Goal: Feedback & Contribution: Contribute content

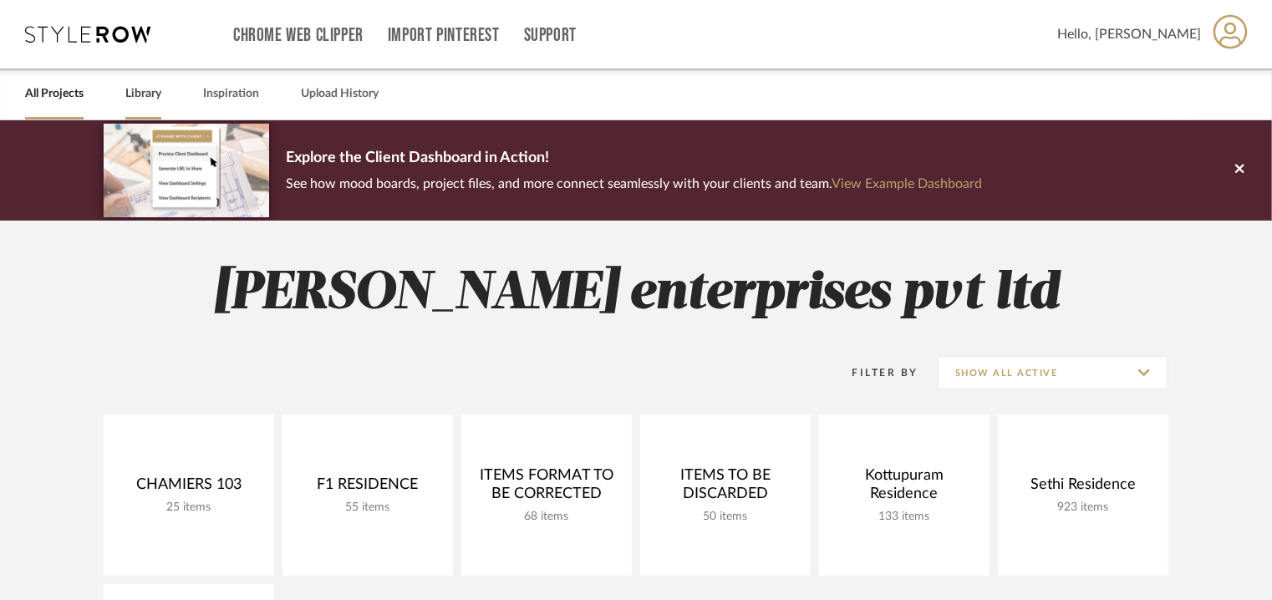
click at [140, 91] on link "Library" at bounding box center [143, 94] width 36 height 23
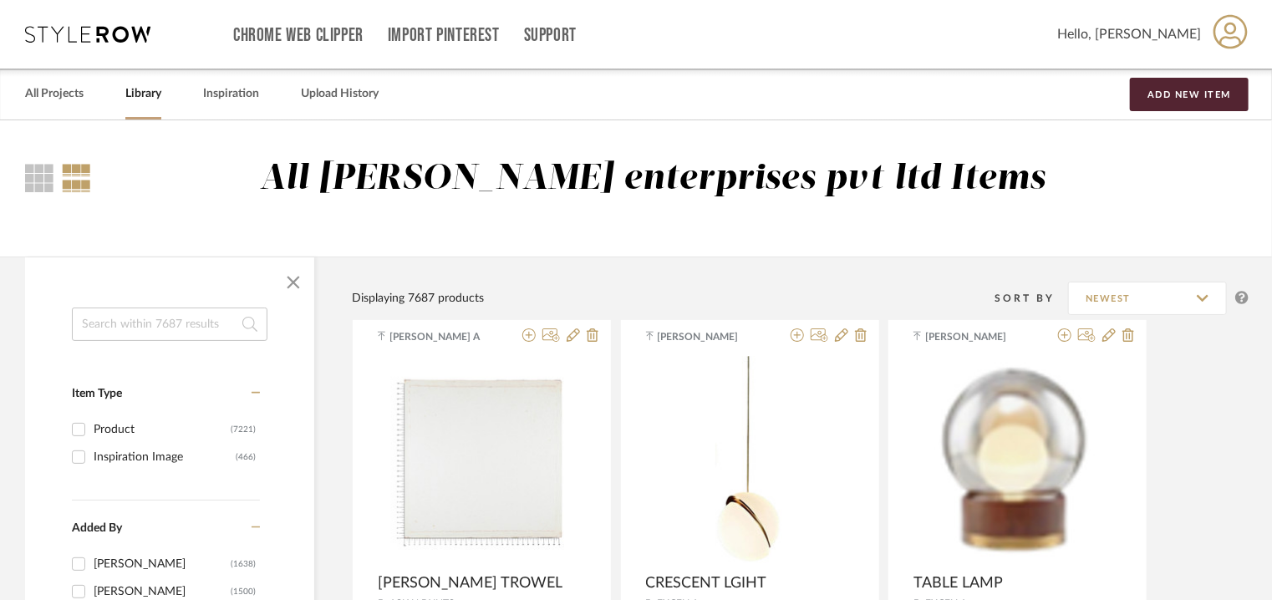
click at [138, 91] on link "Library" at bounding box center [143, 94] width 36 height 23
click at [1213, 96] on button "Add New Item" at bounding box center [1189, 94] width 119 height 33
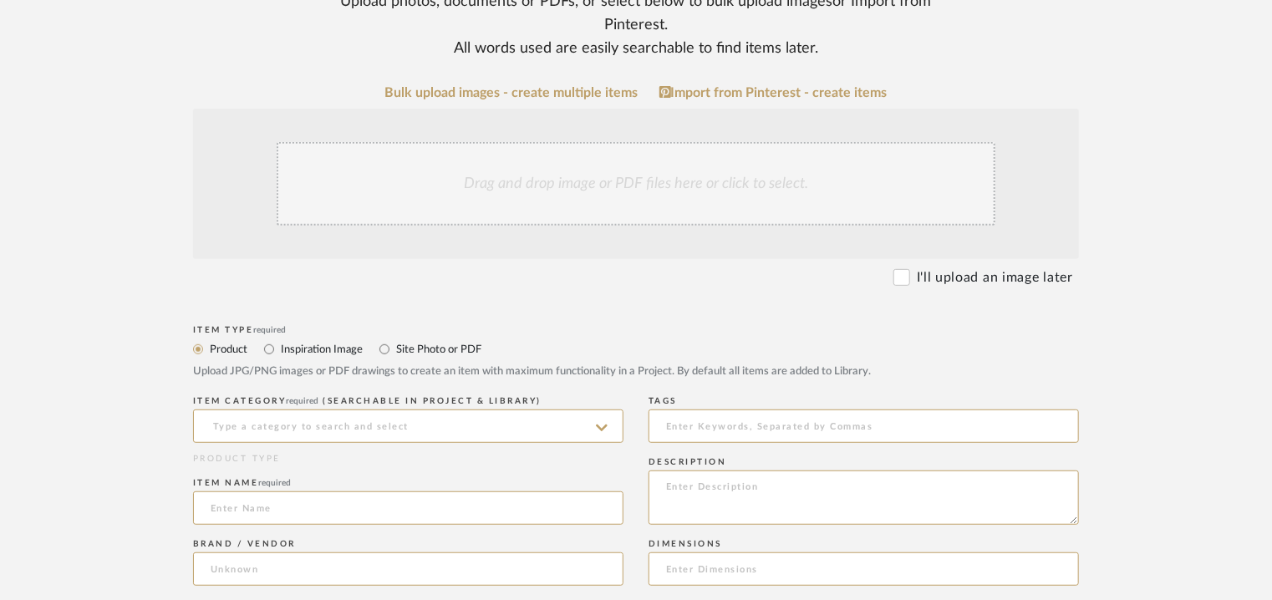
scroll to position [501, 0]
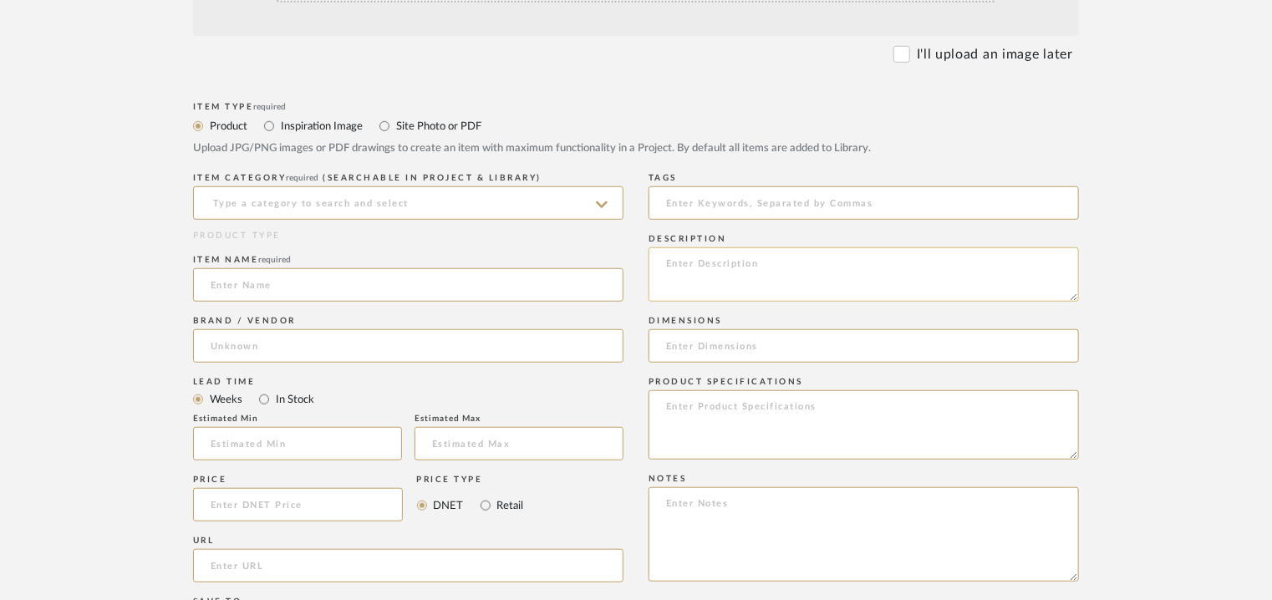
paste textarea "Type: Pendant Lamp Designer : Na Dimension(s): Na Weight : Na Materials & Finis…"
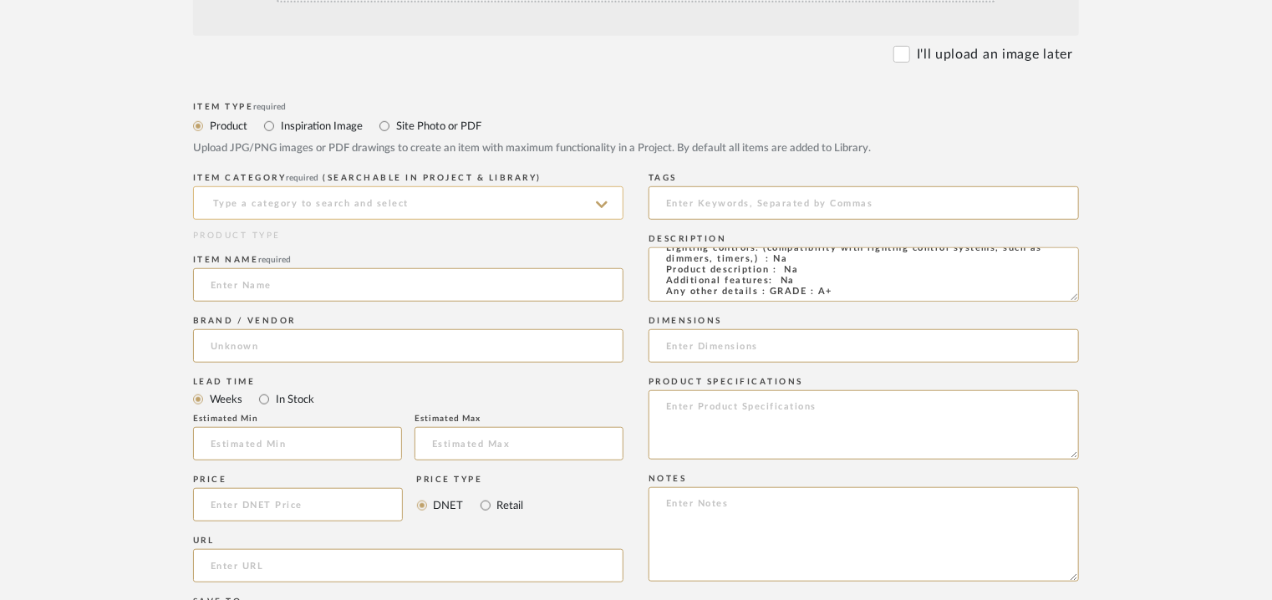
type textarea "Type: Pendant Lamp Designer : Na Dimension(s): Na Weight : Na Materials & Finis…"
click at [414, 203] on input at bounding box center [408, 202] width 430 height 33
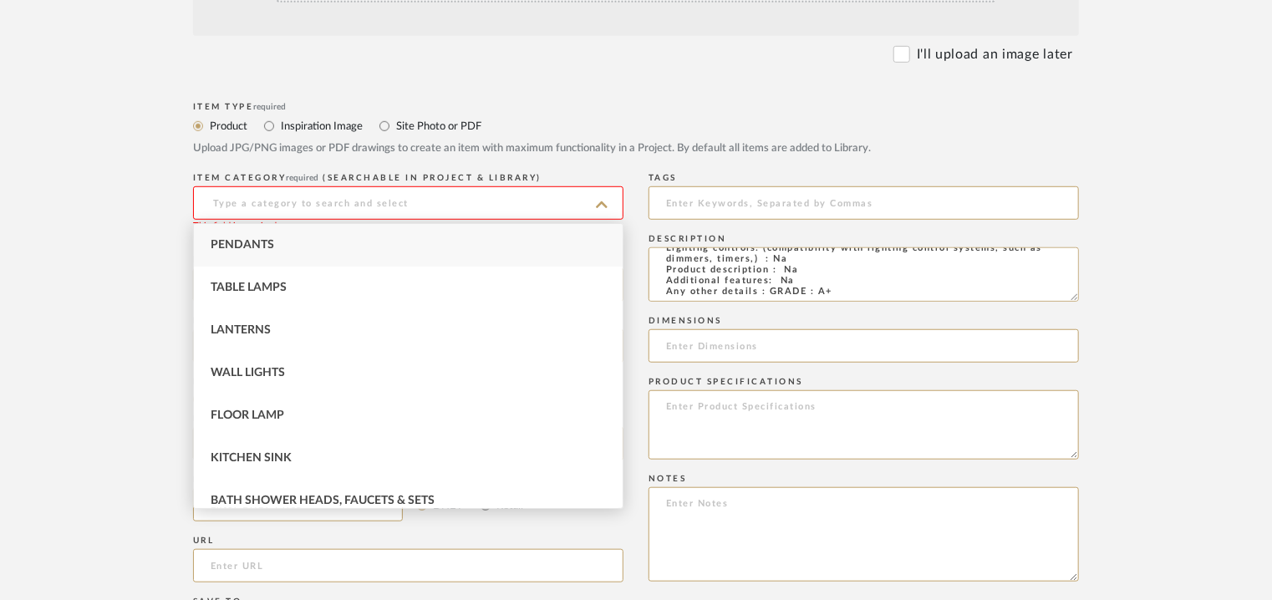
click at [280, 241] on div "Pendants" at bounding box center [408, 245] width 429 height 43
type input "Pendants"
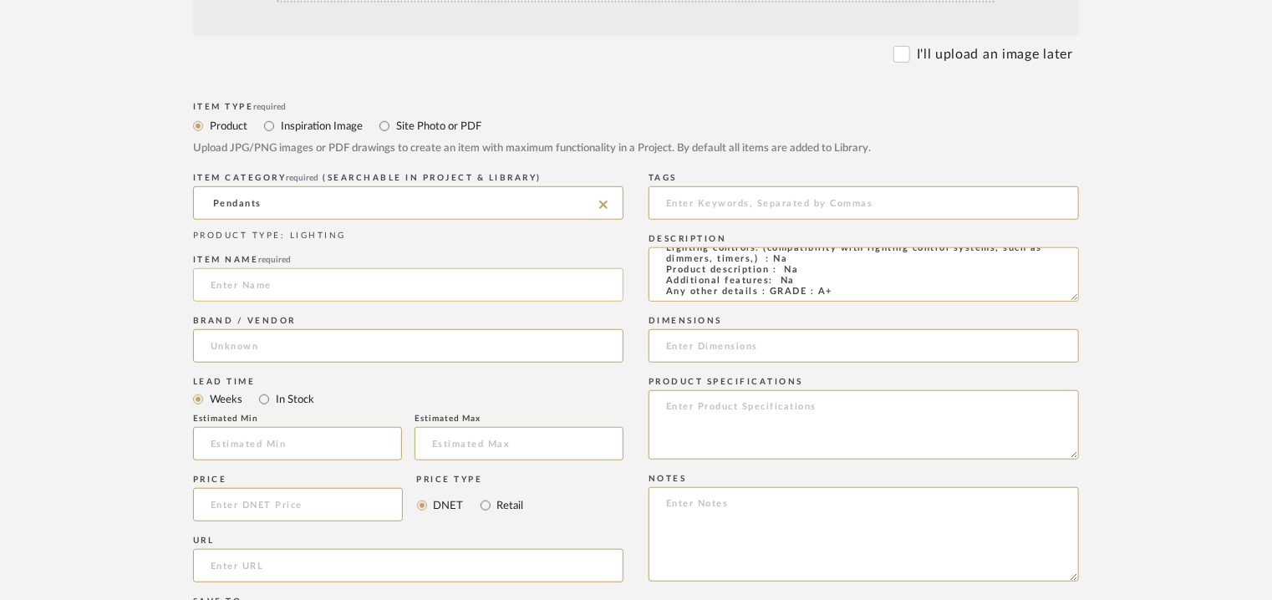
click at [267, 273] on input at bounding box center [408, 284] width 430 height 33
type input "PENDANT LIGHT"
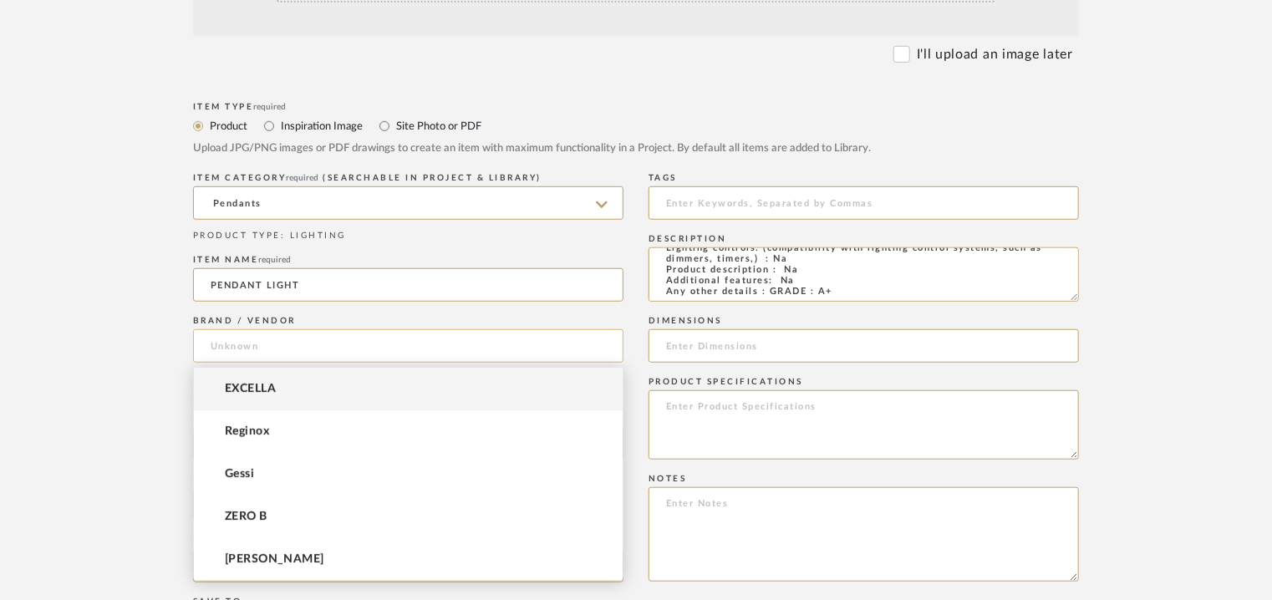
click at [222, 335] on input at bounding box center [408, 345] width 430 height 33
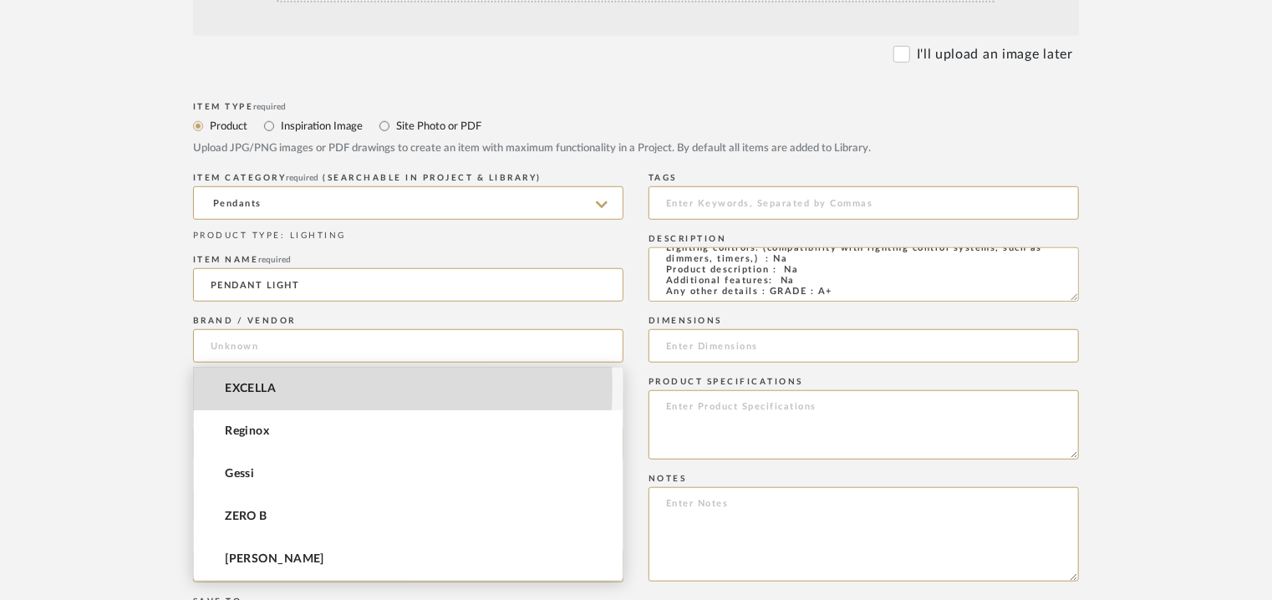
click at [231, 385] on span "EXCELLA" at bounding box center [250, 389] width 51 height 14
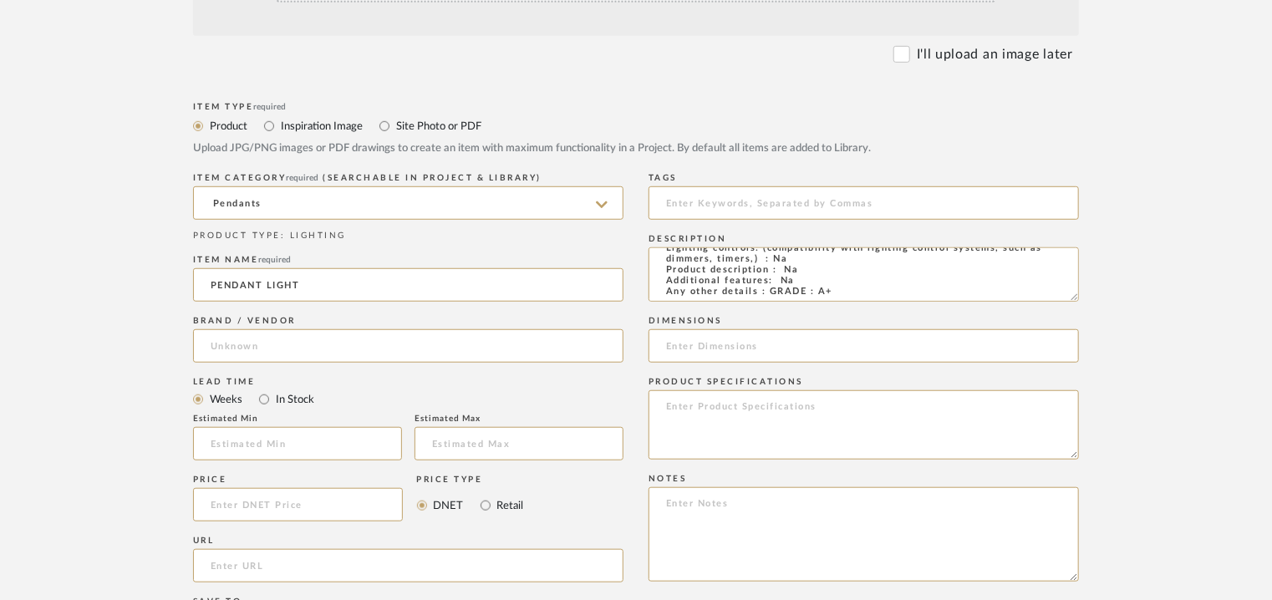
type input "EXCELLA"
click at [241, 440] on input at bounding box center [297, 443] width 209 height 33
type input "17"
click at [693, 214] on input at bounding box center [863, 202] width 430 height 33
type input "pendant light, GRADE A+"
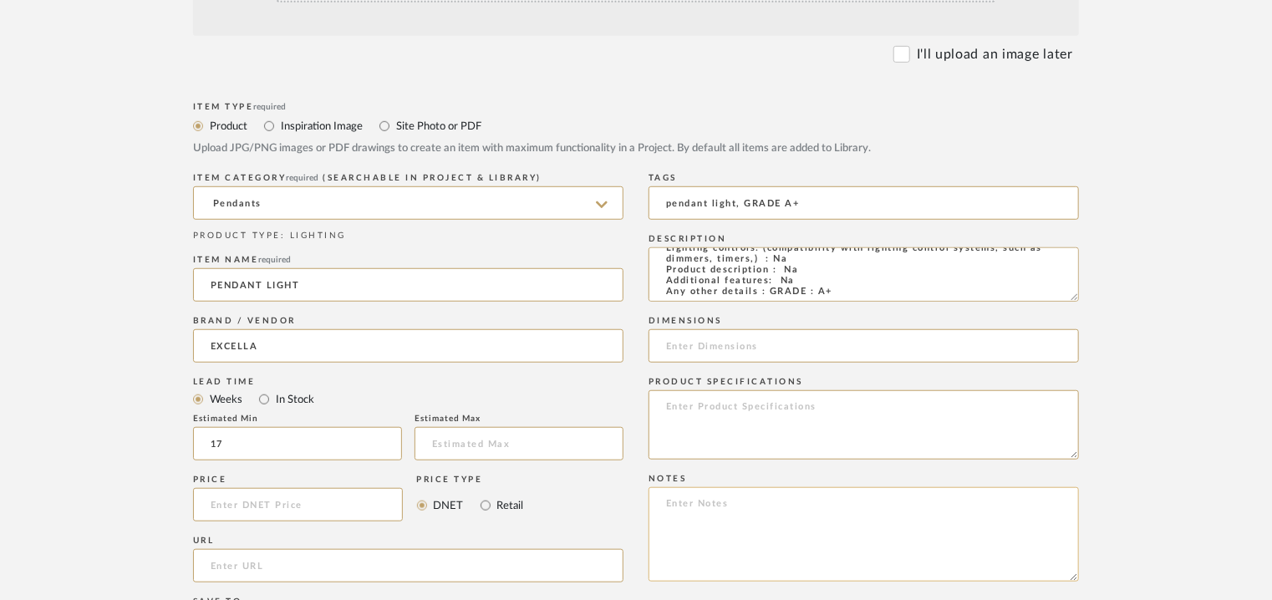
paste textarea "Price: INR1,50,000/- Lead time : 120days after confirmation of size. Customisab…"
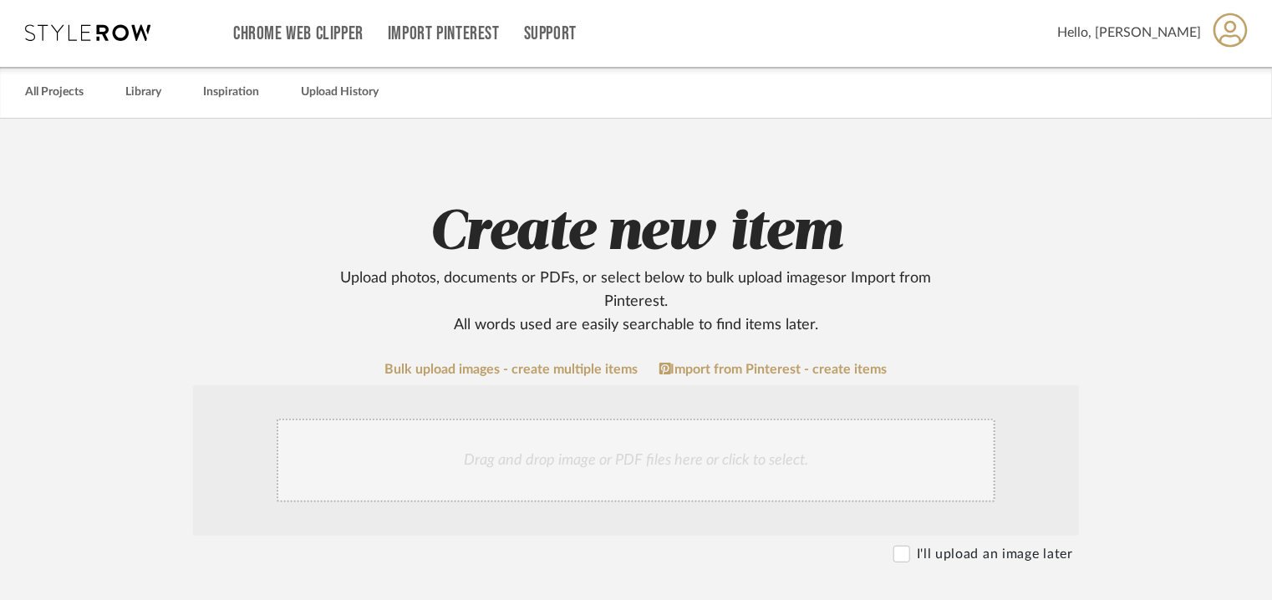
scroll to position [0, 0]
type textarea "Price: INR1,50,000/- Lead time : 120days after confirmation of size. Customisab…"
click at [418, 478] on div "Drag and drop image or PDF files here or click to select." at bounding box center [636, 462] width 719 height 84
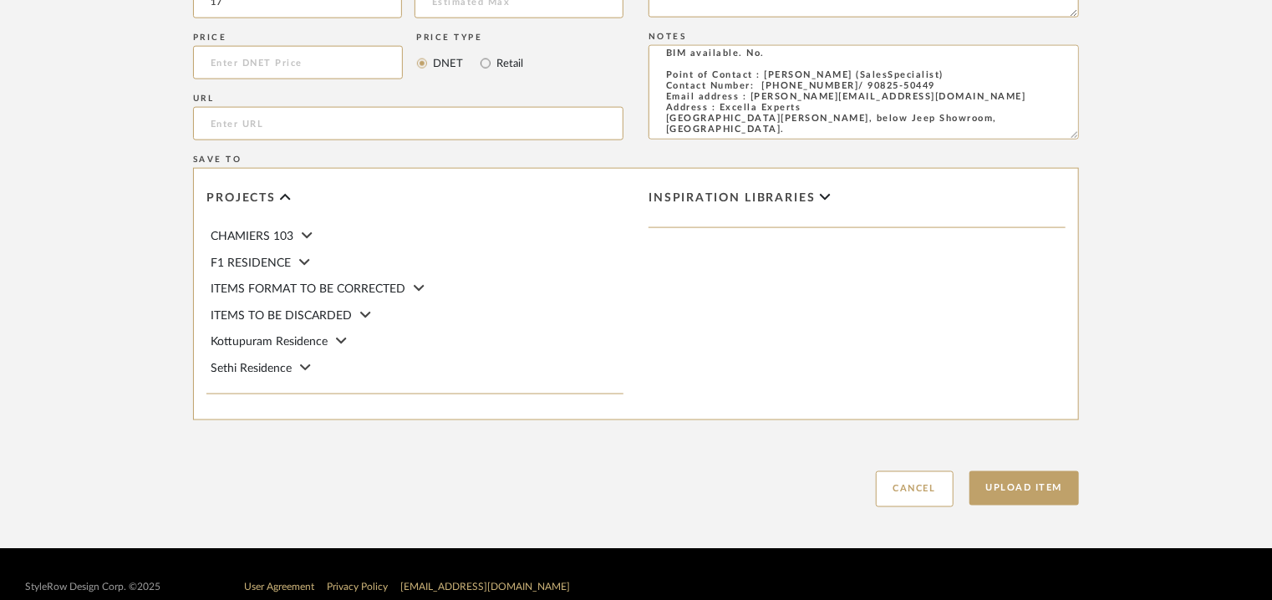
scroll to position [1146, 0]
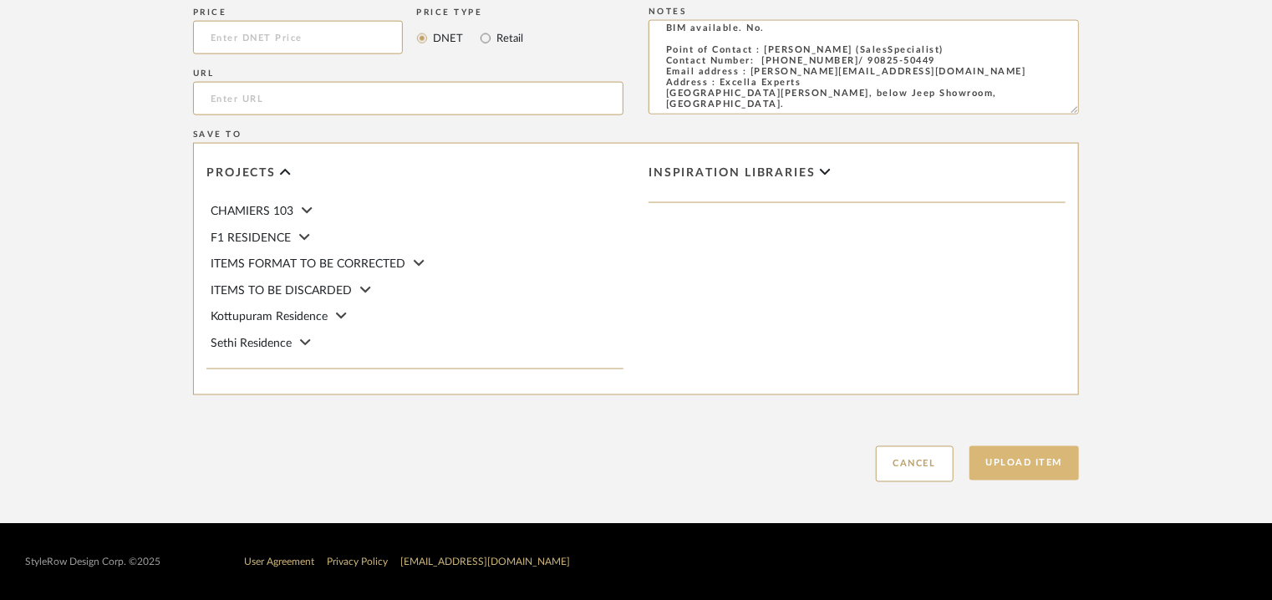
click at [1033, 475] on button "Upload Item" at bounding box center [1024, 463] width 110 height 34
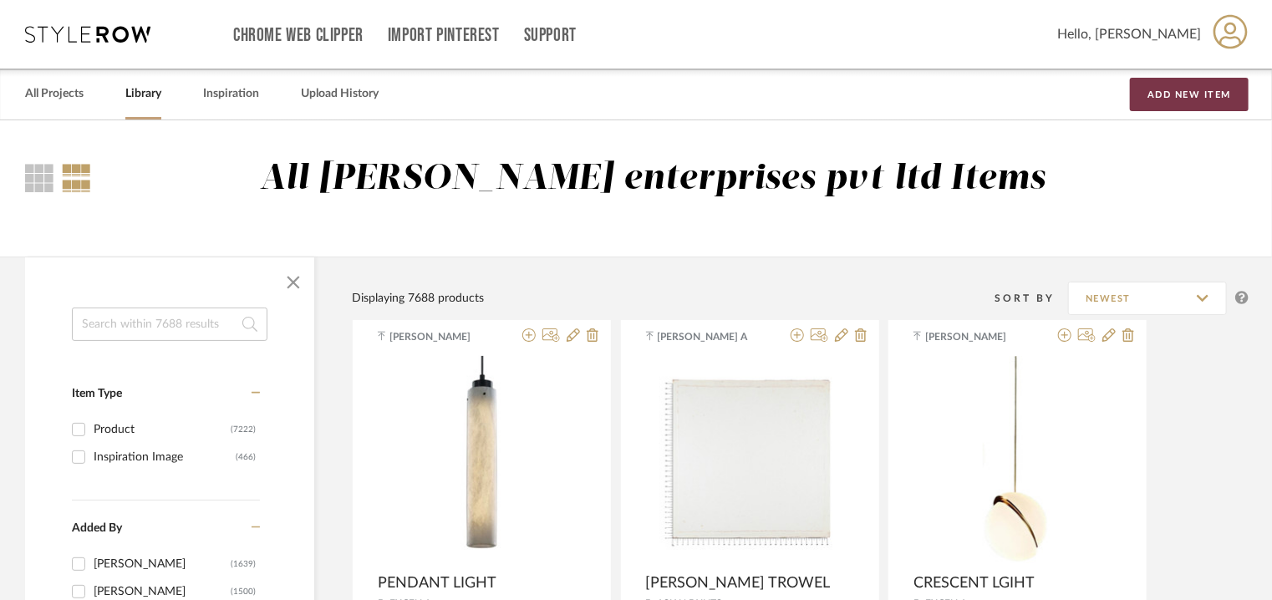
click at [1155, 94] on button "Add New Item" at bounding box center [1189, 94] width 119 height 33
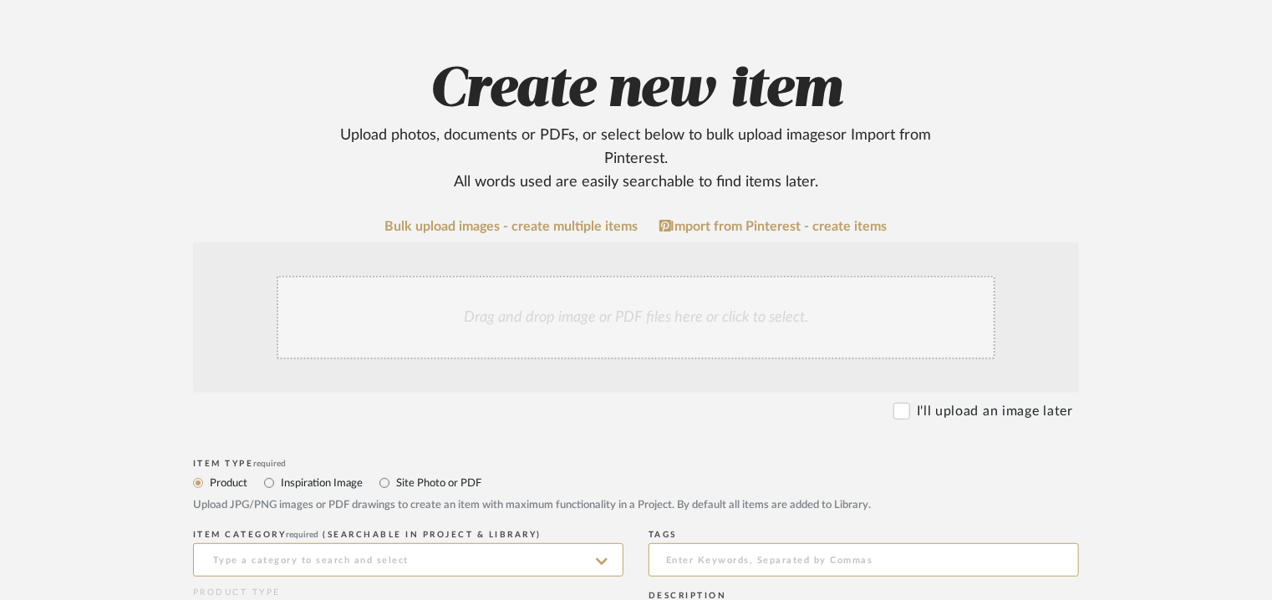
scroll to position [334, 0]
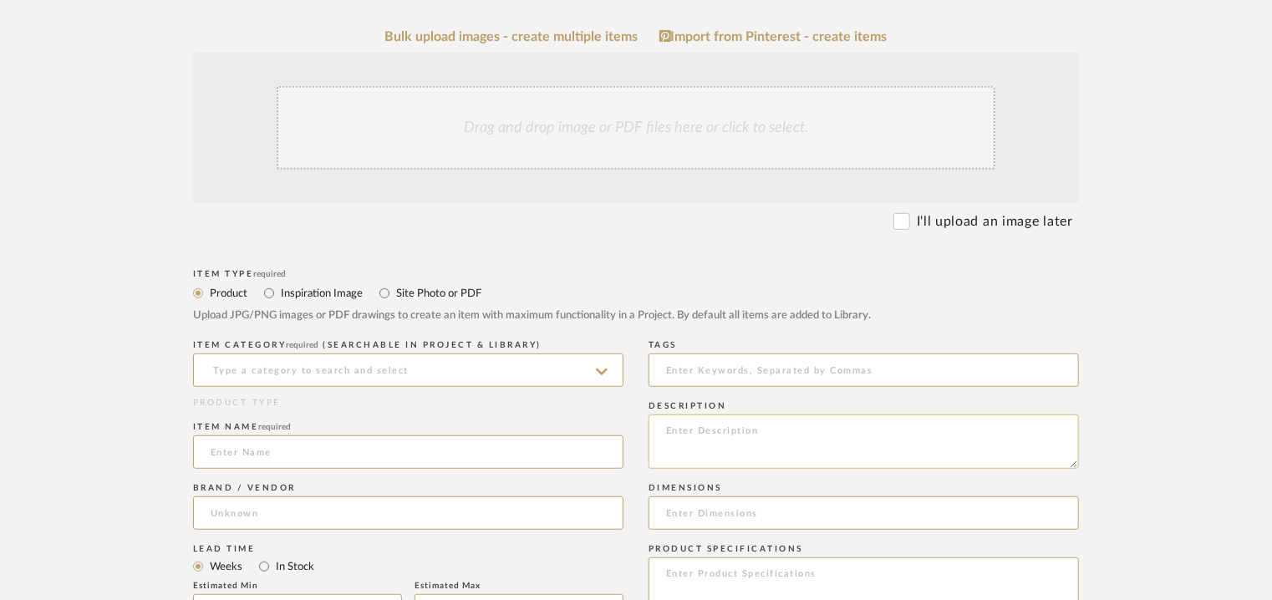
paste textarea "Type: Pendant Light Designer : Na Dimension(s): D70 x 760mm Weight : Na Materia…"
type textarea "Type: Pendant Light Designer : Na Dimension(s): D70 x 760mm Weight : Na Materia…"
click at [713, 368] on input at bounding box center [863, 369] width 430 height 33
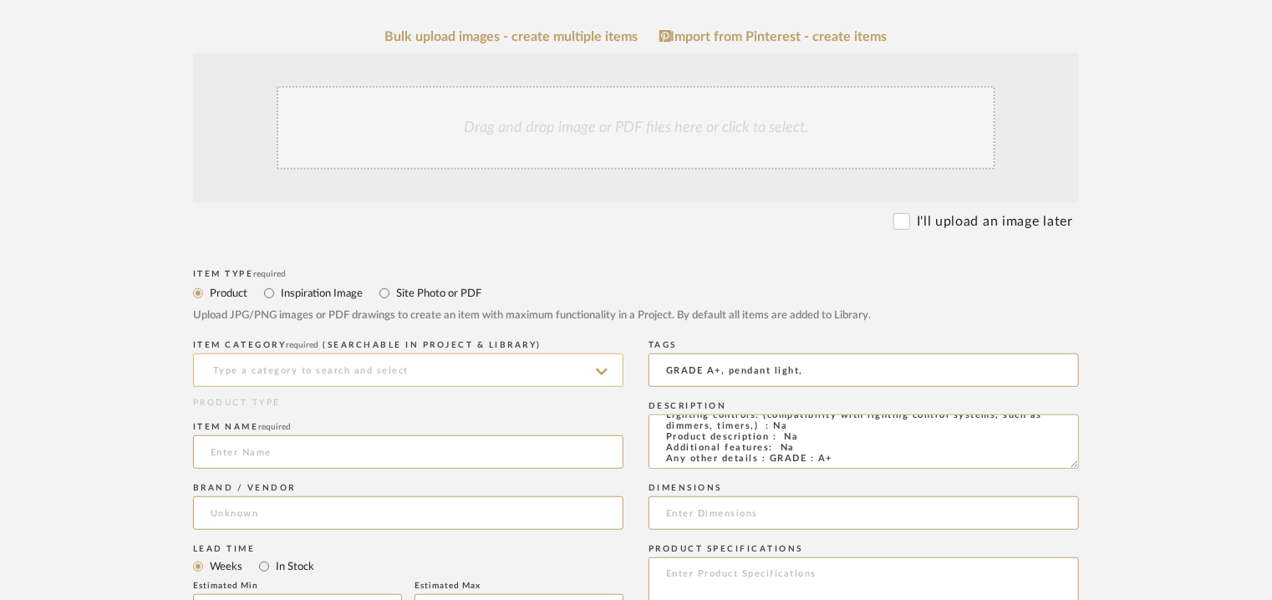
type input "GRADE A+, pendant light,"
click at [276, 371] on input at bounding box center [408, 369] width 430 height 33
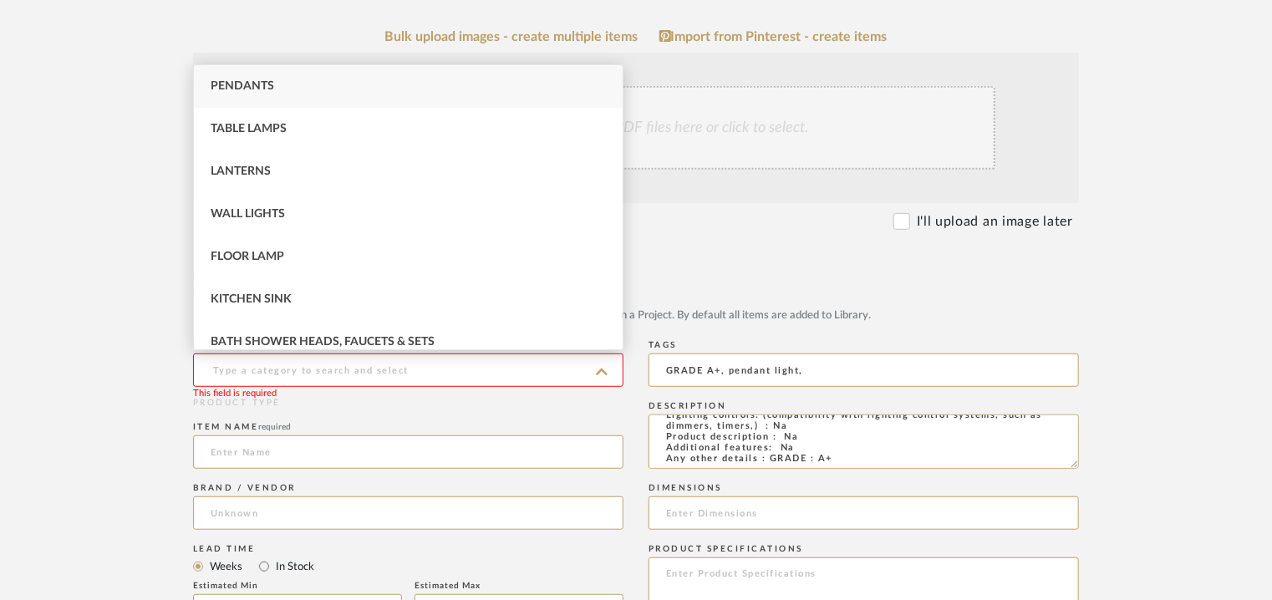
click at [255, 85] on span "Pendants" at bounding box center [242, 86] width 63 height 12
type input "Pendants"
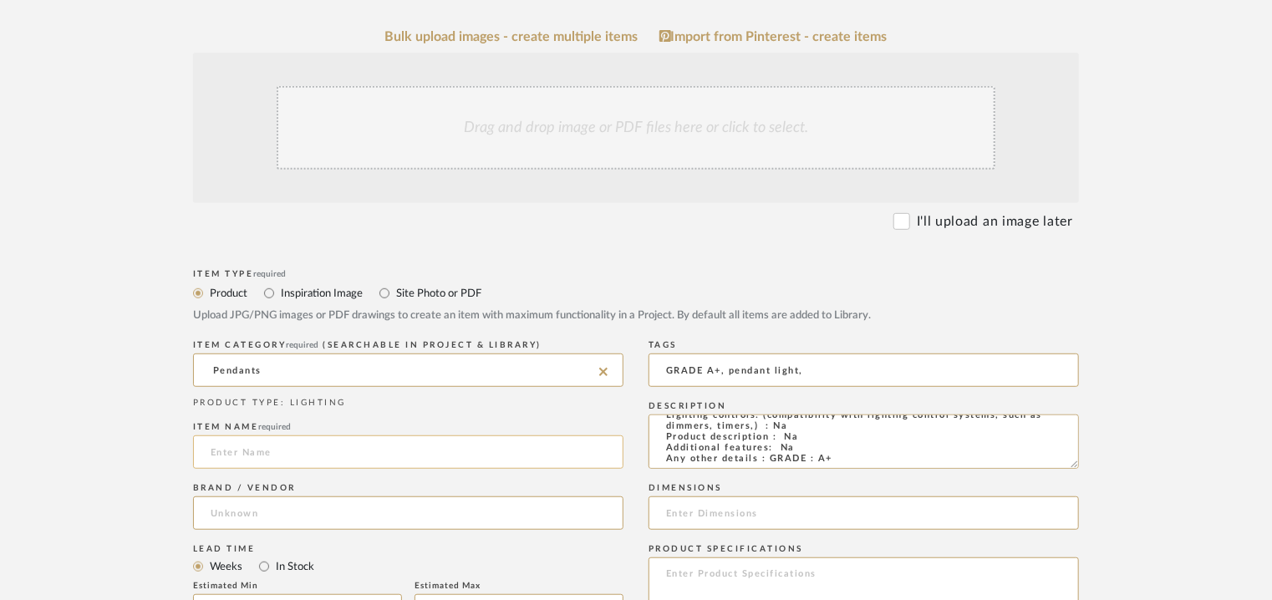
click at [242, 441] on input at bounding box center [408, 451] width 430 height 33
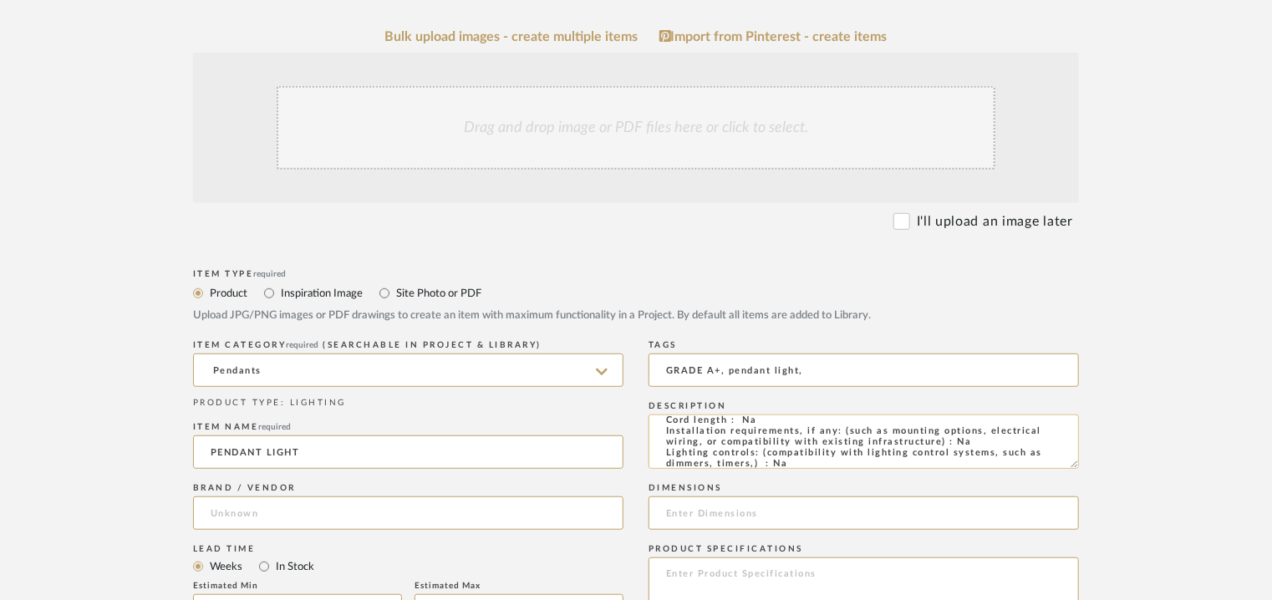
scroll to position [59, 0]
type input "PENDANT LIGHT"
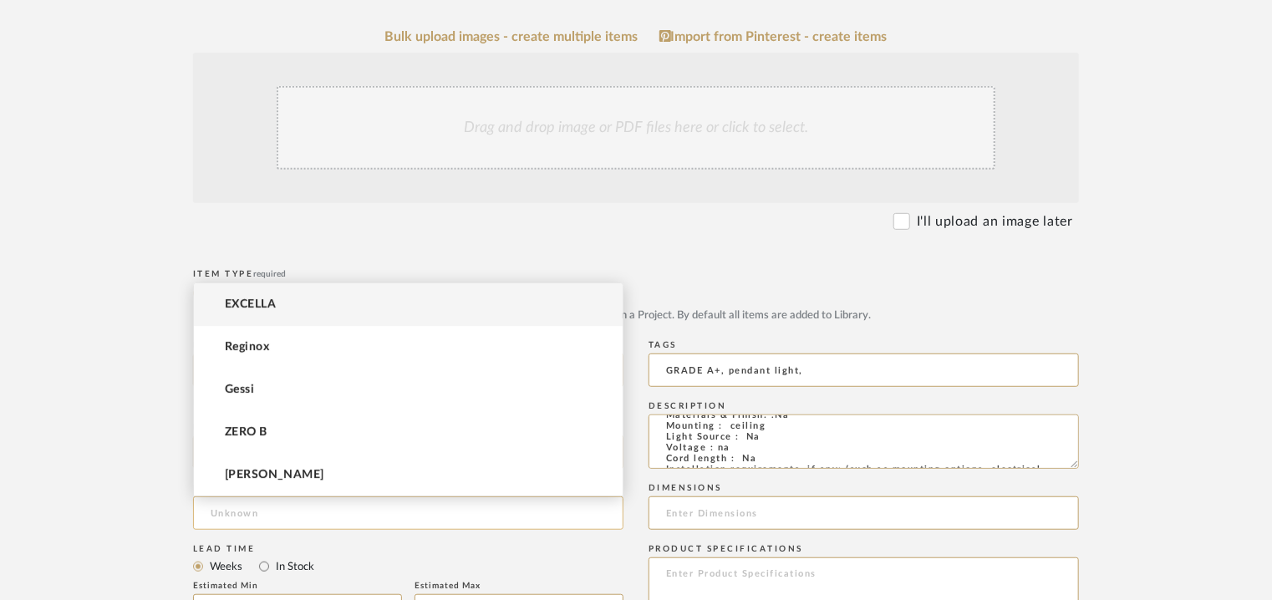
click at [297, 521] on input at bounding box center [408, 512] width 430 height 33
click at [244, 304] on span "EXCELLA" at bounding box center [250, 304] width 51 height 14
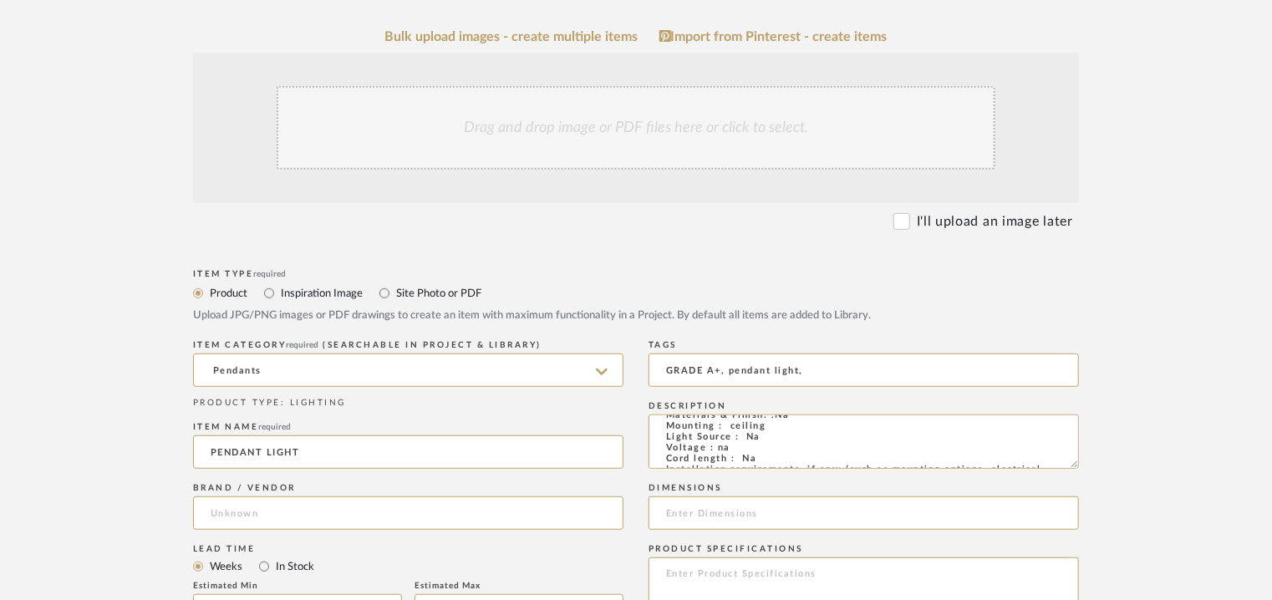
type input "EXCELLA"
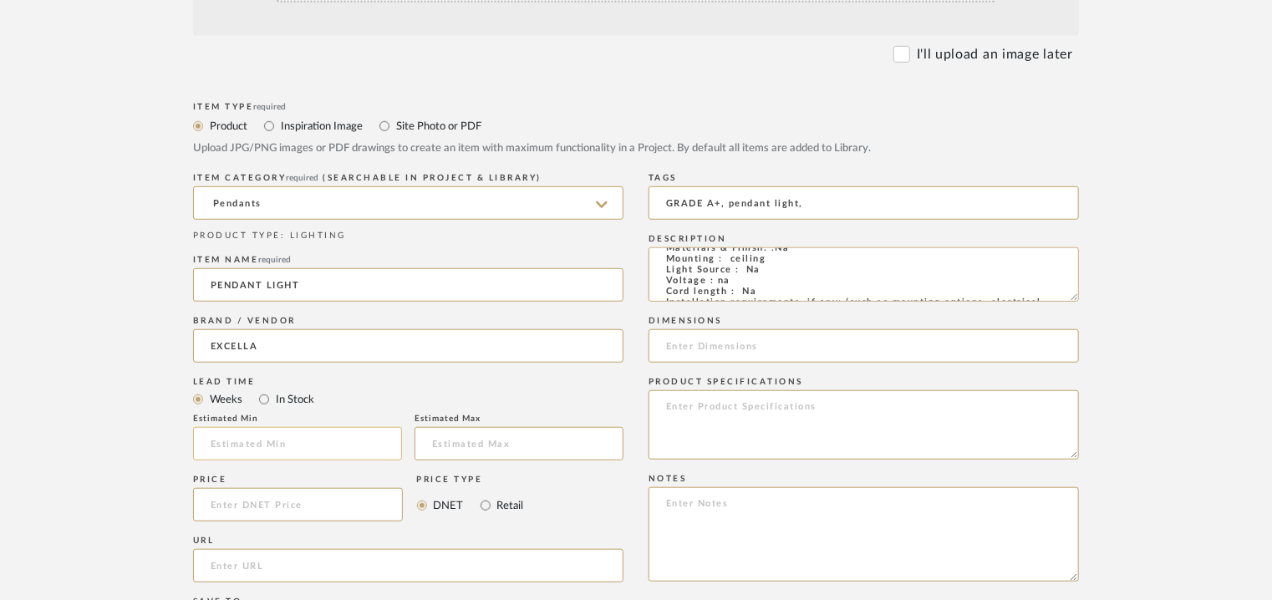
click at [239, 446] on input "text" at bounding box center [297, 443] width 209 height 33
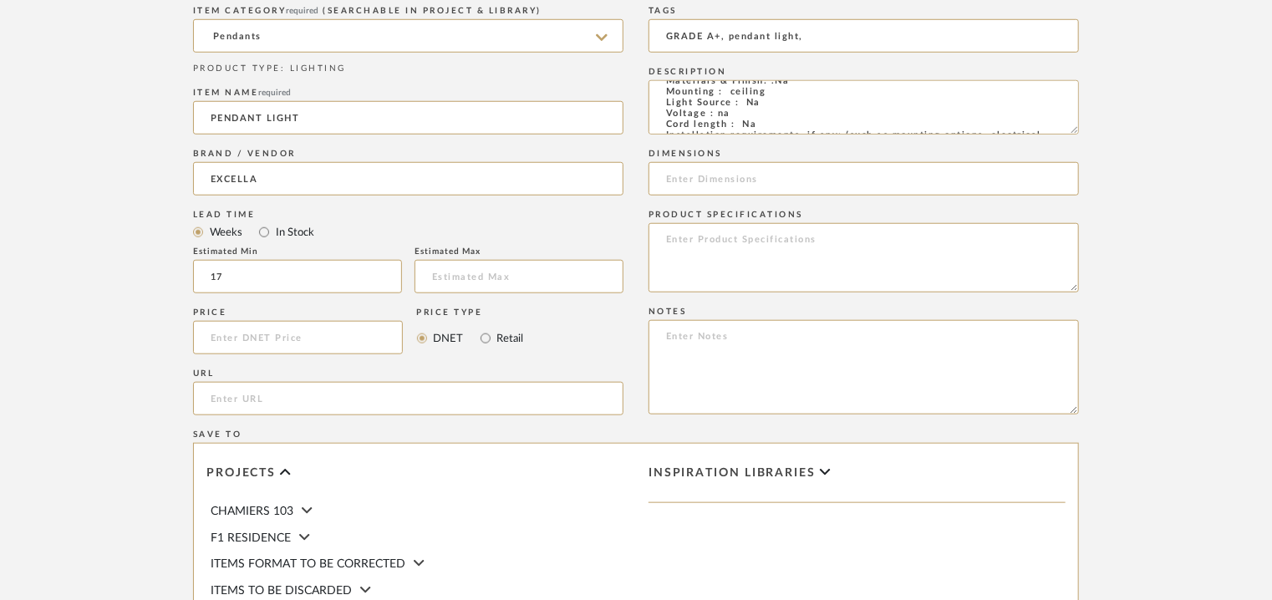
type input "17"
paste textarea "Price: INR.7,000/- Lead time : 120days after confirmation of size. Customisable…"
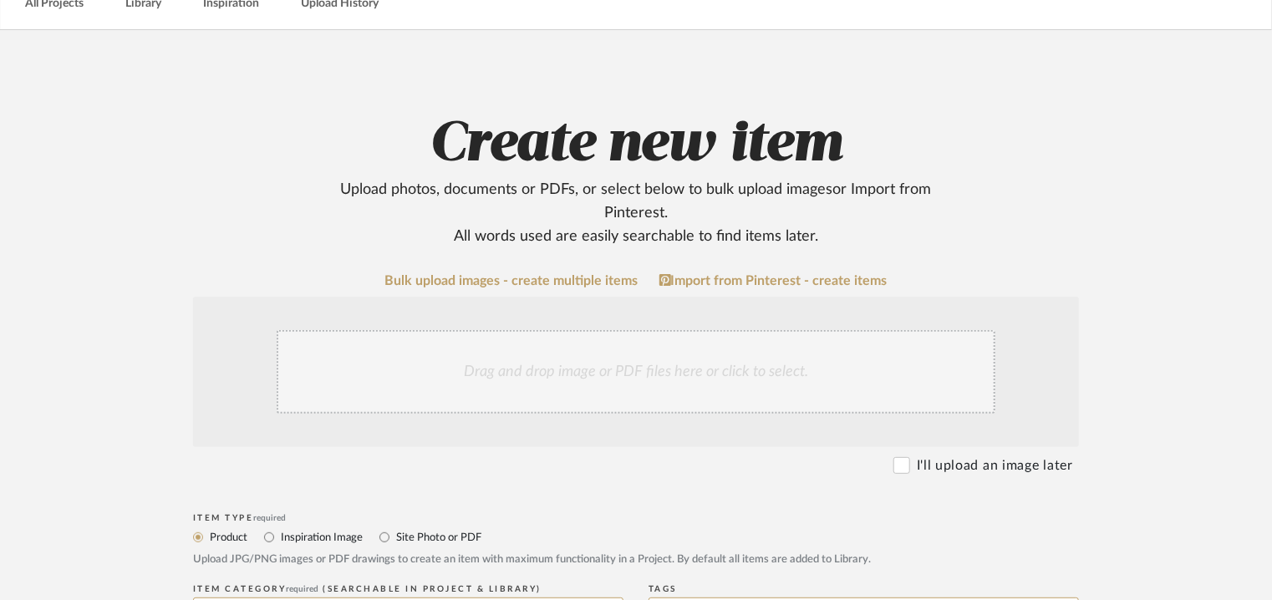
scroll to position [84, 0]
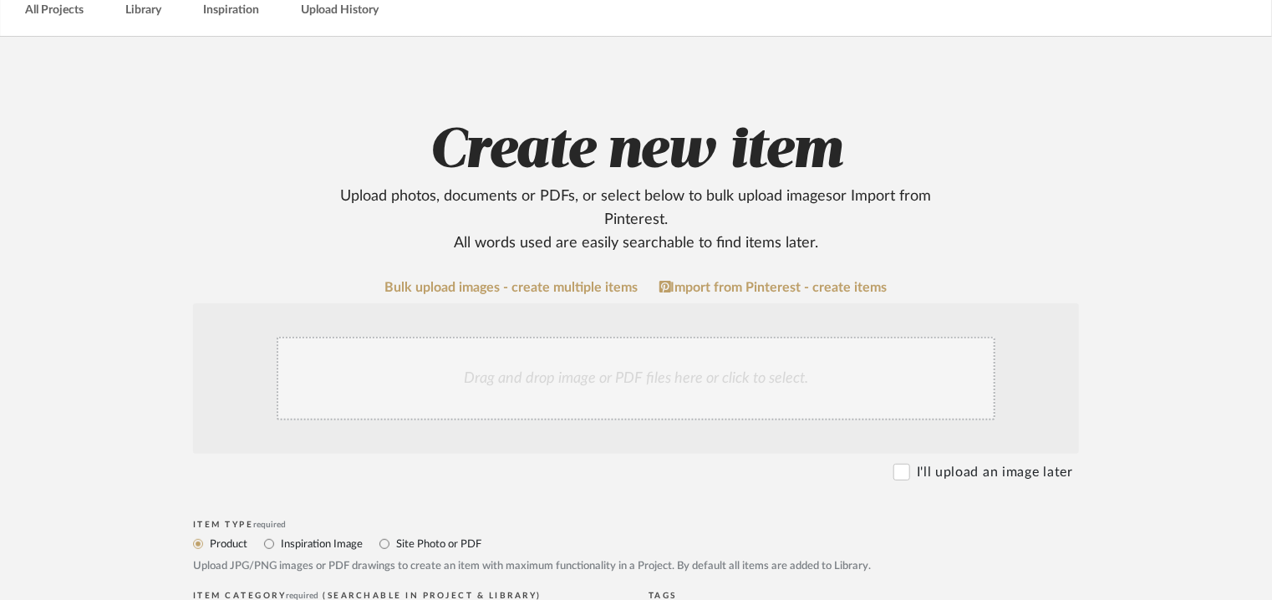
type textarea "Price: INR.7,000/- Lead time : 120days after confirmation of size. Customisable…"
click at [567, 373] on div "Drag and drop image or PDF files here or click to select." at bounding box center [636, 379] width 719 height 84
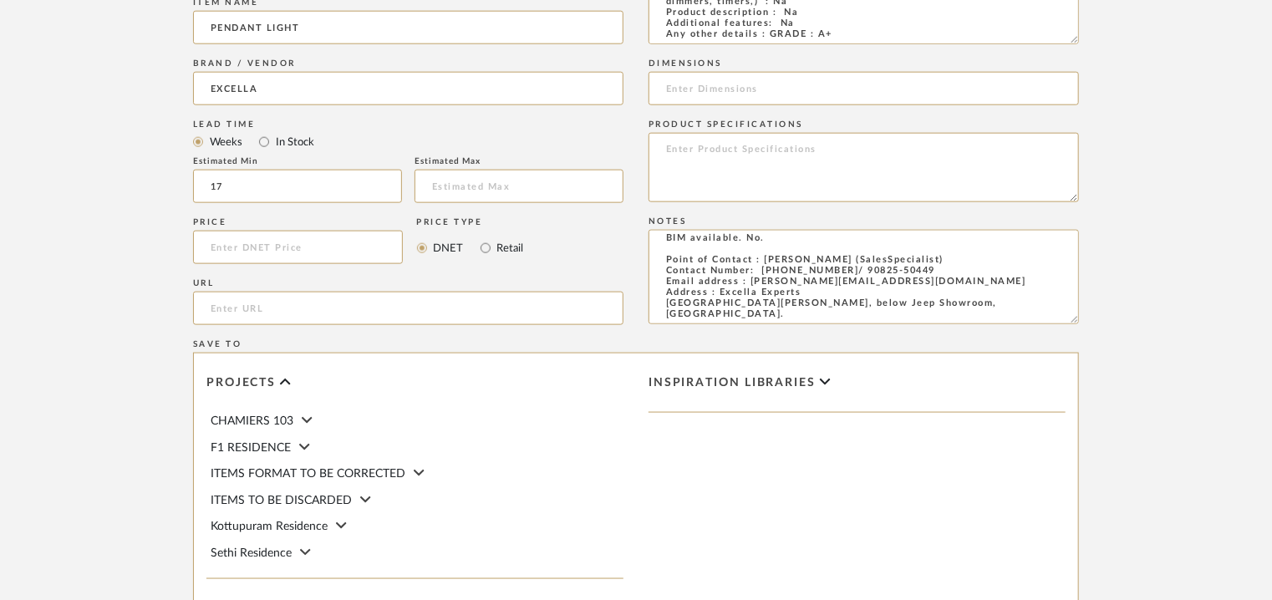
scroll to position [1146, 0]
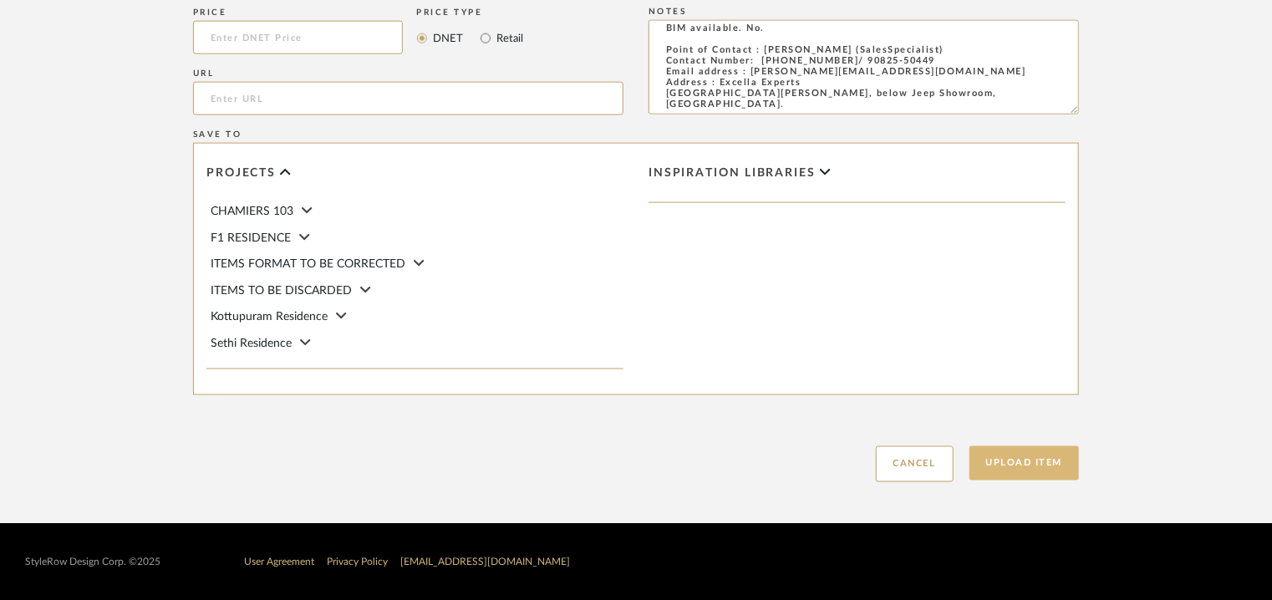
click at [1014, 461] on button "Upload Item" at bounding box center [1024, 463] width 110 height 34
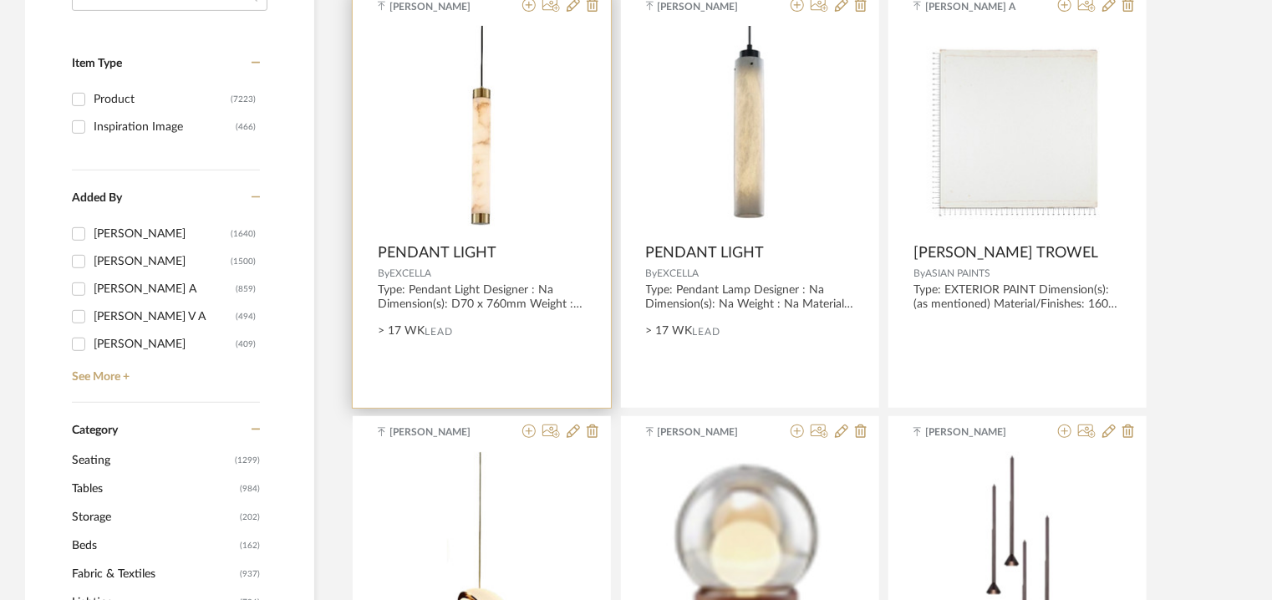
scroll to position [334, 0]
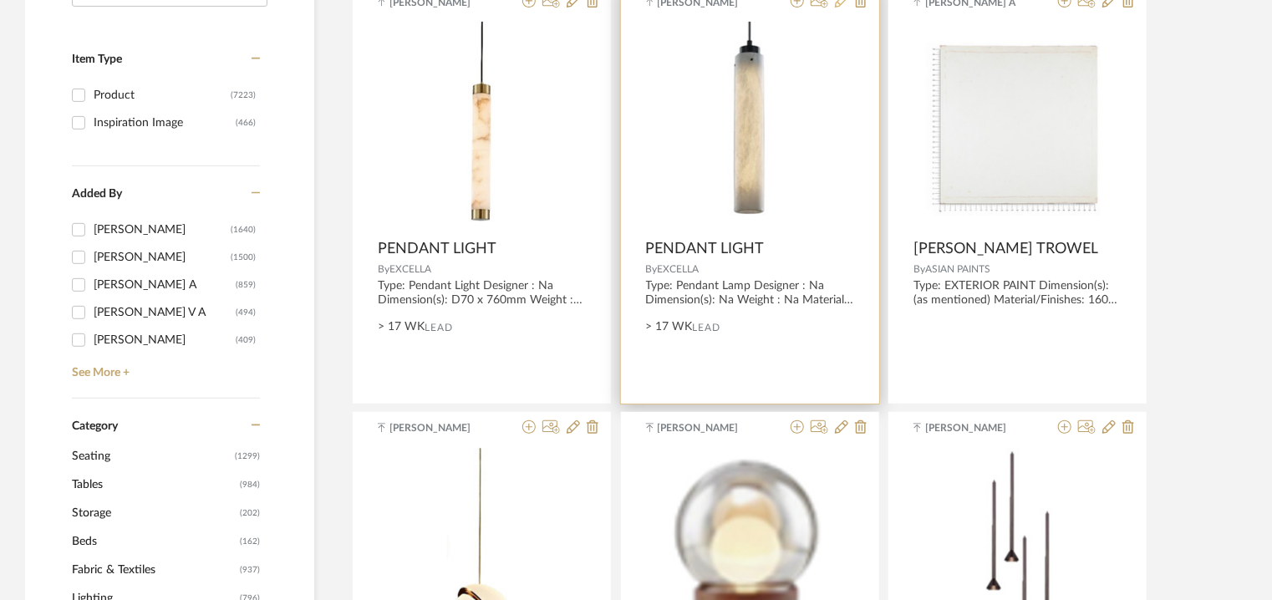
click at [836, 2] on icon at bounding box center [841, 0] width 13 height 13
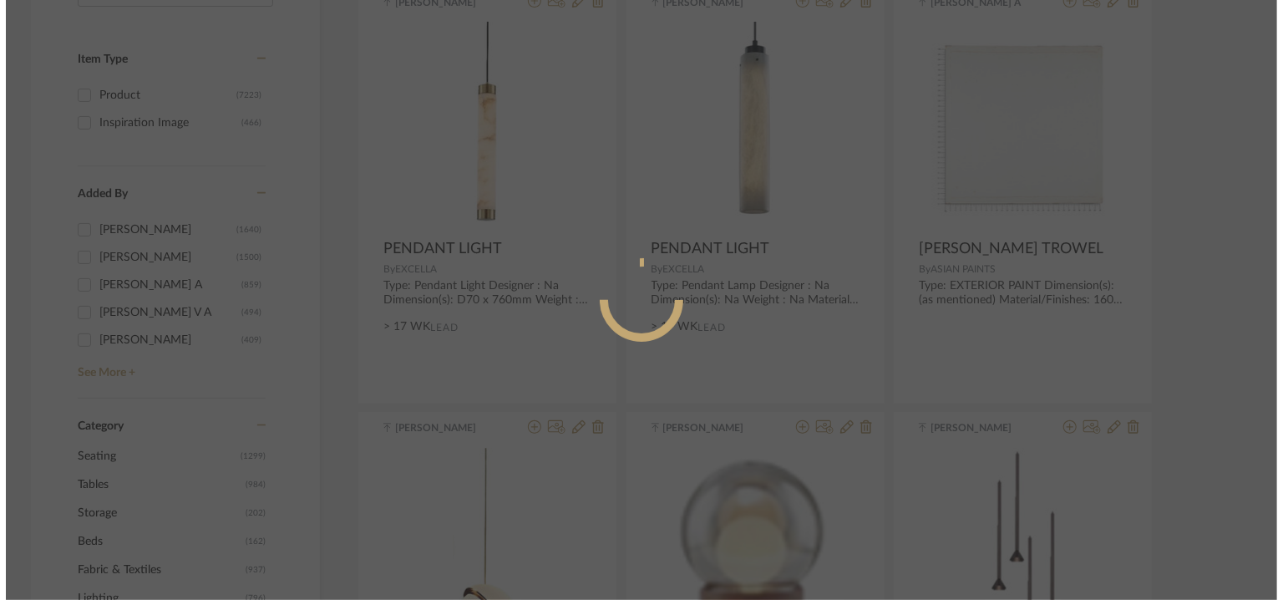
scroll to position [0, 0]
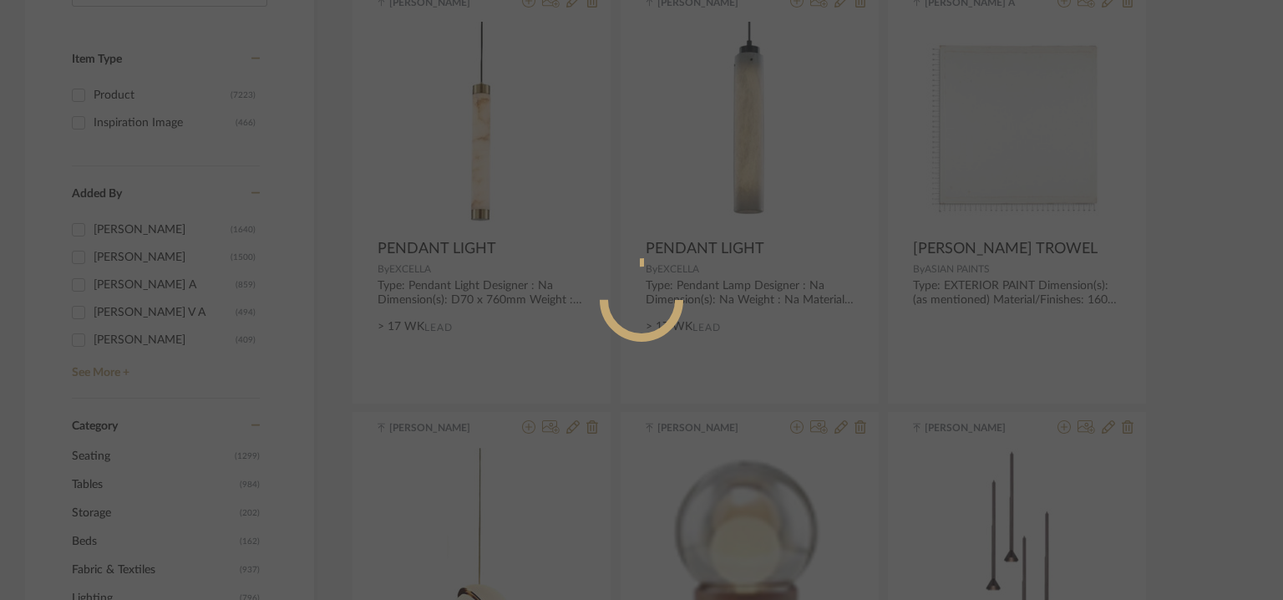
radio input "true"
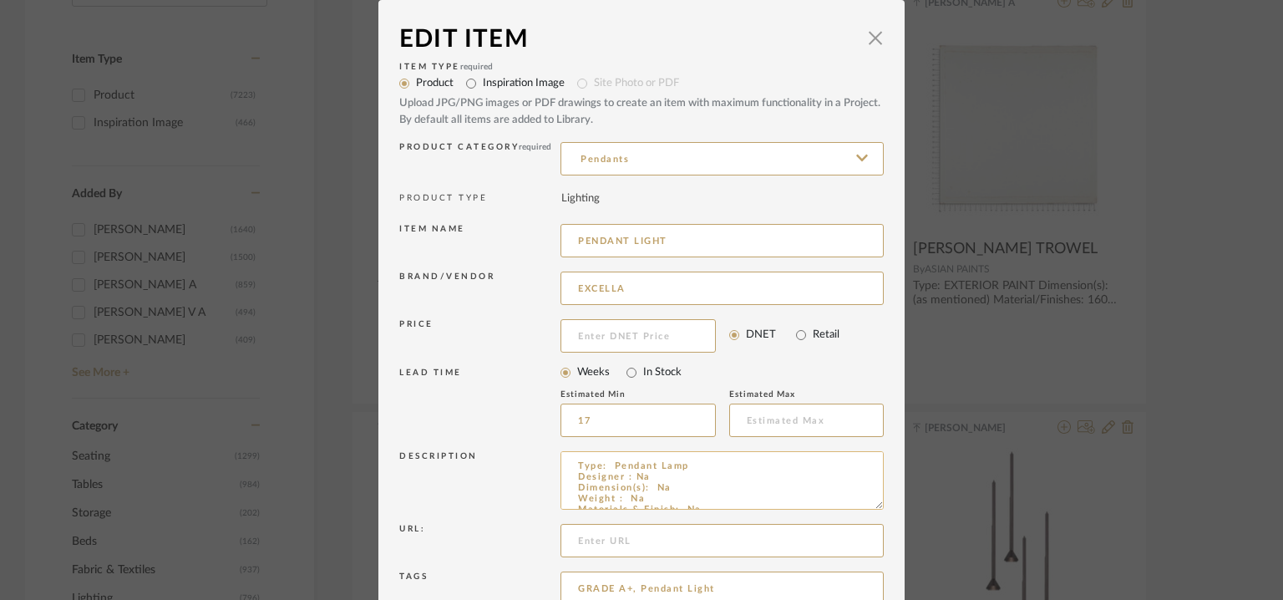
click at [660, 461] on textarea "Type: Pendant Lamp Designer : Na Dimension(s): Na Weight : Na Materials & Finis…" at bounding box center [722, 480] width 323 height 58
click at [670, 459] on textarea "Type: Pendant lIGHT Designer : Na Dimension(s): Na Weight : Na Materials & Fini…" at bounding box center [722, 480] width 323 height 58
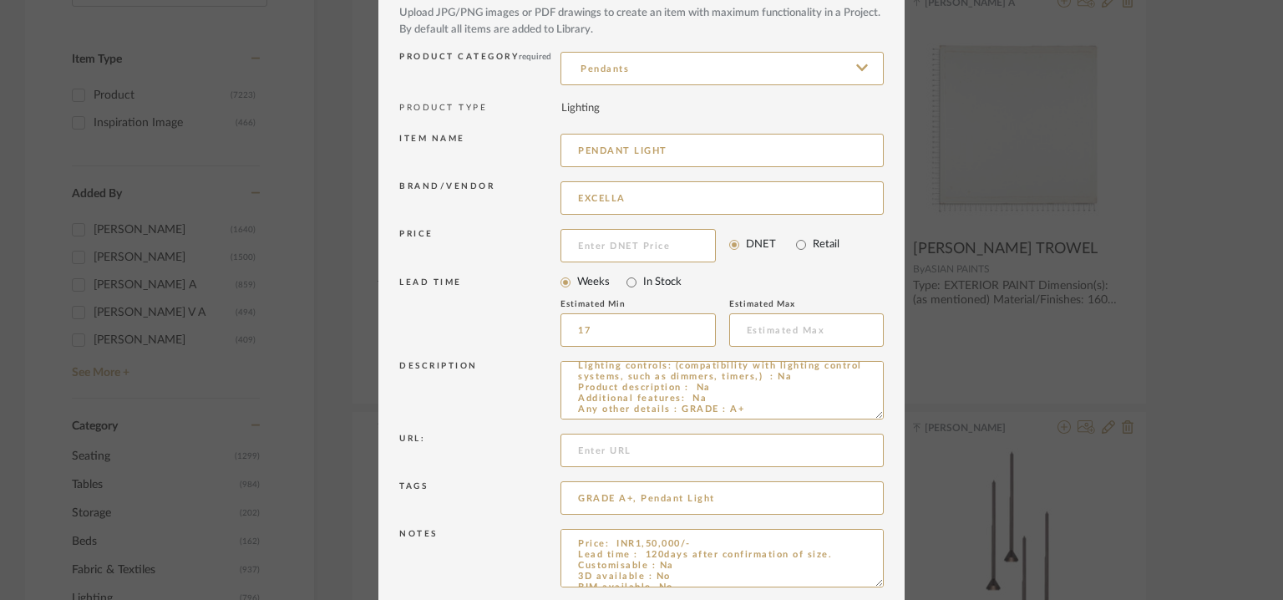
scroll to position [160, 0]
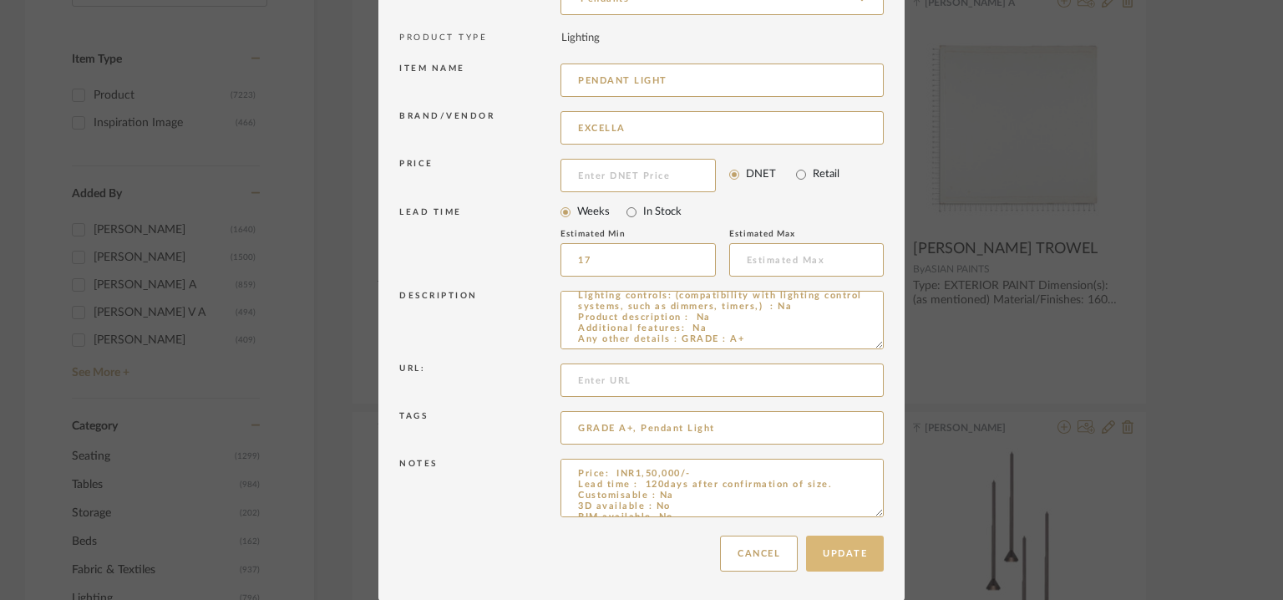
type textarea "Type: Pendant Light Designer : Na Dimension(s): Na Weight : Na Materials & Fini…"
click at [849, 548] on button "Update" at bounding box center [845, 554] width 78 height 36
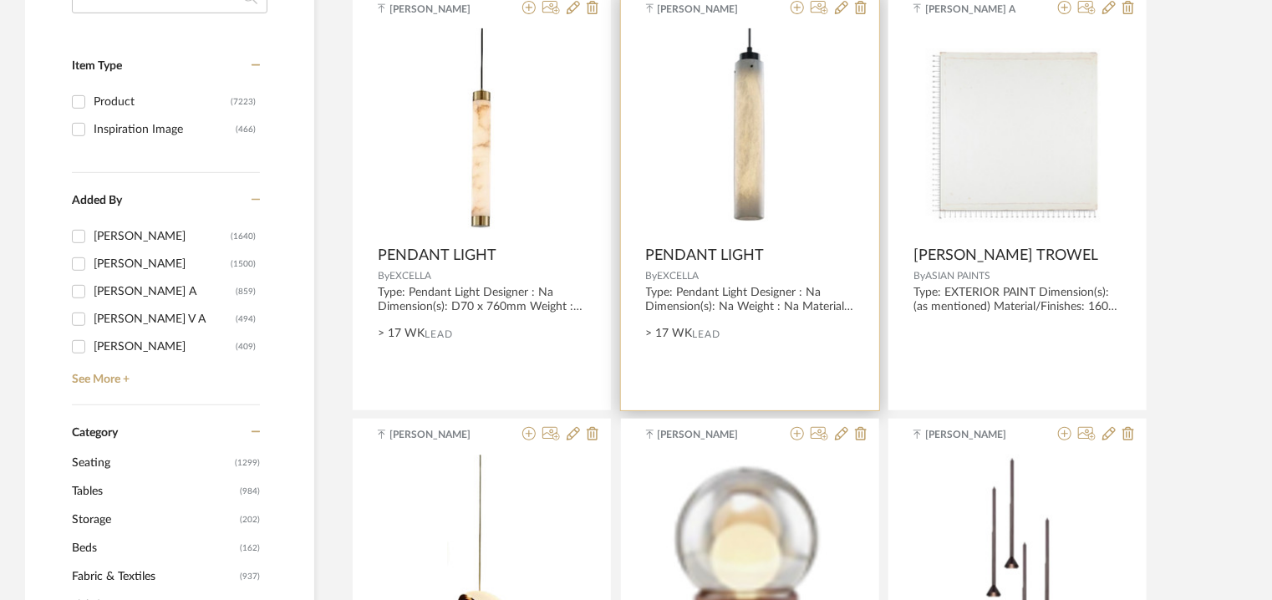
scroll to position [0, 0]
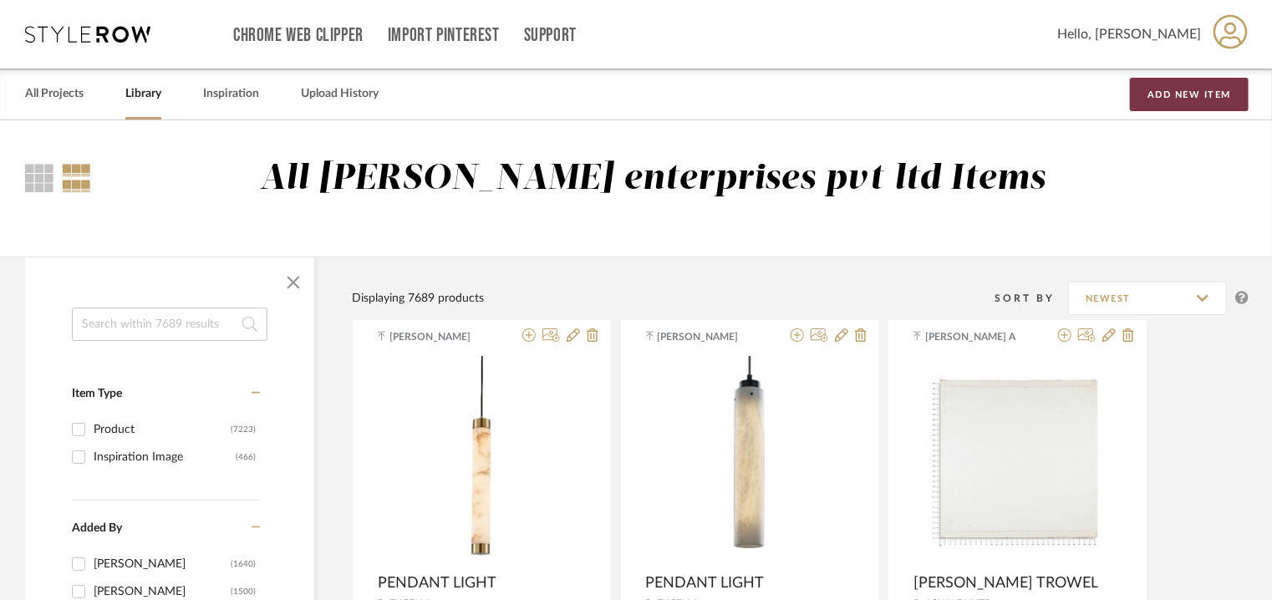
click at [1199, 84] on button "Add New Item" at bounding box center [1189, 94] width 119 height 33
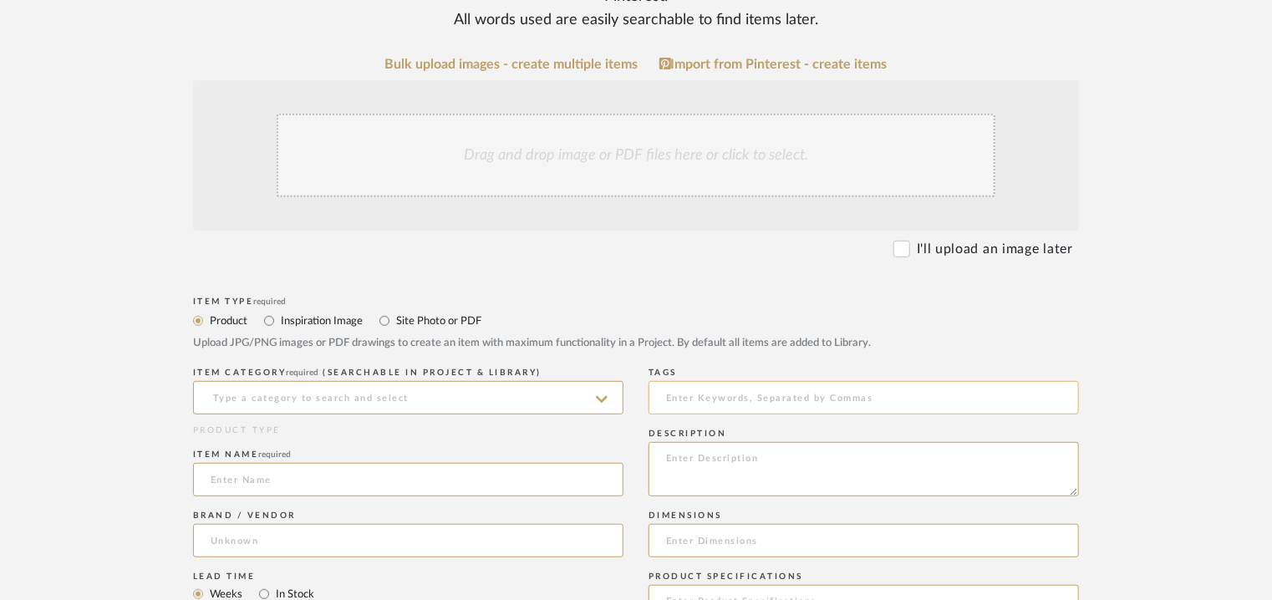
scroll to position [334, 0]
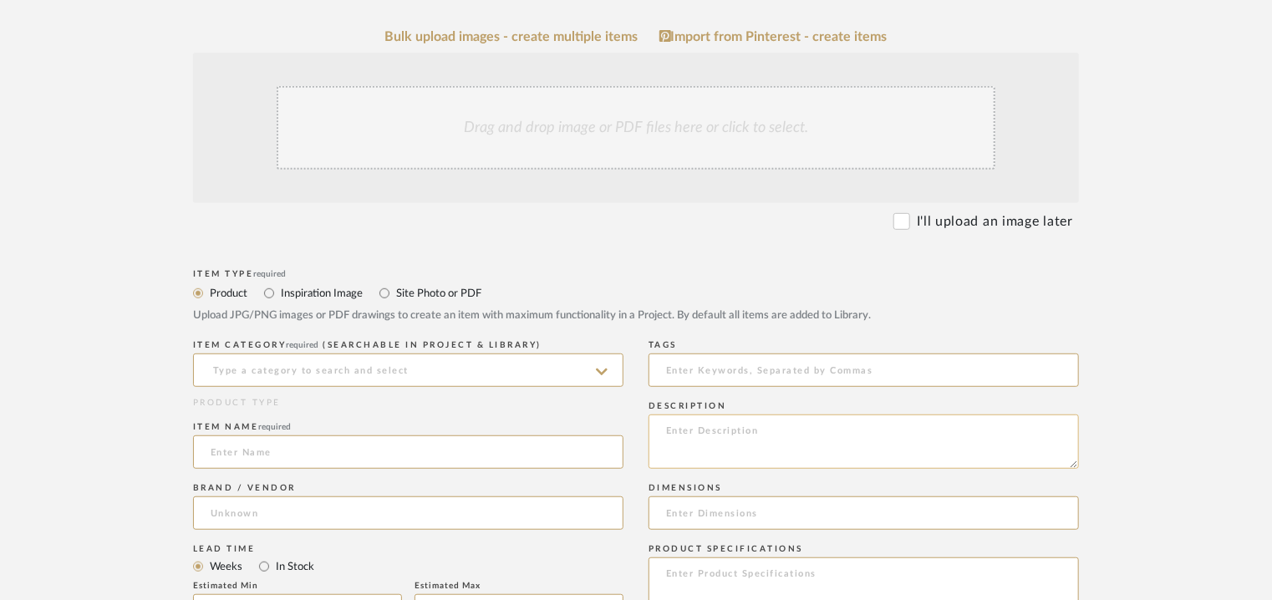
paste textarea "Type: Pendant Light Designer : Na Dimension(s): 240 x 200mm Weight : Na Materia…"
type textarea "Type: Pendant Light Designer : Na Dimension(s): 240 x 200mm Weight : Na Materia…"
click at [435, 362] on input at bounding box center [408, 369] width 430 height 33
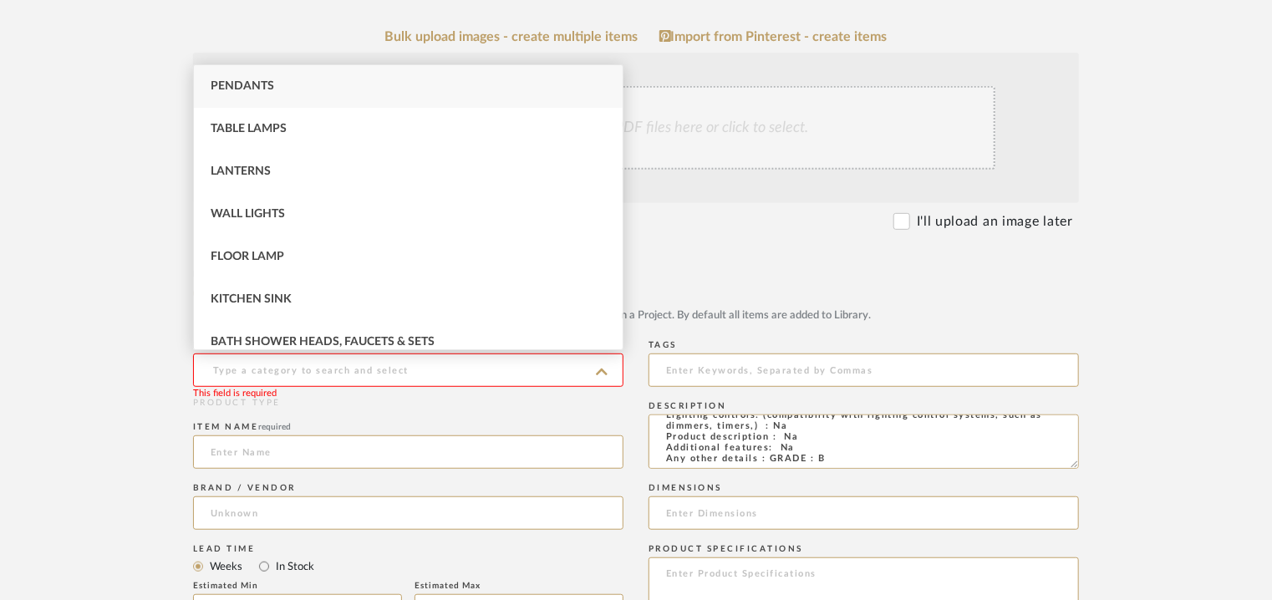
click at [294, 77] on div "Pendants" at bounding box center [408, 86] width 429 height 43
type input "Pendants"
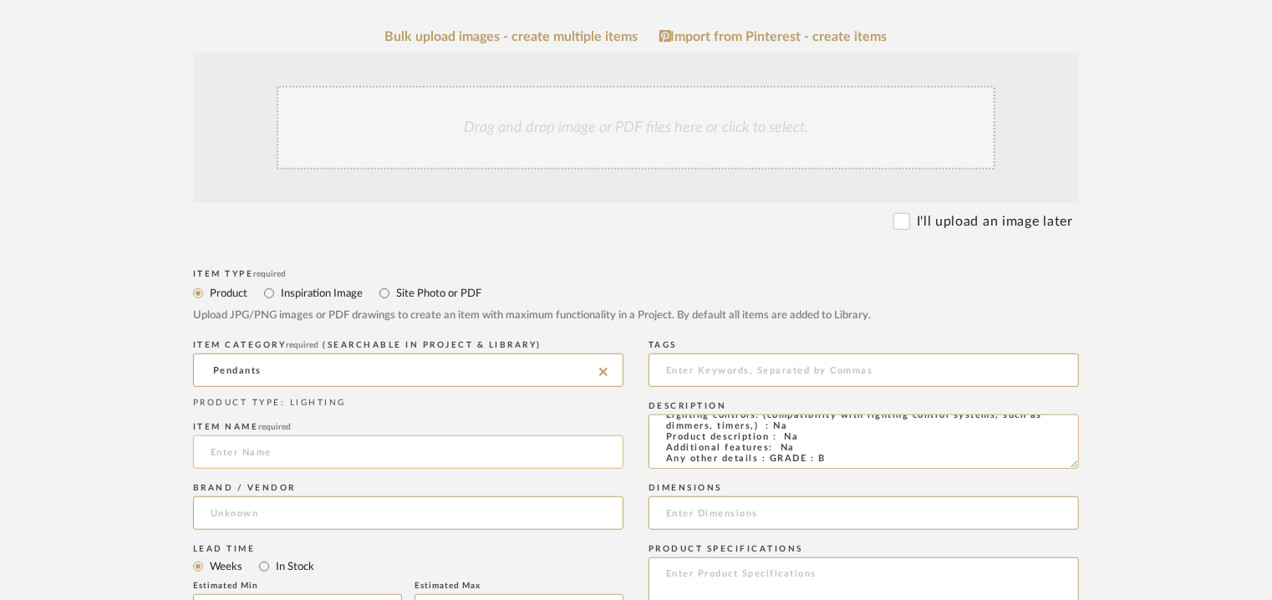
click at [264, 443] on input at bounding box center [408, 451] width 430 height 33
type input "PENDANT LIGHT"
click at [206, 505] on input at bounding box center [408, 512] width 430 height 33
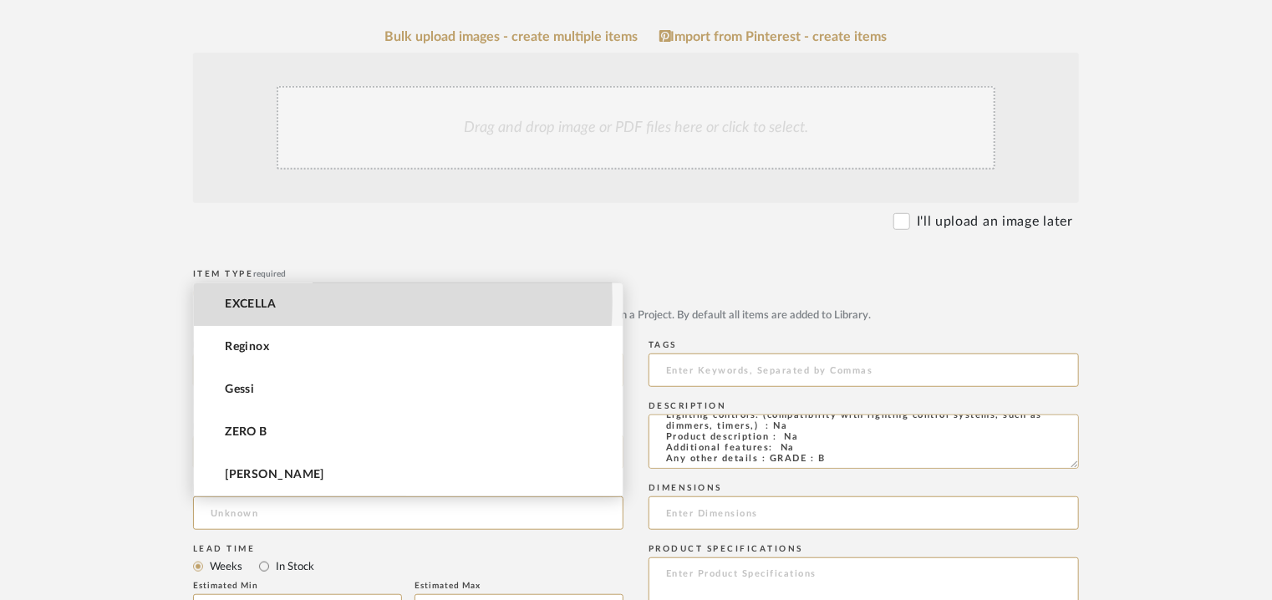
click at [250, 301] on span "EXCELLA" at bounding box center [250, 304] width 51 height 14
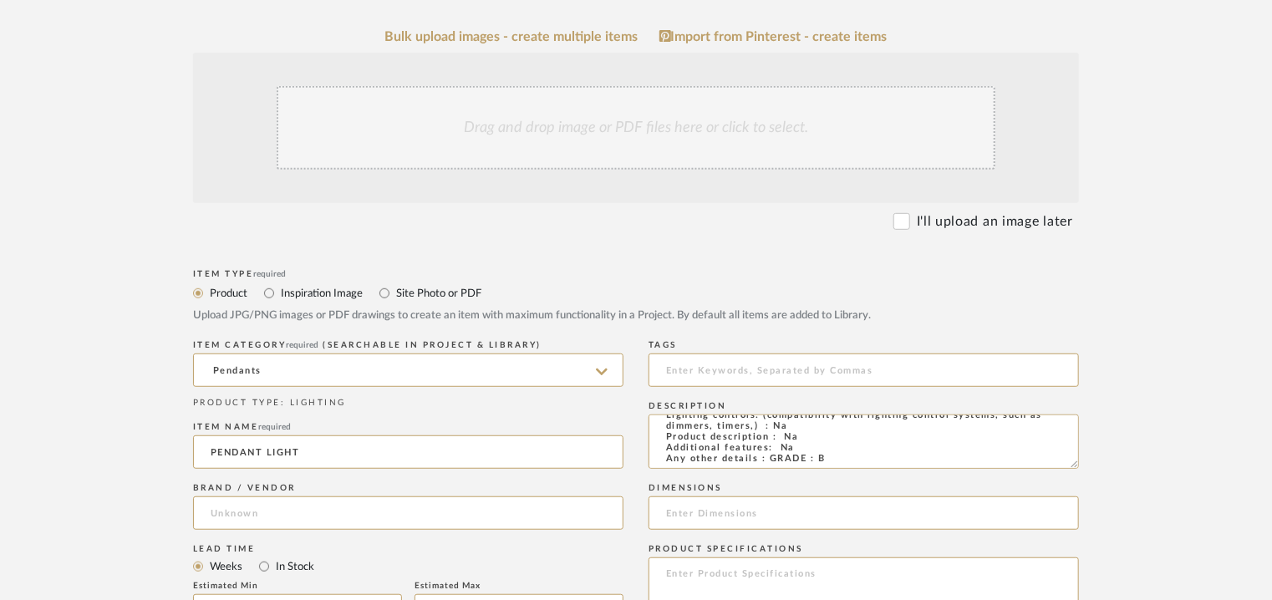
type input "EXCELLA"
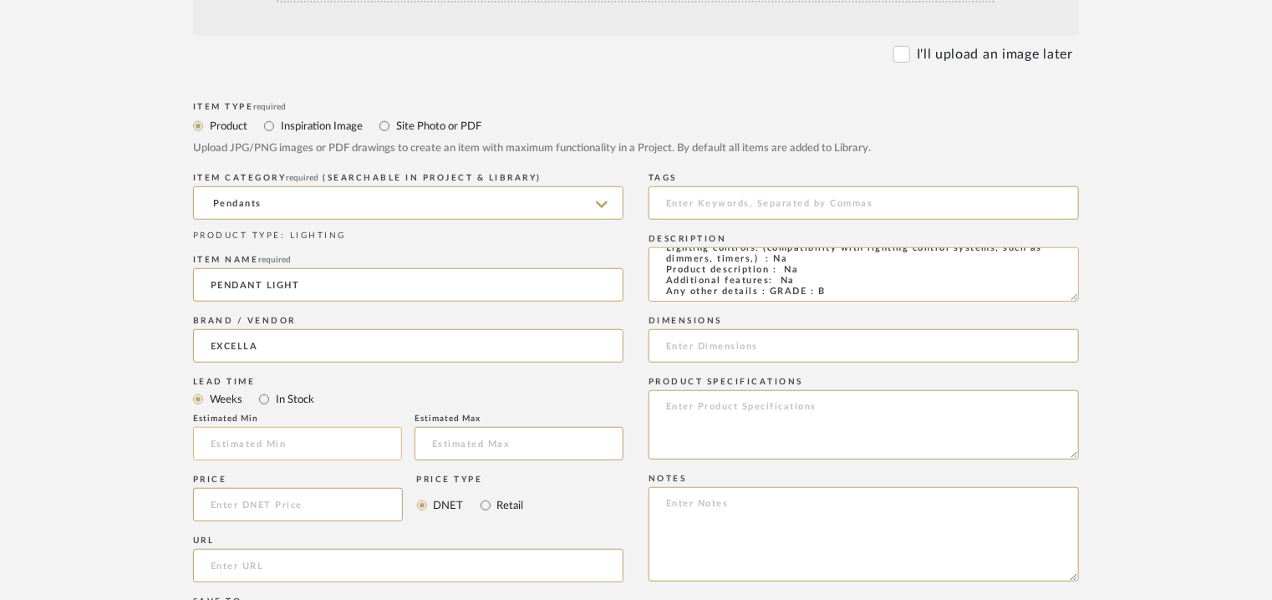
click at [264, 433] on input at bounding box center [297, 443] width 209 height 33
type input "17"
click at [749, 199] on input at bounding box center [863, 202] width 430 height 33
type input "p"
type input "g"
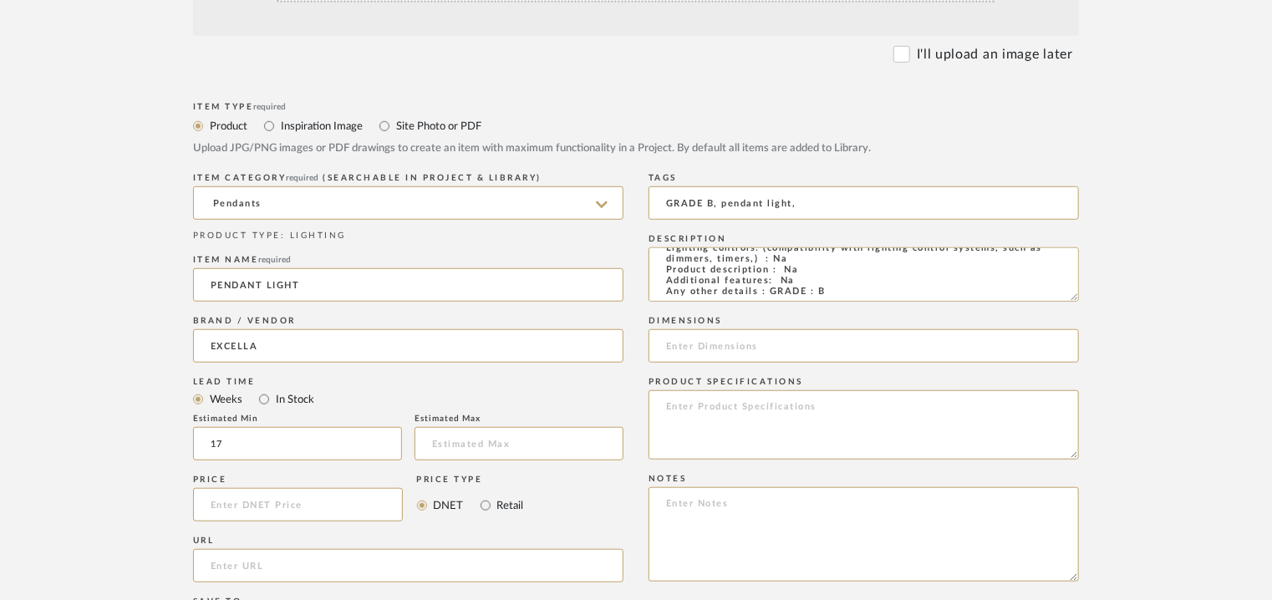
type input "GRADE B, pendant light,"
paste textarea "Price: INR.7,200/- Lead time : 120days after confirmation of size. Customisable…"
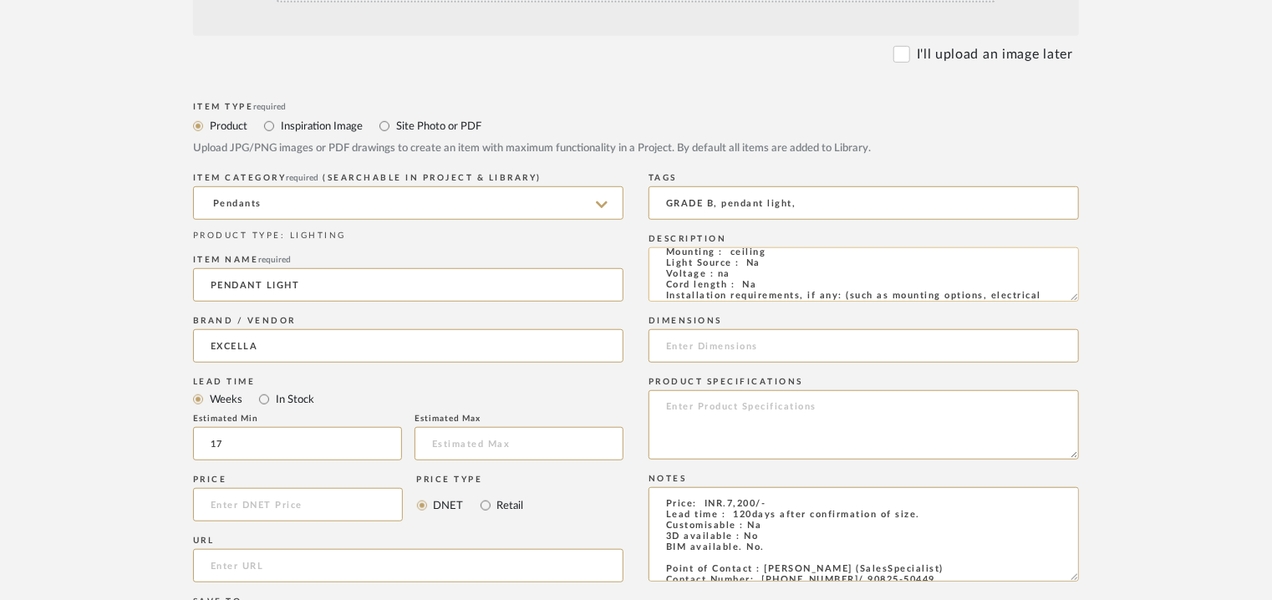
scroll to position [0, 0]
type textarea "Price: INR.7,200/- Lead time : 120days after confirmation of size. Customisable…"
click at [731, 342] on input at bounding box center [863, 345] width 430 height 33
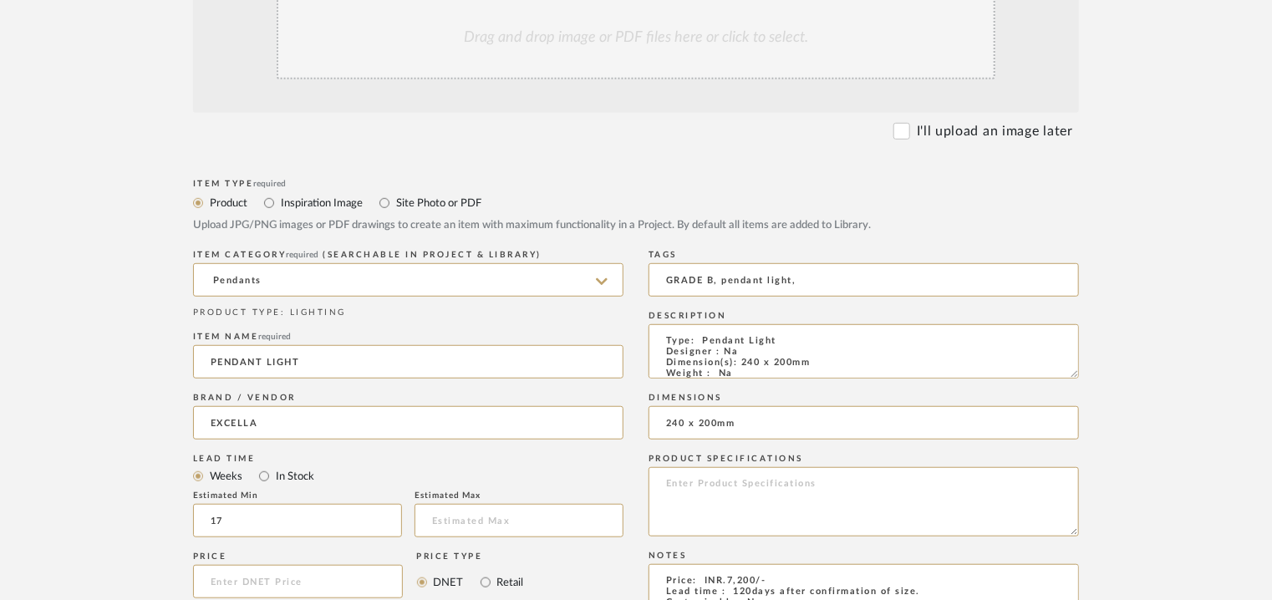
scroll to position [334, 0]
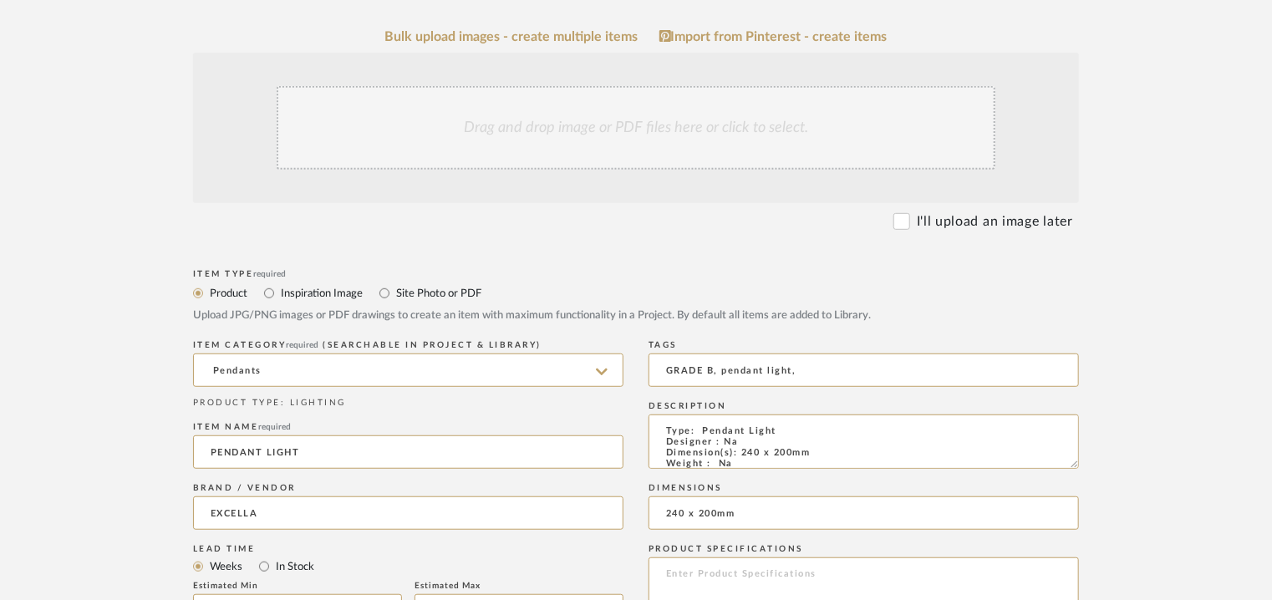
type input "240 x 200mm"
click at [594, 136] on div "Drag and drop image or PDF files here or click to select." at bounding box center [636, 128] width 719 height 84
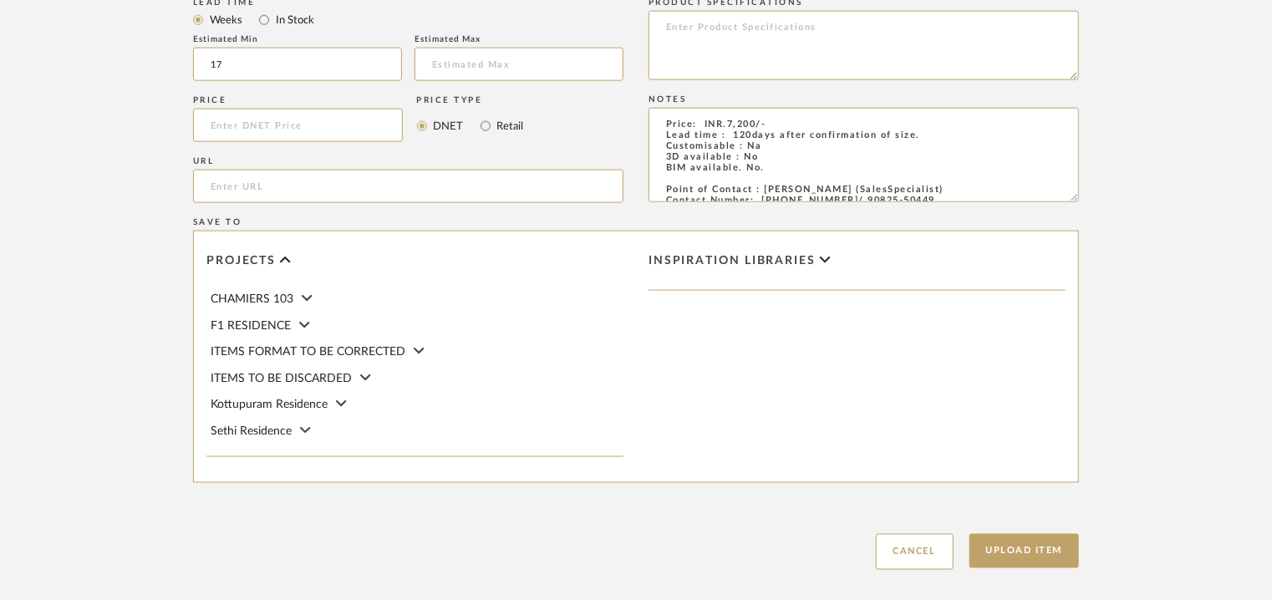
scroll to position [1146, 0]
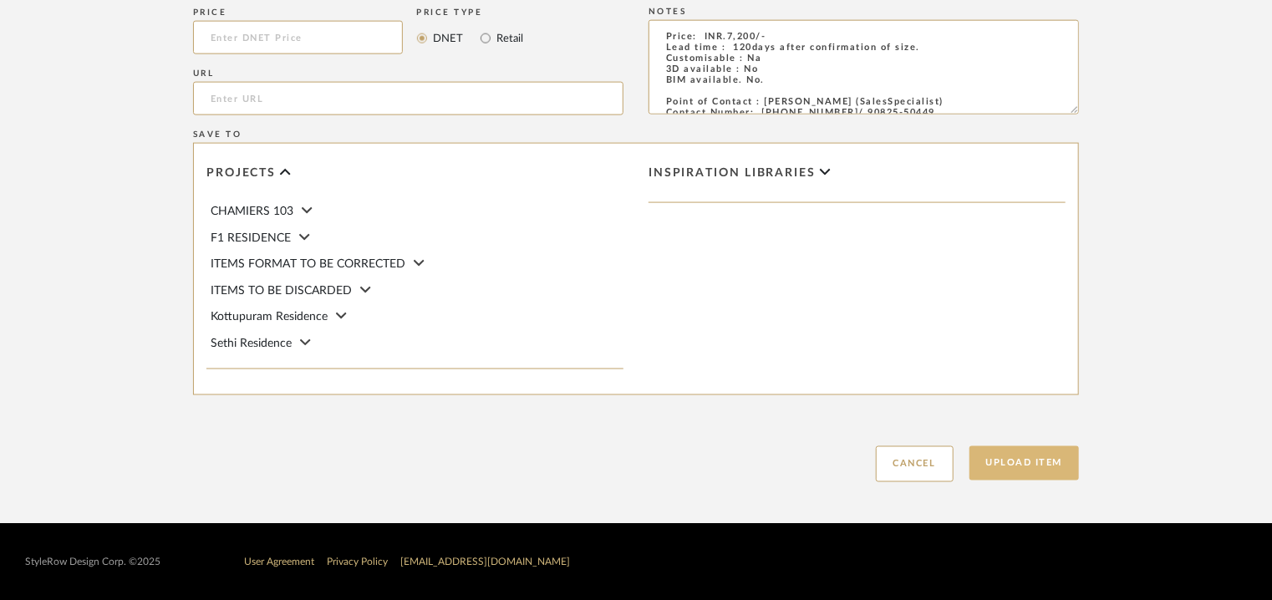
click at [1020, 469] on button "Upload Item" at bounding box center [1024, 463] width 110 height 34
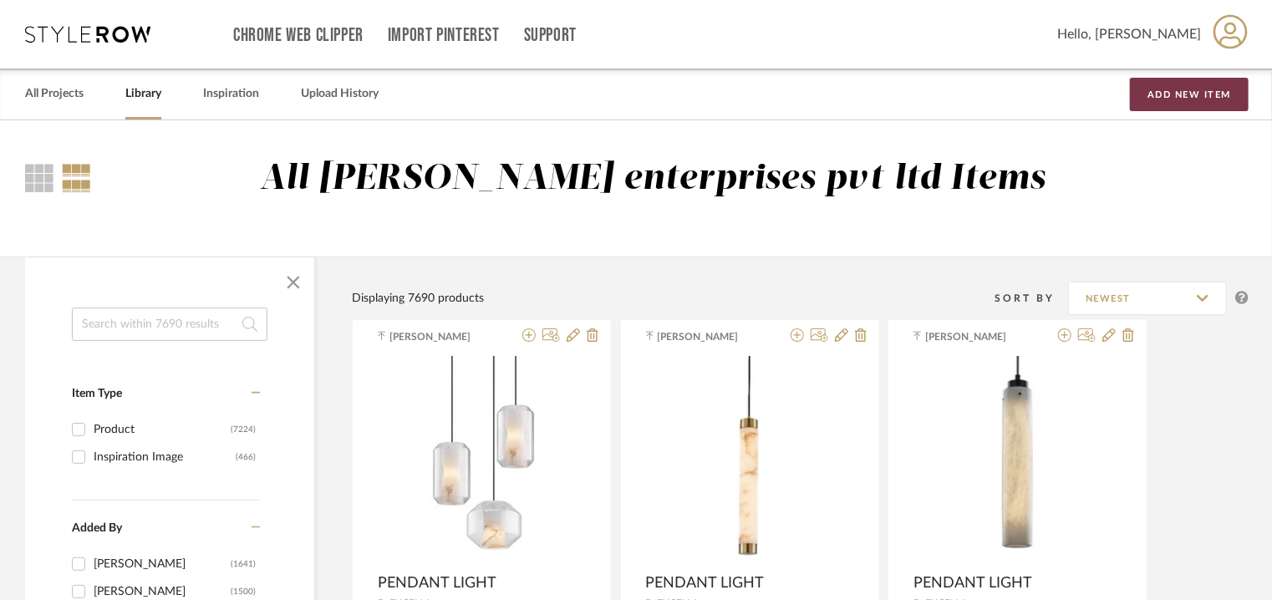
click at [1195, 96] on button "Add New Item" at bounding box center [1189, 94] width 119 height 33
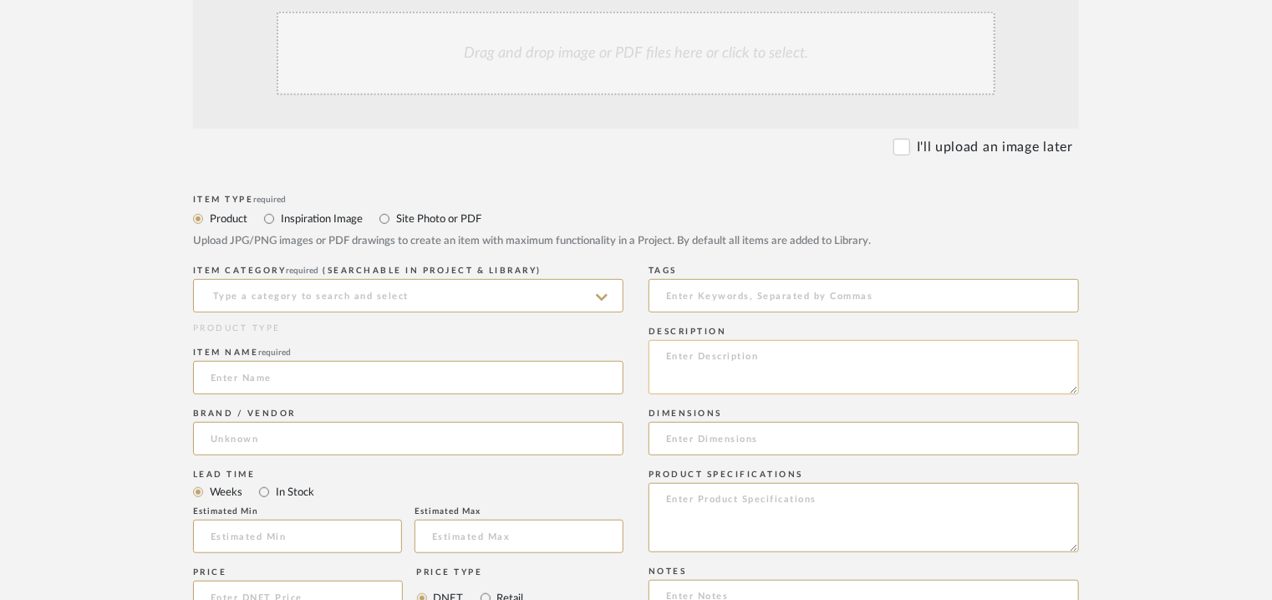
scroll to position [418, 0]
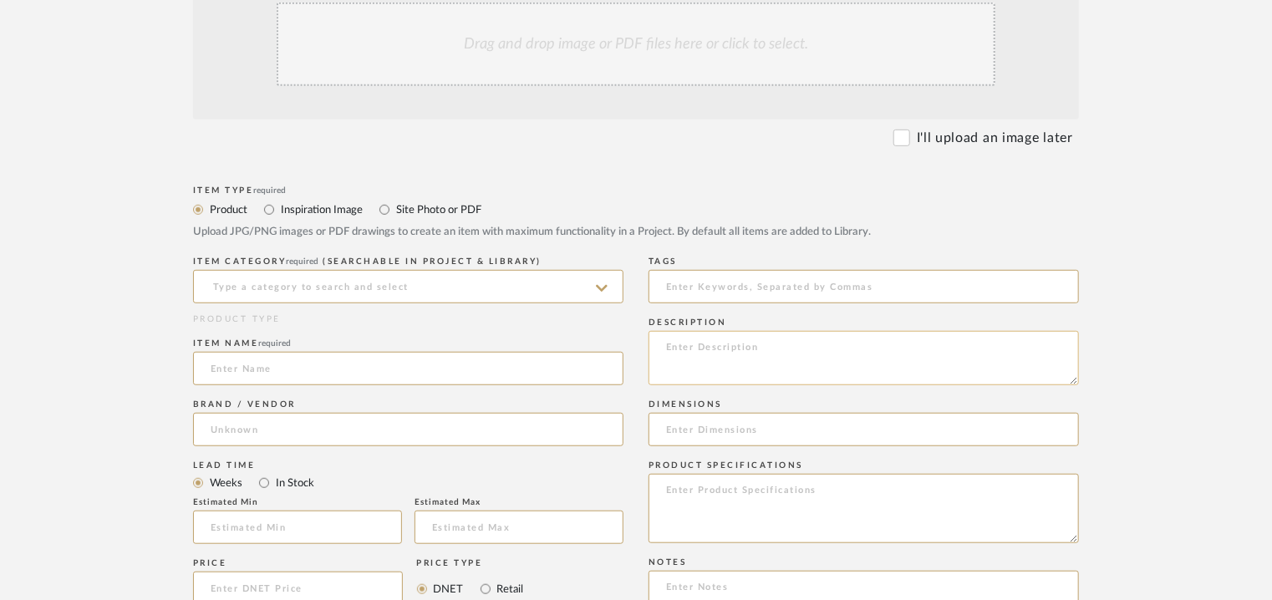
paste textarea "Type: Pendant Light Designer : Na Dimension(s): Na Weight : Na Materials & Fini…"
type textarea "Type: Pendant Light Designer : Na Dimension(s): Na Weight : Na Materials & Fini…"
click at [538, 62] on div "Drag and drop image or PDF files here or click to select." at bounding box center [636, 45] width 719 height 84
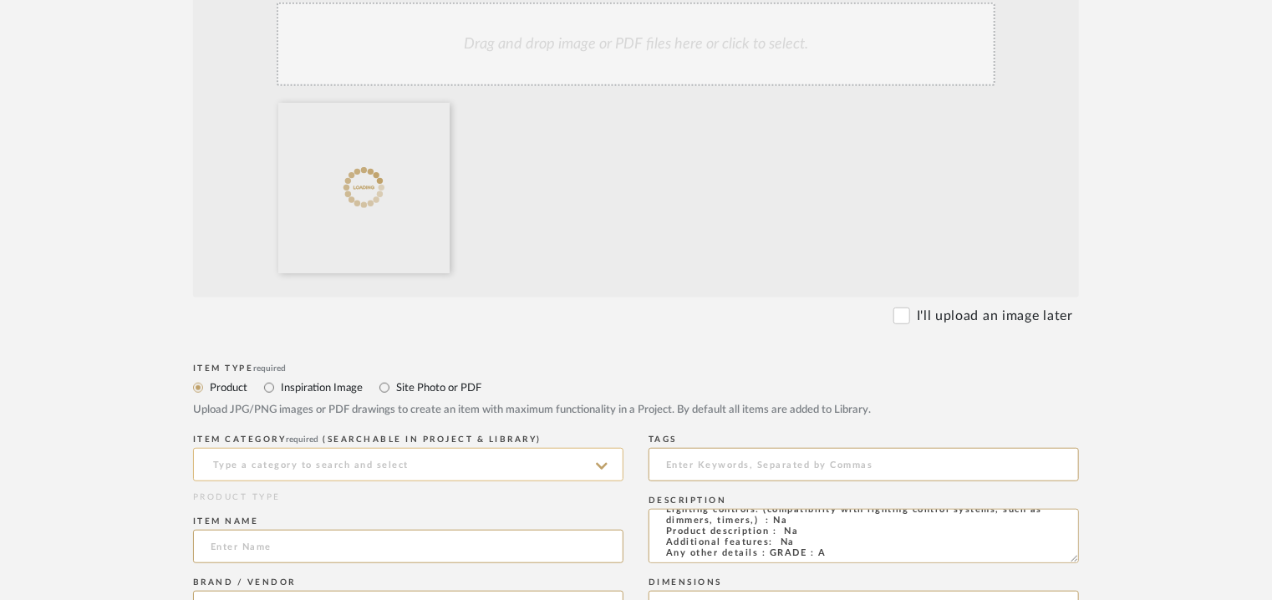
click at [349, 470] on input at bounding box center [408, 464] width 430 height 33
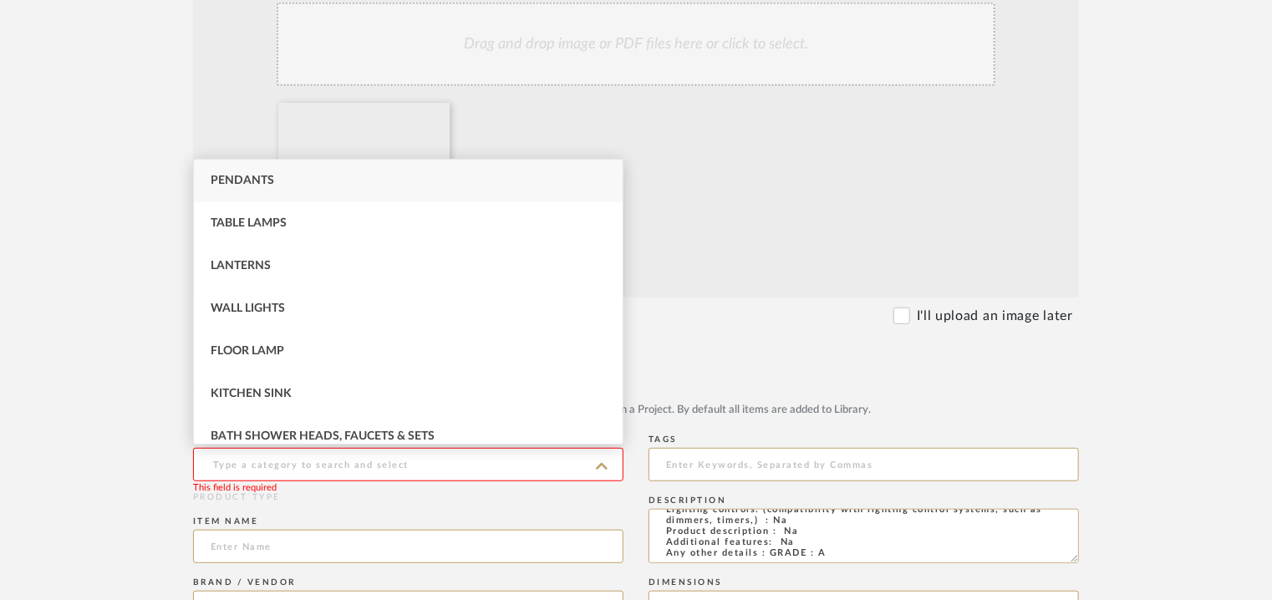
click at [281, 178] on div "Pendants" at bounding box center [408, 181] width 429 height 43
type input "Pendants"
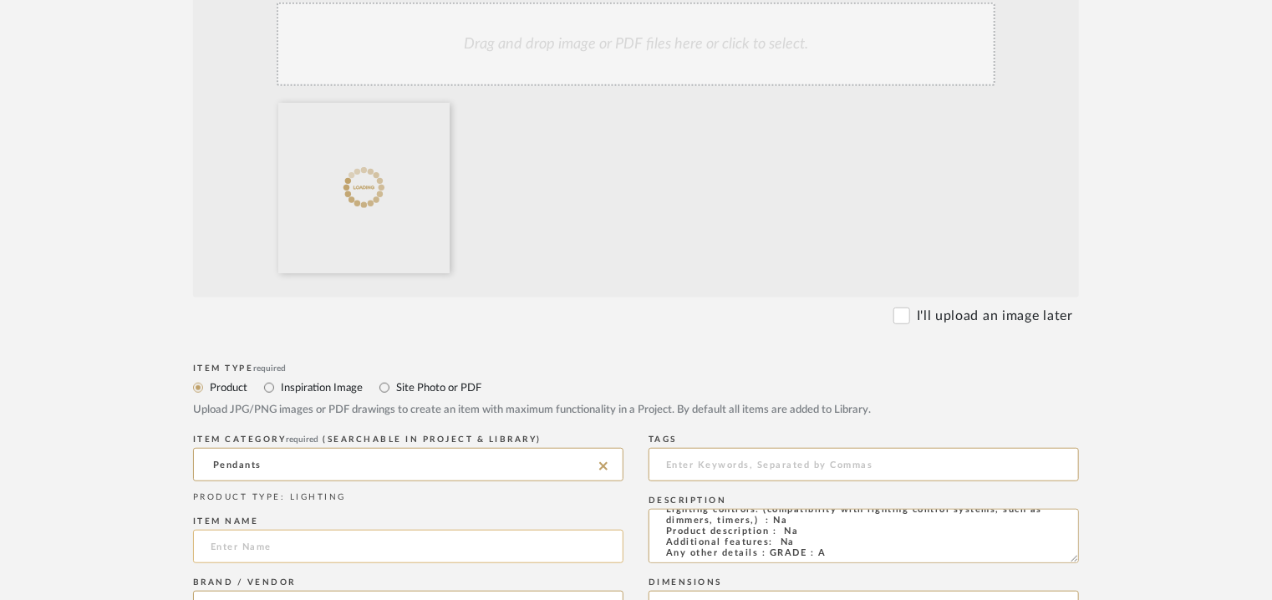
click at [241, 542] on input at bounding box center [408, 546] width 430 height 33
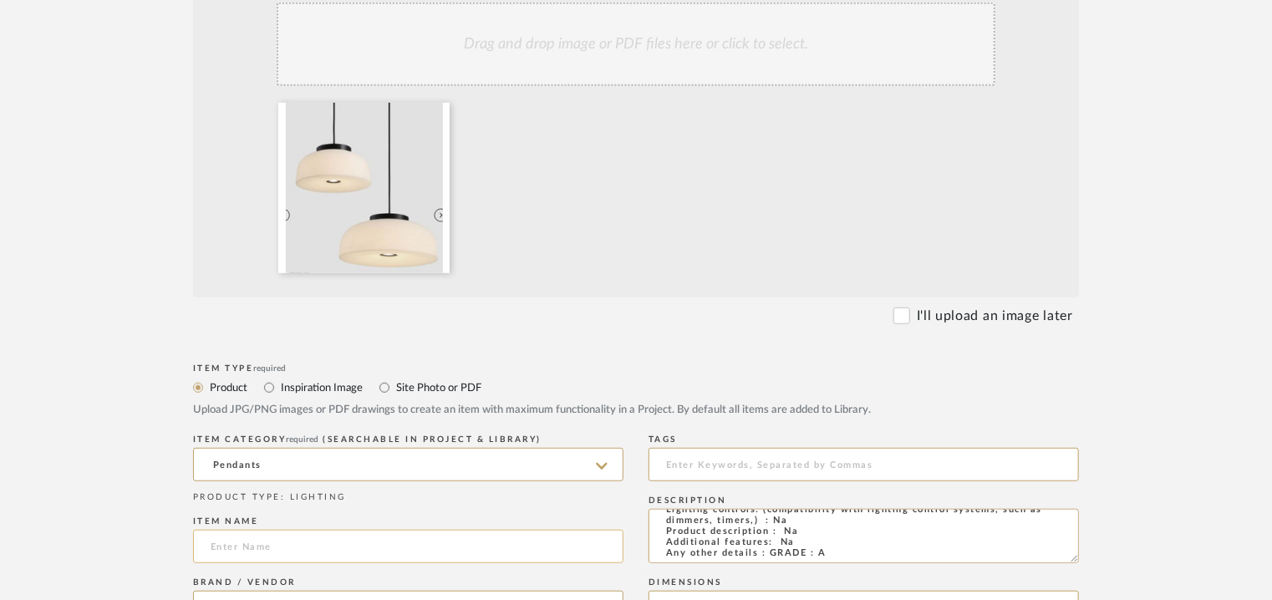
click at [241, 546] on input at bounding box center [408, 546] width 430 height 33
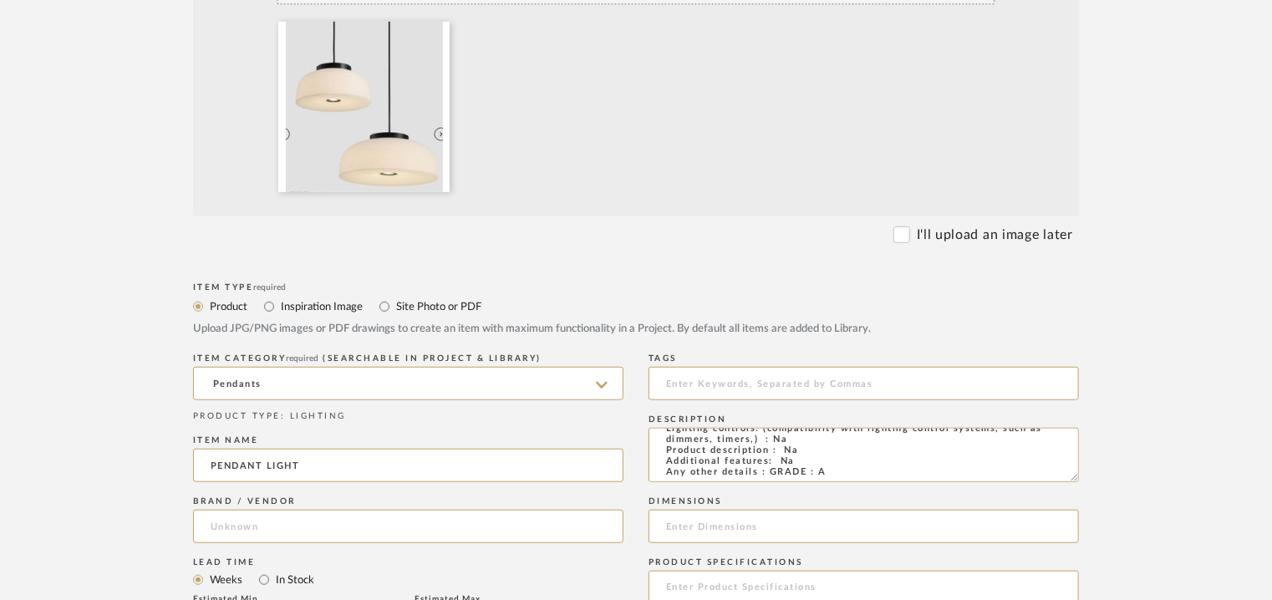
scroll to position [585, 0]
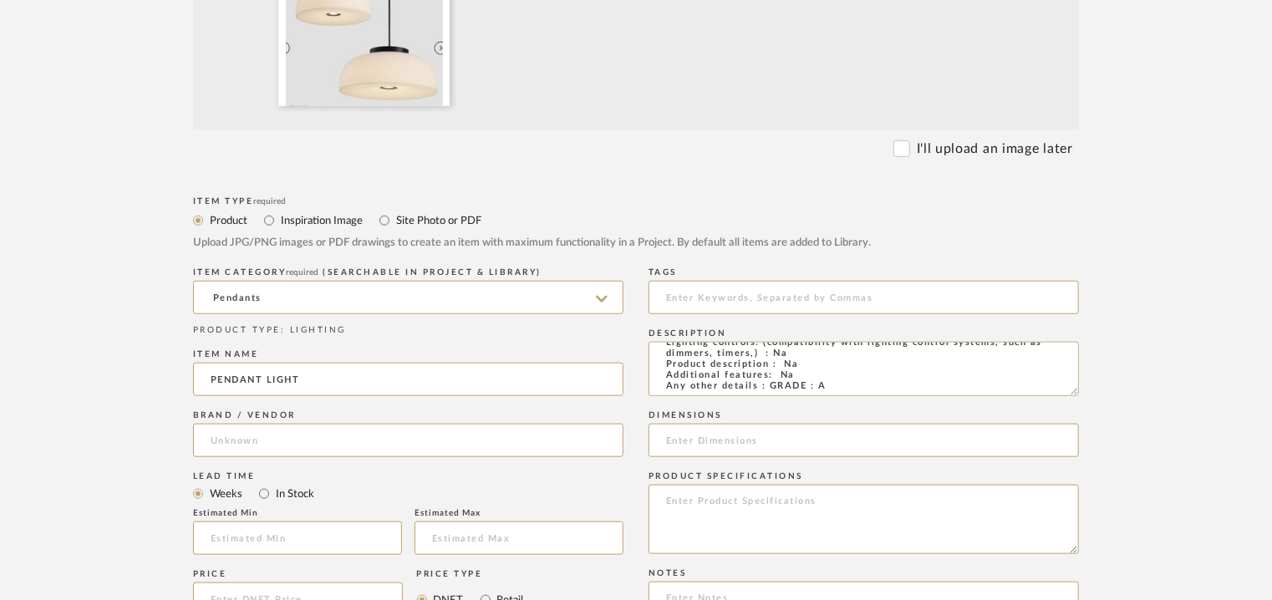
type input "PENDANT LIGHT"
click at [281, 421] on div "Brand / Vendor" at bounding box center [408, 436] width 430 height 61
click at [245, 439] on input at bounding box center [408, 440] width 430 height 33
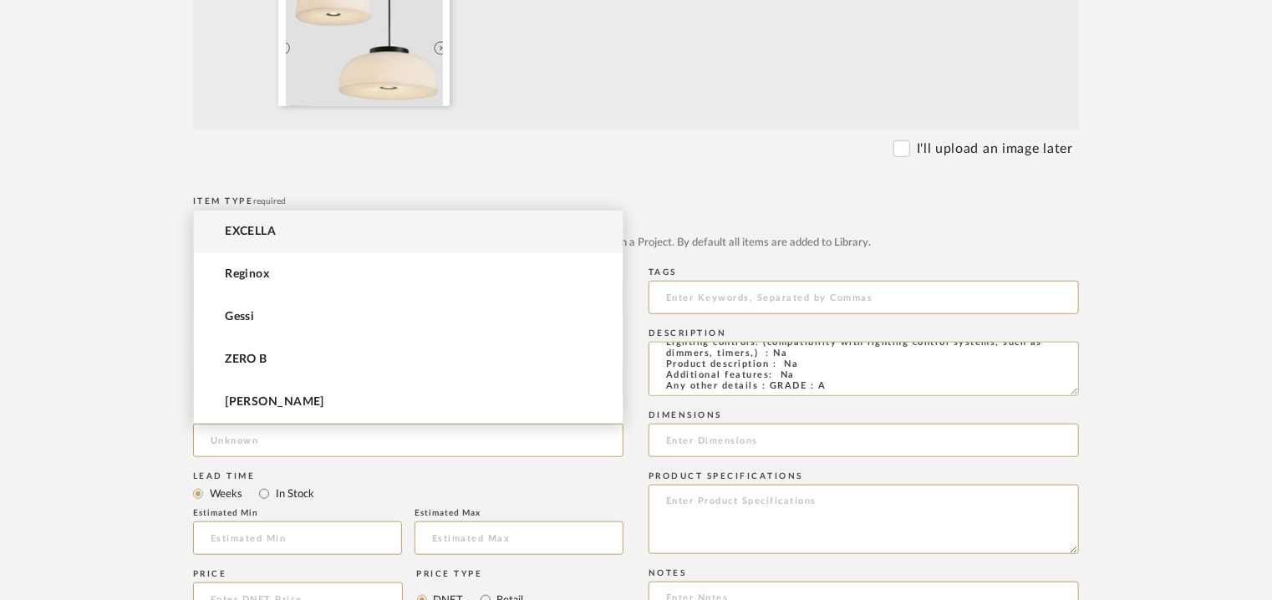
click at [287, 231] on mat-option "EXCELLA" at bounding box center [408, 232] width 429 height 43
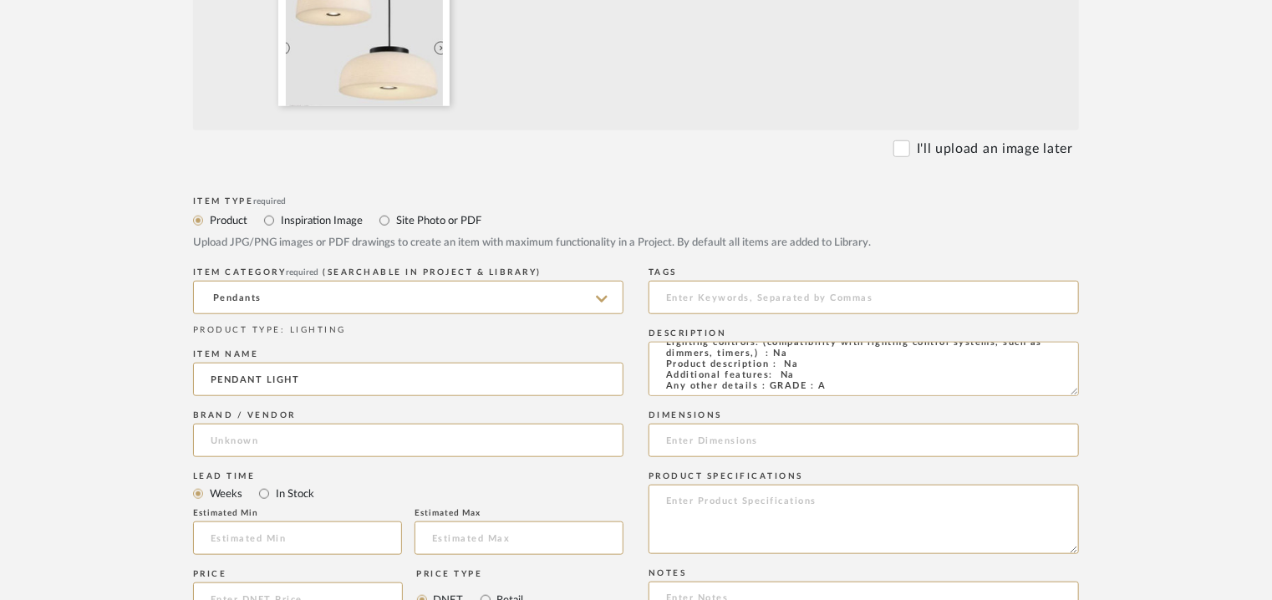
type input "EXCELLA"
click at [272, 539] on input at bounding box center [297, 537] width 209 height 33
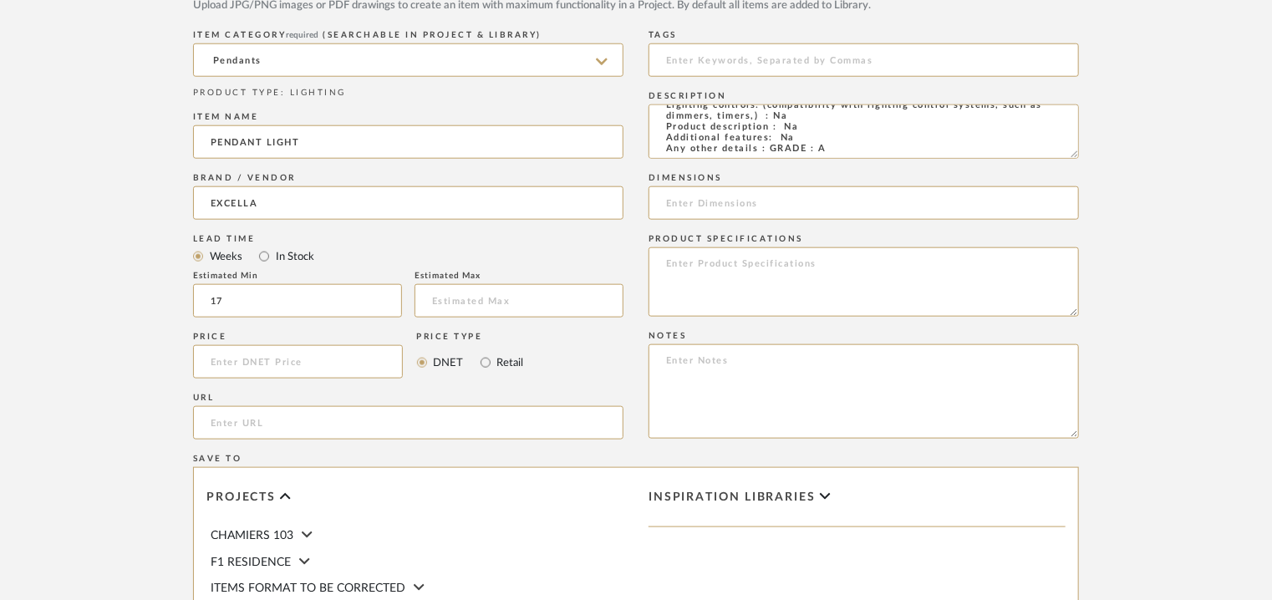
scroll to position [835, 0]
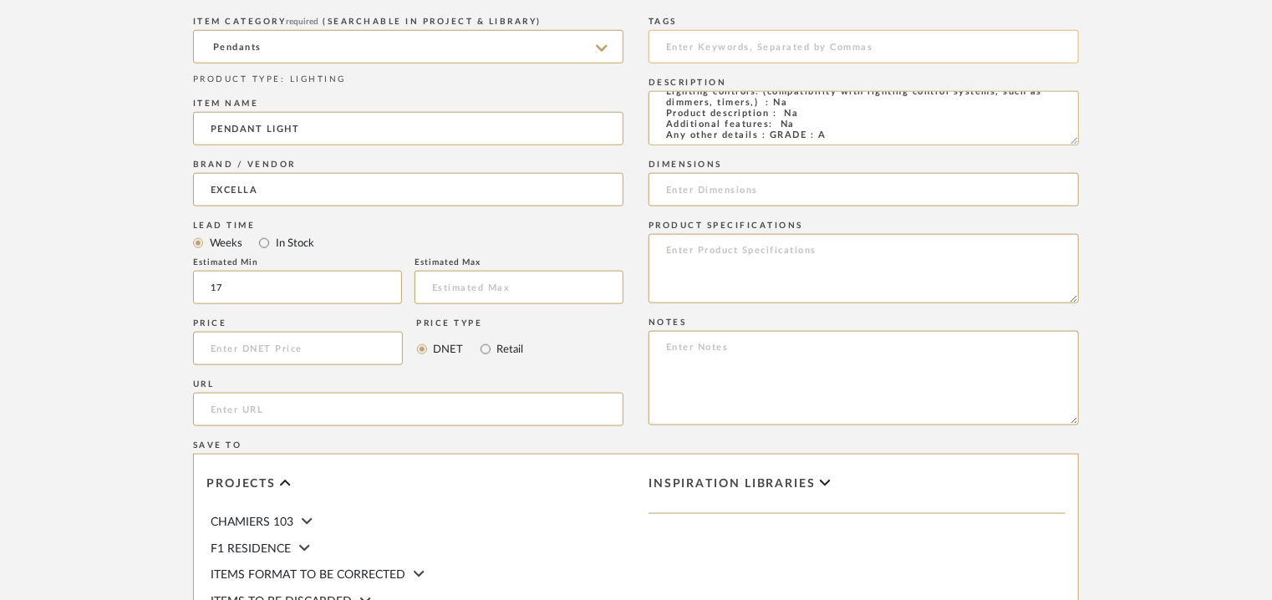
type input "17"
click at [761, 54] on input at bounding box center [863, 46] width 430 height 33
type input "g"
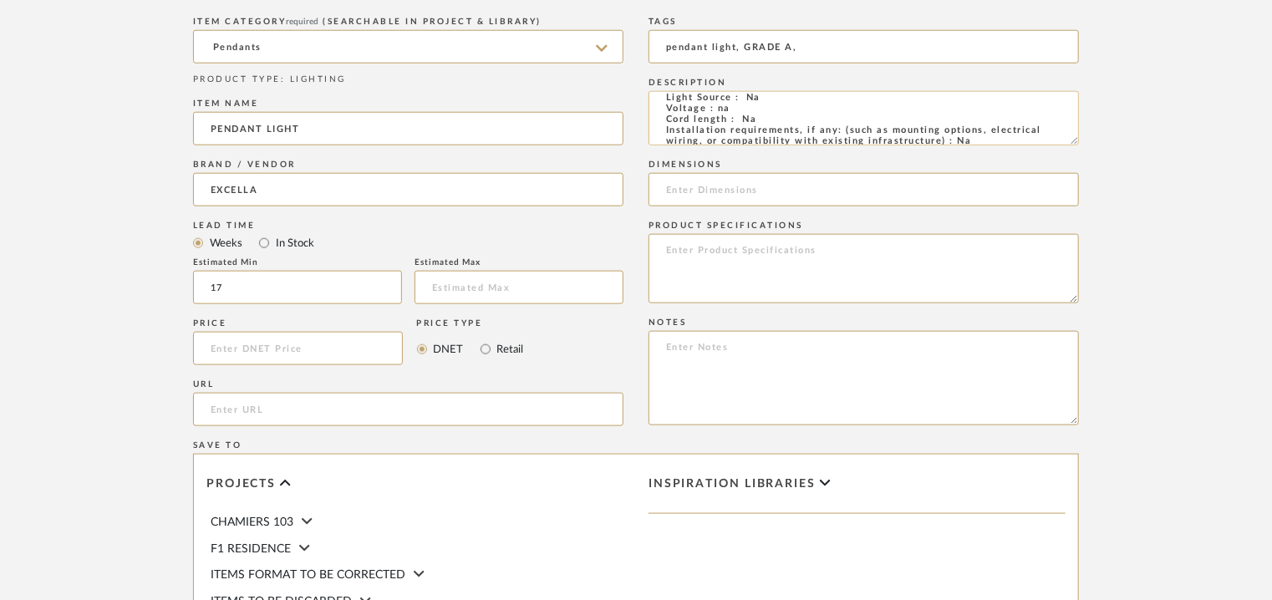
scroll to position [0, 0]
type input "pendant light, GRADE A,"
paste textarea "Price: INR.80,000/- Lead time : 120days after confirmation of size. Customisabl…"
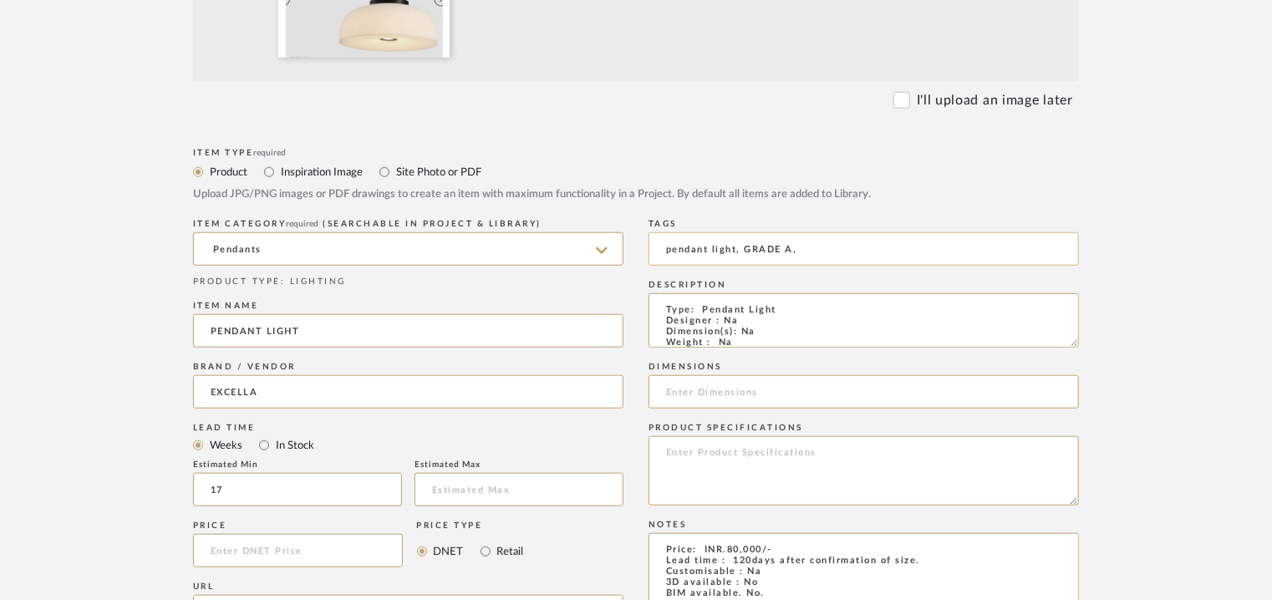
scroll to position [418, 0]
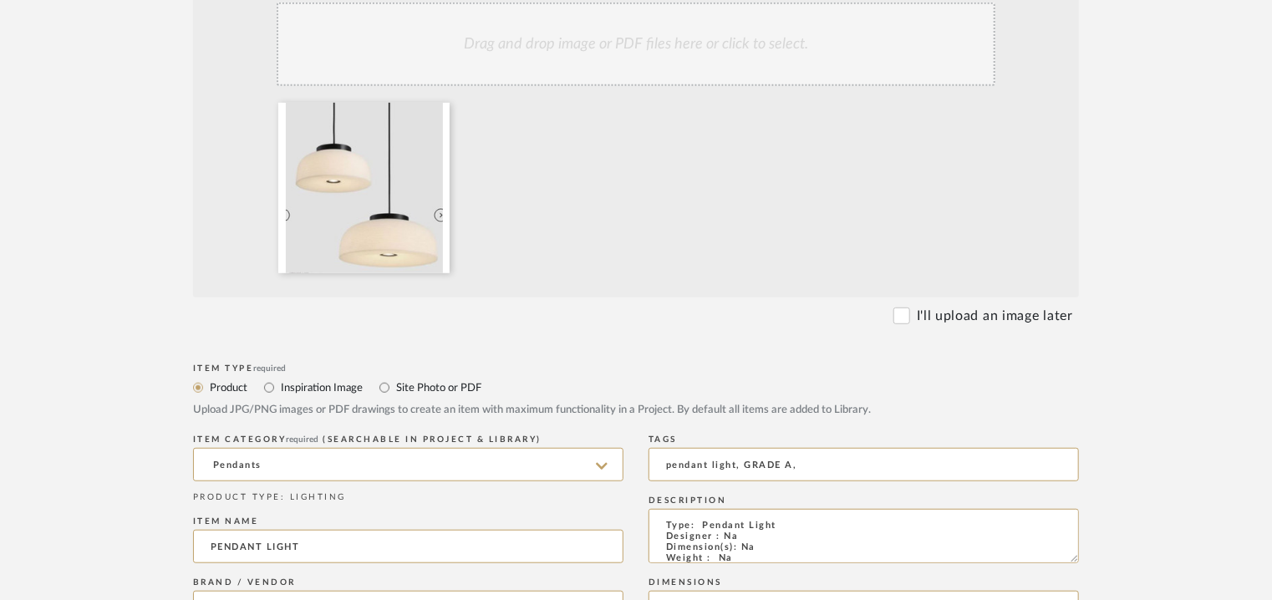
type textarea "Price: INR.80,000/- Lead time : 120days after confirmation of size. Customisabl…"
click at [599, 56] on div "Drag and drop image or PDF files here or click to select." at bounding box center [636, 45] width 719 height 84
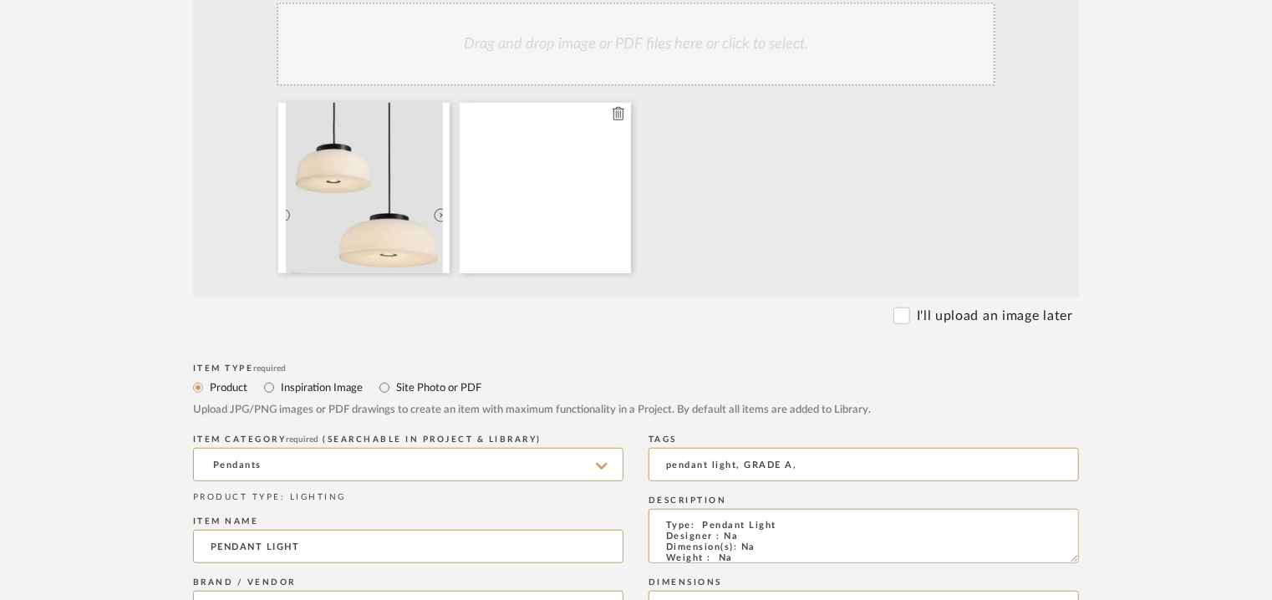
click at [612, 118] on icon at bounding box center [618, 113] width 12 height 13
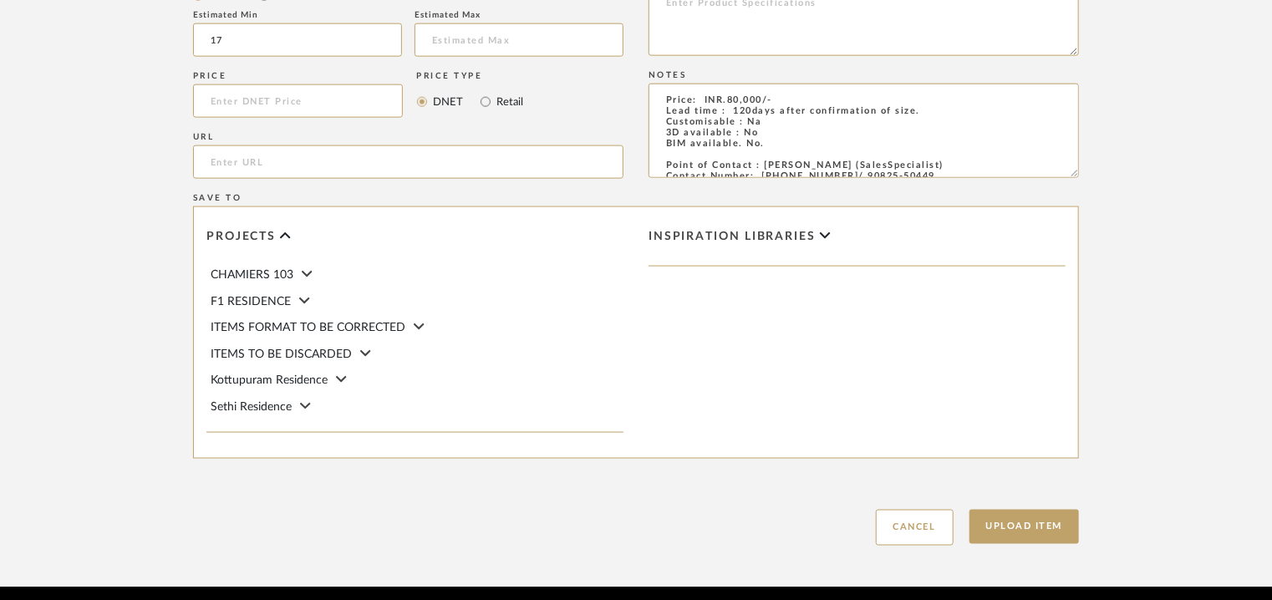
scroll to position [1146, 0]
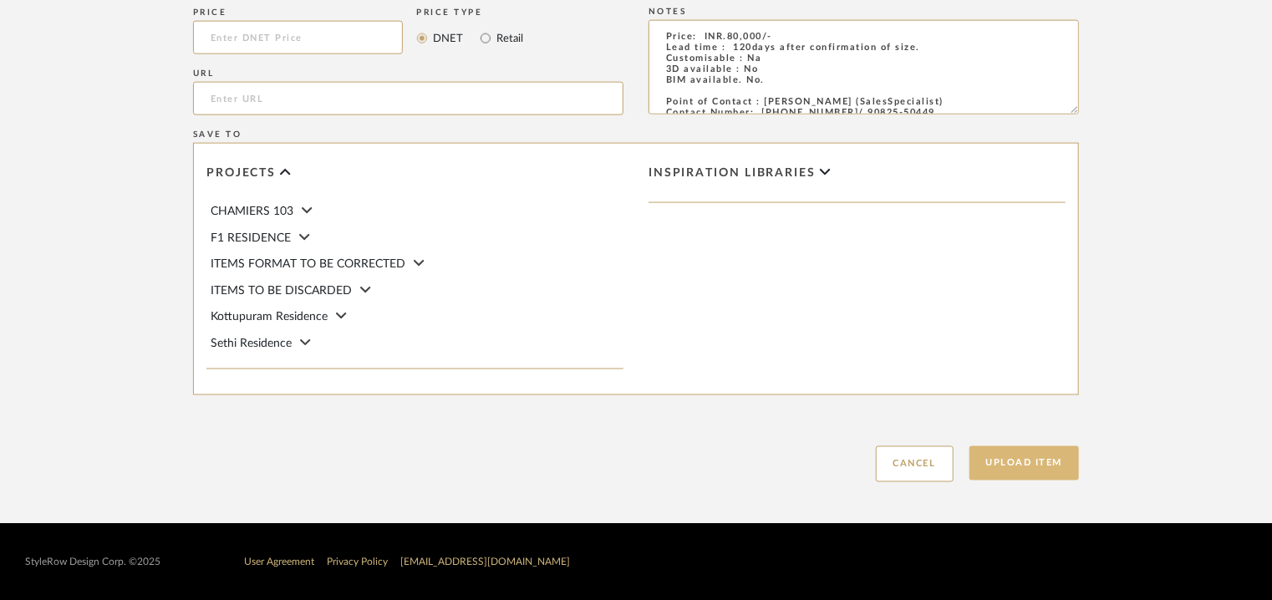
click at [1014, 473] on button "Upload Item" at bounding box center [1024, 463] width 110 height 34
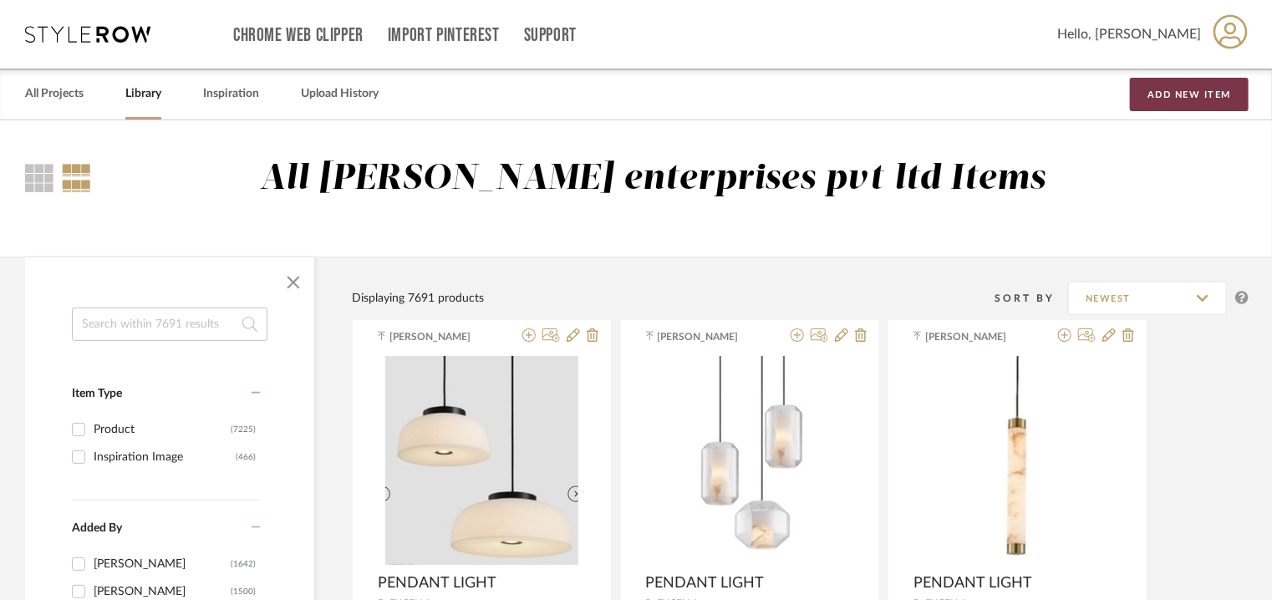
click at [1215, 101] on button "Add New Item" at bounding box center [1189, 94] width 119 height 33
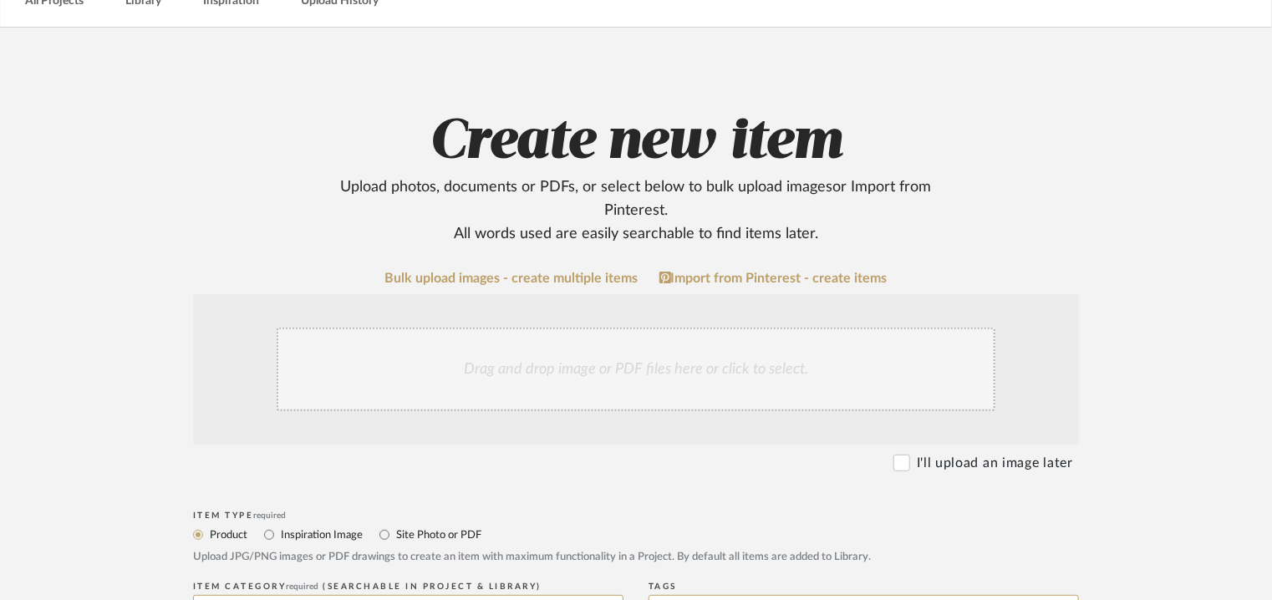
scroll to position [251, 0]
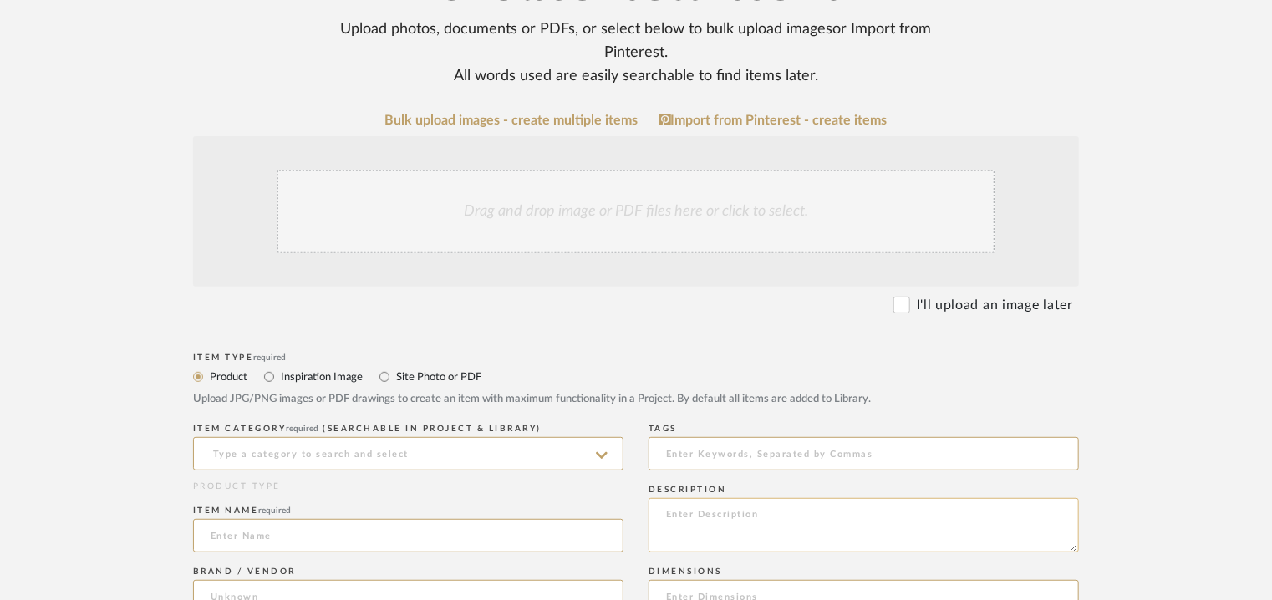
paste textarea "Type: Wall light Designer : Na Dimension(s): Na Weight : Na Materials & Finish:…"
type textarea "Type: Wall light Designer : Na Dimension(s): Na Weight : Na Materials & Finish:…"
click at [390, 440] on div "ITEM CATEGORY required (Searchable in Project & Library)" at bounding box center [408, 449] width 430 height 61
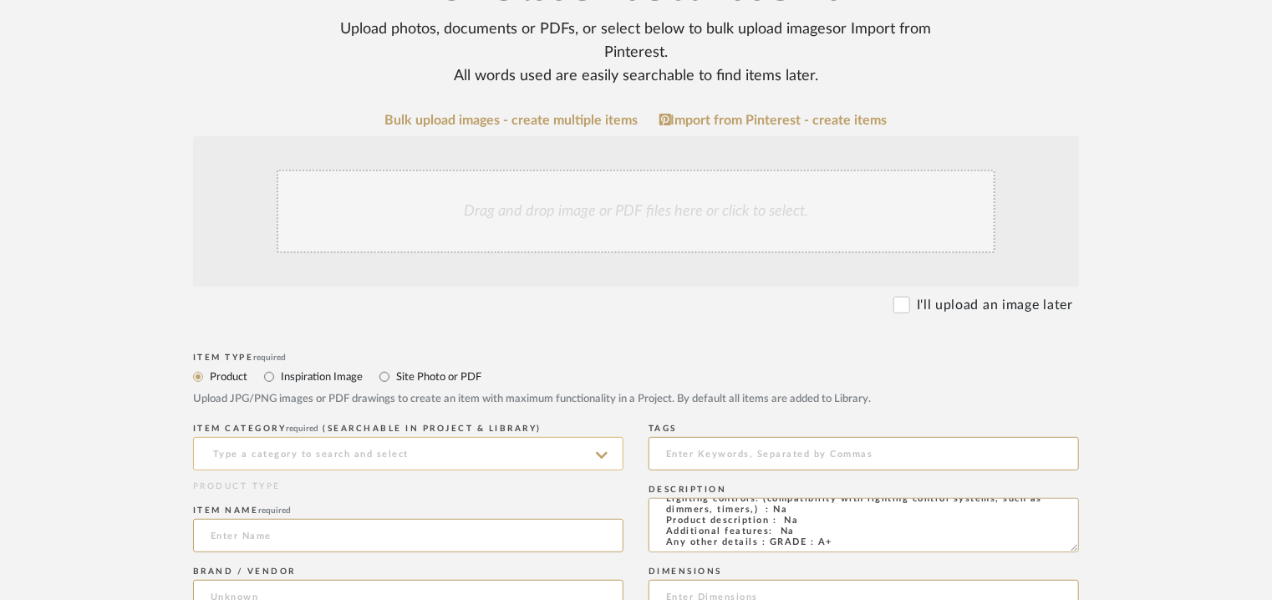
click at [390, 447] on input at bounding box center [408, 453] width 430 height 33
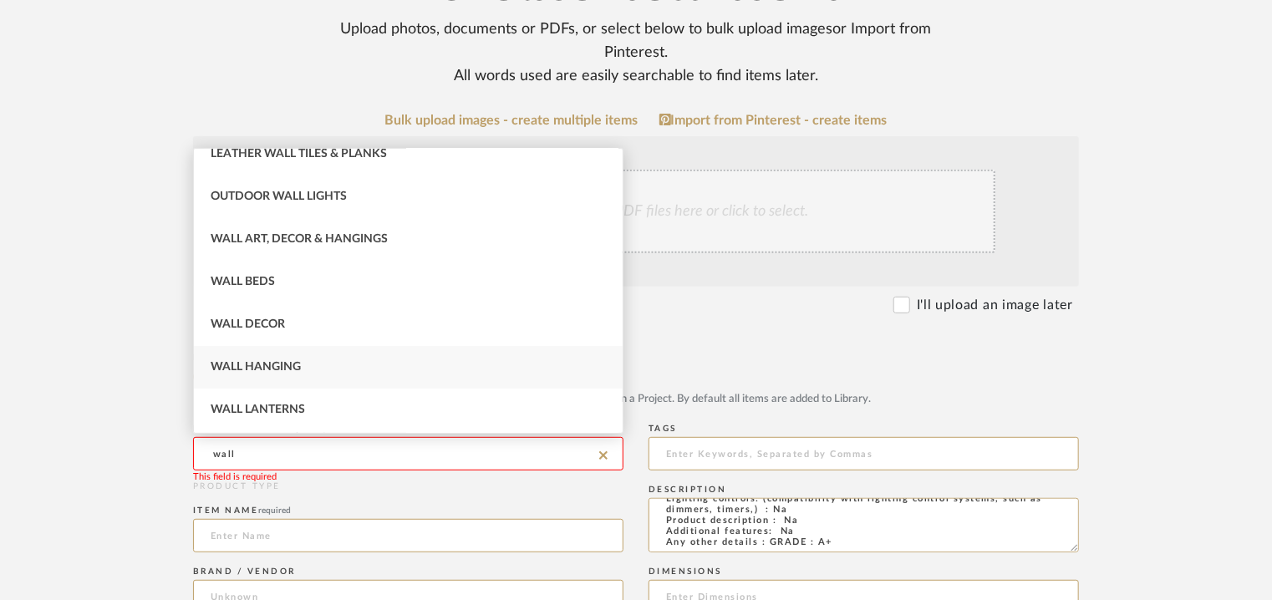
scroll to position [251, 0]
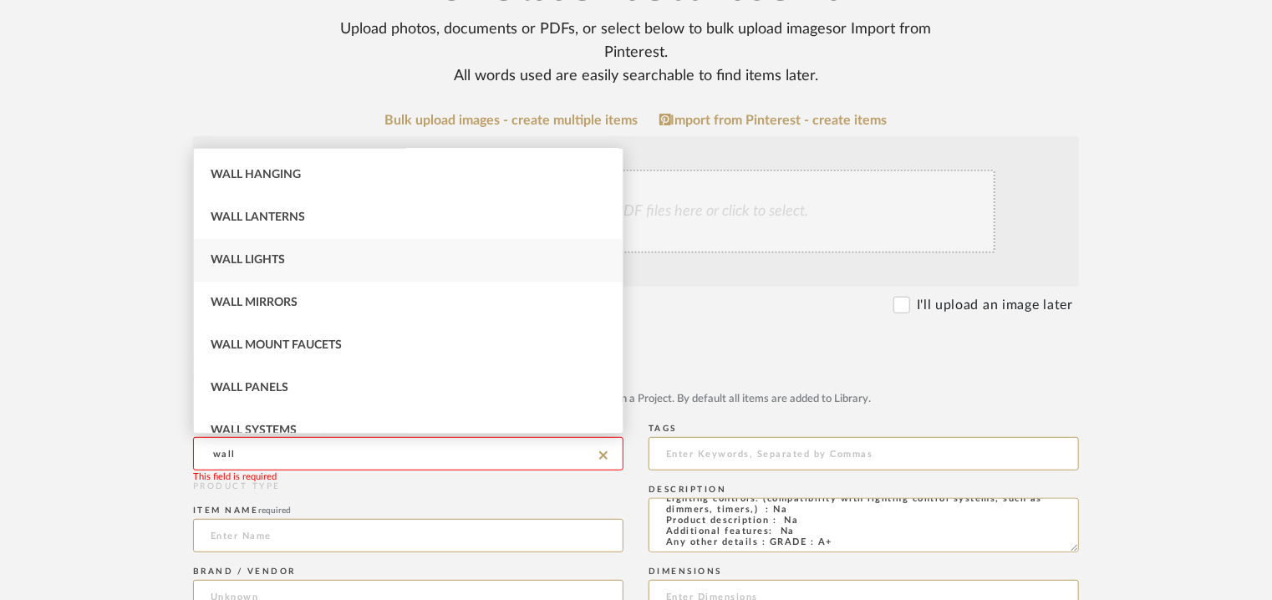
click at [270, 248] on div "Wall Lights" at bounding box center [408, 260] width 429 height 43
type input "Wall Lights"
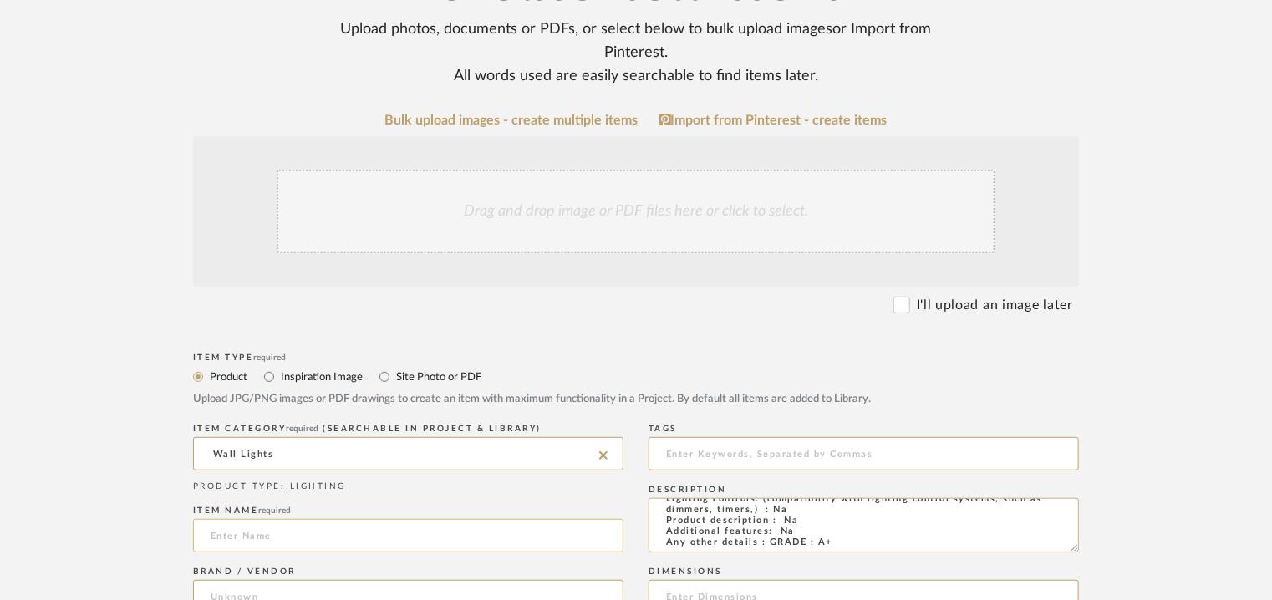
click at [229, 536] on input at bounding box center [408, 535] width 430 height 33
type input "w"
click at [242, 532] on input at bounding box center [408, 535] width 430 height 33
click at [240, 536] on input "WALLLIGHT" at bounding box center [408, 535] width 430 height 33
type input "WALL LIGHT"
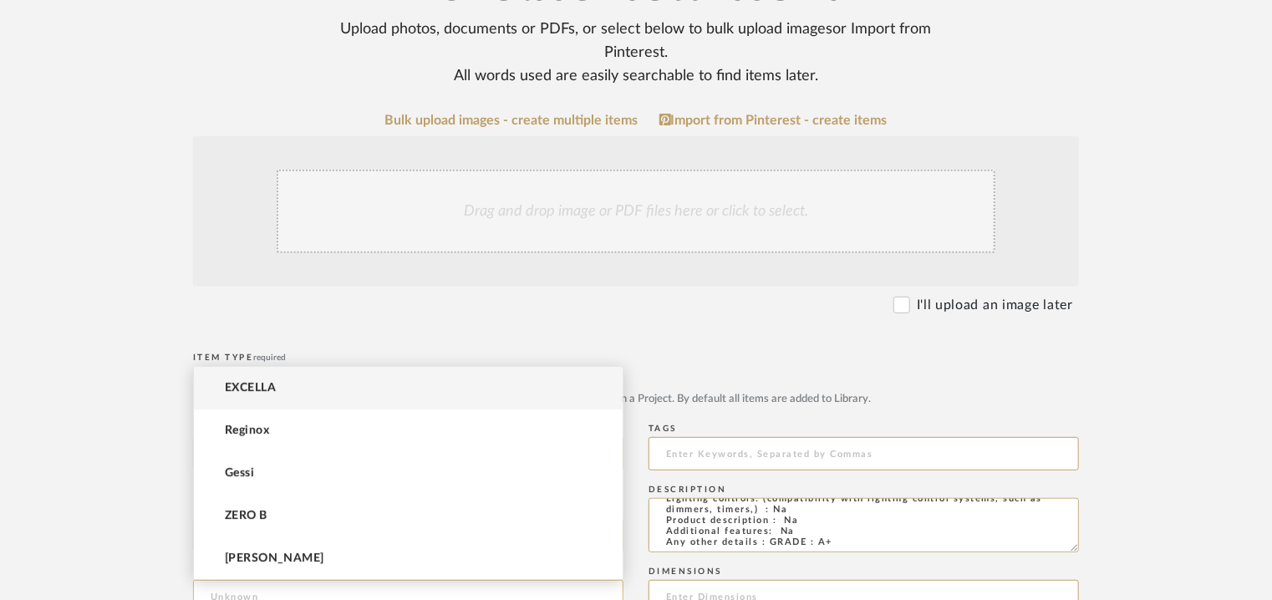
click at [221, 592] on input at bounding box center [408, 596] width 430 height 33
click at [308, 379] on mat-option "EXCELLA" at bounding box center [408, 388] width 429 height 43
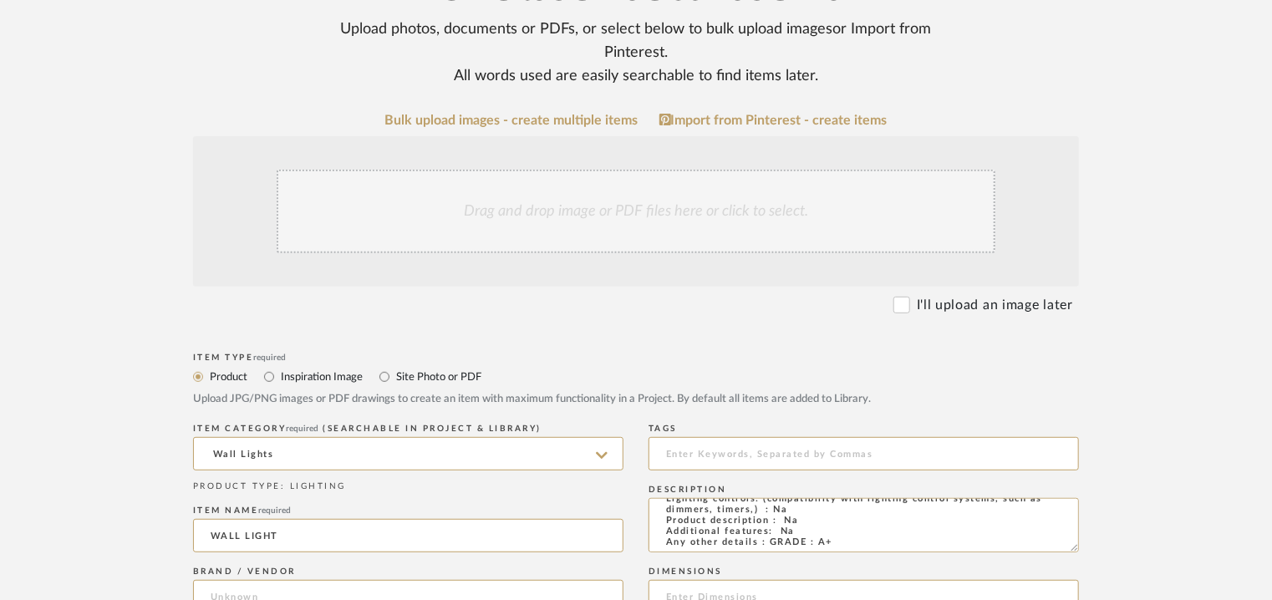
type input "EXCELLA"
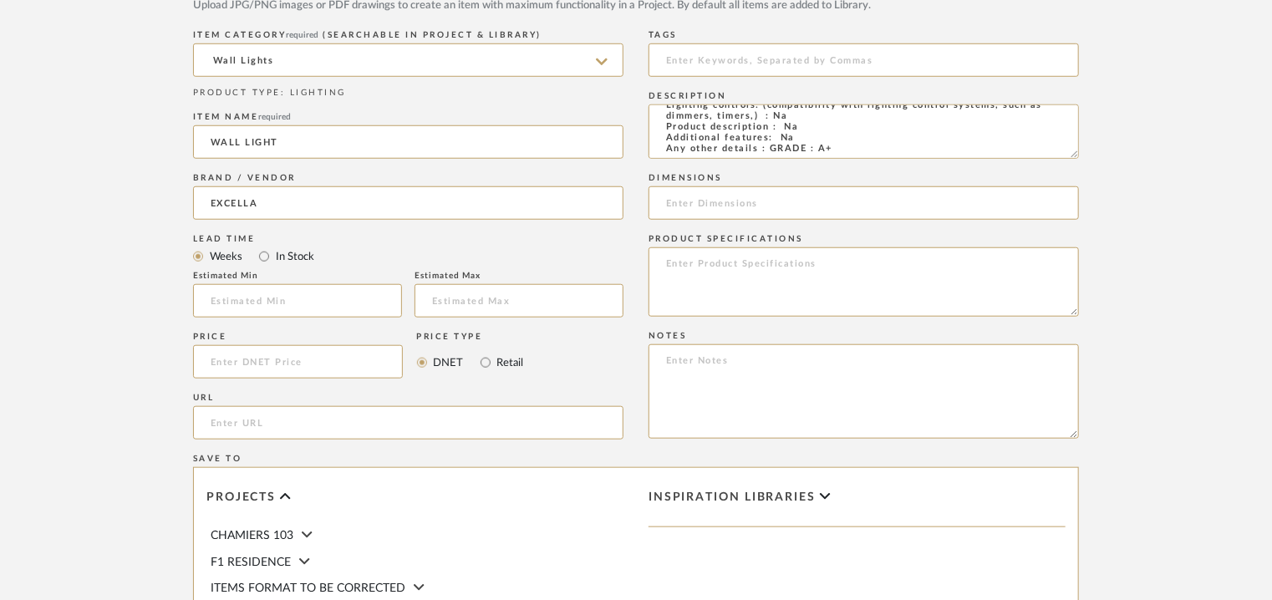
scroll to position [670, 0]
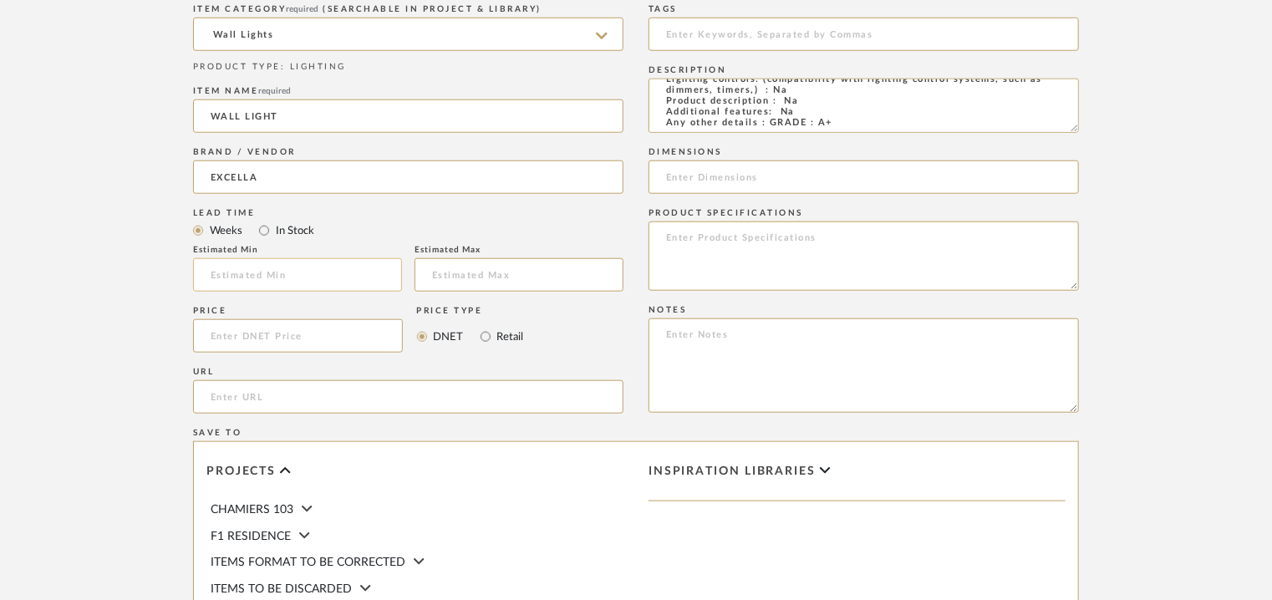
click at [254, 271] on input at bounding box center [297, 274] width 209 height 33
type input "17"
click at [708, 38] on input at bounding box center [863, 34] width 430 height 33
type input "wall light, GRADE A+,"
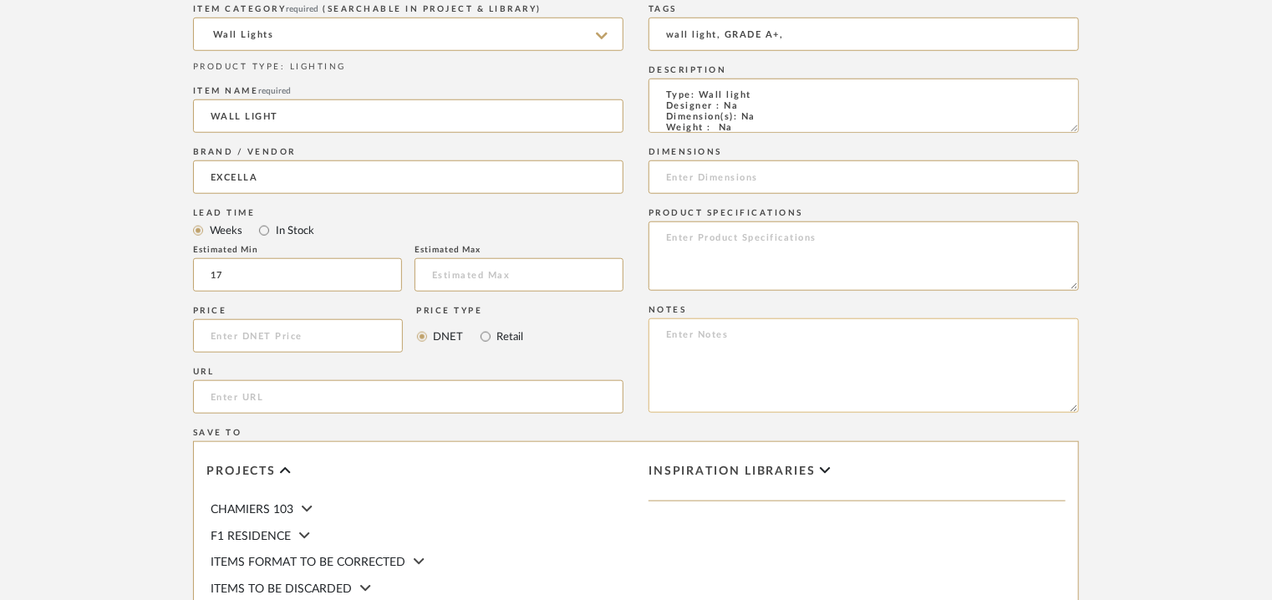
click at [743, 343] on textarea at bounding box center [863, 365] width 430 height 94
paste textarea "Price: INR.1,25,000/- Lead time : 120days after confirmation of size. Customisa…"
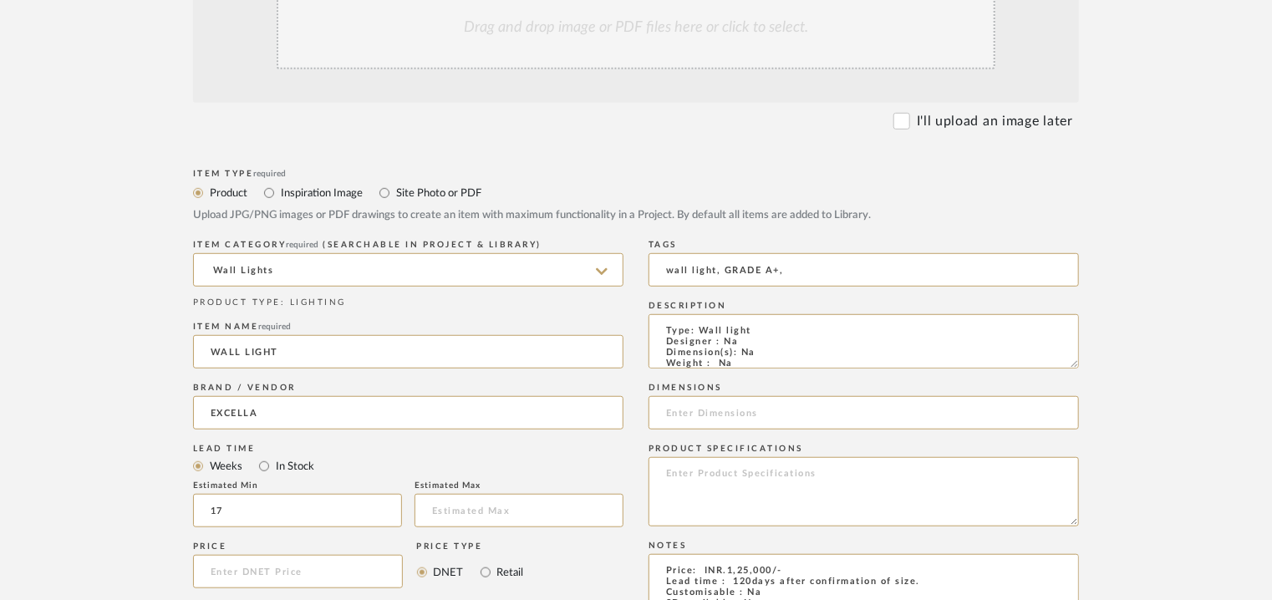
scroll to position [252, 0]
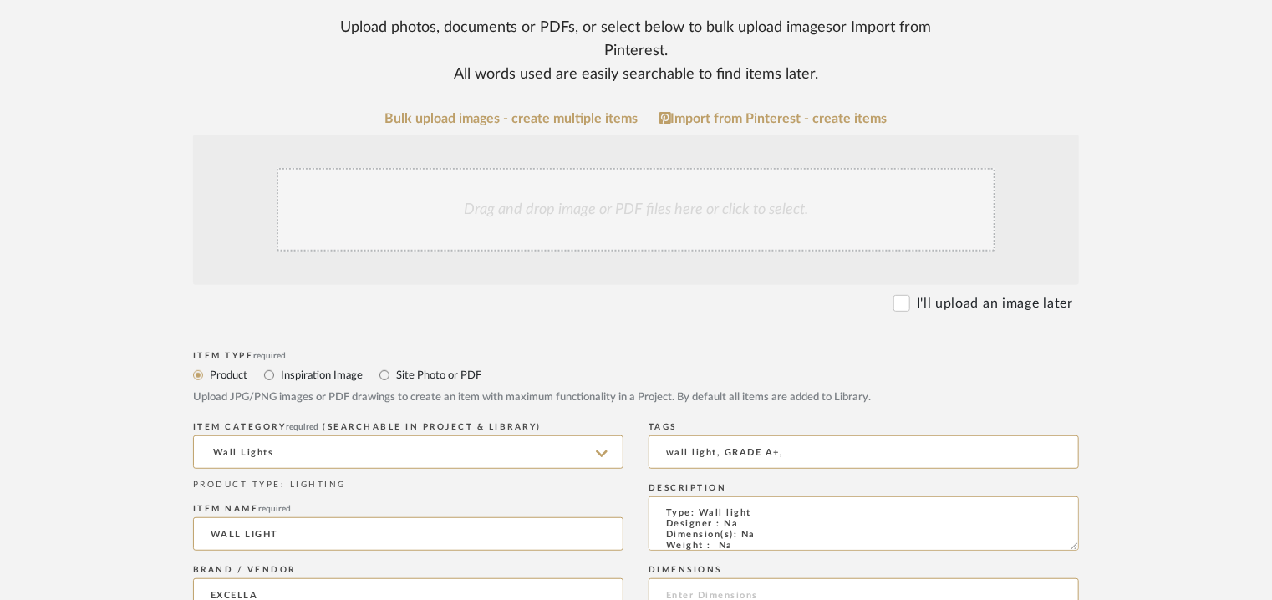
type textarea "Price: INR.1,25,000/- Lead time : 120days after confirmation of size. Customisa…"
click at [622, 223] on div "Drag and drop image or PDF files here or click to select." at bounding box center [636, 210] width 719 height 84
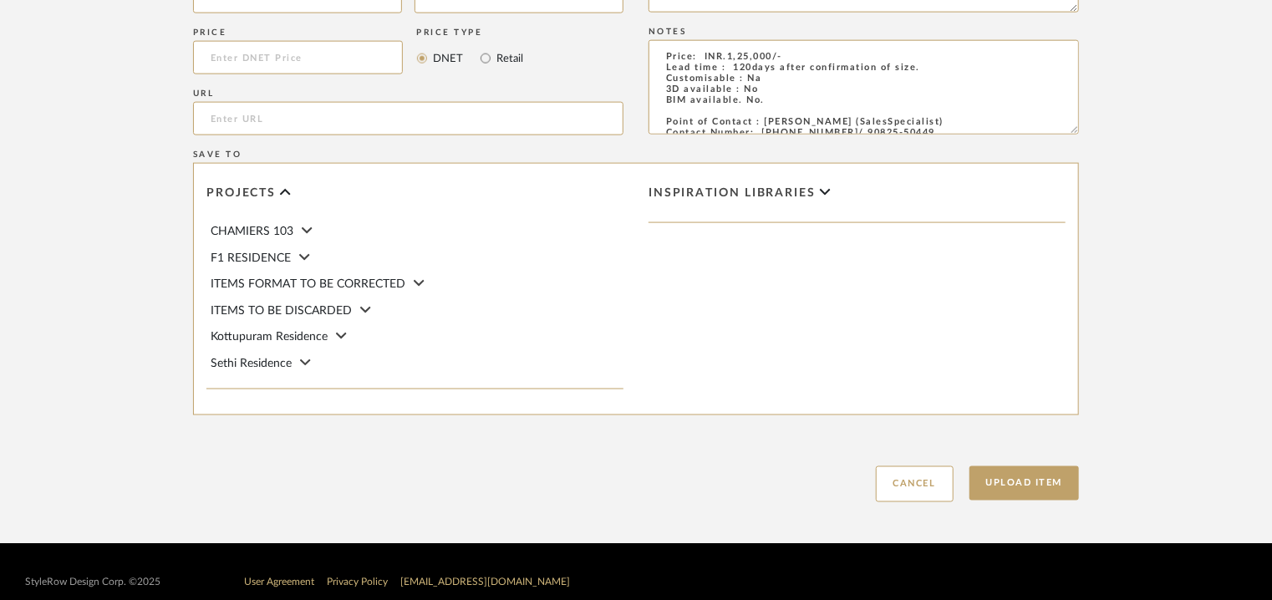
scroll to position [1146, 0]
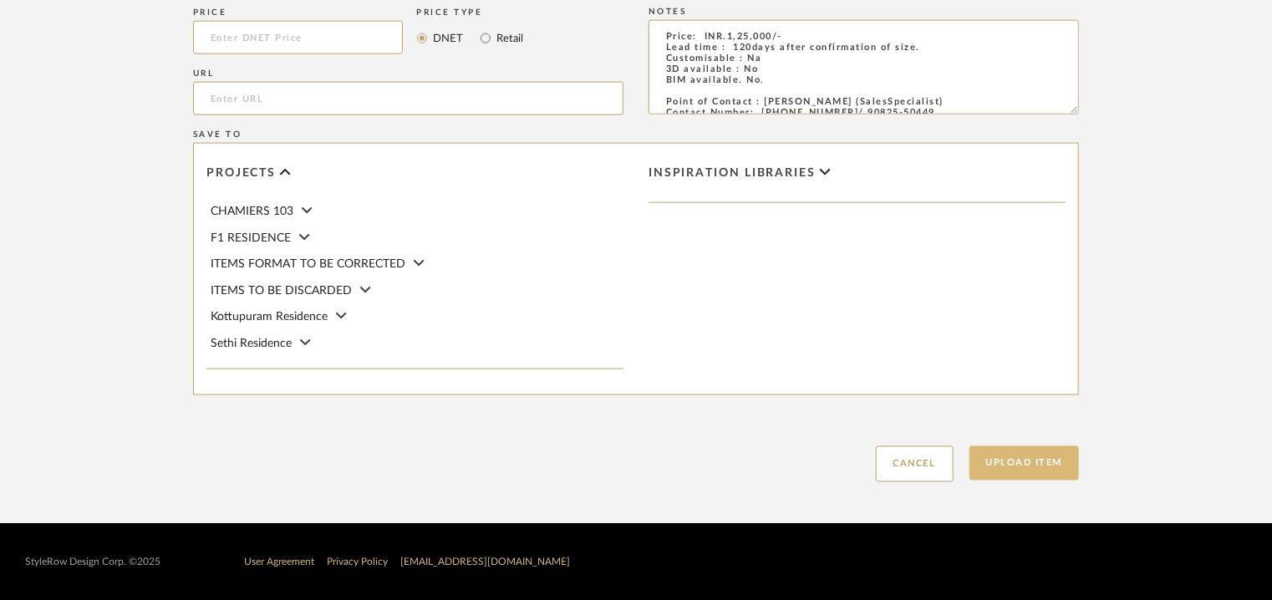
click at [1036, 449] on button "Upload Item" at bounding box center [1024, 463] width 110 height 34
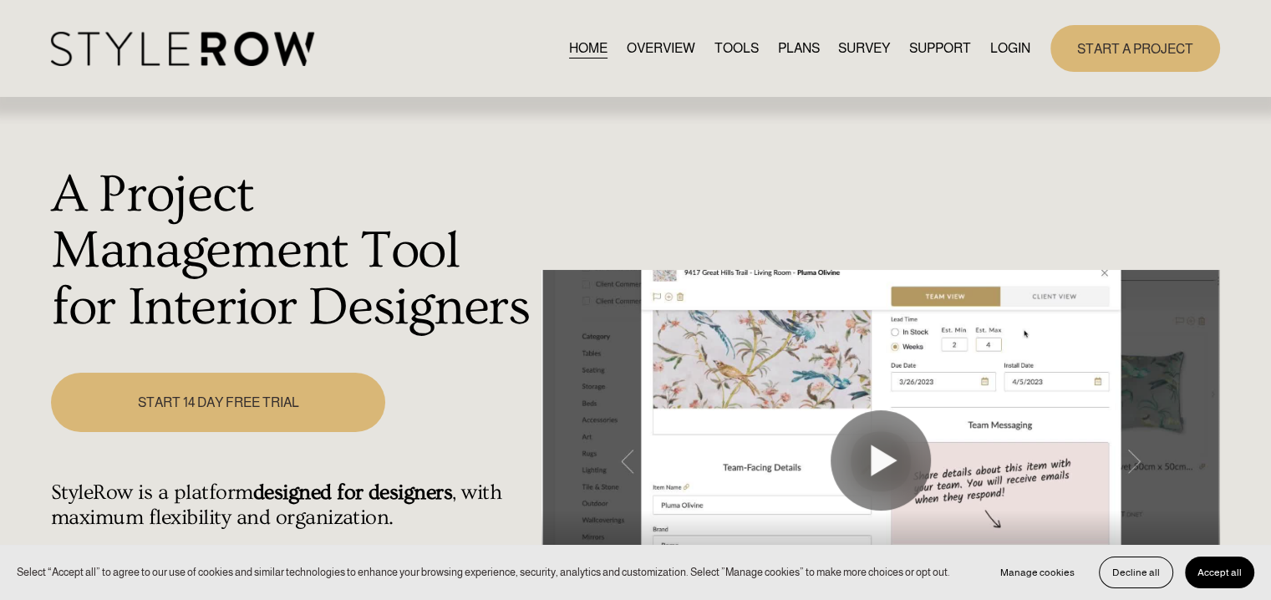
click at [695, 47] on link "LOGIN" at bounding box center [1010, 48] width 40 height 23
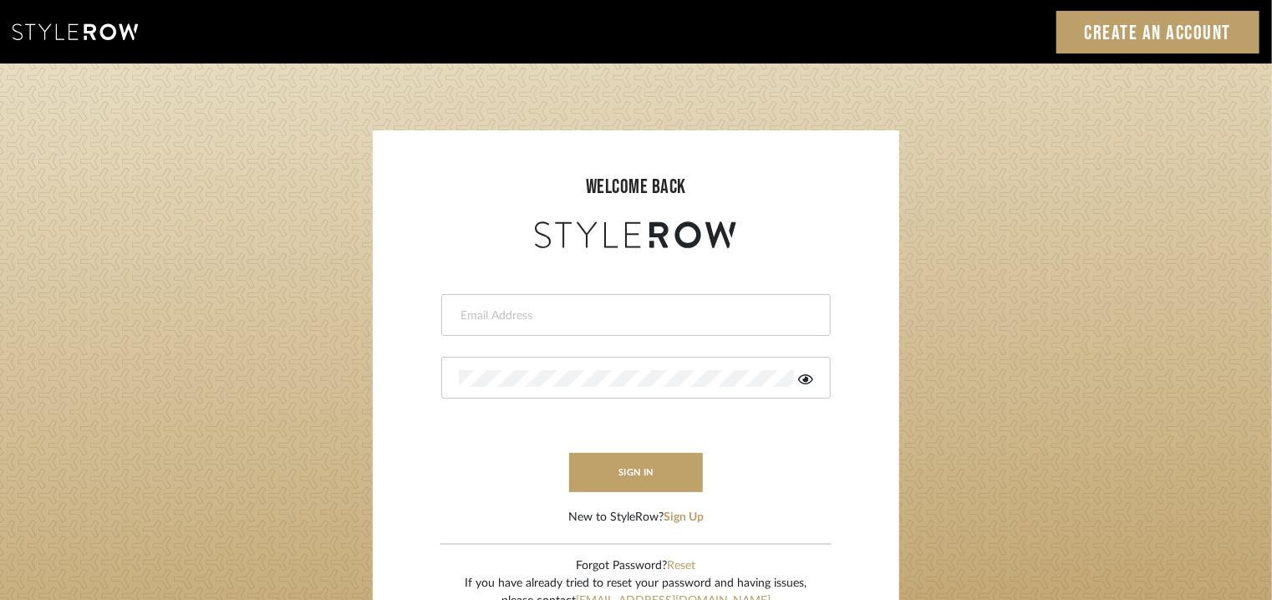
click at [644, 328] on div at bounding box center [635, 315] width 389 height 42
click at [637, 326] on div at bounding box center [635, 315] width 389 height 42
drag, startPoint x: 512, startPoint y: 317, endPoint x: 504, endPoint y: 312, distance: 9.3
click at [504, 312] on input "email" at bounding box center [622, 315] width 327 height 17
type input "tehseen@mancini-design.com"
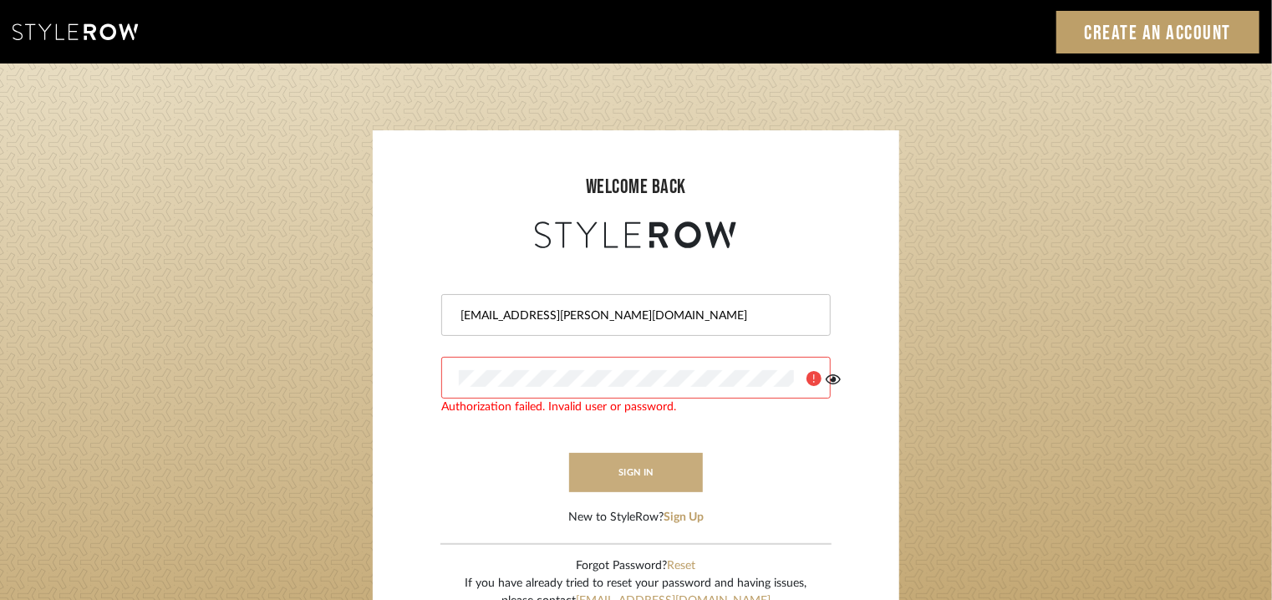
click at [627, 465] on button "sign in" at bounding box center [636, 472] width 134 height 39
click at [806, 378] on icon at bounding box center [805, 379] width 15 height 10
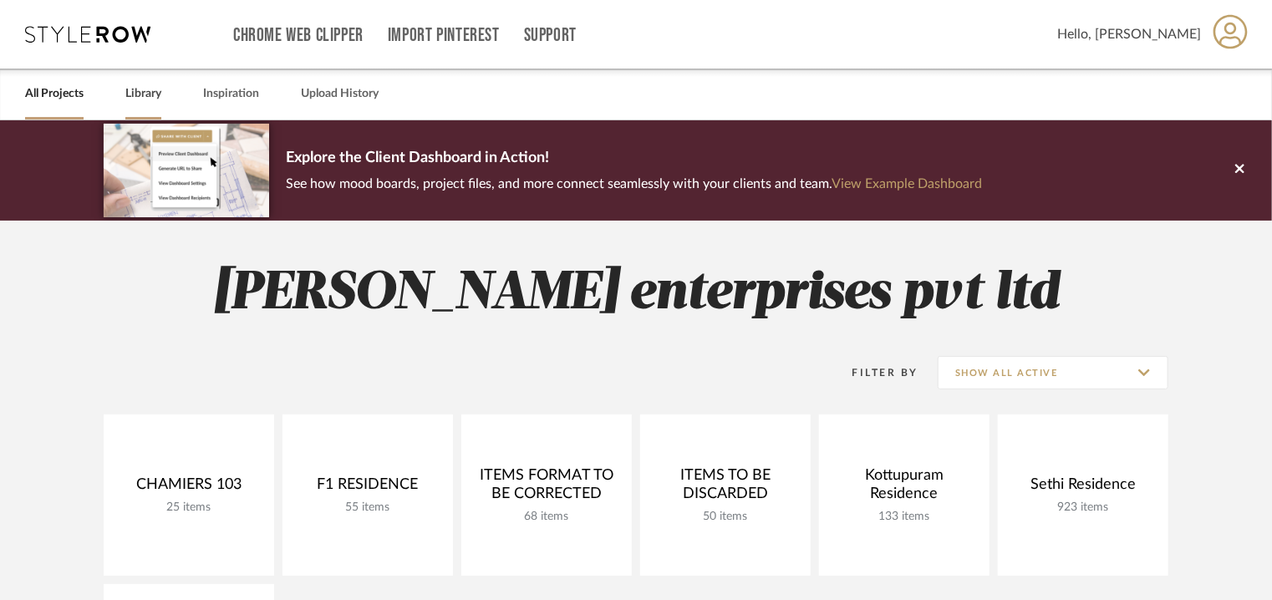
click at [140, 95] on link "Library" at bounding box center [143, 94] width 36 height 23
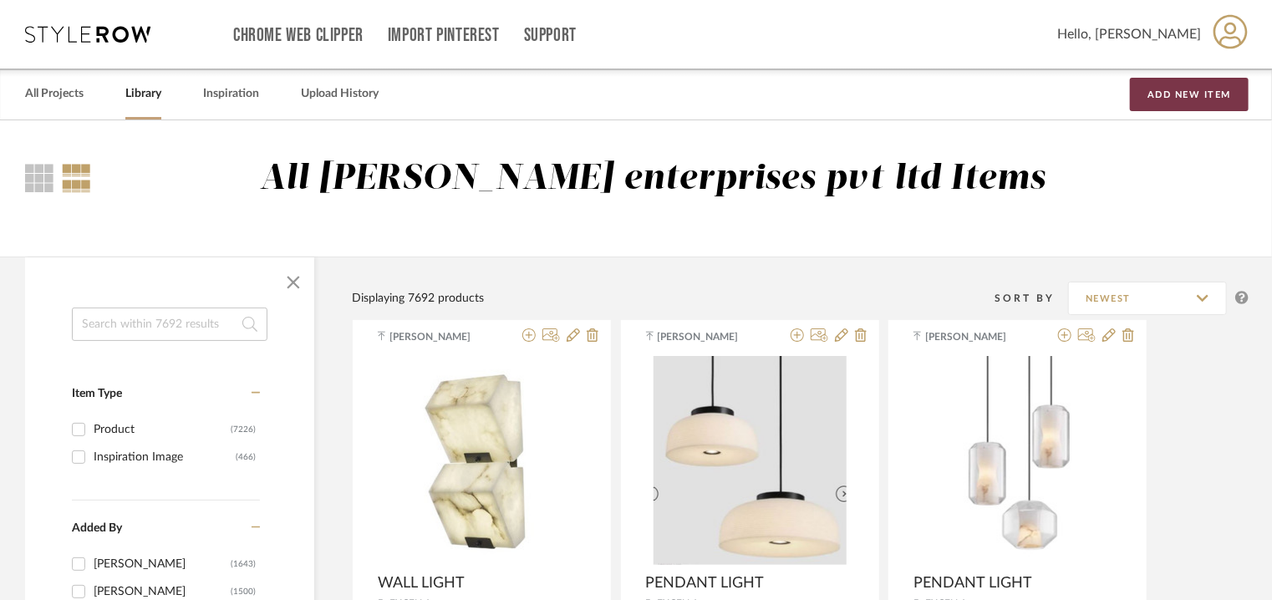
click at [1202, 88] on button "Add New Item" at bounding box center [1189, 94] width 119 height 33
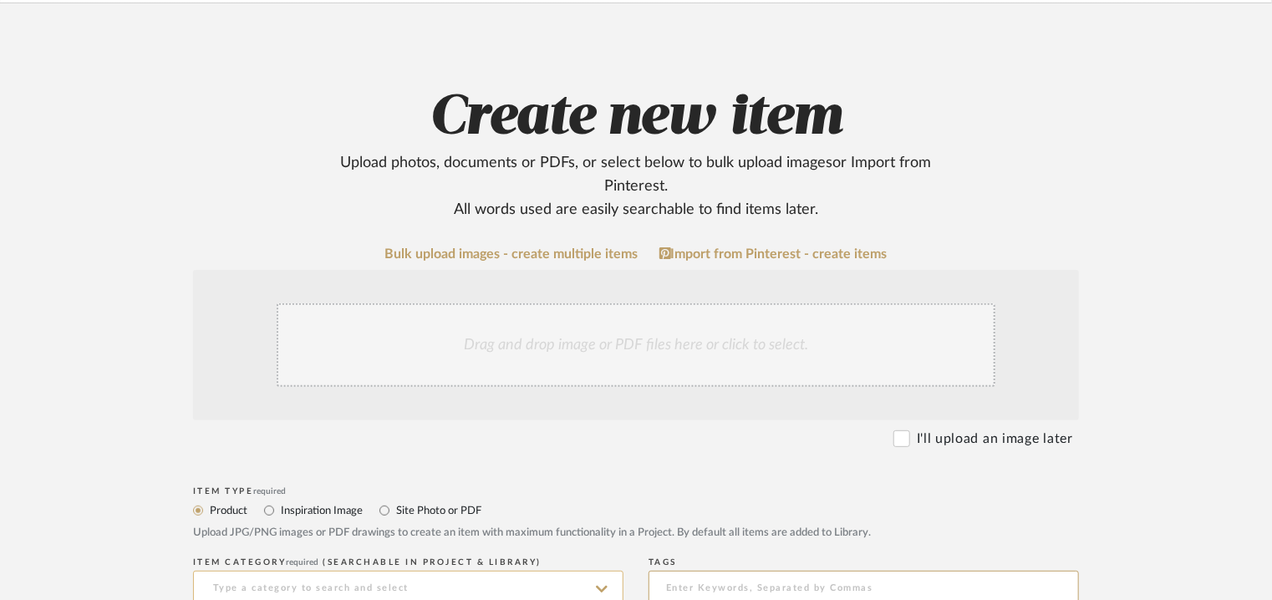
scroll to position [251, 0]
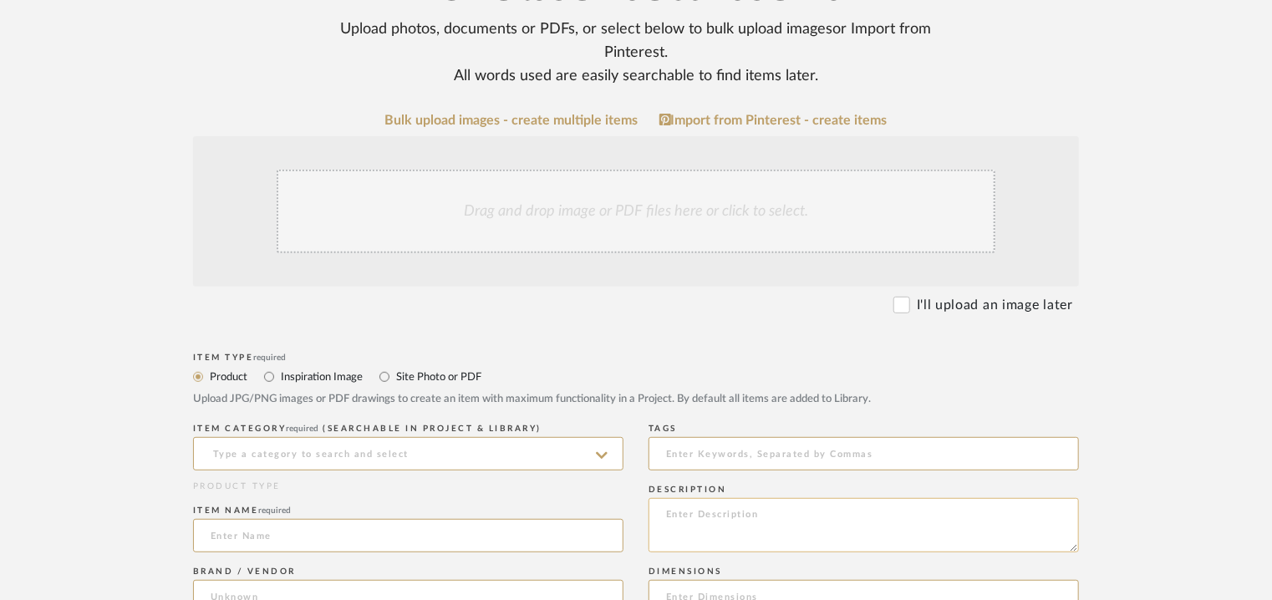
paste textarea "Type: Table lamp Designer : Na Dimension(s): Na Weight : Na Materials & Finish:…"
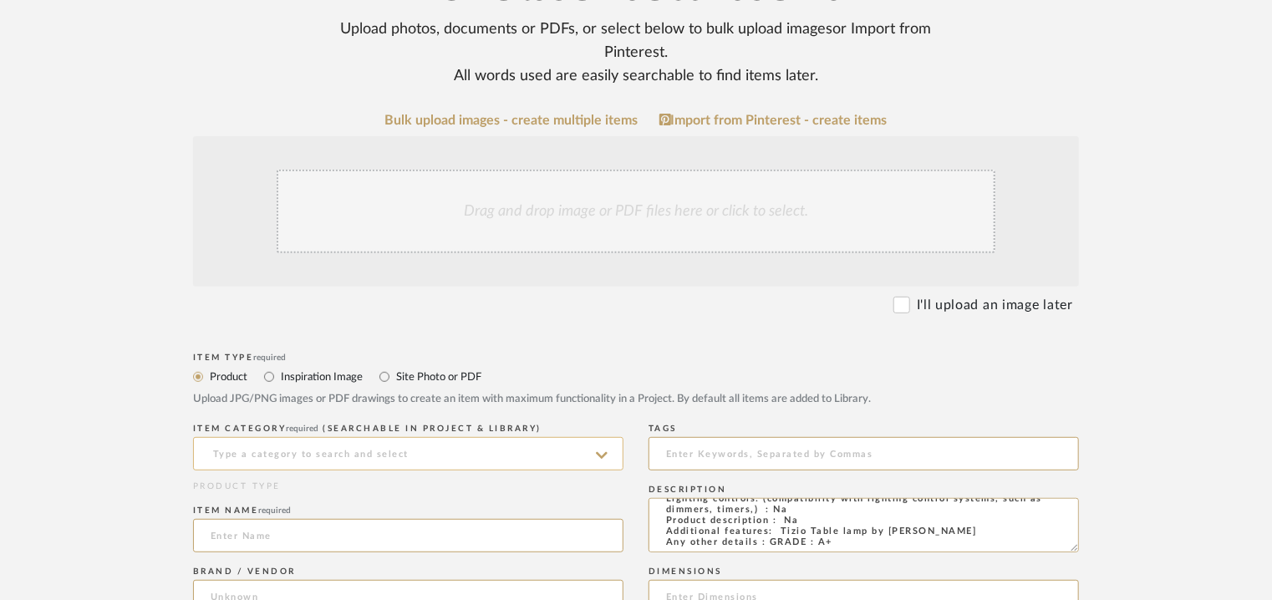
type textarea "Type: Table lamp Designer : Na Dimension(s): Na Weight : Na Materials & Finish:…"
click at [438, 445] on input at bounding box center [408, 453] width 430 height 33
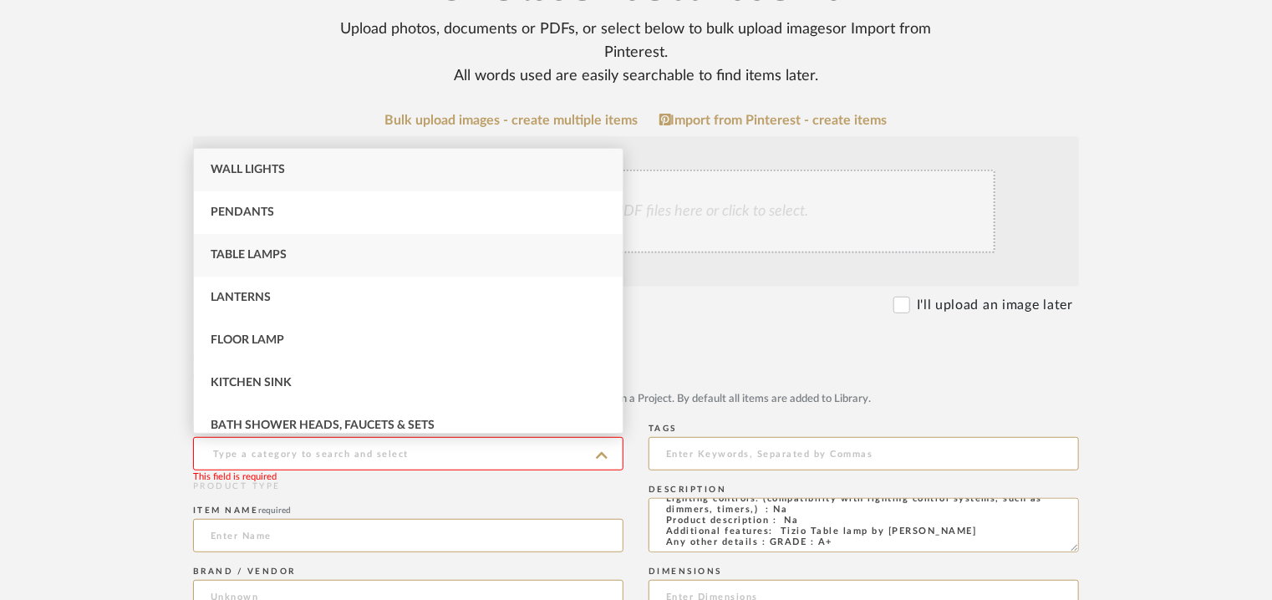
click at [319, 248] on div "Table Lamps" at bounding box center [408, 255] width 429 height 43
type input "Table Lamps"
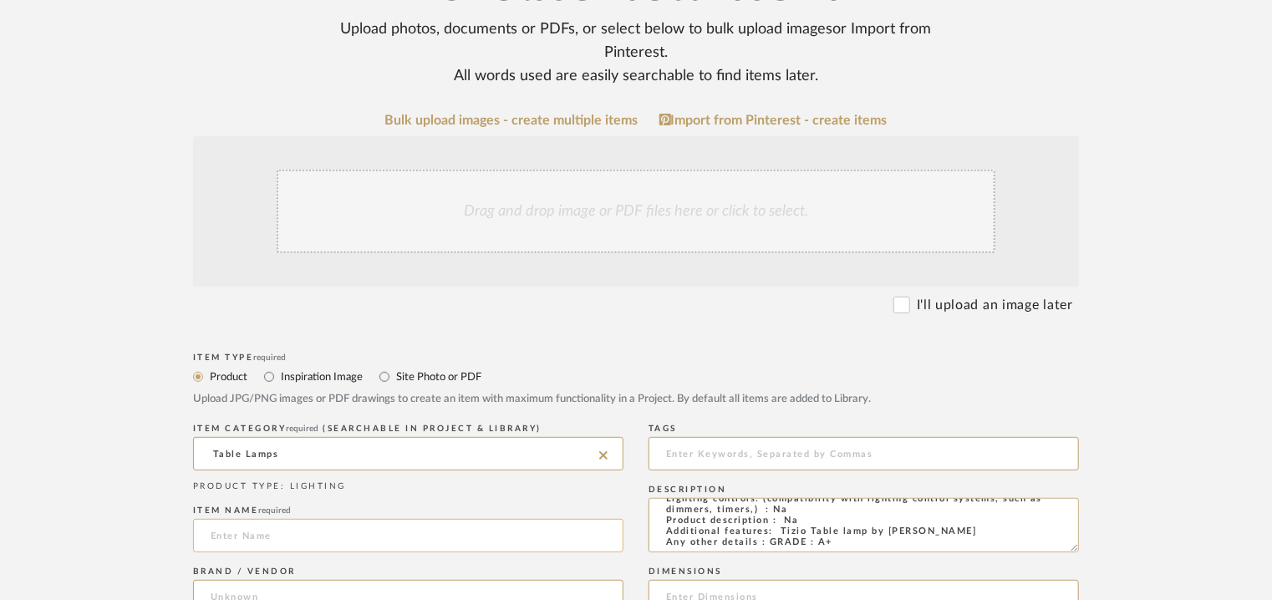
click at [263, 534] on input at bounding box center [408, 535] width 430 height 33
click at [427, 535] on input at bounding box center [408, 535] width 430 height 33
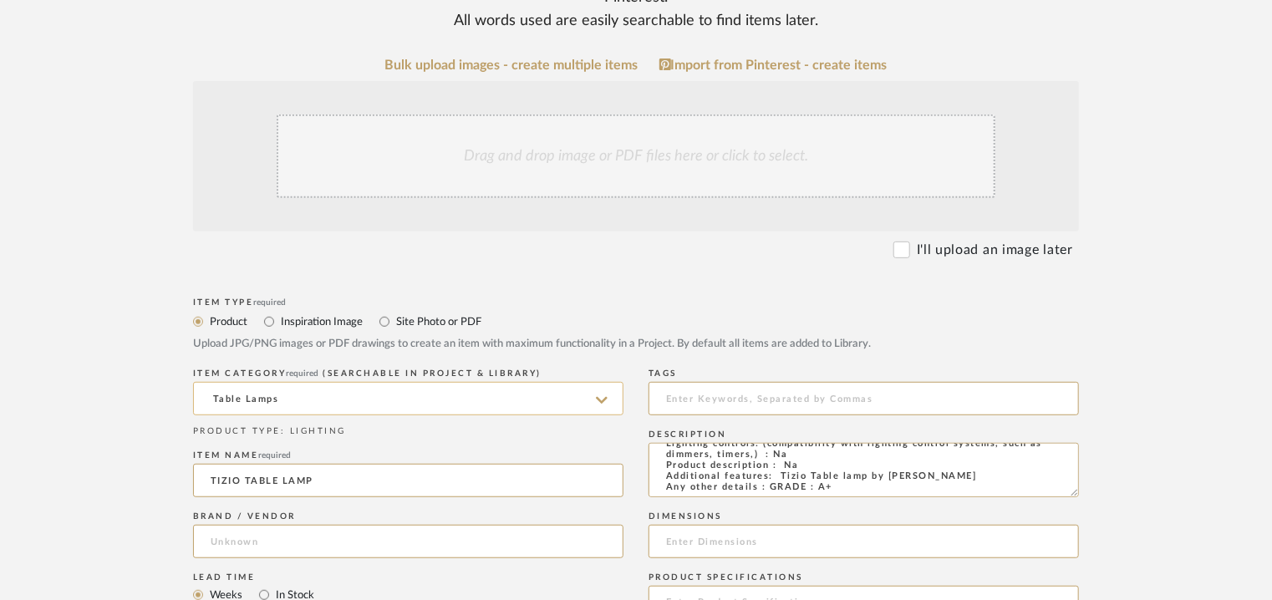
scroll to position [334, 0]
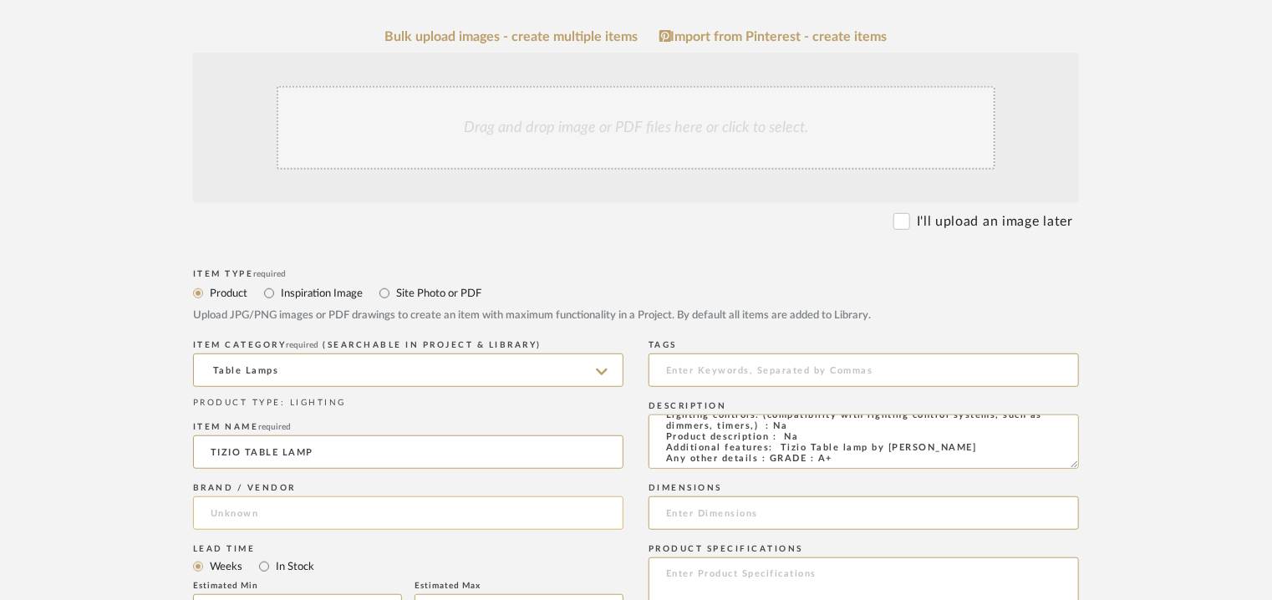
type input "TIZIO TABLE LAMP"
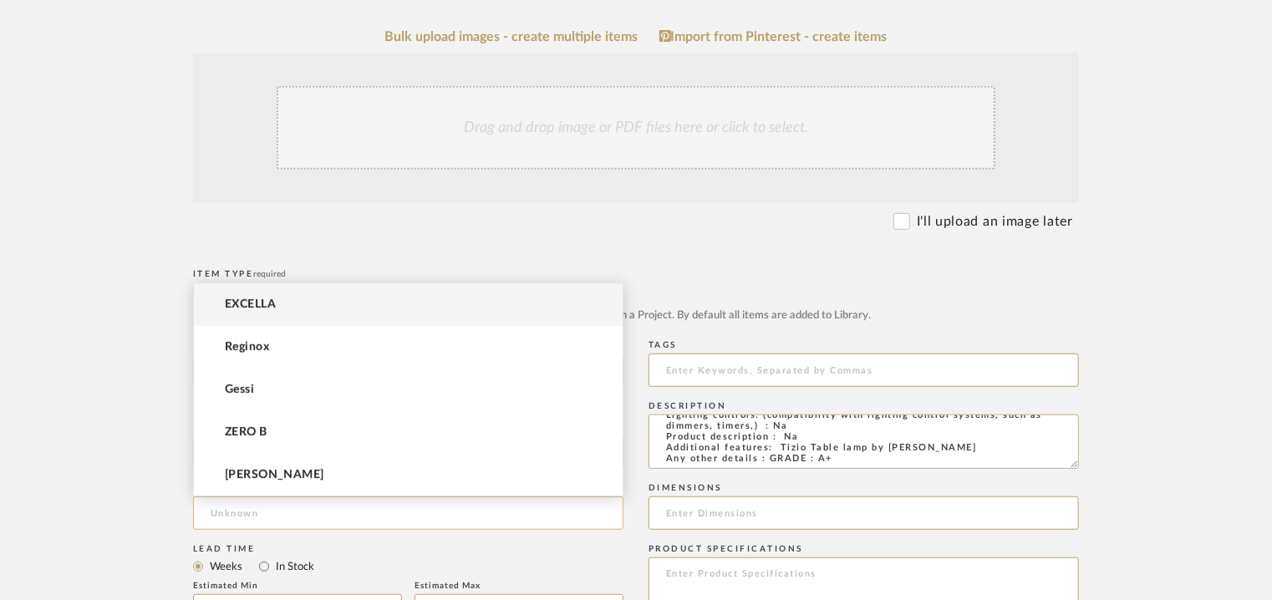
click at [282, 515] on input at bounding box center [408, 512] width 430 height 33
click at [265, 303] on span "EXCELLA" at bounding box center [250, 304] width 51 height 14
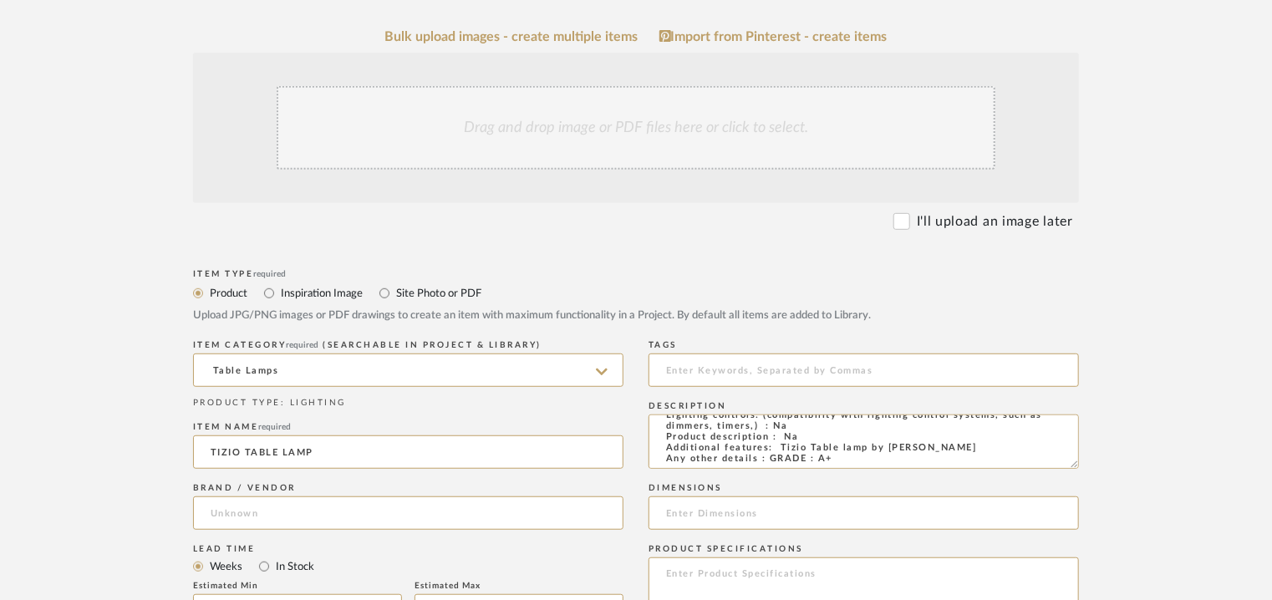
type input "EXCELLA"
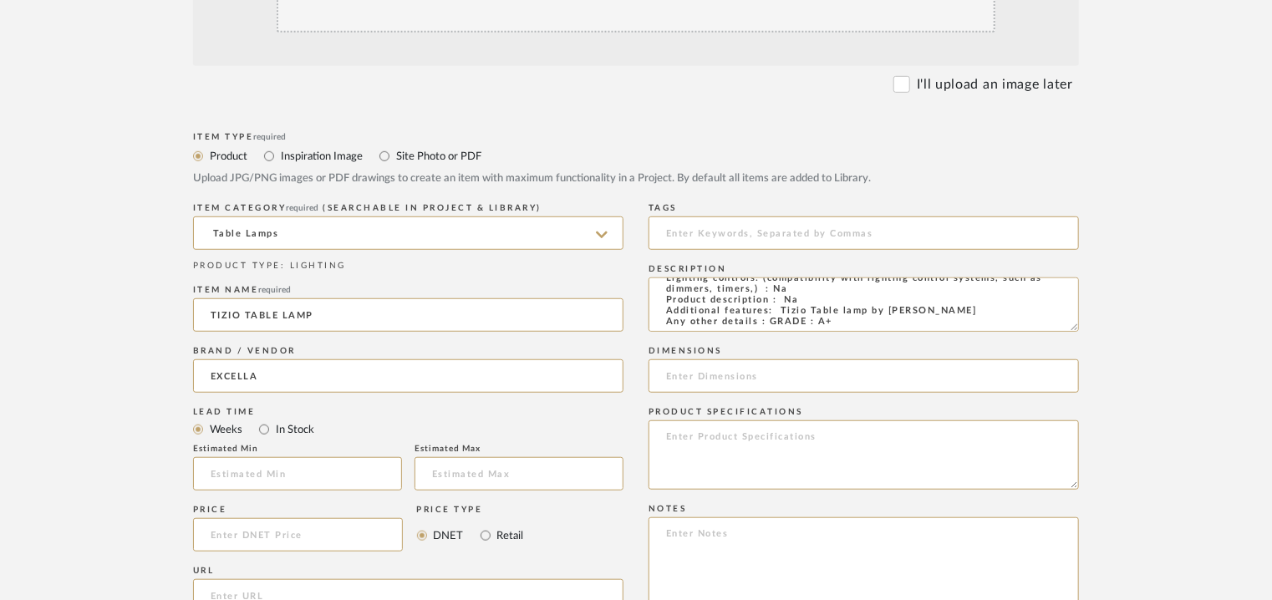
scroll to position [501, 0]
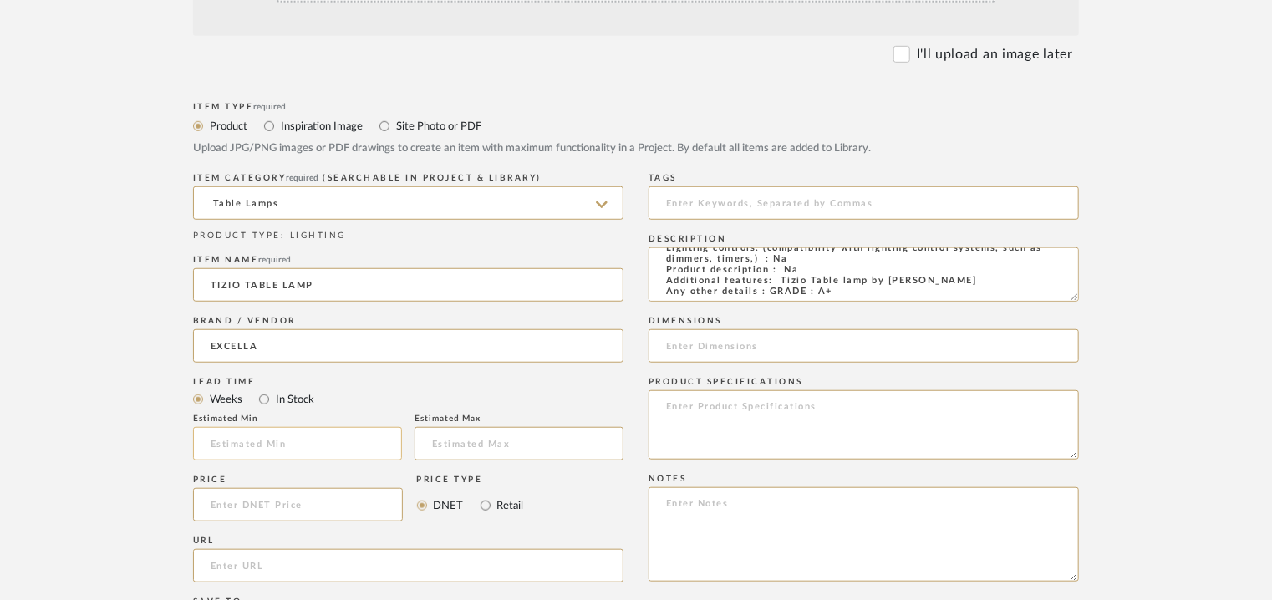
click at [274, 437] on input "text" at bounding box center [297, 443] width 209 height 33
type input "17"
click at [723, 208] on input at bounding box center [863, 202] width 430 height 33
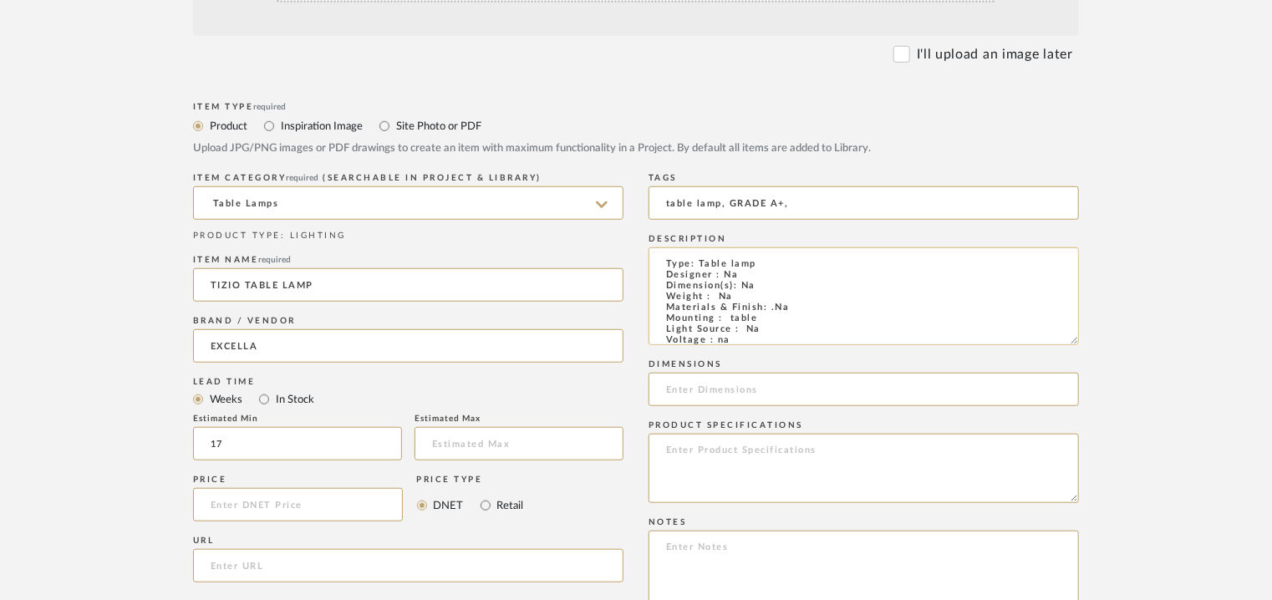
drag, startPoint x: 1069, startPoint y: 298, endPoint x: 1075, endPoint y: 342, distance: 43.8
click at [1075, 342] on textarea "Type: Table lamp Designer : Na Dimension(s): Na Weight : Na Materials & Finish:…" at bounding box center [863, 296] width 430 height 98
type input "table lamp, GRADE A+,"
paste textarea "Price: INR.50,000/- Lead time : 120days after confirmation of size. Customisabl…"
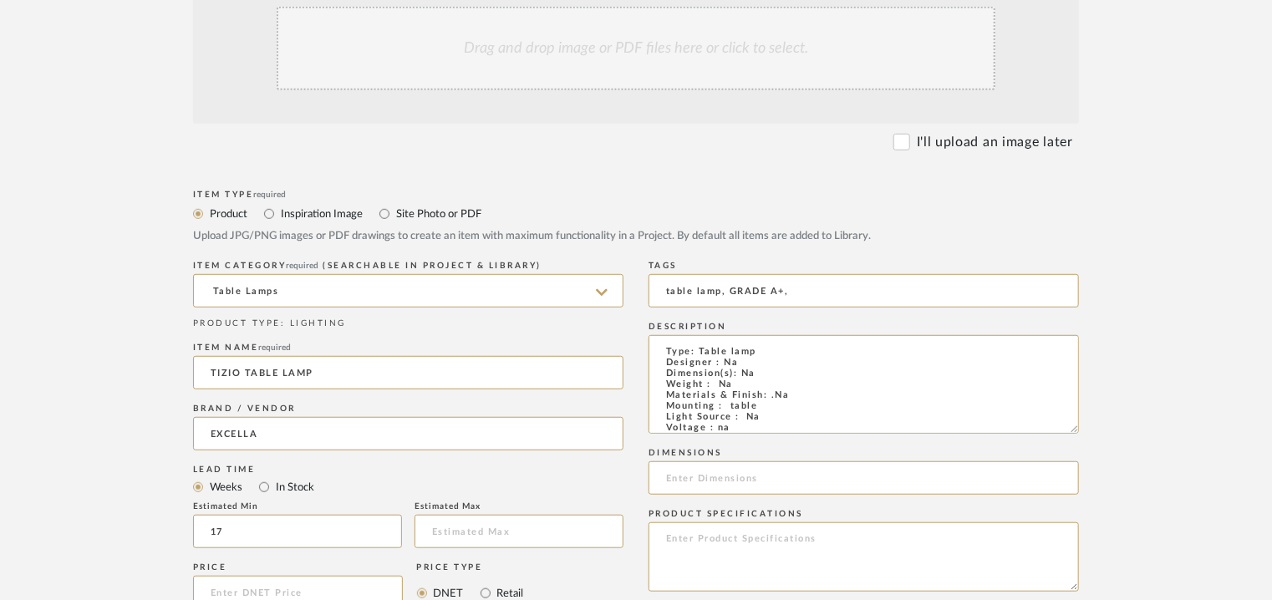
scroll to position [277, 0]
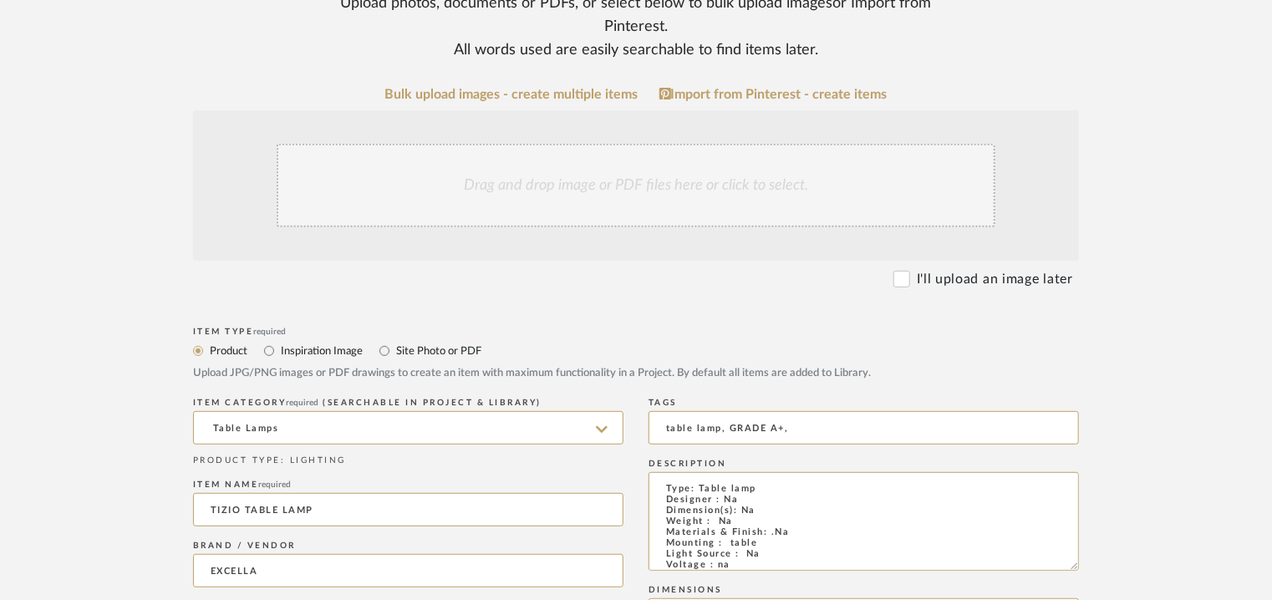
type textarea "Price: INR.50,000/- Lead time : 120days after confirmation of size. Customisabl…"
click at [585, 169] on div "Drag and drop image or PDF files here or click to select." at bounding box center [636, 186] width 719 height 84
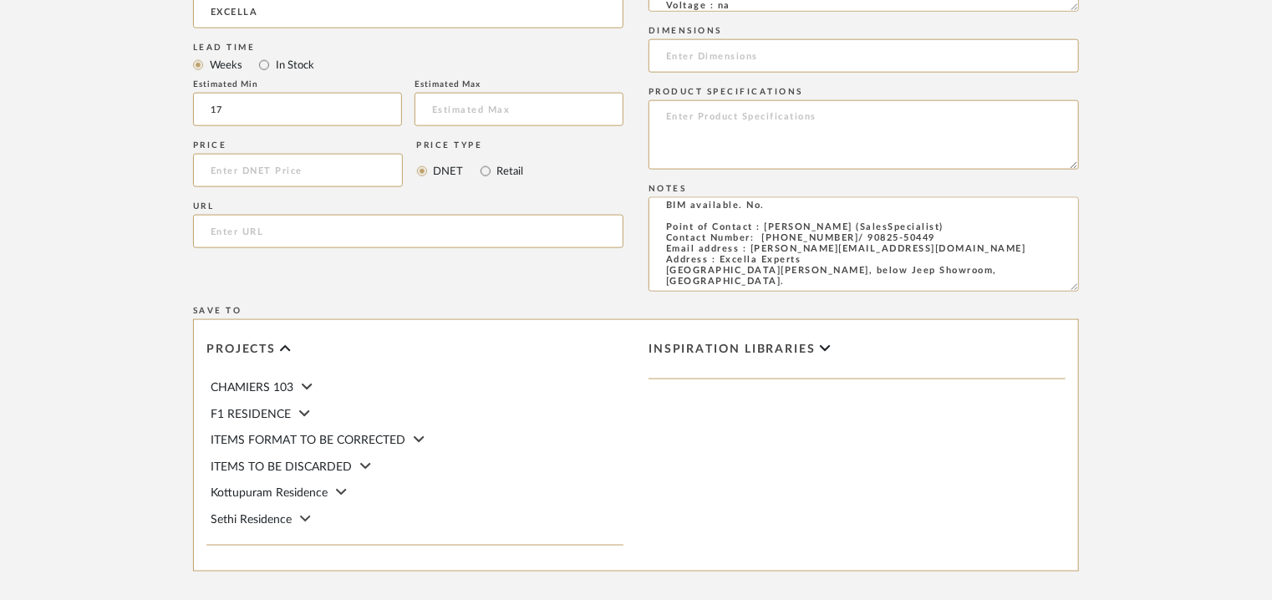
scroll to position [1112, 0]
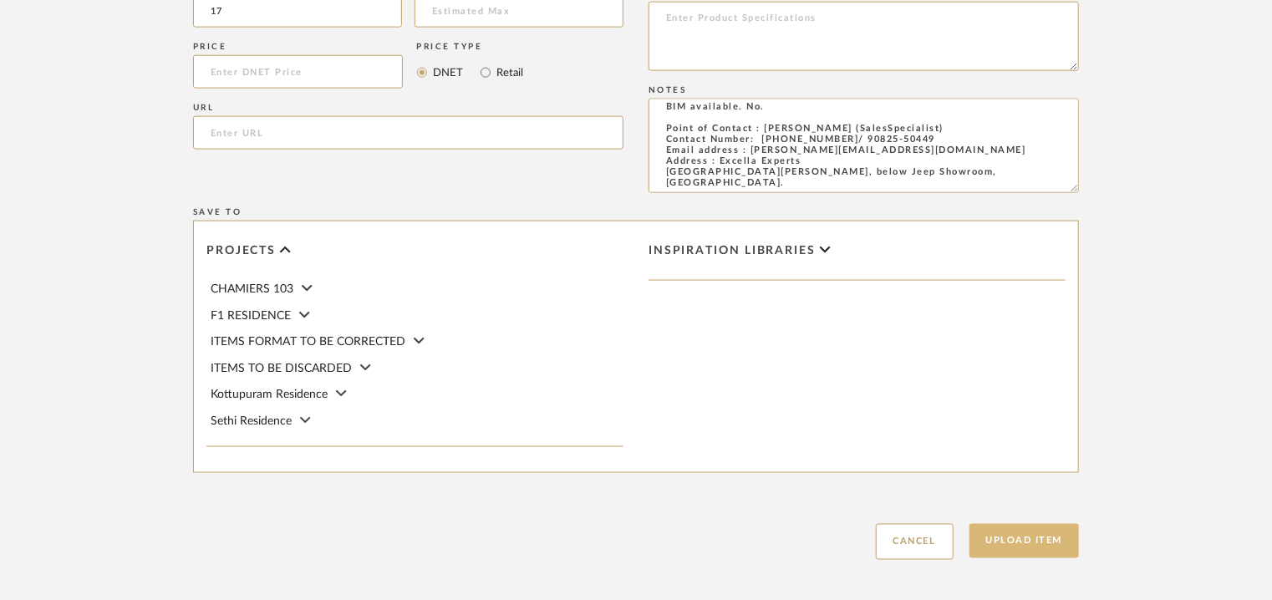
click at [1054, 535] on button "Upload Item" at bounding box center [1024, 541] width 110 height 34
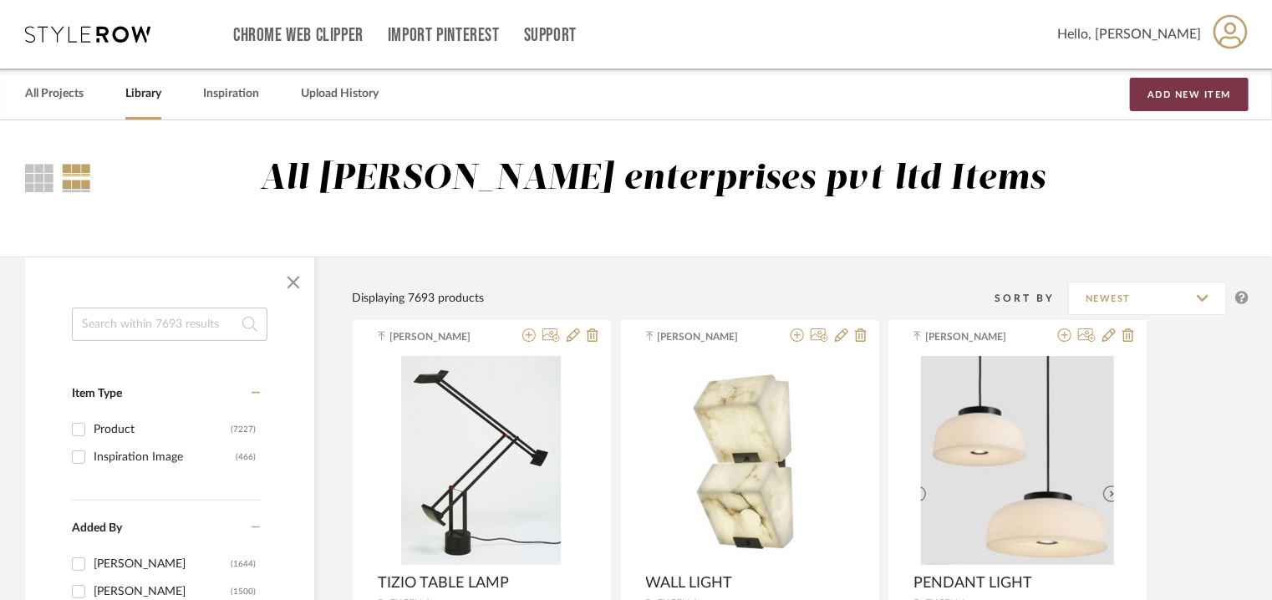
click at [1196, 97] on button "Add New Item" at bounding box center [1189, 94] width 119 height 33
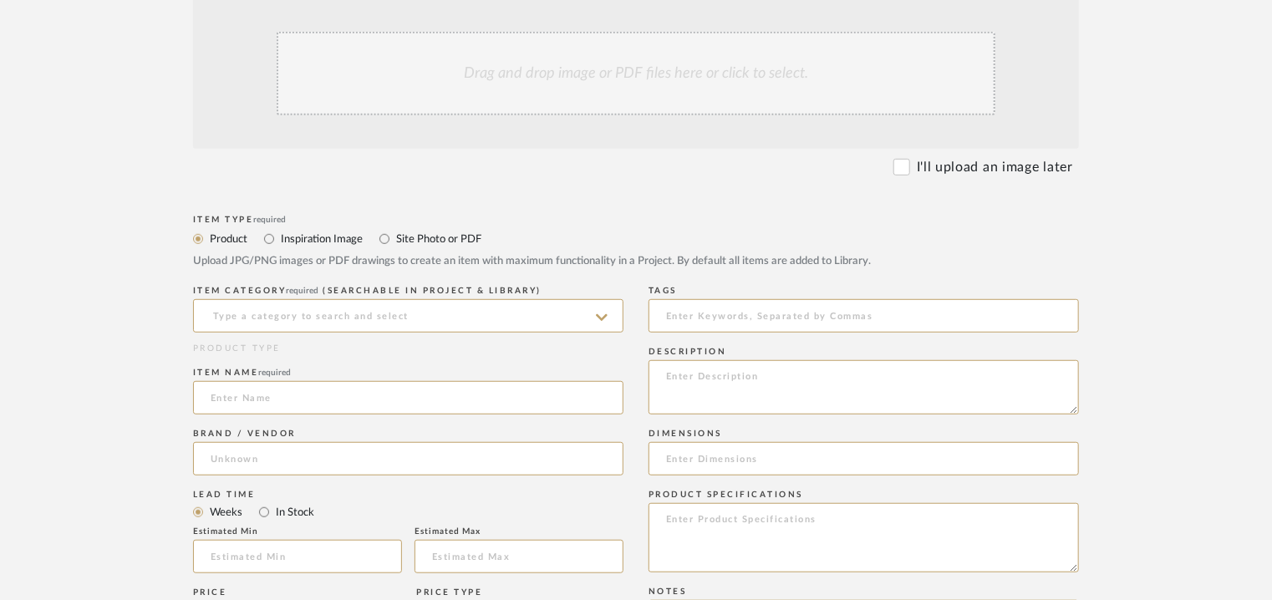
scroll to position [418, 0]
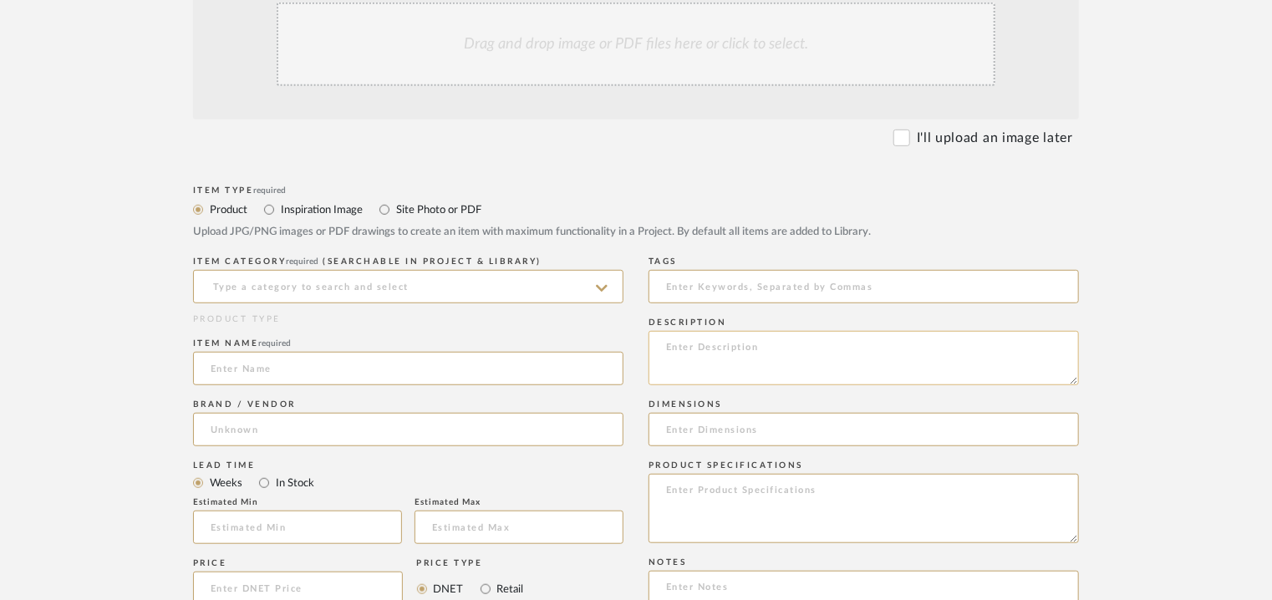
paste textarea "Type: Pendant lamp Designer : Na Dimension(s): Na Weight : Na Materials & Finis…"
type textarea "Type: Pendant lamp Designer : Na Dimension(s): Na Weight : Na Materials & Finis…"
click at [767, 283] on input at bounding box center [863, 286] width 430 height 33
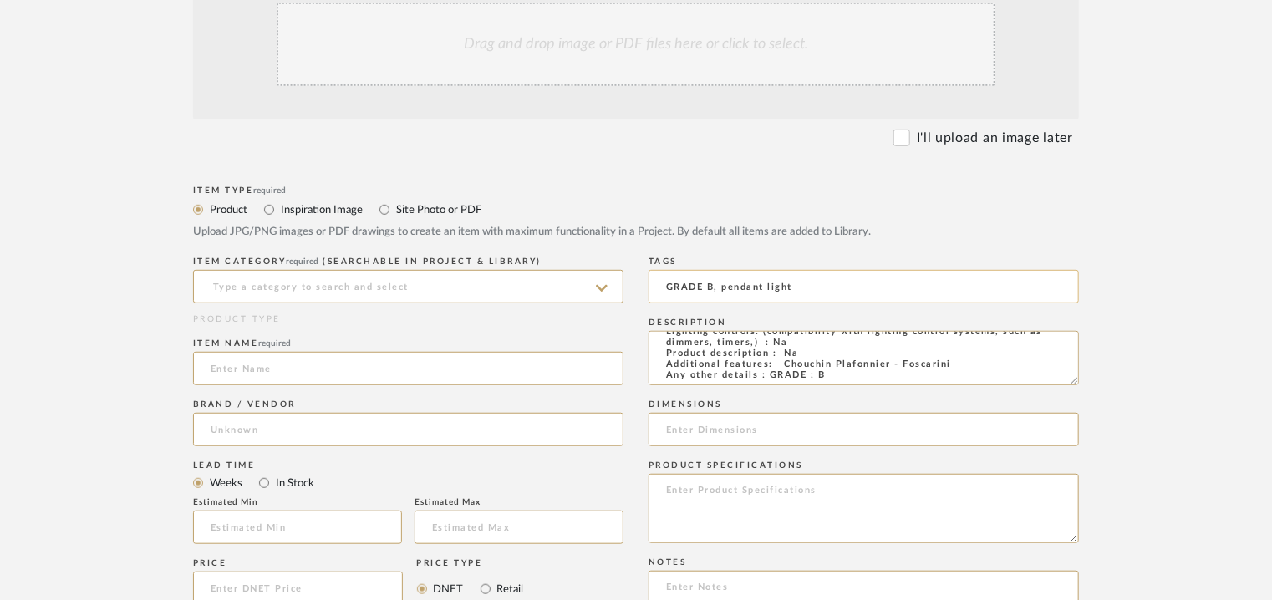
click at [844, 285] on input "GRADE B, pendant light" at bounding box center [863, 286] width 430 height 33
type input "GRADE B, pendant light,"
click at [429, 288] on input at bounding box center [408, 286] width 430 height 33
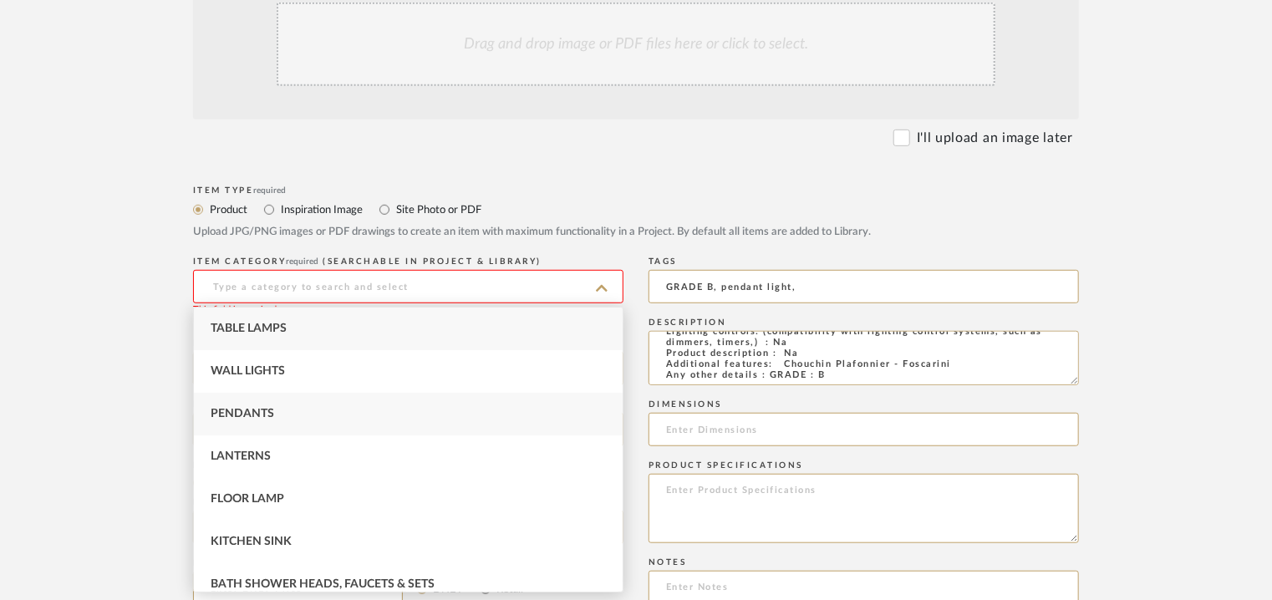
click at [248, 410] on span "Pendants" at bounding box center [242, 414] width 63 height 12
type input "Pendants"
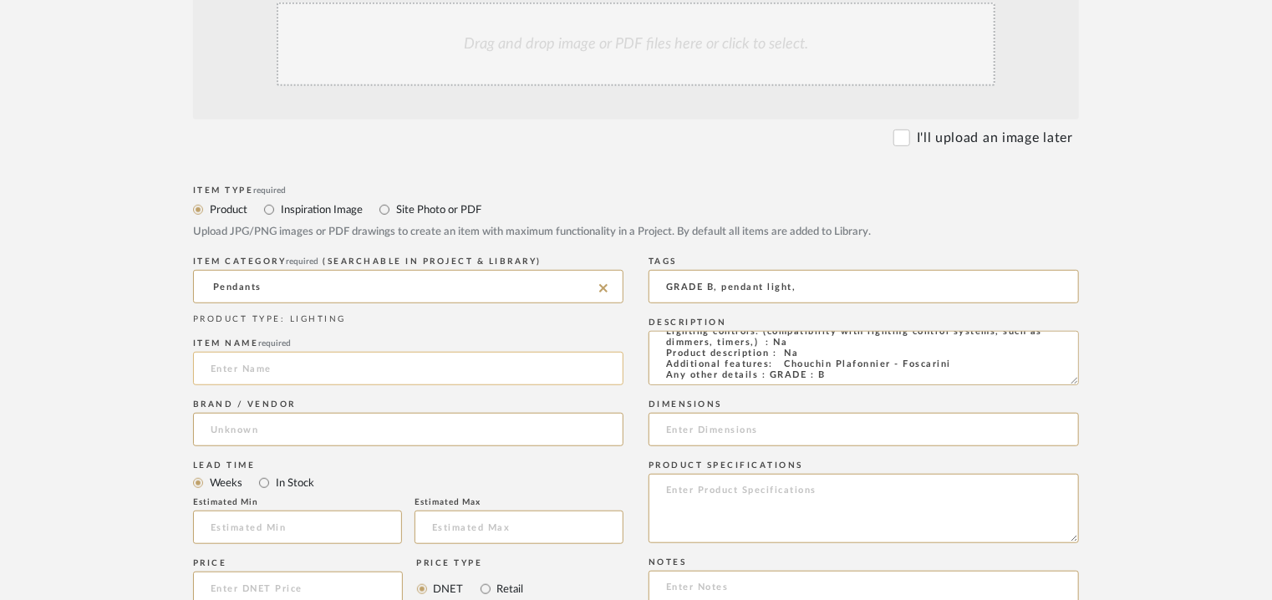
click at [289, 375] on input at bounding box center [408, 368] width 430 height 33
click at [448, 366] on input at bounding box center [408, 368] width 430 height 33
type input "CHOUCHIN PLAFONNIER"
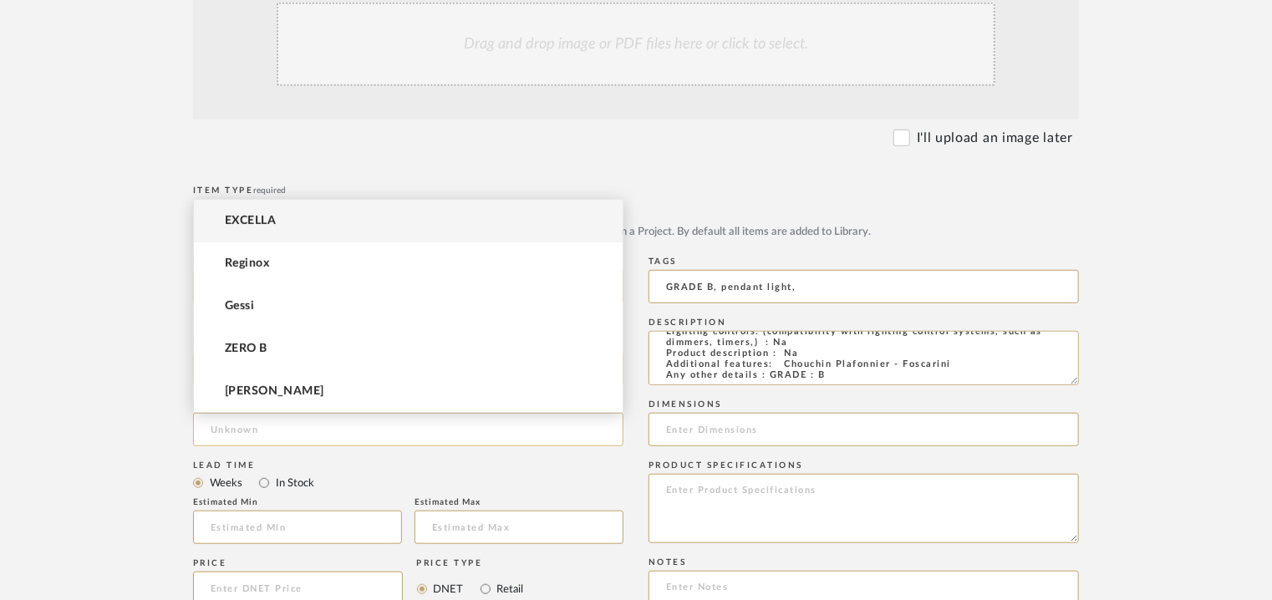
click at [245, 425] on input at bounding box center [408, 429] width 430 height 33
click at [241, 215] on span "EXCELLA" at bounding box center [250, 221] width 51 height 14
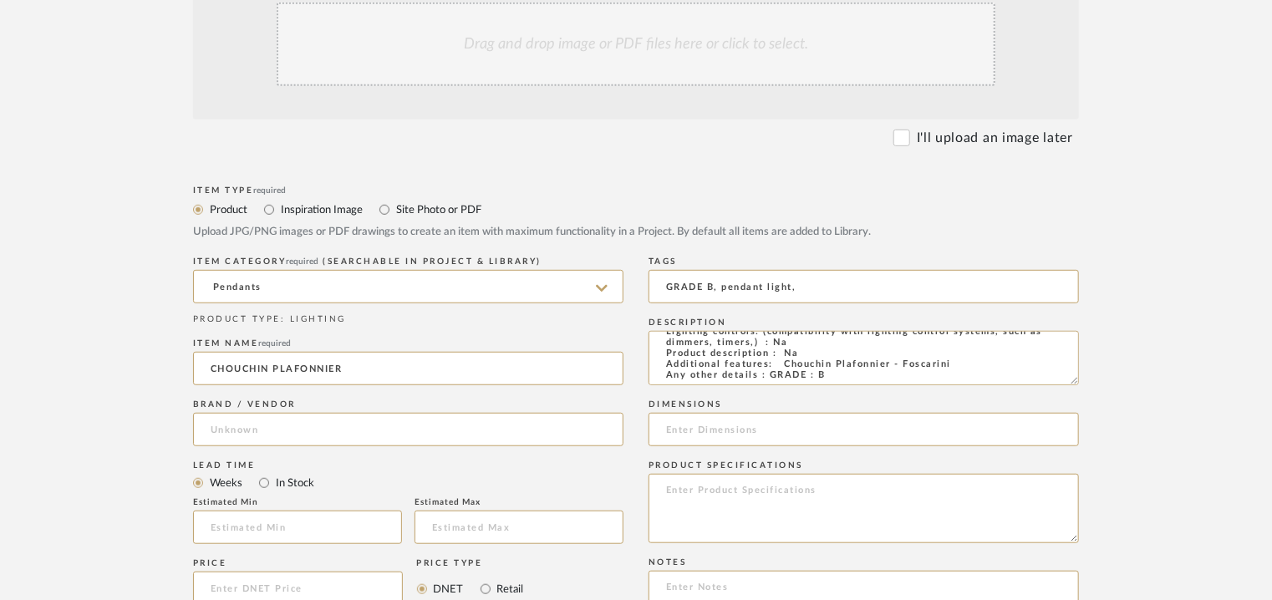
type input "EXCELLA"
drag, startPoint x: 241, startPoint y: 529, endPoint x: 226, endPoint y: 499, distance: 34.0
click at [241, 527] on input at bounding box center [297, 526] width 209 height 33
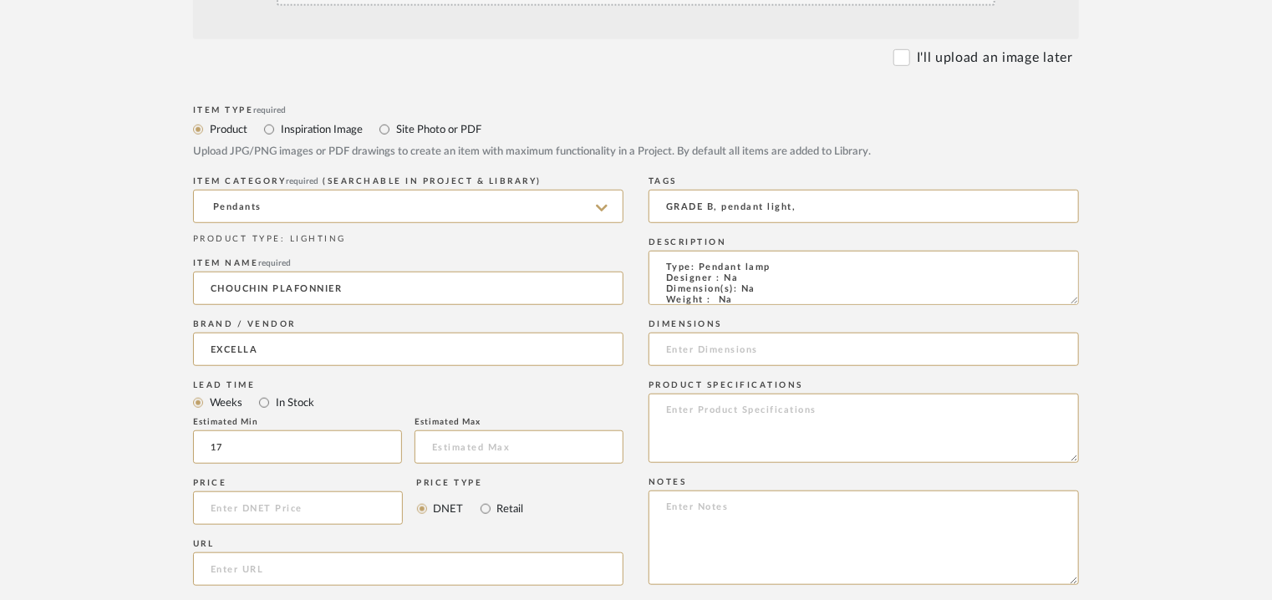
scroll to position [835, 0]
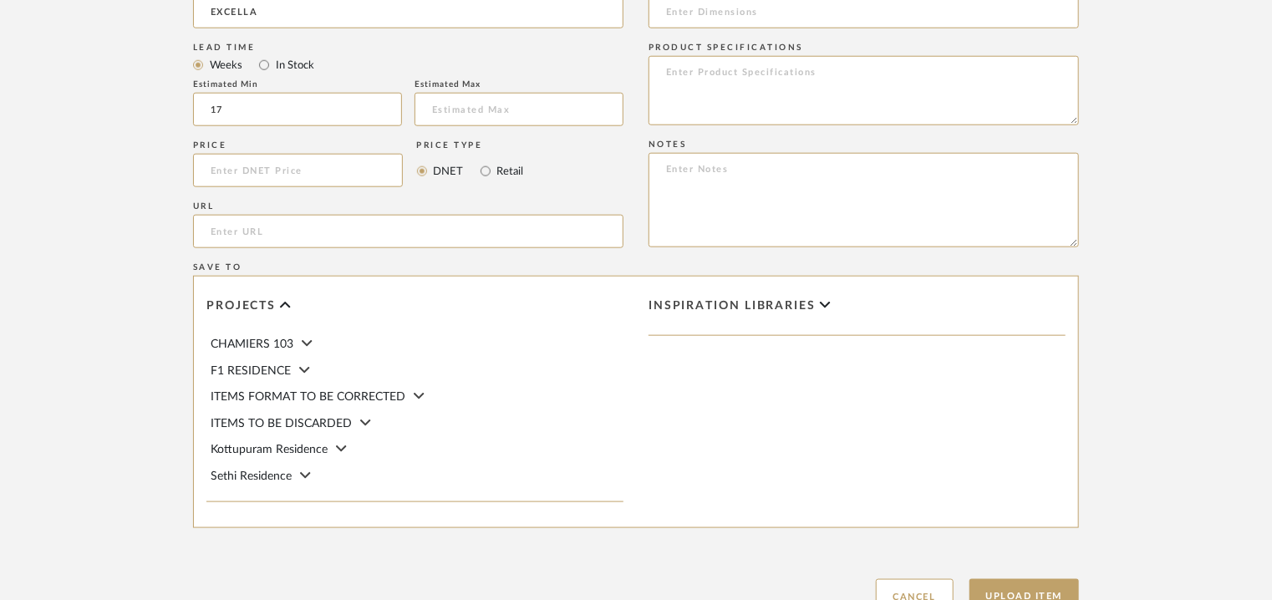
type input "17"
paste textarea "Price: INR.65,000/- Lead time : 120days after confirmation of size. Customisabl…"
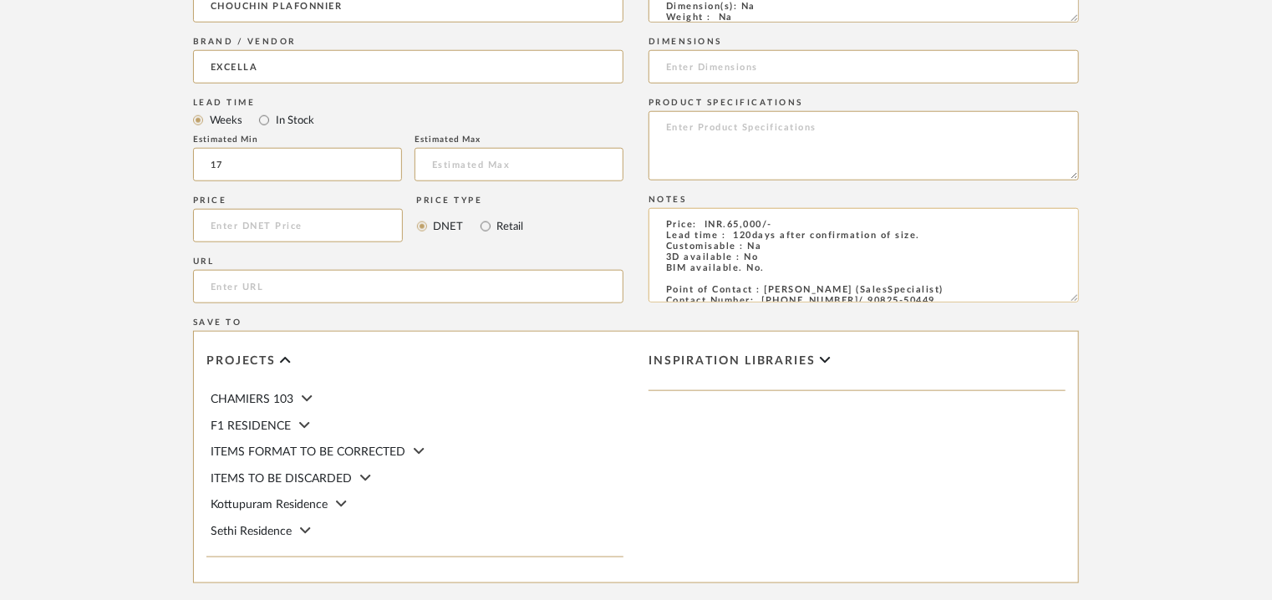
scroll to position [752, 0]
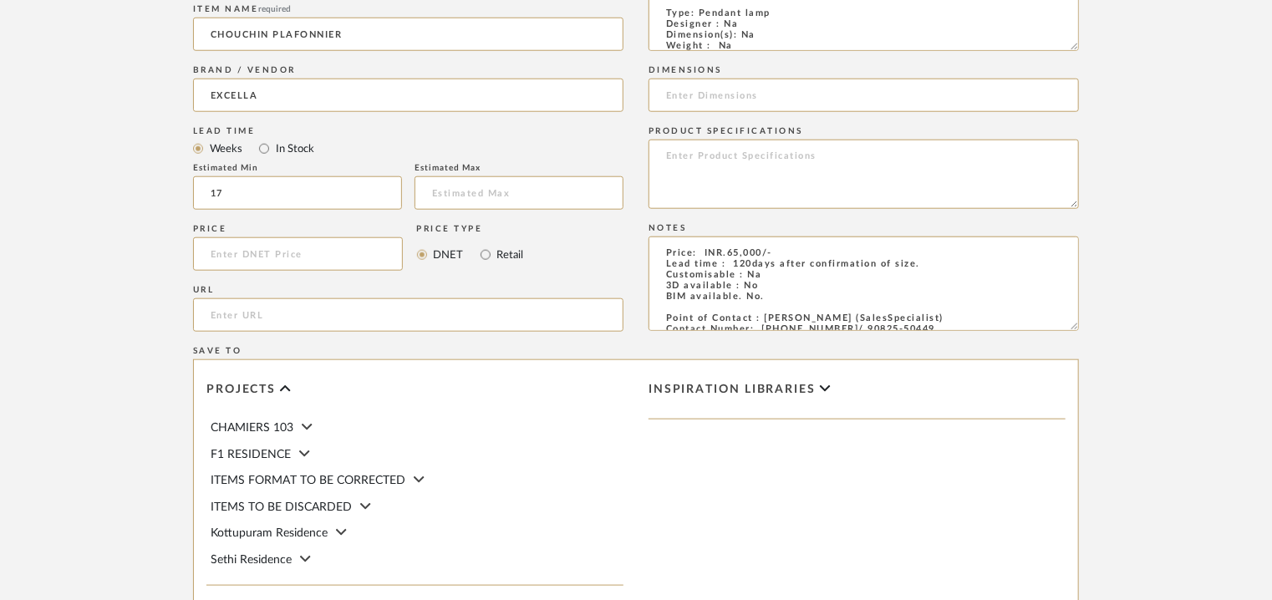
type textarea "Price: INR.65,000/- Lead time : 120days after confirmation of size. Customisabl…"
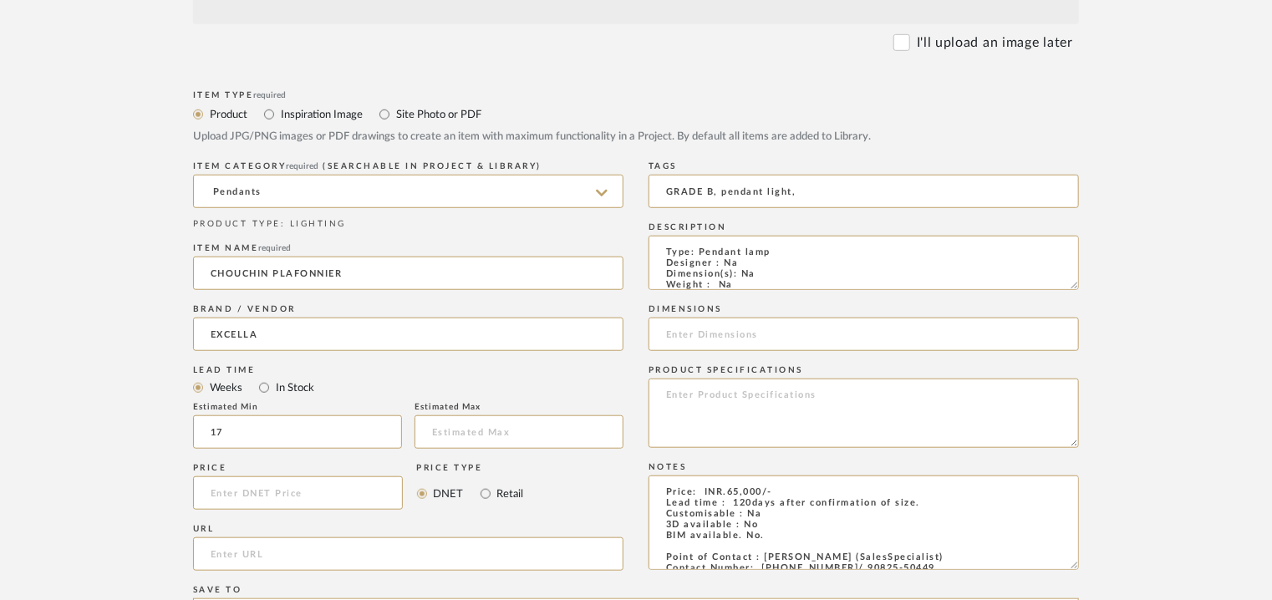
scroll to position [418, 0]
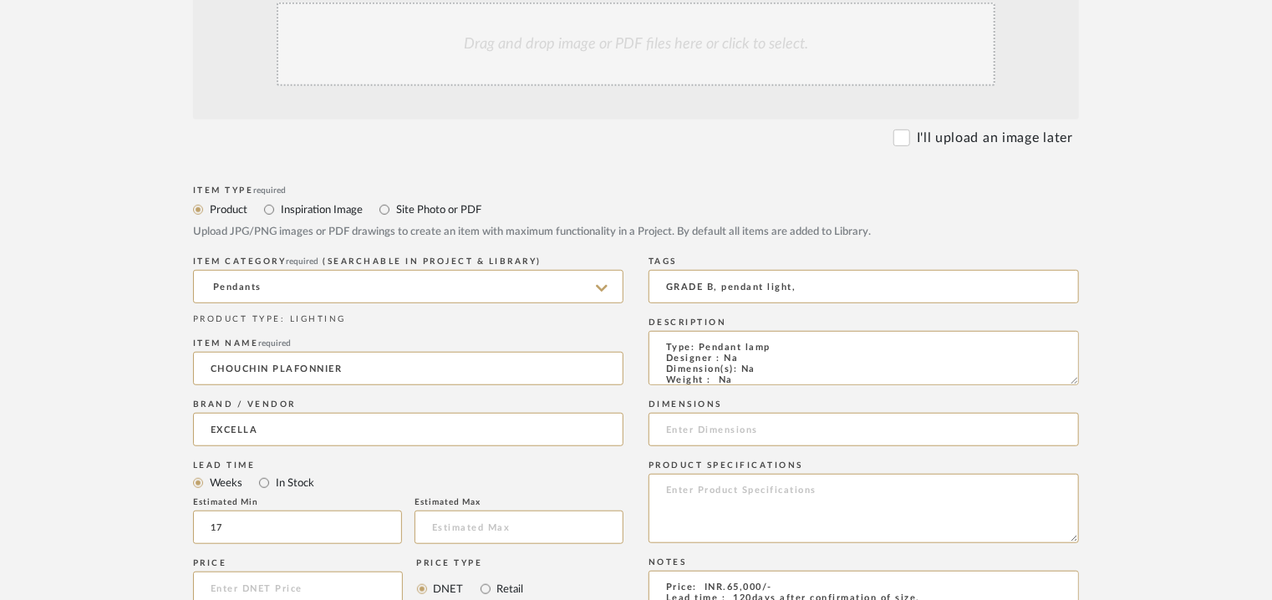
click at [592, 41] on div "Drag and drop image or PDF files here or click to select." at bounding box center [636, 45] width 719 height 84
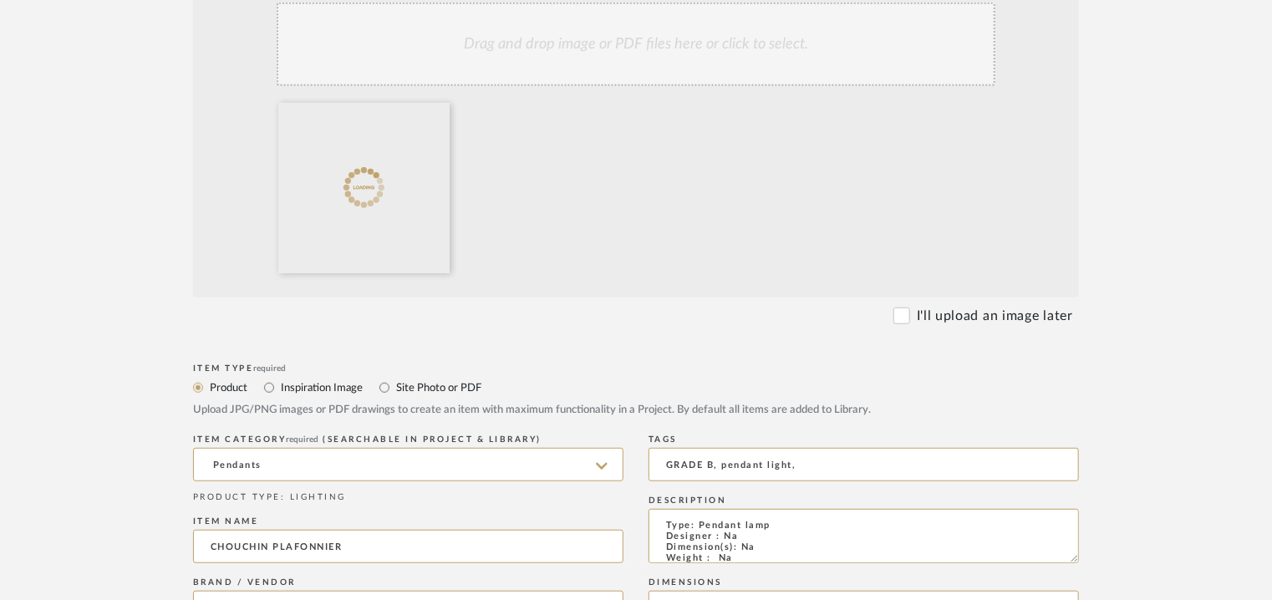
click at [551, 52] on div "Drag and drop image or PDF files here or click to select." at bounding box center [636, 45] width 719 height 84
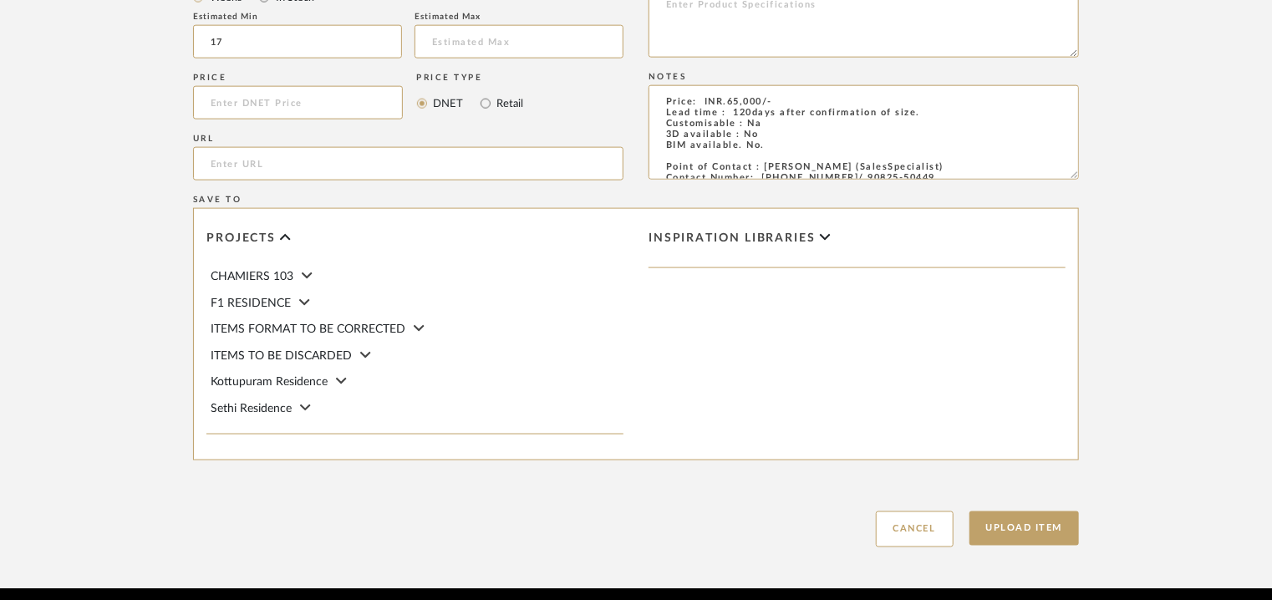
scroll to position [1086, 0]
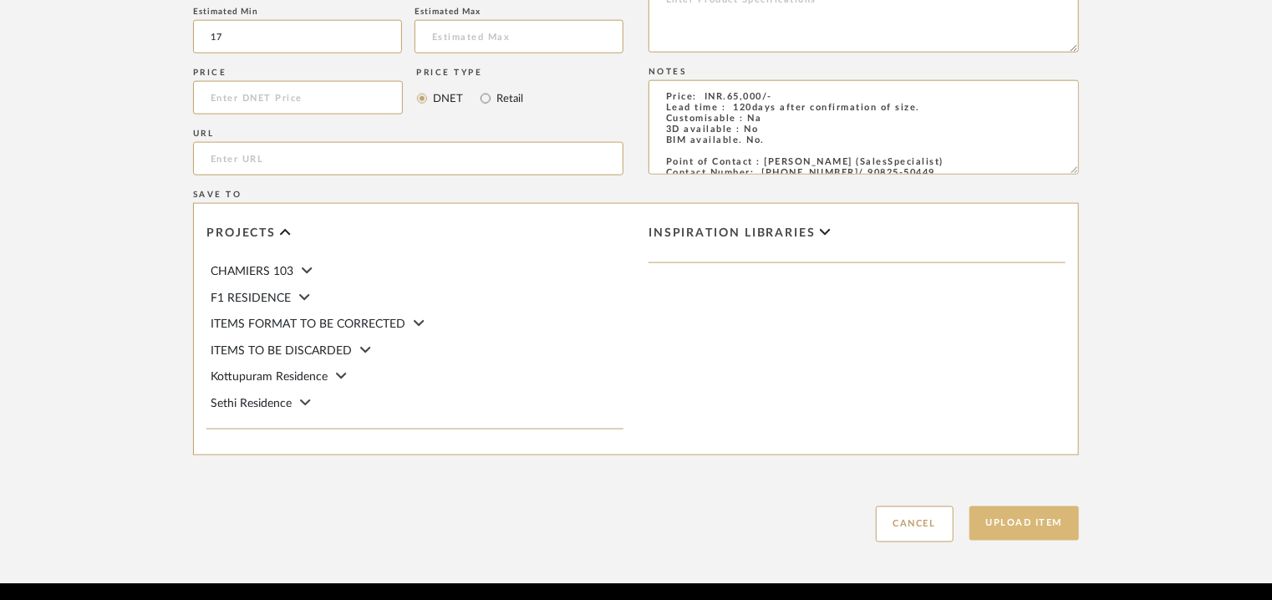
click at [1029, 526] on button "Upload Item" at bounding box center [1024, 523] width 110 height 34
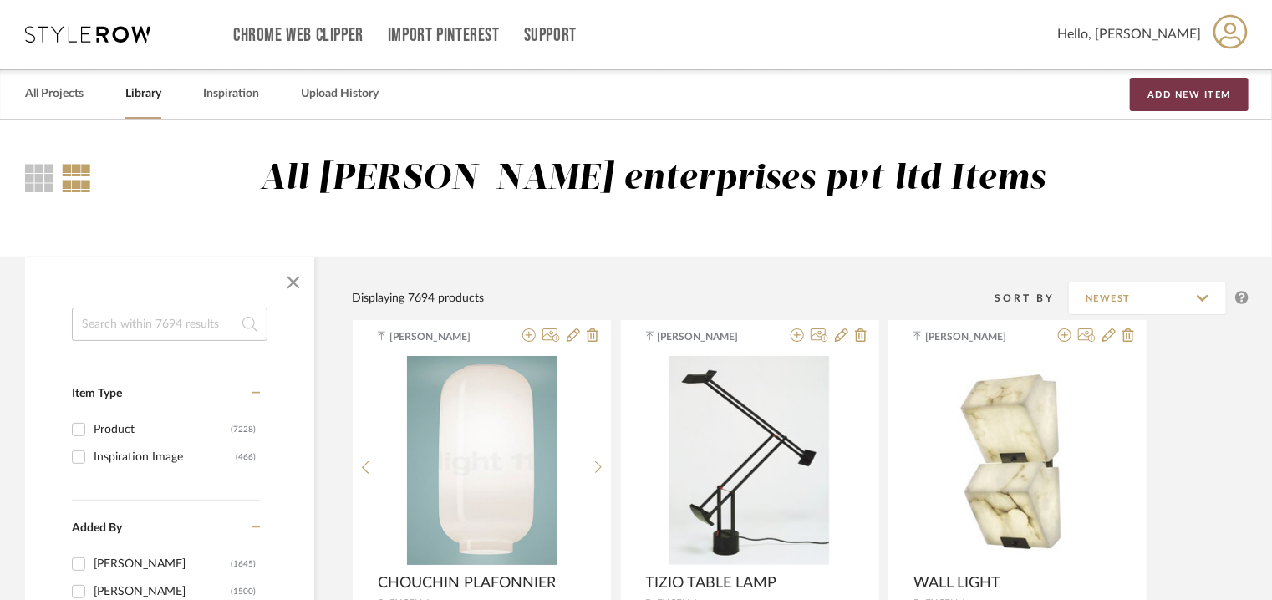
click at [1185, 90] on button "Add New Item" at bounding box center [1189, 94] width 119 height 33
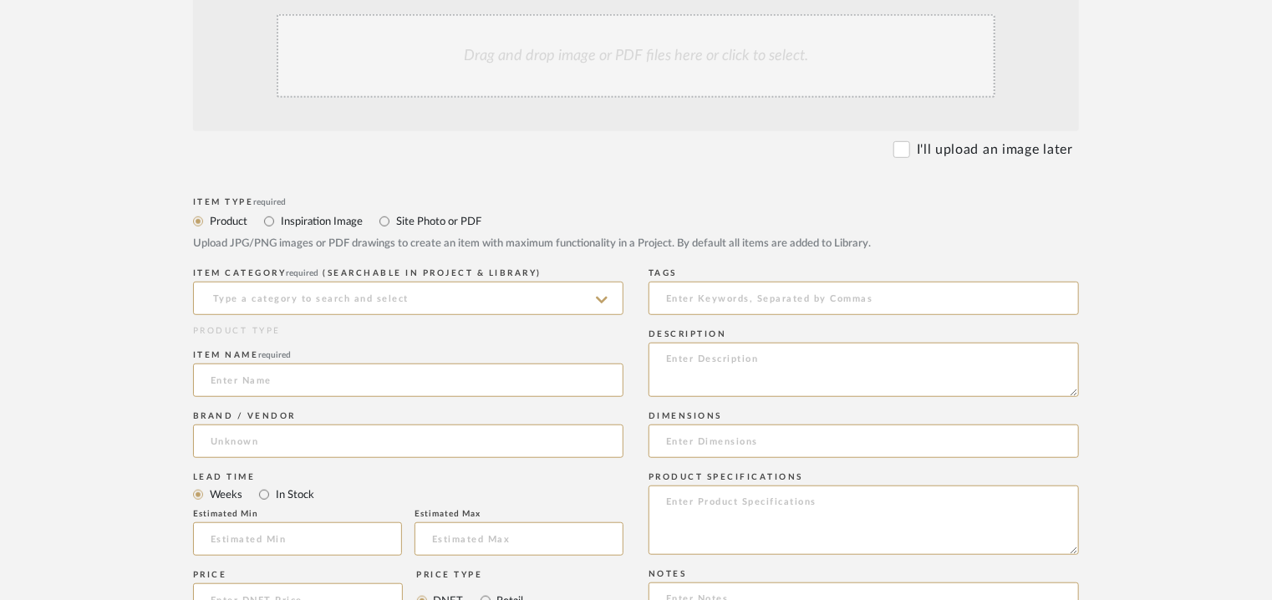
scroll to position [418, 0]
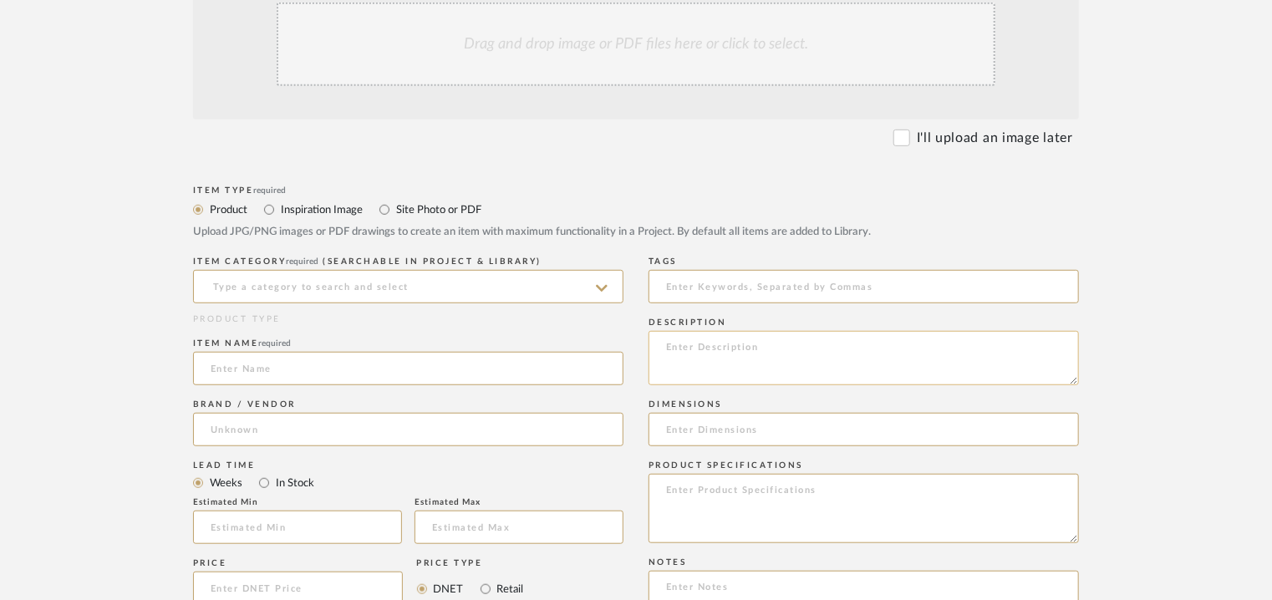
paste textarea "Type: Pendant lamp Designer : Na Dimension(s): 70 x 650mm Weight : Na Materials…"
type textarea "Type: Pendant lamp Designer : Na Dimension(s): 70 x 650mm Weight : Na Materials…"
click at [343, 282] on input at bounding box center [408, 286] width 430 height 33
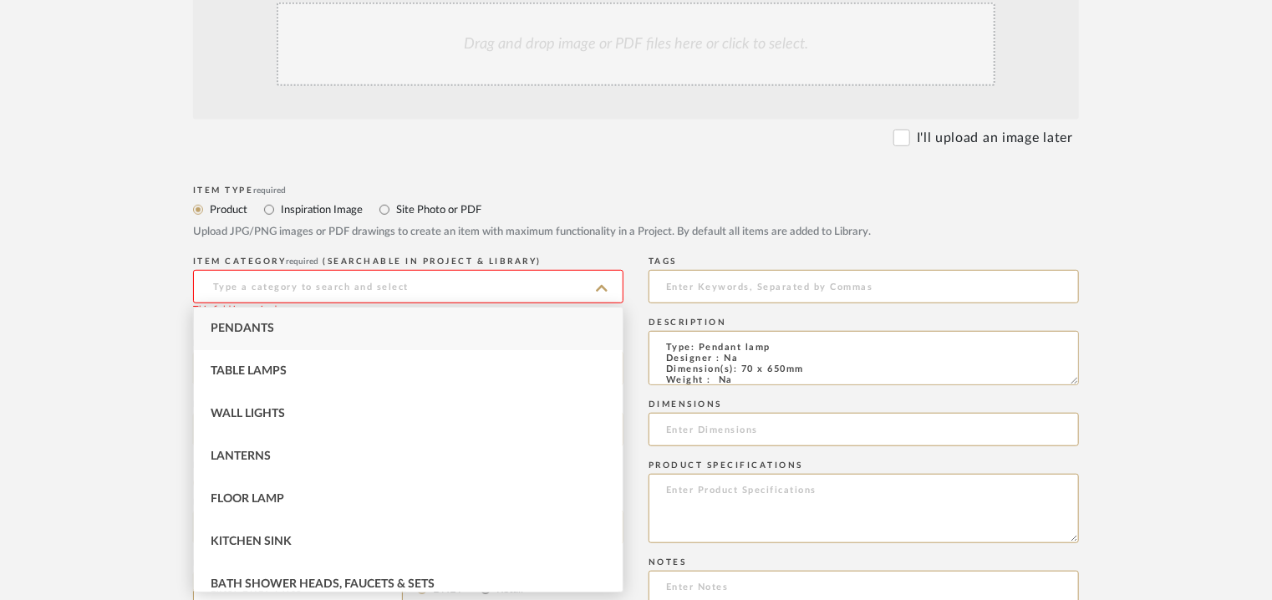
click at [275, 325] on div "Pendants" at bounding box center [408, 328] width 429 height 43
type input "Pendants"
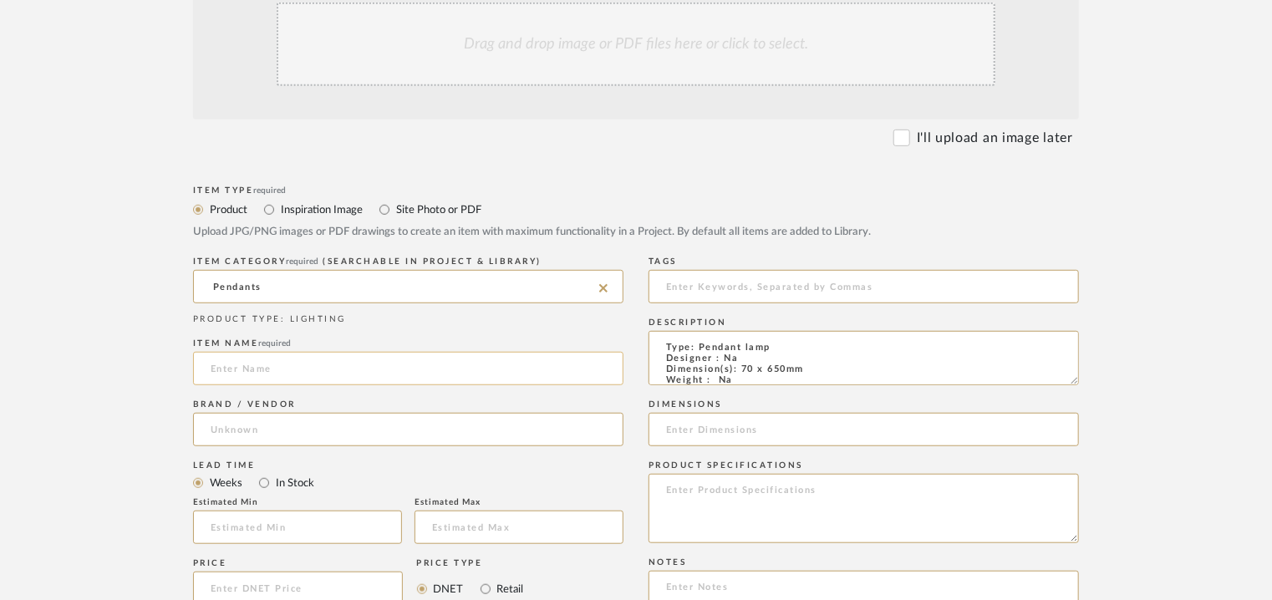
click at [232, 356] on input at bounding box center [408, 368] width 430 height 33
type input "MANDERAUS"
click at [242, 435] on input at bounding box center [408, 429] width 430 height 33
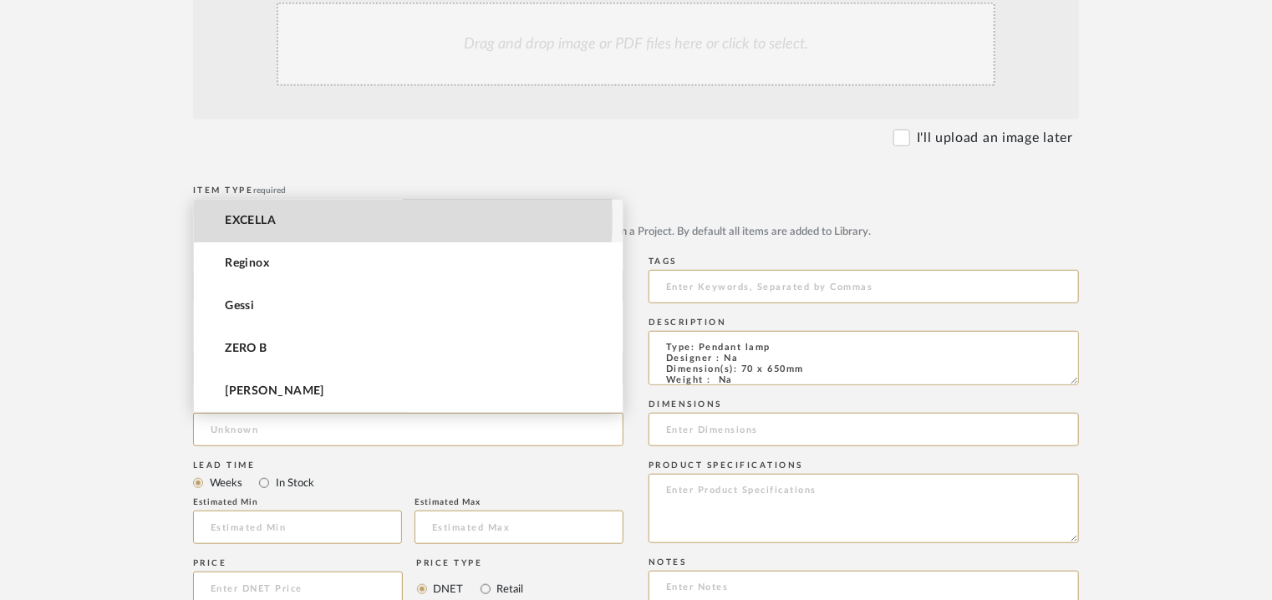
click at [295, 217] on mat-option "EXCELLA" at bounding box center [408, 221] width 429 height 43
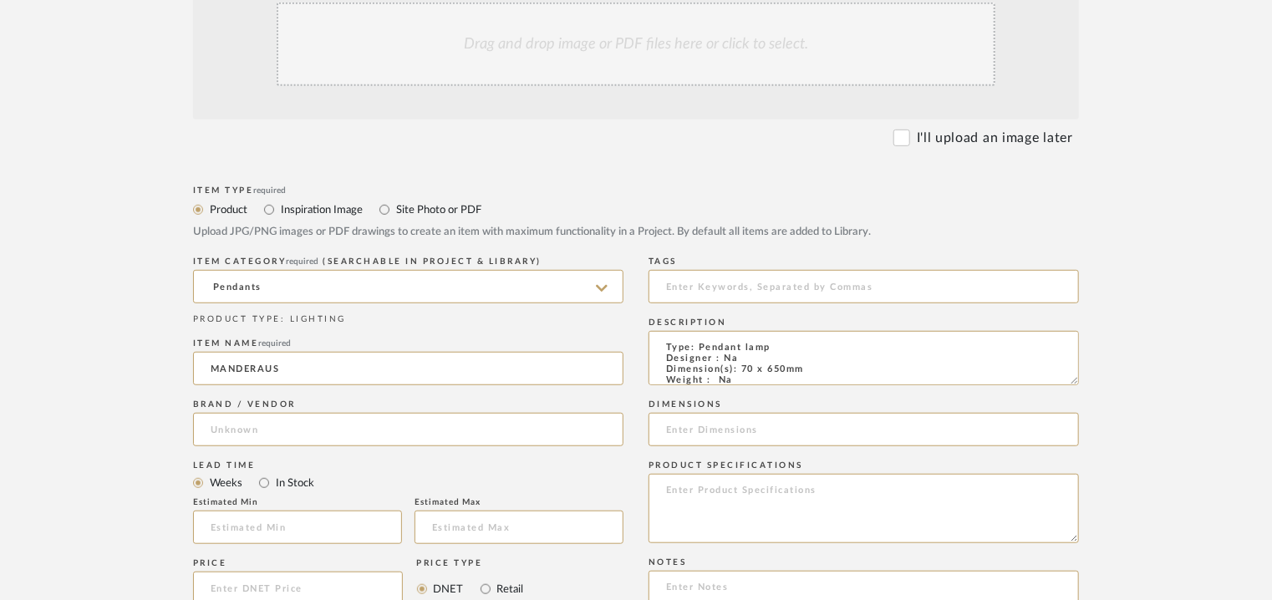
type input "EXCELLA"
click at [294, 518] on input "text" at bounding box center [297, 526] width 209 height 33
type input "17"
click at [800, 291] on input at bounding box center [863, 286] width 430 height 33
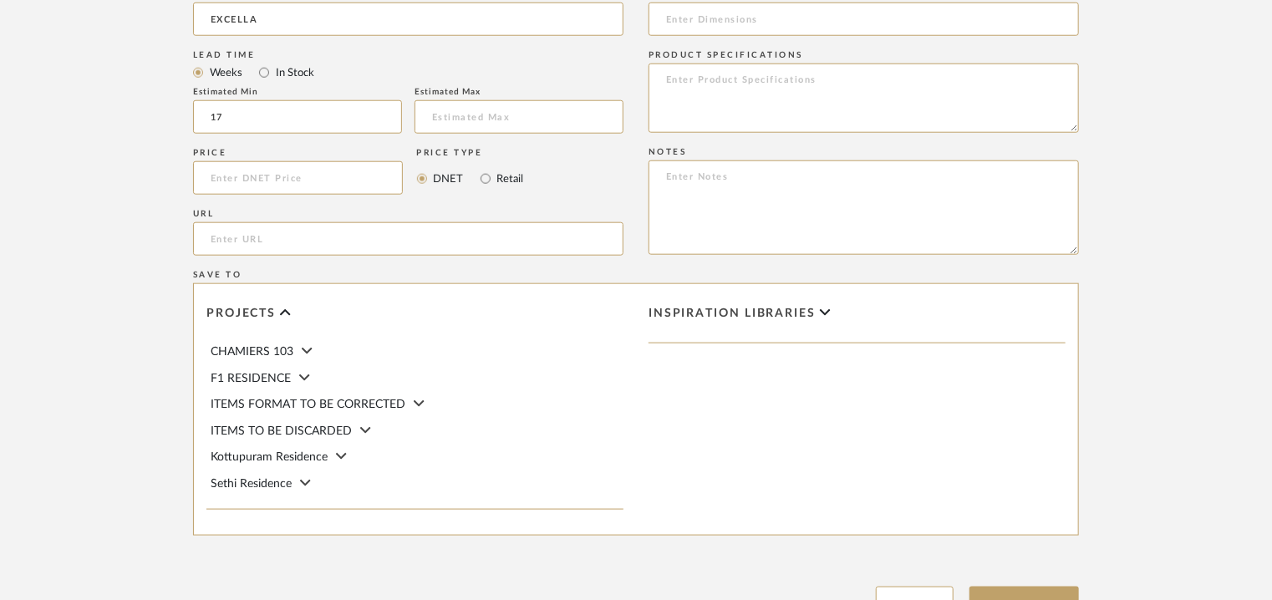
scroll to position [835, 0]
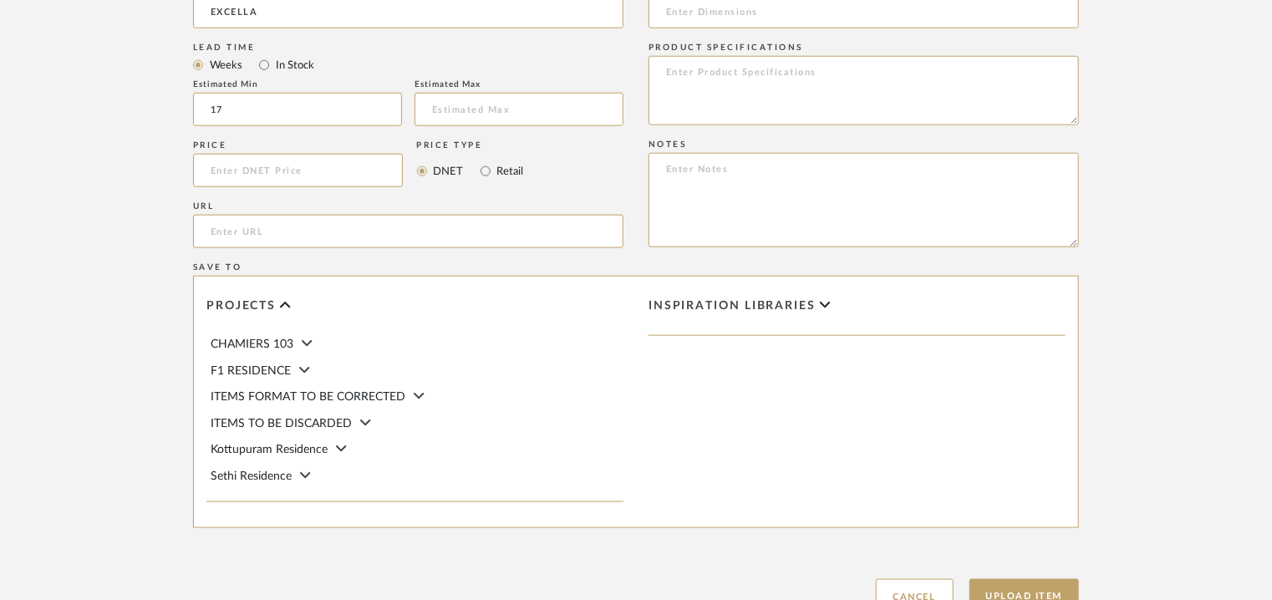
type input "pendant light, GRADE A+,"
paste textarea "Price: INR.52,800/- Lead time : 120days after confirmation of size. Customisabl…"
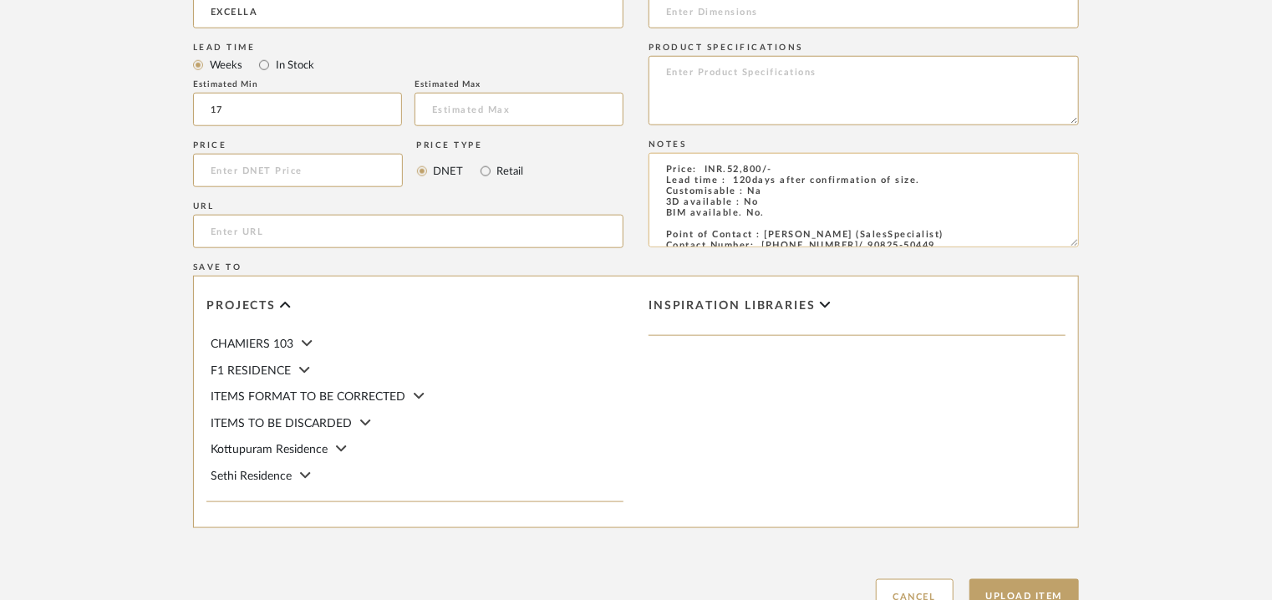
scroll to position [418, 0]
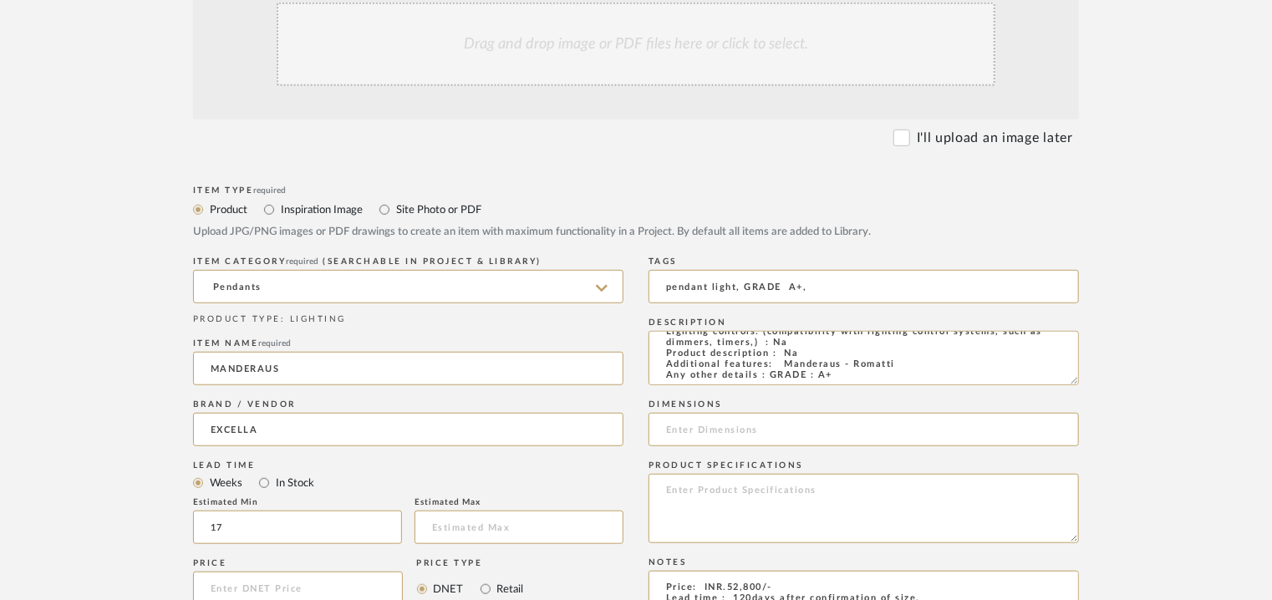
type textarea "Price: INR.52,800/- Lead time : 120days after confirmation of size. Customisabl…"
click at [635, 35] on div "Drag and drop image or PDF files here or click to select." at bounding box center [636, 45] width 719 height 84
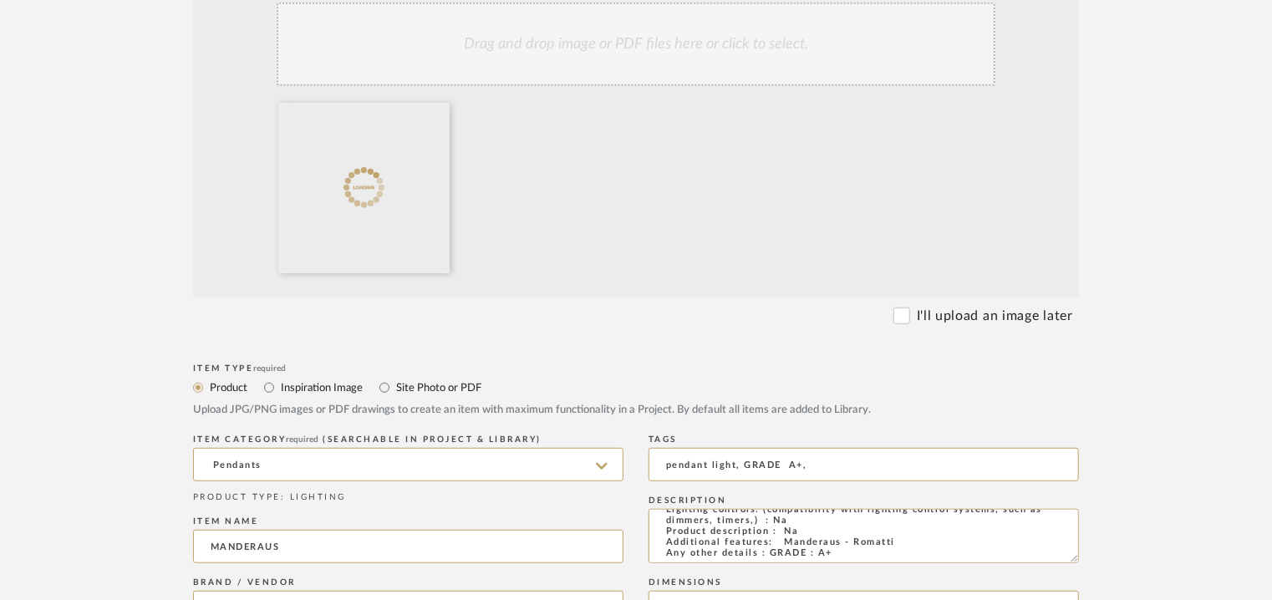
click at [507, 74] on div "Drag and drop image or PDF files here or click to select." at bounding box center [636, 45] width 719 height 84
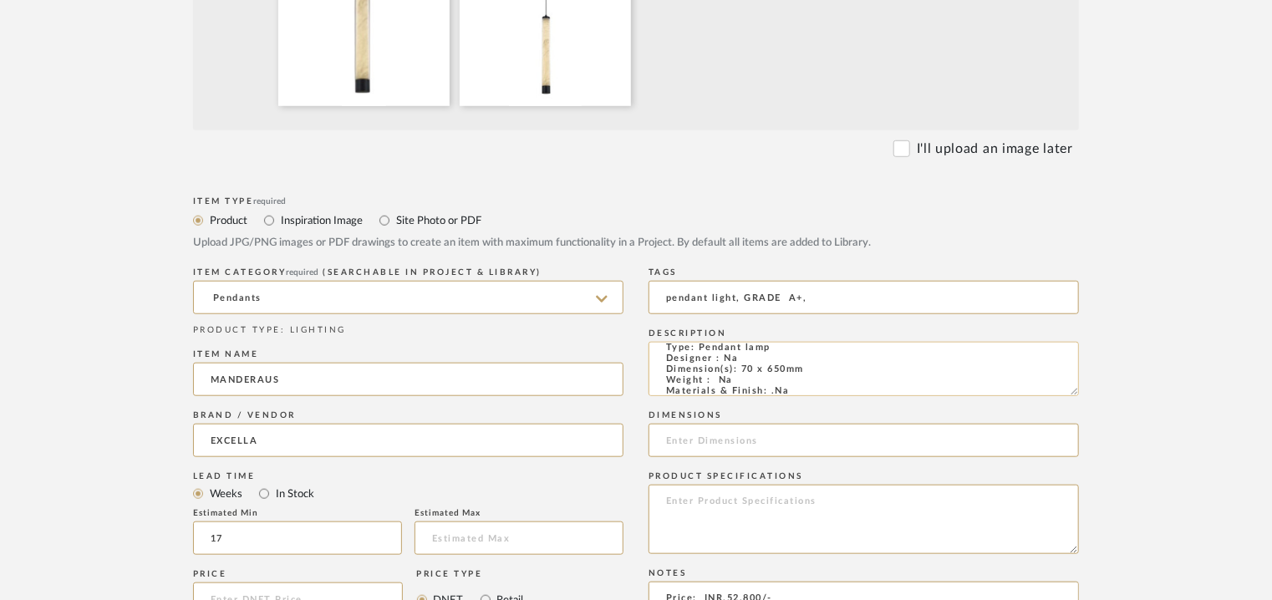
scroll to position [0, 0]
click at [680, 431] on input at bounding box center [863, 440] width 430 height 33
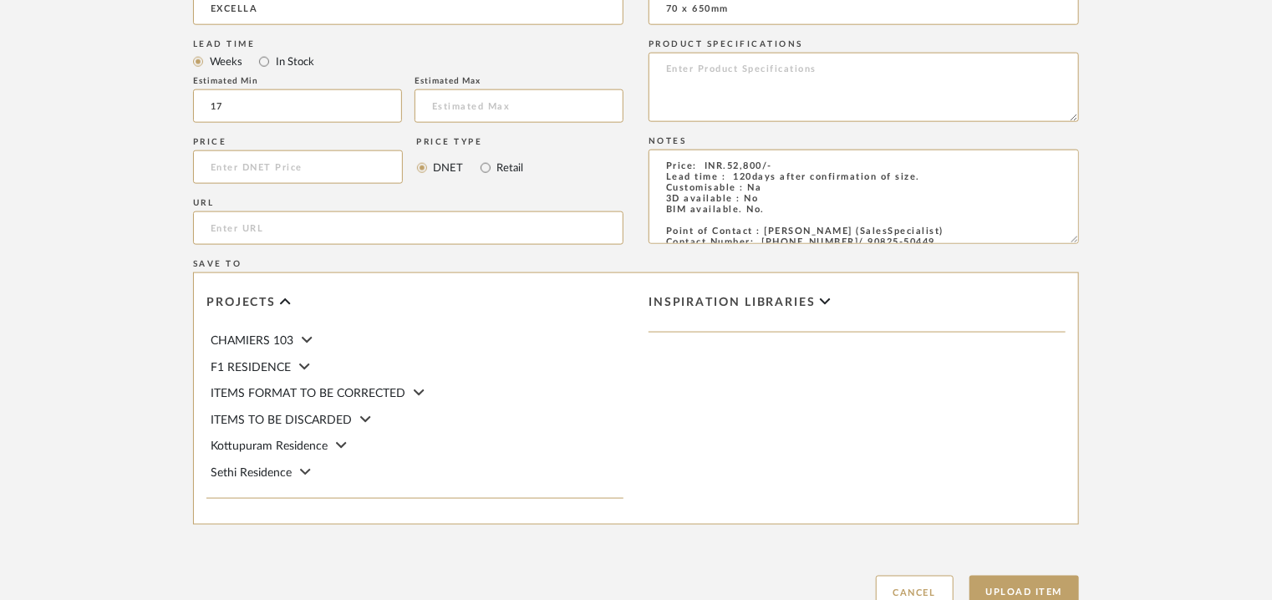
scroll to position [1086, 0]
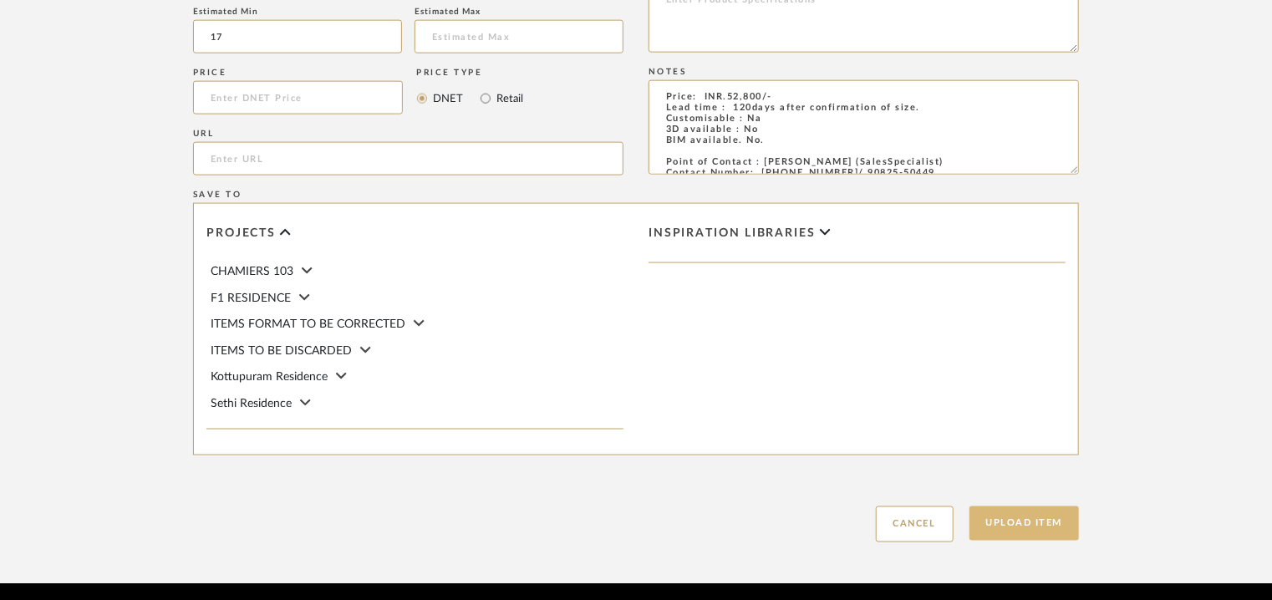
type input "70 x 650mm"
click at [1037, 516] on button "Upload Item" at bounding box center [1024, 523] width 110 height 34
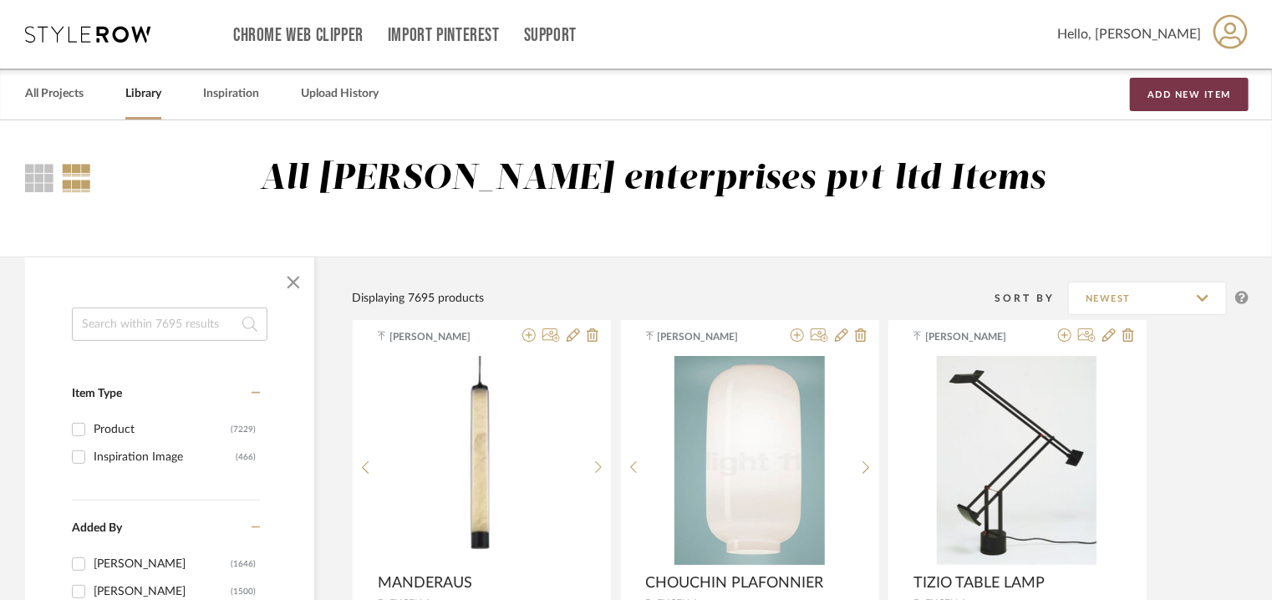
drag, startPoint x: 1191, startPoint y: 82, endPoint x: 1186, endPoint y: 118, distance: 36.3
click at [1192, 82] on button "Add New Item" at bounding box center [1189, 94] width 119 height 33
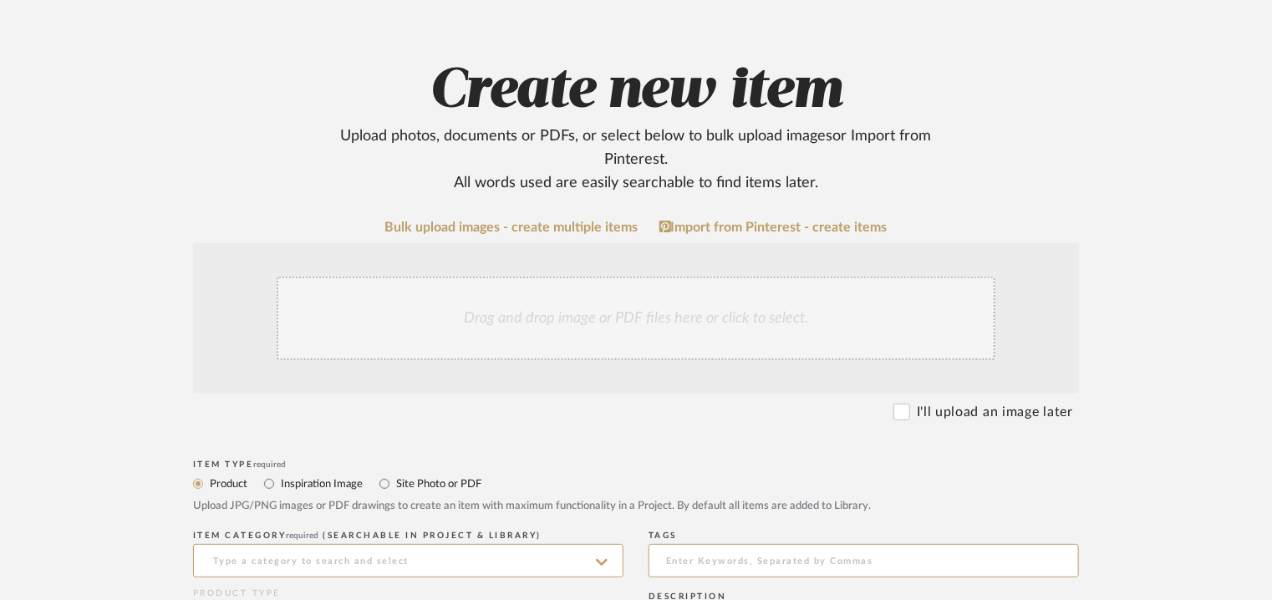
scroll to position [334, 0]
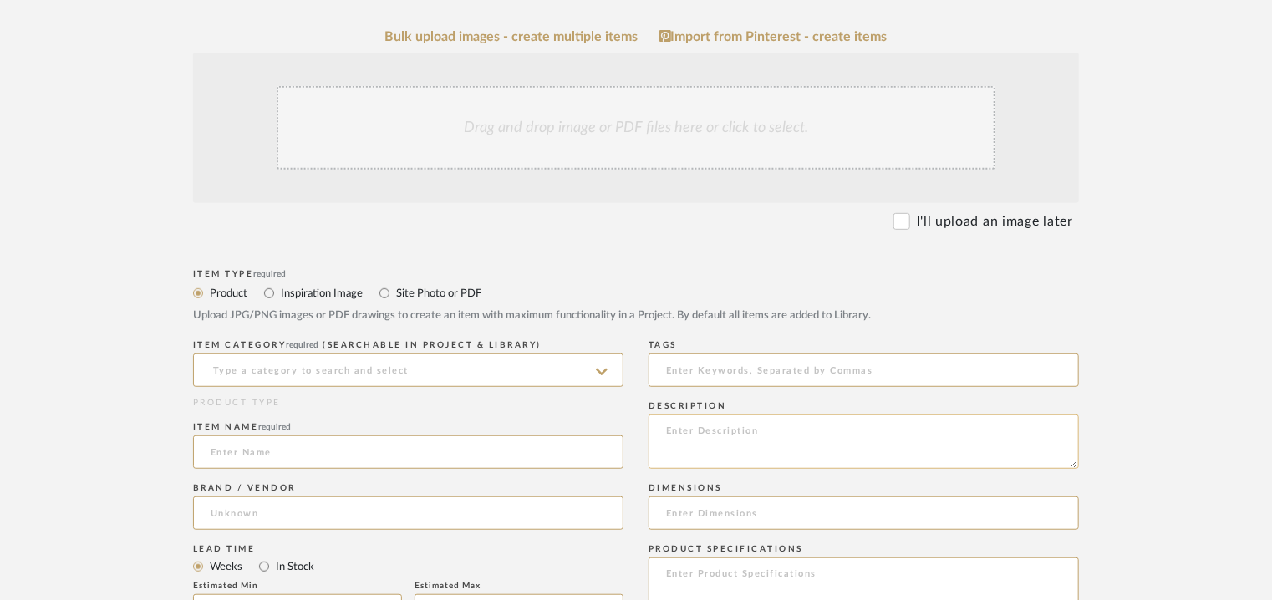
paste textarea "Type: Floor lamp Designer : Na Dimension(s): Na Weight : Na Materials & Finish:…"
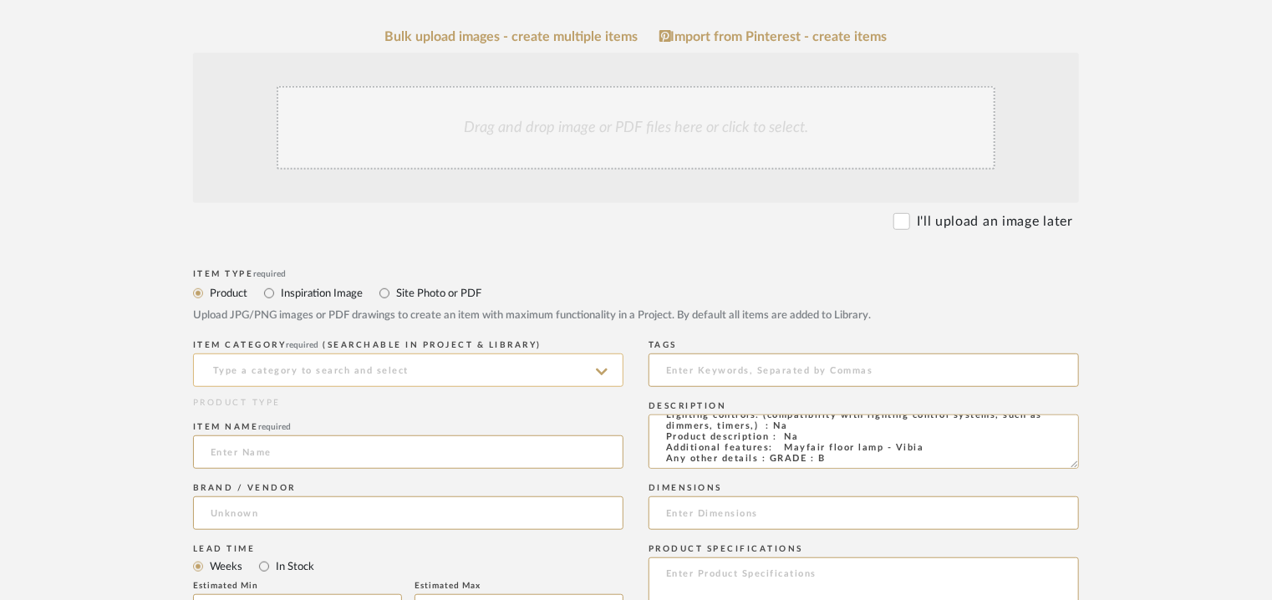
type textarea "Type: Floor lamp Designer : Na Dimension(s): Na Weight : Na Materials & Finish:…"
click at [458, 373] on input at bounding box center [408, 369] width 430 height 33
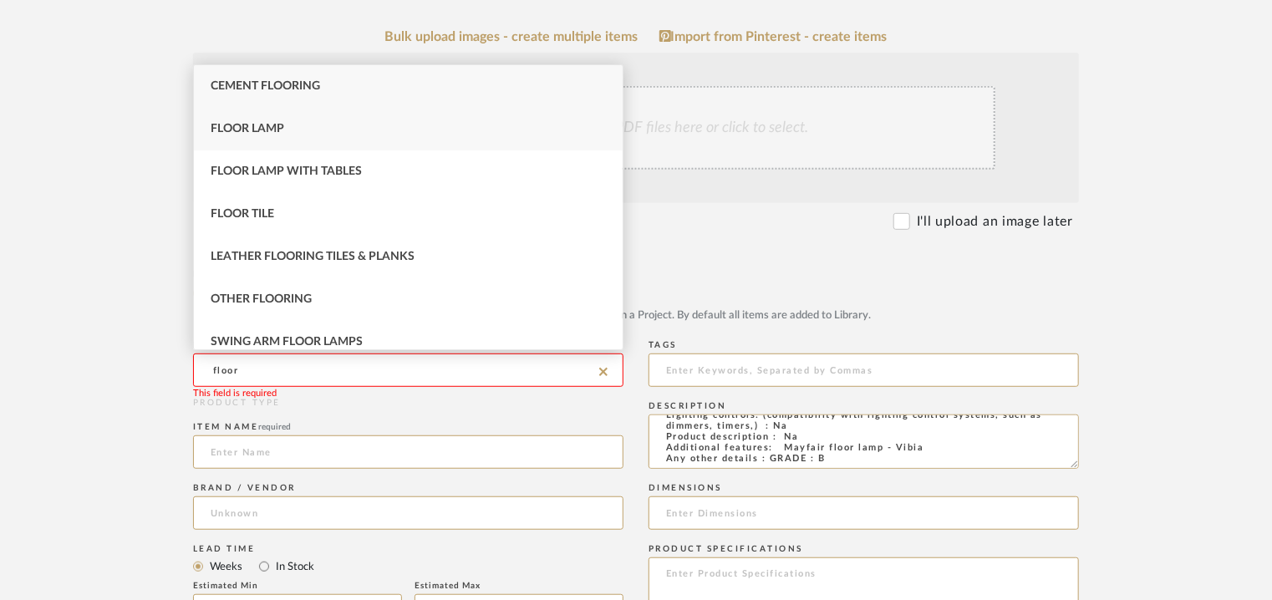
click at [244, 119] on div "Floor Lamp" at bounding box center [408, 129] width 429 height 43
type input "Floor Lamp"
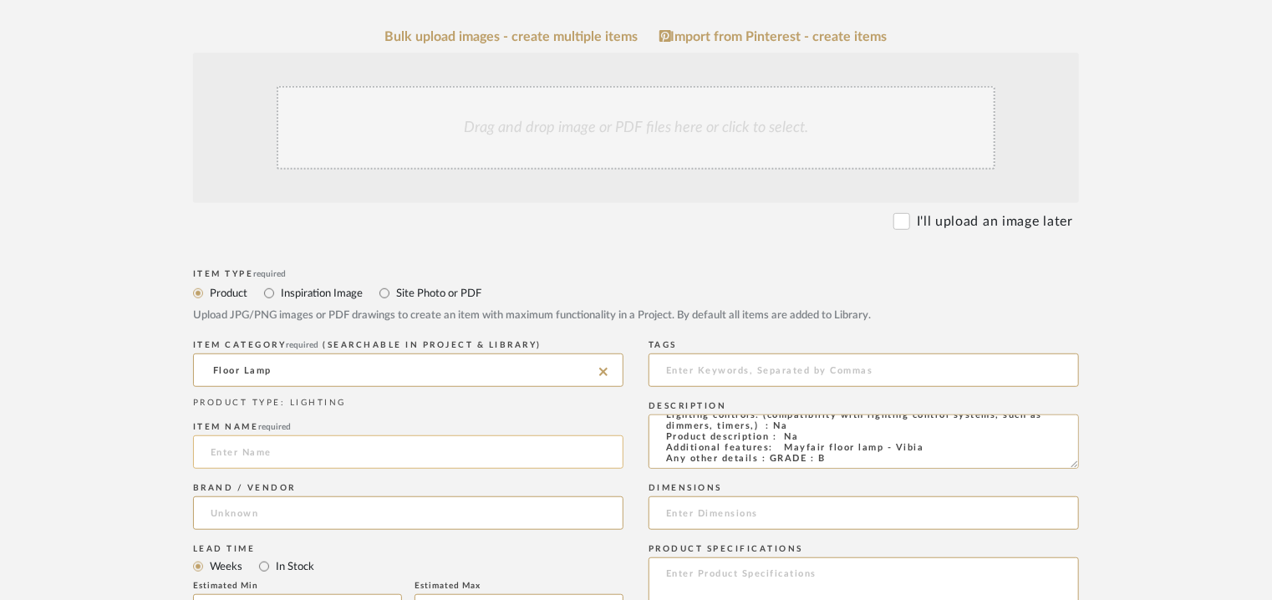
click at [313, 449] on input at bounding box center [408, 451] width 430 height 33
type input "MAYFAIR"
click at [284, 511] on input at bounding box center [408, 512] width 430 height 33
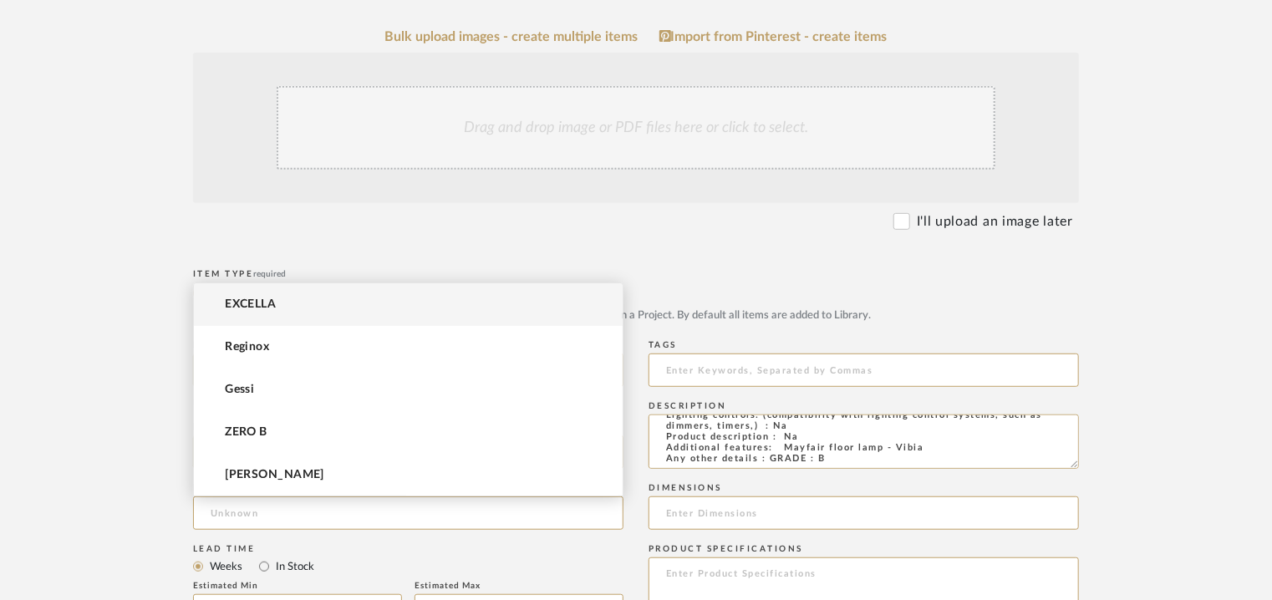
click at [297, 302] on mat-option "EXCELLA" at bounding box center [408, 304] width 429 height 43
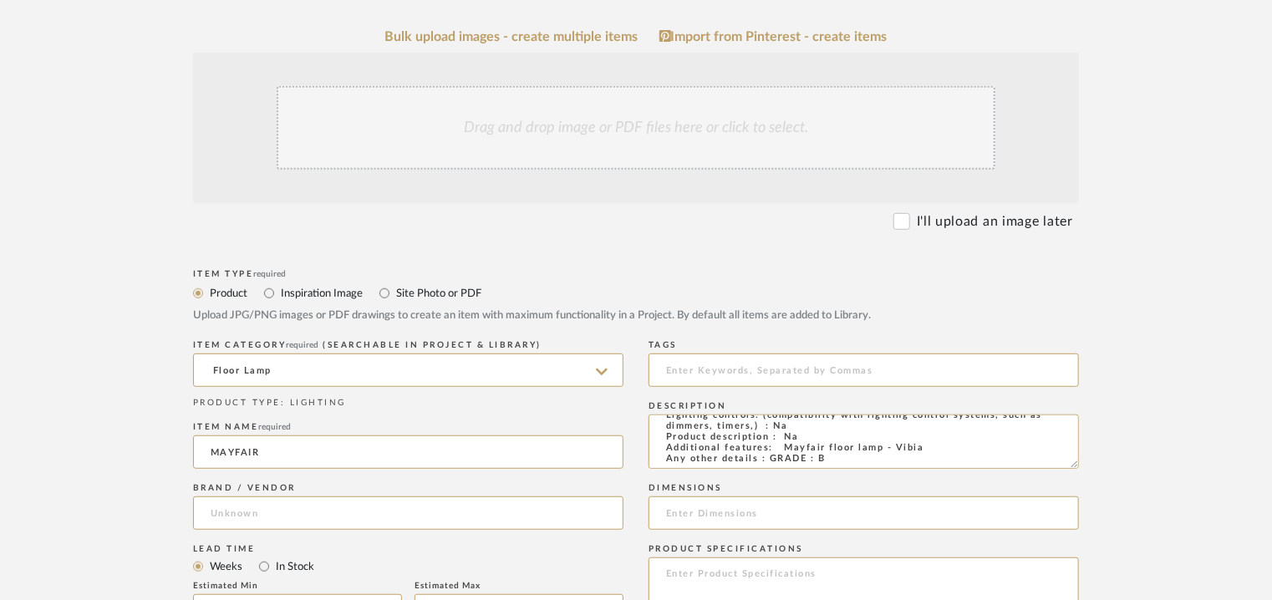
type input "EXCELLA"
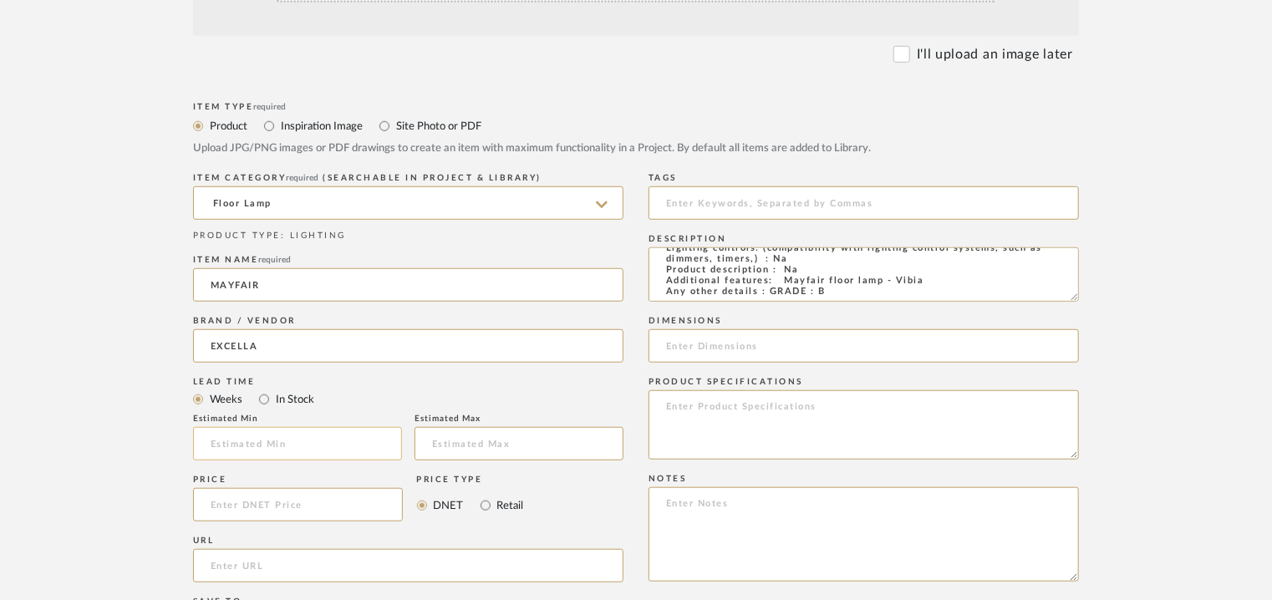
click at [281, 444] on input "text" at bounding box center [297, 443] width 209 height 33
type input "17"
click at [759, 210] on input at bounding box center [863, 202] width 430 height 33
type input "floor lamp, GRADE B,"
paste textarea "Price: INR.1,00,000/- Lead time : 120days after confirmation of size. Customisa…"
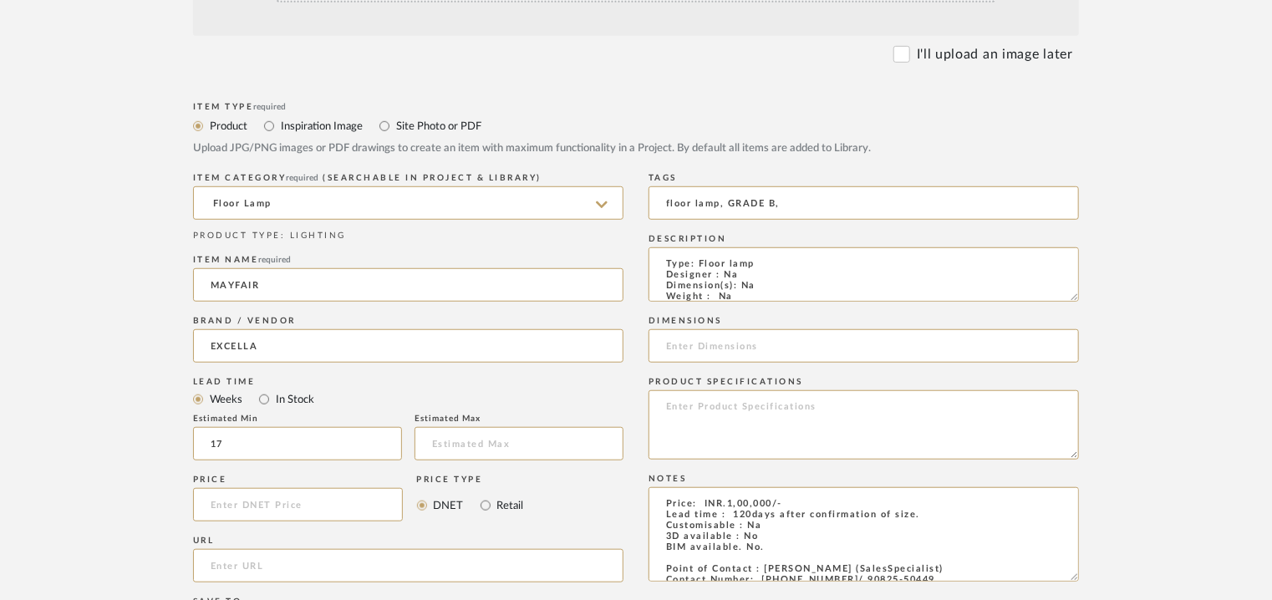
scroll to position [334, 0]
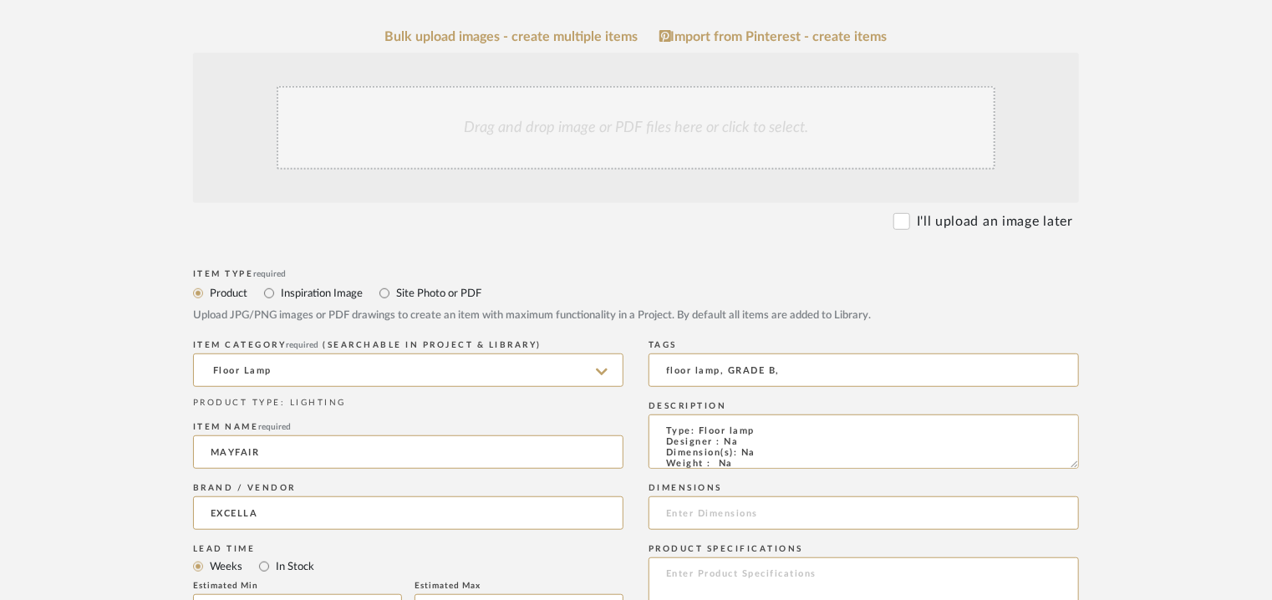
type textarea "Price: INR.1,00,000/- Lead time : 120days after confirmation of size. Customisa…"
click at [568, 126] on div "Drag and drop image or PDF files here or click to select." at bounding box center [636, 128] width 719 height 84
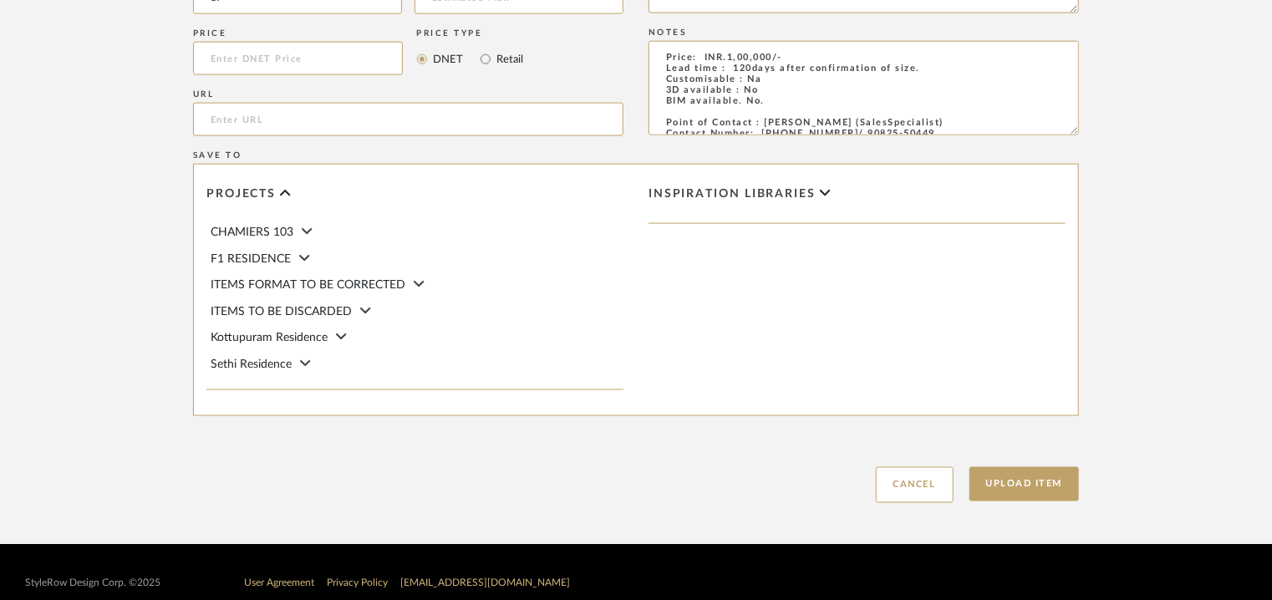
scroll to position [1146, 0]
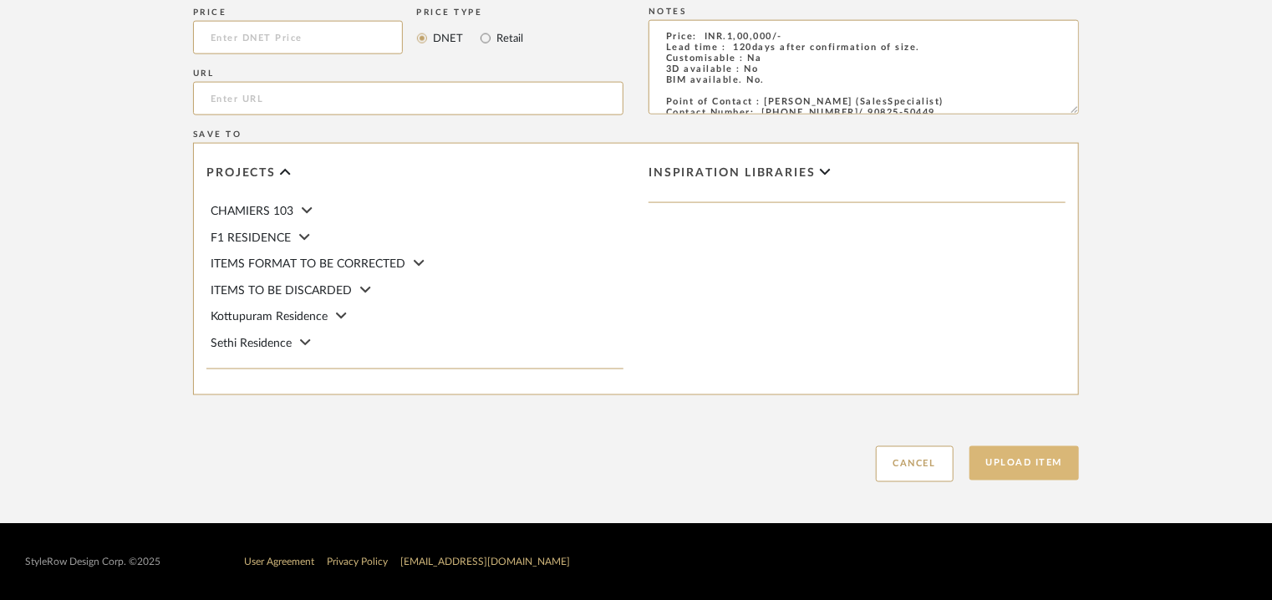
click at [1013, 466] on button "Upload Item" at bounding box center [1024, 463] width 110 height 34
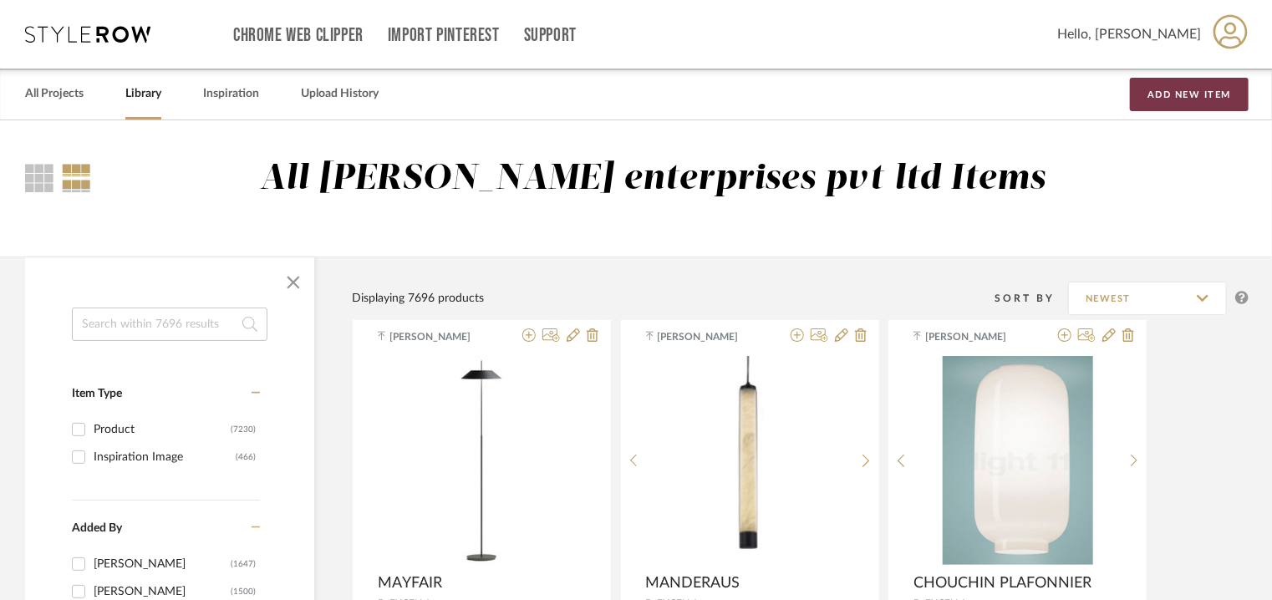
click at [1191, 86] on button "Add New Item" at bounding box center [1189, 94] width 119 height 33
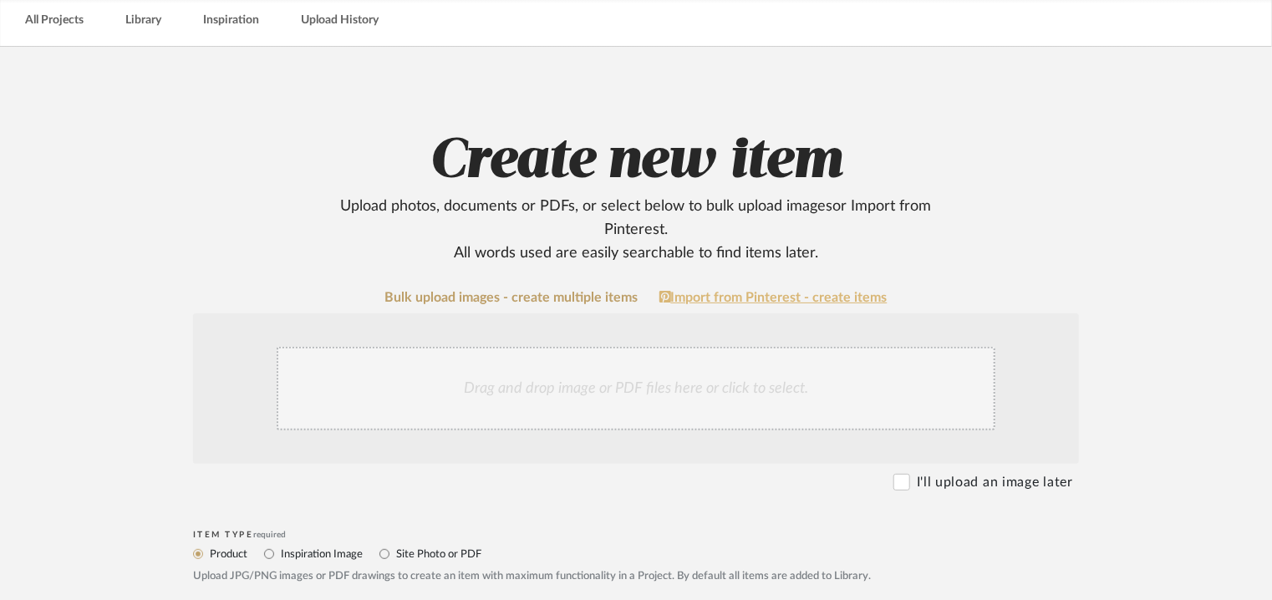
scroll to position [334, 0]
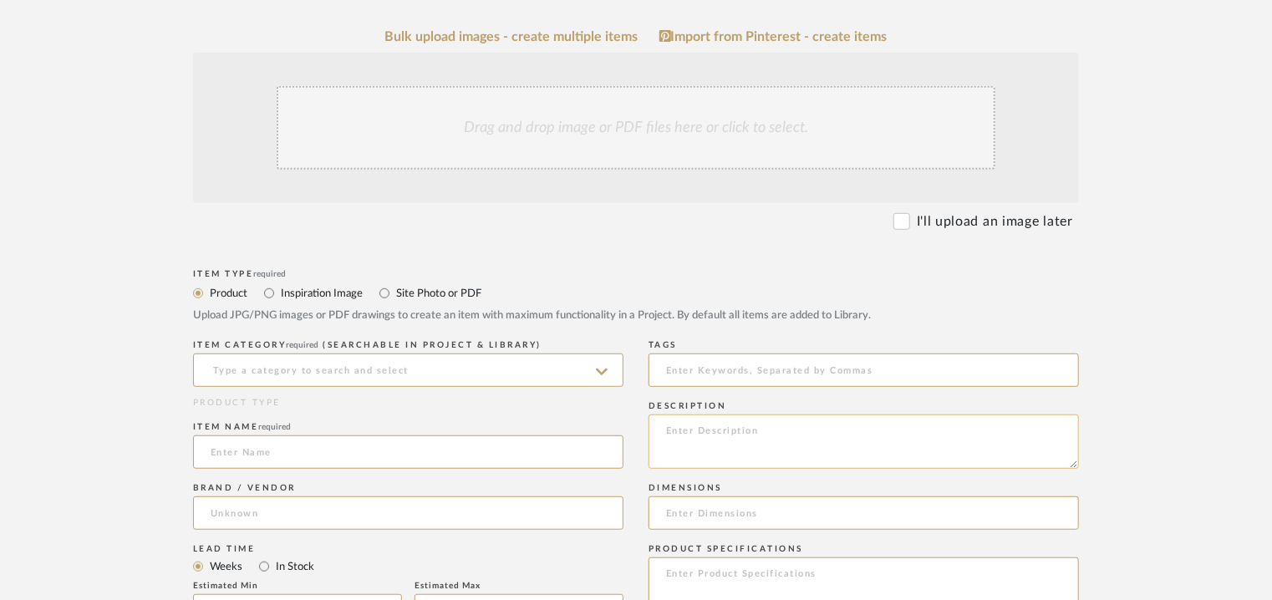
paste textarea "Type: Table lamp Designer : Na Dimension(s): Na Weight : Na Materials & Finish:…"
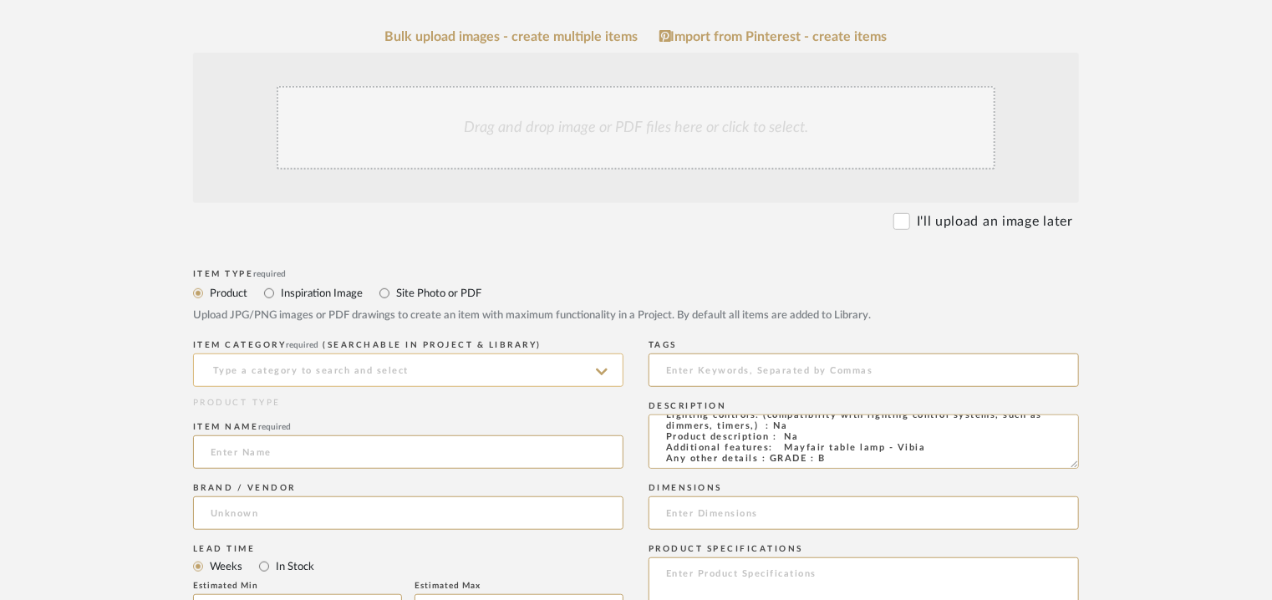
type textarea "Type: Table lamp Designer : Na Dimension(s): Na Weight : Na Materials & Finish:…"
click at [448, 367] on input at bounding box center [408, 369] width 430 height 33
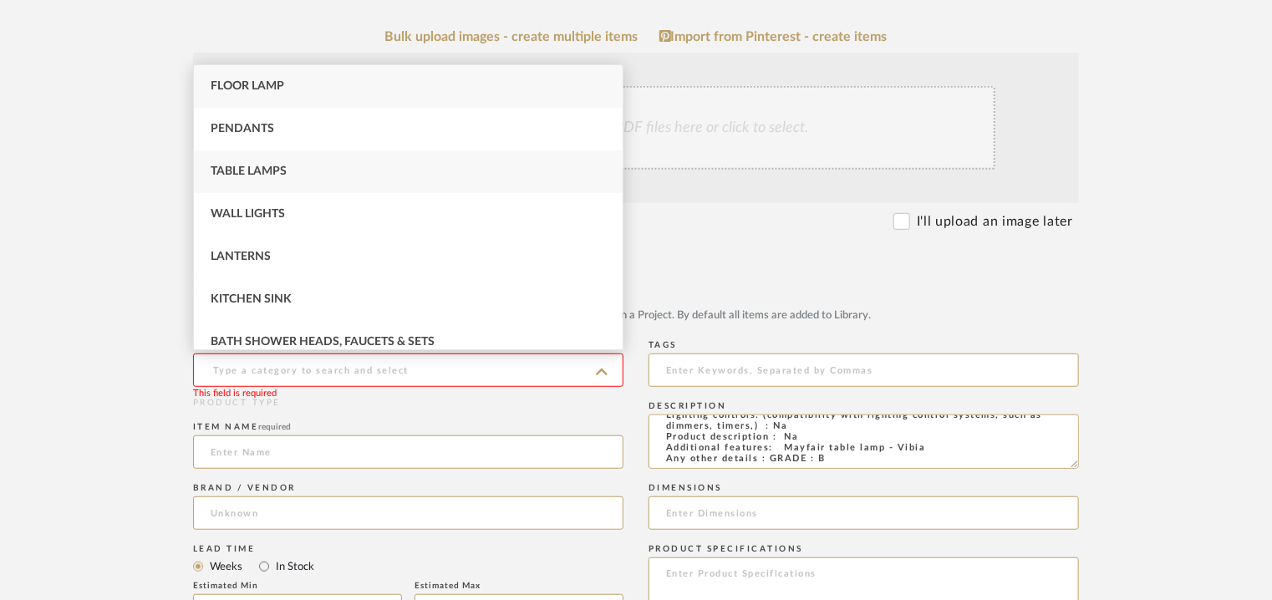
click at [302, 165] on div "Table Lamps" at bounding box center [408, 171] width 429 height 43
type input "Table Lamps"
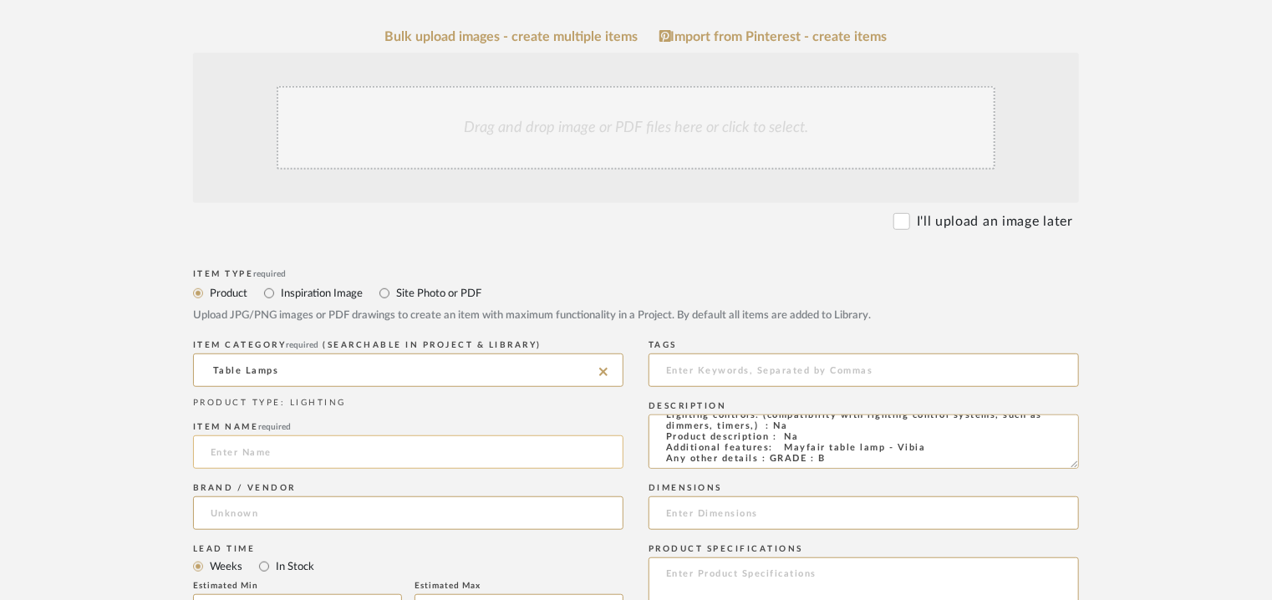
click at [262, 452] on input at bounding box center [408, 451] width 430 height 33
type input "MAYFAIR TABLE LAMP"
click at [257, 516] on input at bounding box center [408, 512] width 430 height 33
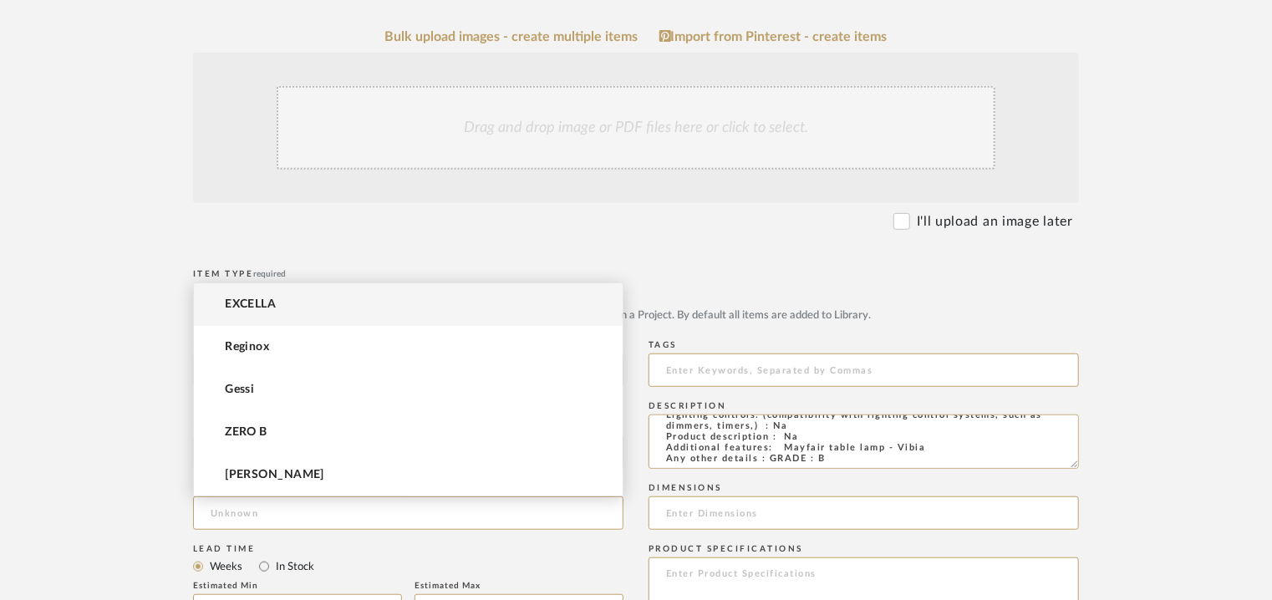
click at [302, 302] on mat-option "EXCELLA" at bounding box center [408, 304] width 429 height 43
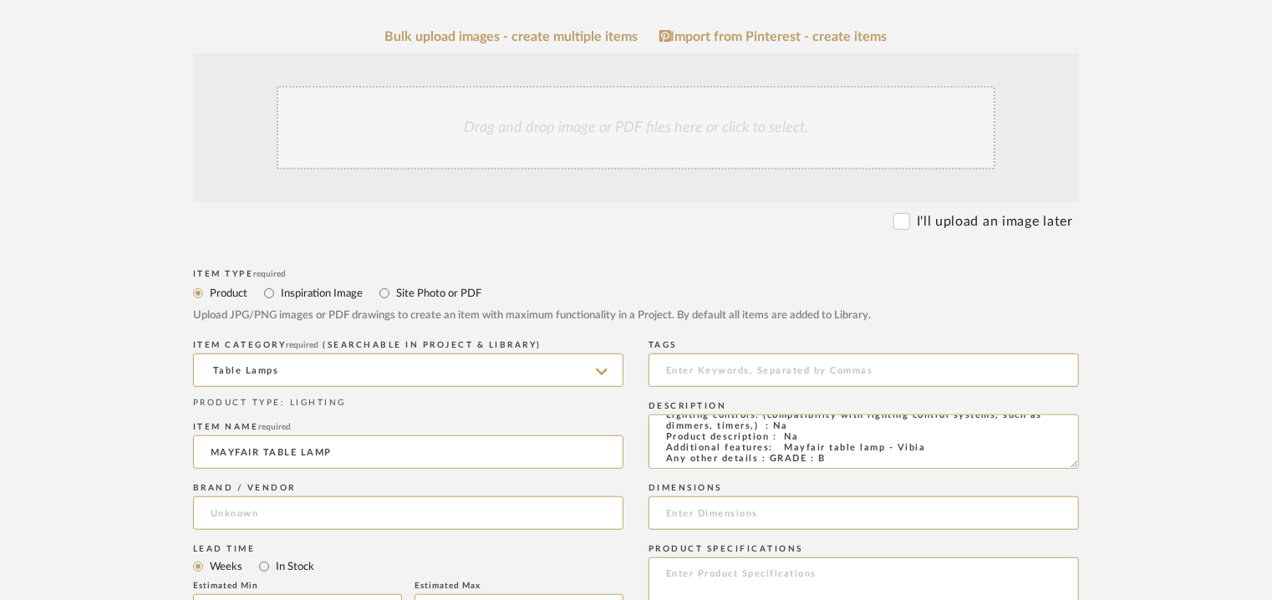
type input "EXCELLA"
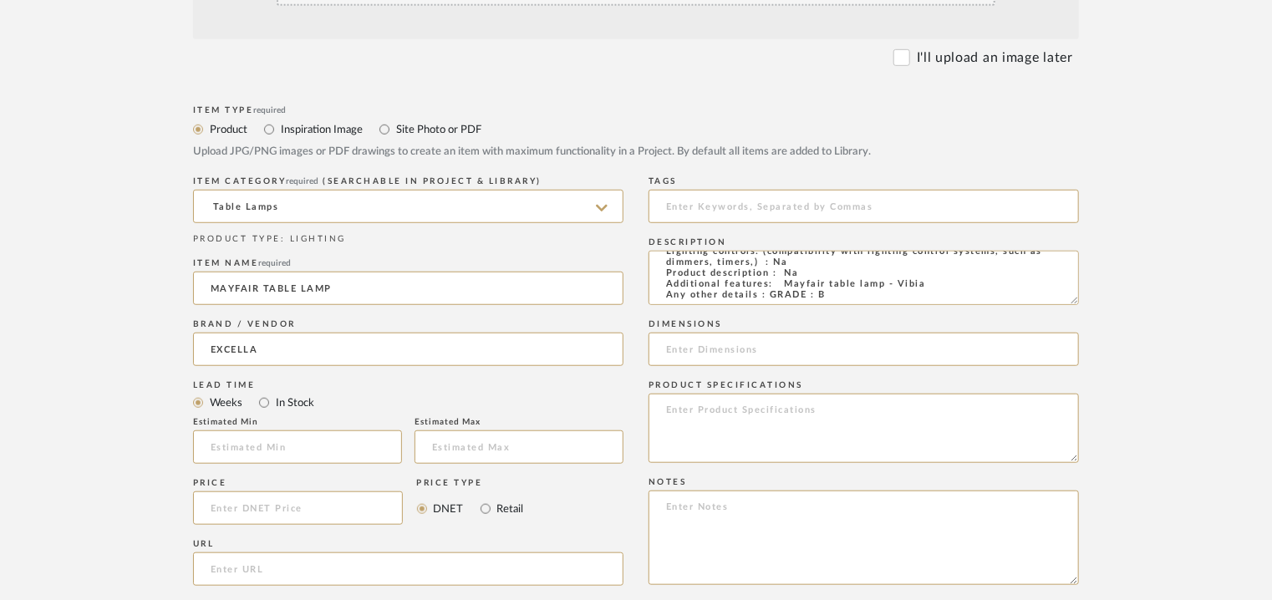
scroll to position [501, 0]
click at [221, 439] on input at bounding box center [297, 443] width 209 height 33
type input "17"
click at [739, 206] on input at bounding box center [863, 202] width 430 height 33
type input "T"
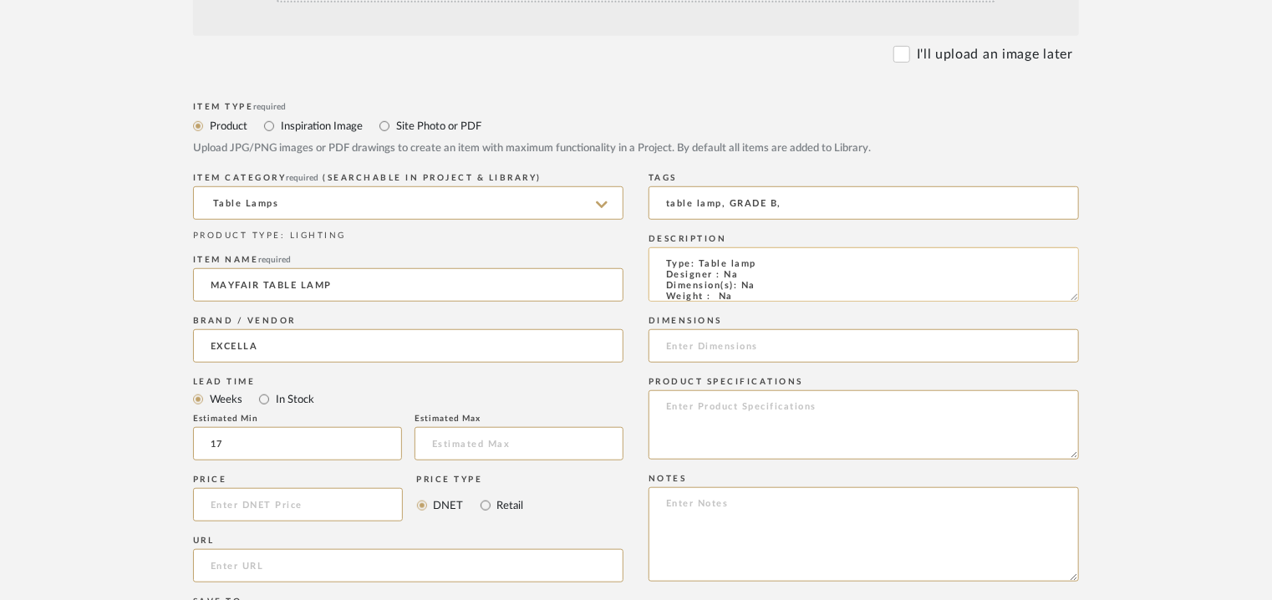
scroll to position [0, 0]
type input "table lamp, GRADE B,"
paste textarea "Price: INR.35,000/- Lead time : 120days after confirmation of size. Customisabl…"
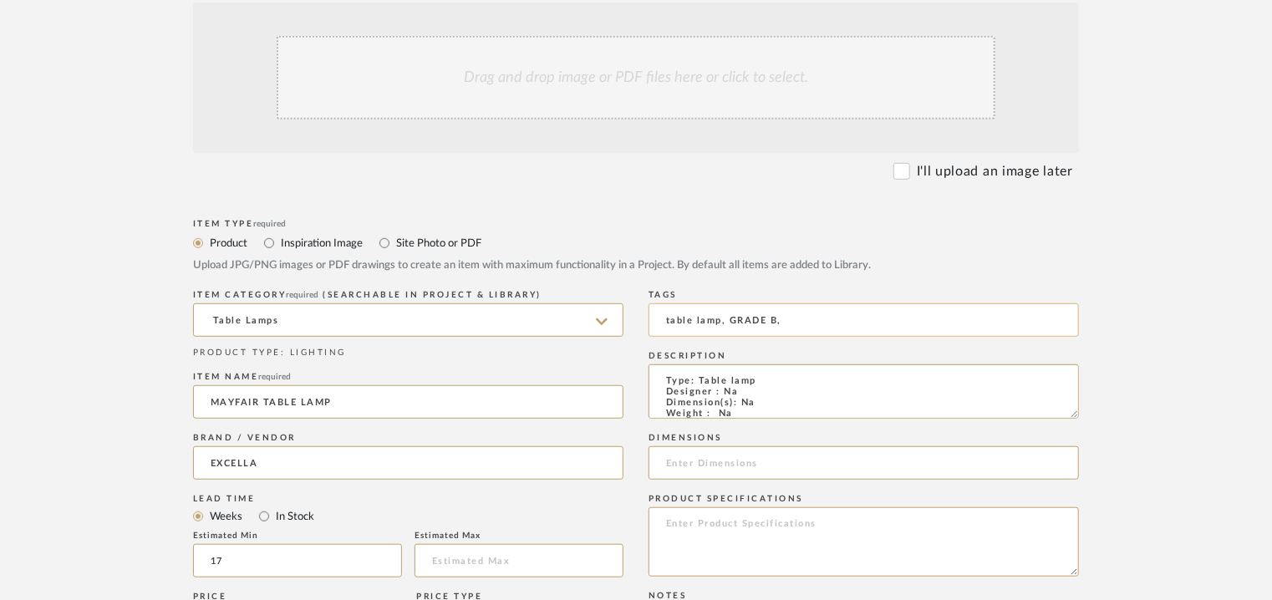
scroll to position [251, 0]
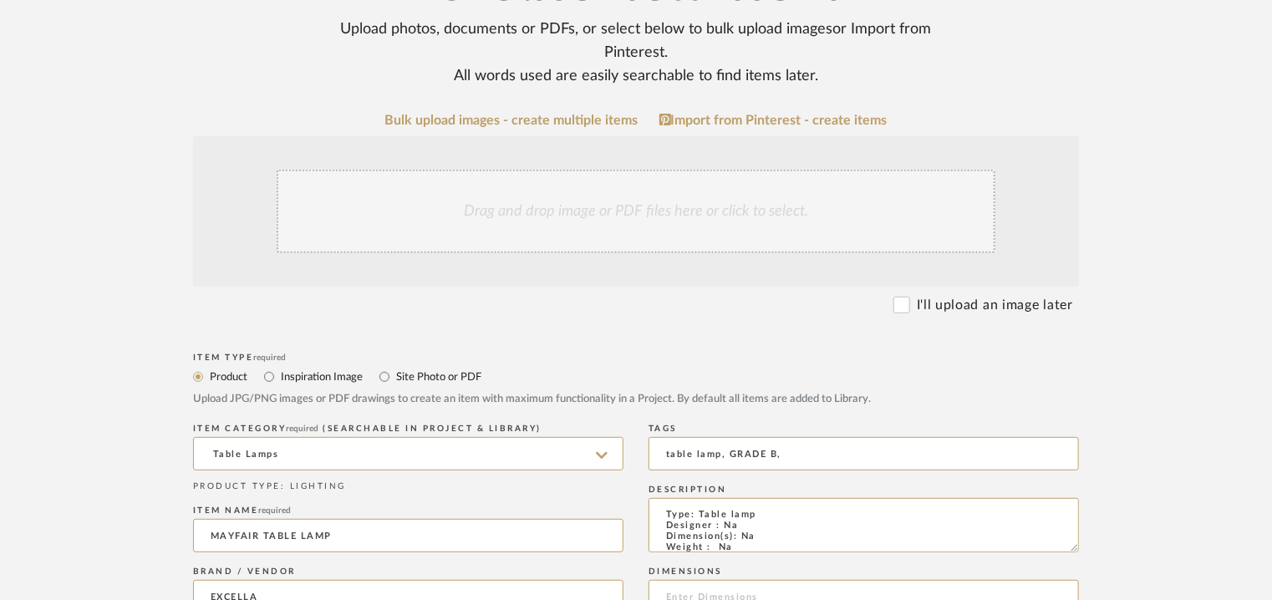
type textarea "Price: INR.35,000/- Lead time : 120days after confirmation of size. Customisabl…"
click at [592, 199] on div "Drag and drop image or PDF files here or click to select." at bounding box center [636, 212] width 719 height 84
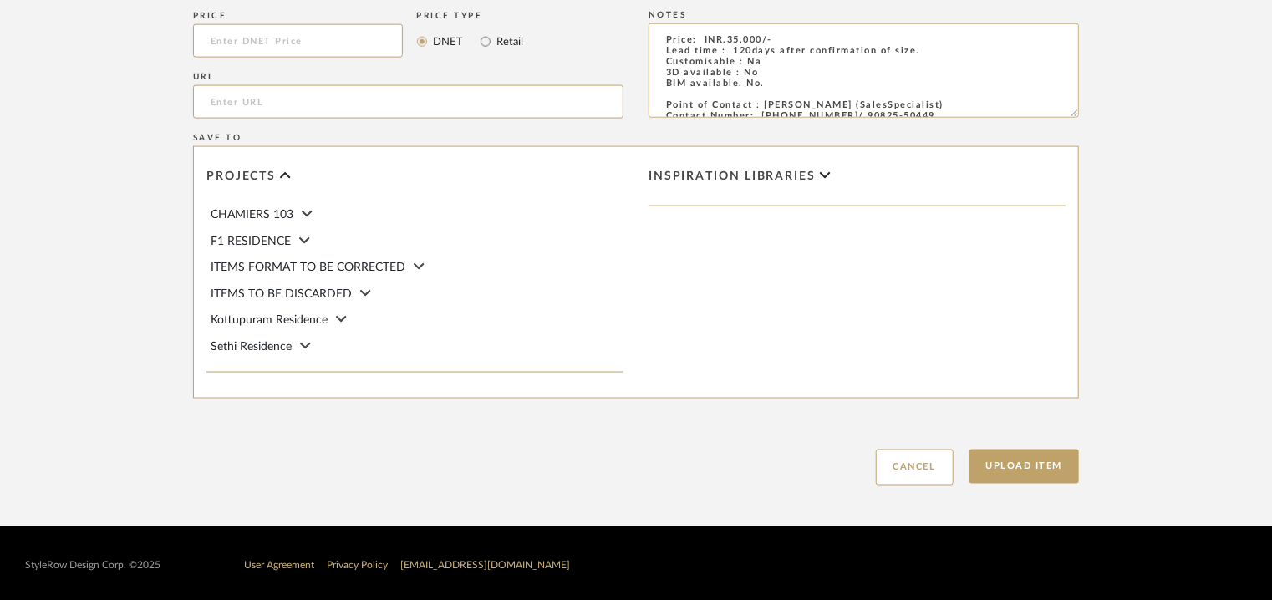
scroll to position [1146, 0]
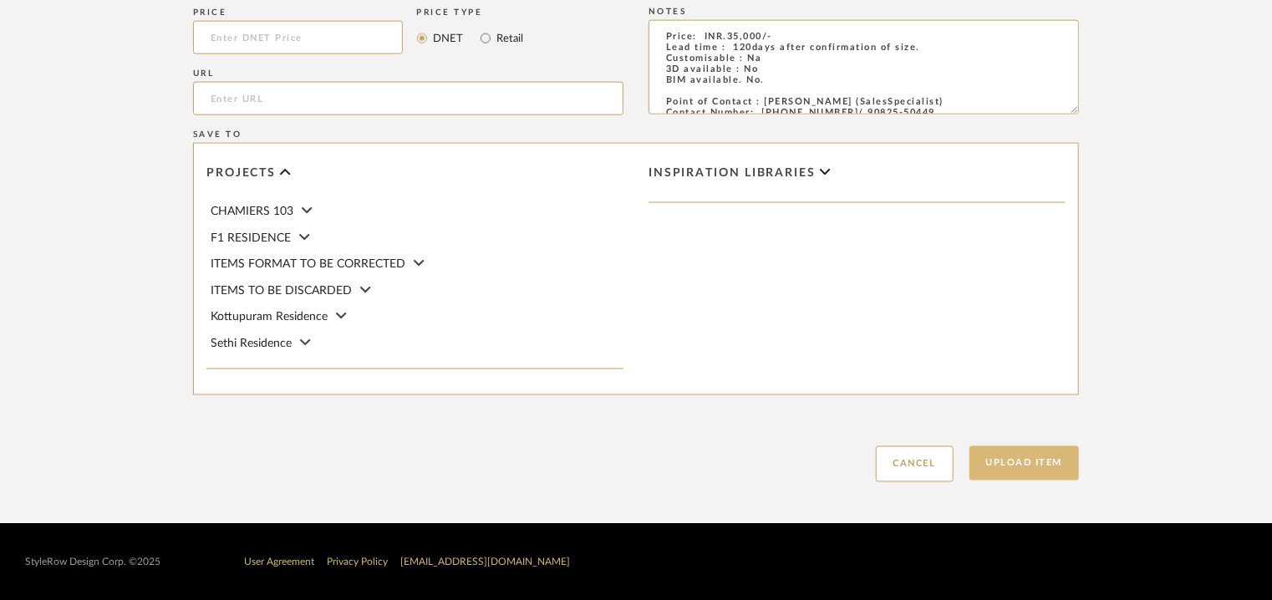
click at [1025, 464] on button "Upload Item" at bounding box center [1024, 463] width 110 height 34
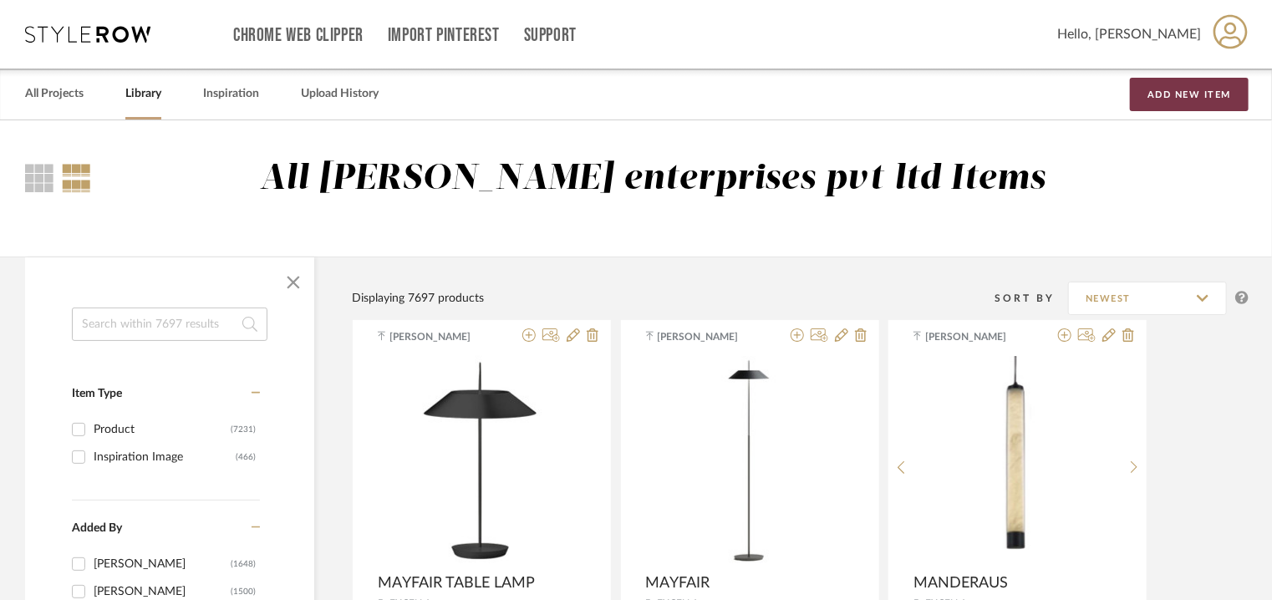
click at [1193, 94] on button "Add New Item" at bounding box center [1189, 94] width 119 height 33
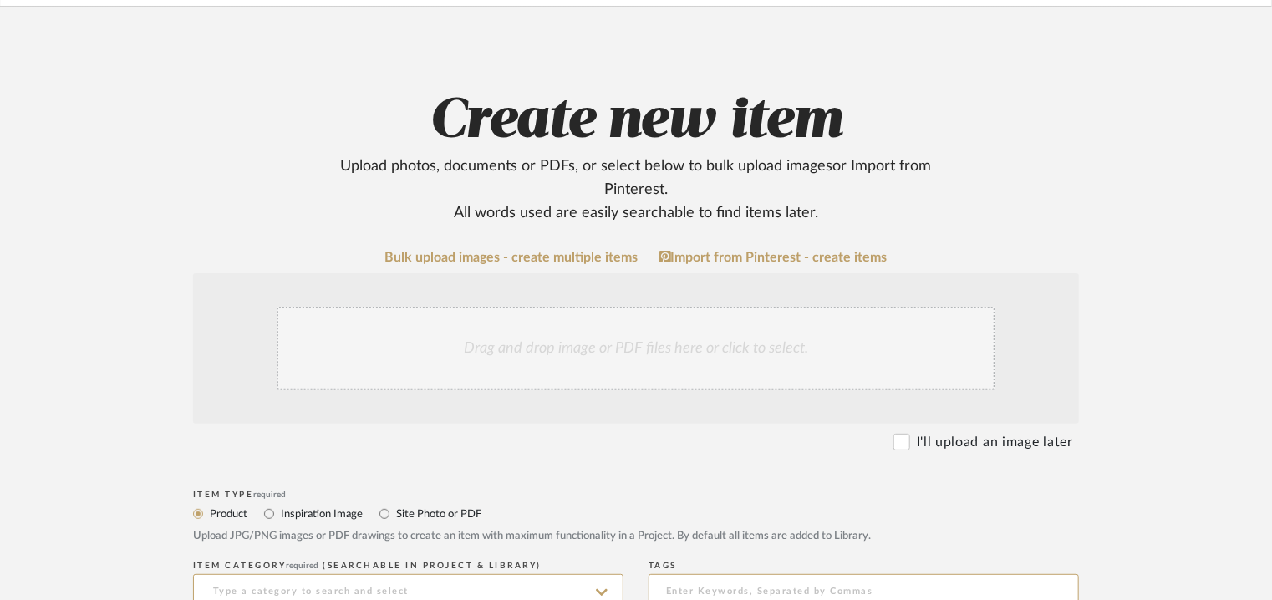
scroll to position [251, 0]
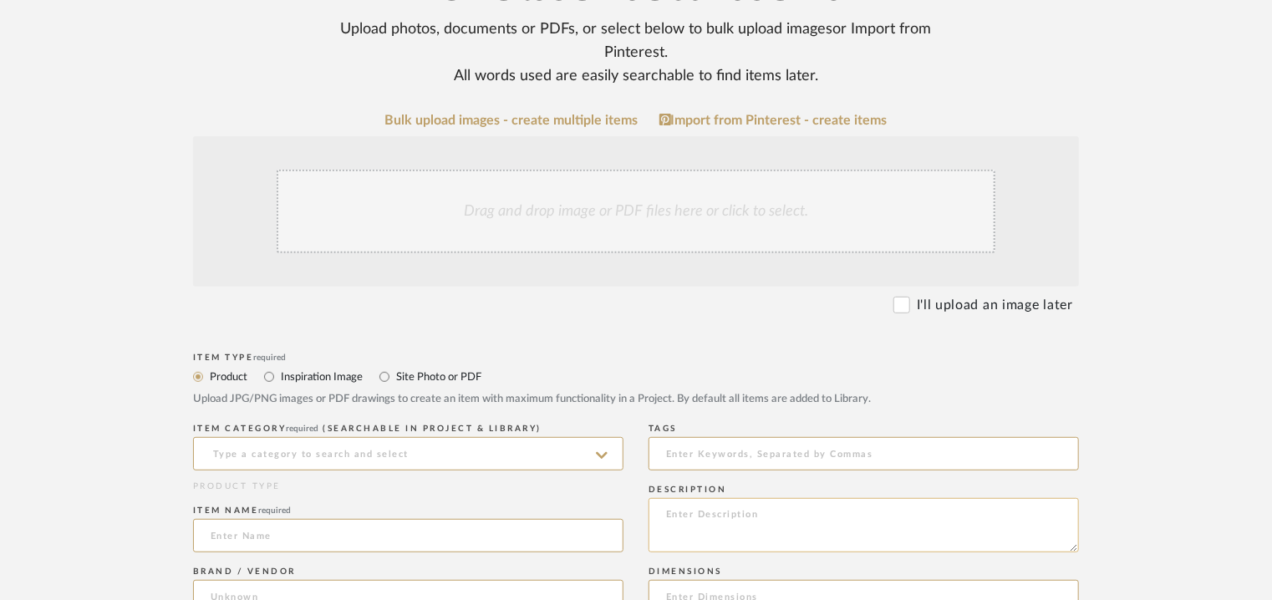
paste textarea "Type: Table lamp Designer : Na Dimension(s): 350 x 500mm Weight : Na Materials …"
type textarea "Type: Table lamp Designer : Na Dimension(s): 350 x 500mm Weight : Na Materials …"
click at [378, 455] on input at bounding box center [408, 453] width 430 height 33
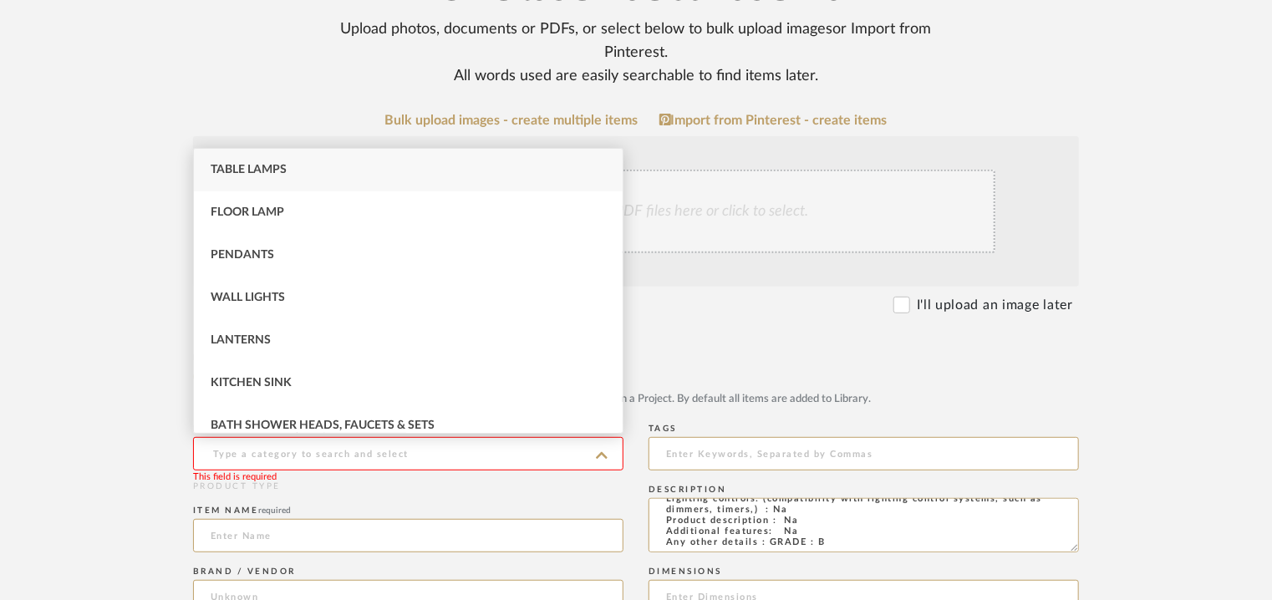
click at [259, 170] on span "Table Lamps" at bounding box center [249, 170] width 76 height 12
type input "Table Lamps"
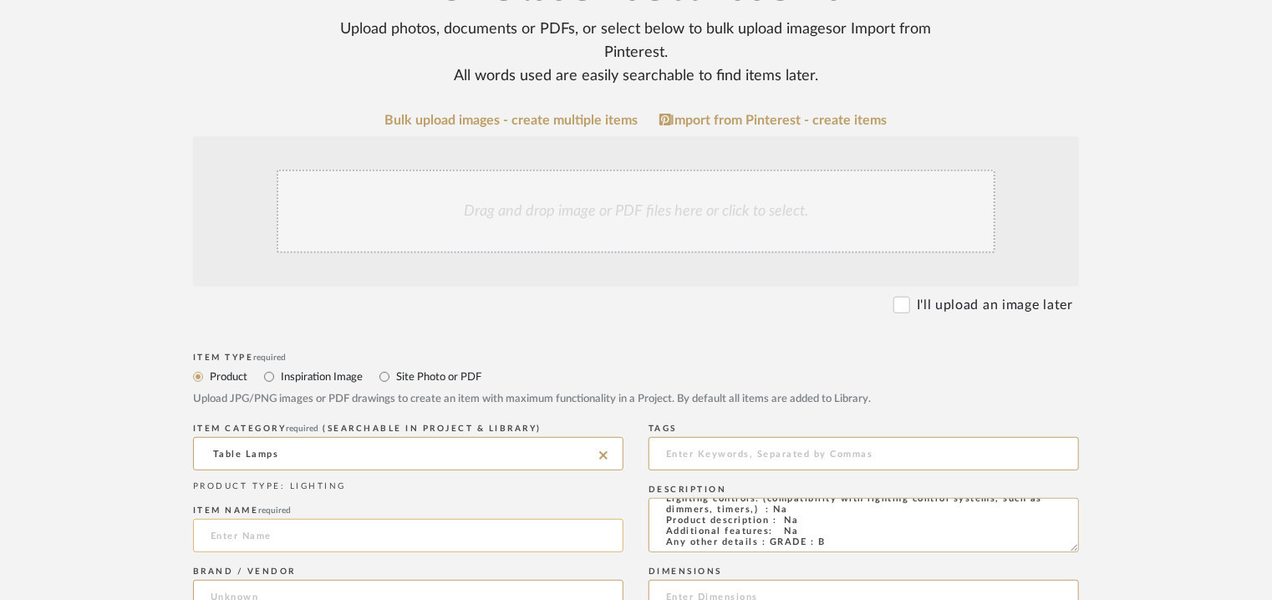
drag, startPoint x: 224, startPoint y: 534, endPoint x: 224, endPoint y: 519, distance: 15.0
click at [224, 533] on input at bounding box center [408, 535] width 430 height 33
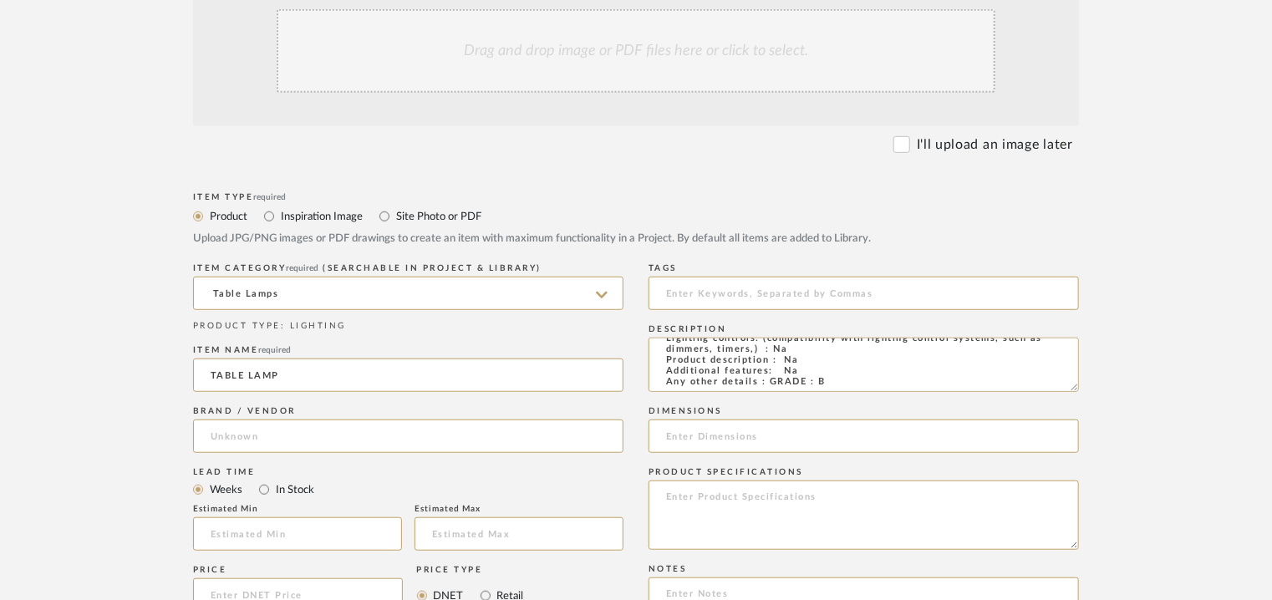
scroll to position [418, 0]
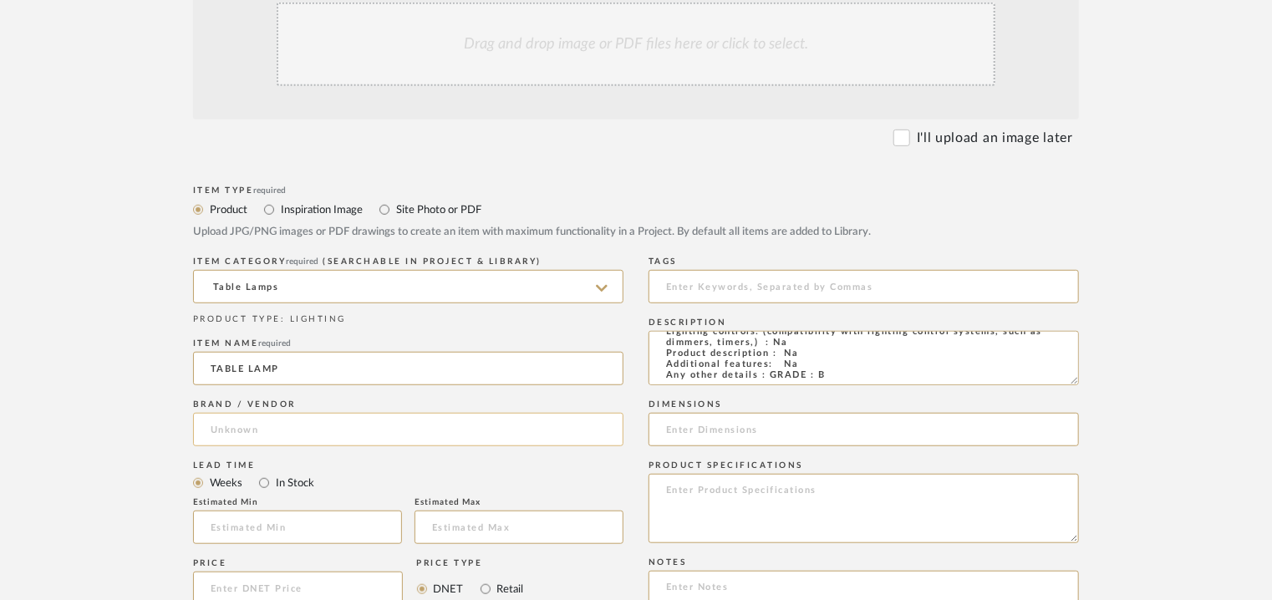
type input "TABLE LAMP"
click at [228, 423] on input at bounding box center [408, 429] width 430 height 33
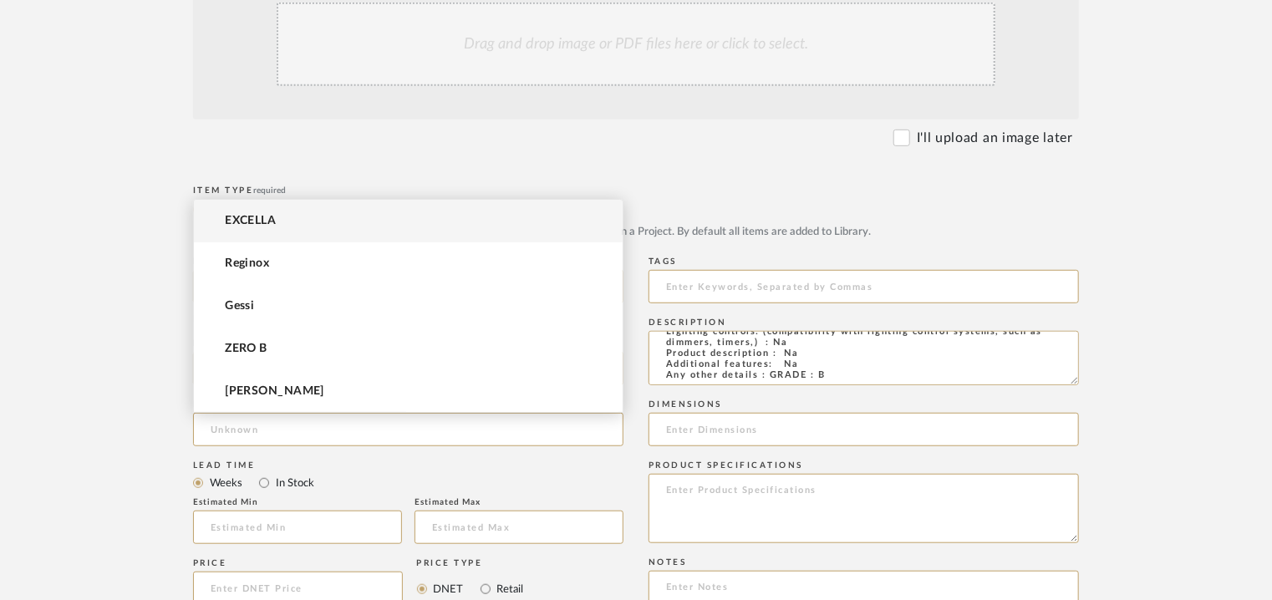
click at [264, 221] on span "EXCELLA" at bounding box center [250, 221] width 51 height 14
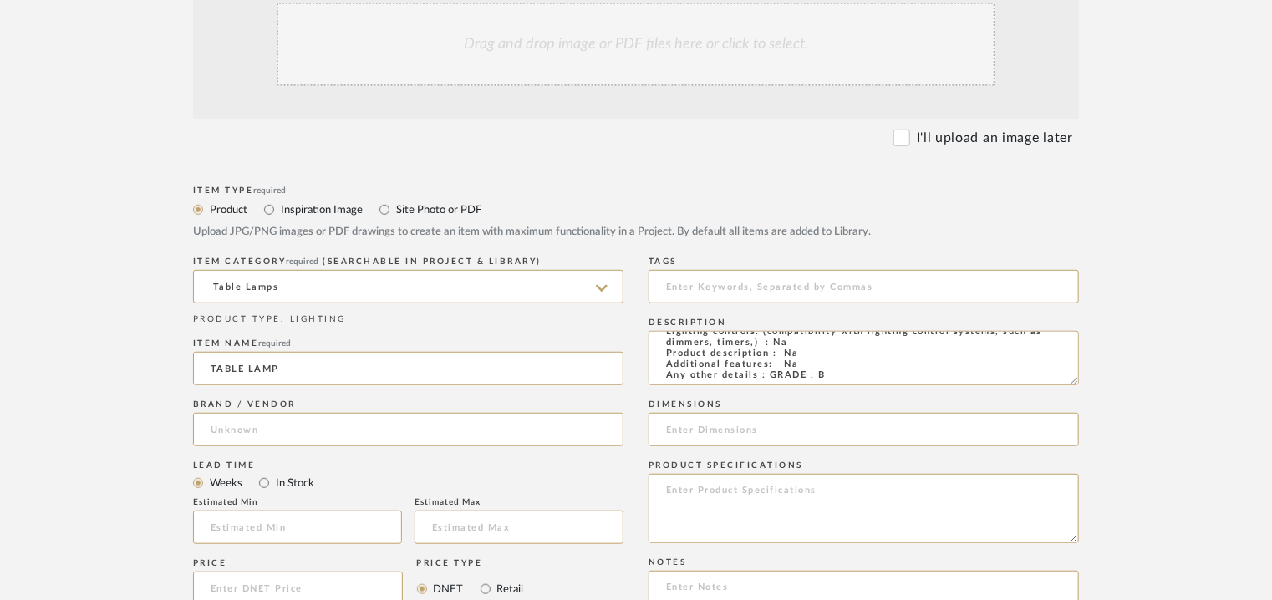
type input "EXCELLA"
click at [281, 523] on input "text" at bounding box center [297, 526] width 209 height 33
type input "17"
click at [695, 287] on input at bounding box center [863, 286] width 430 height 33
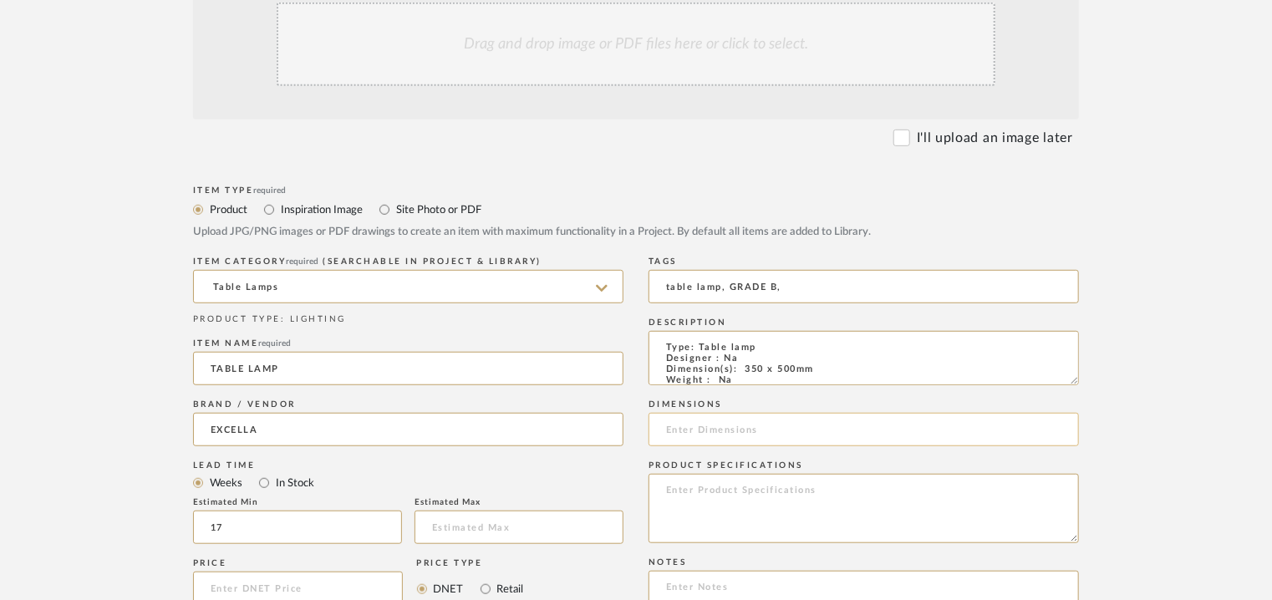
type input "table lamp, GRADE B,"
click at [749, 428] on input at bounding box center [863, 429] width 430 height 33
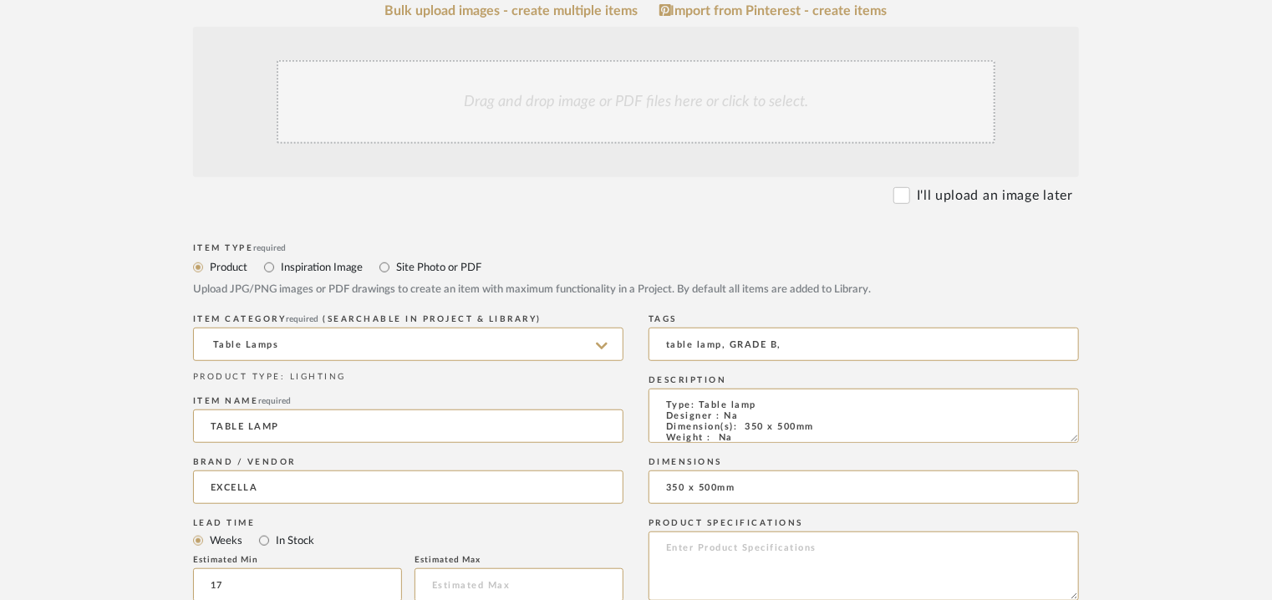
scroll to position [334, 0]
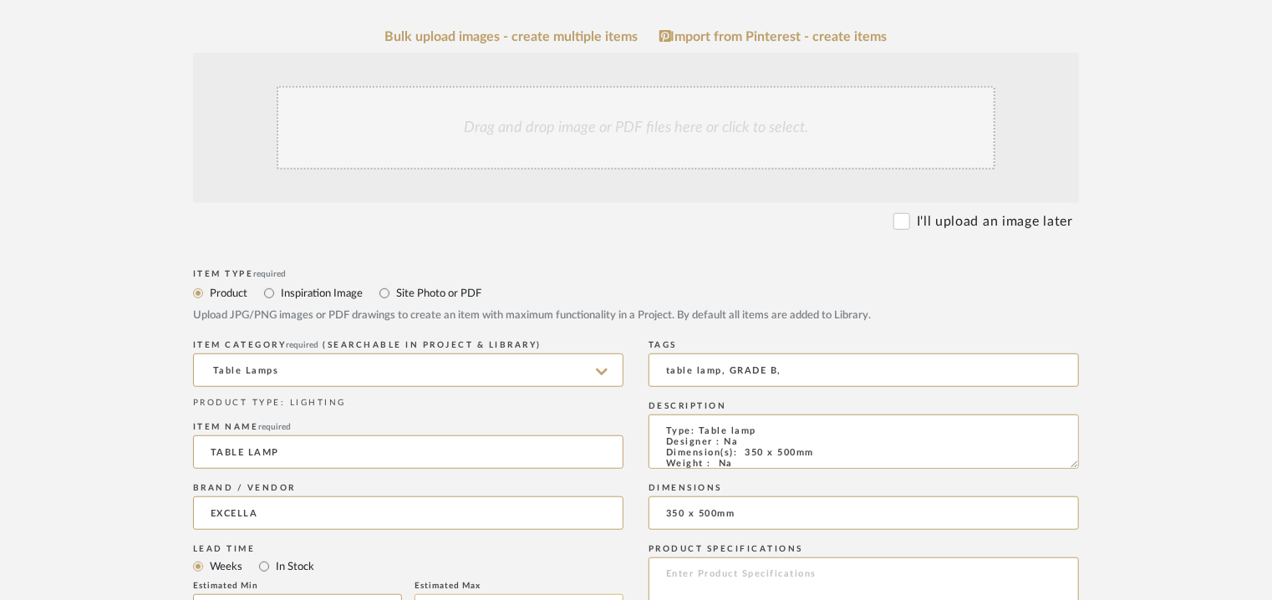
type input "350 x 500mm"
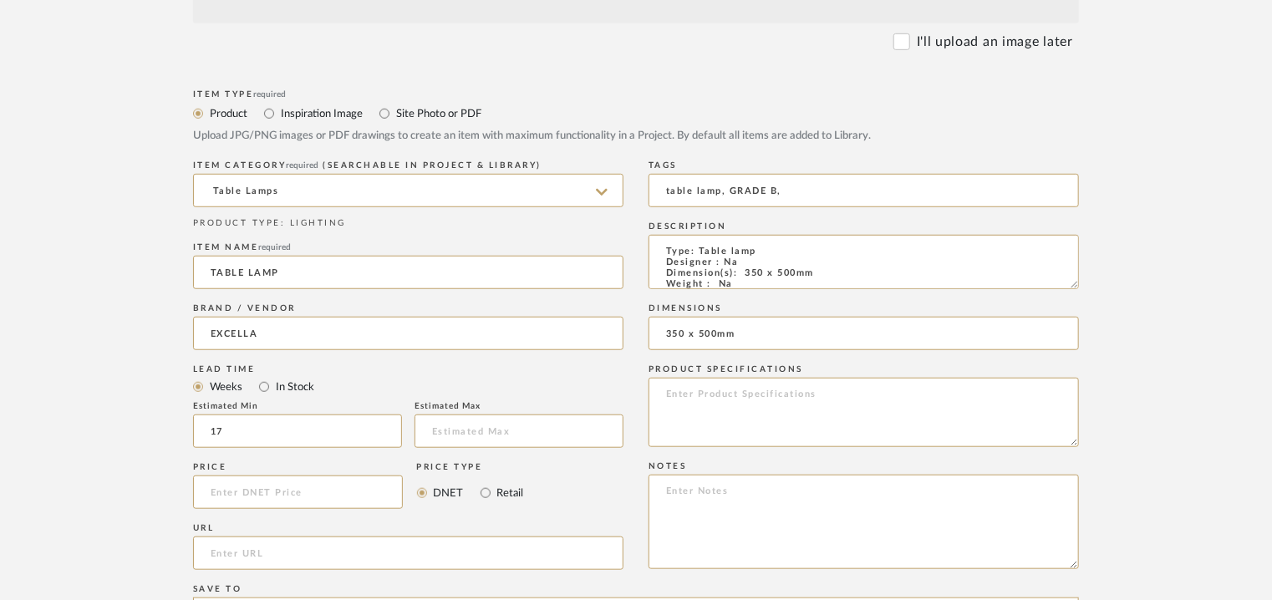
scroll to position [668, 0]
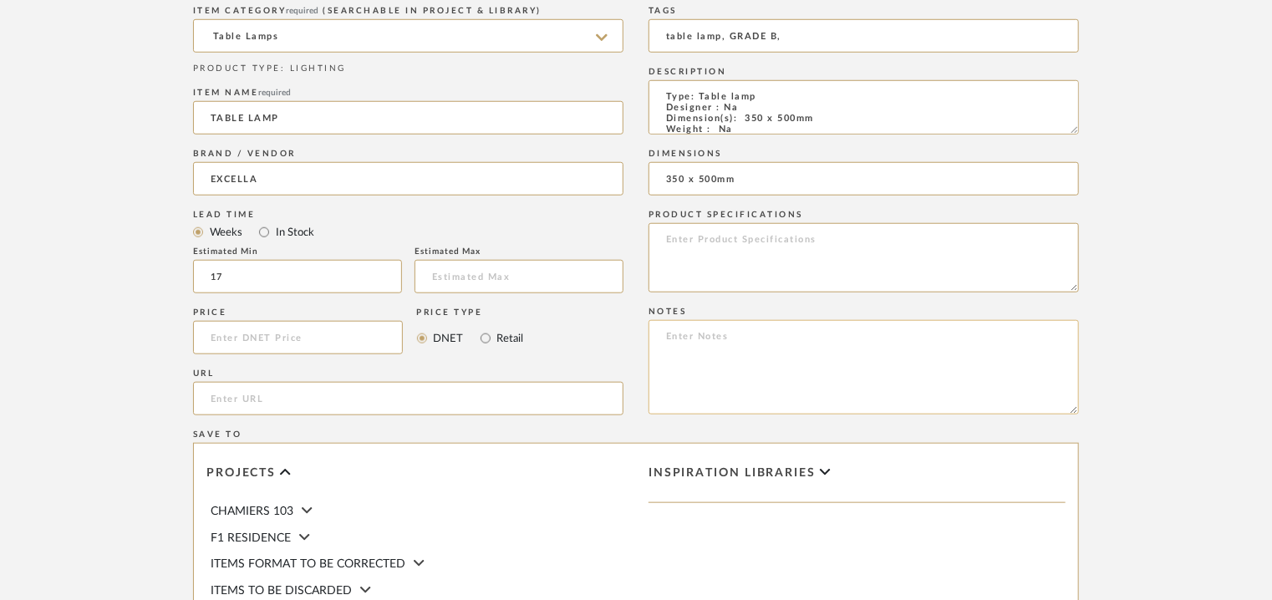
paste textarea "Price: INR.11,250/- Lead time : 120days after confirmation of size. Customisabl…"
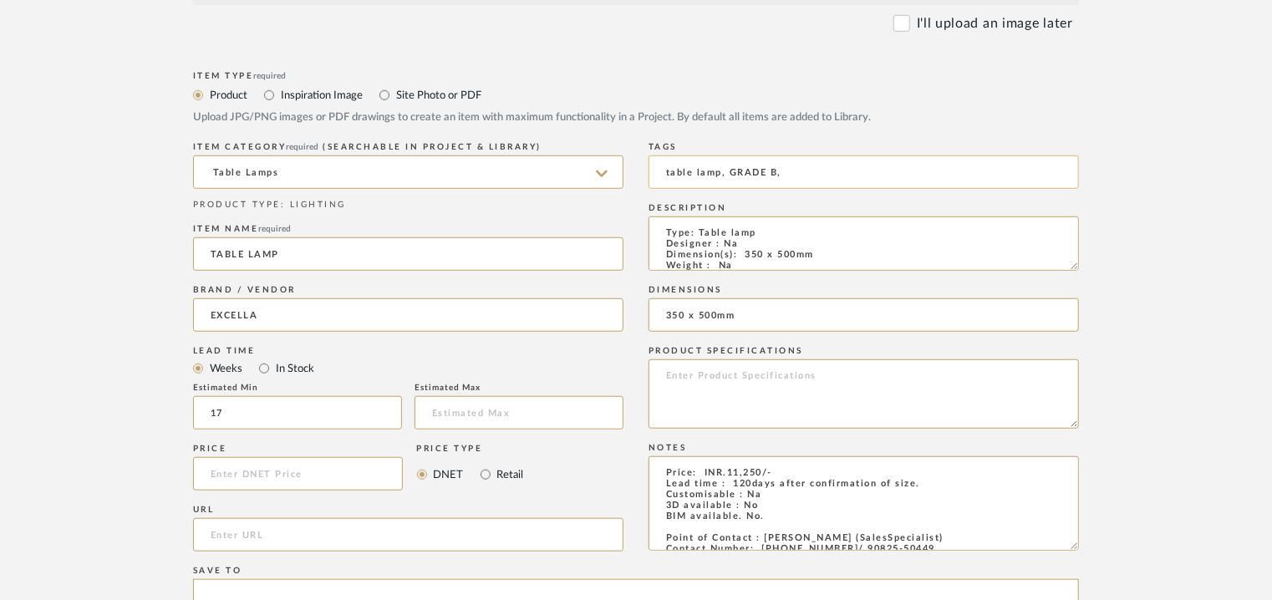
scroll to position [334, 0]
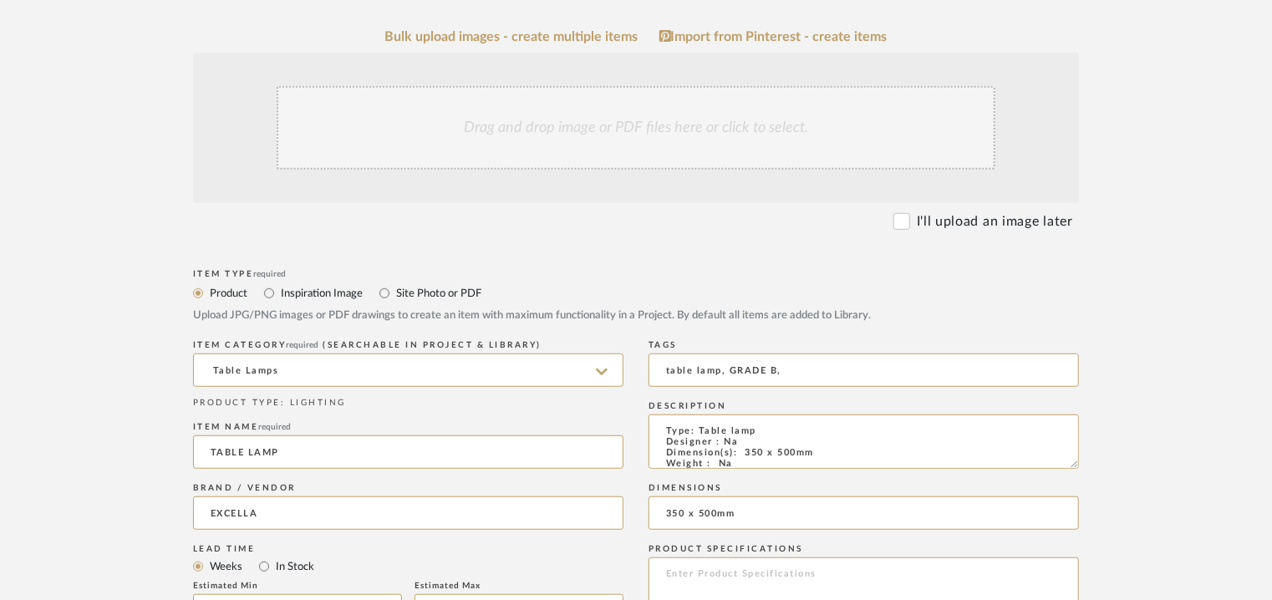
type textarea "Price: INR.11,250/- Lead time : 120days after confirmation of size. Customisabl…"
click at [662, 131] on div "Drag and drop image or PDF files here or click to select." at bounding box center [636, 128] width 719 height 84
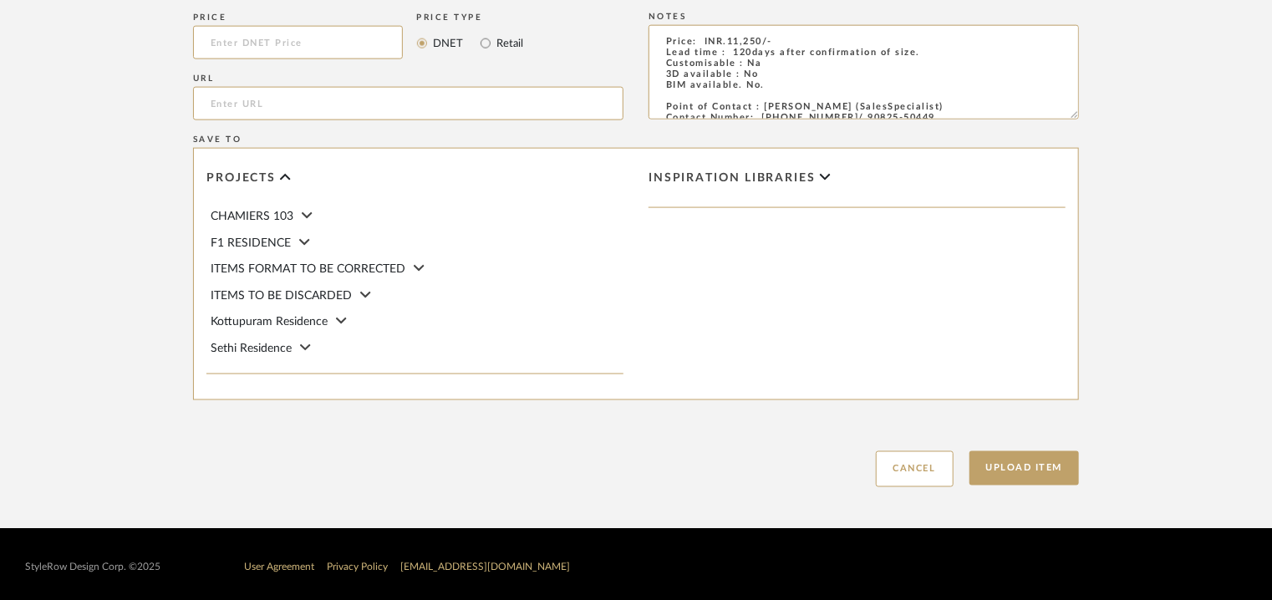
scroll to position [1146, 0]
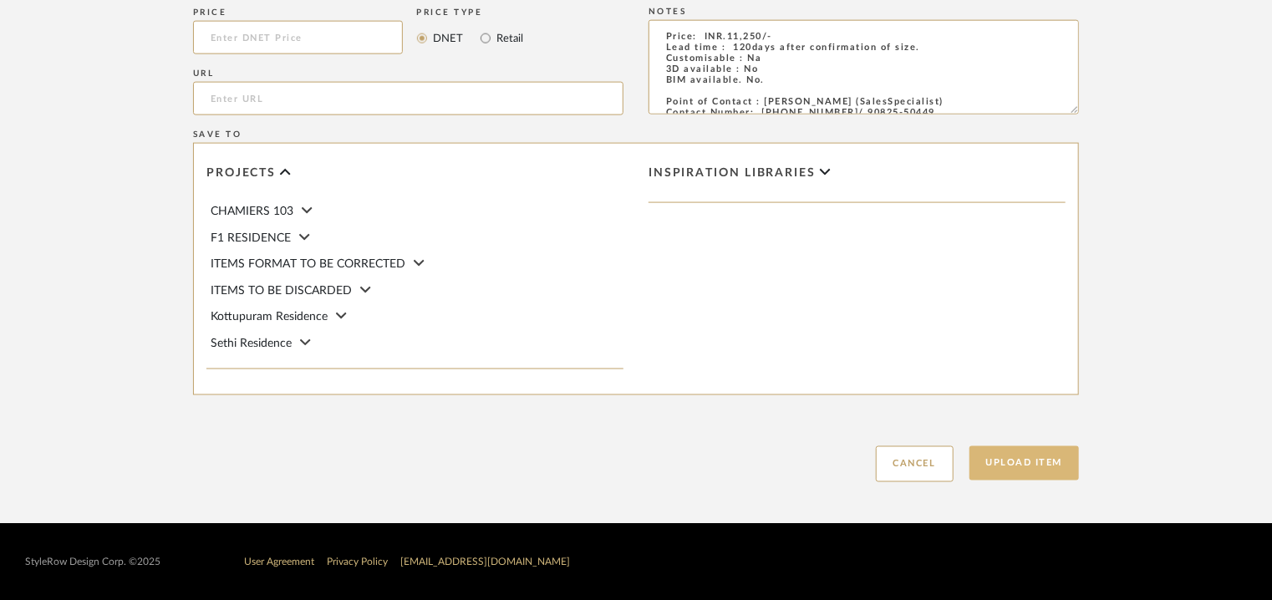
click at [1049, 465] on button "Upload Item" at bounding box center [1024, 463] width 110 height 34
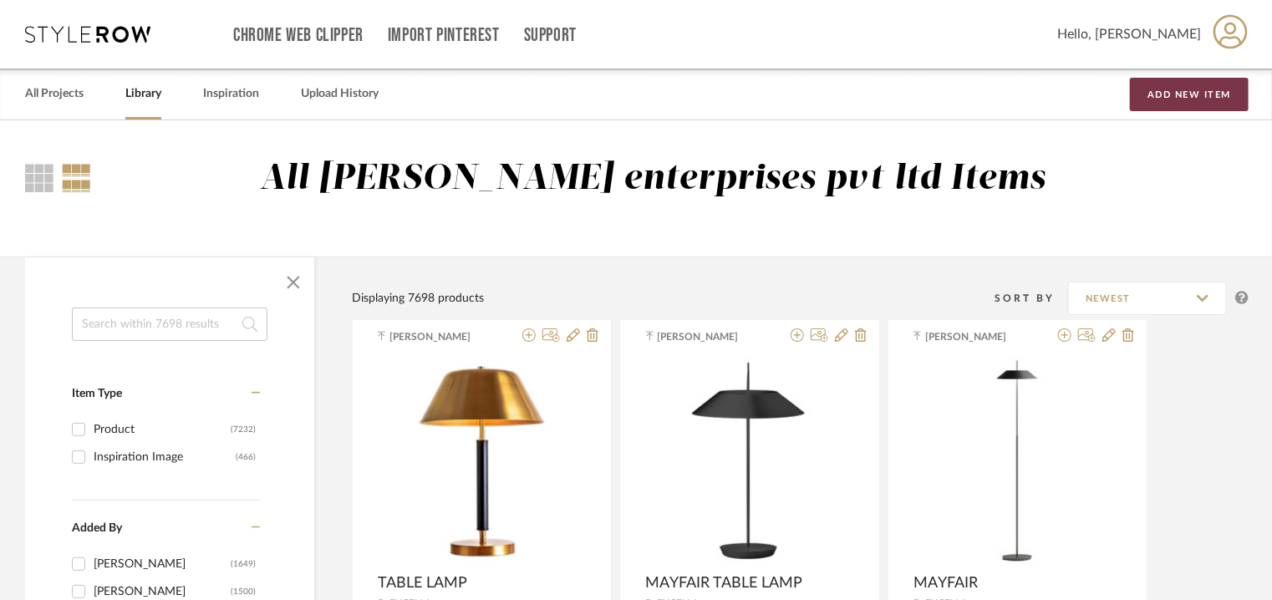
click at [1211, 91] on button "Add New Item" at bounding box center [1189, 94] width 119 height 33
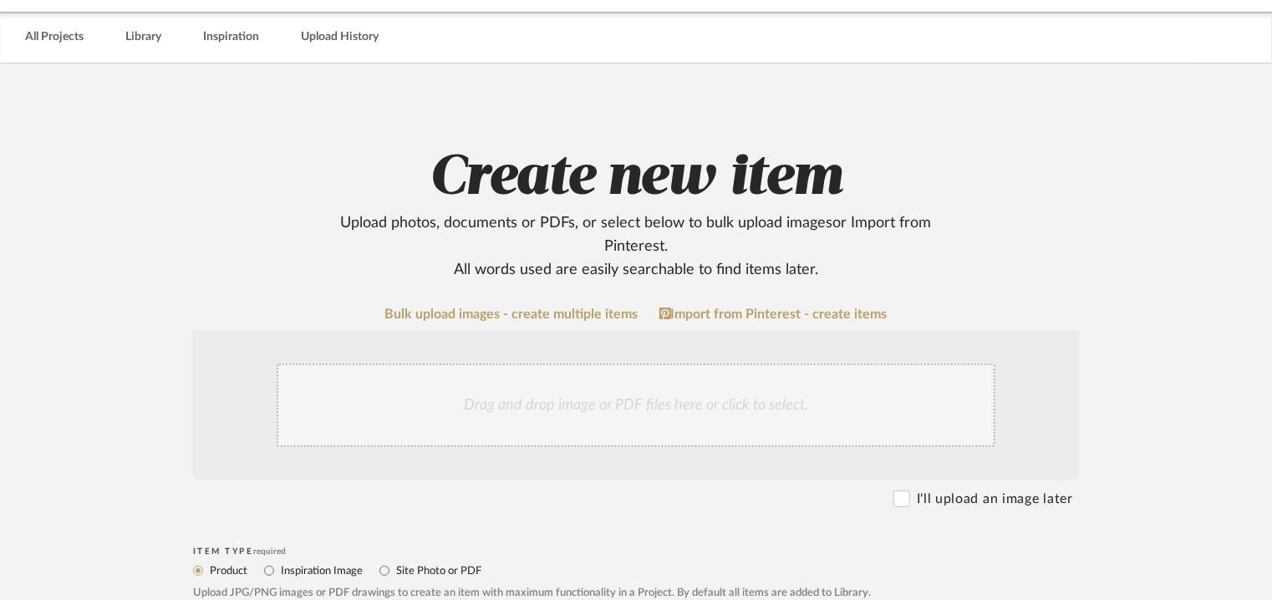
scroll to position [418, 0]
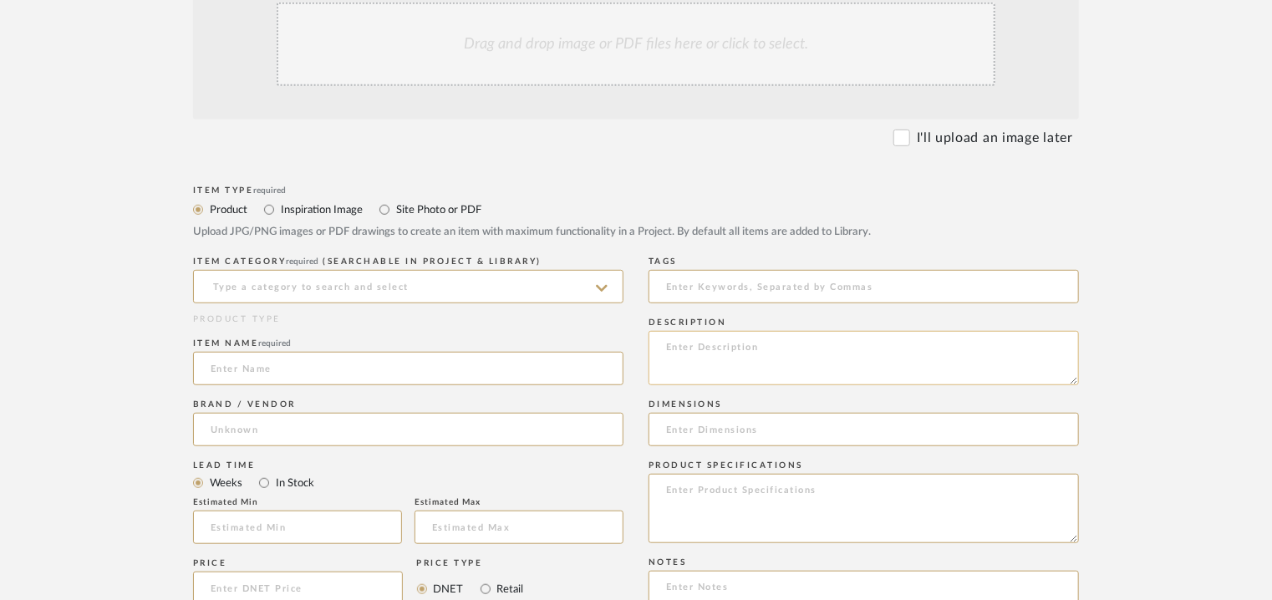
paste textarea "Type: Pendant lamp Designer : Na Dimension(s): 450 x 240mm Weight : Na Material…"
type textarea "Type: Pendant lamp Designer : Na Dimension(s): 450 x 240mm Weight : Na Material…"
click at [308, 288] on input at bounding box center [408, 286] width 430 height 33
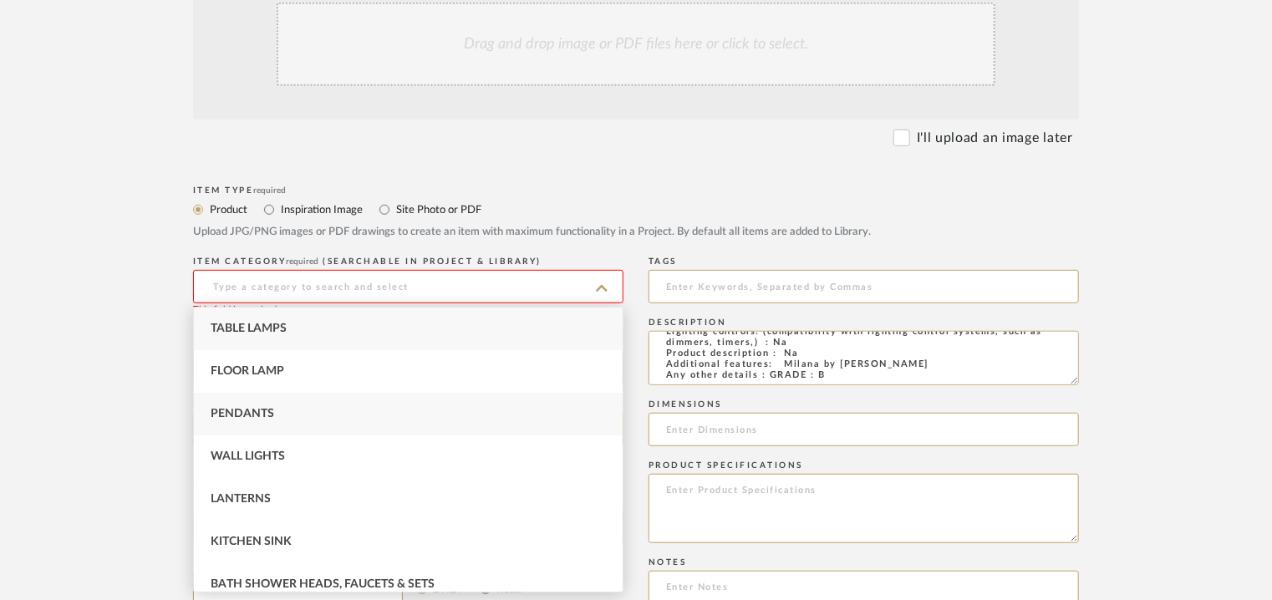
click at [271, 409] on span "Pendants" at bounding box center [242, 414] width 63 height 12
type input "Pendants"
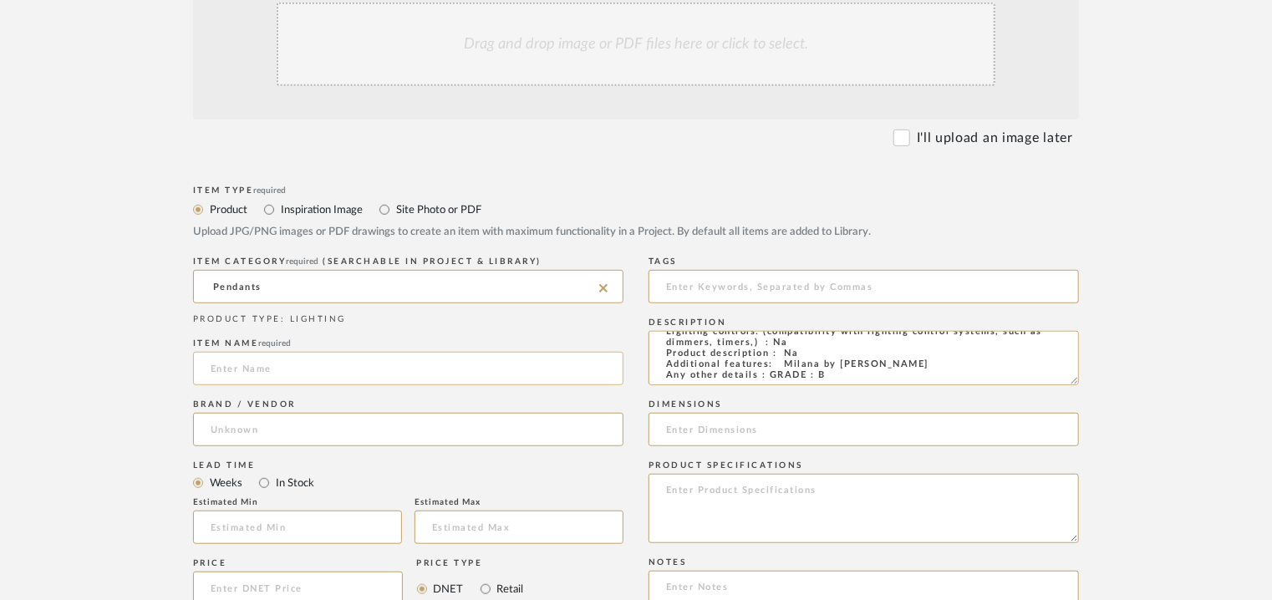
click at [277, 371] on input at bounding box center [408, 368] width 430 height 33
type input "m"
type input "MILANA"
click at [258, 434] on input at bounding box center [408, 429] width 430 height 33
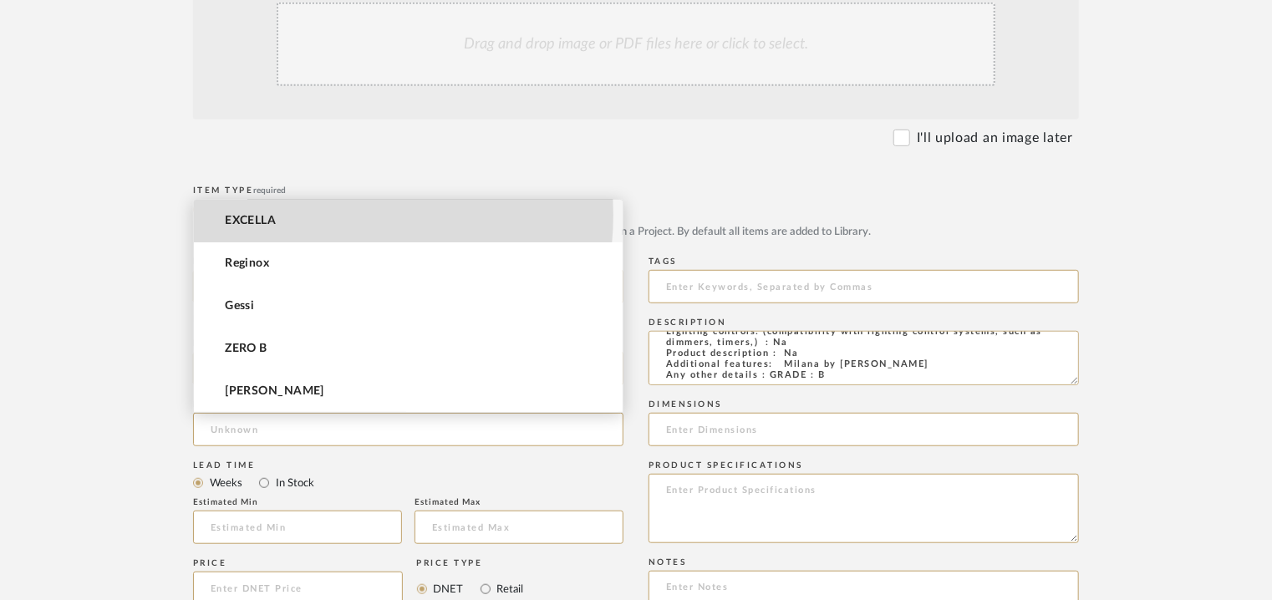
click at [323, 215] on mat-option "EXCELLA" at bounding box center [408, 221] width 429 height 43
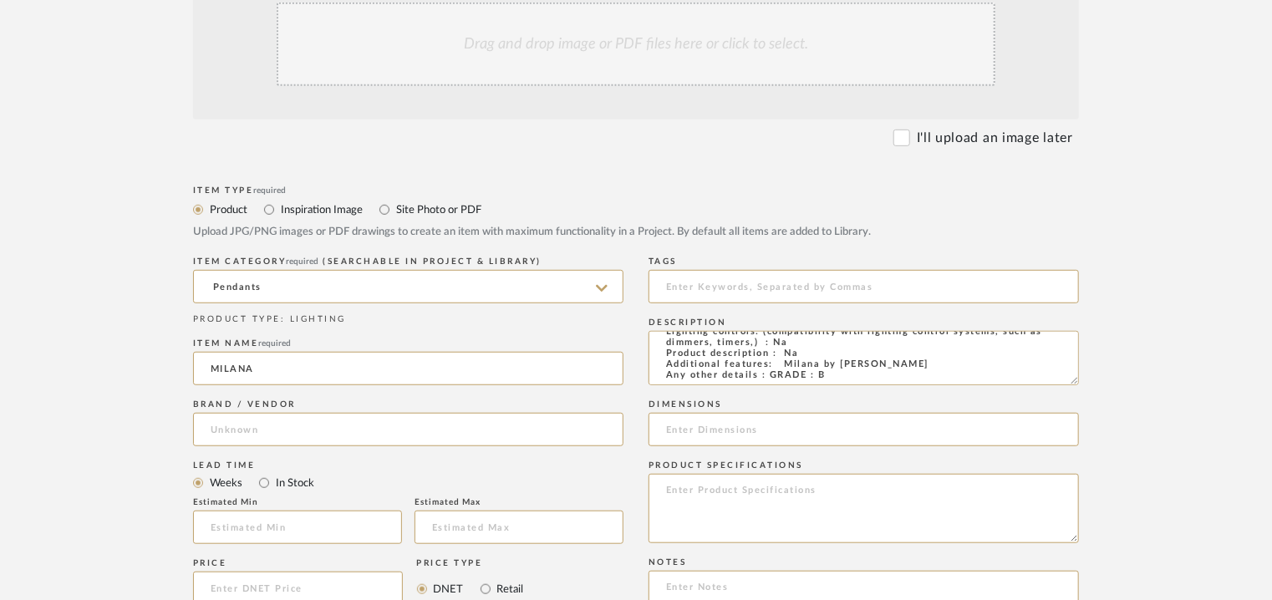
type input "EXCELLA"
click at [363, 522] on input "text" at bounding box center [297, 526] width 209 height 33
type input "17"
click at [725, 287] on input at bounding box center [863, 286] width 430 height 33
type input "P"
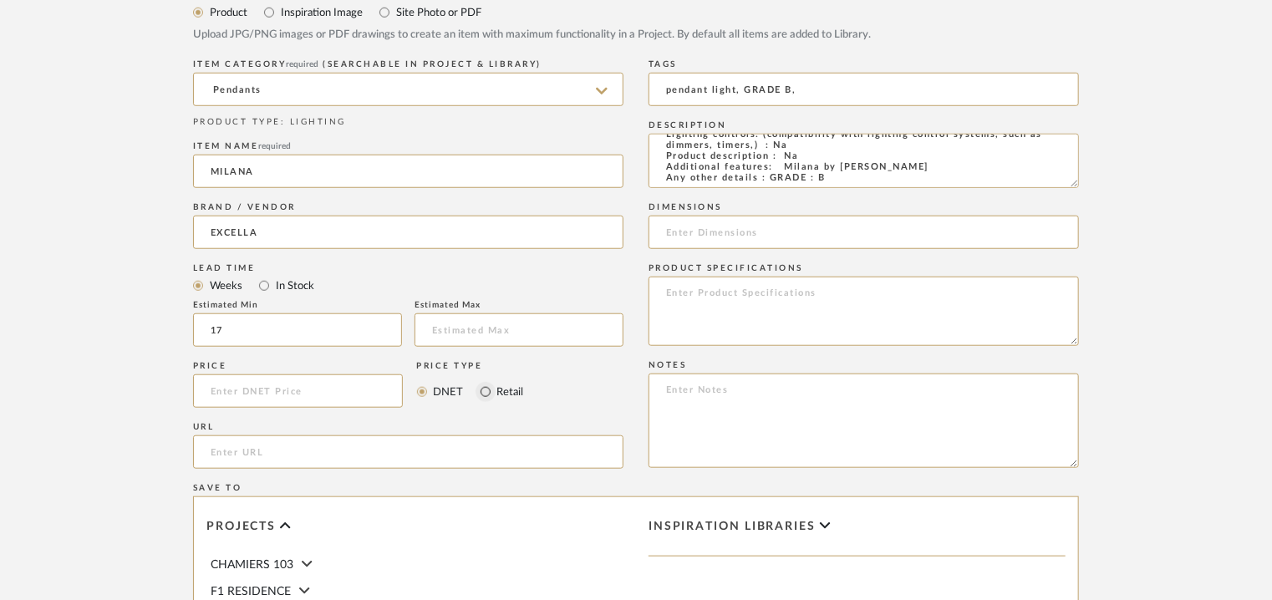
scroll to position [668, 0]
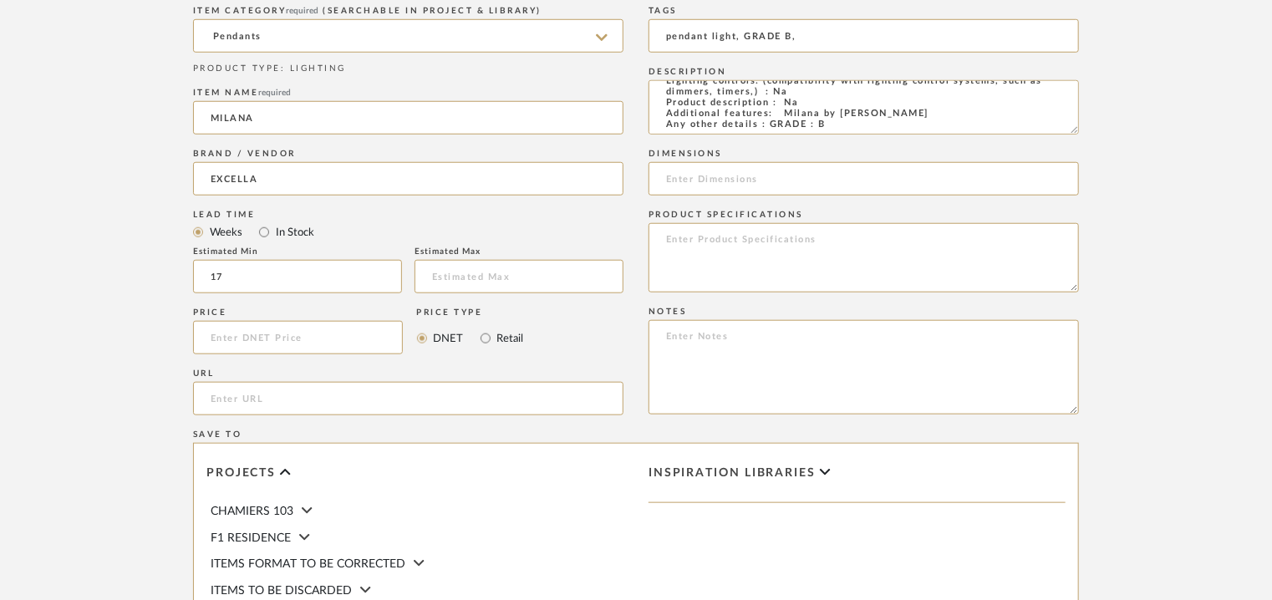
type input "pendant light, GRADE B,"
paste textarea "Price: INR.14,400/- Lead time : 120days after confirmation of size. Customisabl…"
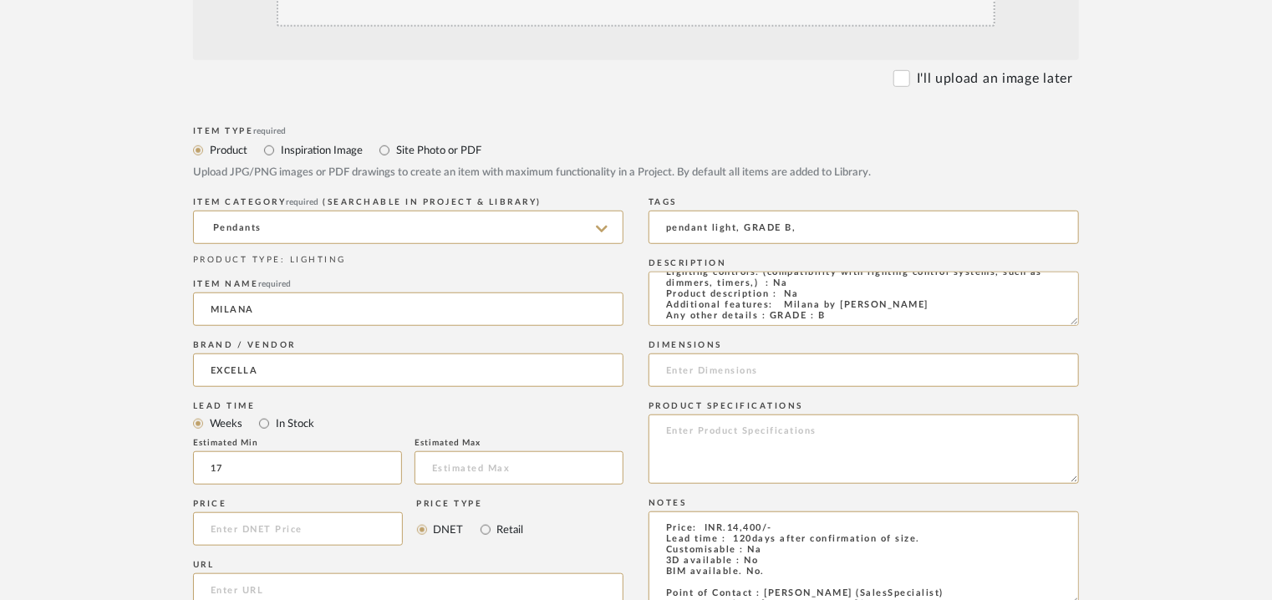
scroll to position [251, 0]
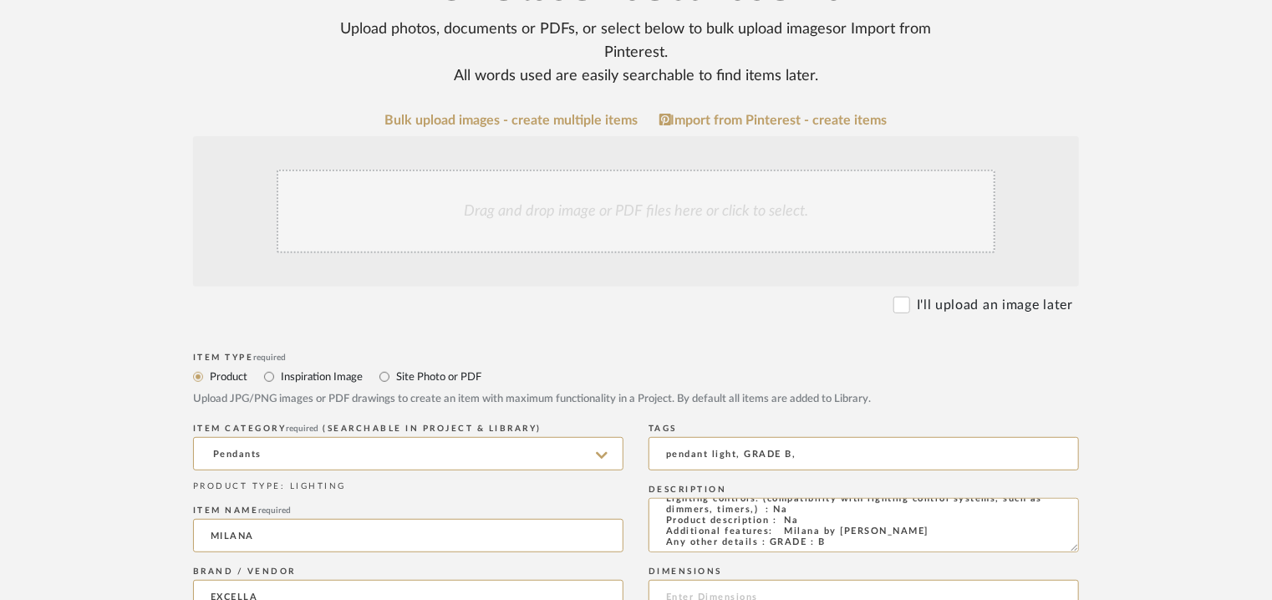
type textarea "Price: INR.14,400/- Lead time : 120days after confirmation of size. Customisabl…"
click at [625, 209] on div "Drag and drop image or PDF files here or click to select." at bounding box center [636, 212] width 719 height 84
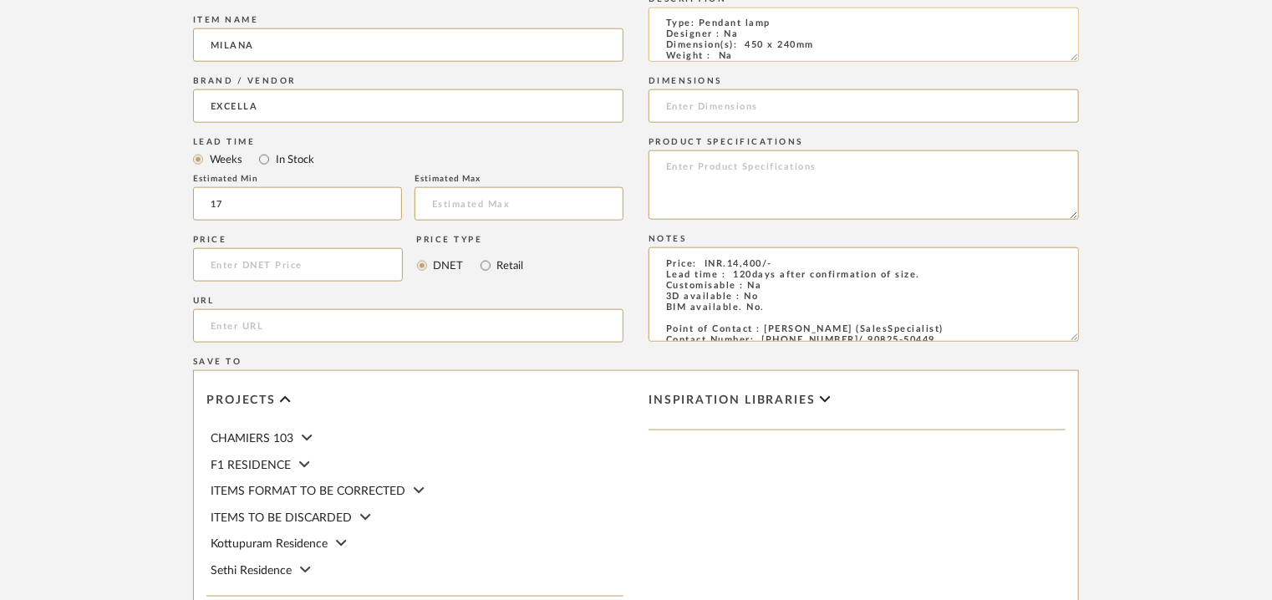
scroll to position [0, 0]
click at [729, 114] on input at bounding box center [863, 105] width 430 height 33
type input "450 x 240mm"
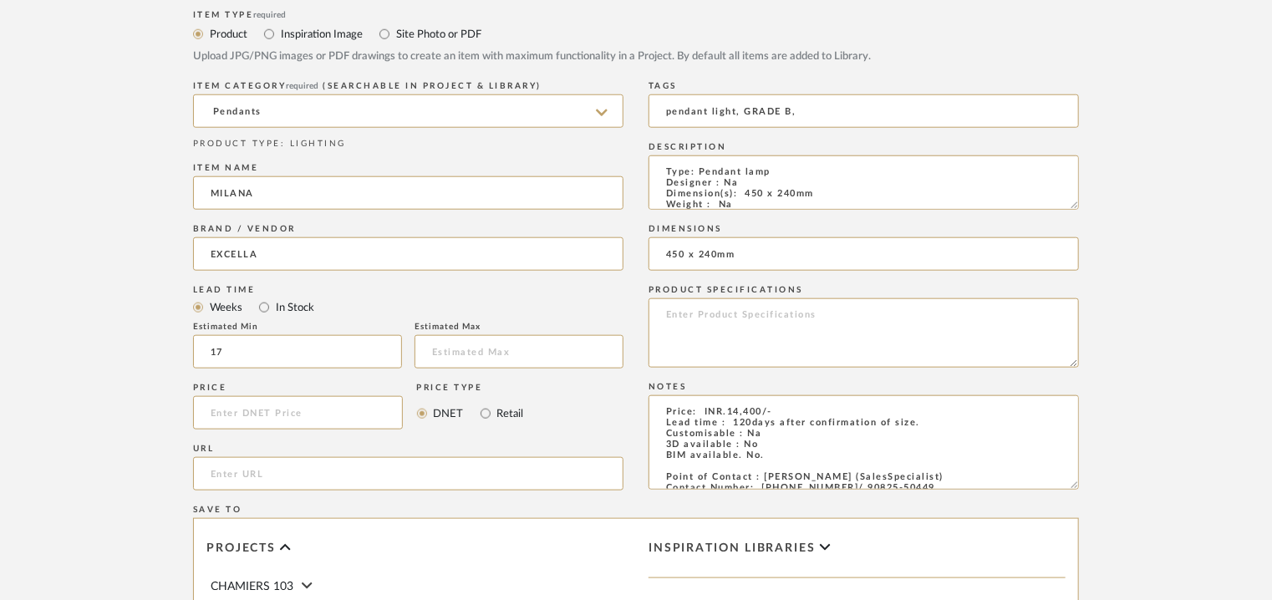
scroll to position [1146, 0]
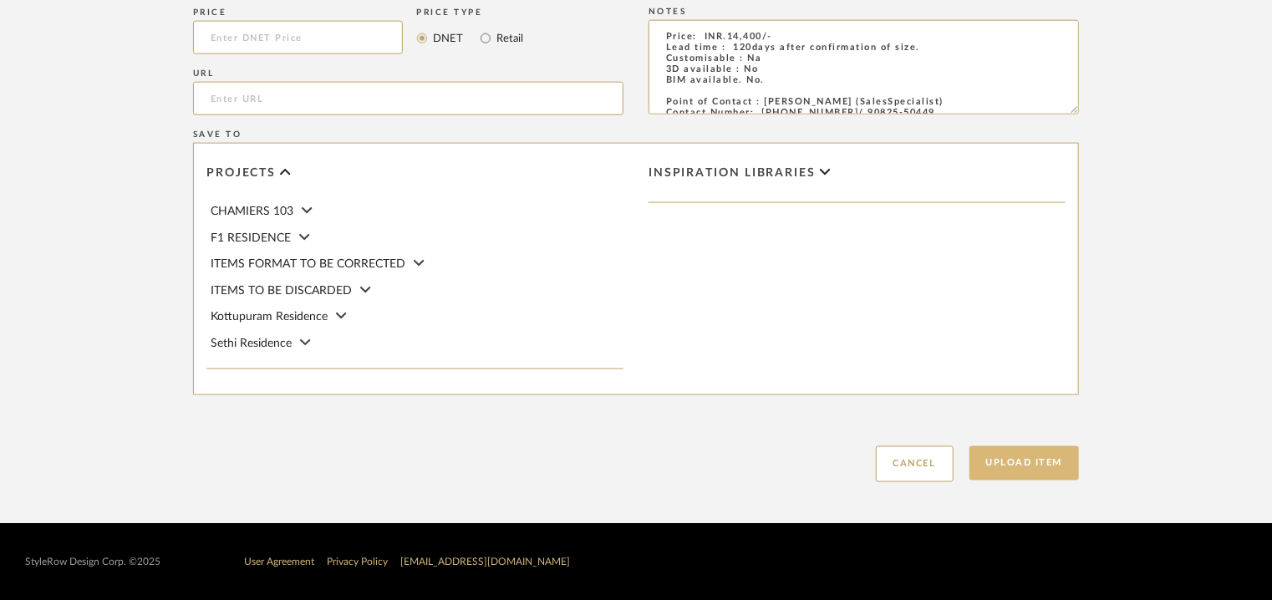
click at [1033, 462] on button "Upload Item" at bounding box center [1024, 463] width 110 height 34
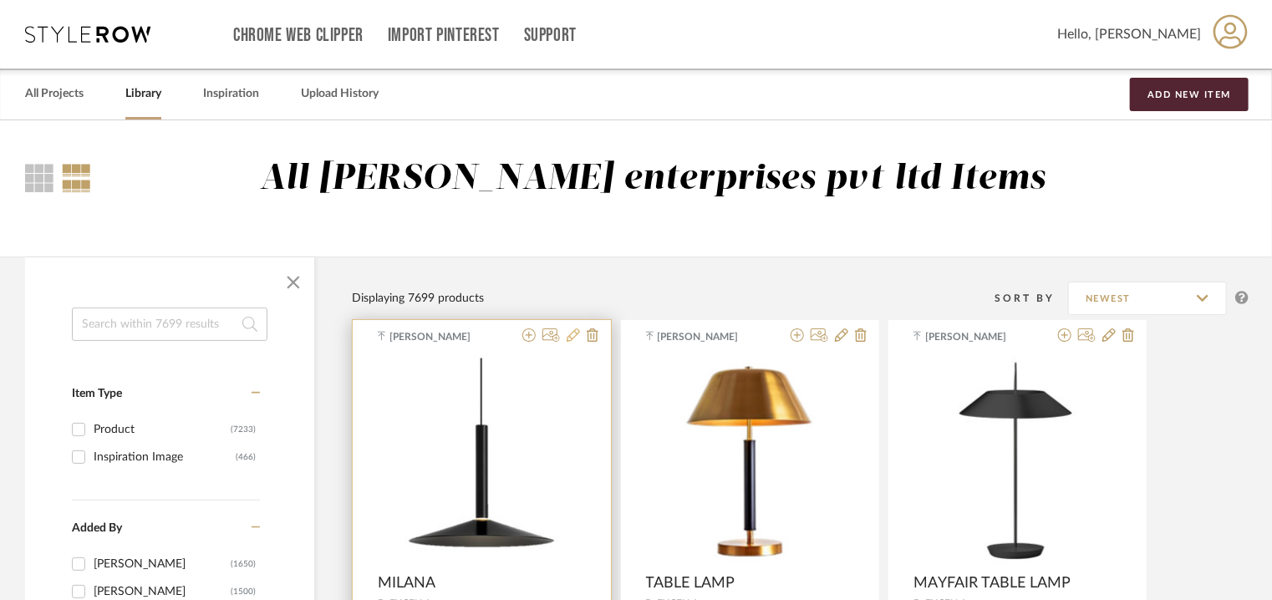
click at [571, 334] on icon at bounding box center [572, 334] width 13 height 13
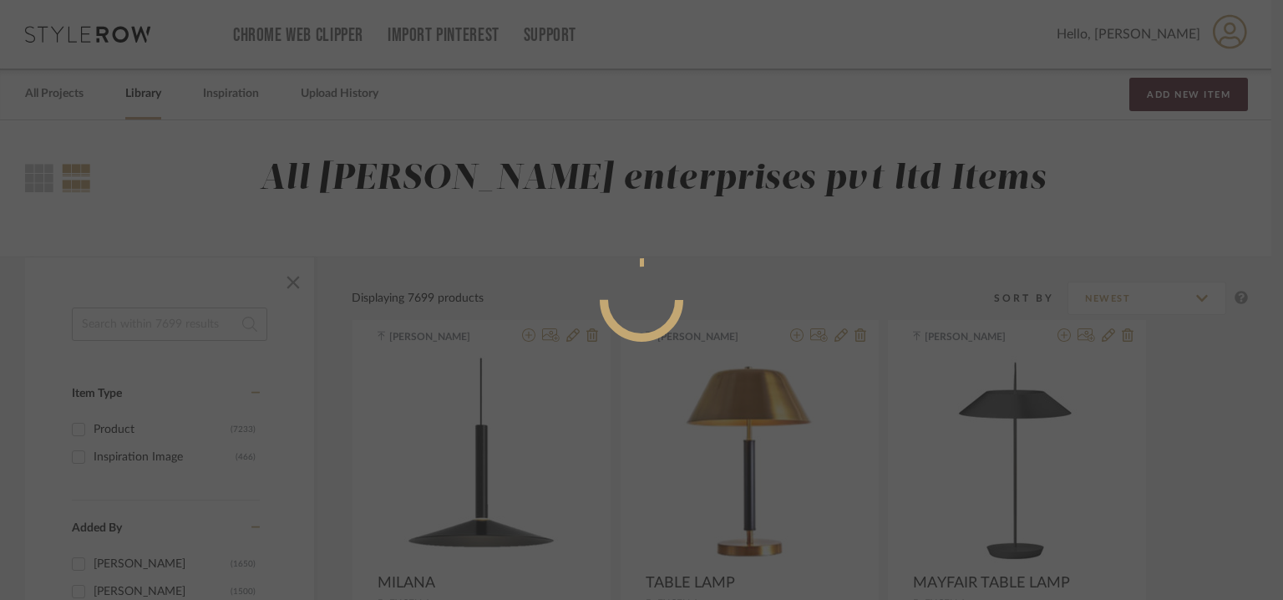
radio input "true"
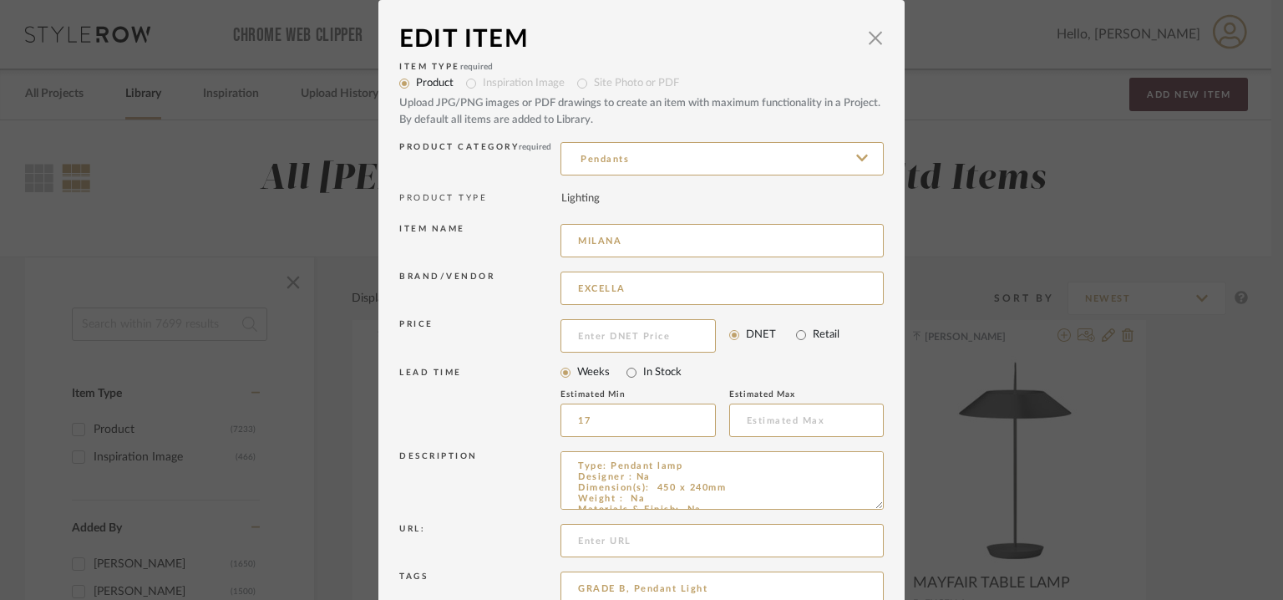
scroll to position [160, 0]
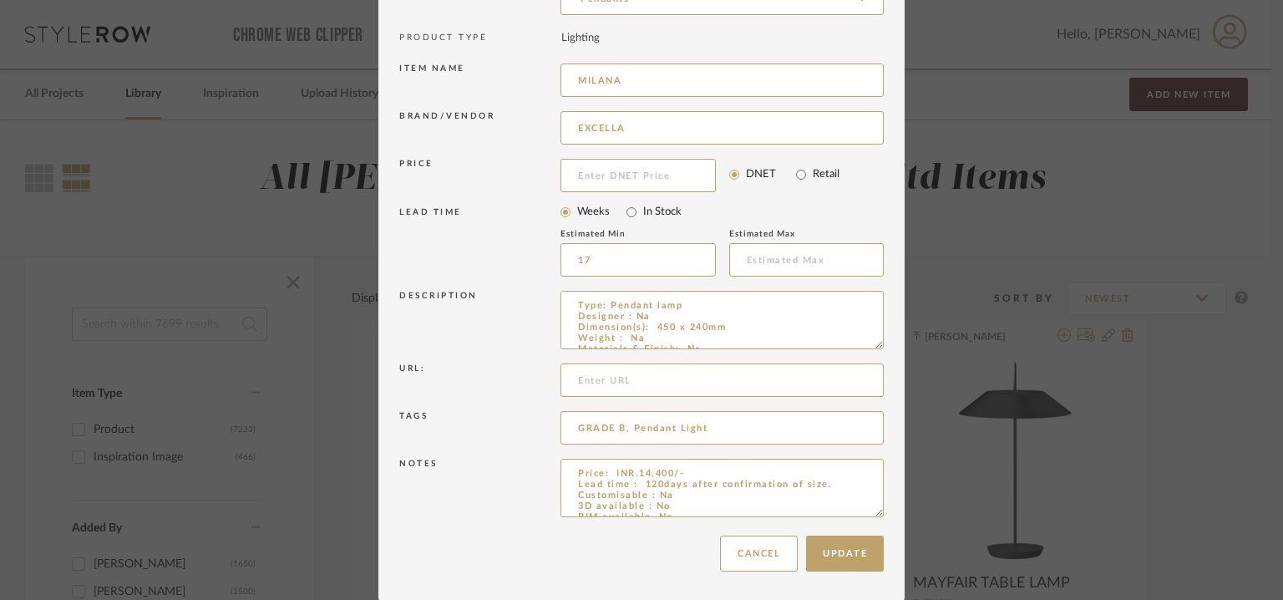
drag, startPoint x: 876, startPoint y: 343, endPoint x: 866, endPoint y: 502, distance: 159.1
click at [869, 349] on textarea "Type: Pendant lamp Designer : Na Dimension(s): 450 x 240mm Weight : Na Material…" at bounding box center [722, 320] width 323 height 58
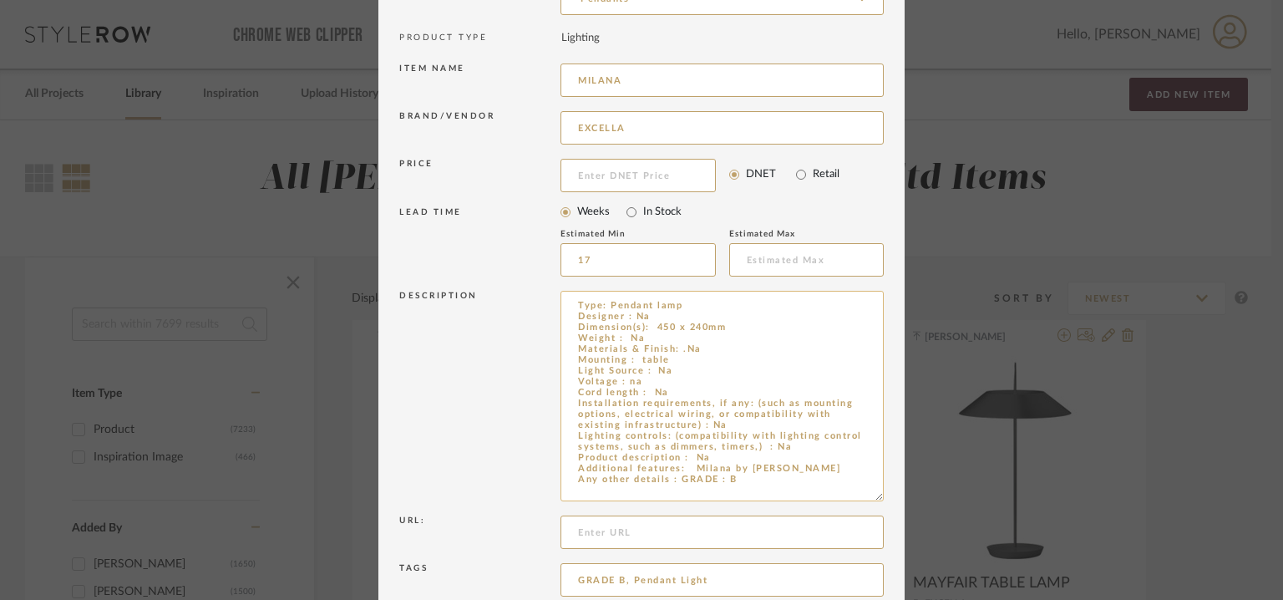
click at [647, 361] on textarea "Type: Pendant lamp Designer : Na Dimension(s): 450 x 240mm Weight : Na Material…" at bounding box center [722, 396] width 323 height 211
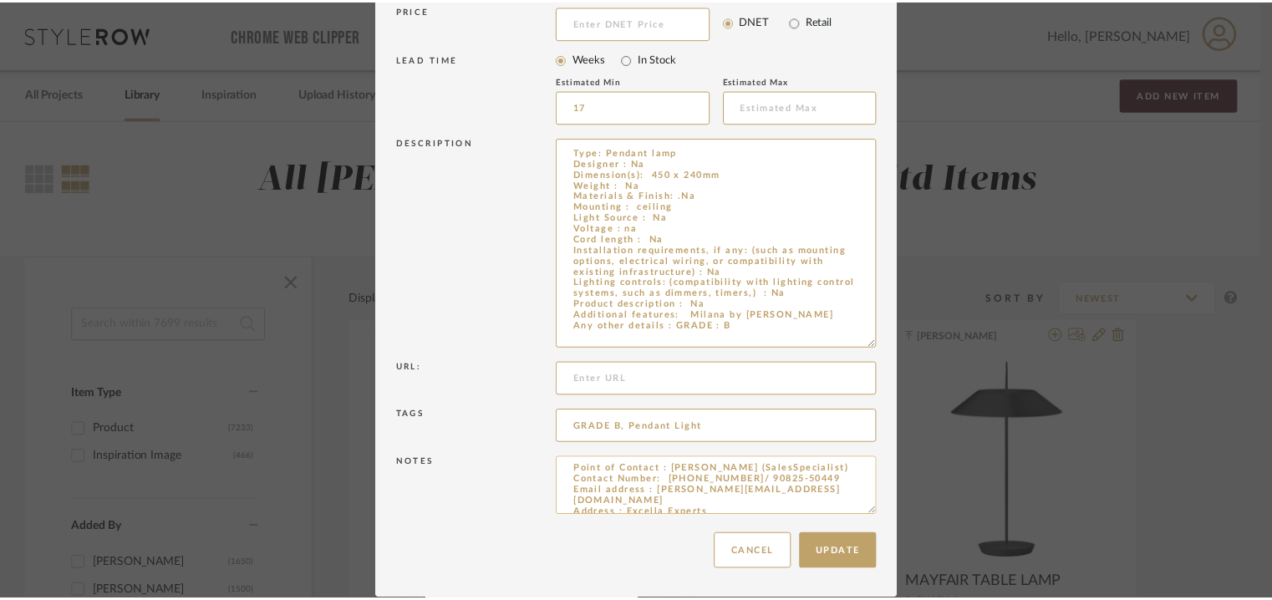
scroll to position [97, 0]
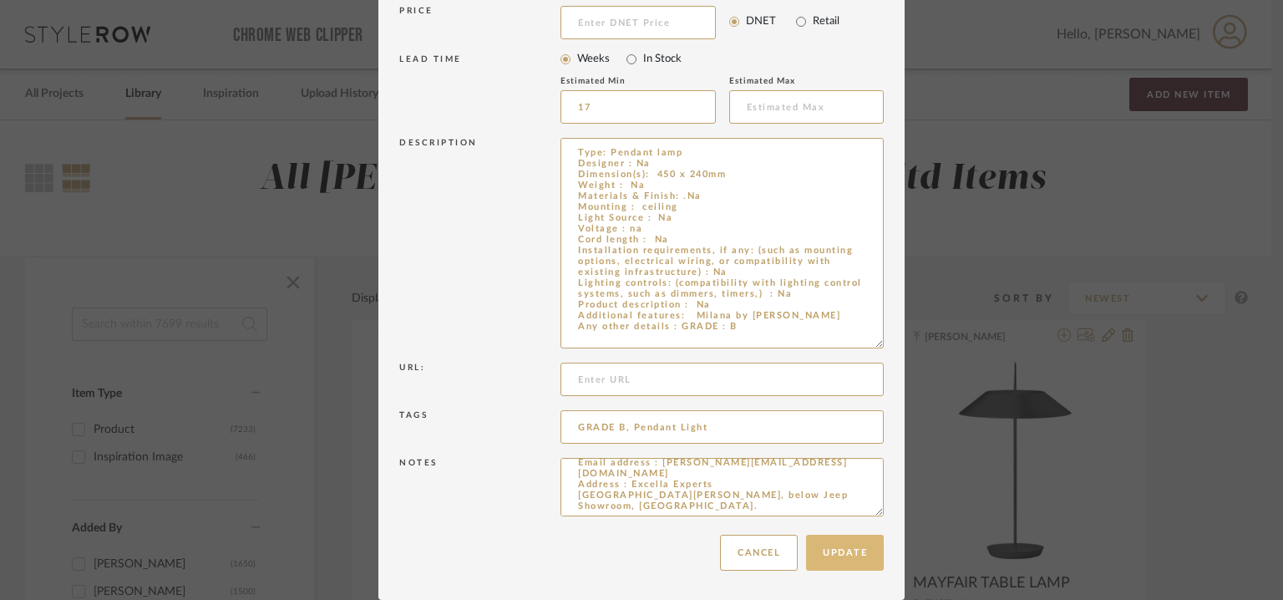
type textarea "Type: Pendant lamp Designer : Na Dimension(s): 450 x 240mm Weight : Na Material…"
click at [853, 562] on button "Update" at bounding box center [845, 553] width 78 height 36
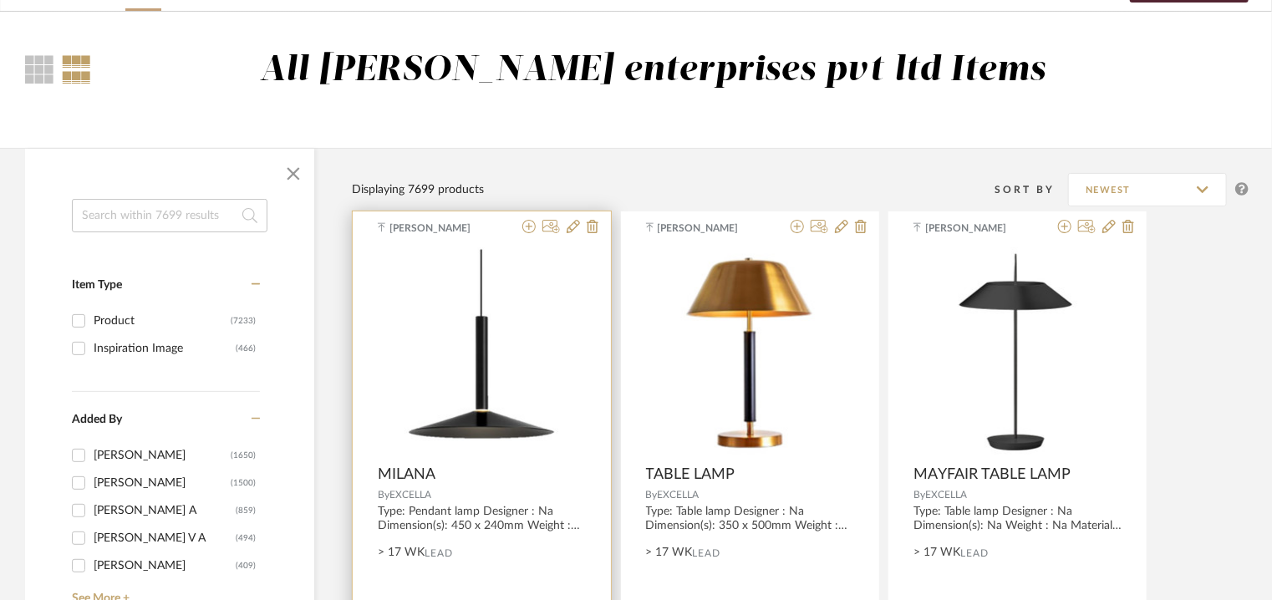
scroll to position [0, 0]
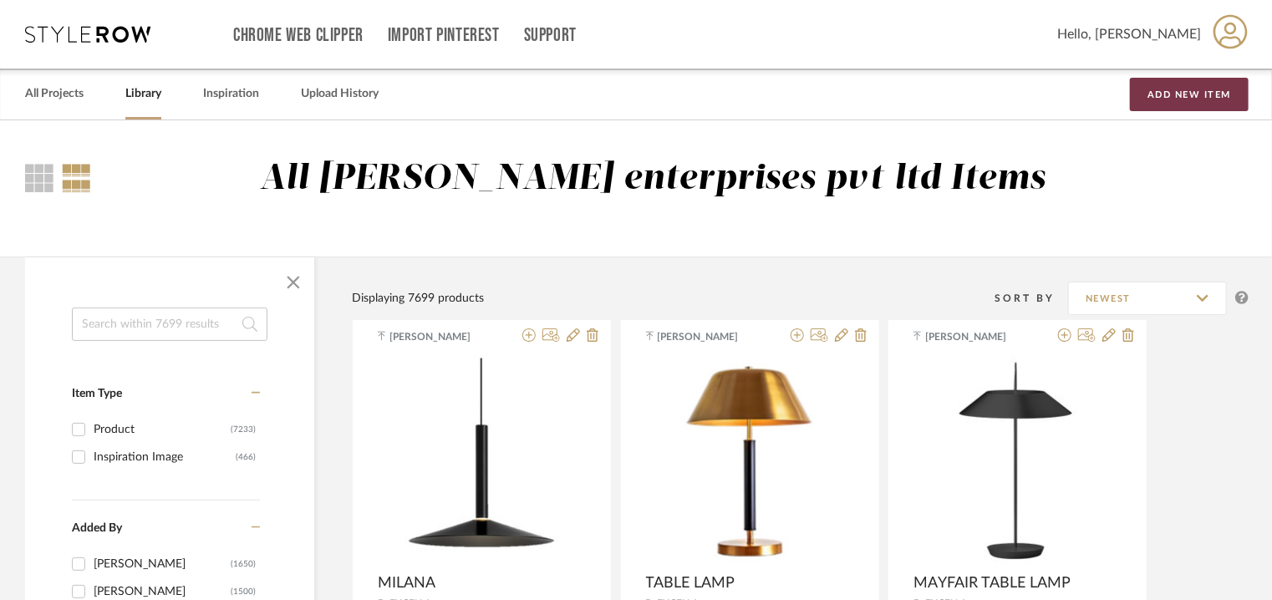
click at [1202, 91] on button "Add New Item" at bounding box center [1189, 94] width 119 height 33
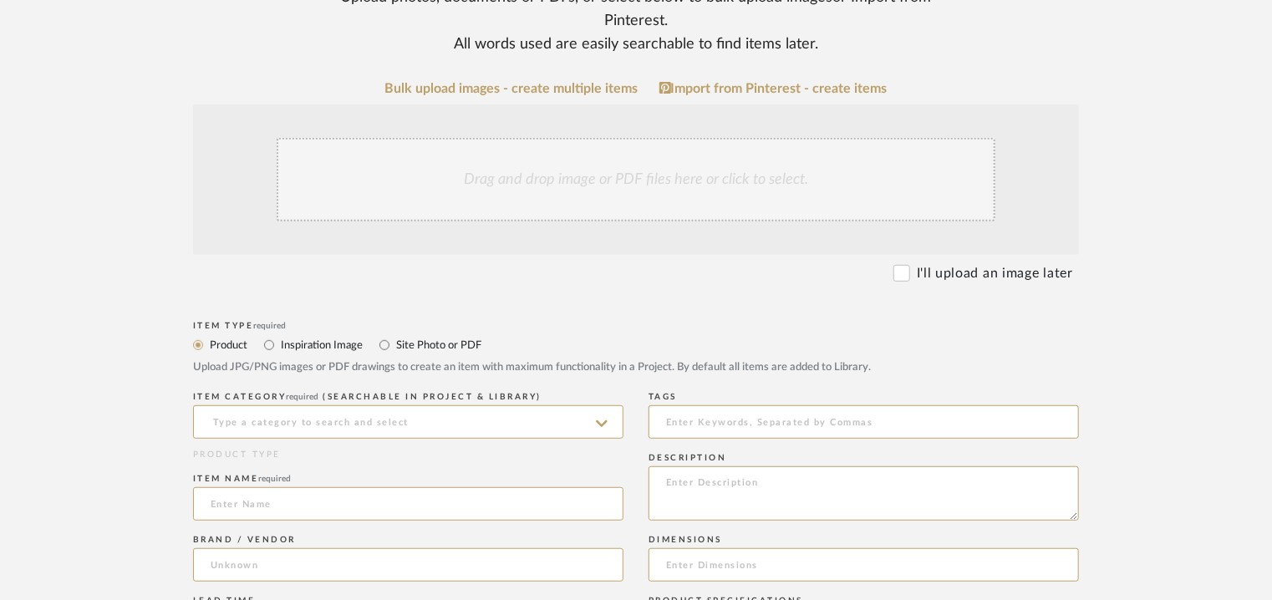
scroll to position [334, 0]
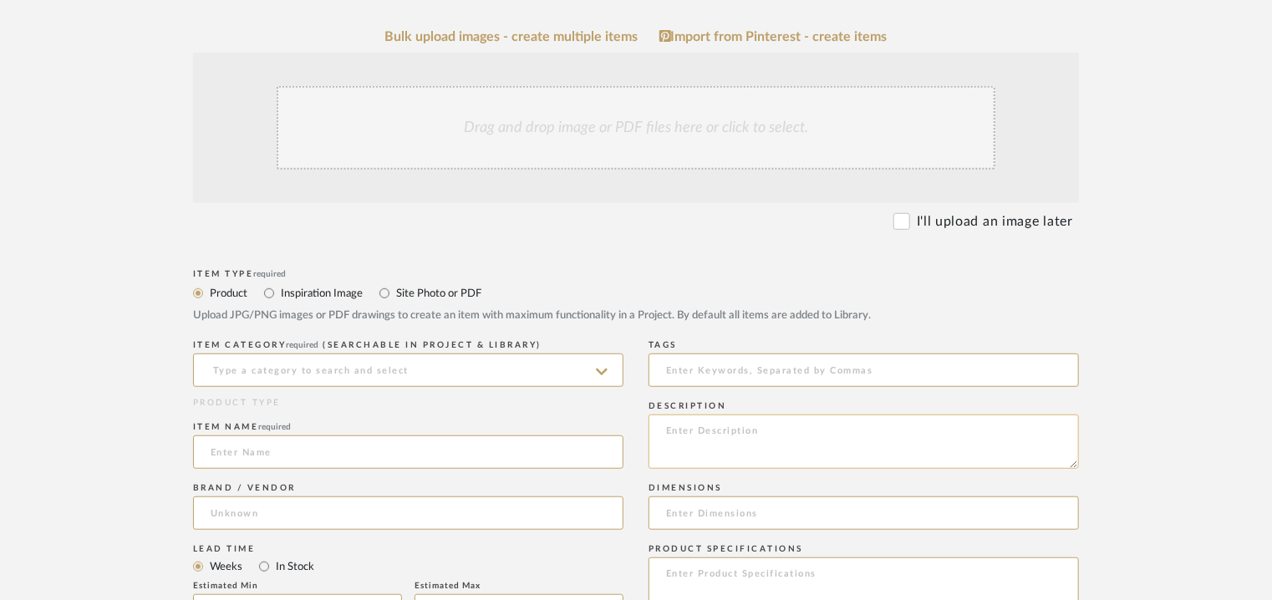
paste textarea "Type: Table lamp Designer : Na Dimension(s): 450 x 500mm Weight : Na Materials …"
type textarea "Type: Table lamp Designer : Na Dimension(s): 450 x 500mm Weight : Na Materials …"
drag, startPoint x: 314, startPoint y: 368, endPoint x: 312, endPoint y: 378, distance: 9.3
click at [314, 368] on input at bounding box center [408, 369] width 430 height 33
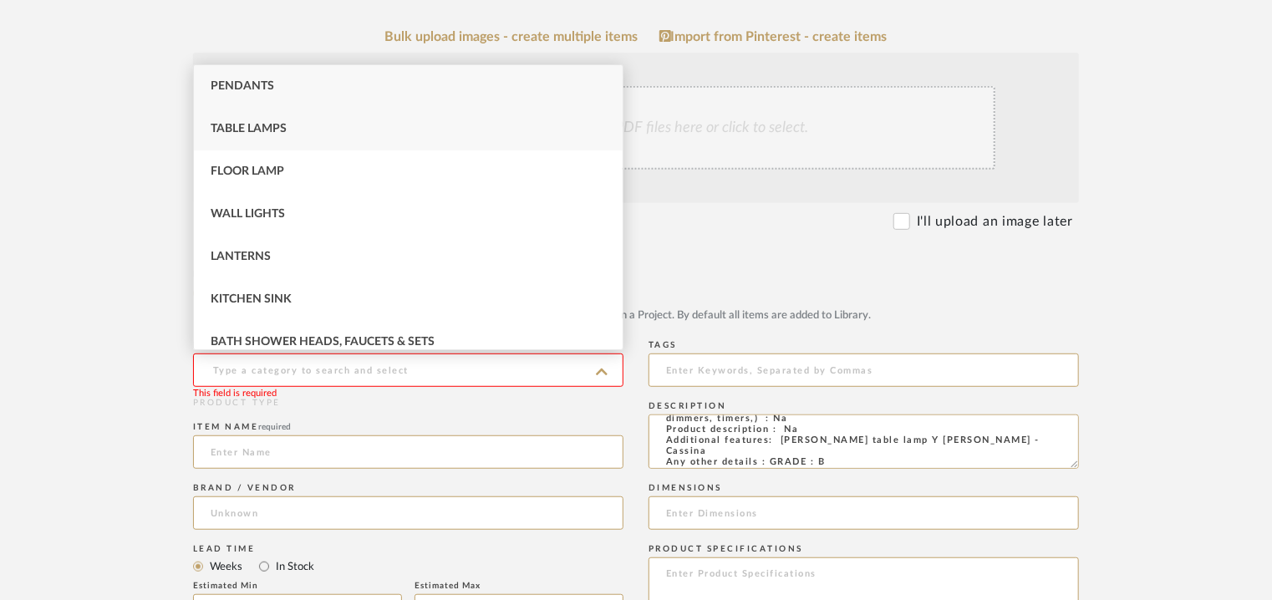
click at [274, 121] on div "Table Lamps" at bounding box center [408, 129] width 429 height 43
type input "Table Lamps"
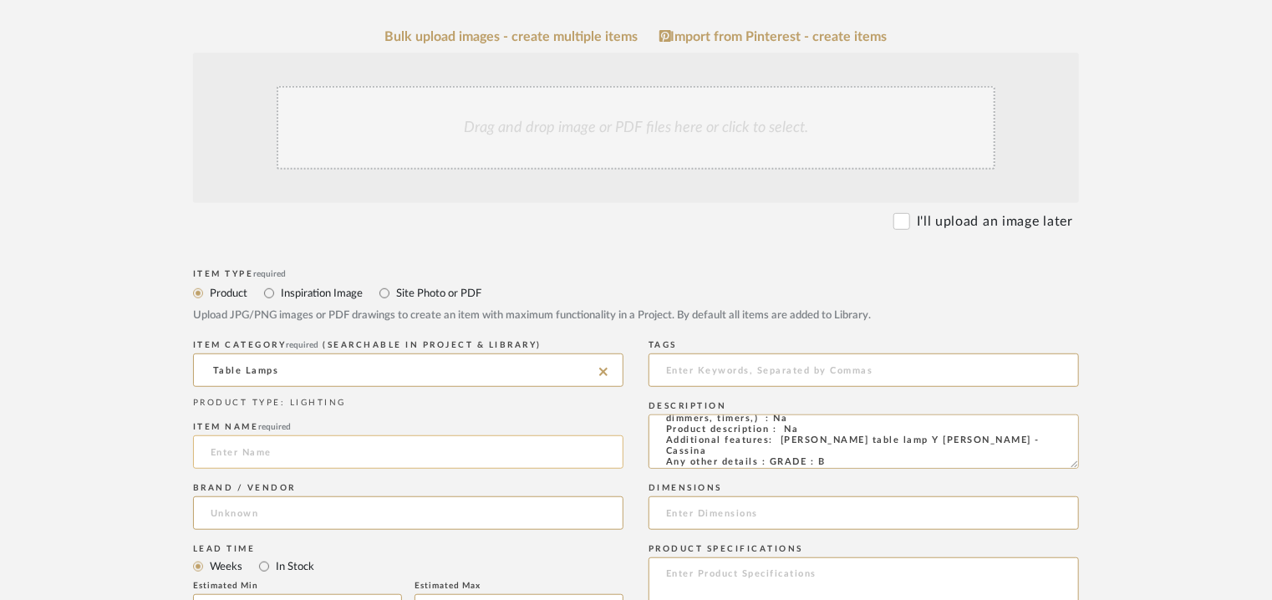
click at [259, 454] on input at bounding box center [408, 451] width 430 height 33
type input "[PERSON_NAME] TABLE LAMP"
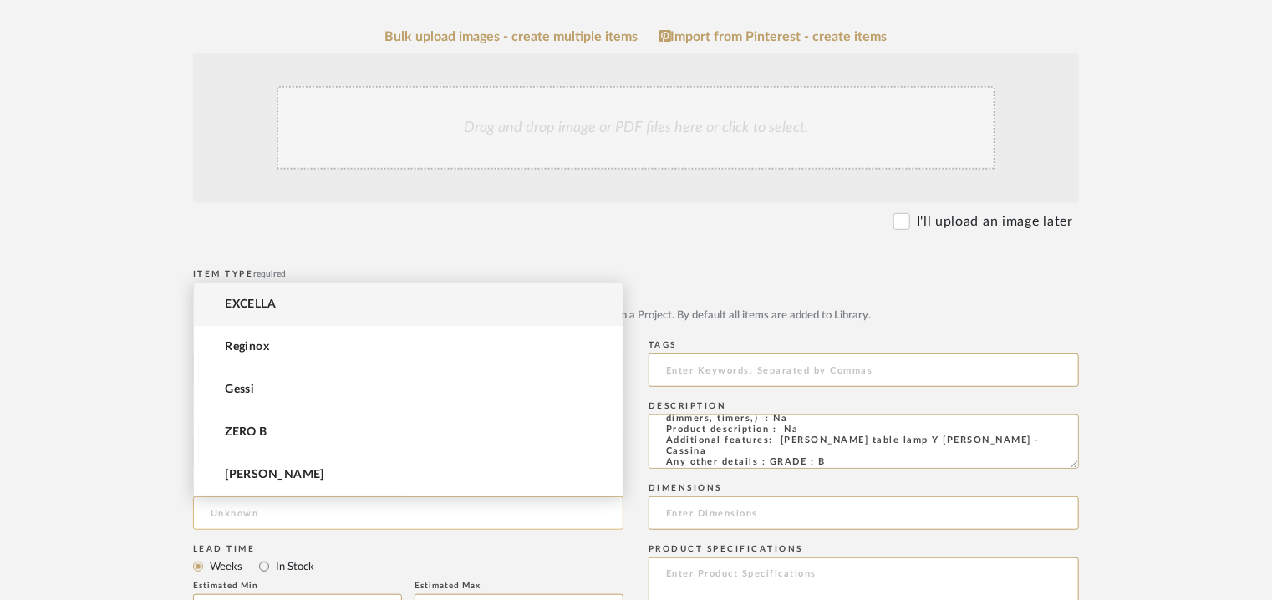
click at [236, 505] on input at bounding box center [408, 512] width 430 height 33
click at [284, 306] on mat-option "EXCELLA" at bounding box center [408, 304] width 429 height 43
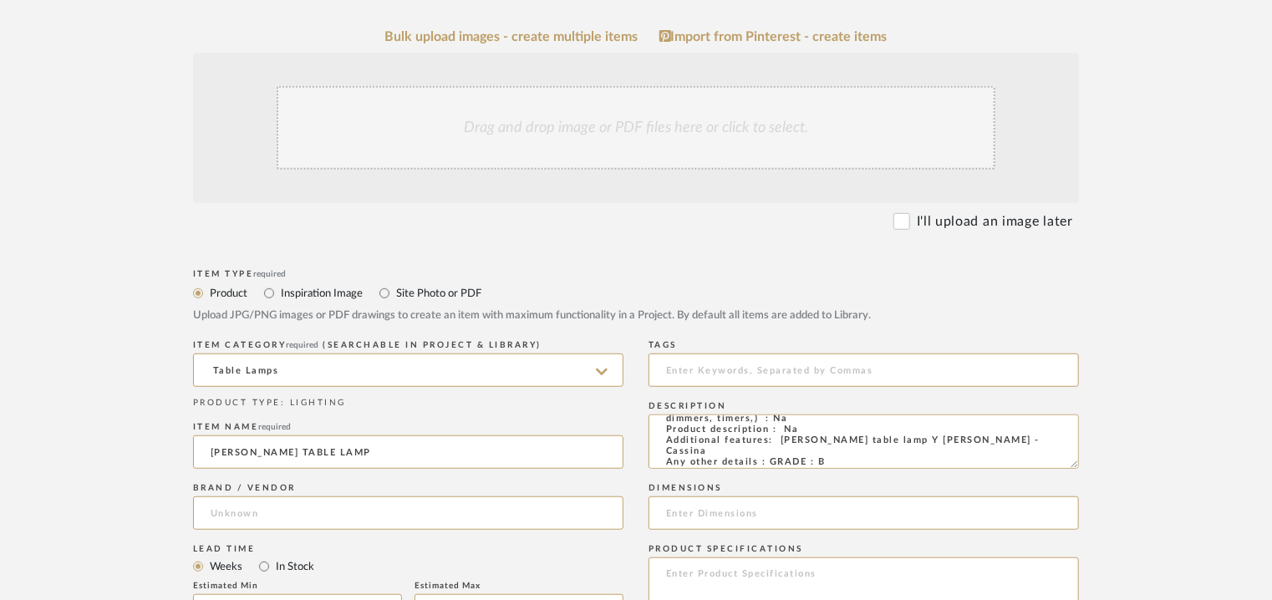
type input "EXCELLA"
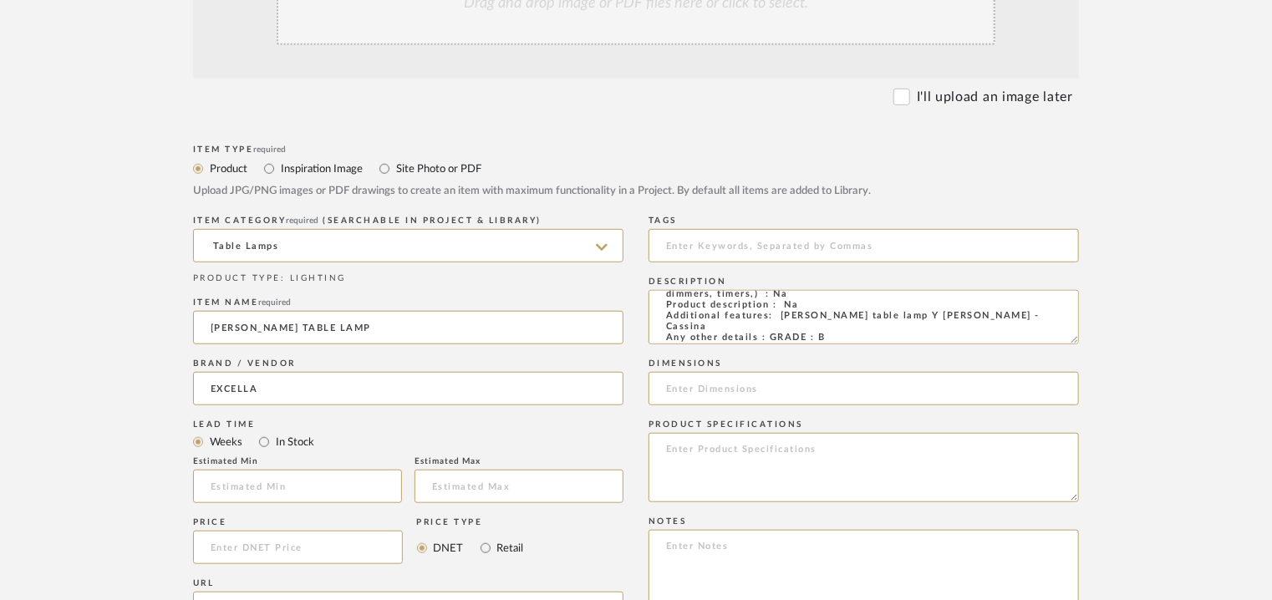
scroll to position [501, 0]
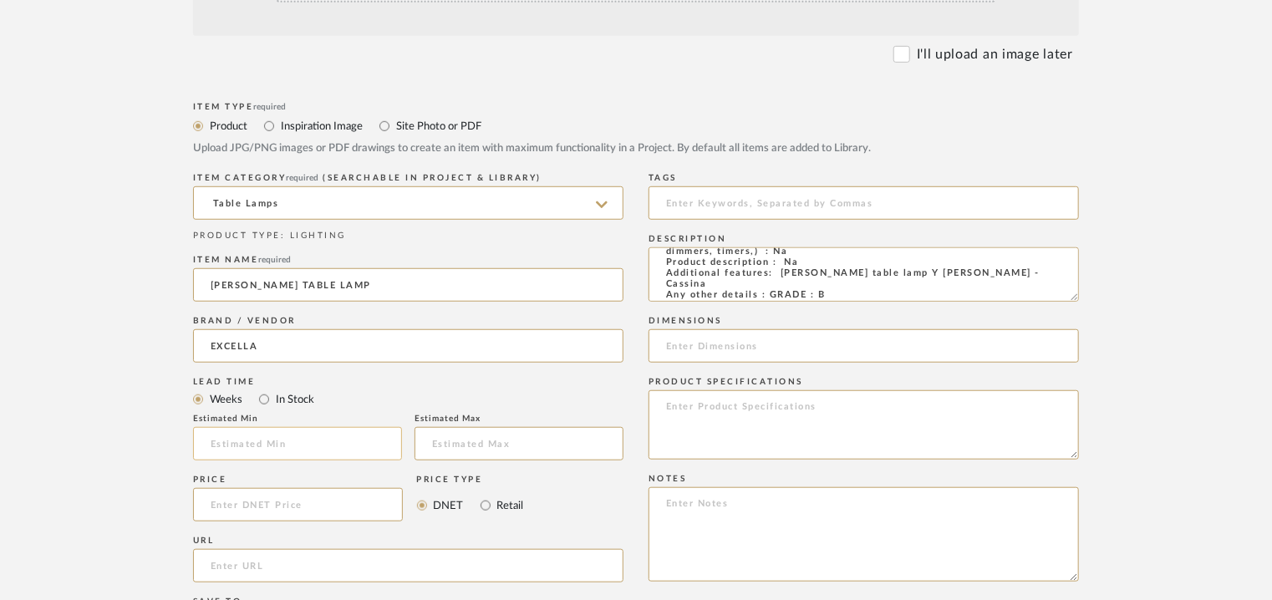
click at [336, 444] on input "text" at bounding box center [297, 443] width 209 height 33
type input "17"
click at [705, 203] on input at bounding box center [863, 202] width 430 height 33
type input "table lamp, GRADE B,"
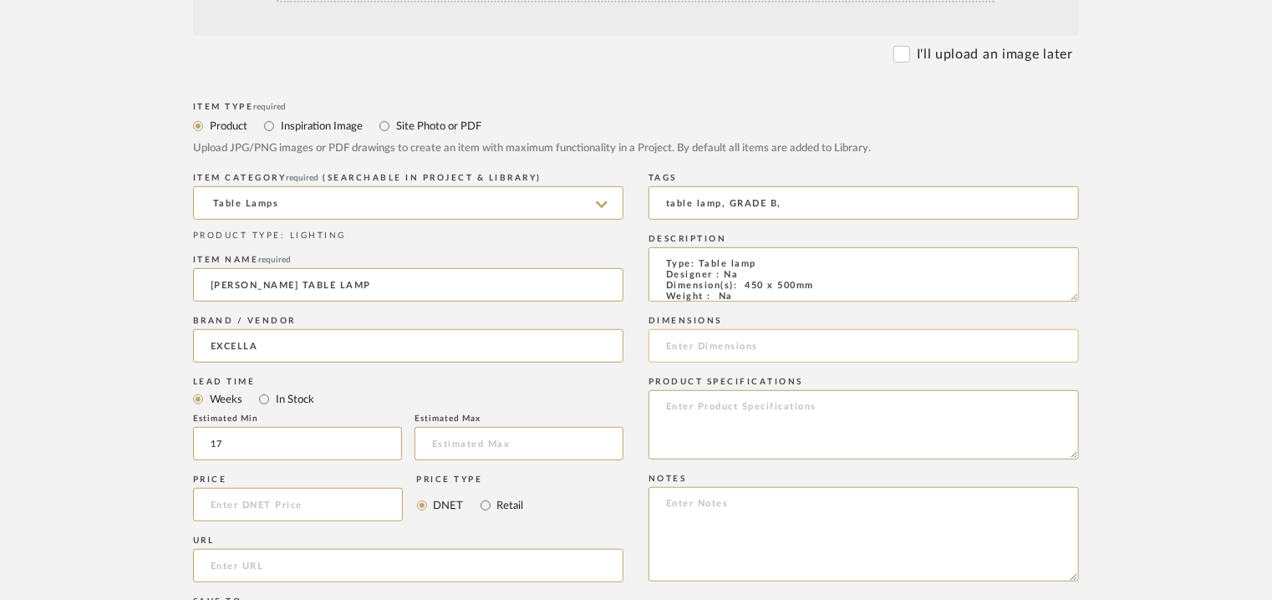
click at [729, 343] on input at bounding box center [863, 345] width 430 height 33
type input "450 x 500mm"
paste textarea "Price: INR.11,250/- Lead time : 120days after confirmation of size. Customisabl…"
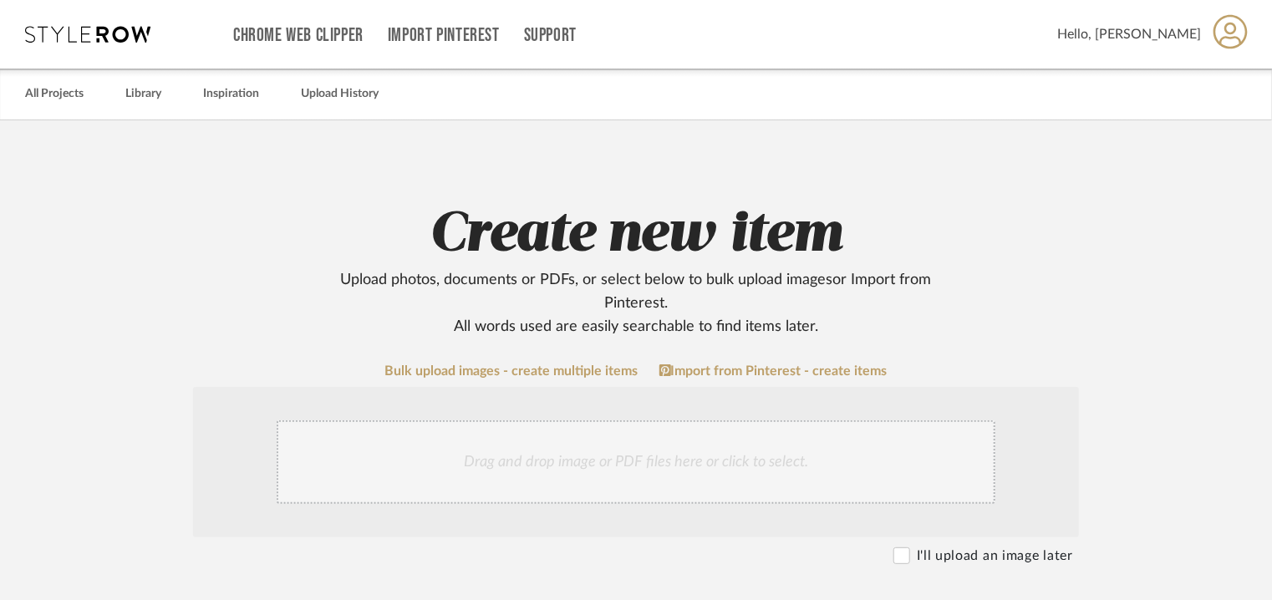
type textarea "Price: INR.11,250/- Lead time : 120days after confirmation of size. Customisabl…"
click at [635, 472] on div "Drag and drop image or PDF files here or click to select." at bounding box center [636, 462] width 719 height 84
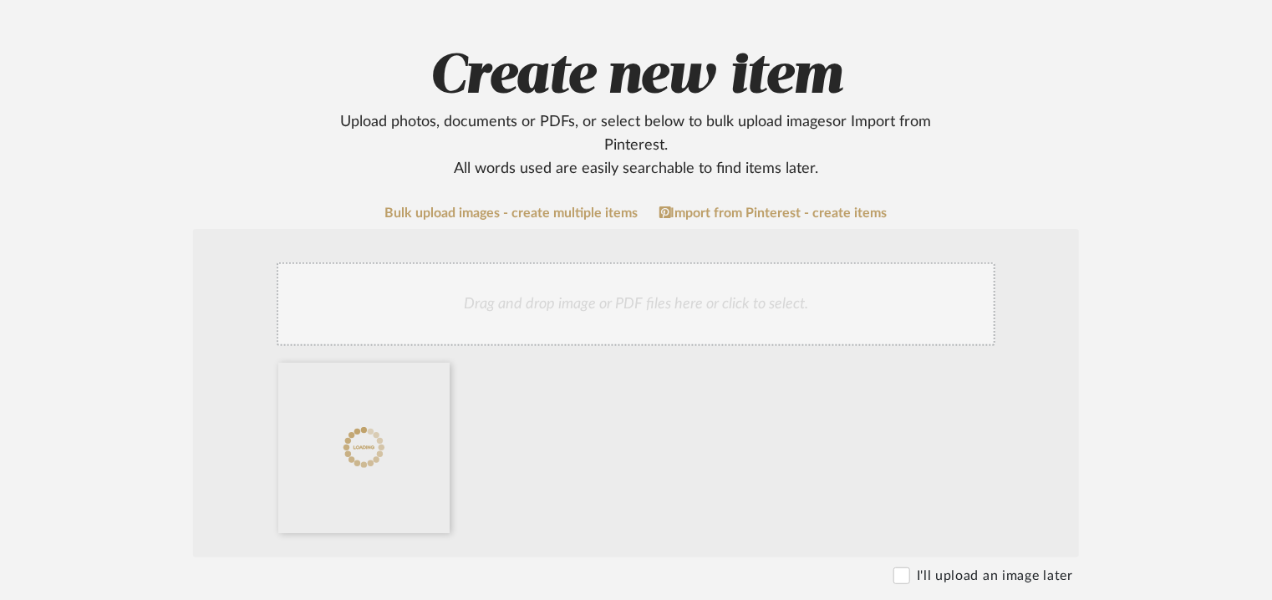
scroll to position [167, 0]
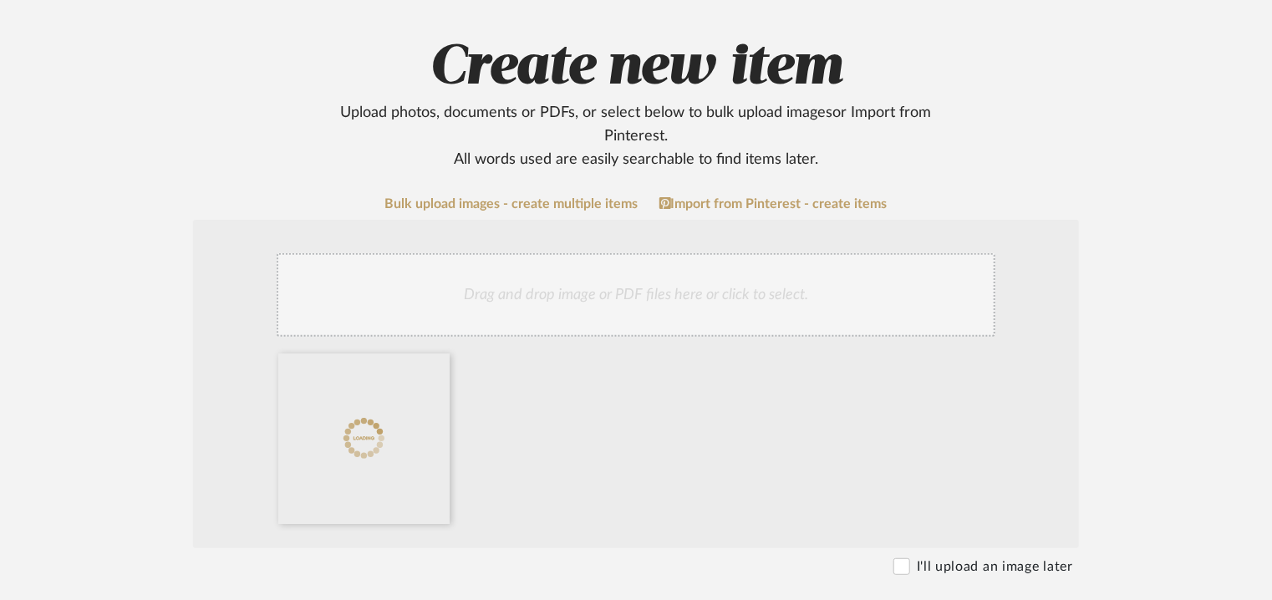
click at [632, 302] on div "Drag and drop image or PDF files here or click to select." at bounding box center [636, 295] width 719 height 84
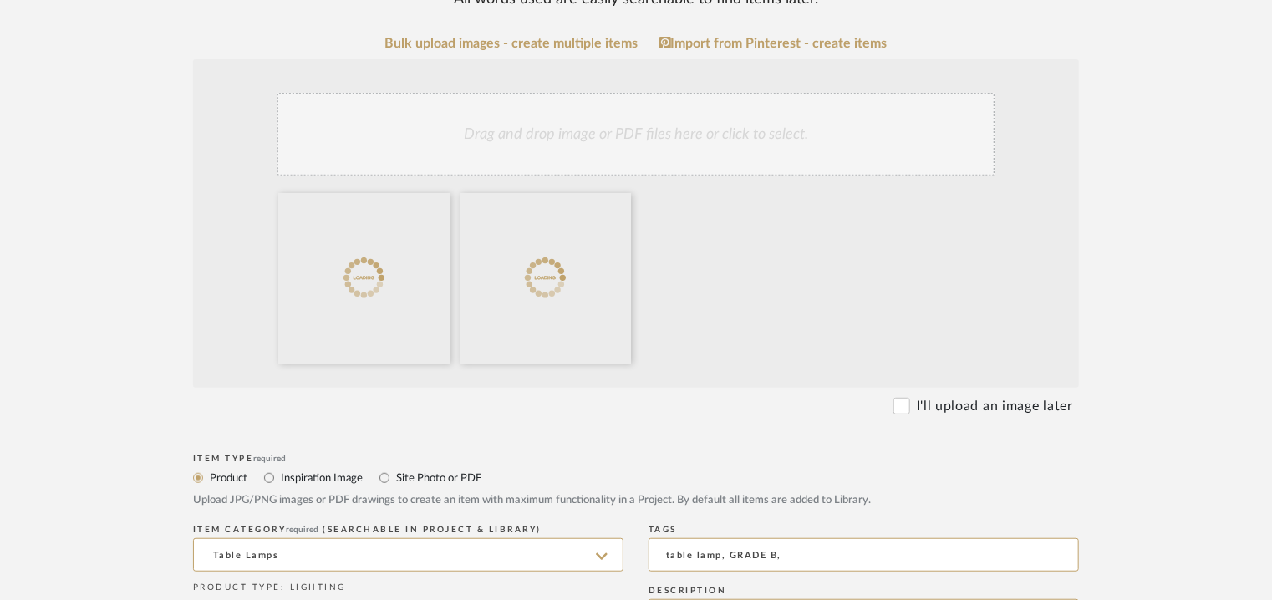
scroll to position [334, 0]
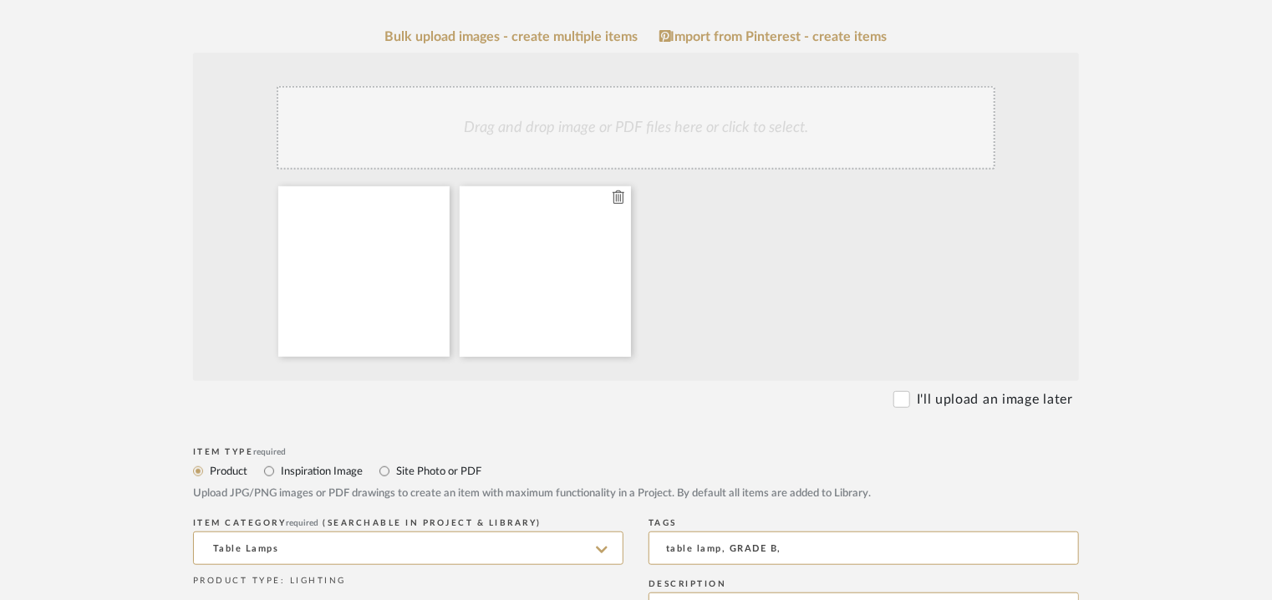
click at [620, 198] on icon at bounding box center [618, 196] width 12 height 13
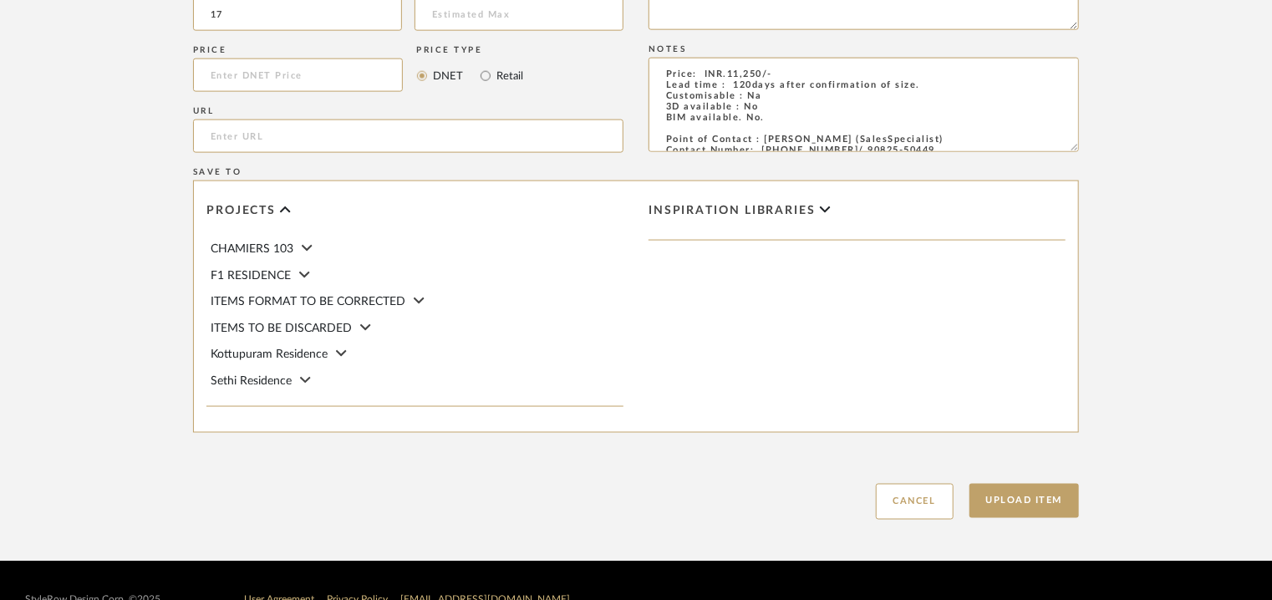
scroll to position [1146, 0]
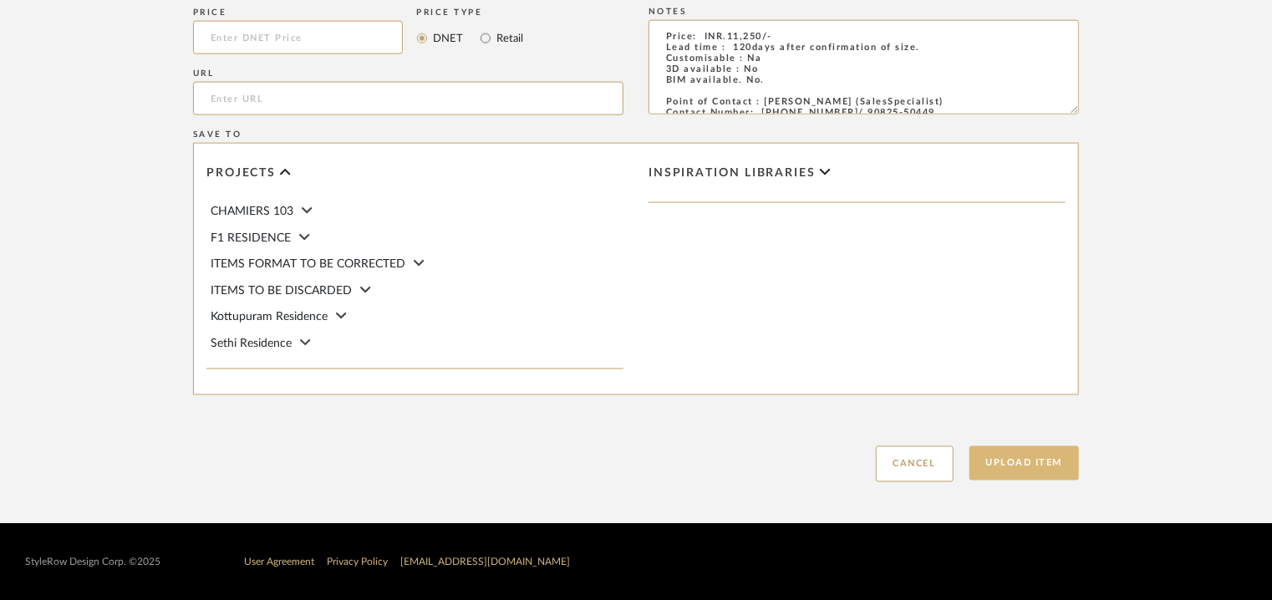
click at [1023, 467] on button "Upload Item" at bounding box center [1024, 463] width 110 height 34
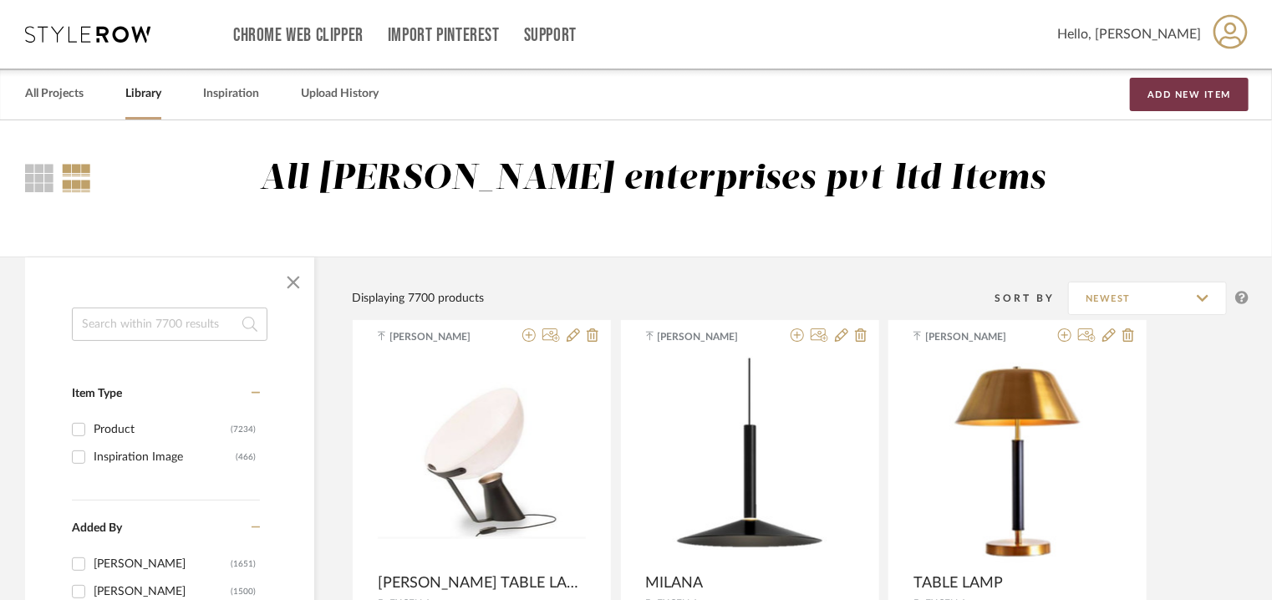
click at [1176, 94] on button "Add New Item" at bounding box center [1189, 94] width 119 height 33
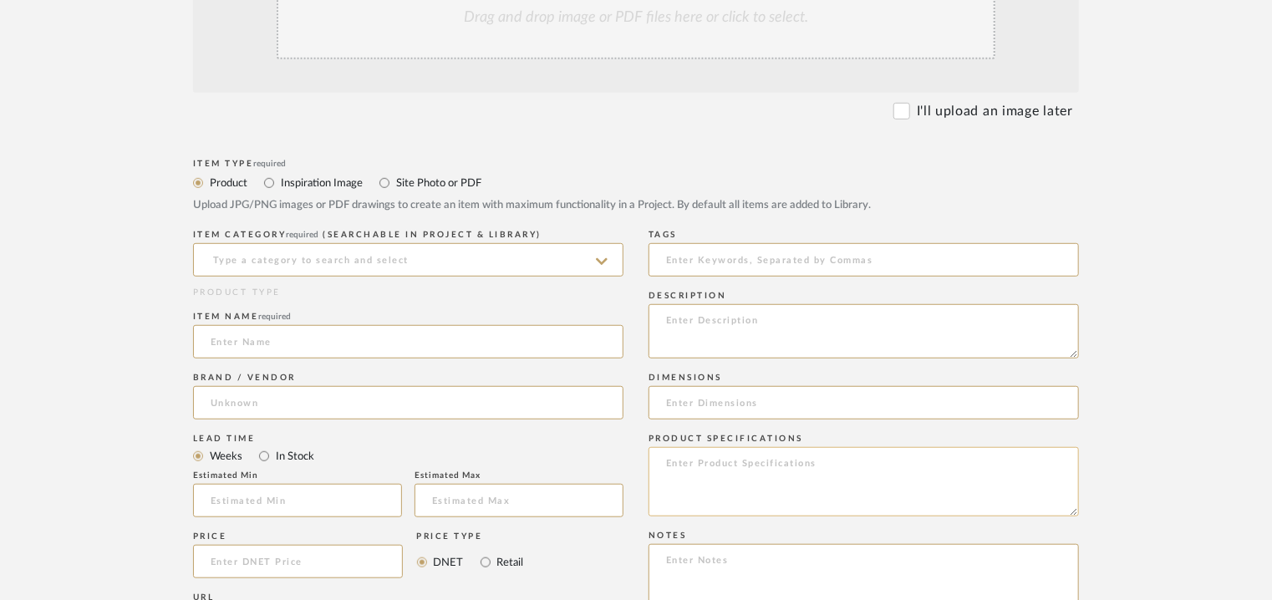
scroll to position [585, 0]
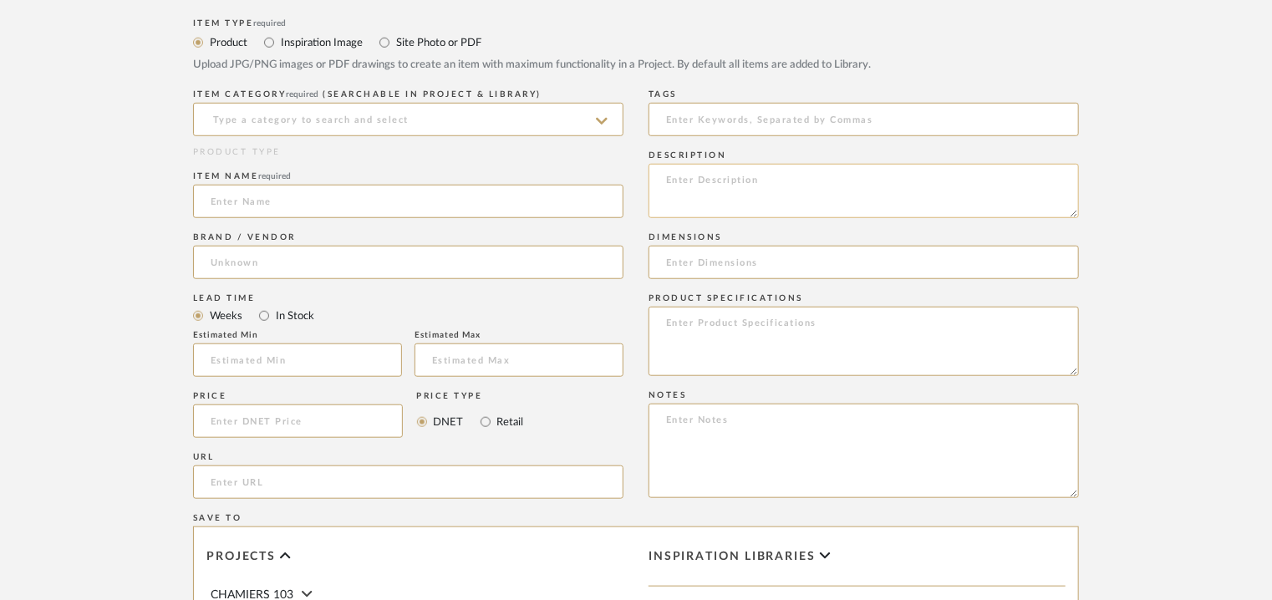
paste textarea "Type: Pendant lamp Designer : Na Dimension(s): 450 x 500mm Weight : Na Material…"
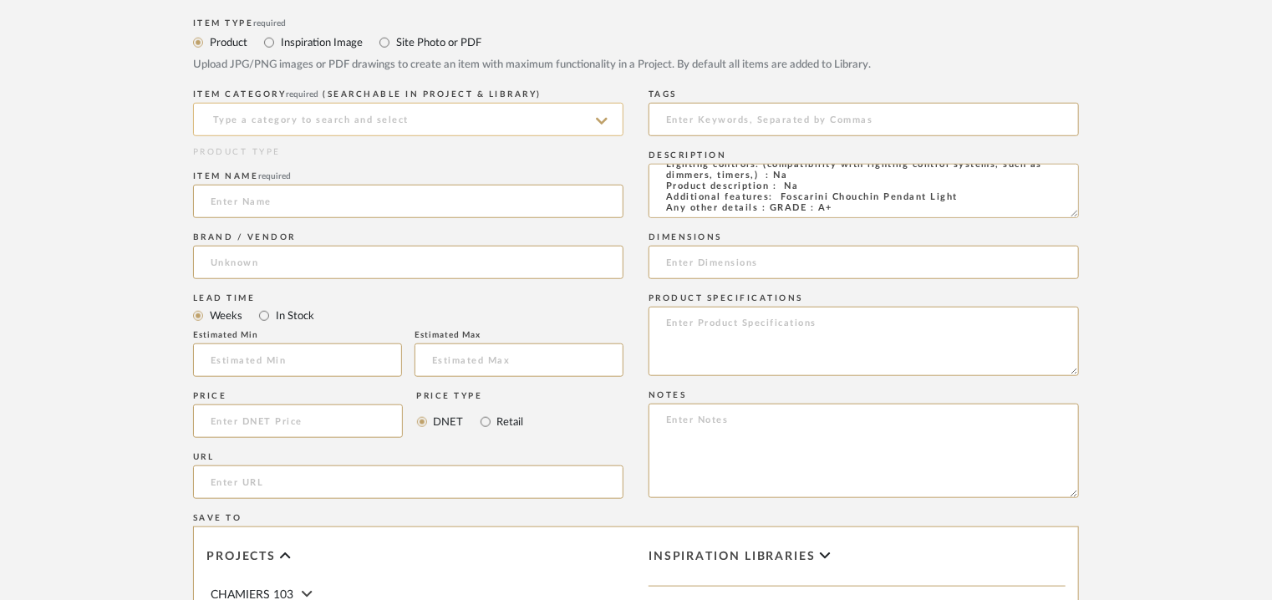
type textarea "Type: Pendant lamp Designer : Na Dimension(s): 450 x 500mm Weight : Na Material…"
click at [311, 123] on input at bounding box center [408, 119] width 430 height 33
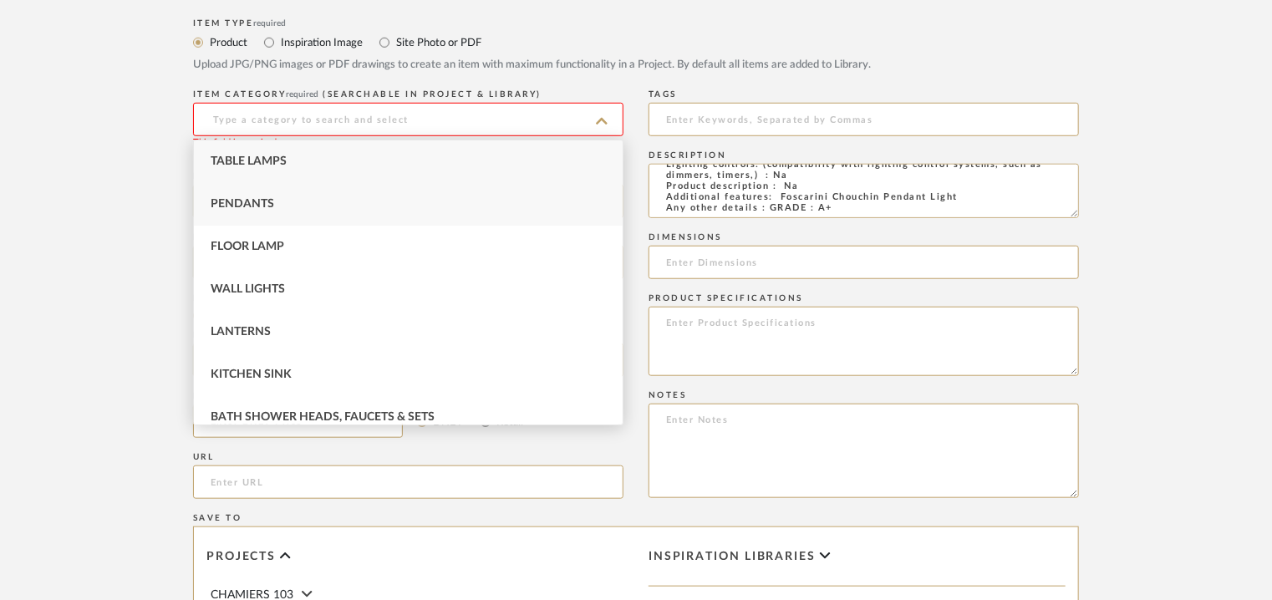
click at [237, 206] on span "Pendants" at bounding box center [242, 204] width 63 height 12
type input "Pendants"
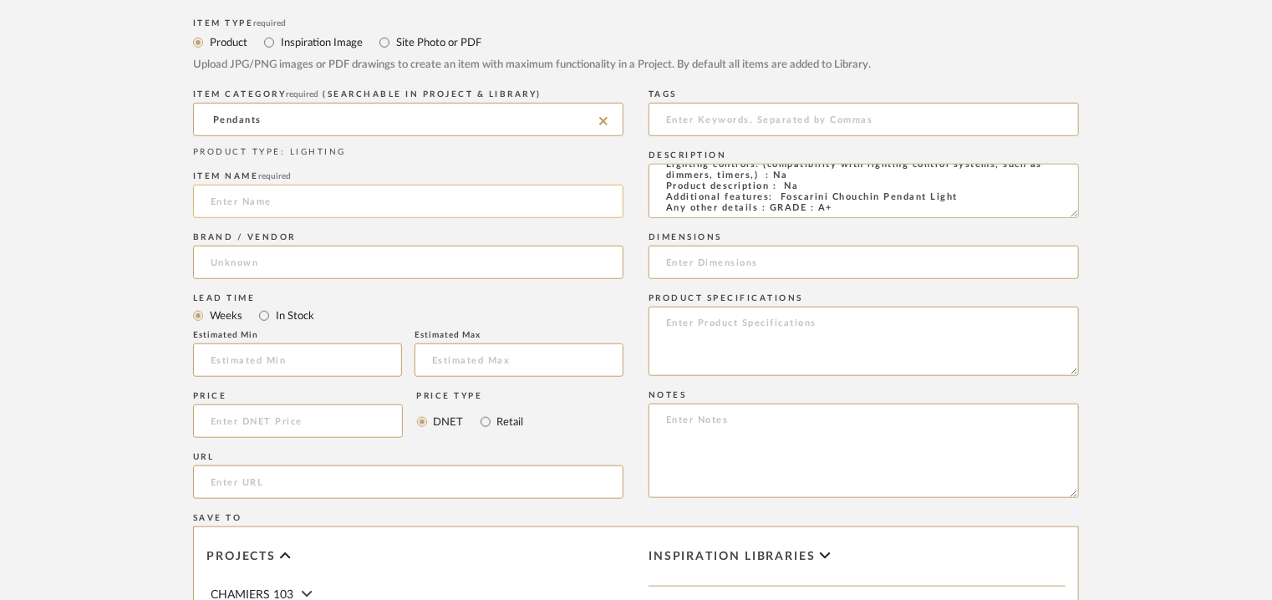
drag, startPoint x: 238, startPoint y: 203, endPoint x: 263, endPoint y: 165, distance: 45.9
click at [240, 201] on input at bounding box center [408, 201] width 430 height 33
type input "FOSCARINI CHOUCHIN"
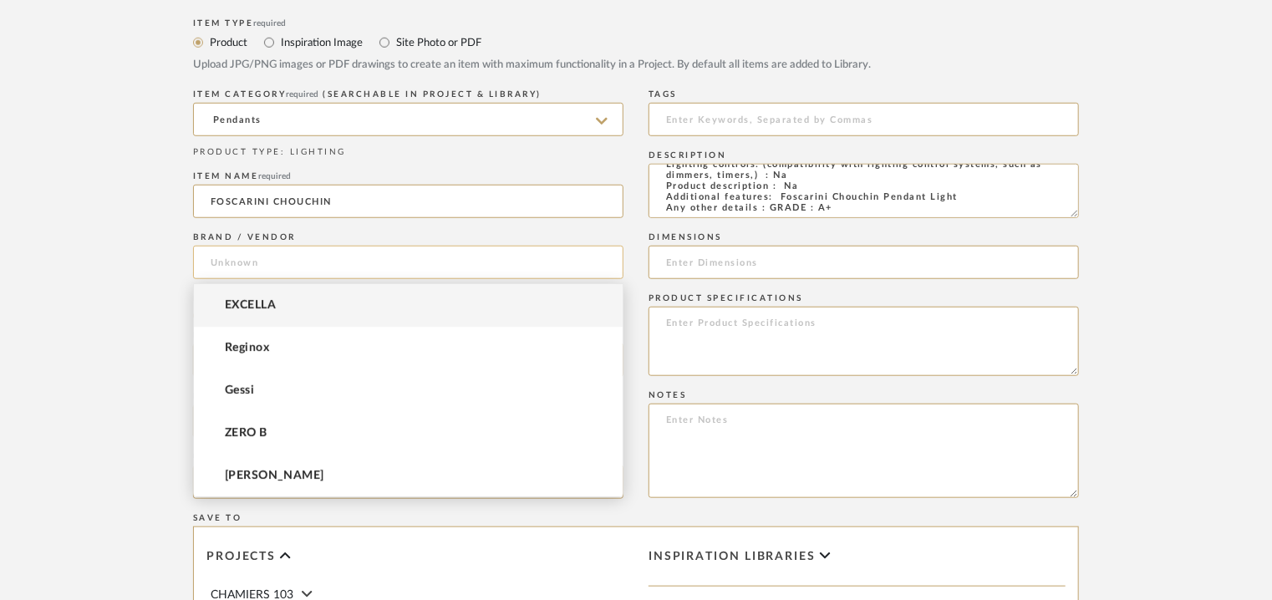
click at [256, 265] on input at bounding box center [408, 262] width 430 height 33
click at [239, 316] on mat-option "EXCELLA" at bounding box center [408, 305] width 429 height 43
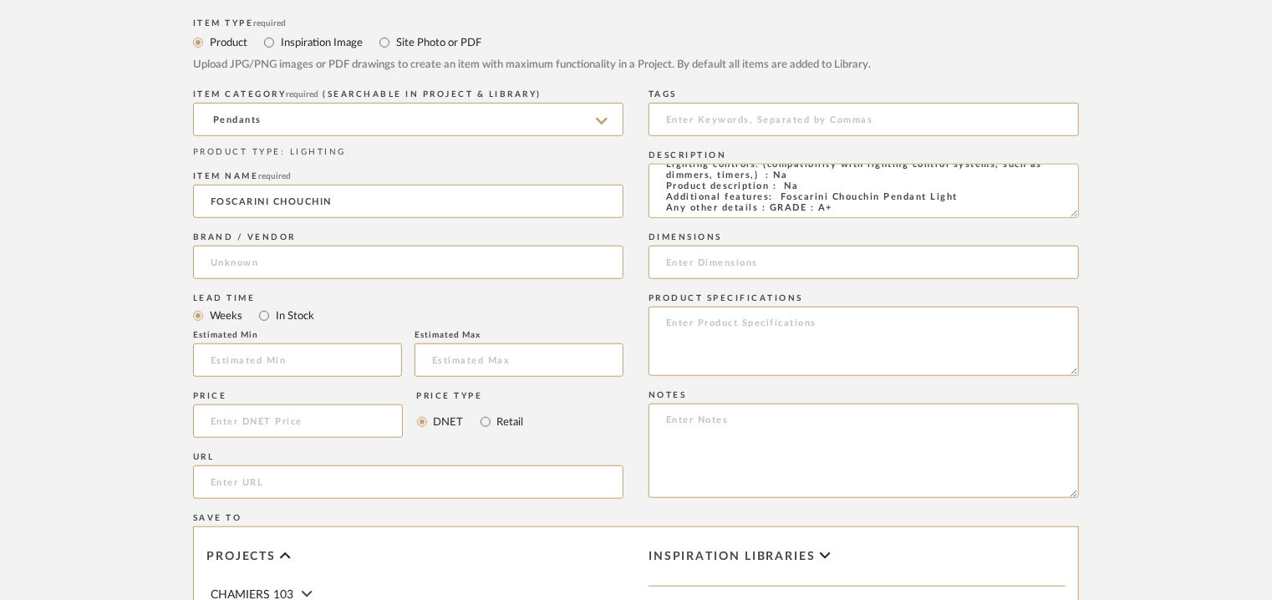
type input "EXCELLA"
click at [264, 363] on input at bounding box center [297, 359] width 209 height 33
type input "17"
click at [779, 119] on input at bounding box center [863, 119] width 430 height 33
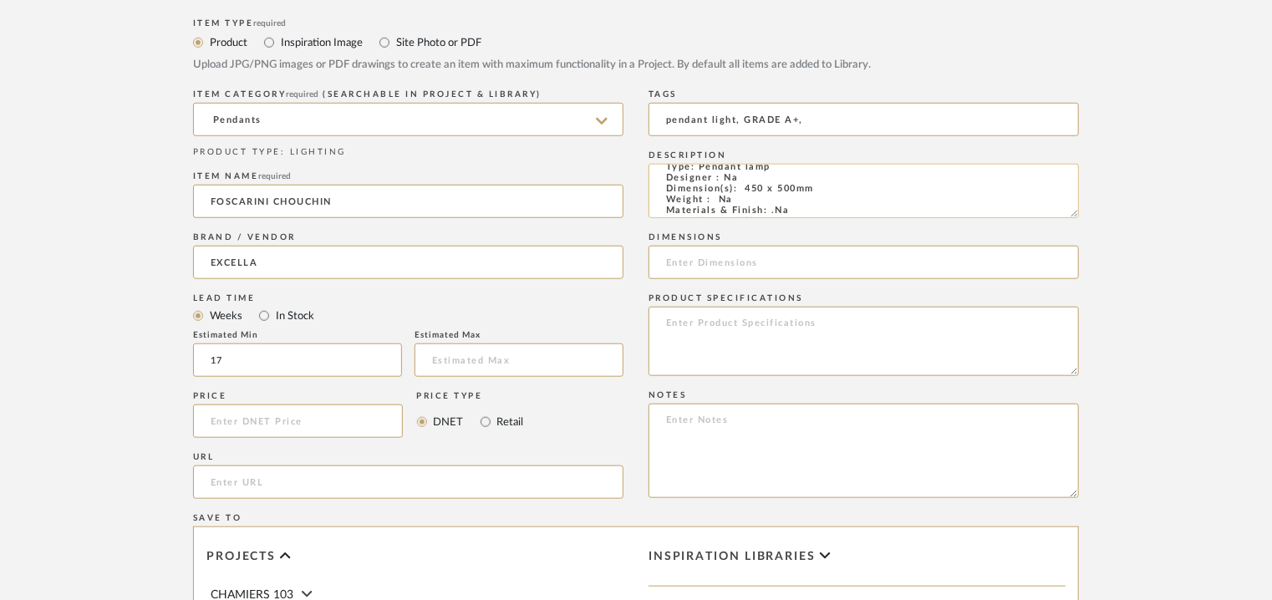
scroll to position [0, 0]
type input "pendant light, GRADE A+,"
click at [727, 268] on input at bounding box center [863, 262] width 430 height 33
type input "450 x 500mm"
paste textarea "Price: INR.60,000/- Lead time : 120days after confirmation of size. Customisabl…"
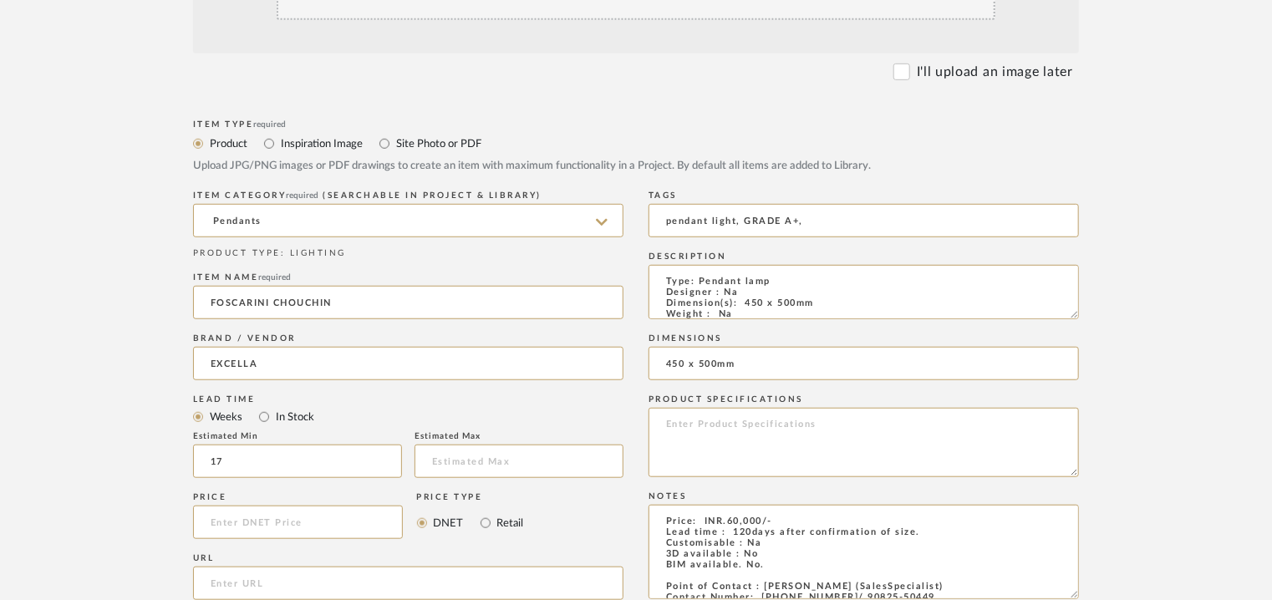
scroll to position [251, 0]
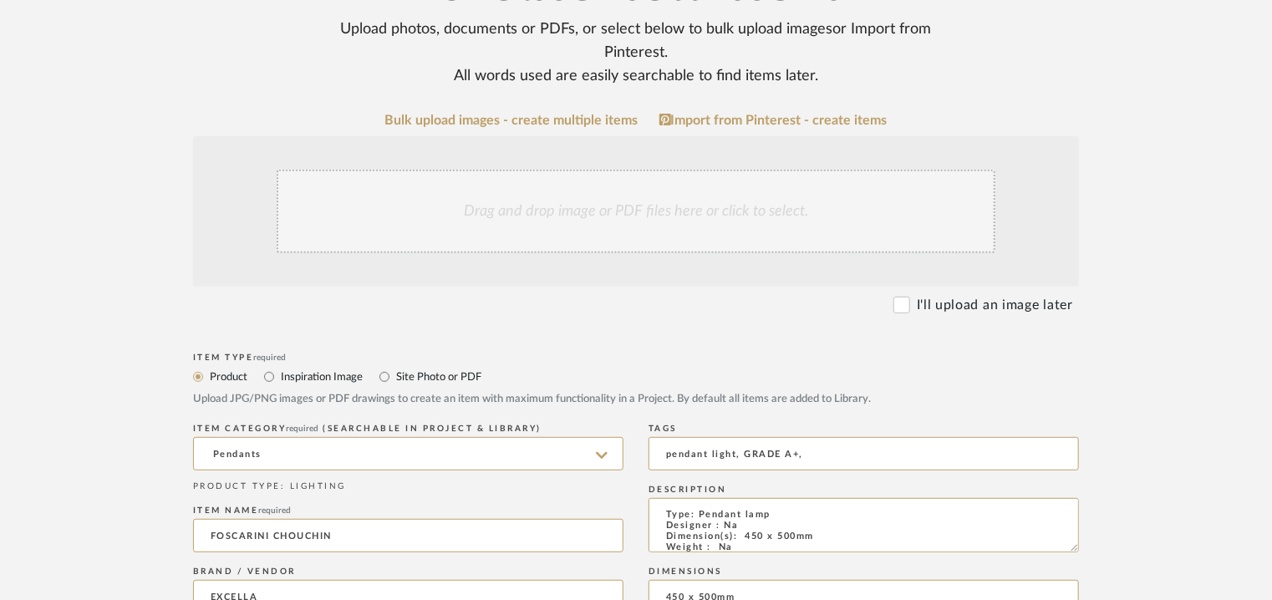
type textarea "Price: INR.60,000/- Lead time : 120days after confirmation of size. Customisabl…"
click at [677, 226] on div "Drag and drop image or PDF files here or click to select." at bounding box center [636, 212] width 719 height 84
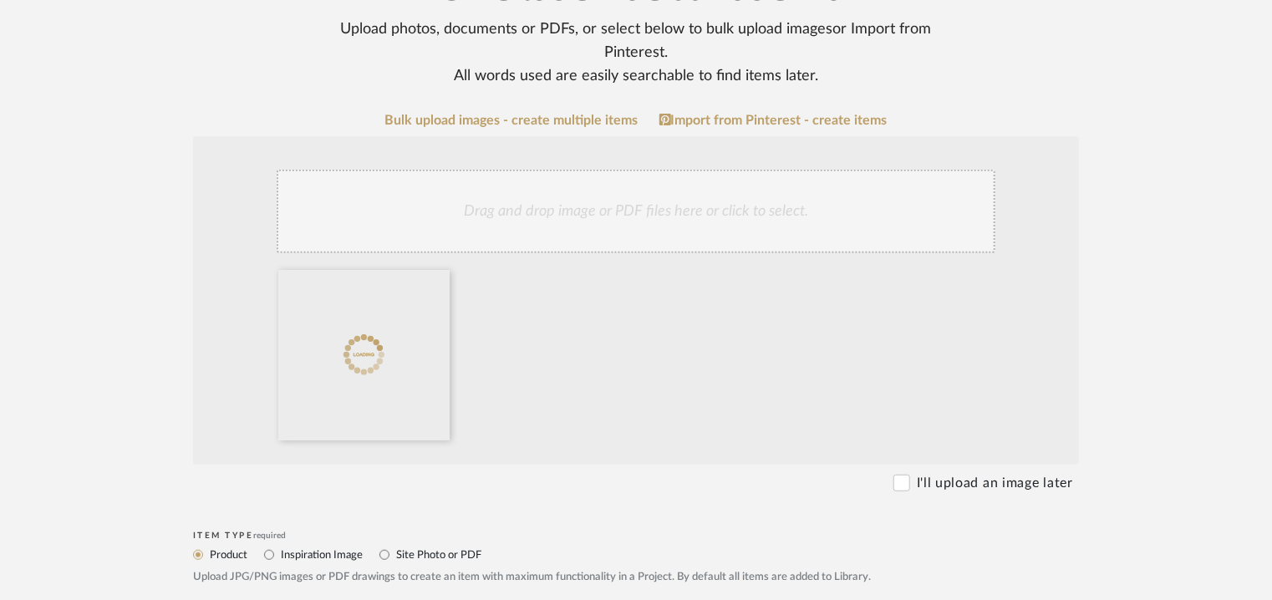
click at [484, 175] on div "Drag and drop image or PDF files here or click to select." at bounding box center [636, 212] width 719 height 84
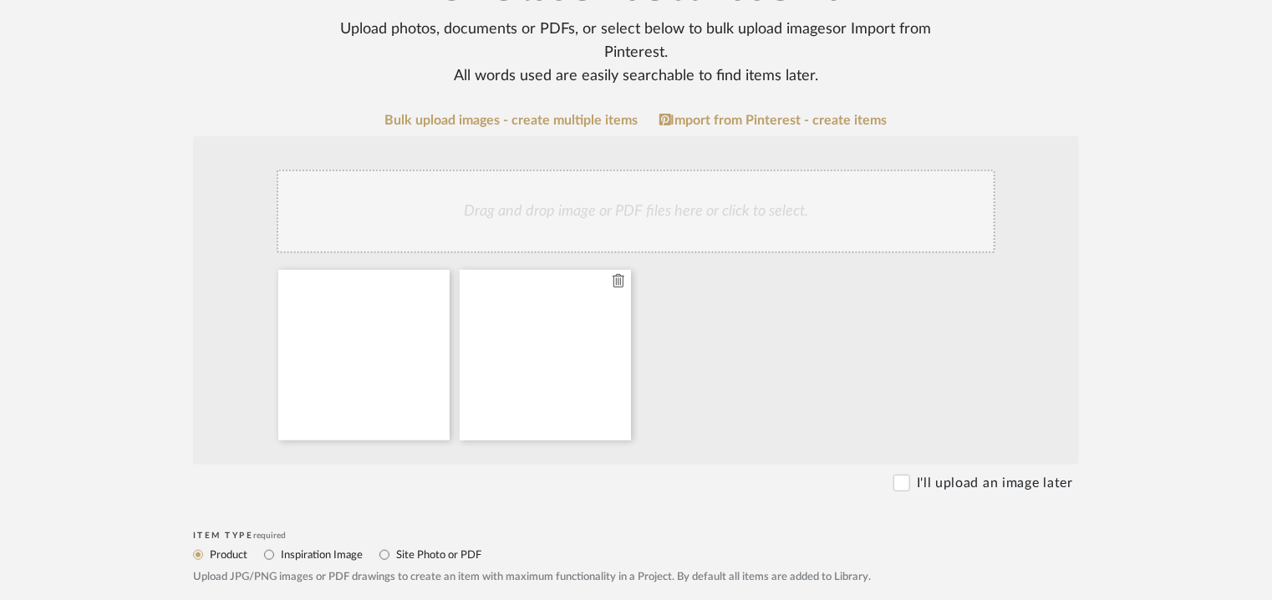
click at [620, 281] on icon at bounding box center [618, 280] width 12 height 13
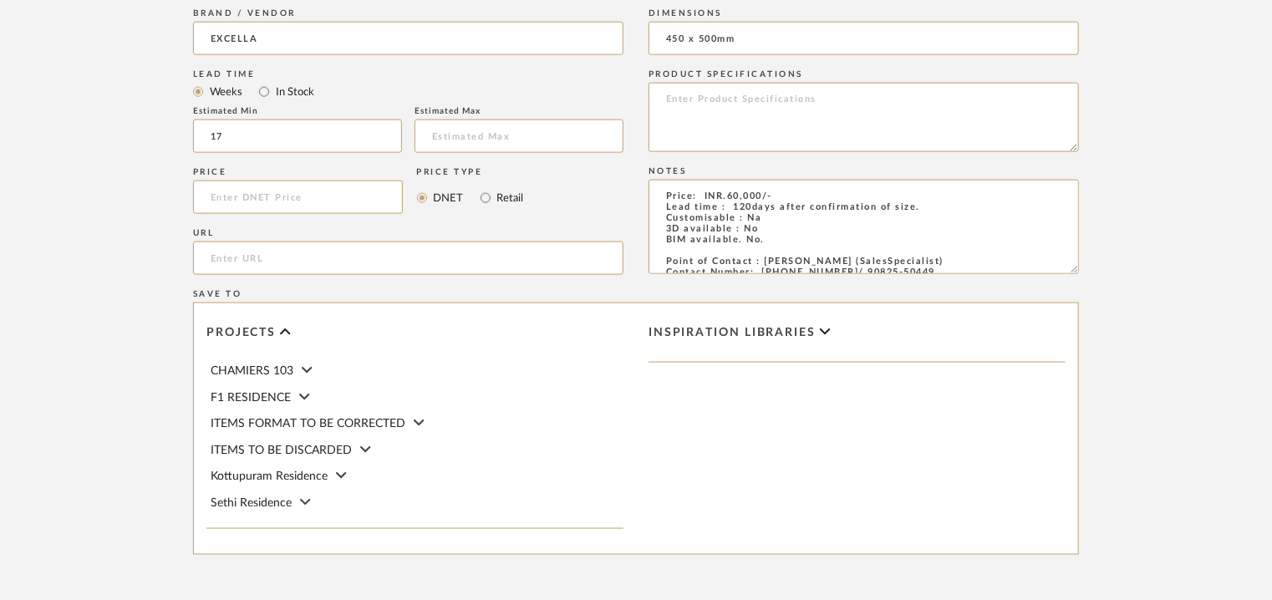
scroll to position [1086, 0]
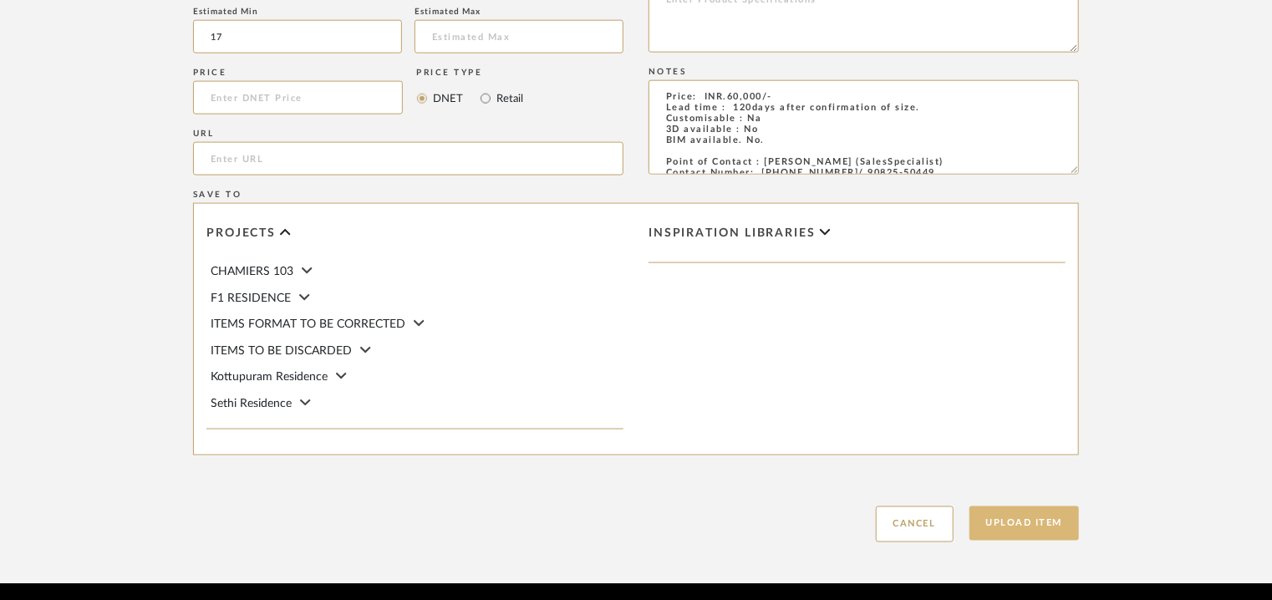
click at [1024, 527] on button "Upload Item" at bounding box center [1024, 523] width 110 height 34
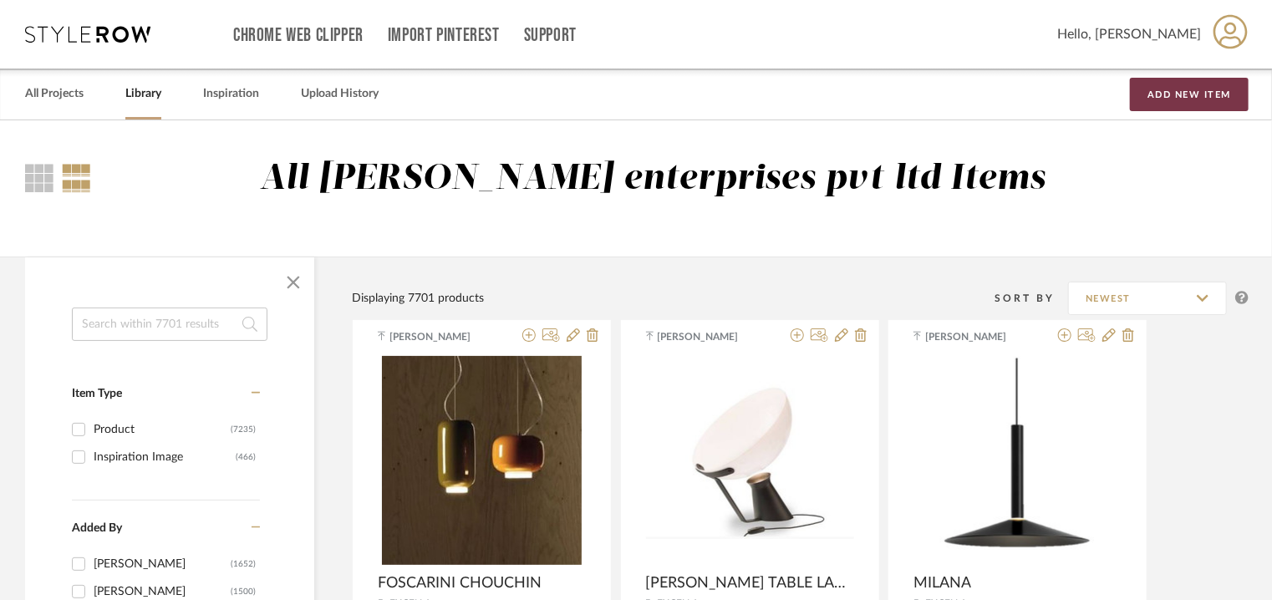
click at [1218, 85] on button "Add New Item" at bounding box center [1189, 94] width 119 height 33
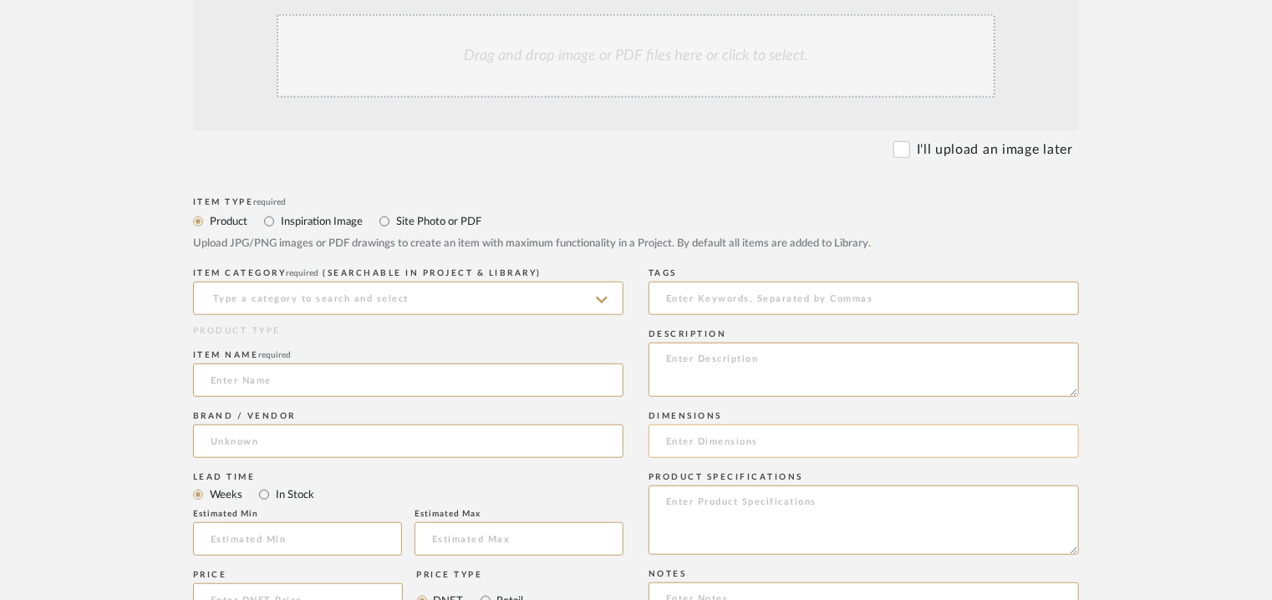
scroll to position [418, 0]
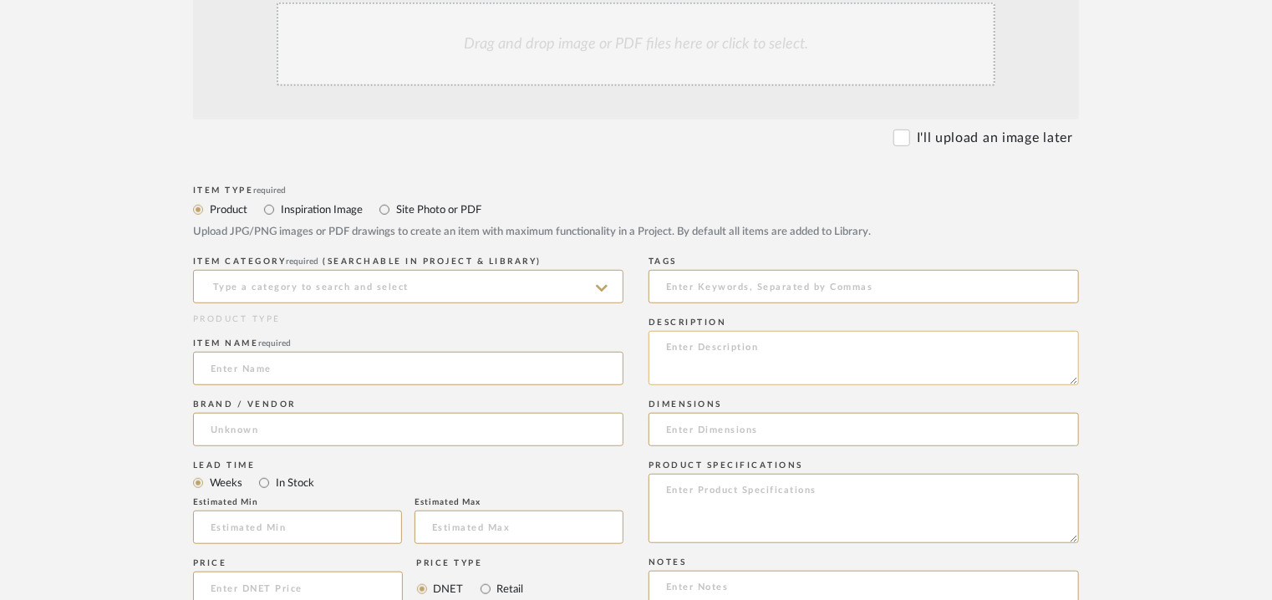
paste textarea "Type: Floor lamp Designer : Na Dimension(s): 350 x 1500mm Weight : Na Materials…"
type textarea "Type: Floor lamp Designer : Na Dimension(s): 350 x 1500mm Weight : Na Materials…"
click at [736, 283] on input at bounding box center [863, 286] width 430 height 33
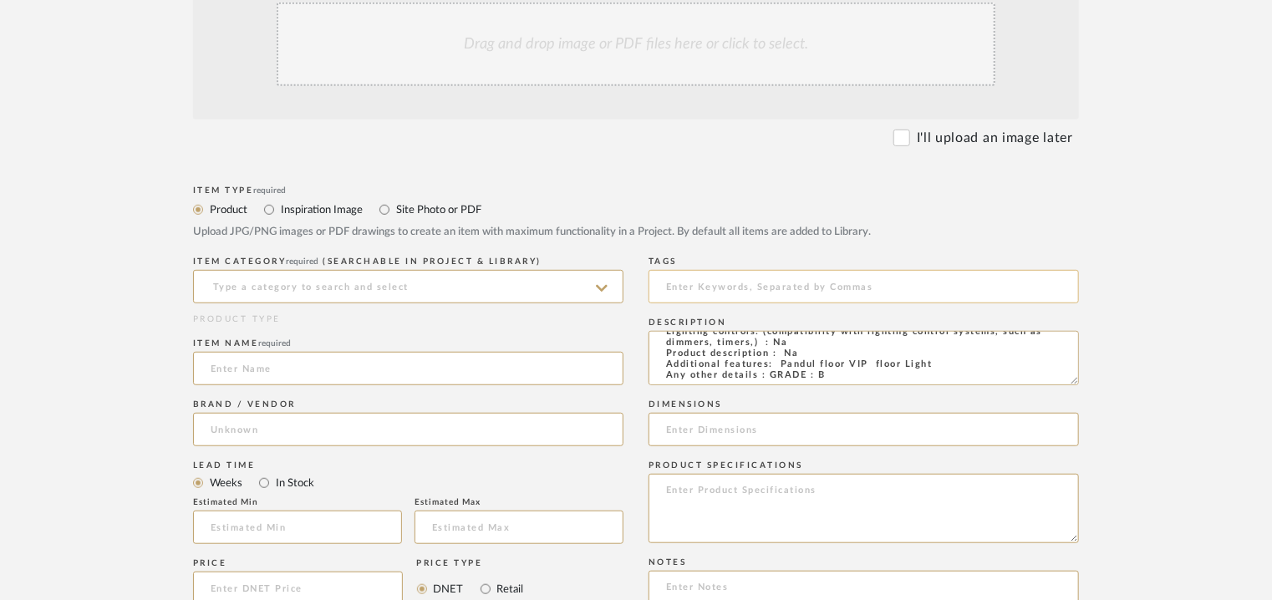
type input "g"
type input "GRADE B,"
click at [277, 283] on input at bounding box center [408, 286] width 430 height 33
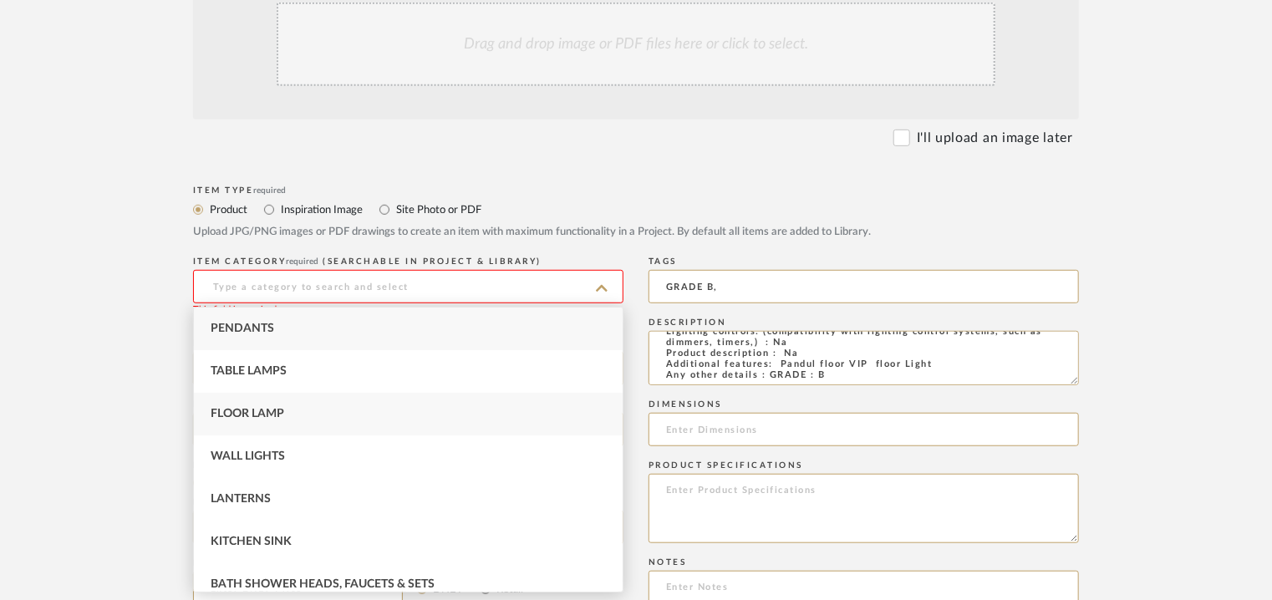
click at [275, 416] on span "Floor Lamp" at bounding box center [248, 414] width 74 height 12
type input "Floor Lamp"
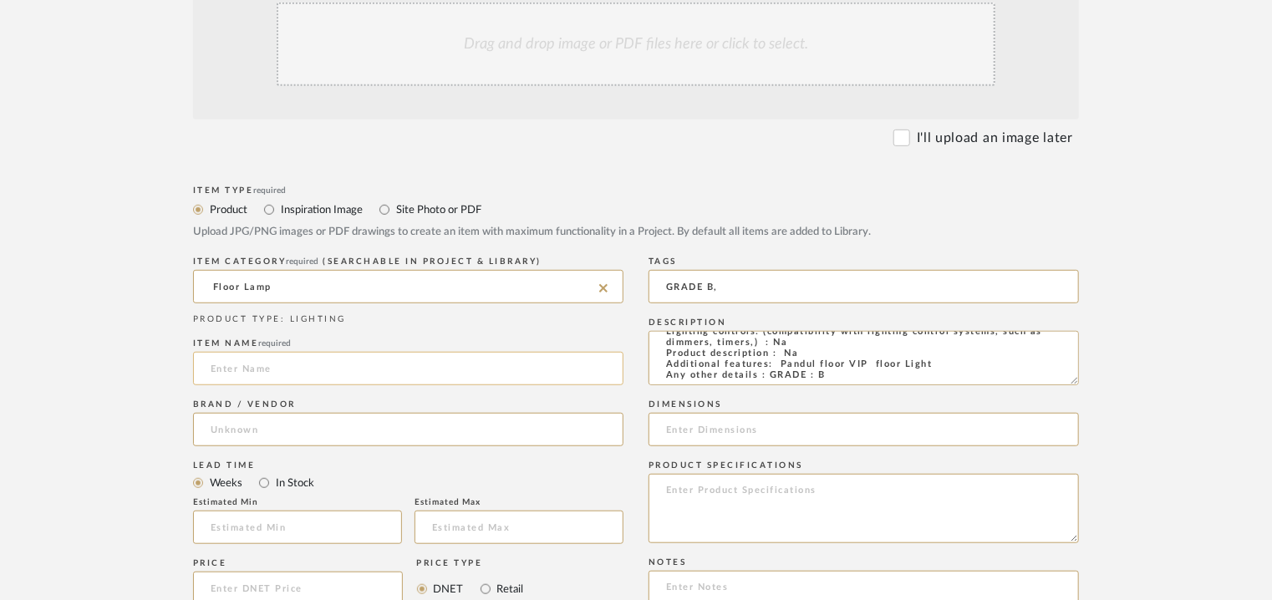
drag, startPoint x: 312, startPoint y: 362, endPoint x: 338, endPoint y: 354, distance: 26.2
click at [325, 358] on input at bounding box center [408, 368] width 430 height 33
type input "p"
click at [257, 365] on input "PANDUL VIP FLOOR LAMP" at bounding box center [408, 368] width 430 height 33
type input "PANDUL FLOOR VIP FLOOR LAMP"
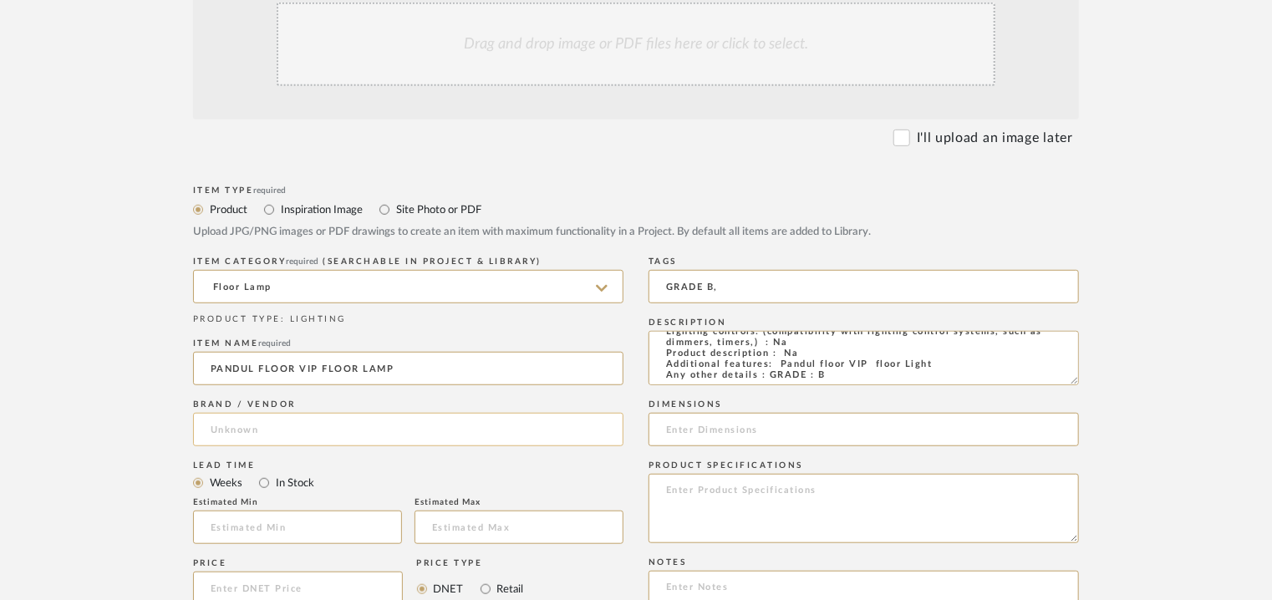
click at [235, 420] on input at bounding box center [408, 429] width 430 height 33
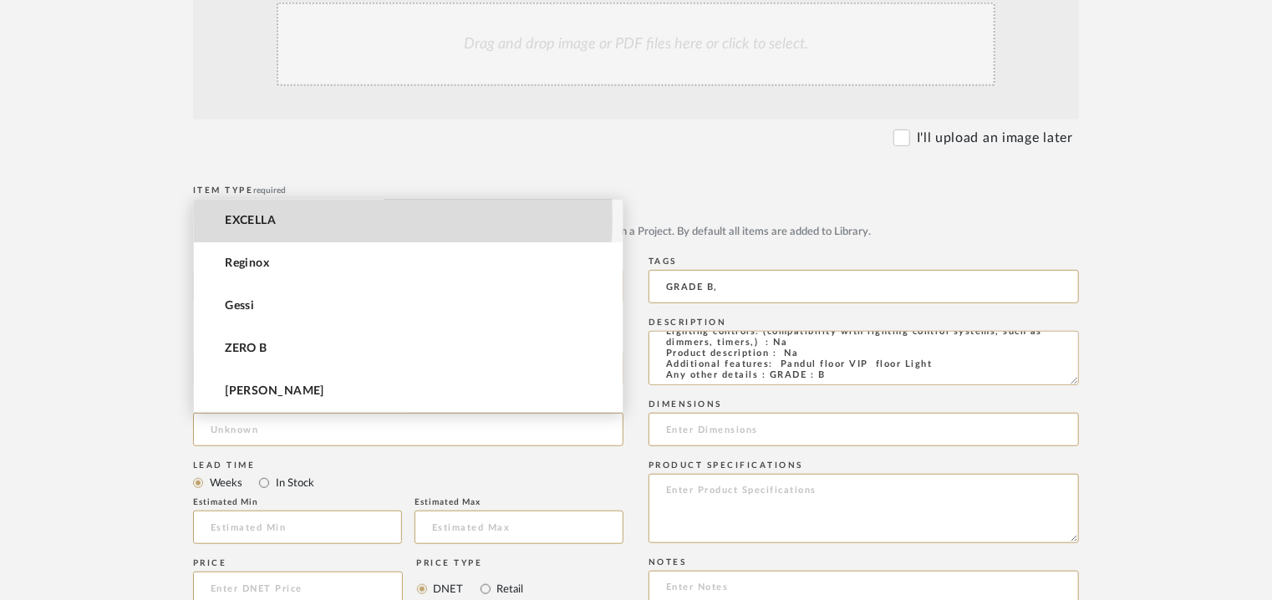
click at [286, 218] on mat-option "EXCELLA" at bounding box center [408, 221] width 429 height 43
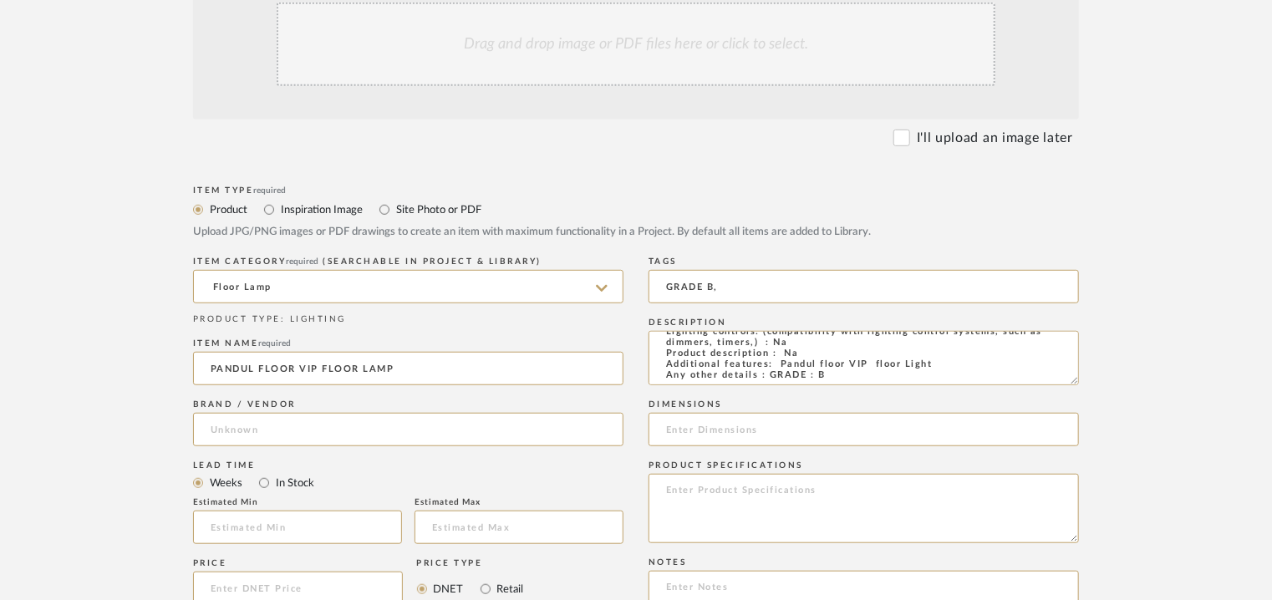
type input "EXCELLA"
click at [325, 520] on input "text" at bounding box center [297, 526] width 209 height 33
type input "17"
click at [781, 292] on input "GRADE B," at bounding box center [863, 286] width 430 height 33
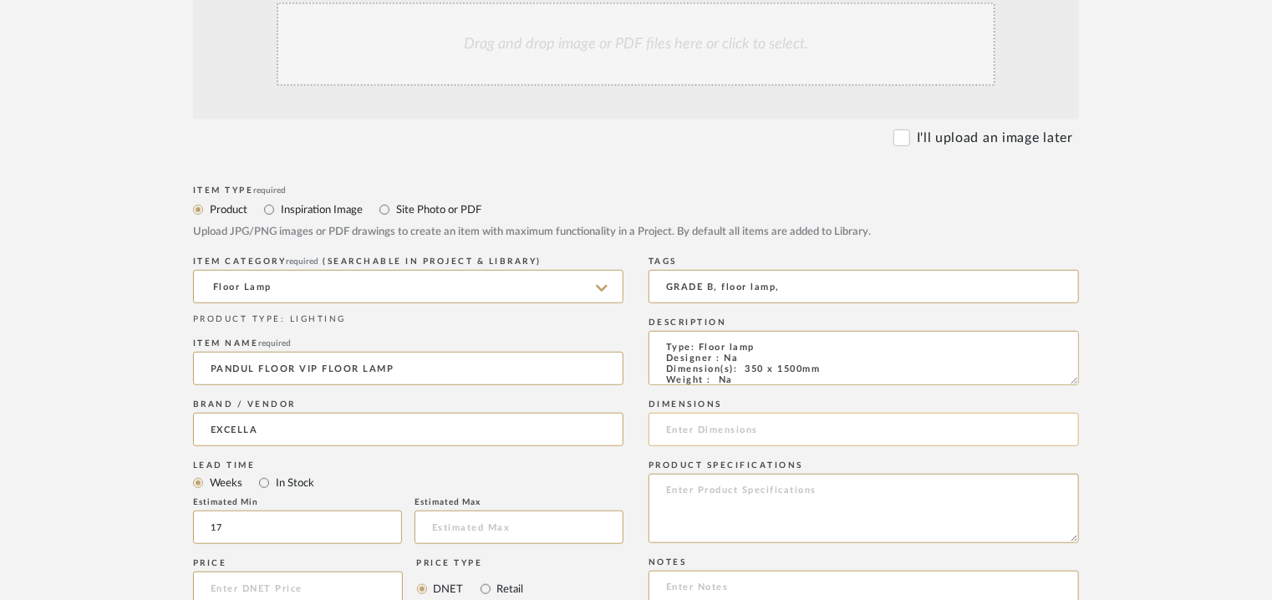
type input "GRADE B, floor lamp,"
click at [758, 428] on input at bounding box center [863, 429] width 430 height 33
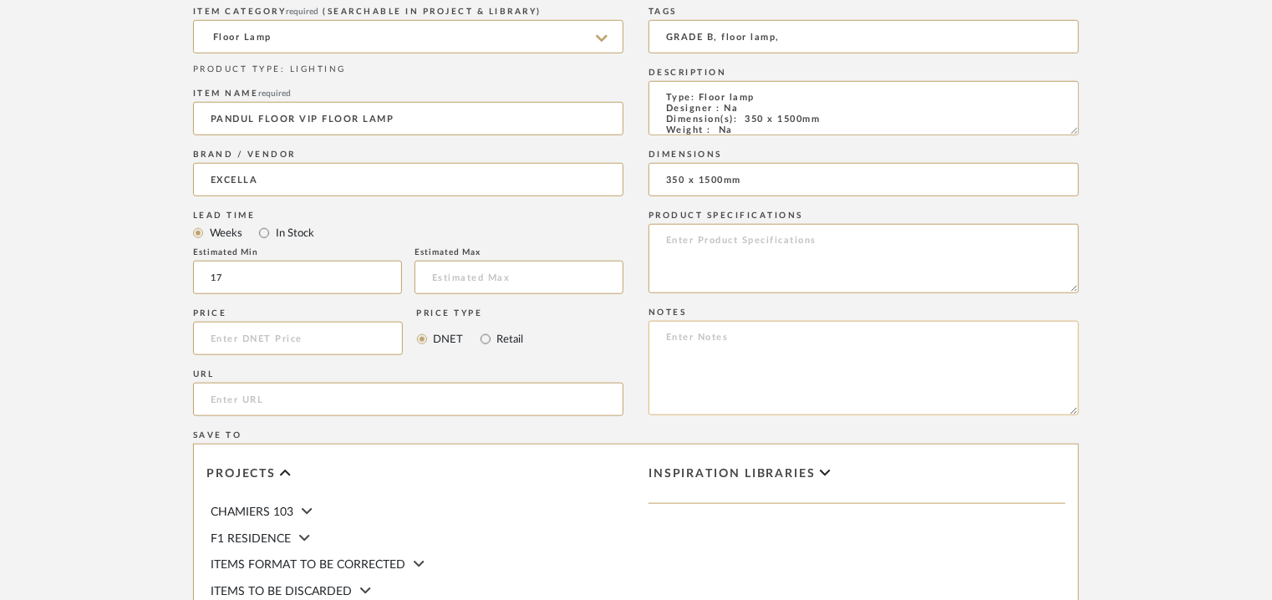
scroll to position [668, 0]
type input "350 x 1500mm"
paste textarea "Price: INR.24,750/- Lead time : 120days after confirmation of size. Customisabl…"
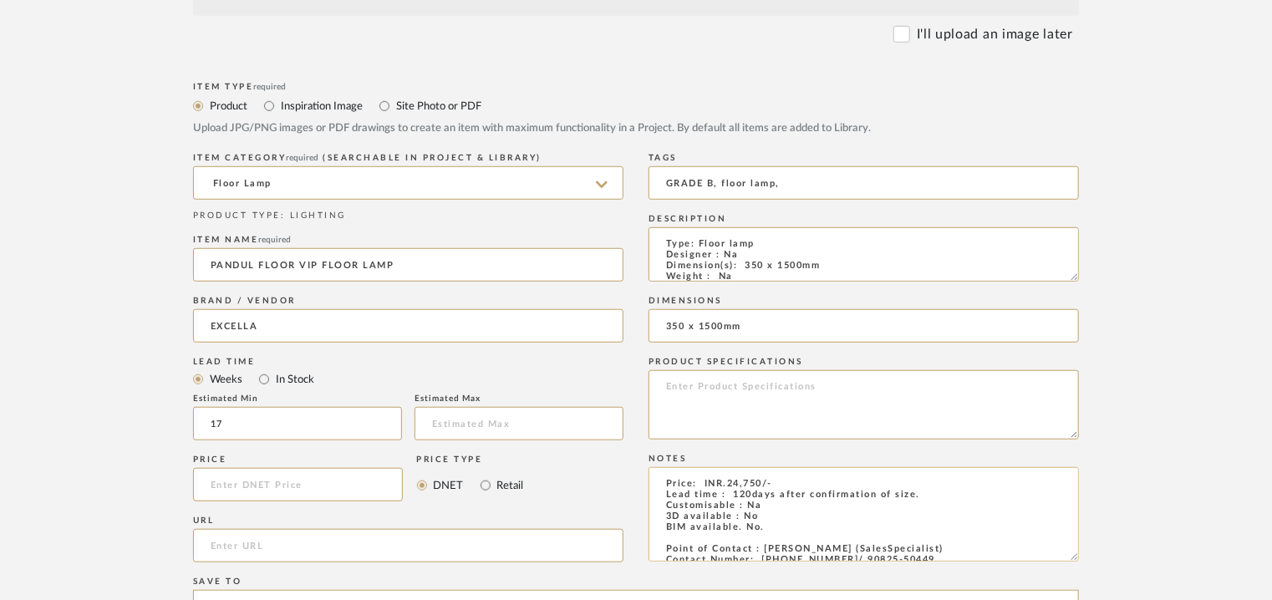
scroll to position [334, 0]
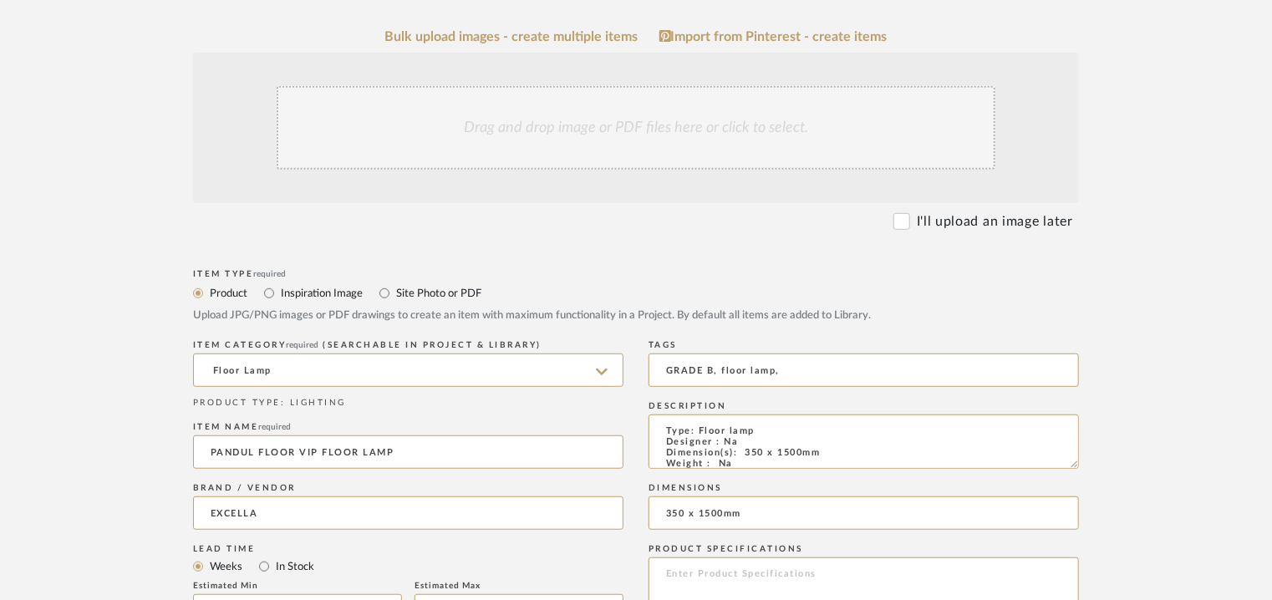
type textarea "Price: INR.24,750/- Lead time : 120days after confirmation of size. Customisabl…"
click at [676, 119] on div "Drag and drop image or PDF files here or click to select." at bounding box center [636, 128] width 719 height 84
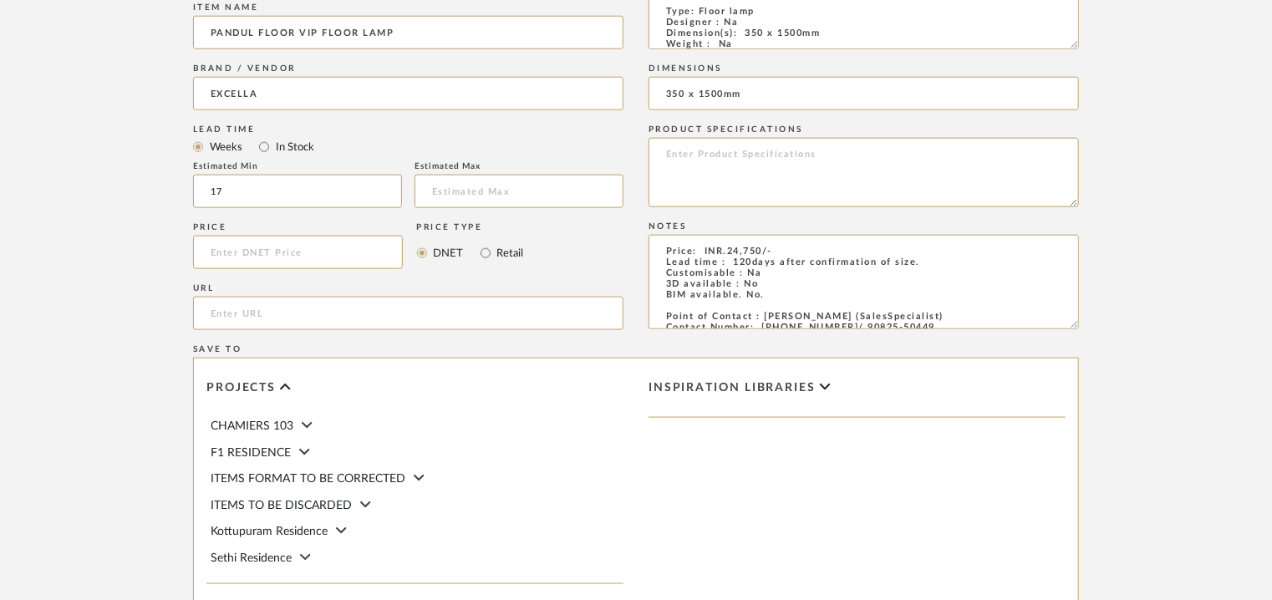
scroll to position [1146, 0]
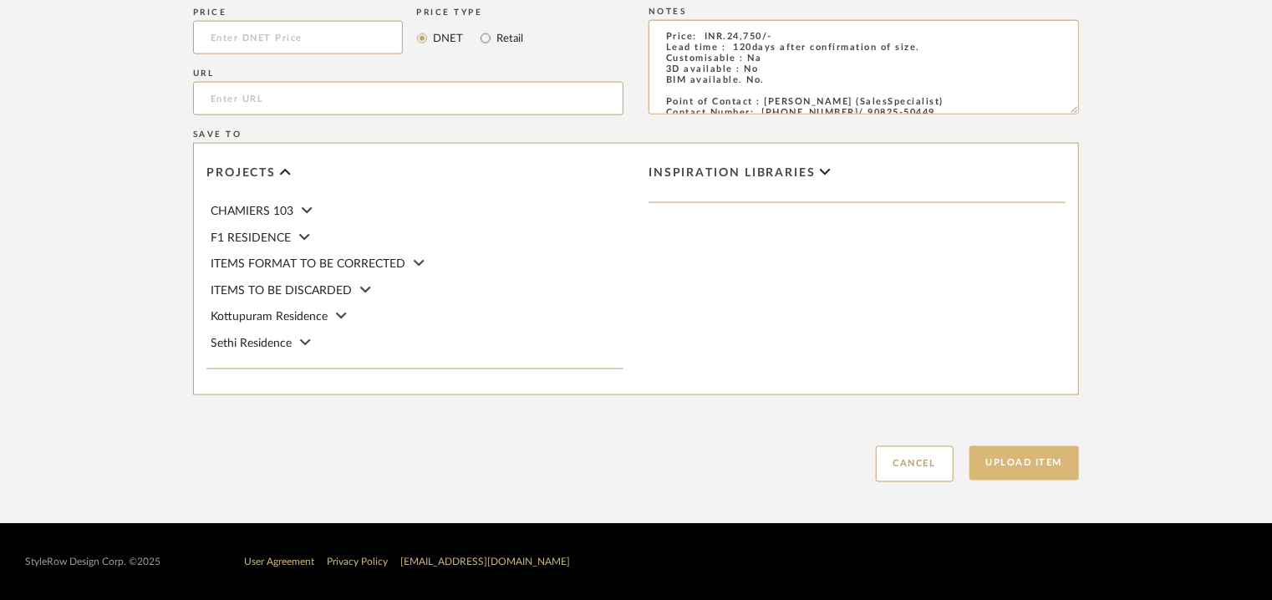
click at [1028, 465] on button "Upload Item" at bounding box center [1024, 463] width 110 height 34
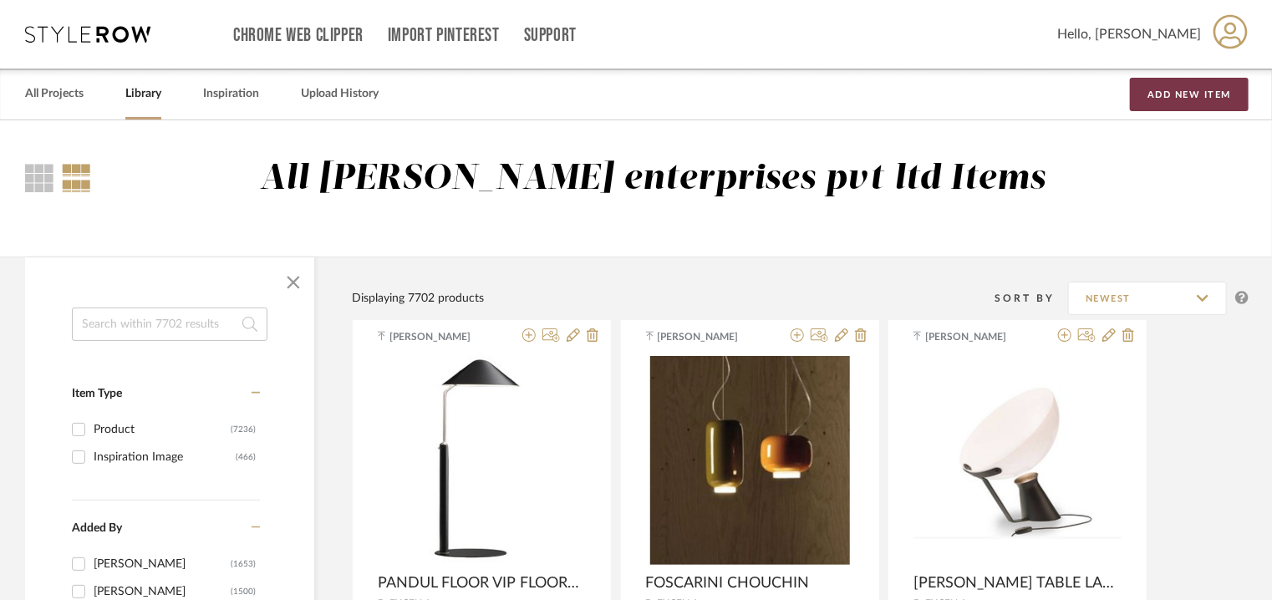
click at [1226, 94] on button "Add New Item" at bounding box center [1189, 94] width 119 height 33
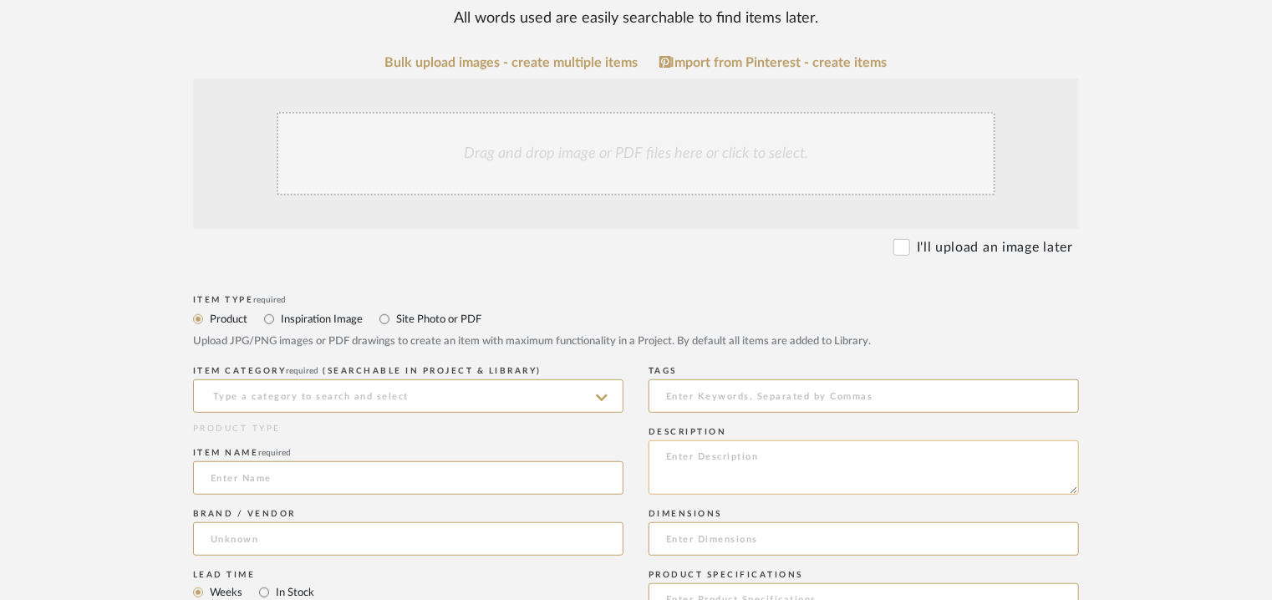
scroll to position [418, 0]
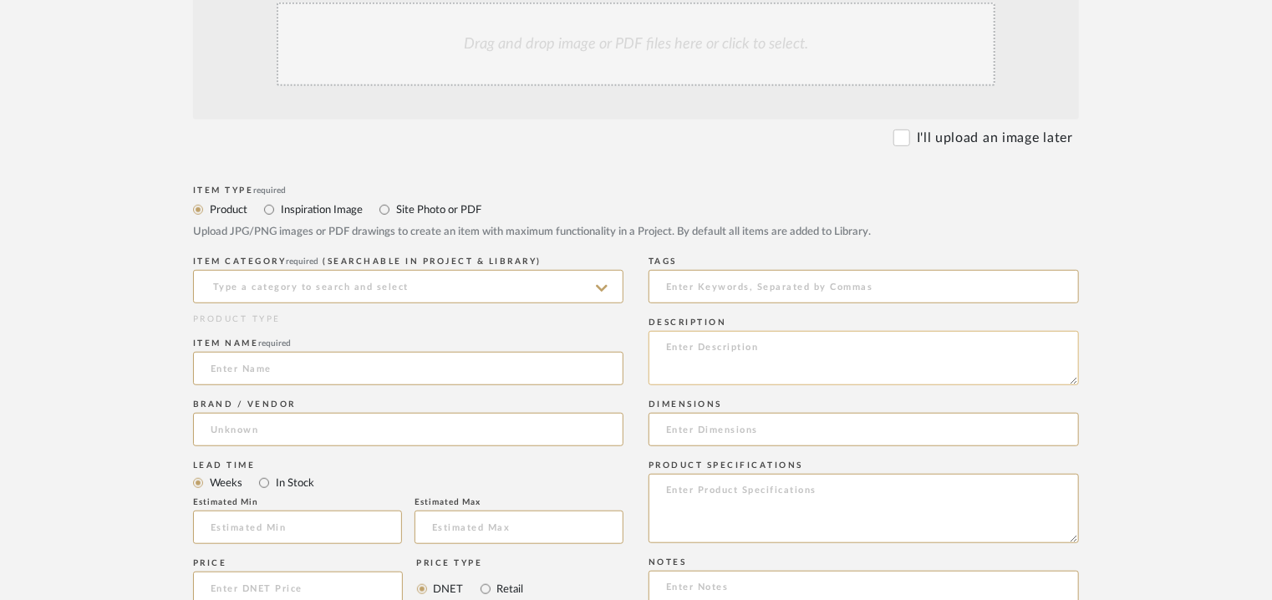
paste textarea "Type: Table lamp Designer : Na Dimension(s): Na Weight : Na Materials & Finish:…"
type textarea "Type: Table lamp Designer : Na Dimension(s): Na Weight : Na Materials & Finish:…"
click at [392, 275] on input at bounding box center [408, 286] width 430 height 33
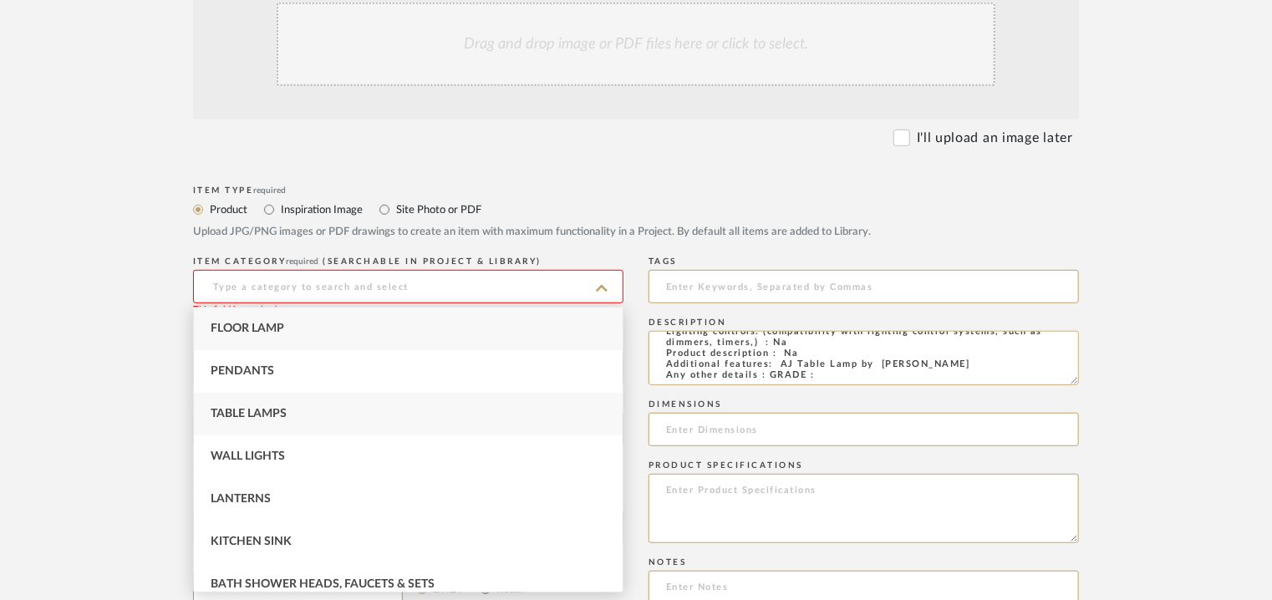
click at [241, 419] on span "Table Lamps" at bounding box center [249, 414] width 76 height 12
type input "Table Lamps"
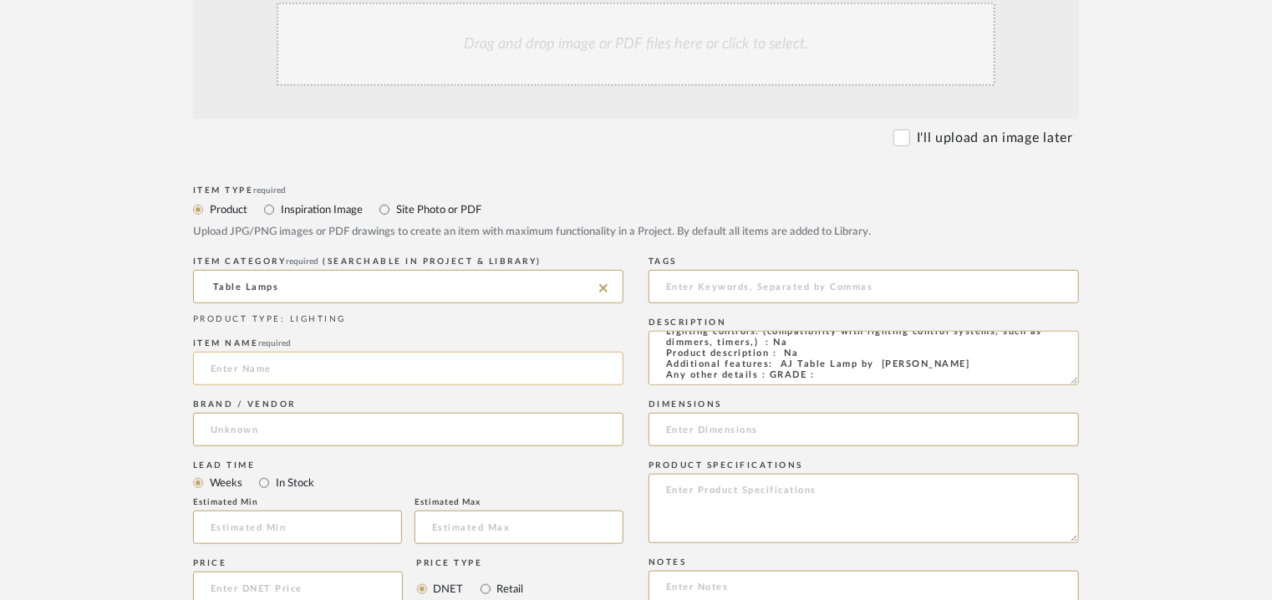
click at [254, 362] on input at bounding box center [408, 368] width 430 height 33
type input "AJ TABLE LAMP"
click at [217, 431] on input at bounding box center [408, 429] width 430 height 33
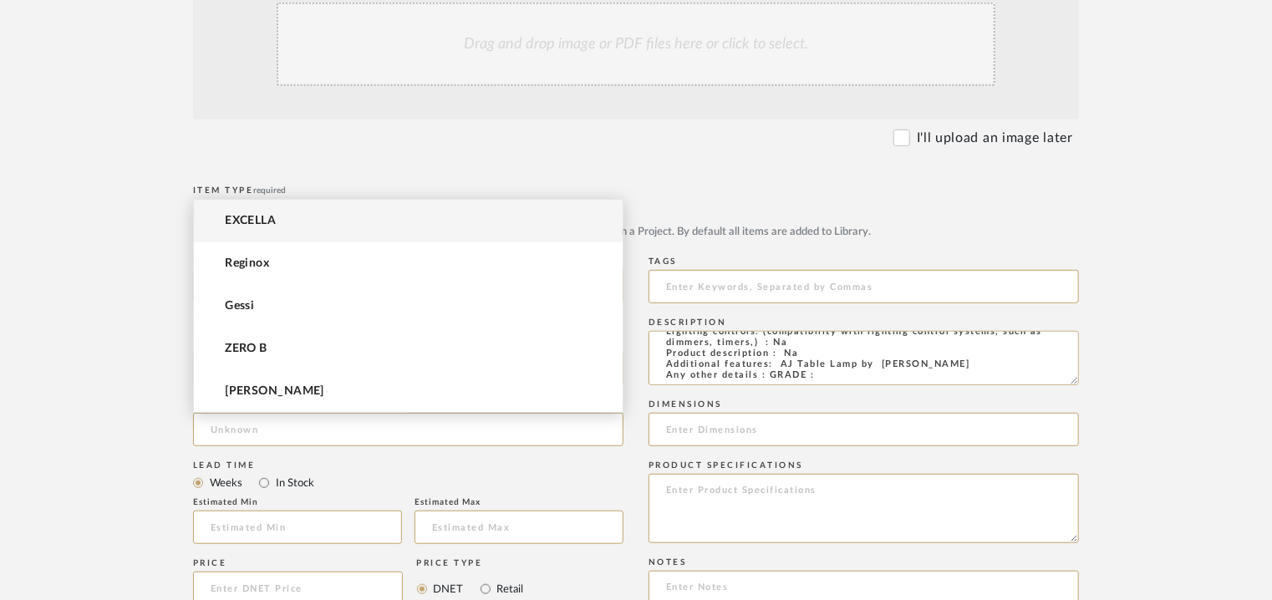
click at [269, 214] on span "EXCELLA" at bounding box center [250, 221] width 51 height 14
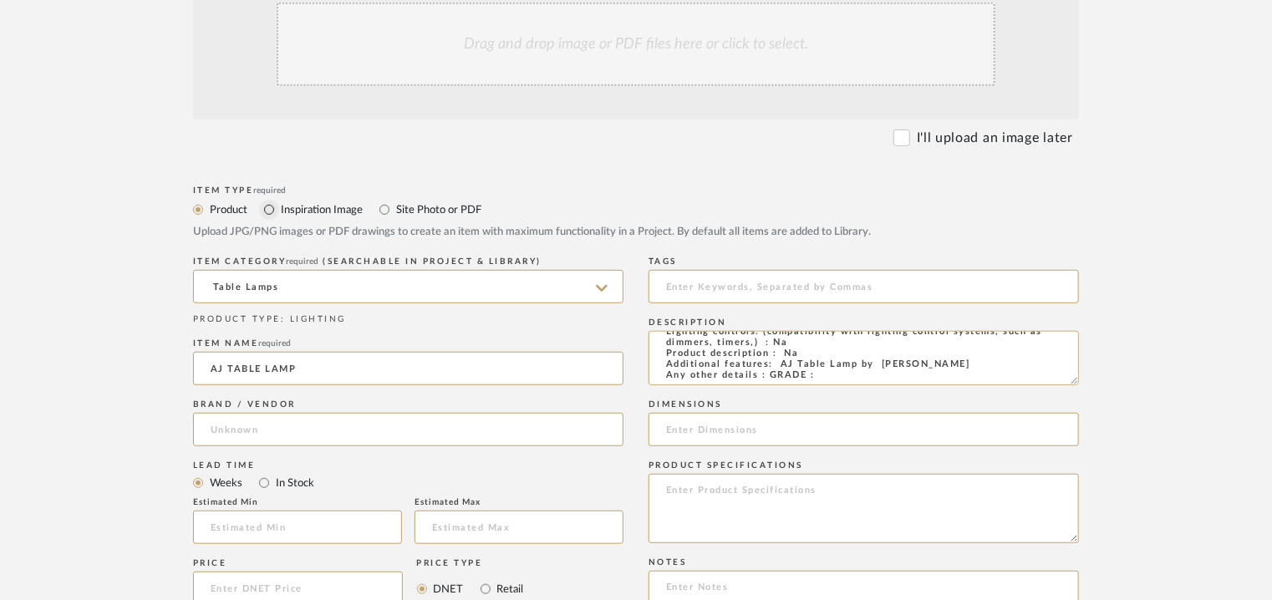
type input "EXCELLA"
click at [307, 528] on input at bounding box center [297, 526] width 209 height 33
type input "17"
click at [790, 287] on input at bounding box center [863, 286] width 430 height 33
type input "T"
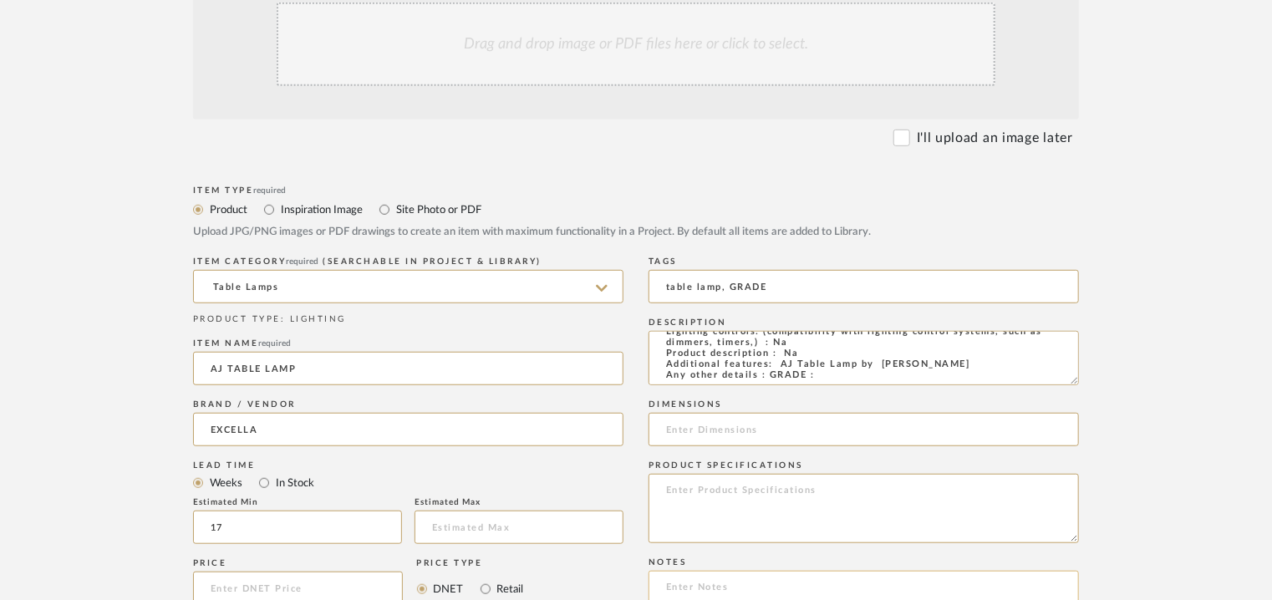
type input "table lamp, GRADE"
click at [816, 382] on textarea "Type: Table lamp Designer : Na Dimension(s): Na Weight : Na Materials & Finish:…" at bounding box center [863, 358] width 430 height 54
type textarea "Type: Table lamp Designer : Na Dimension(s): Na Weight : Na Materials & Finish:…"
click at [832, 295] on input "table lamp, GRADE" at bounding box center [863, 286] width 430 height 33
type input "table lamp, GRADE B,"
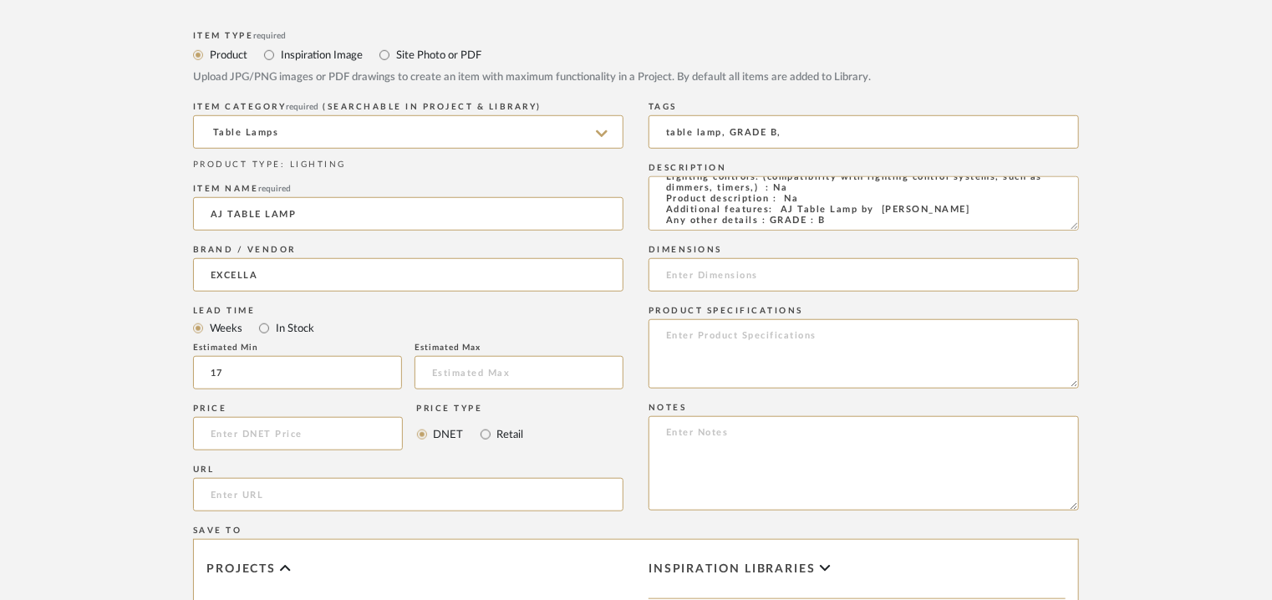
scroll to position [919, 0]
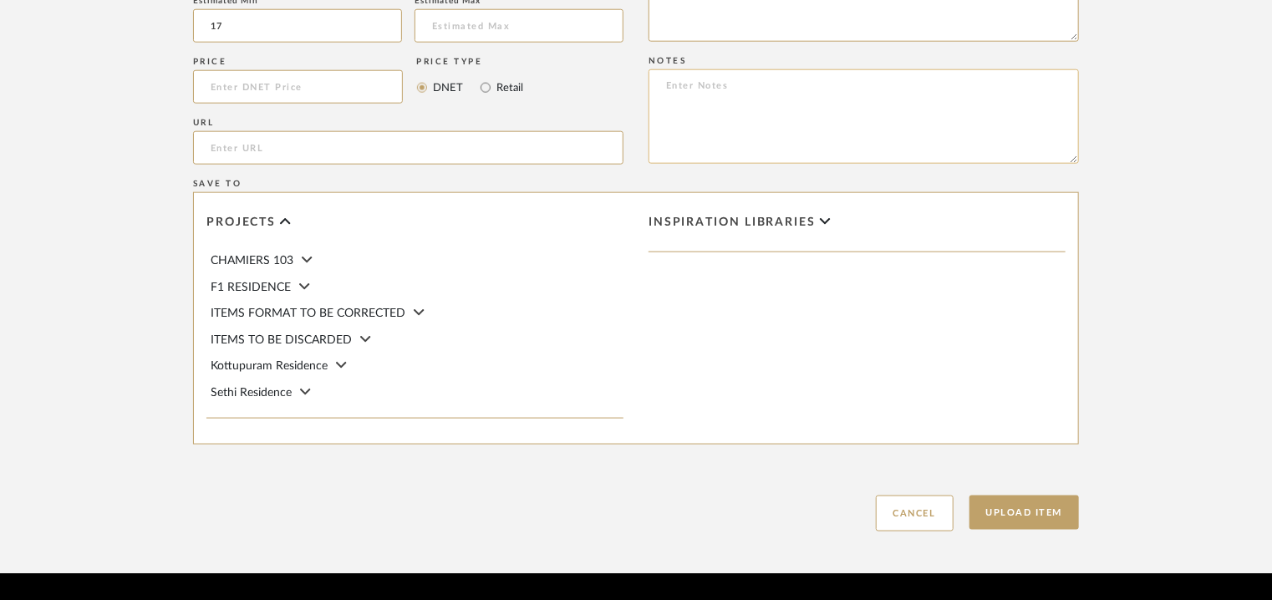
paste textarea "Price: INR.50,000/- Lead time : 120days after confirmation of size. Customisabl…"
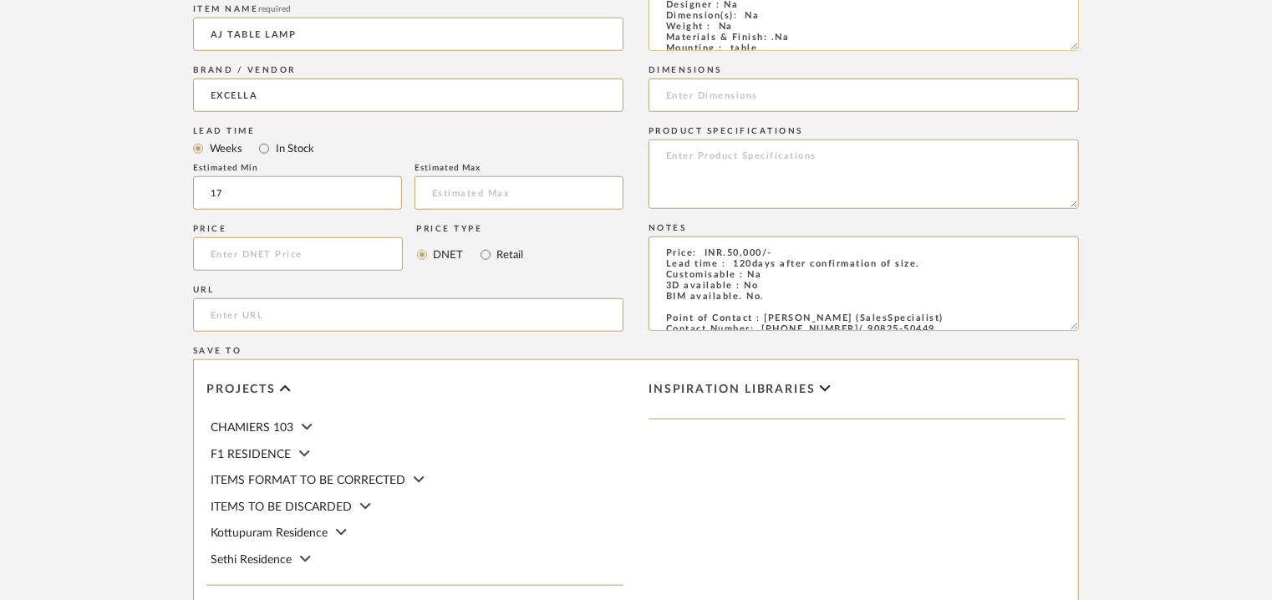
scroll to position [0, 0]
type textarea "Price: INR.50,000/- Lead time : 120days after confirmation of size. Customisabl…"
click at [725, 88] on input at bounding box center [863, 95] width 430 height 33
paste input "160 (width) x 560 (Height) x 215 (Length)"
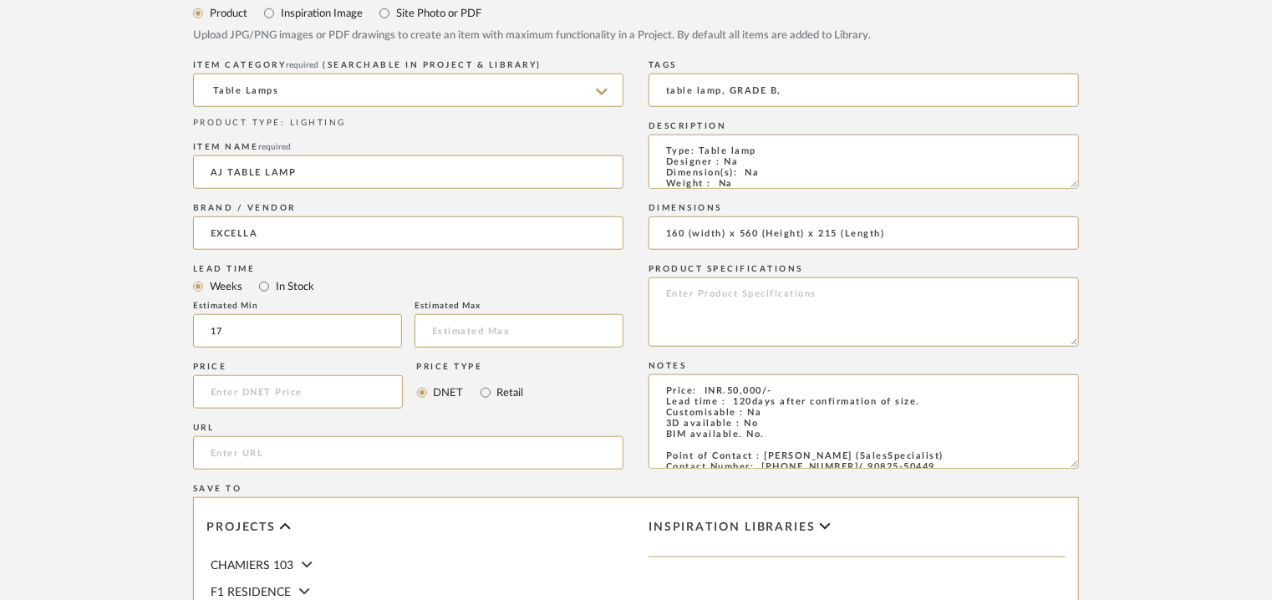
scroll to position [585, 0]
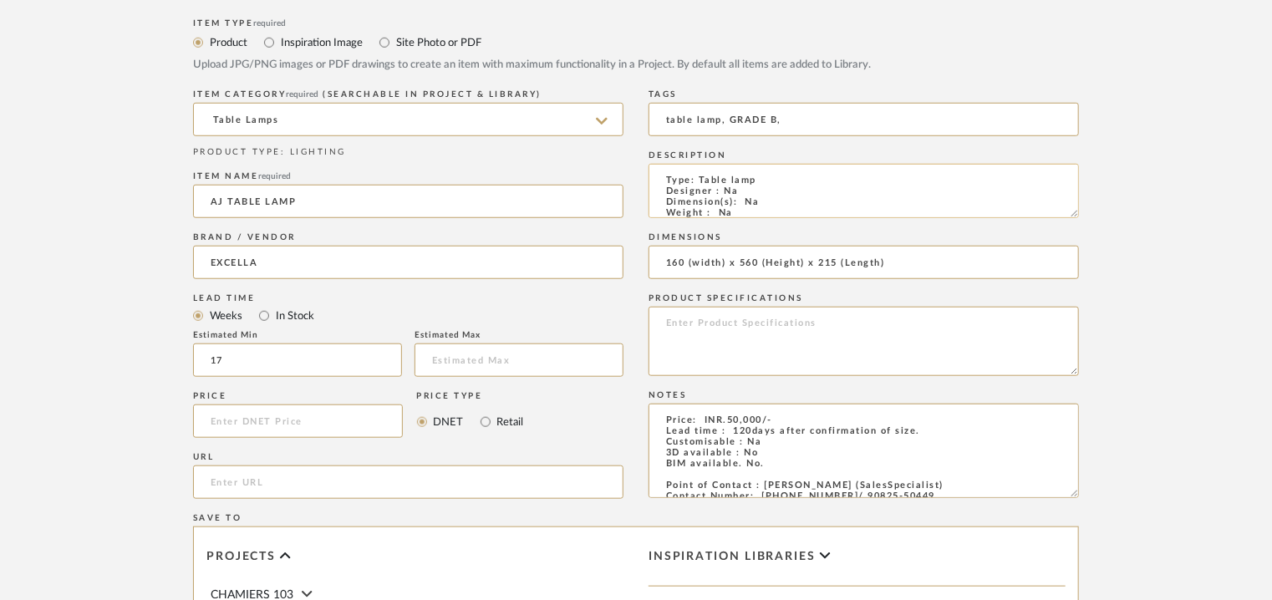
type input "160 (width) x 560 (Height) x 215 (Length)"
click at [750, 207] on textarea "Type: Table lamp Designer : Na Dimension(s): Na Weight : Na Materials & Finish:…" at bounding box center [863, 191] width 430 height 54
click at [750, 208] on textarea "Type: Table lamp Designer : Na Dimension(s): Na Weight : Na Materials & Finish:…" at bounding box center [863, 191] width 430 height 54
click at [760, 175] on textarea "Type: Table lamp Designer : Na Dimension(s): Na Weight : Na Materials & Finish:…" at bounding box center [863, 191] width 430 height 54
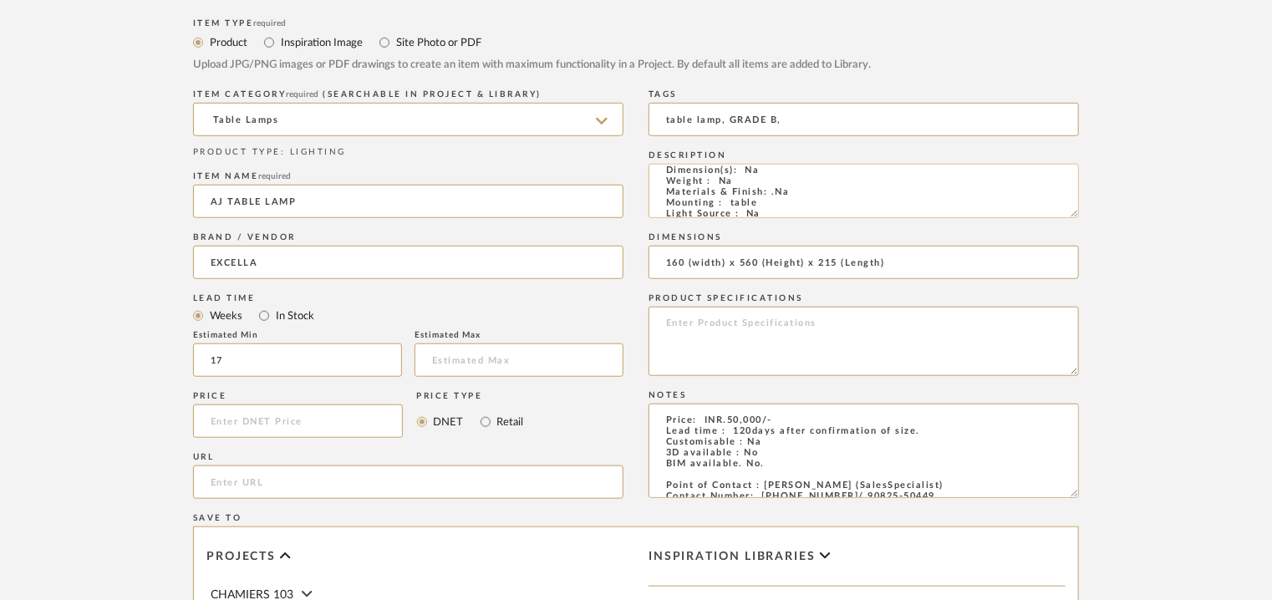
click at [751, 169] on textarea "Type: Table lamp Designer : Na Dimension(s): Na Weight : Na Materials & Finish:…" at bounding box center [863, 191] width 430 height 54
paste textarea "160 (width) x 560 (Height) x 215 (Length)"
type textarea "Type: Table lamp Designer : Na Dimension(s): 160 (width) x 560 (Height) x 215 (…"
click at [891, 258] on input "160 (width) x 560 (Height) x 215 (Length)" at bounding box center [863, 262] width 430 height 33
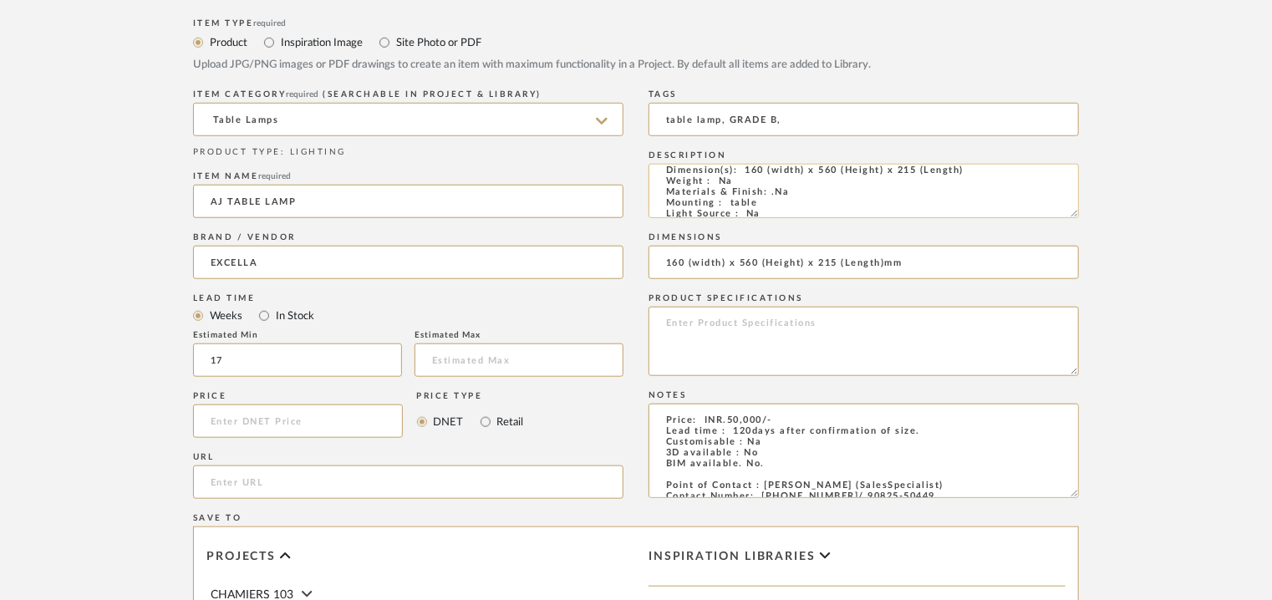
type input "160 (width) x 560 (Height) x 215 (Length)mm"
click at [963, 169] on textarea "Type: Table lamp Designer : Na Dimension(s): 160 (width) x 560 (Height) x 215 (…" at bounding box center [863, 191] width 430 height 54
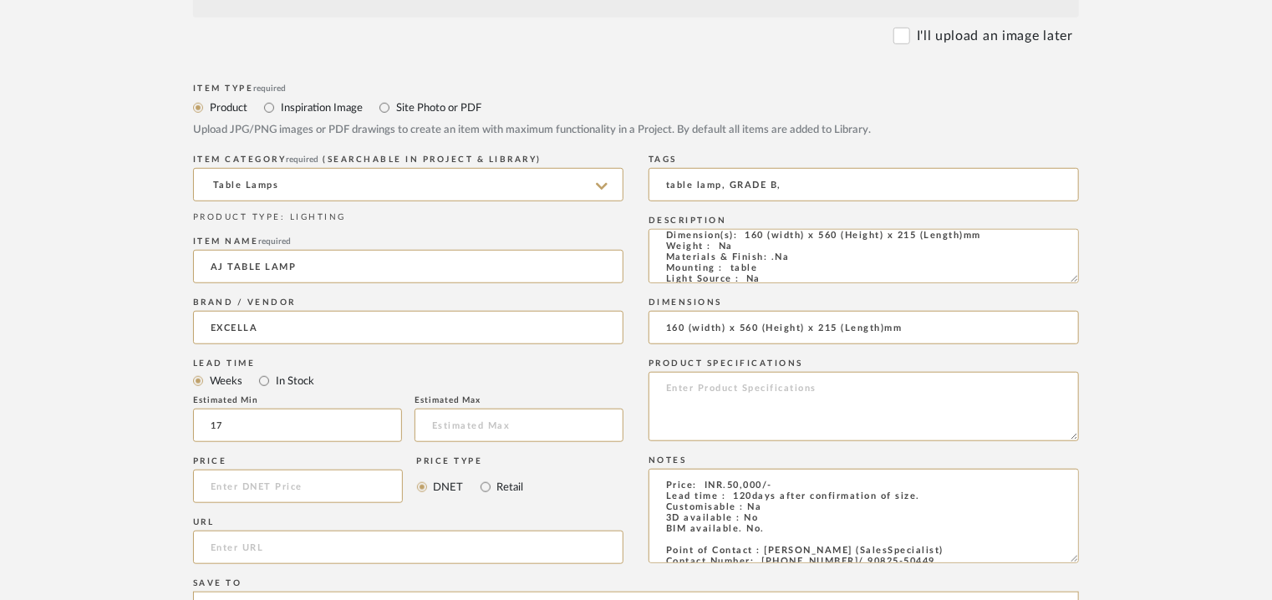
scroll to position [167, 0]
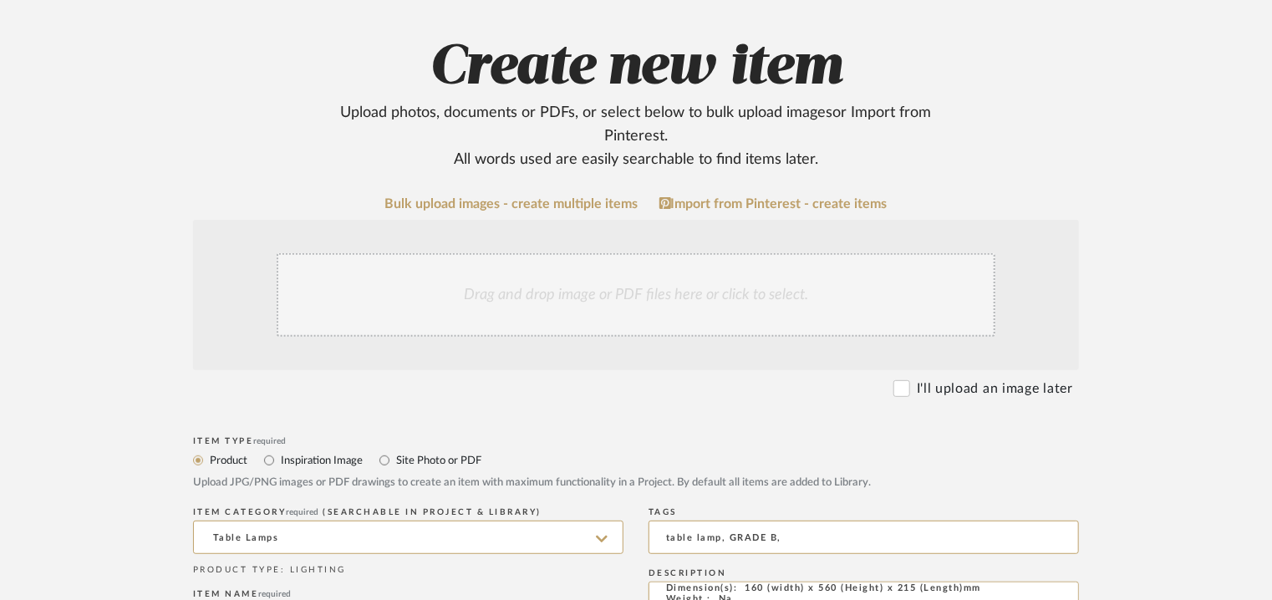
type textarea "Type: Table lamp Designer : Na Dimension(s): 160 (width) x 560 (Height) x 215 (…"
click at [482, 313] on div "Drag and drop image or PDF files here or click to select." at bounding box center [636, 295] width 719 height 84
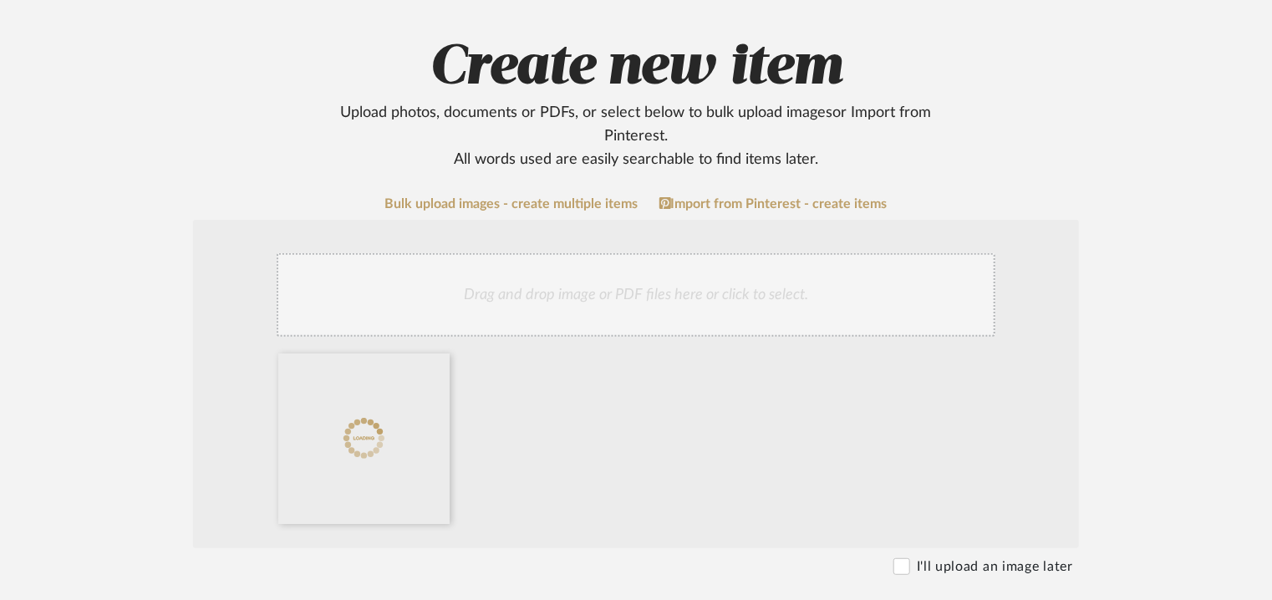
click at [598, 271] on div "Drag and drop image or PDF files here or click to select." at bounding box center [636, 295] width 719 height 84
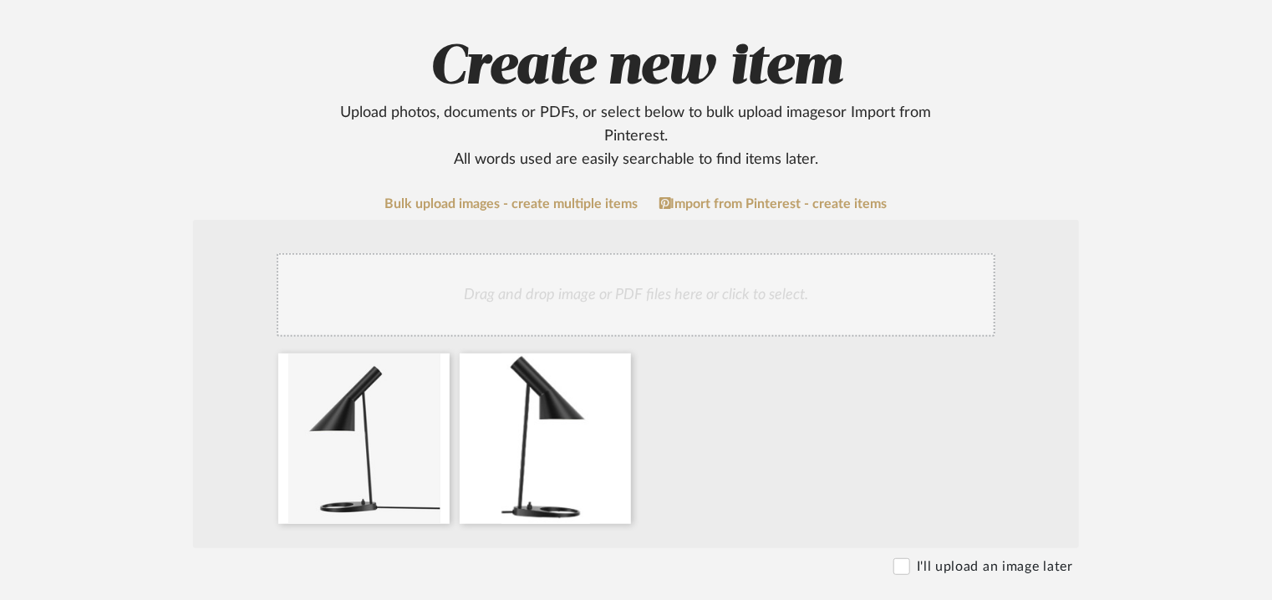
click at [779, 317] on div "Drag and drop image or PDF files here or click to select." at bounding box center [636, 295] width 719 height 84
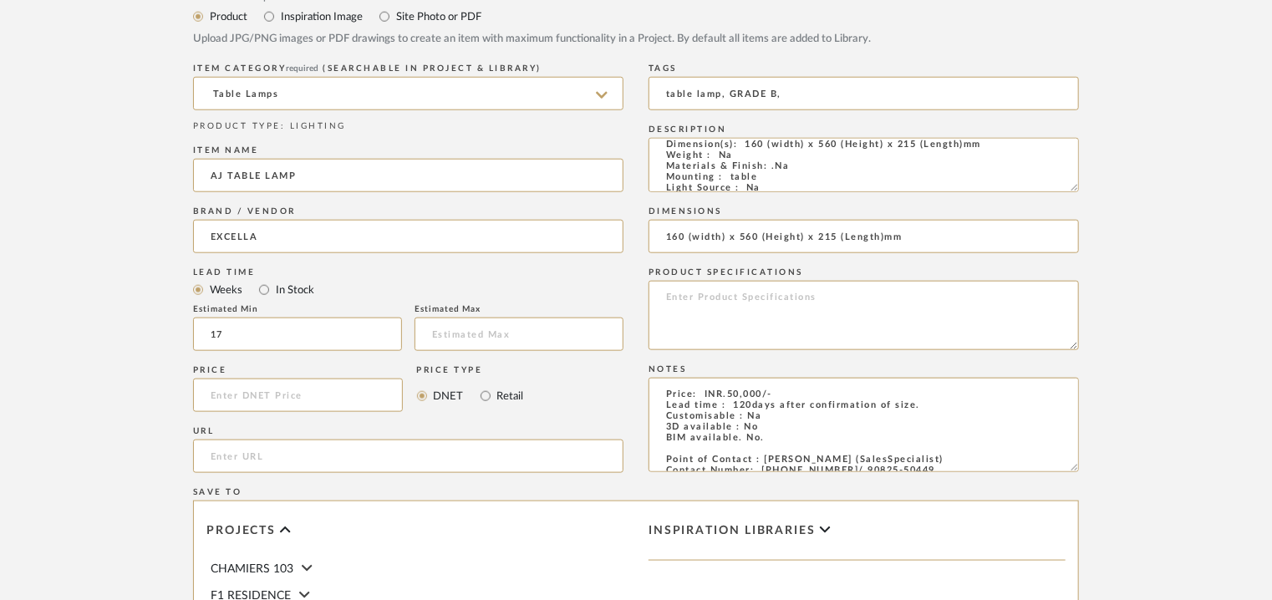
scroll to position [1063, 0]
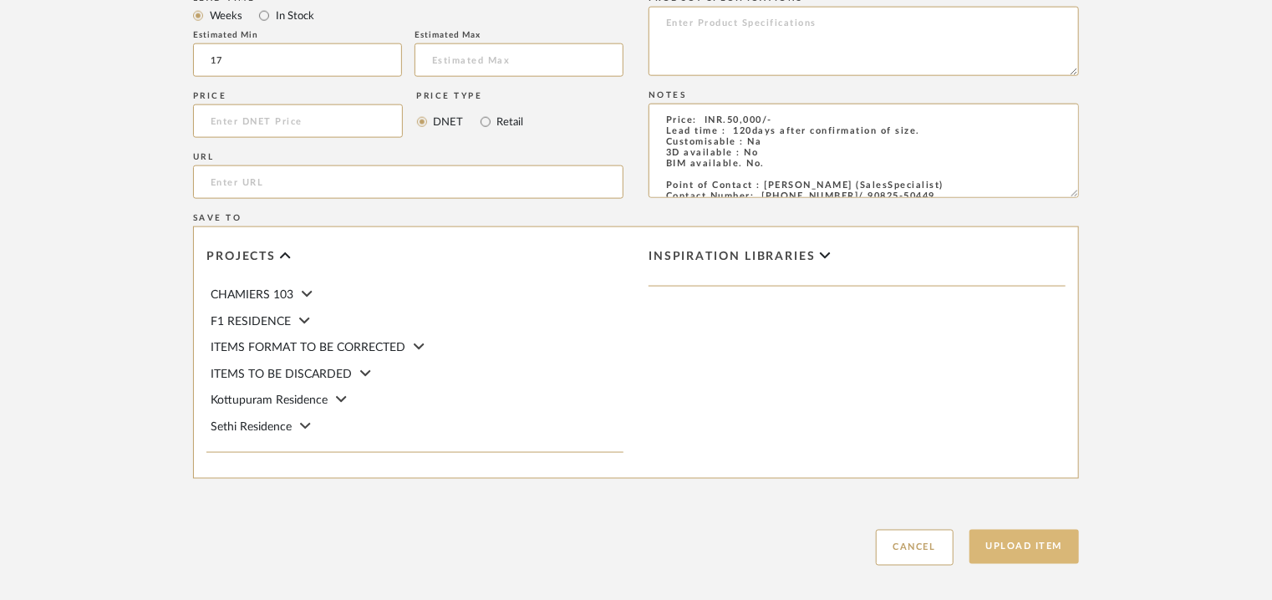
click at [1049, 556] on button "Upload Item" at bounding box center [1024, 547] width 110 height 34
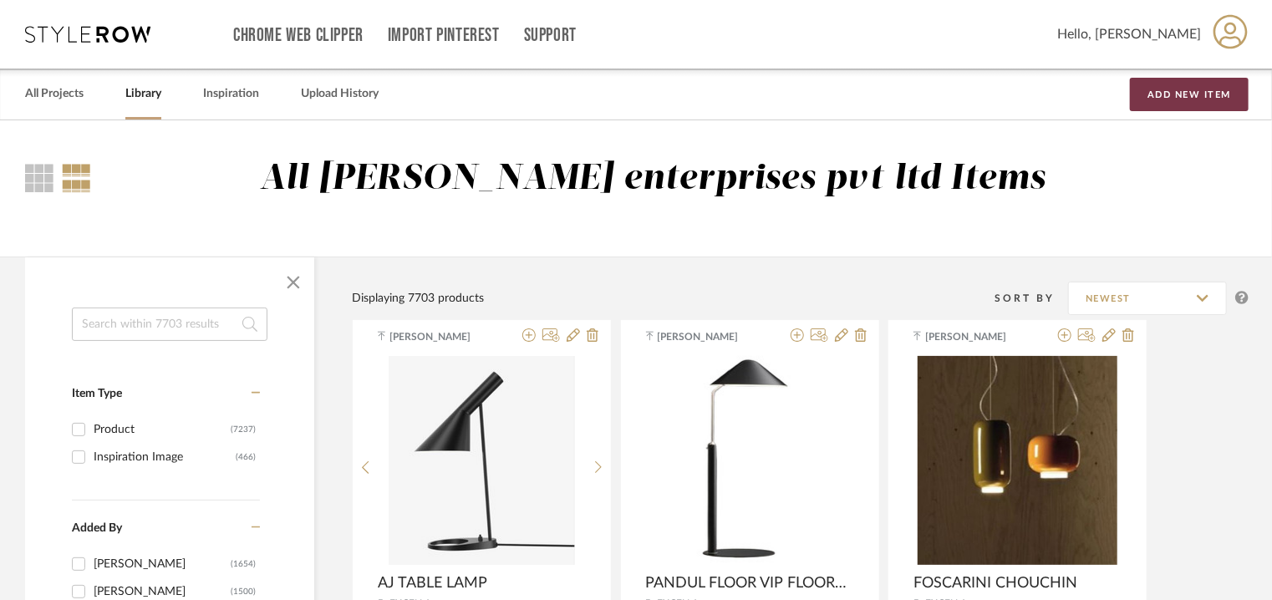
click at [1201, 86] on button "Add New Item" at bounding box center [1189, 94] width 119 height 33
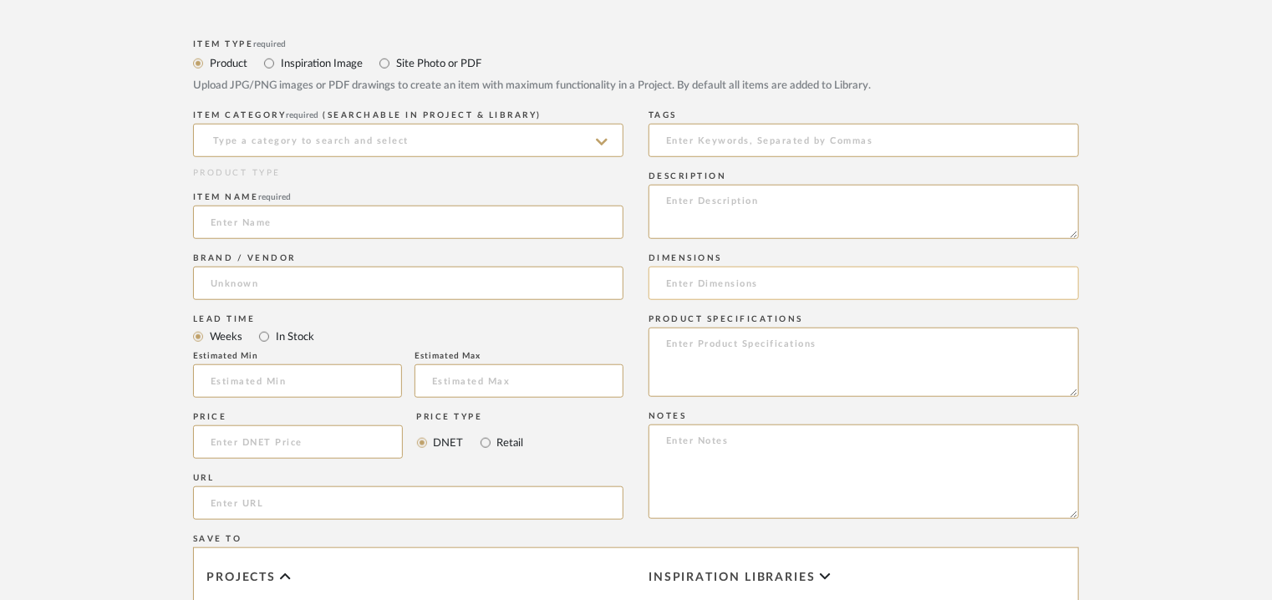
scroll to position [752, 0]
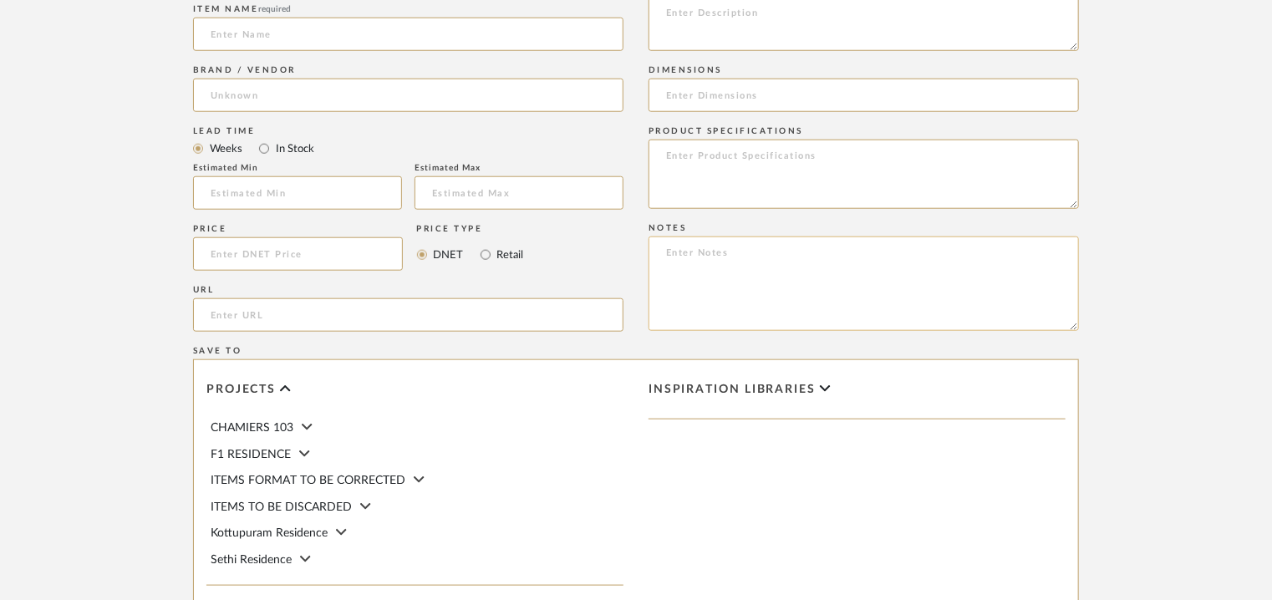
paste textarea "Price: INR.16,200/- Lead time : 120days after confirmation of size. Customisabl…"
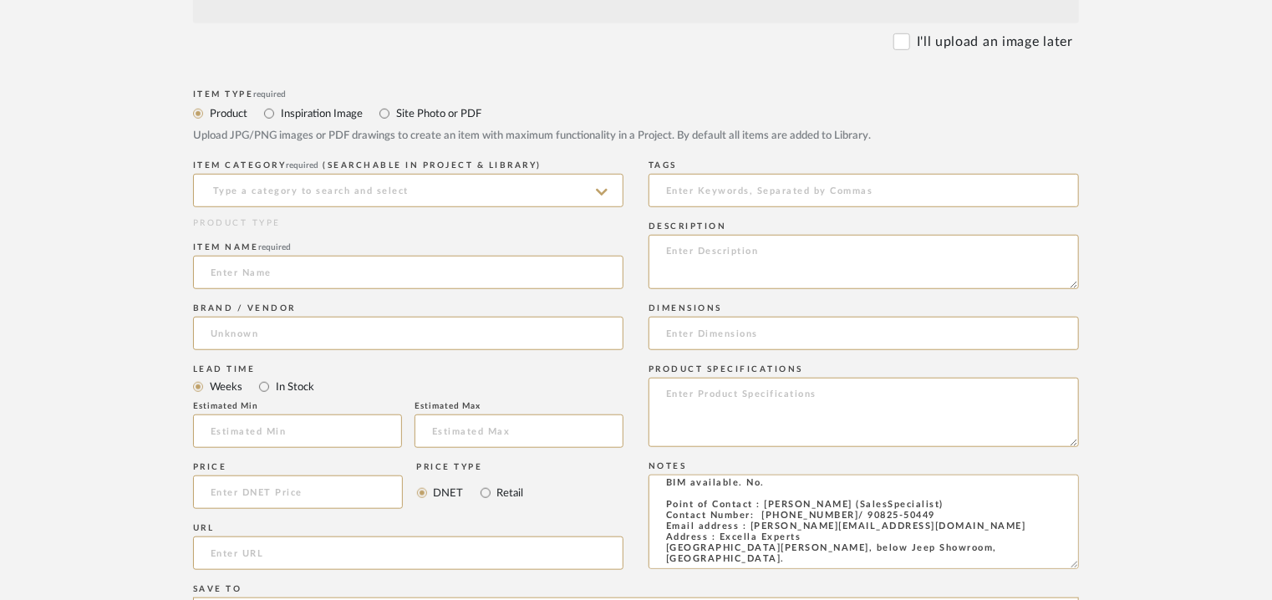
scroll to position [501, 0]
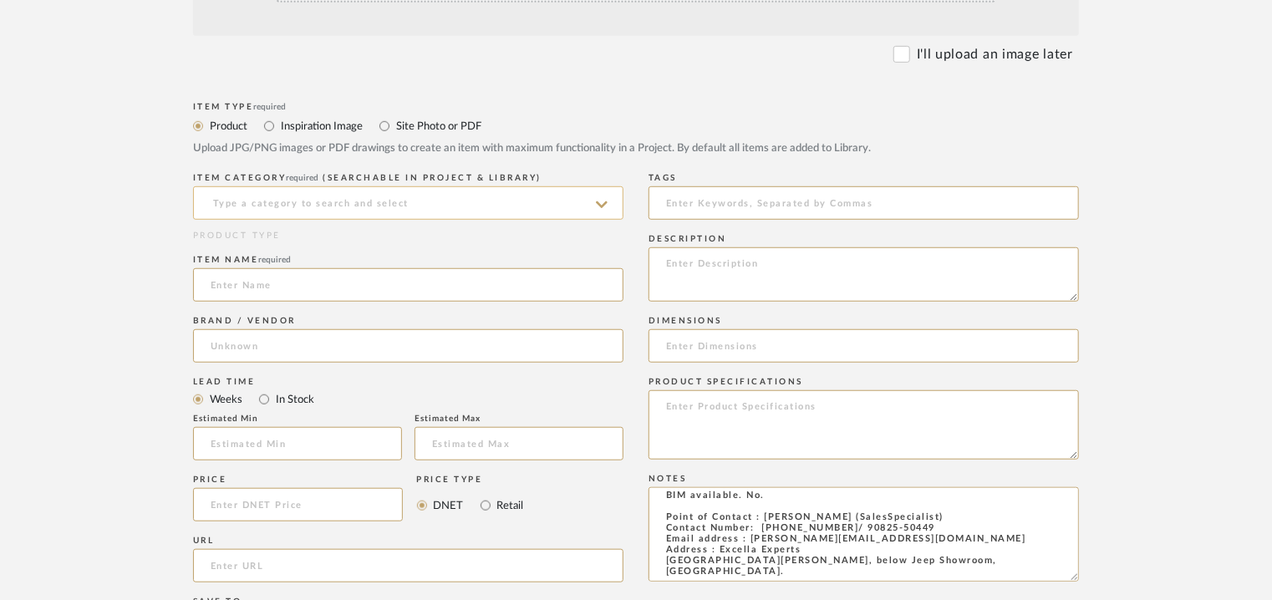
type textarea "Price: INR.16,200/- Lead time : 120days after confirmation of size. Customisabl…"
click at [315, 208] on input at bounding box center [408, 202] width 430 height 33
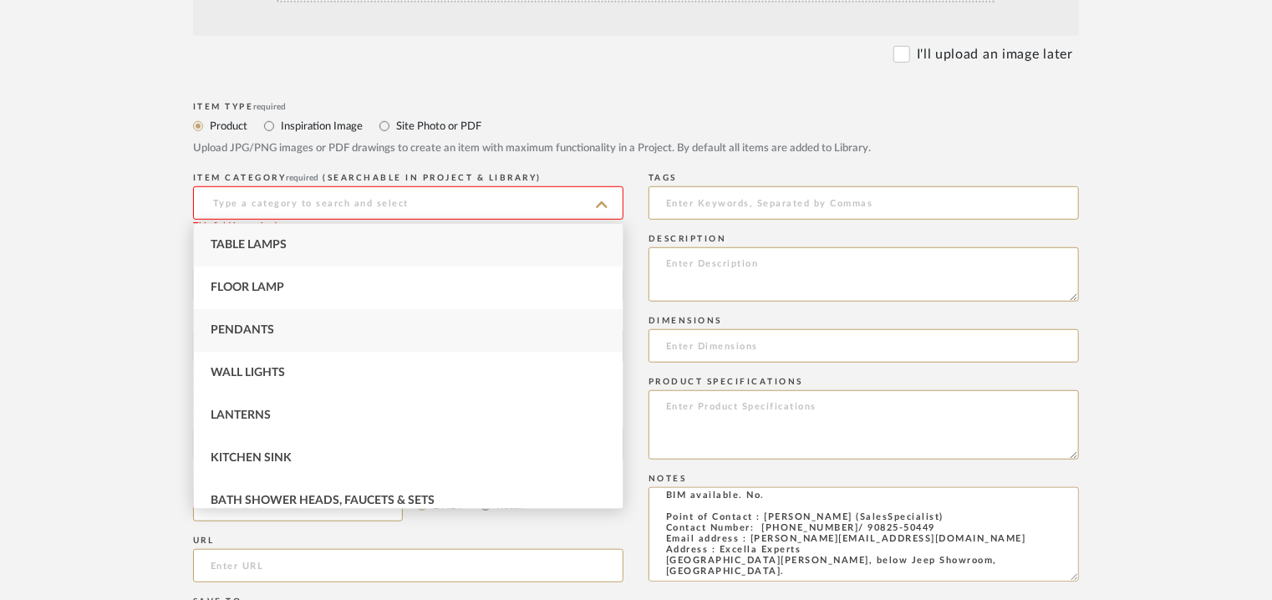
click at [258, 327] on span "Pendants" at bounding box center [242, 330] width 63 height 12
type input "Pendants"
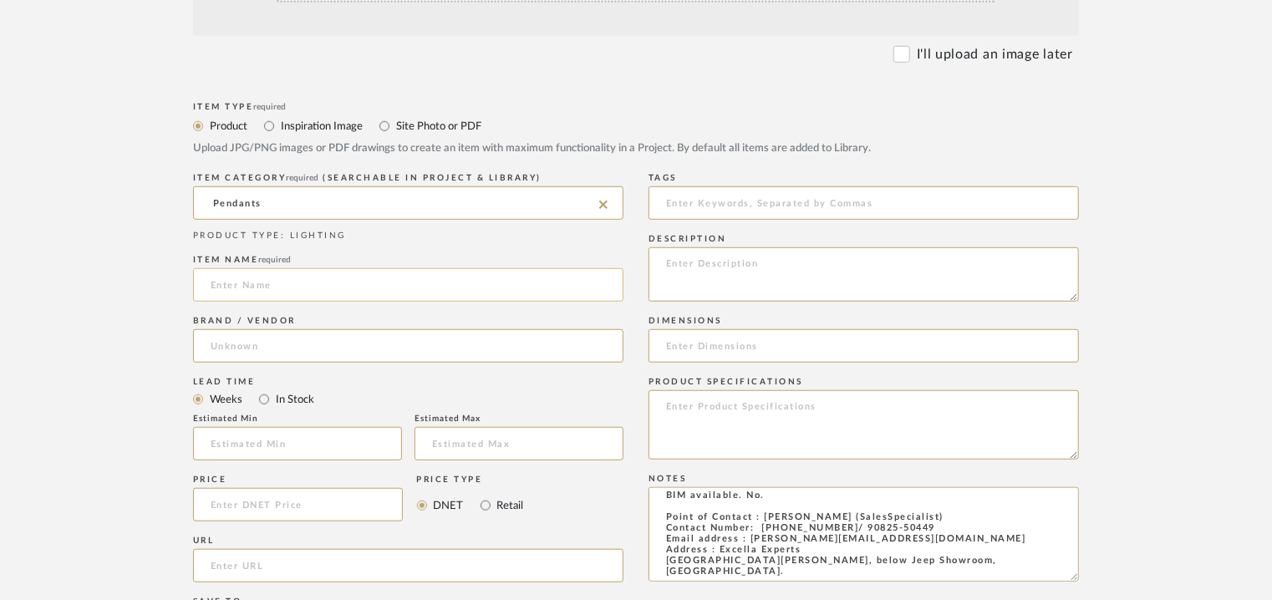
click at [269, 287] on input at bounding box center [408, 284] width 430 height 33
type input "28.1 SINGLE PENDANT LIGHT"
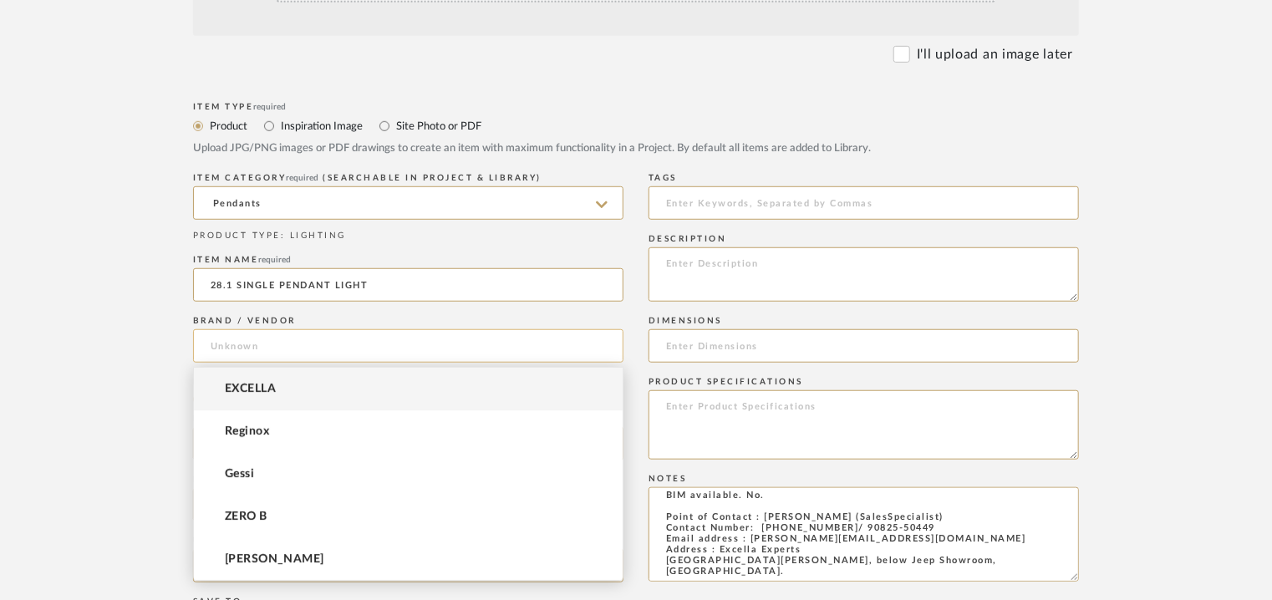
click at [240, 345] on input at bounding box center [408, 345] width 430 height 33
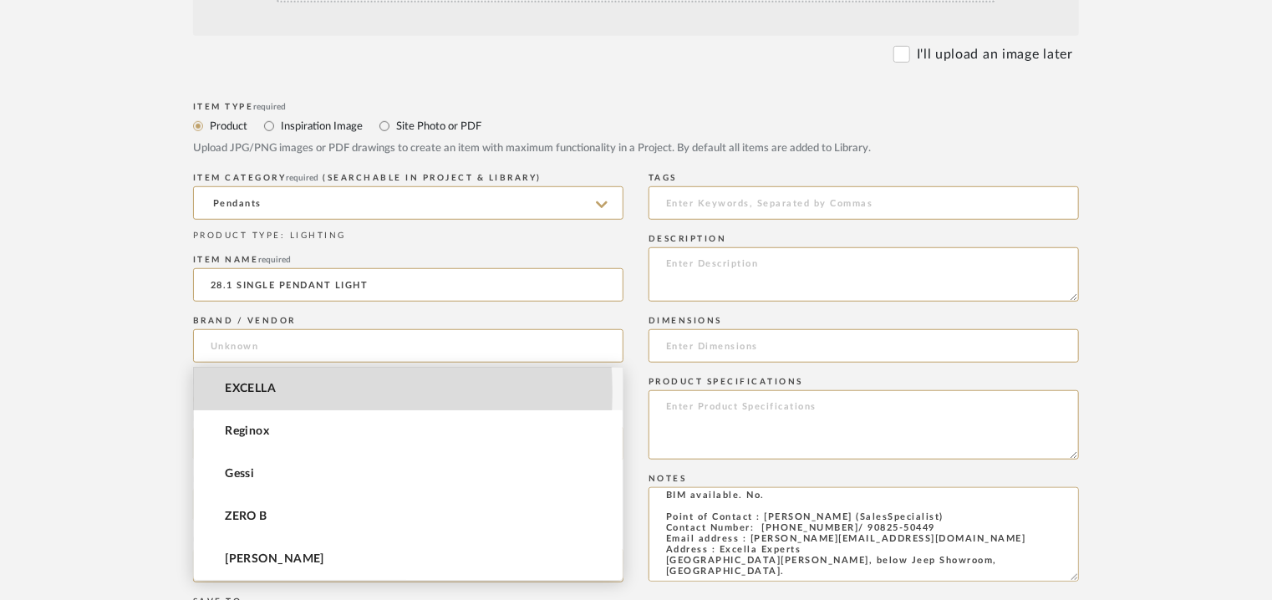
click at [263, 392] on span "EXCELLA" at bounding box center [250, 389] width 51 height 14
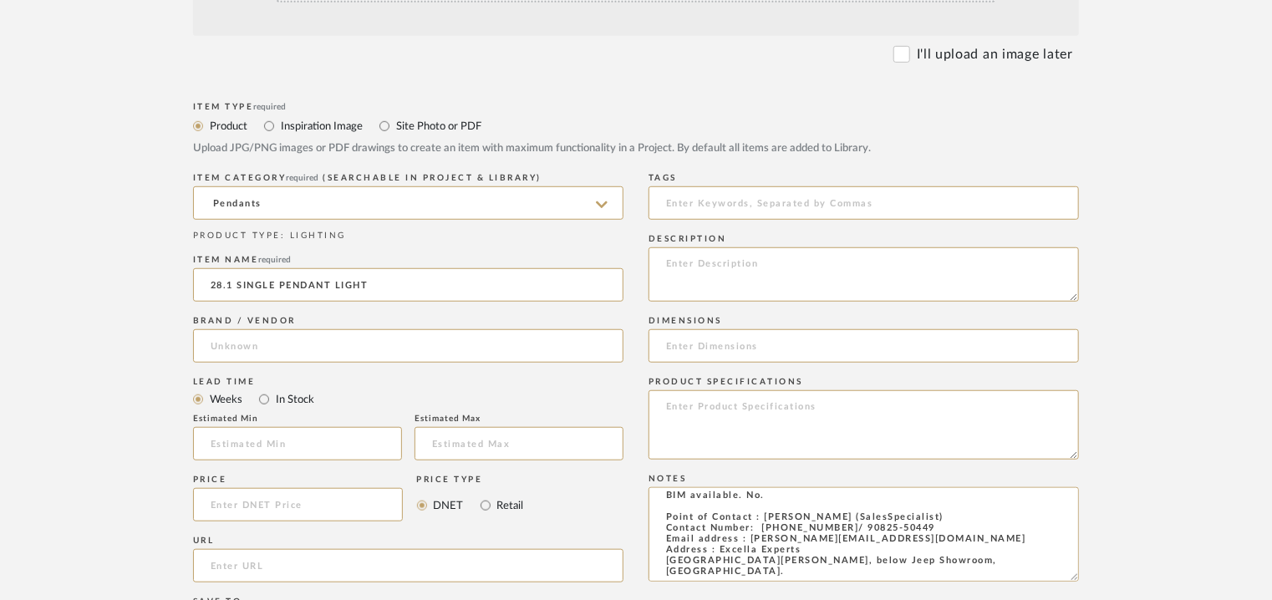
type input "EXCELLA"
click at [275, 456] on input at bounding box center [297, 443] width 209 height 33
type input "17"
click at [725, 209] on input at bounding box center [863, 202] width 430 height 33
type input "pendant light, GRADE"
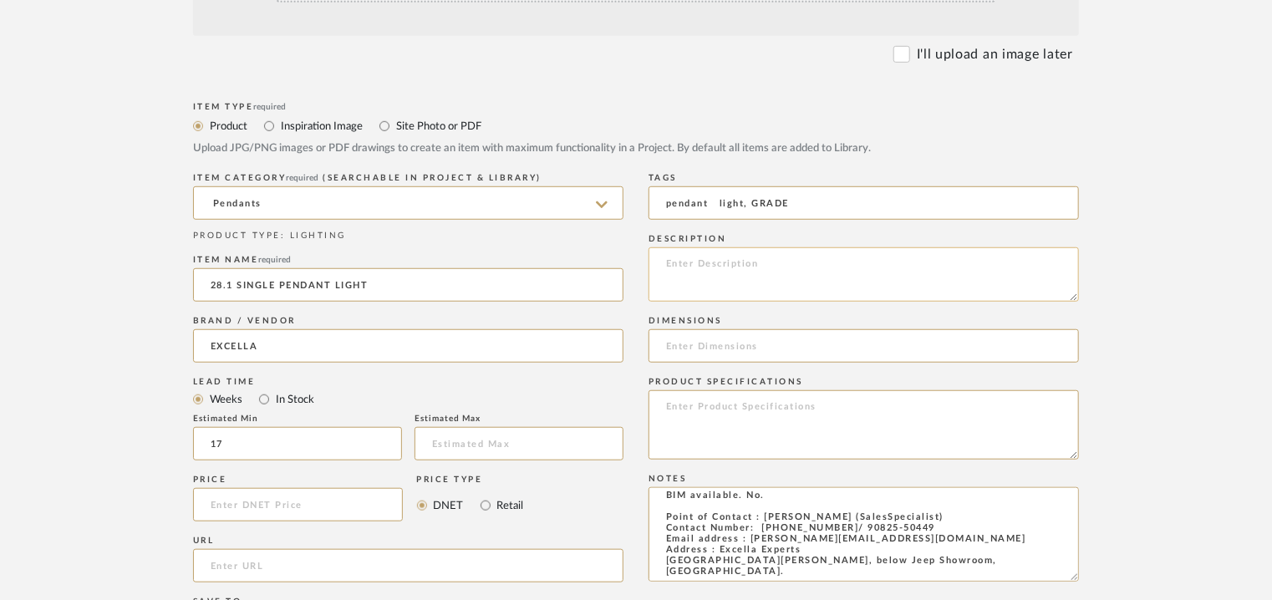
paste textarea "Type: Pendant lamp Designer : Na Dimension(s): 150 x H 1200mm Weight : Na Mater…"
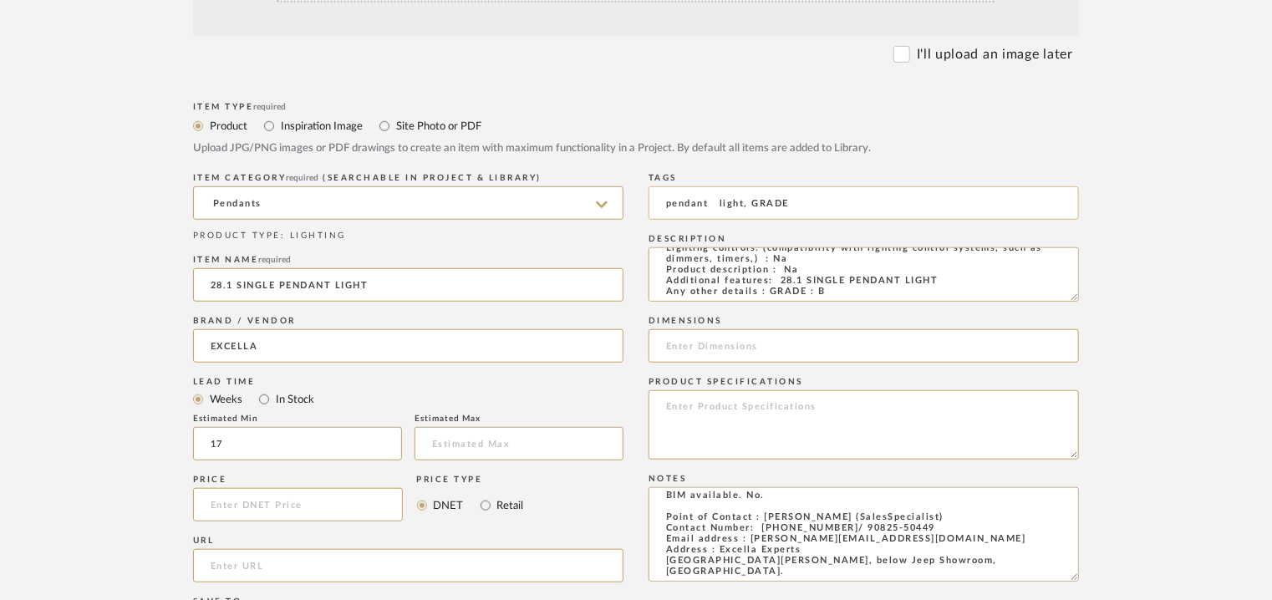
type textarea "Type: Pendant lamp Designer : Na Dimension(s): 150 x H 1200mm Weight : Na Mater…"
click at [810, 201] on input "pendant light, GRADE" at bounding box center [863, 202] width 430 height 33
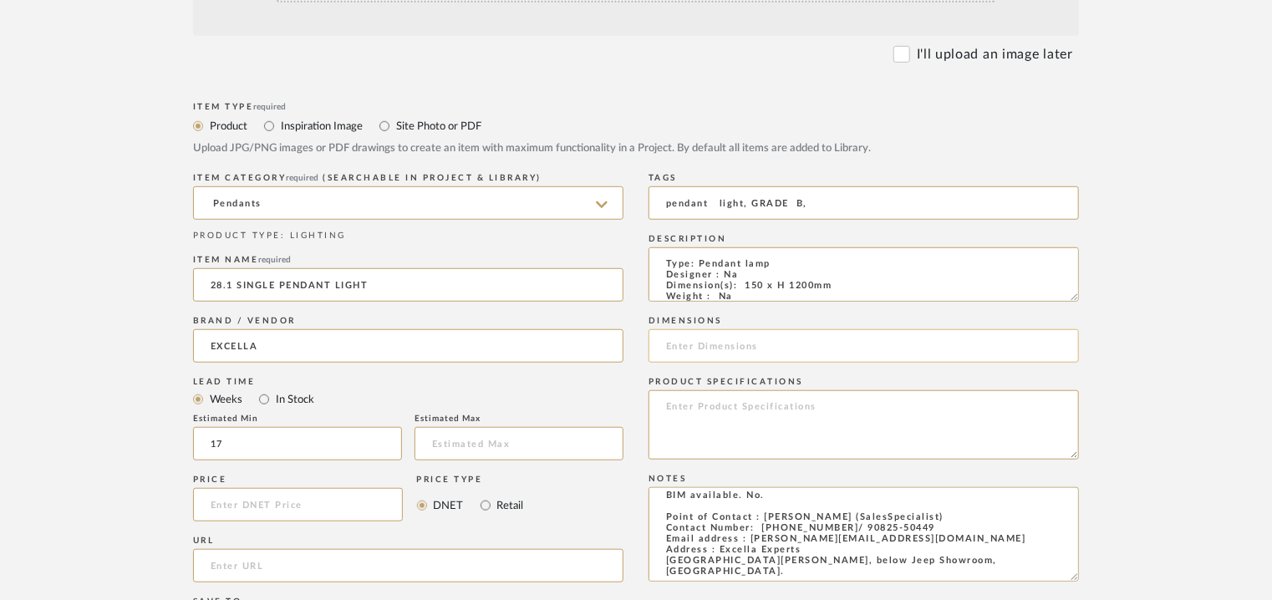
type input "pendant light, GRADE B,"
click at [721, 347] on input at bounding box center [863, 345] width 430 height 33
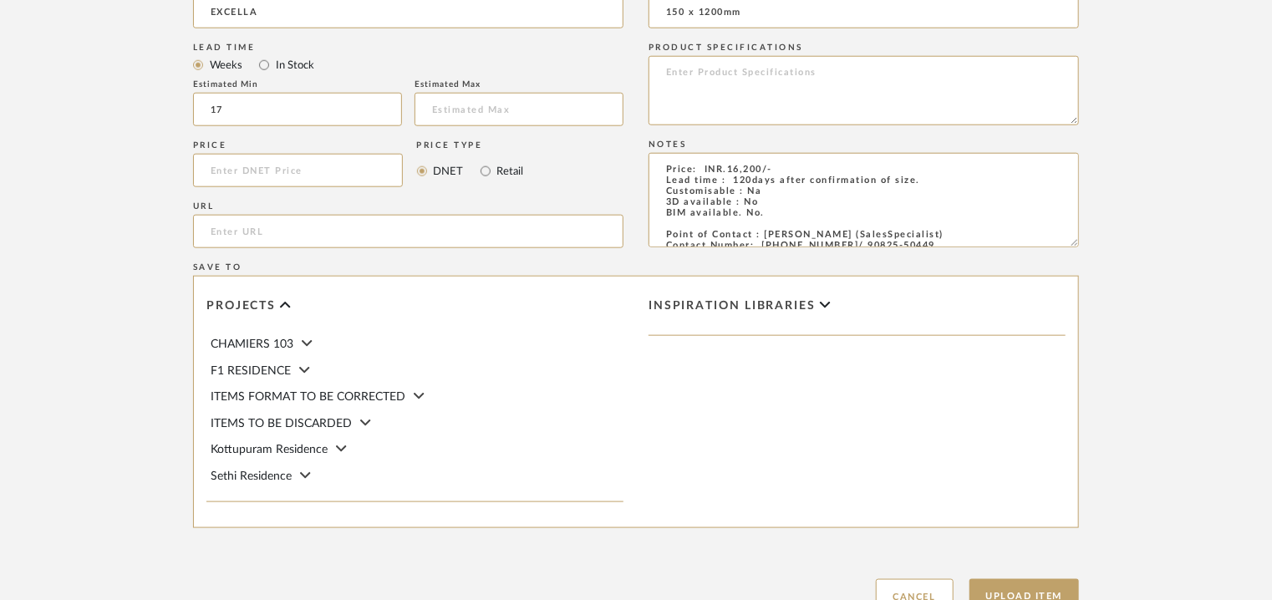
type input "150 x 1200mm"
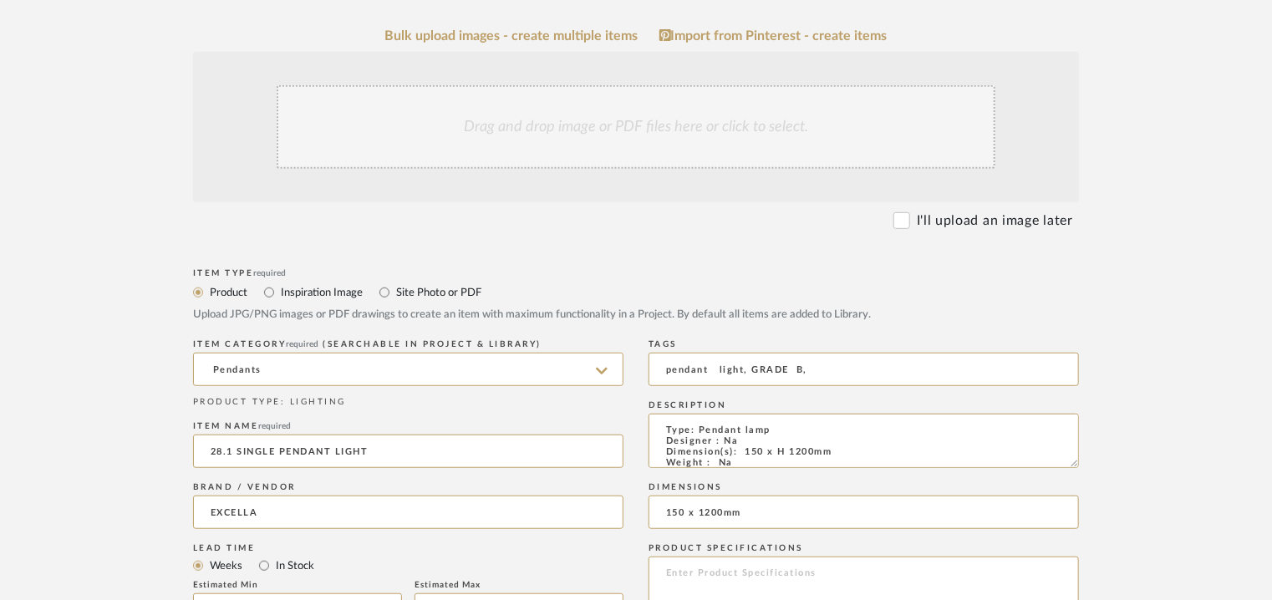
scroll to position [334, 0]
click at [589, 120] on div "Drag and drop image or PDF files here or click to select." at bounding box center [636, 128] width 719 height 84
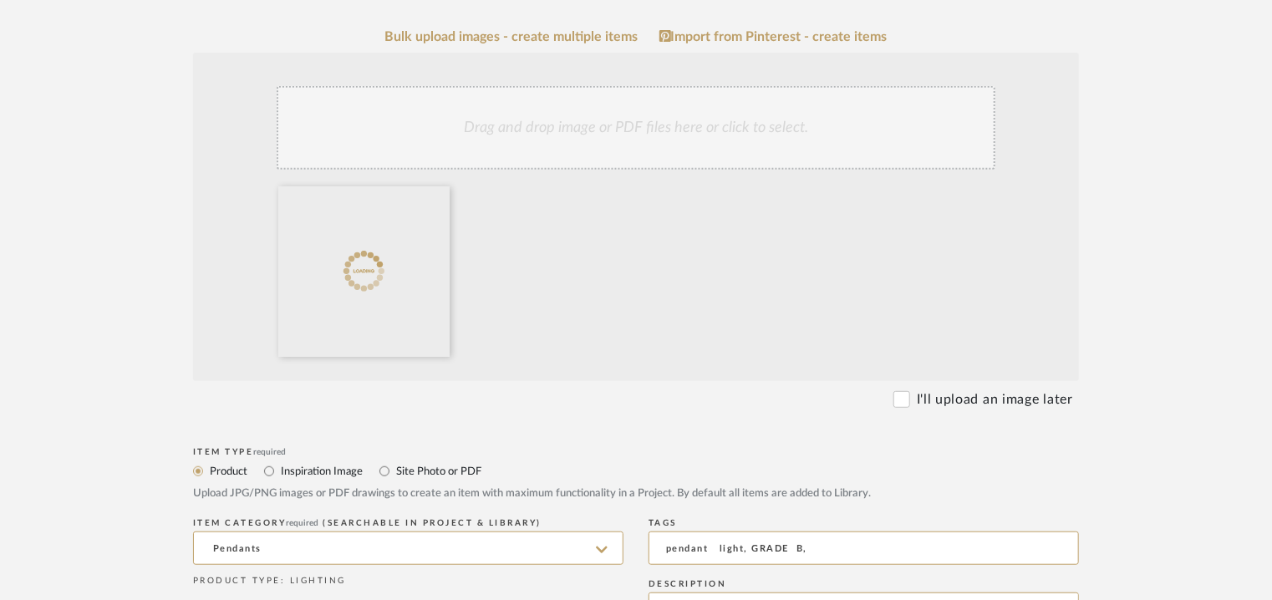
click at [444, 141] on div "Drag and drop image or PDF files here or click to select." at bounding box center [636, 128] width 719 height 84
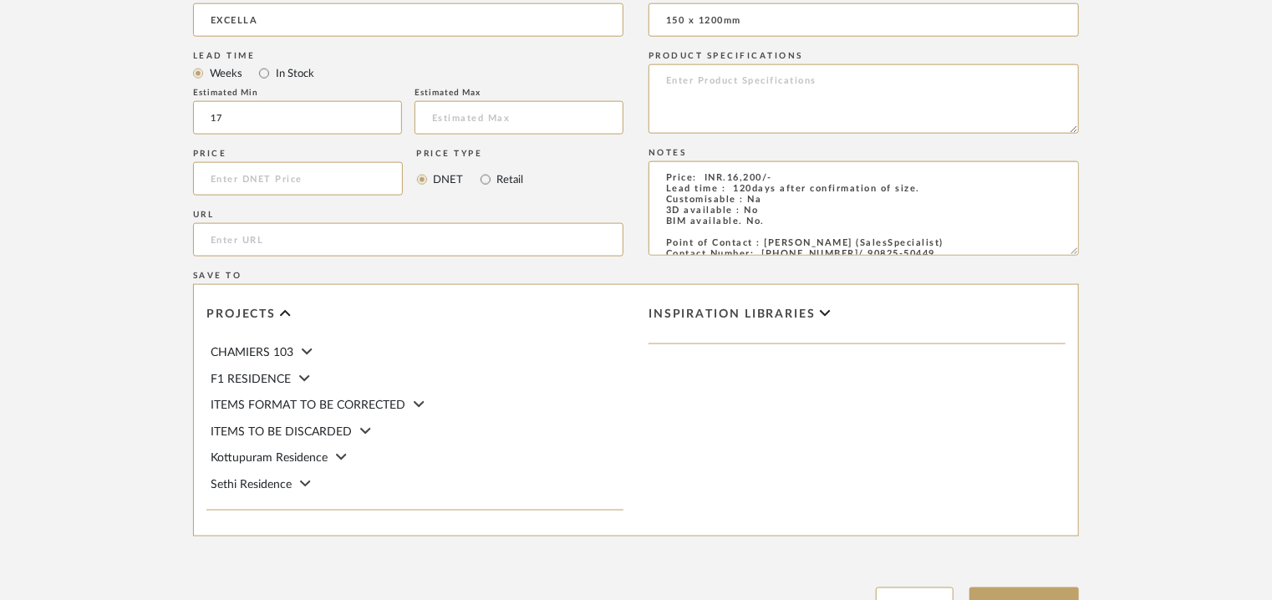
scroll to position [1146, 0]
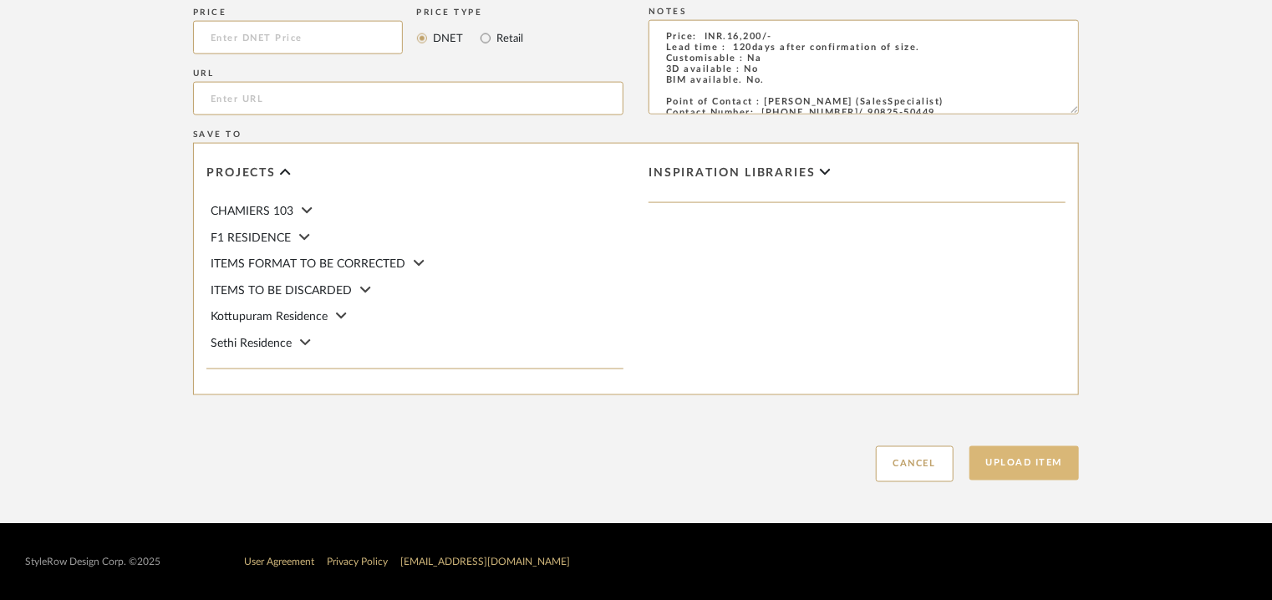
click at [1039, 463] on button "Upload Item" at bounding box center [1024, 463] width 110 height 34
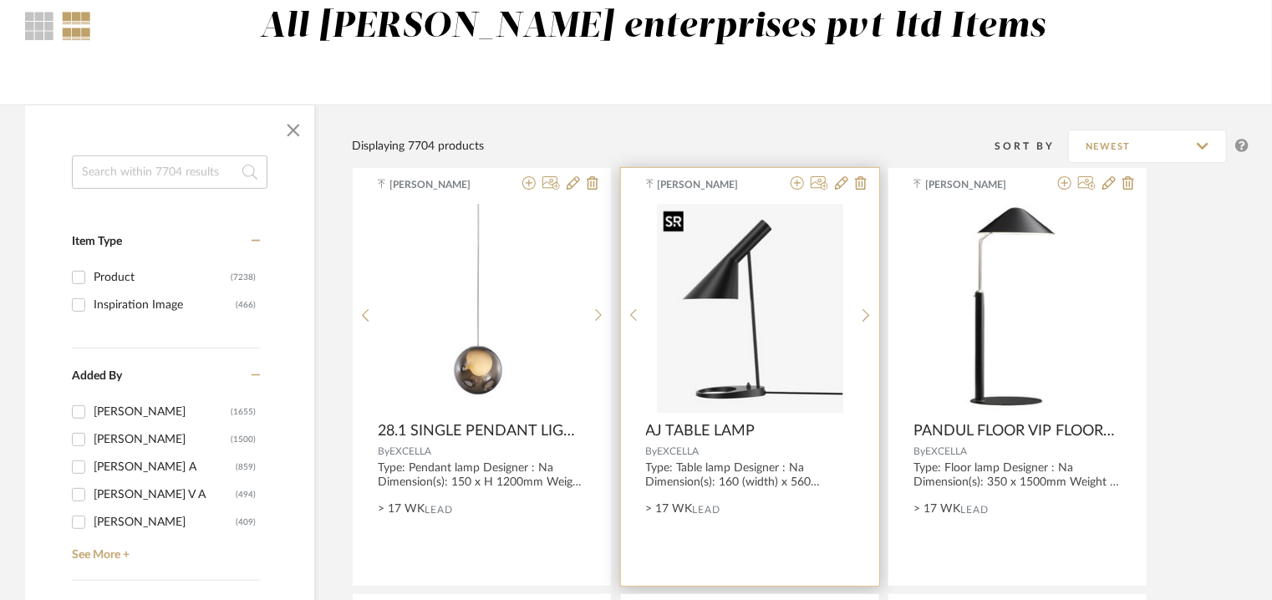
scroll to position [251, 0]
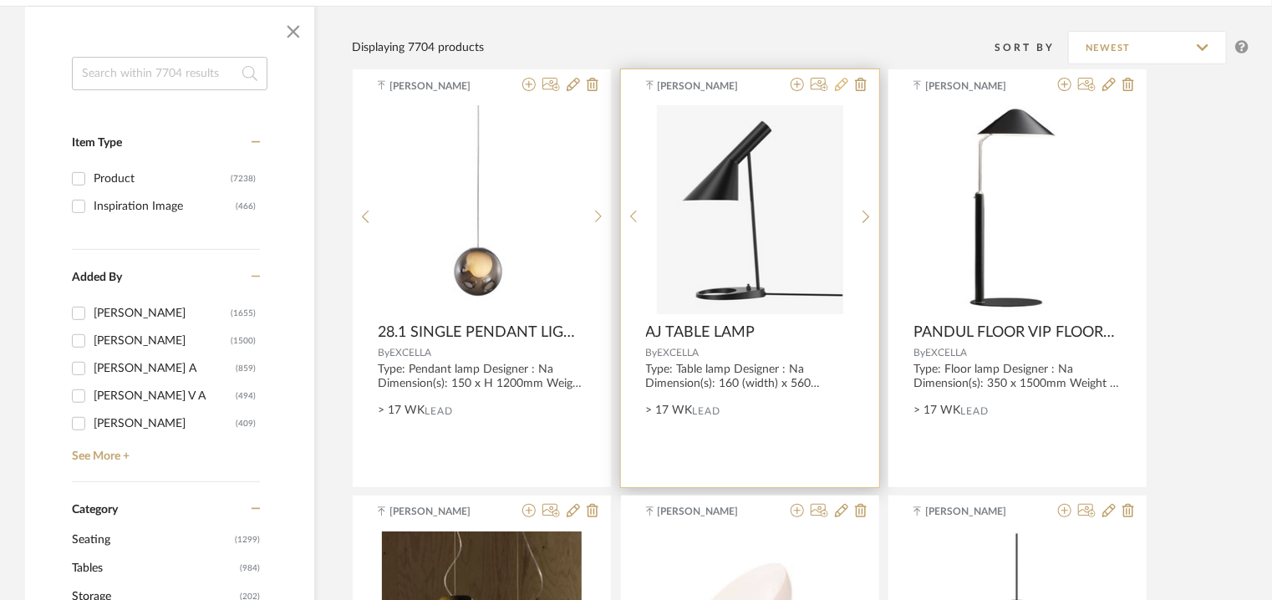
click at [839, 86] on icon at bounding box center [841, 84] width 13 height 13
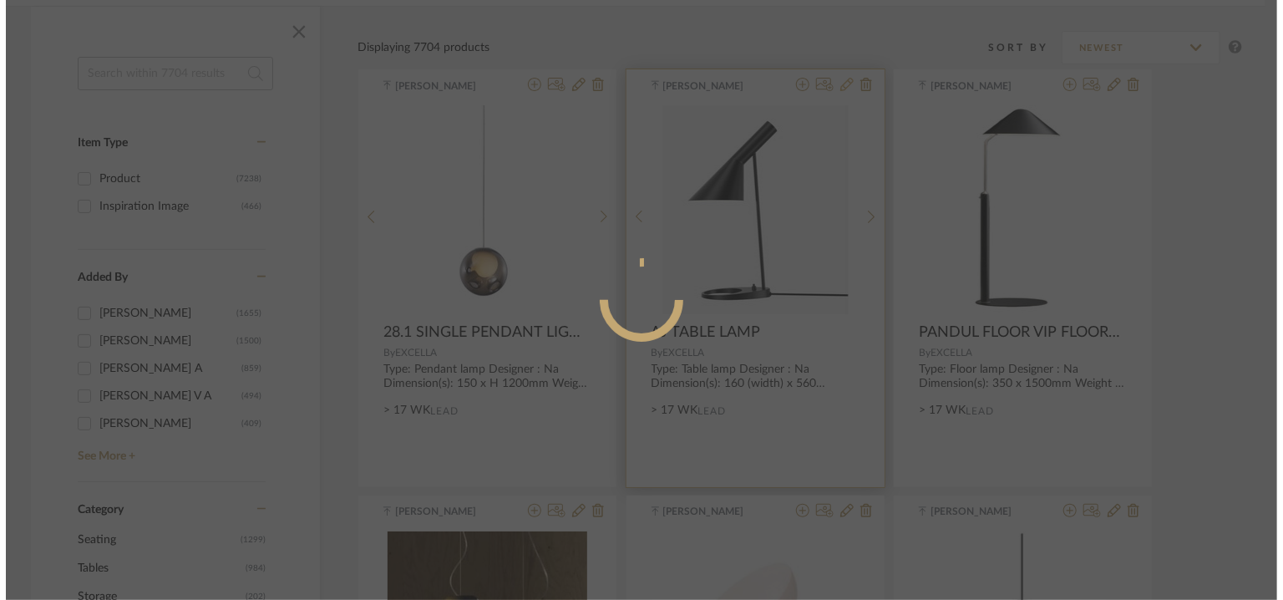
scroll to position [0, 0]
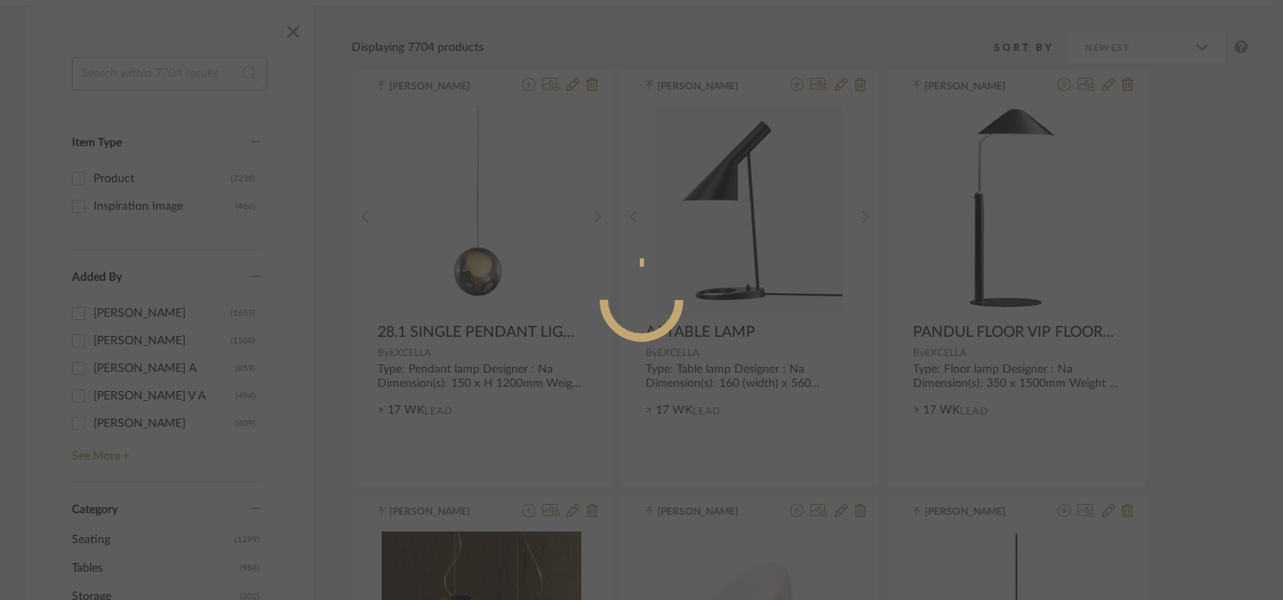
radio input "true"
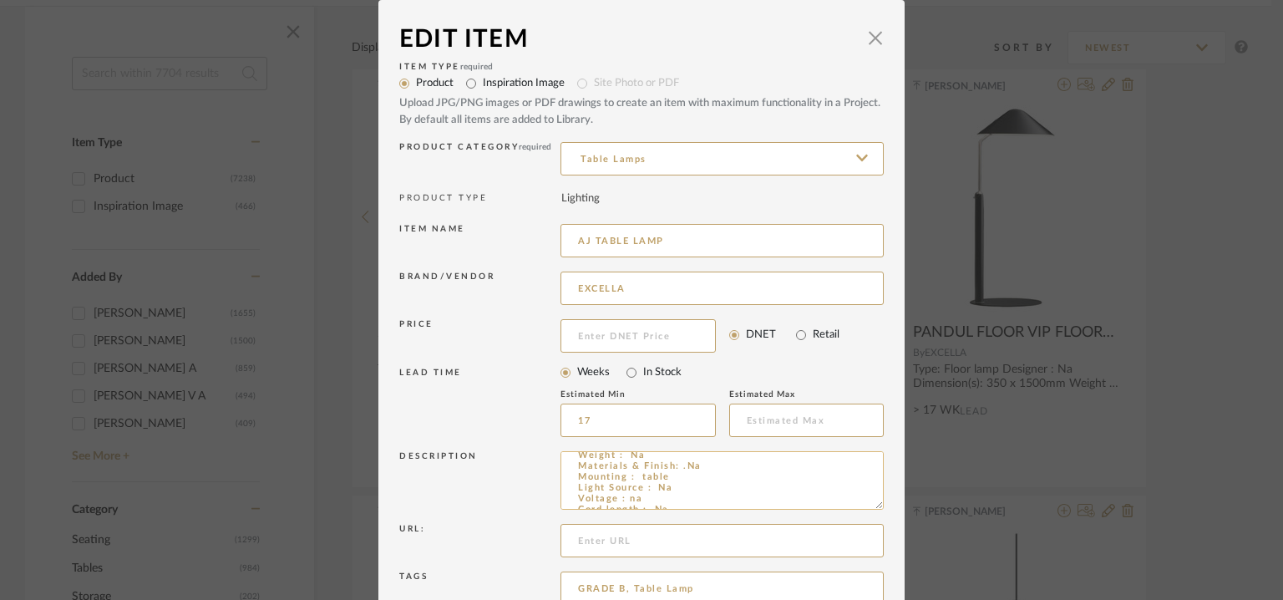
scroll to position [84, 0]
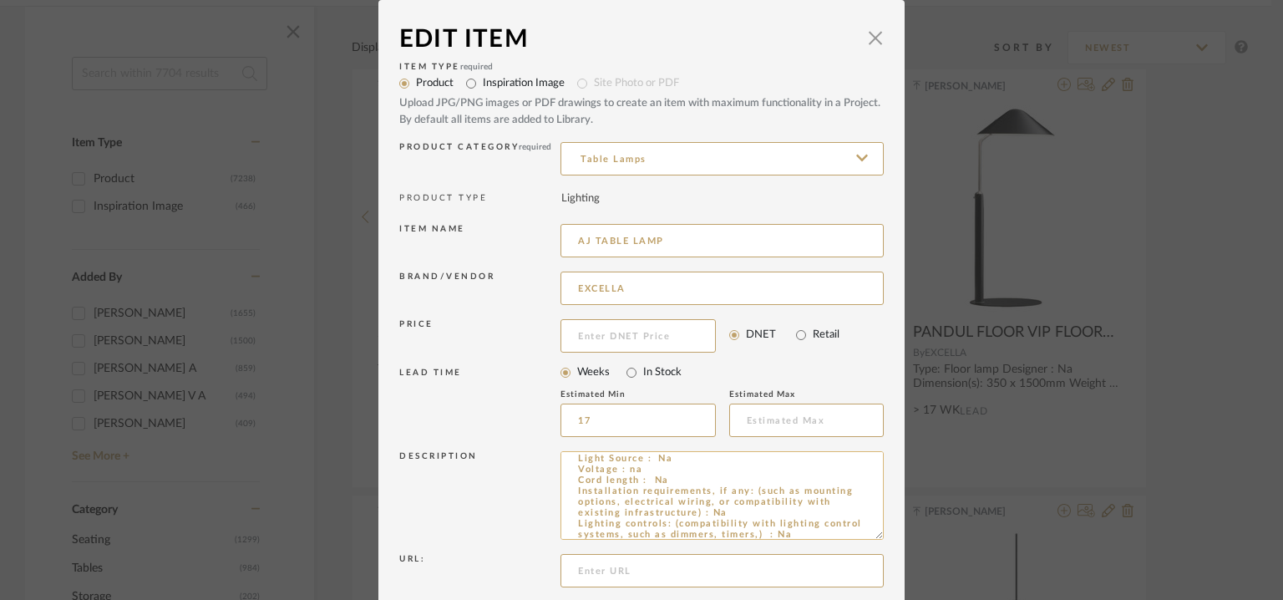
drag, startPoint x: 871, startPoint y: 501, endPoint x: 818, endPoint y: 570, distance: 86.4
click at [861, 540] on textarea "Type: Table lamp Designer : Na Dimension(s): 160 (width) x 560 (Height) x 215 (…" at bounding box center [722, 495] width 323 height 89
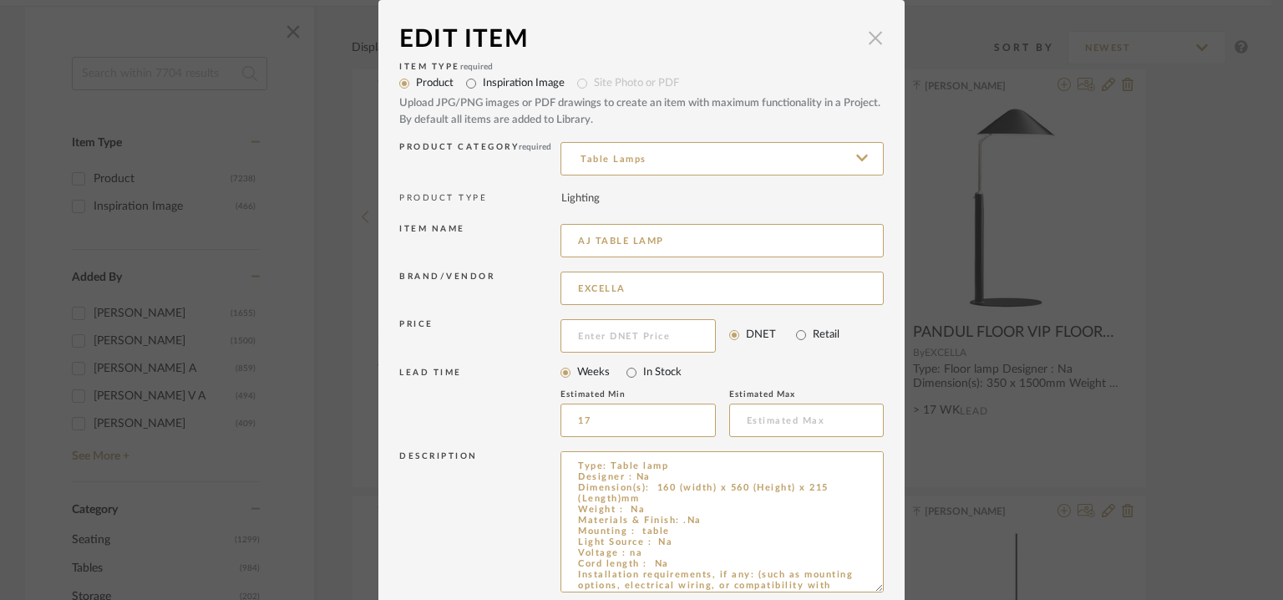
click at [872, 37] on span "button" at bounding box center [875, 37] width 33 height 33
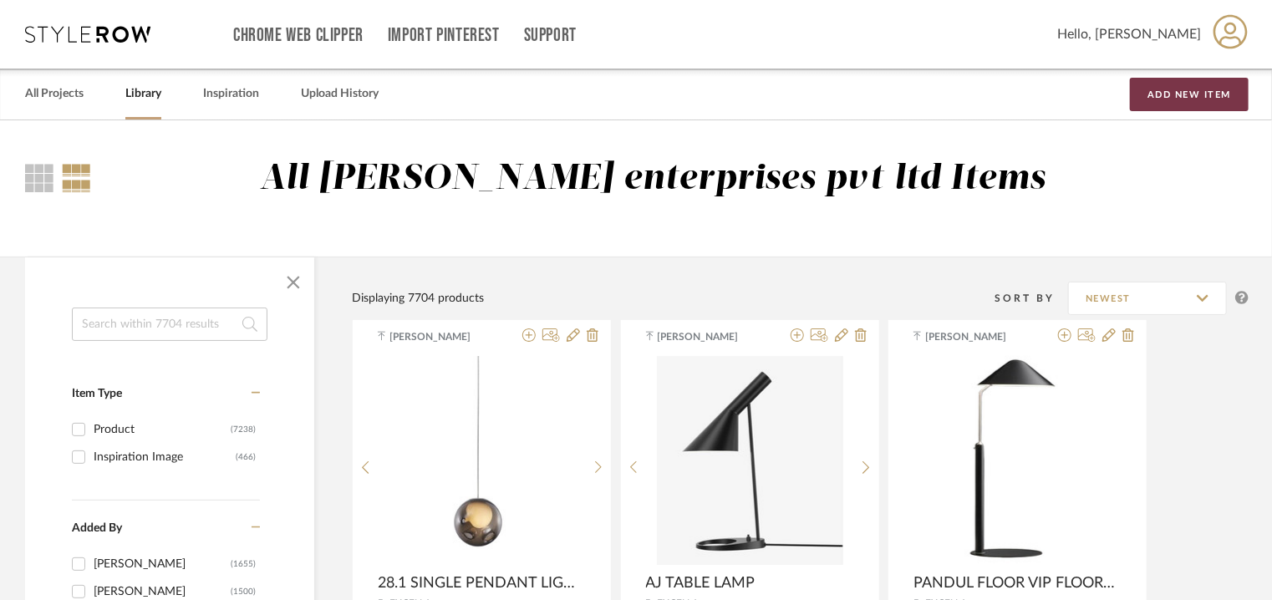
click at [1180, 87] on button "Add New Item" at bounding box center [1189, 94] width 119 height 33
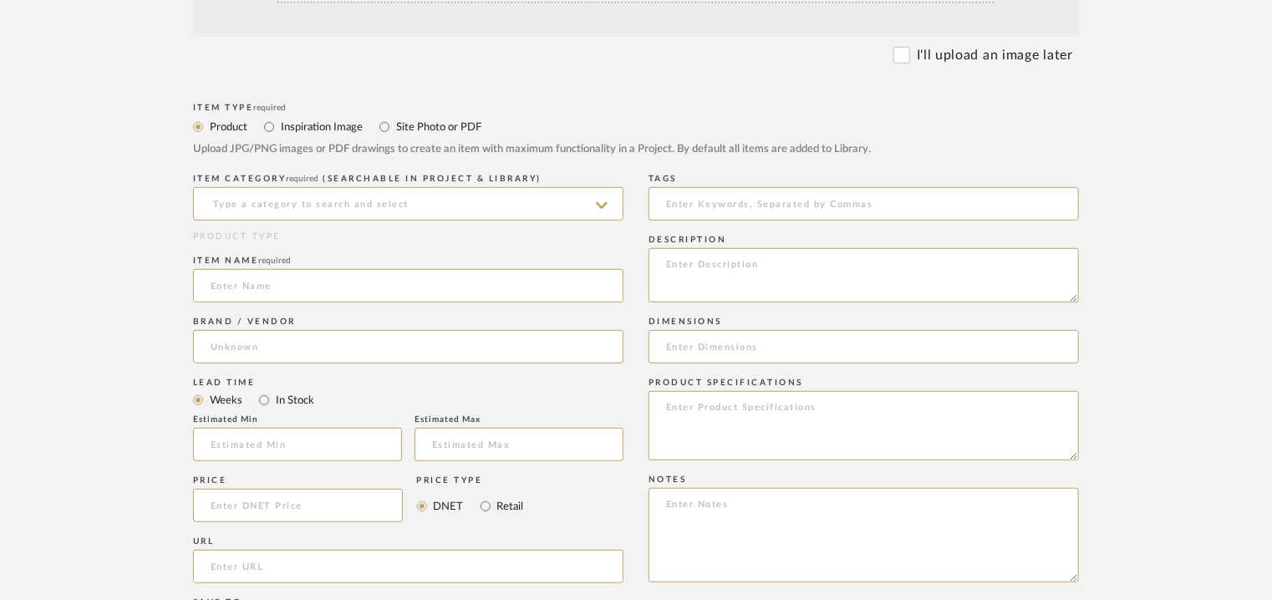
scroll to position [501, 0]
paste textarea "Type: Pendant lamp Designer : Na Dimension(s): 80 x 120mm / 150 x 150mm Weight …"
type textarea "Type: Pendant lamp Designer : Na Dimension(s): 80 x 120mm / 150 x 150mm Weight …"
drag, startPoint x: 420, startPoint y: 198, endPoint x: 389, endPoint y: 206, distance: 32.0
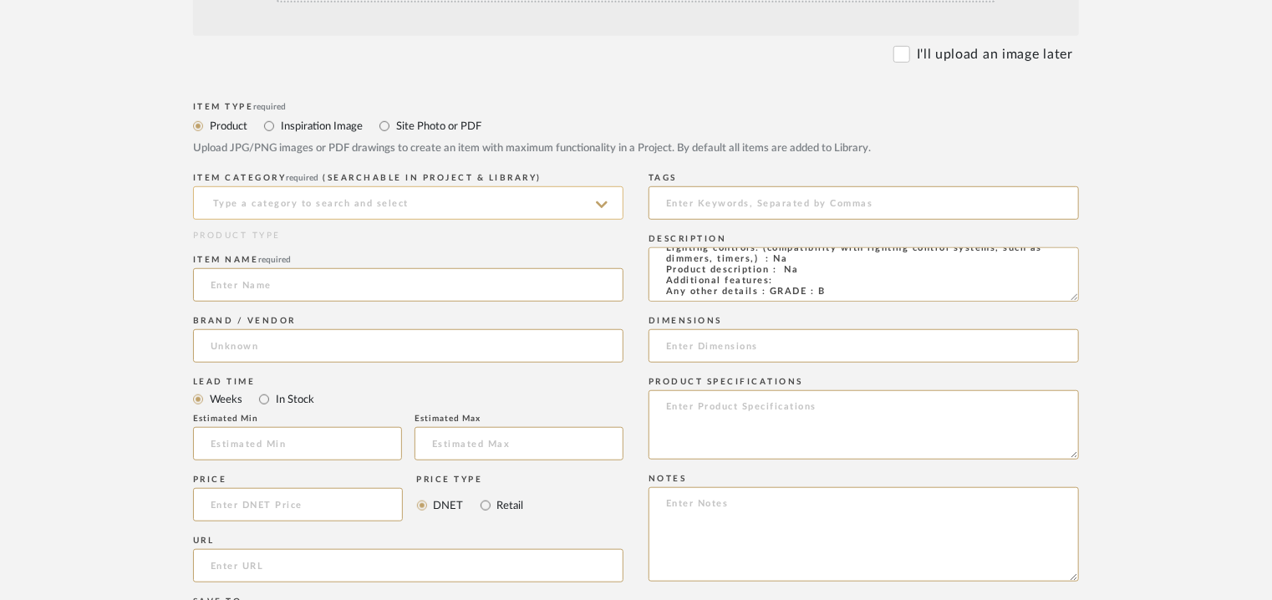
click at [420, 198] on input at bounding box center [408, 202] width 430 height 33
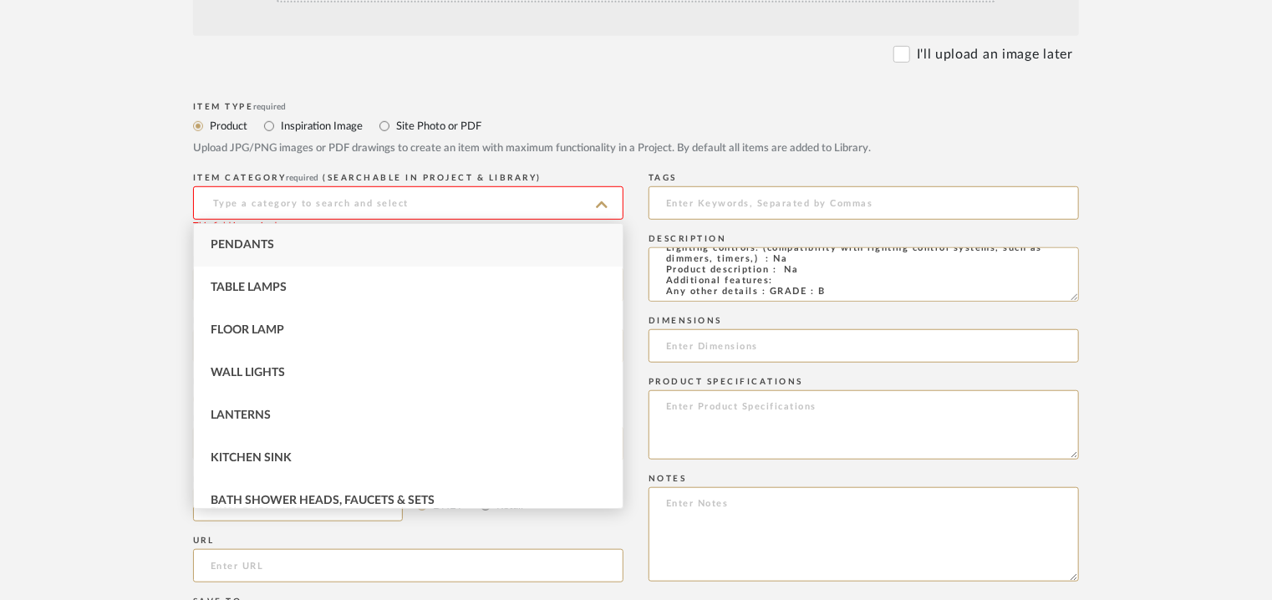
click at [266, 241] on span "Pendants" at bounding box center [242, 245] width 63 height 12
type input "Pendants"
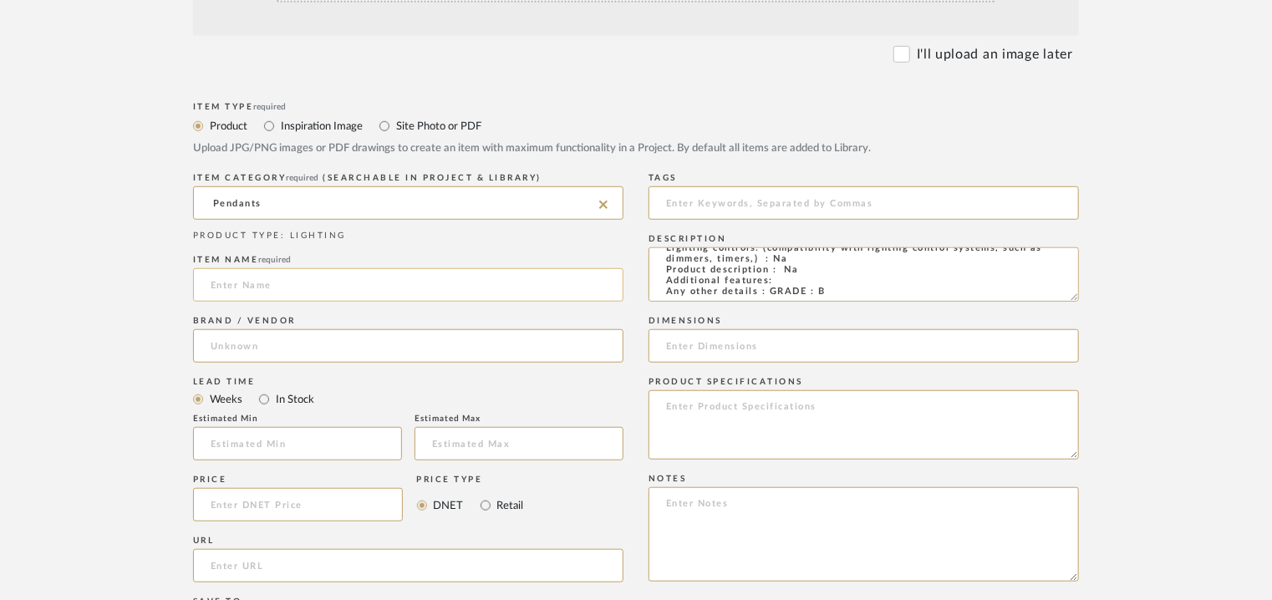
click at [253, 278] on input at bounding box center [408, 284] width 430 height 33
type input "PENDANT LIGHT"
click at [262, 344] on input at bounding box center [408, 345] width 430 height 33
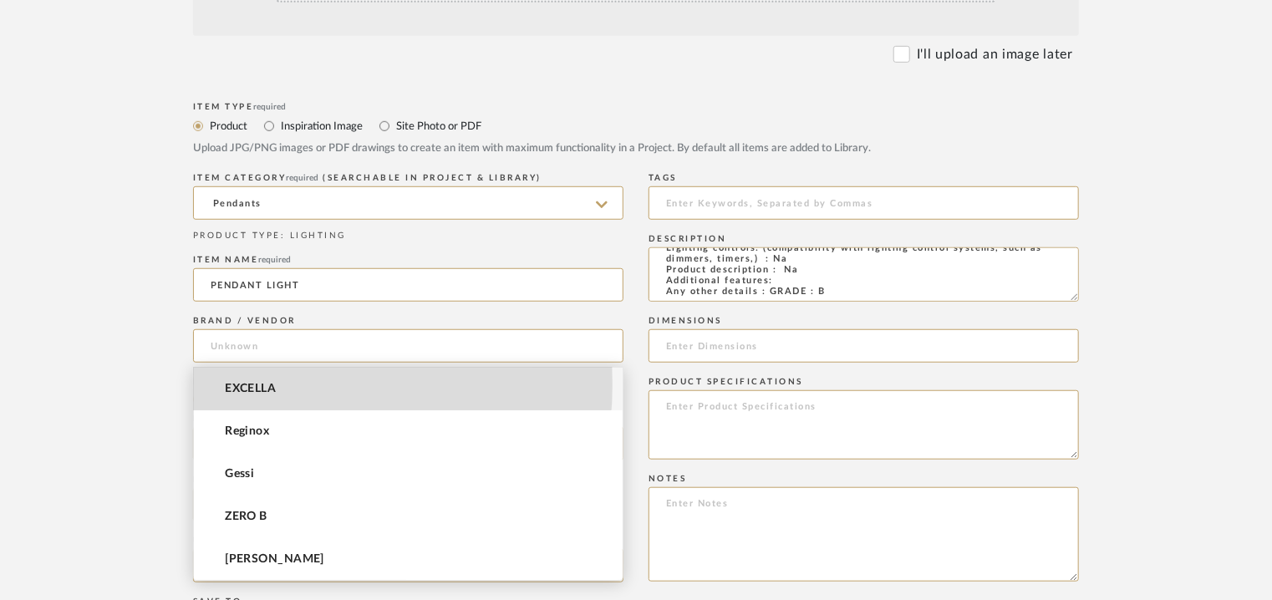
click at [253, 384] on span "EXCELLA" at bounding box center [250, 389] width 51 height 14
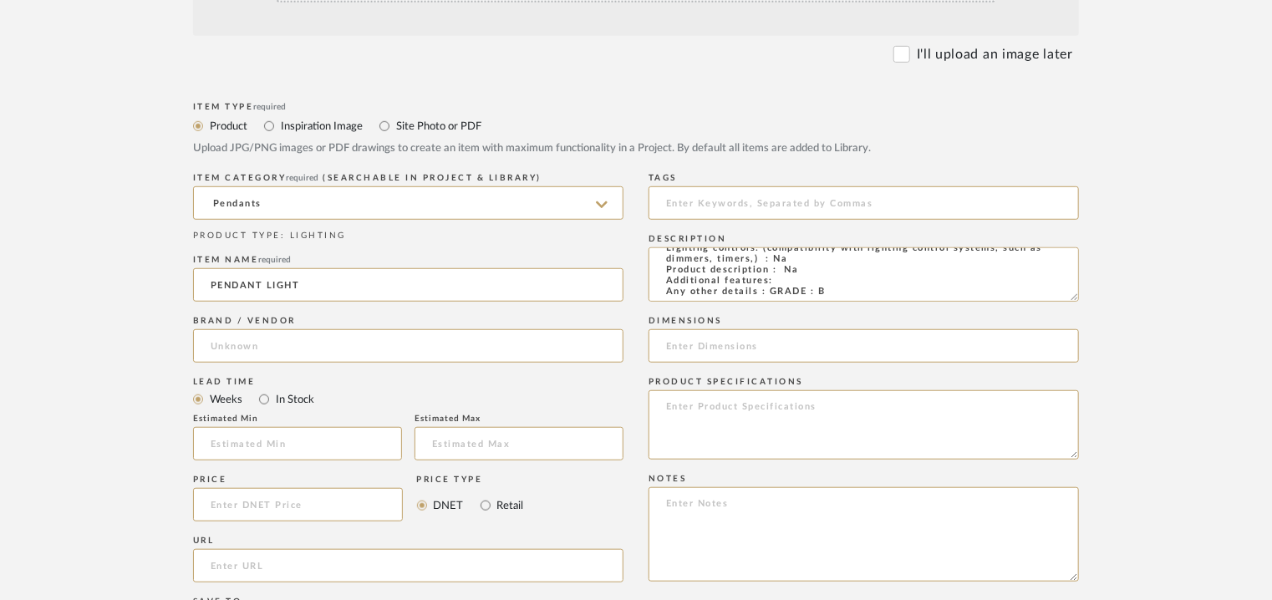
type input "EXCELLA"
click at [297, 459] on input "text" at bounding box center [297, 443] width 209 height 33
type input "17"
drag, startPoint x: 685, startPoint y: 200, endPoint x: 663, endPoint y: 196, distance: 22.0
click at [680, 202] on input at bounding box center [863, 202] width 430 height 33
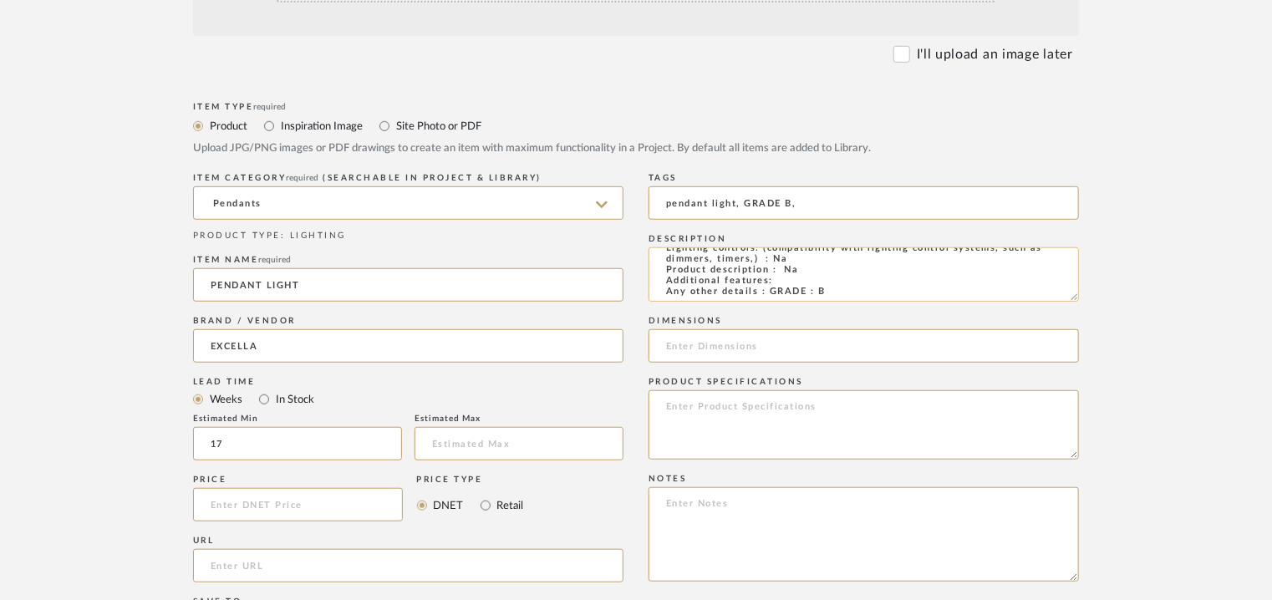
scroll to position [0, 0]
type input "pendant light, GRADE B,"
drag, startPoint x: 744, startPoint y: 287, endPoint x: 895, endPoint y: 284, distance: 150.4
click at [895, 284] on textarea "Type: Pendant lamp Designer : Na Dimension(s): 80 x 120mm / 150 x 150mm Weight …" at bounding box center [863, 274] width 430 height 54
click at [763, 352] on input at bounding box center [863, 345] width 430 height 33
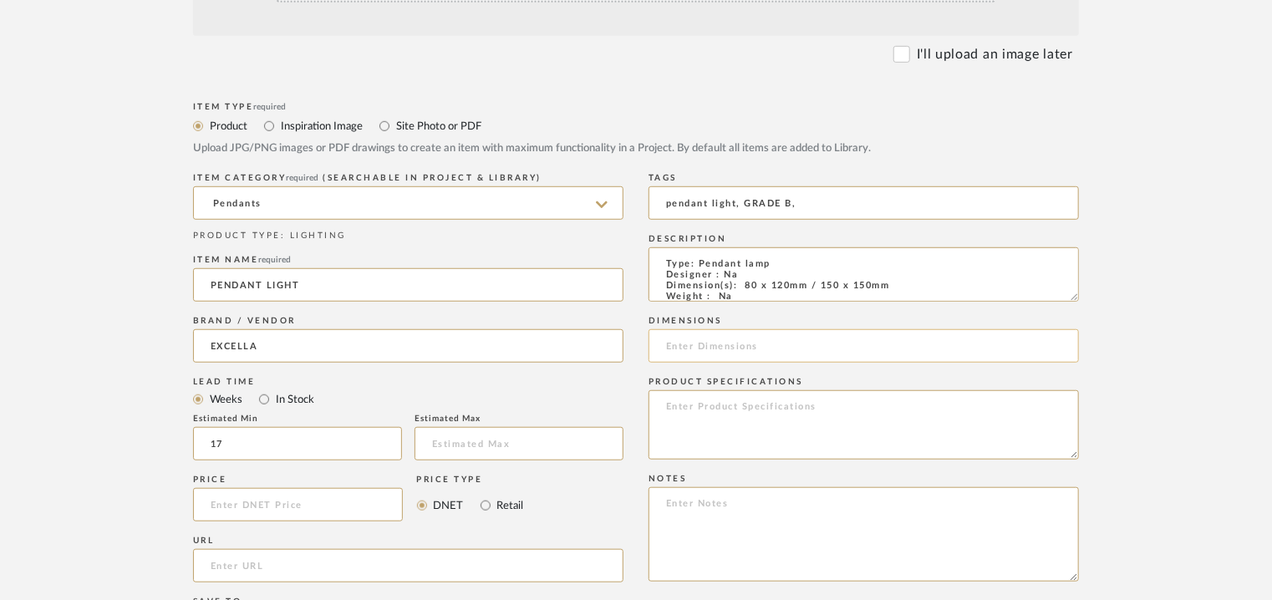
paste input "80 x 120mm / 150 x 150mm"
type input "80 x 120mm / 150 x 150mm"
click at [1064, 425] on textarea at bounding box center [863, 424] width 430 height 69
click at [746, 521] on textarea at bounding box center [863, 534] width 430 height 94
paste textarea "Price: INR.13,500/- Lead time : 120days after confirmation of size. Customisabl…"
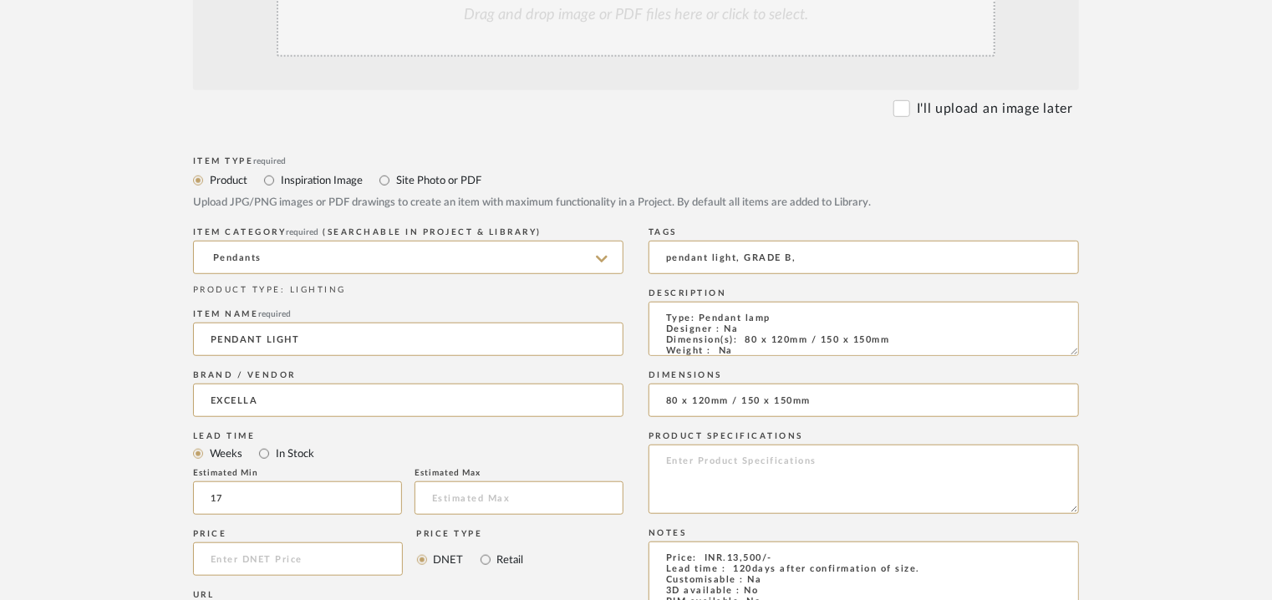
scroll to position [334, 0]
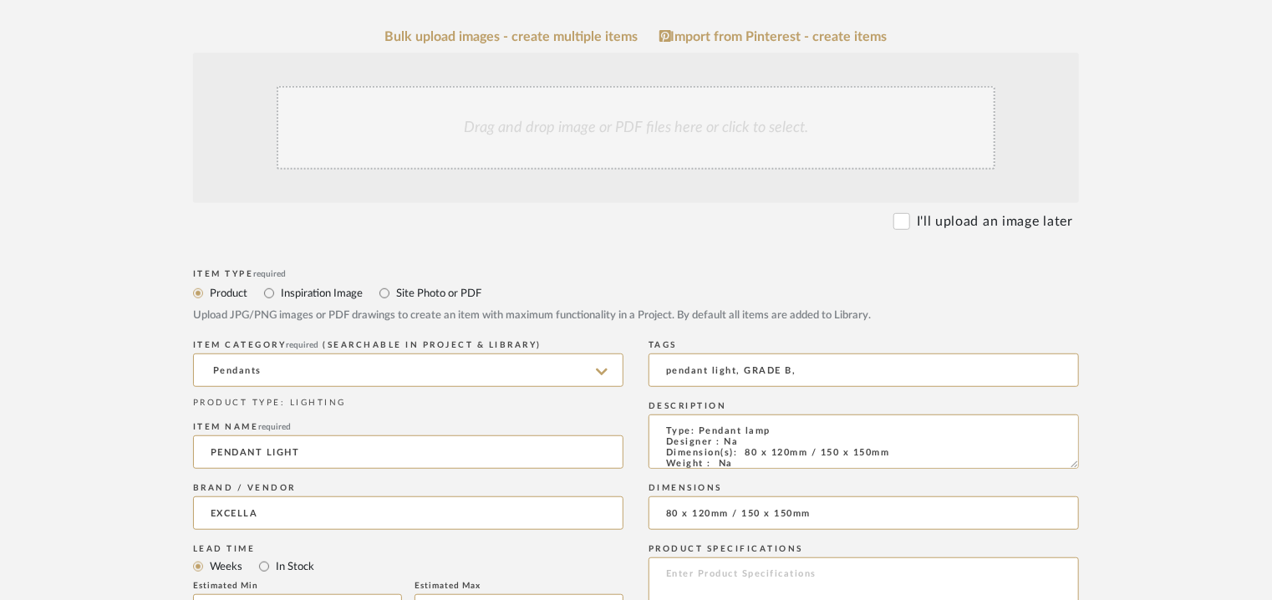
type textarea "Price: INR.13,500/- Lead time : 120days after confirmation of size. Customisabl…"
click at [652, 135] on div "Drag and drop image or PDF files here or click to select." at bounding box center [636, 128] width 719 height 84
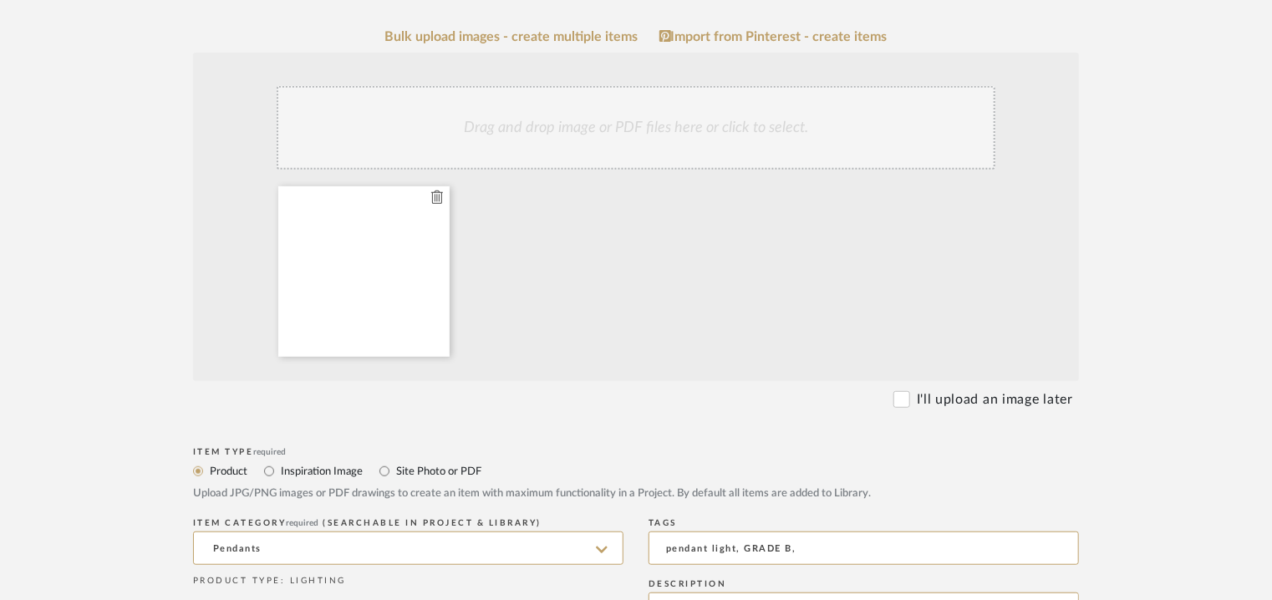
click at [391, 246] on div at bounding box center [363, 271] width 171 height 170
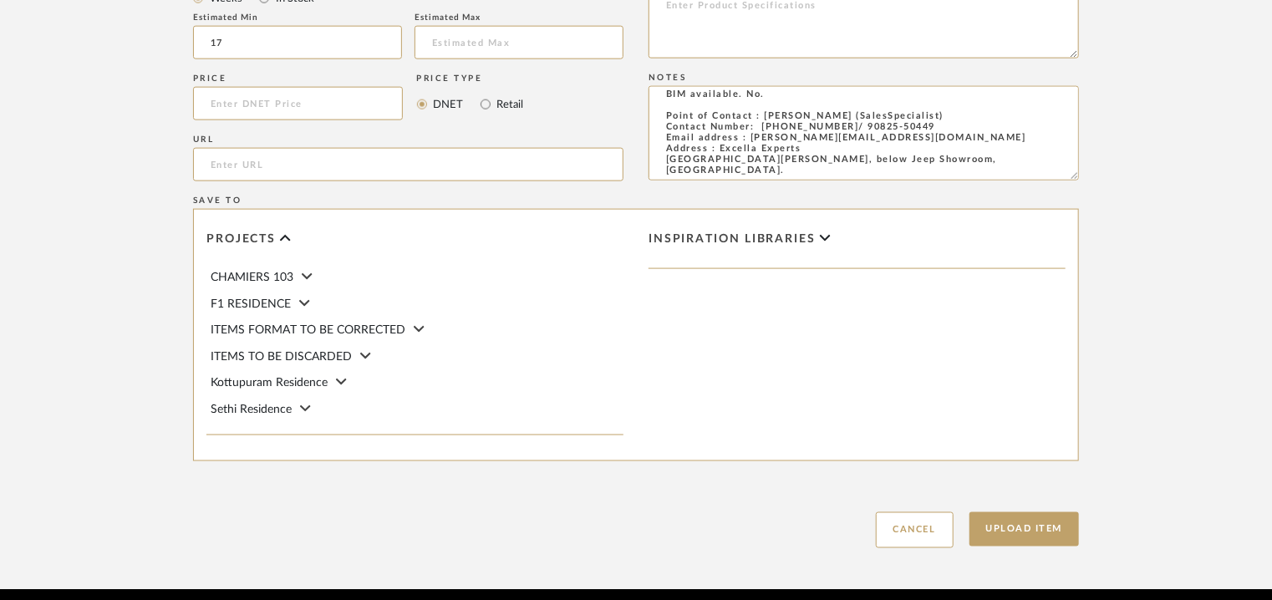
scroll to position [1146, 0]
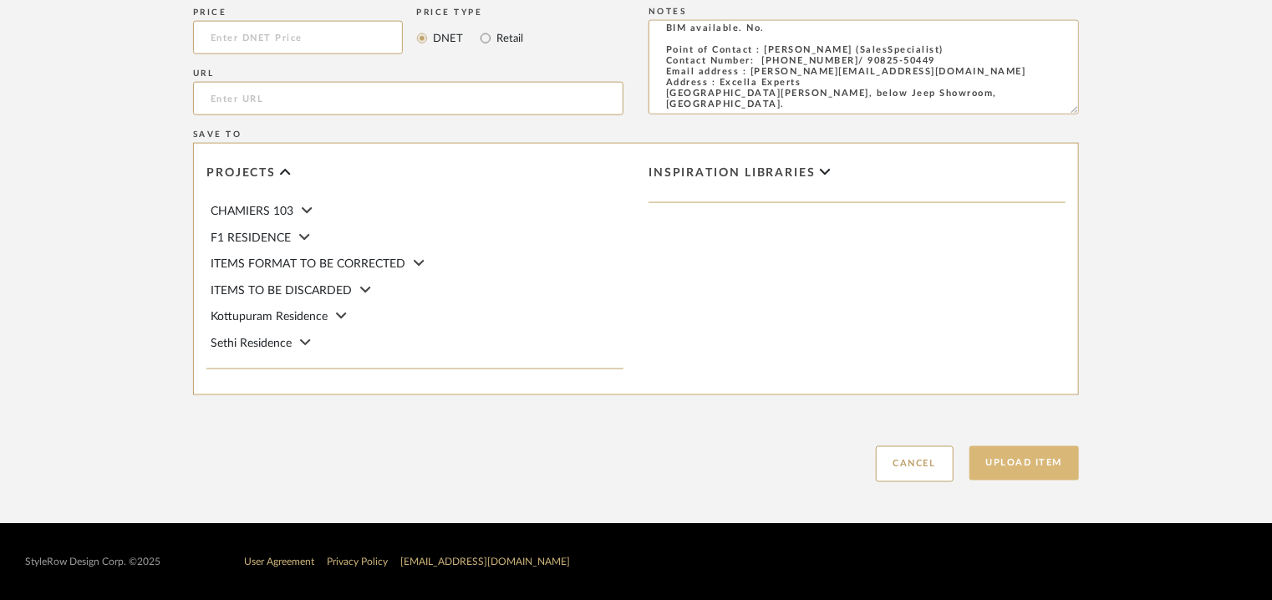
click at [1038, 462] on button "Upload Item" at bounding box center [1024, 463] width 110 height 34
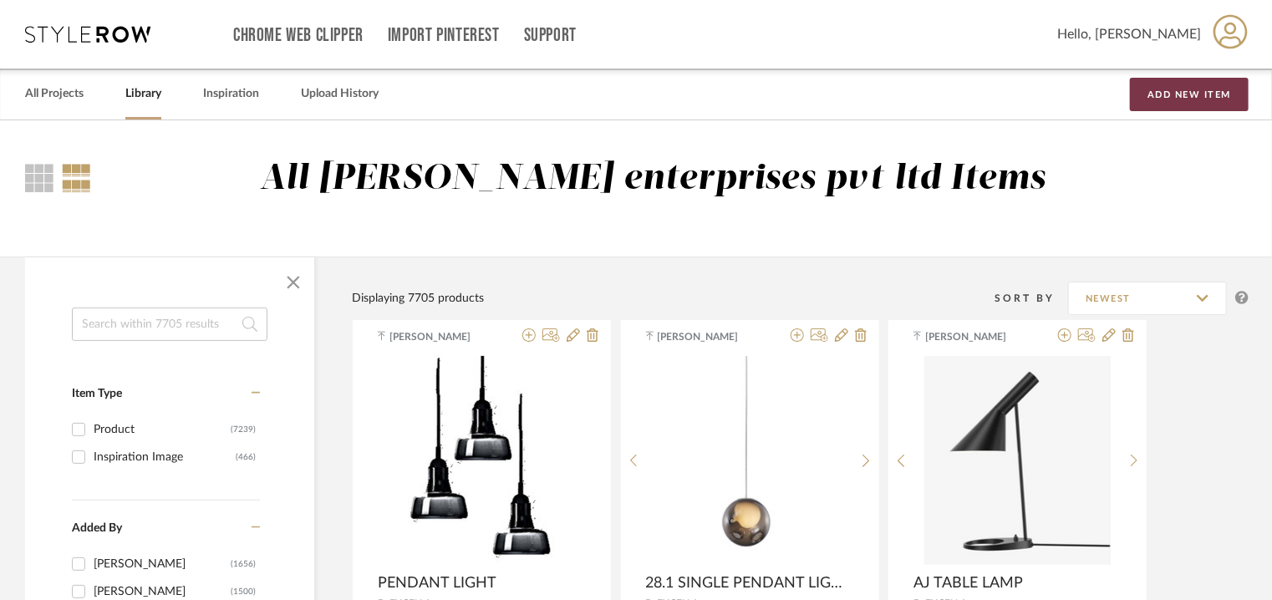
click at [1202, 98] on button "Add New Item" at bounding box center [1189, 94] width 119 height 33
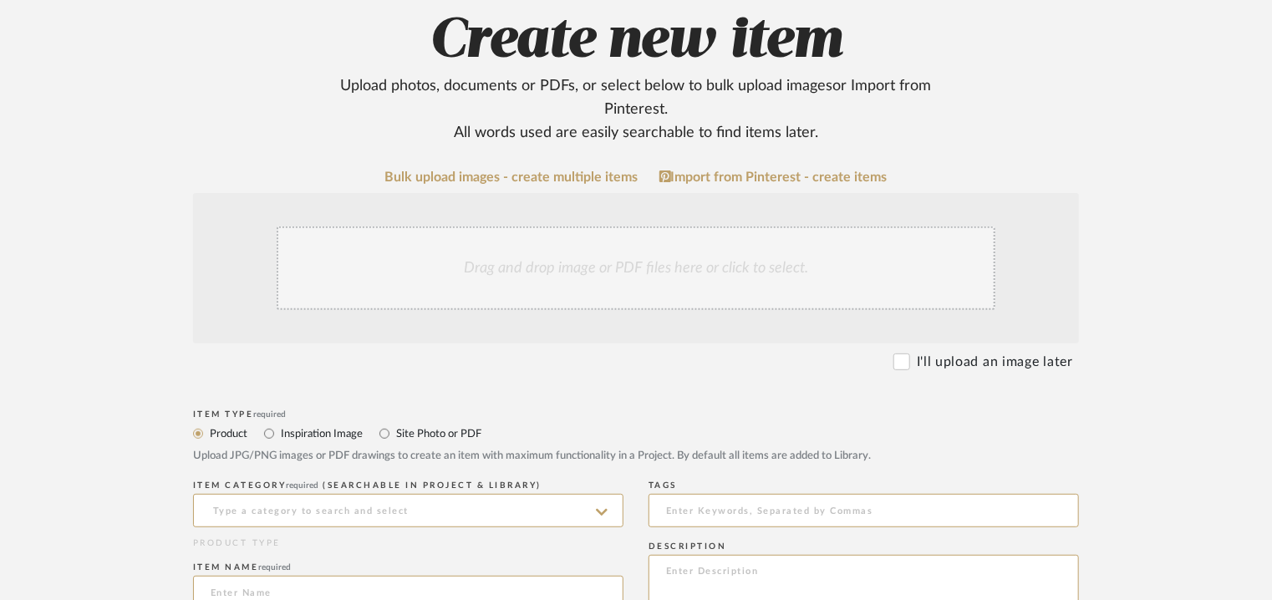
scroll to position [418, 0]
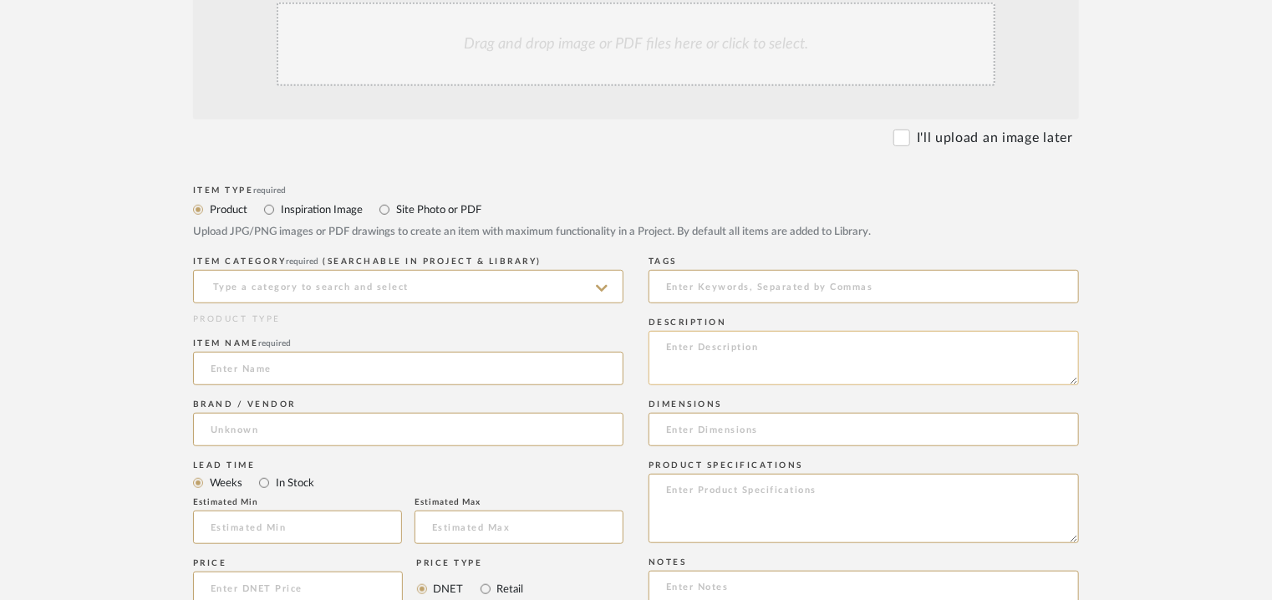
paste textarea "LIGHTS Type: Pendant lamp Designer : Na Dimension(s): Φ540 x H 460 x MAX H2000m…"
type textarea "LIGHTS Type: Pendant lamp Designer : Na Dimension(s): Φ540 x H 460 x MAX H2000m…"
click at [392, 278] on input at bounding box center [408, 286] width 430 height 33
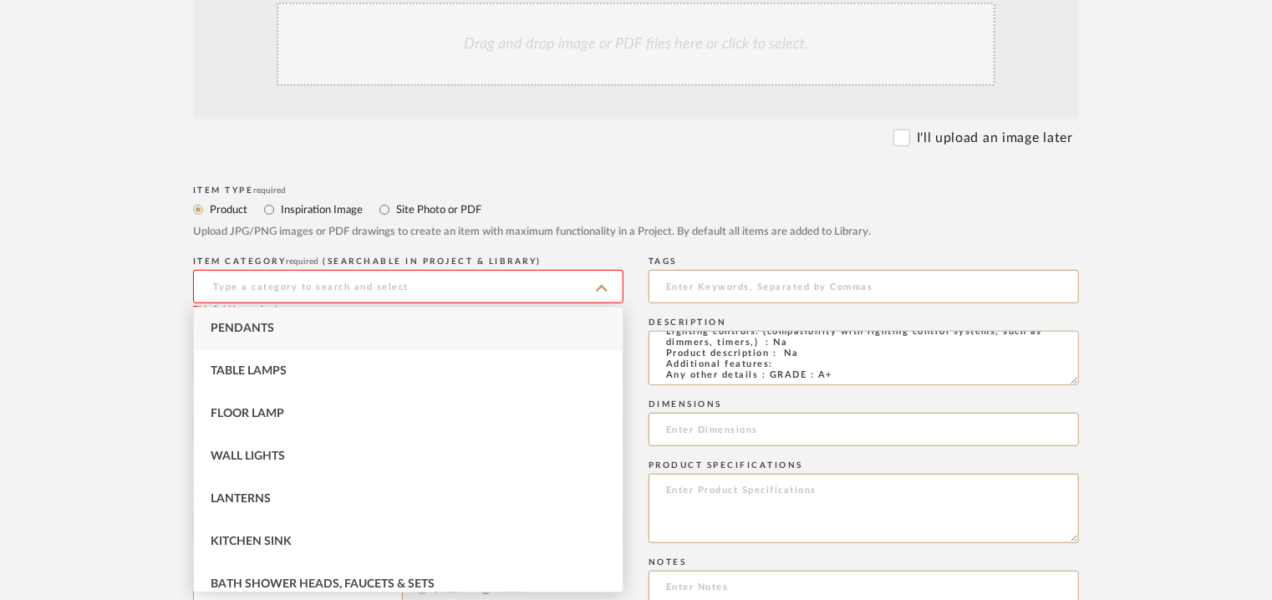
click at [234, 340] on div "Pendants" at bounding box center [408, 328] width 429 height 43
type input "Pendants"
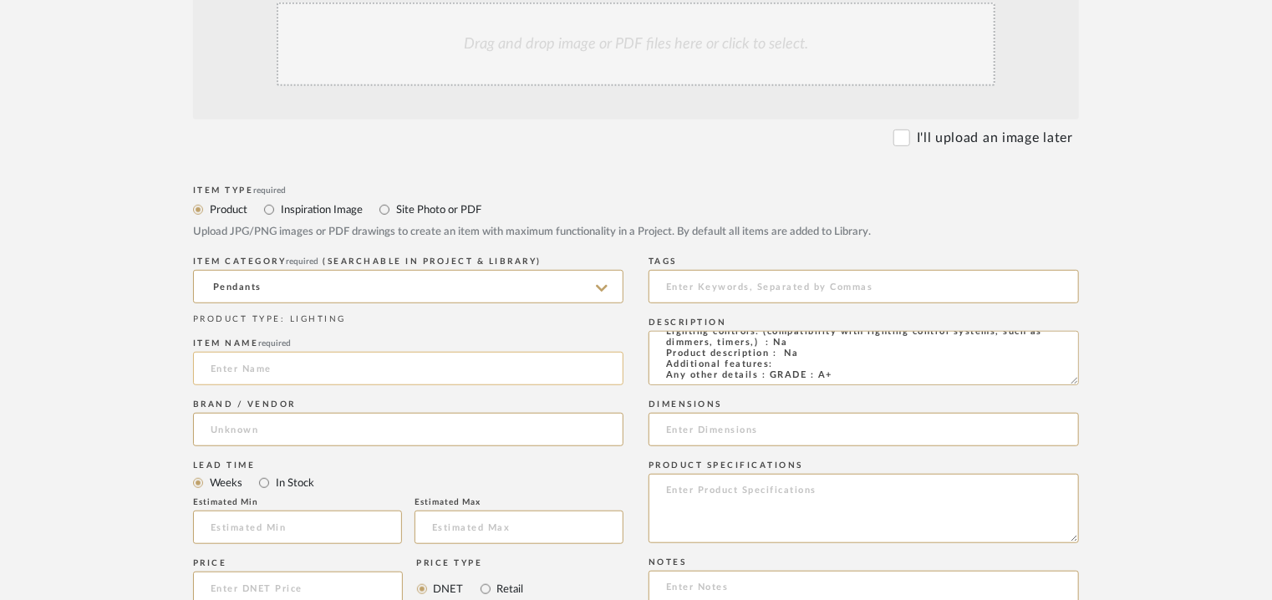
paste input "Modern Lunar Luxury Hanging Lights"
click at [241, 362] on input "Modern Lunar Luxury Hanging Lights" at bounding box center [408, 368] width 430 height 33
type input "Modern Lunar Luxury Hanging Lights"
click at [216, 439] on input at bounding box center [408, 429] width 430 height 33
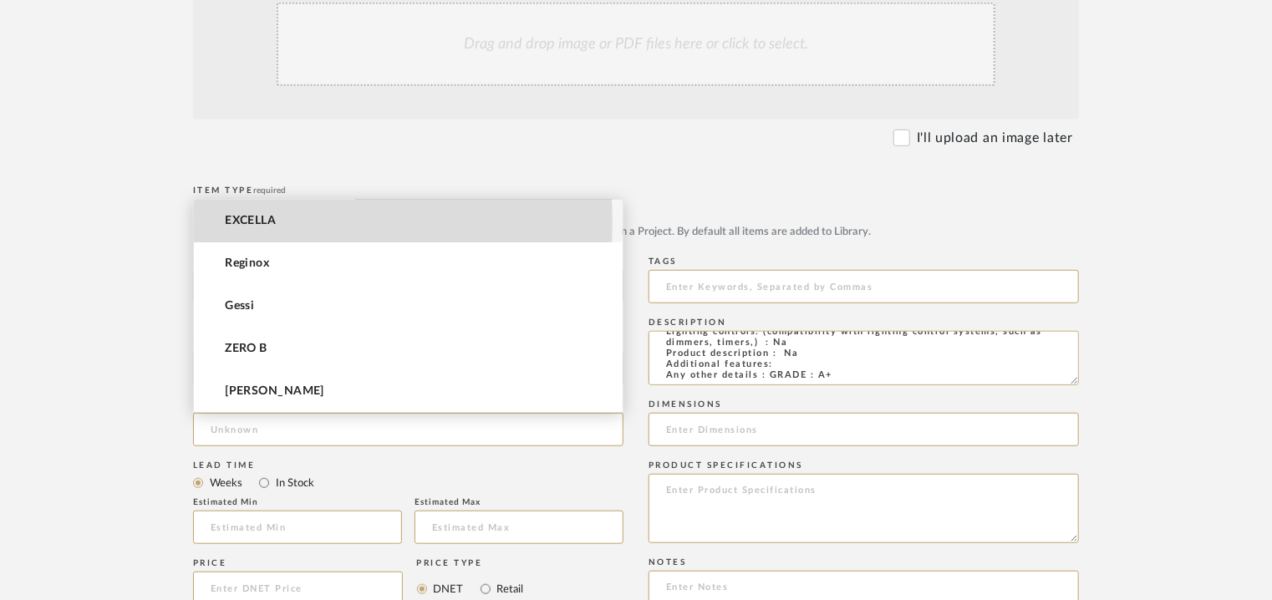
click at [272, 221] on span "EXCELLA" at bounding box center [250, 221] width 51 height 14
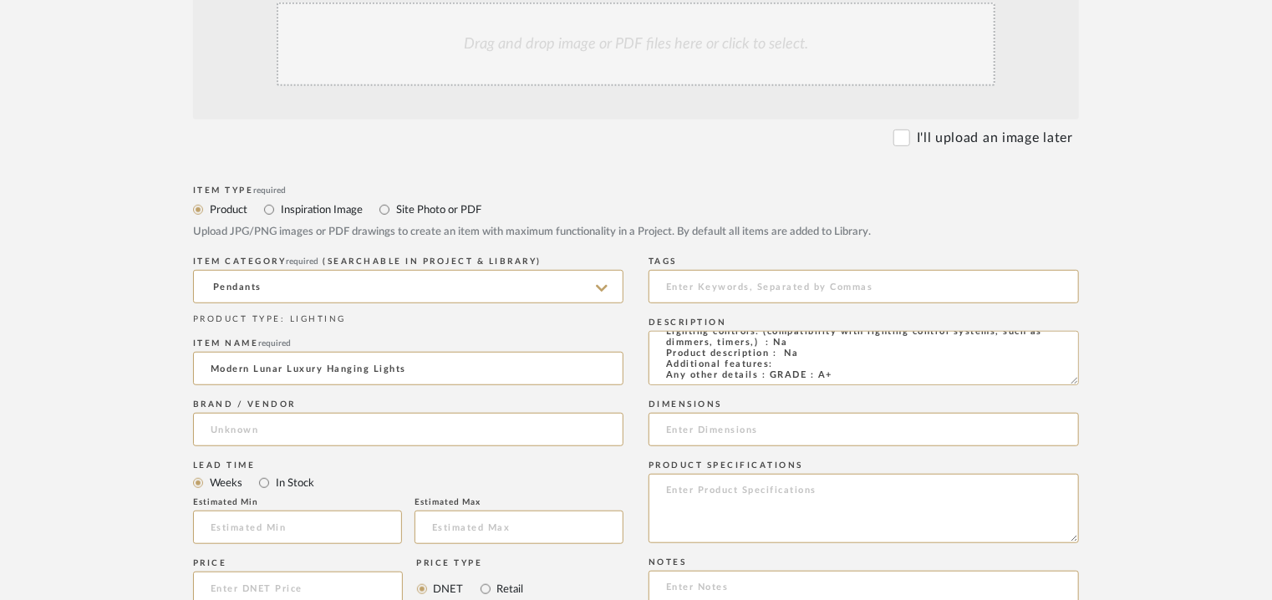
type input "EXCELLA"
click at [236, 531] on input at bounding box center [297, 526] width 209 height 33
type input "17"
click at [223, 363] on input "Modern Lunar Luxury Hanging Lights" at bounding box center [408, 368] width 430 height 33
click at [226, 368] on input "Modern Lunar Luxury Hanging Lights" at bounding box center [408, 368] width 430 height 33
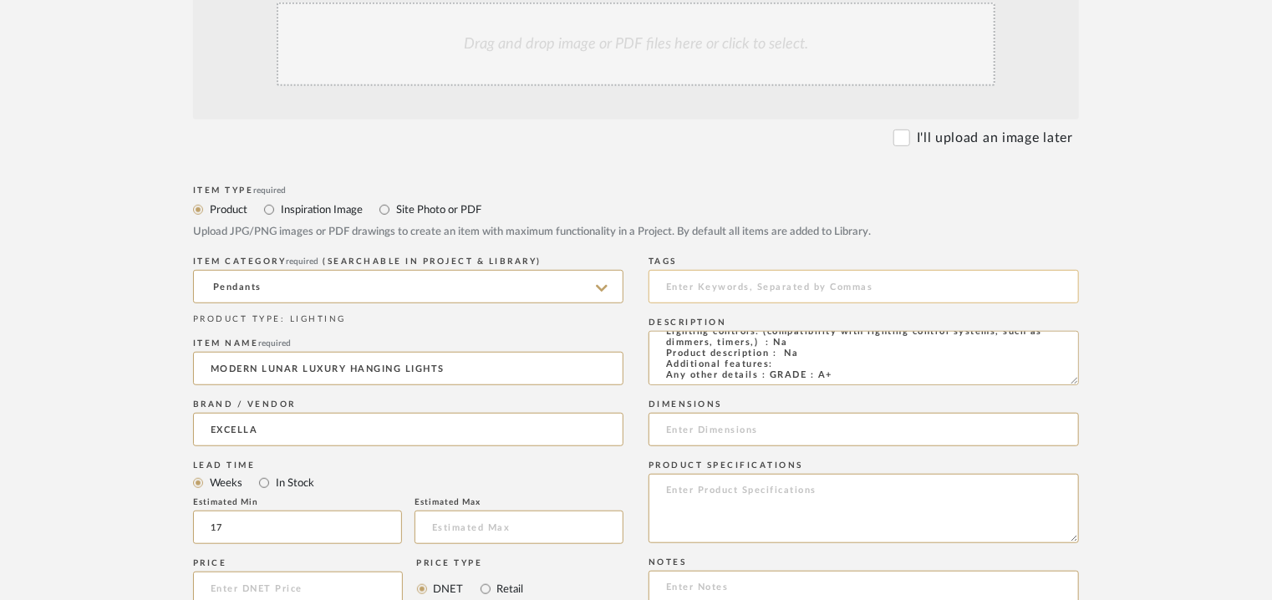
type input "MODERN LUNAR LUXURY HANGING LIGHTS"
click at [686, 288] on input at bounding box center [863, 286] width 430 height 33
type input "pendant light, GRADE A+"
click at [744, 379] on textarea "LIGHTS Type: Pendant lamp Designer : Na Dimension(s): Φ540 x H 460 x MAX H2000m…" at bounding box center [863, 358] width 430 height 54
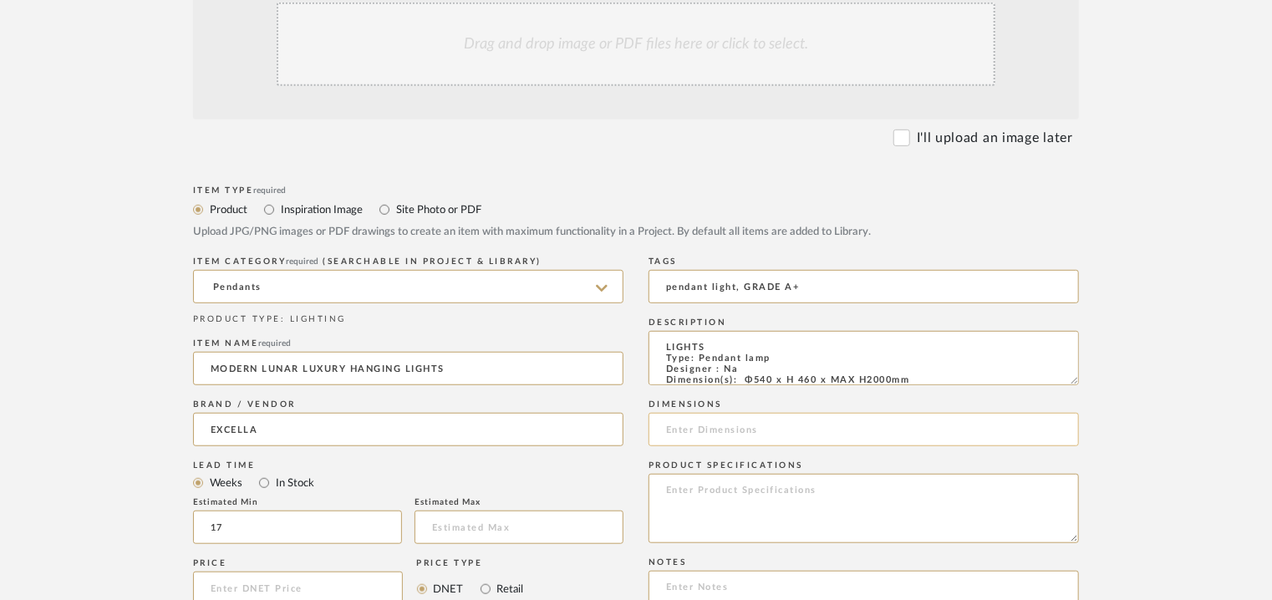
click at [706, 434] on input at bounding box center [863, 429] width 430 height 33
type input "d"
type input "Dia 540 x H 460 x Max H2000mm"
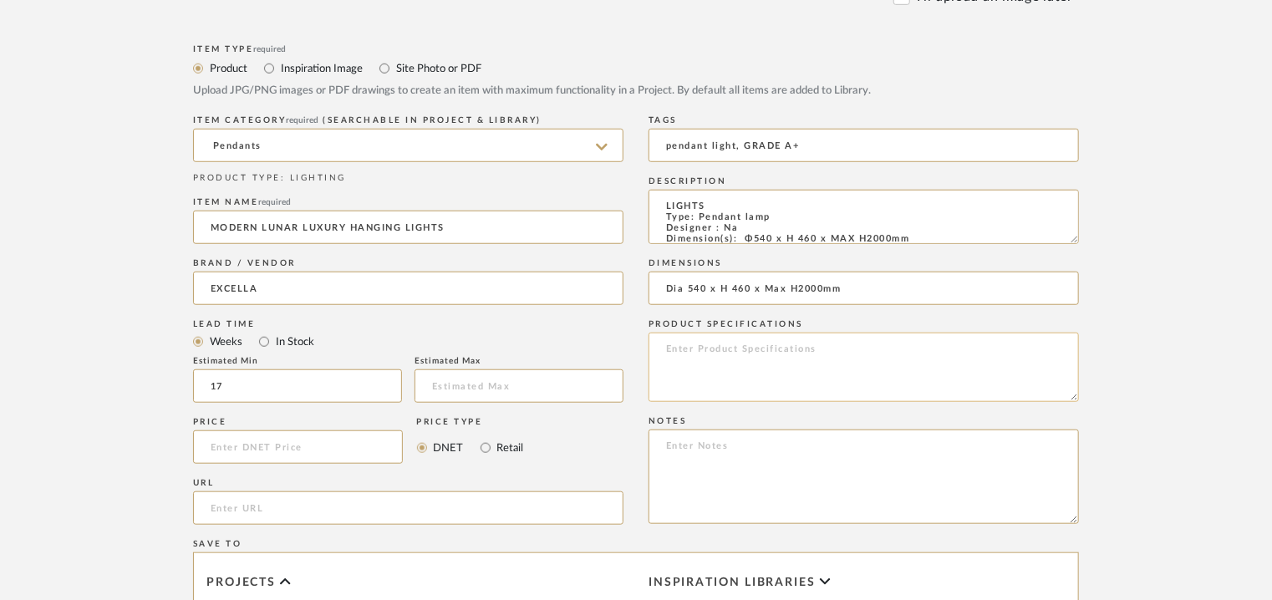
scroll to position [752, 0]
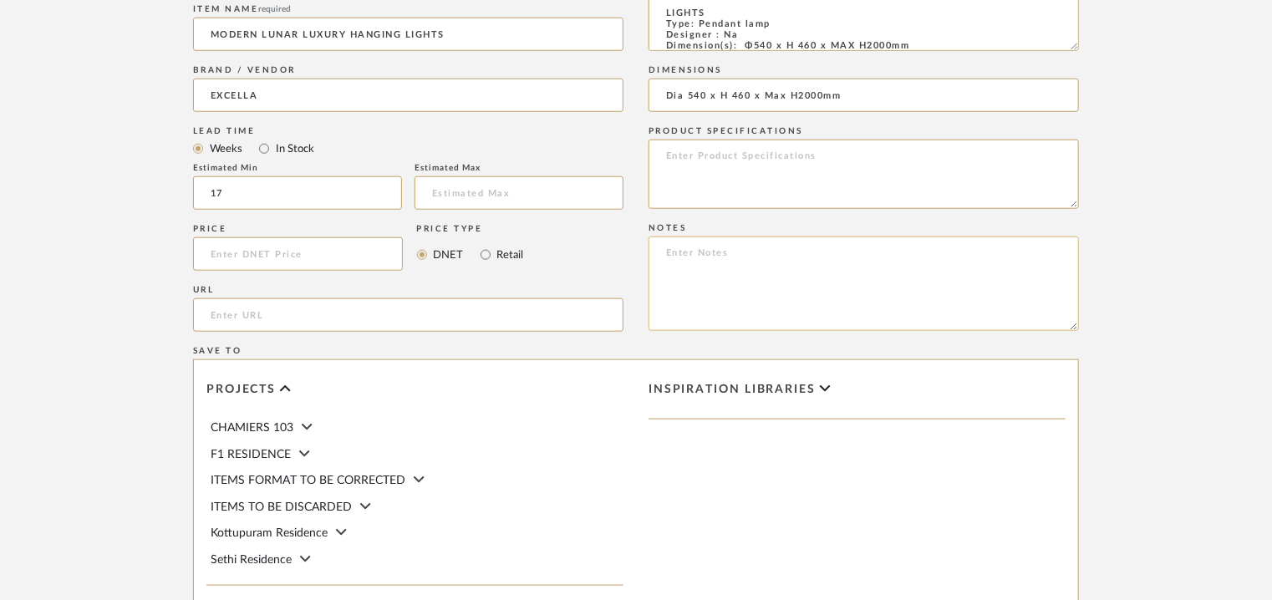
paste textarea "Price: INR.1,29,591/- Lead time : 120days after confirmation of size. Customisa…"
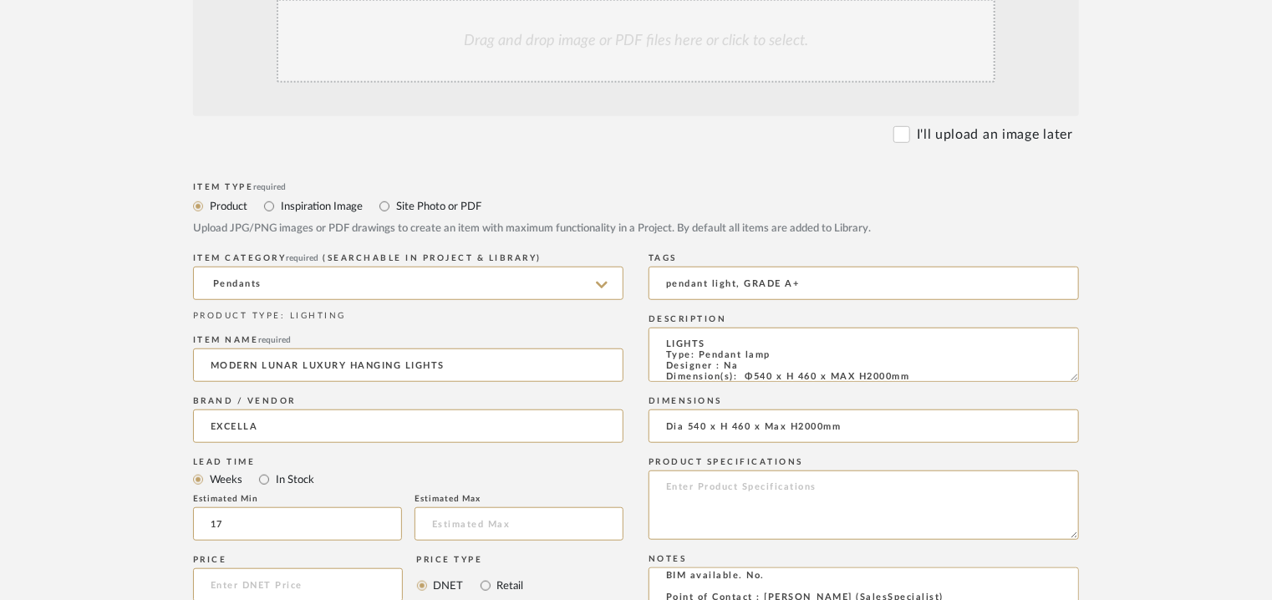
scroll to position [251, 0]
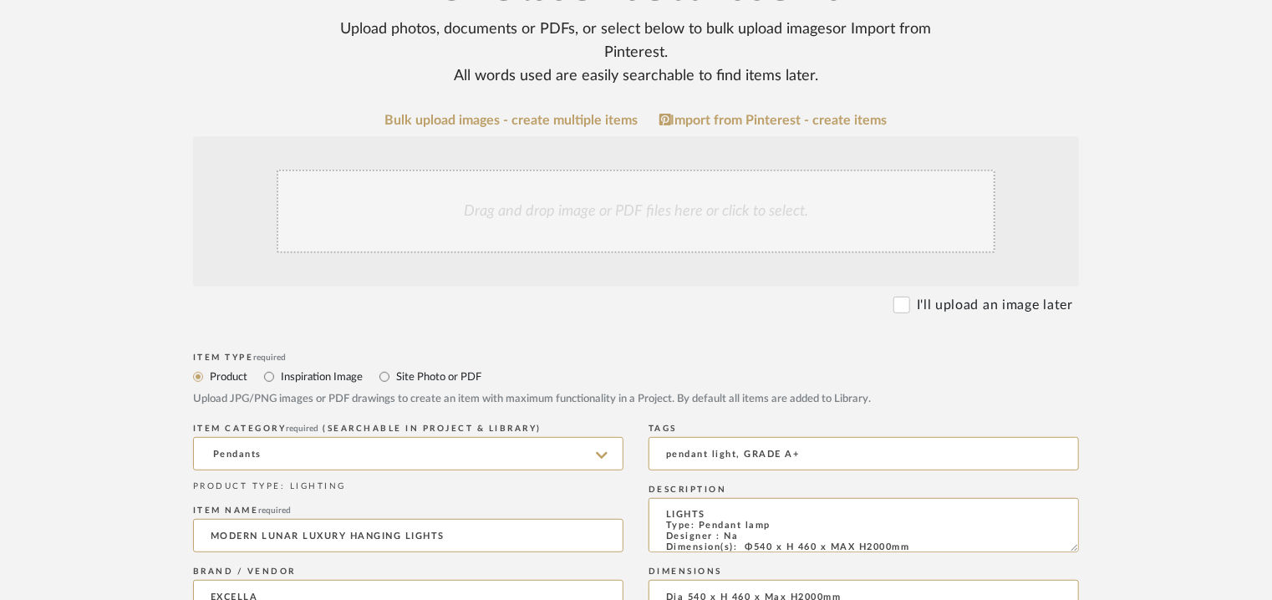
type textarea "Price: INR.1,29,591/- Lead time : 120days after confirmation of size. Customisa…"
click at [455, 208] on div "Drag and drop image or PDF files here or click to select." at bounding box center [636, 212] width 719 height 84
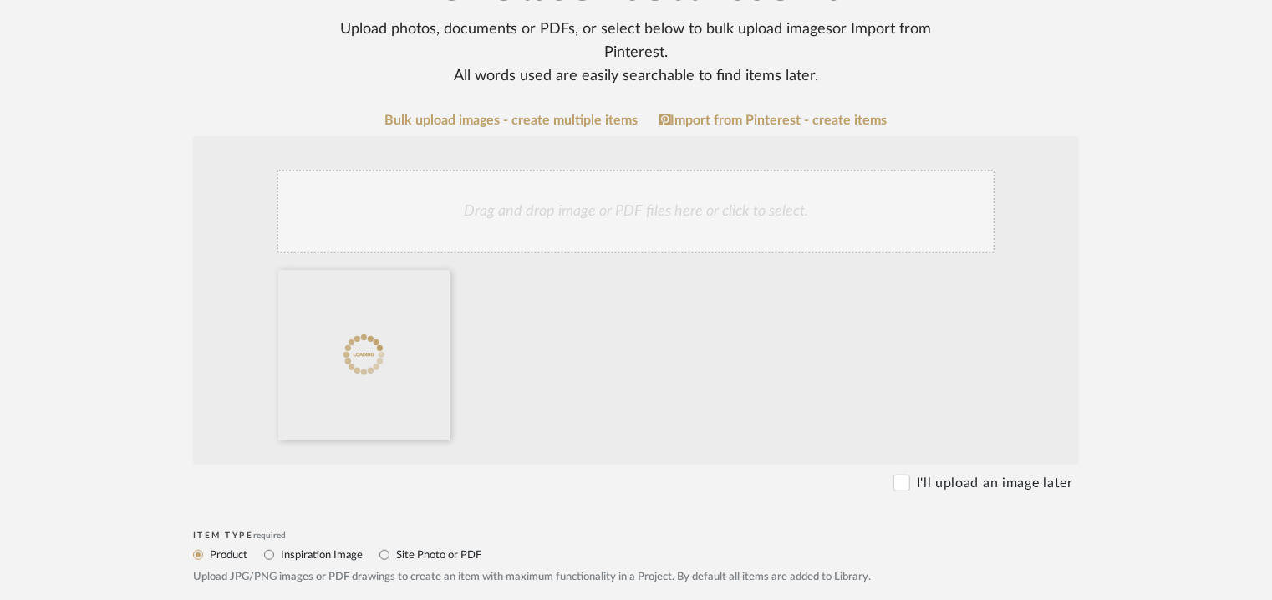
click at [509, 226] on div "Drag and drop image or PDF files here or click to select." at bounding box center [636, 212] width 719 height 84
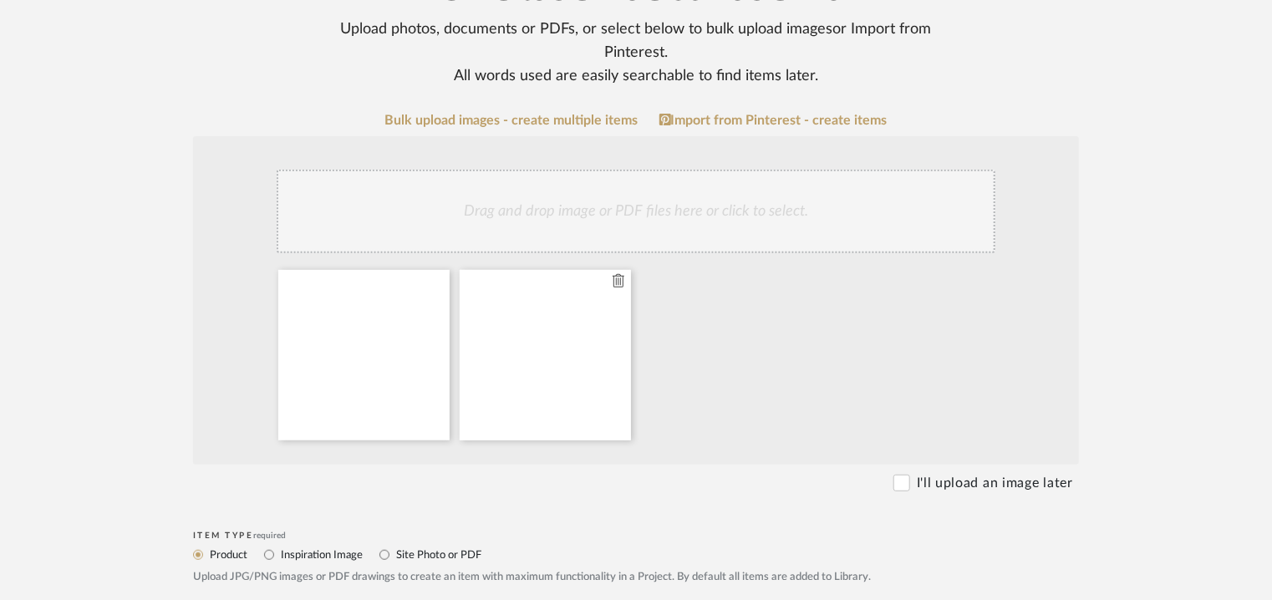
click at [617, 285] on icon at bounding box center [618, 280] width 12 height 13
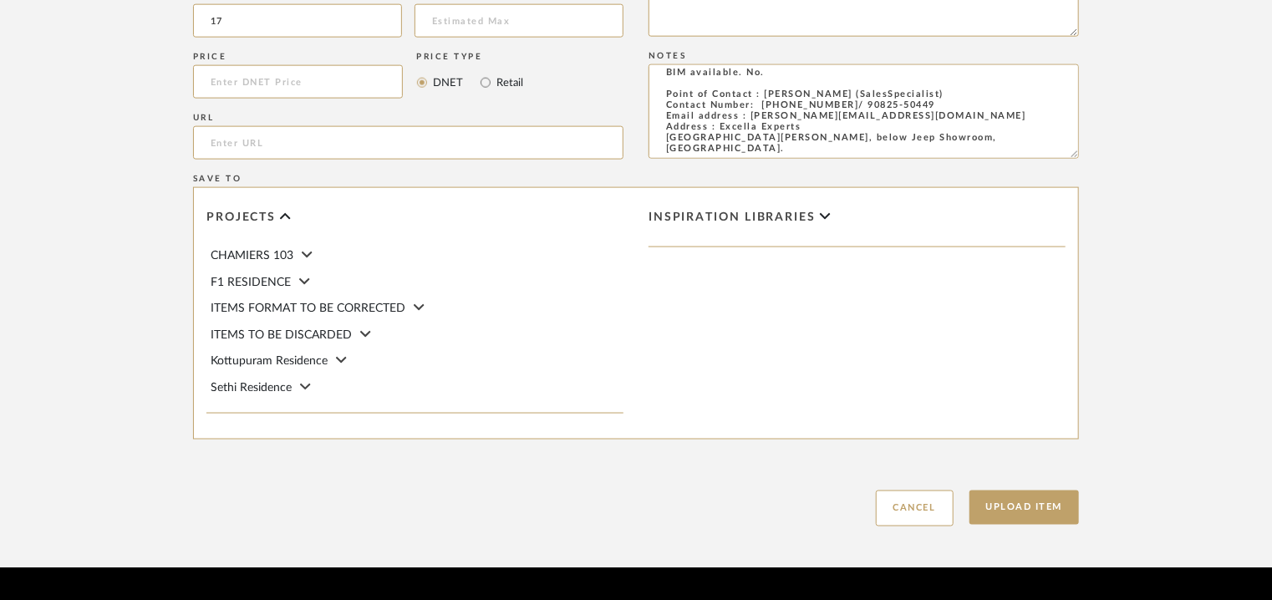
scroll to position [1146, 0]
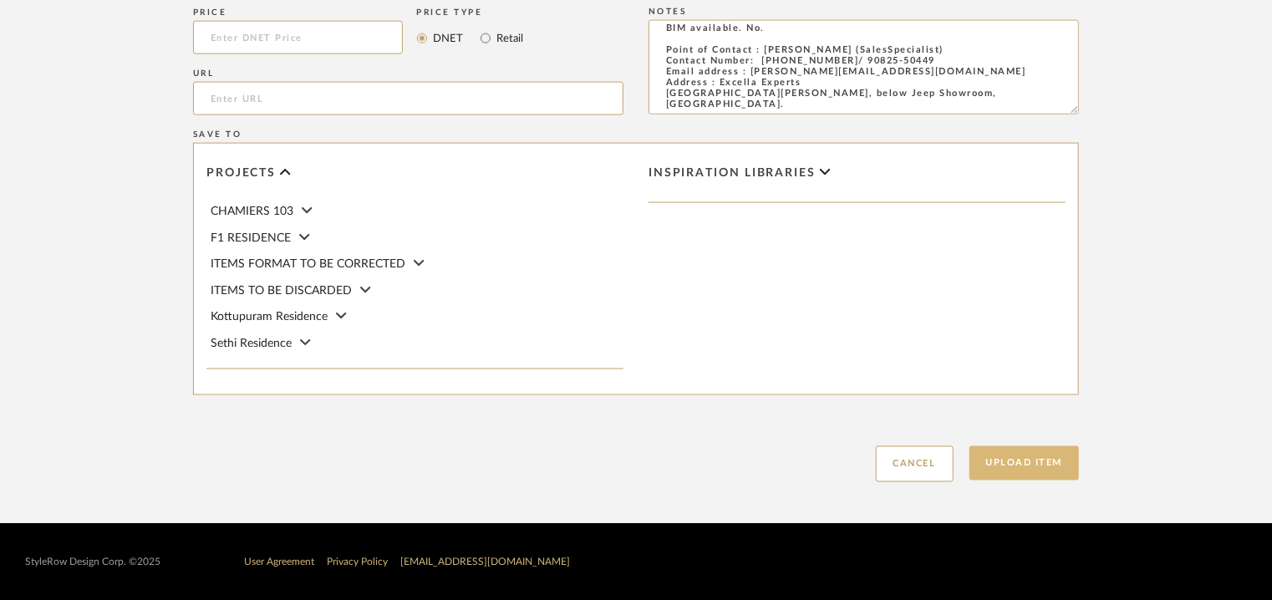
click at [1029, 465] on button "Upload Item" at bounding box center [1024, 463] width 110 height 34
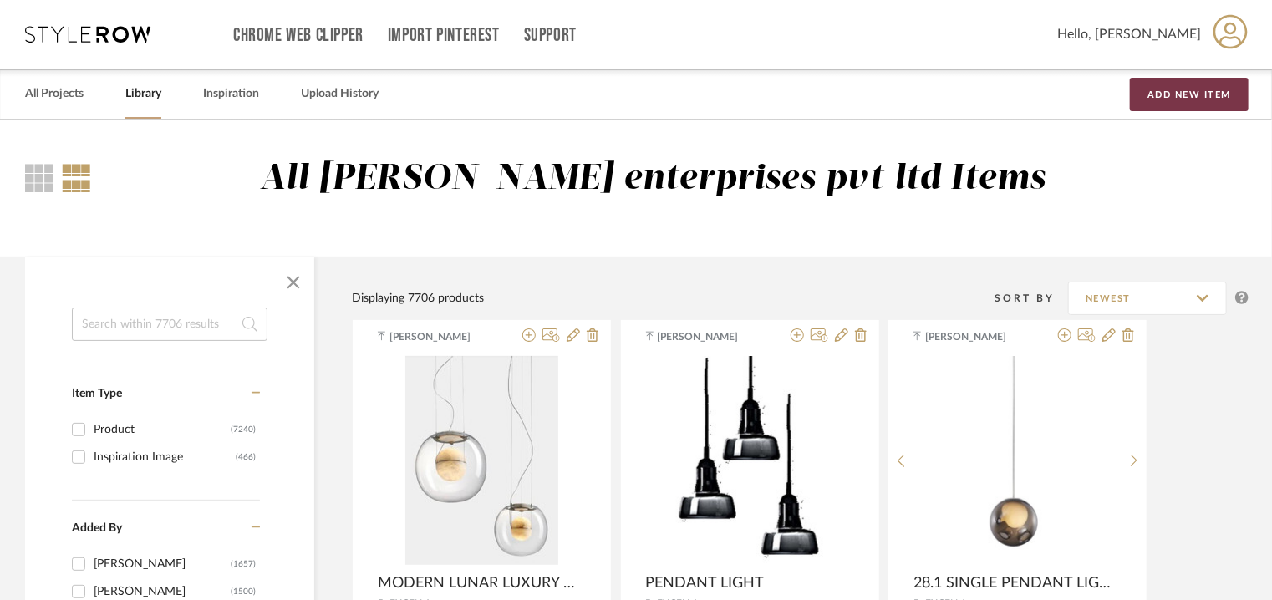
drag, startPoint x: 1174, startPoint y: 96, endPoint x: 966, endPoint y: 181, distance: 224.8
click at [1176, 96] on button "Add New Item" at bounding box center [1189, 94] width 119 height 33
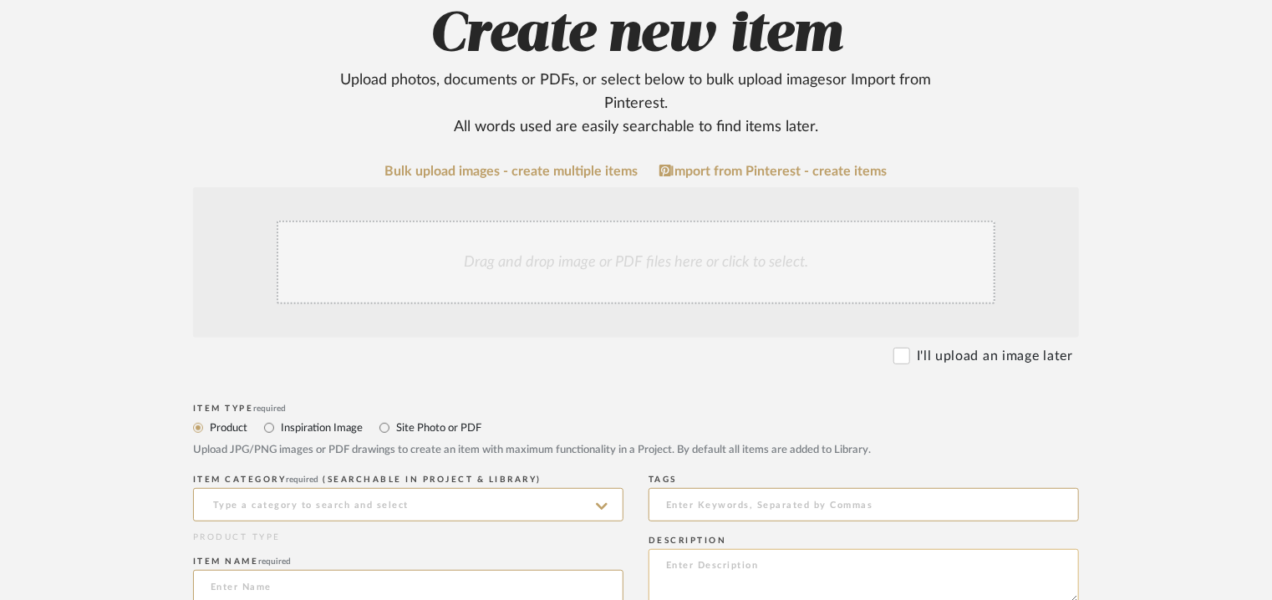
scroll to position [418, 0]
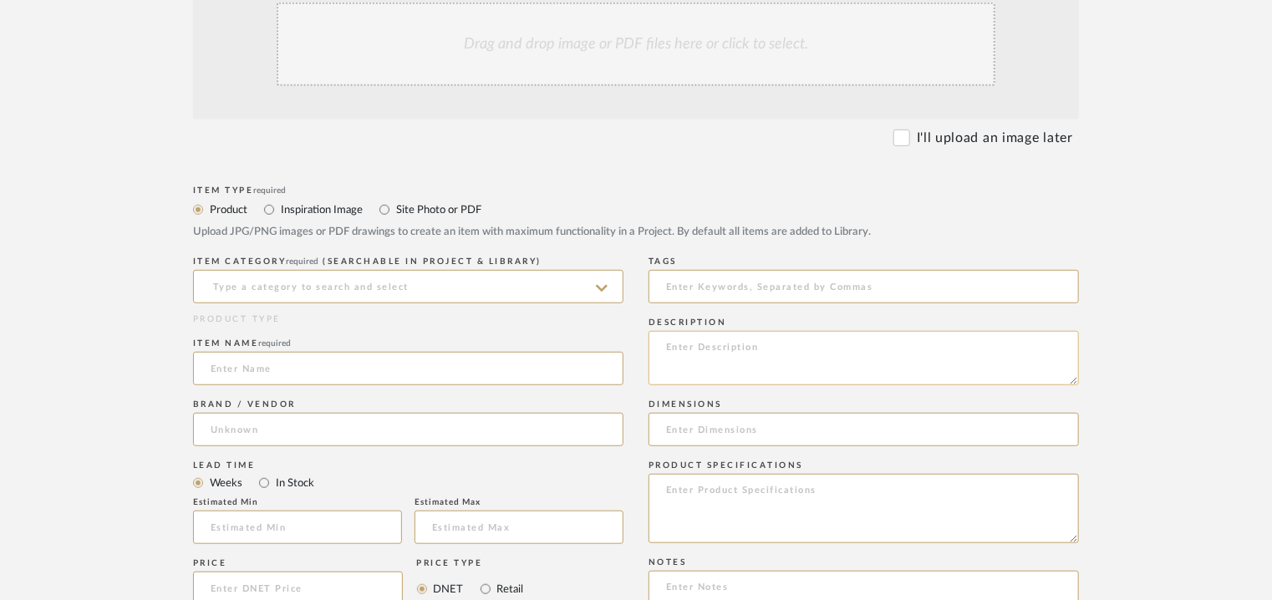
click at [722, 359] on textarea at bounding box center [863, 358] width 430 height 54
paste textarea "Type: Pendant lamp Designer : Na Dimension(s): 550 x 520mm Weight : Na Material…"
type textarea "Type: Pendant lamp Designer : Na Dimension(s): 550 x 520mm Weight : Na Material…"
click at [354, 287] on input at bounding box center [408, 286] width 430 height 33
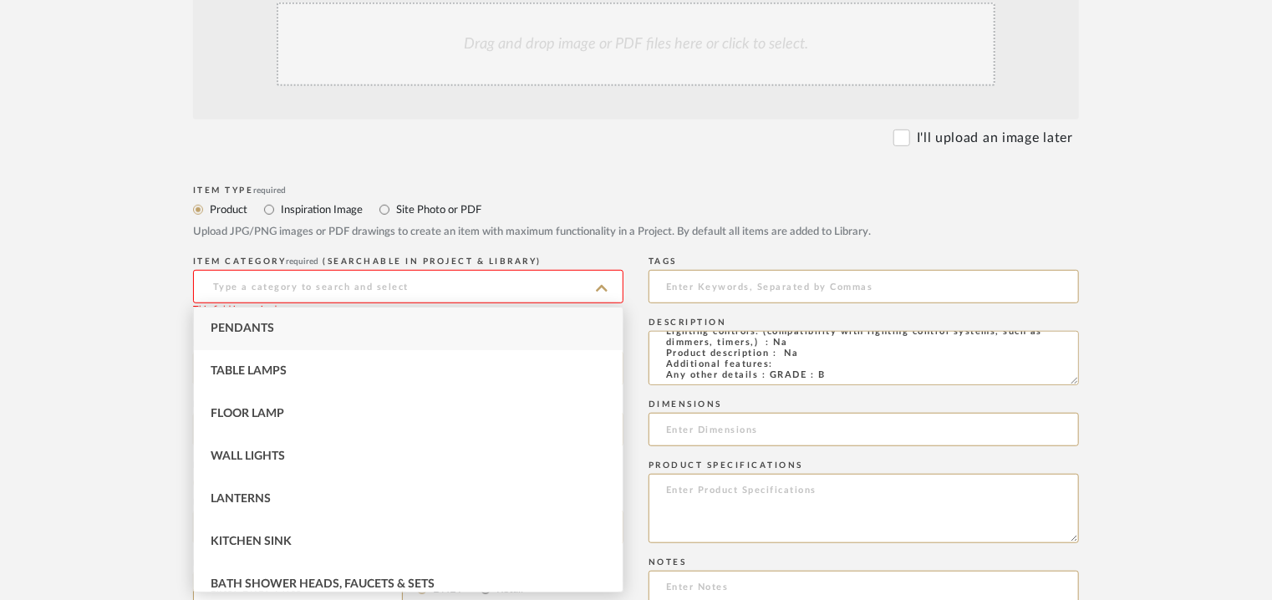
click at [236, 332] on span "Pendants" at bounding box center [242, 328] width 63 height 12
type input "Pendants"
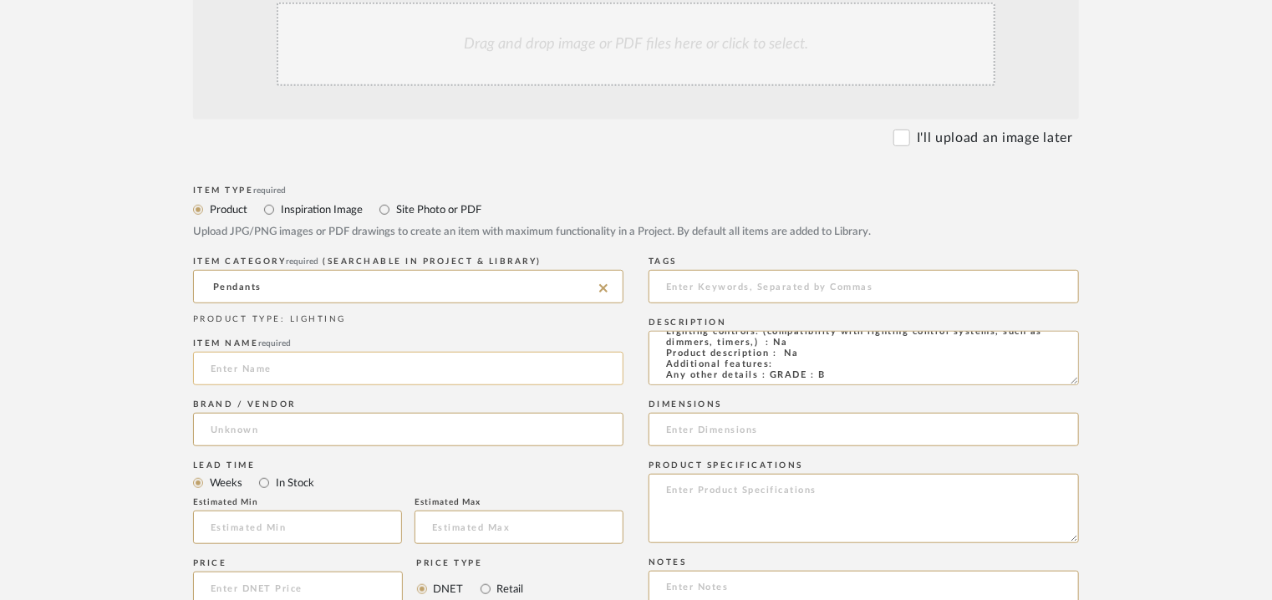
click at [247, 363] on input at bounding box center [408, 368] width 430 height 33
type input "PENDANT LIGHT"
click at [206, 435] on input at bounding box center [408, 429] width 430 height 33
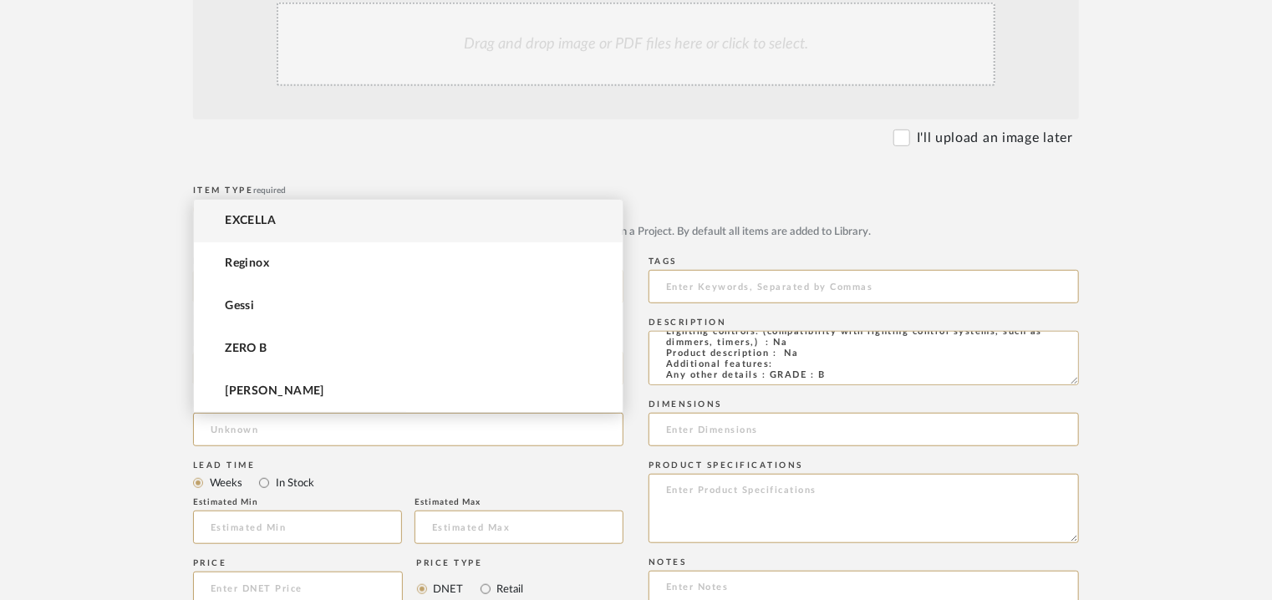
click at [255, 225] on span "EXCELLA" at bounding box center [250, 221] width 51 height 14
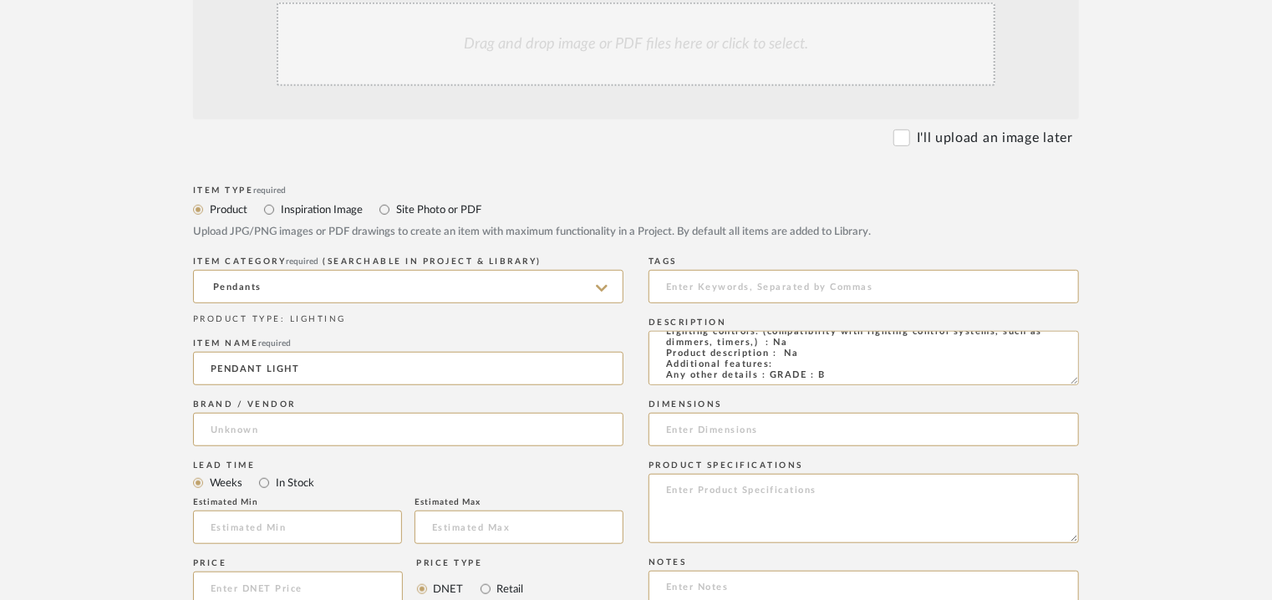
type input "EXCELLA"
click at [230, 529] on input "text" at bounding box center [297, 526] width 209 height 33
type input "17"
click at [703, 284] on input at bounding box center [863, 286] width 430 height 33
type input "P"
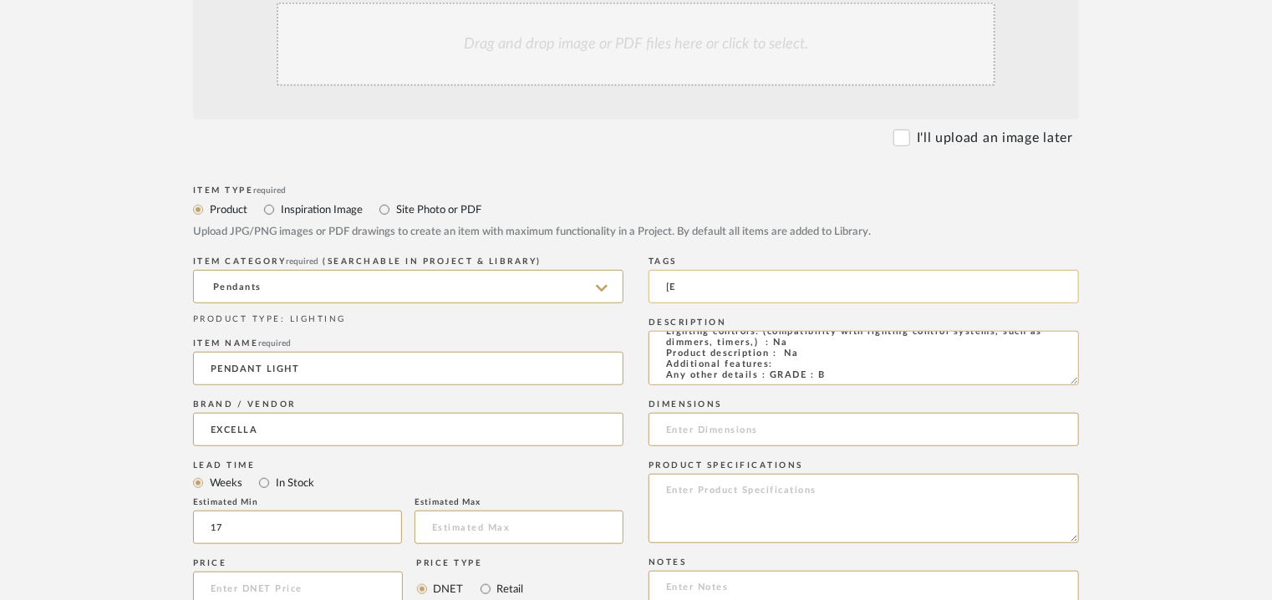
type input "["
type input "pendant light, GRADE B,"
click at [724, 424] on input at bounding box center [863, 429] width 430 height 33
type input "550 x 520mm"
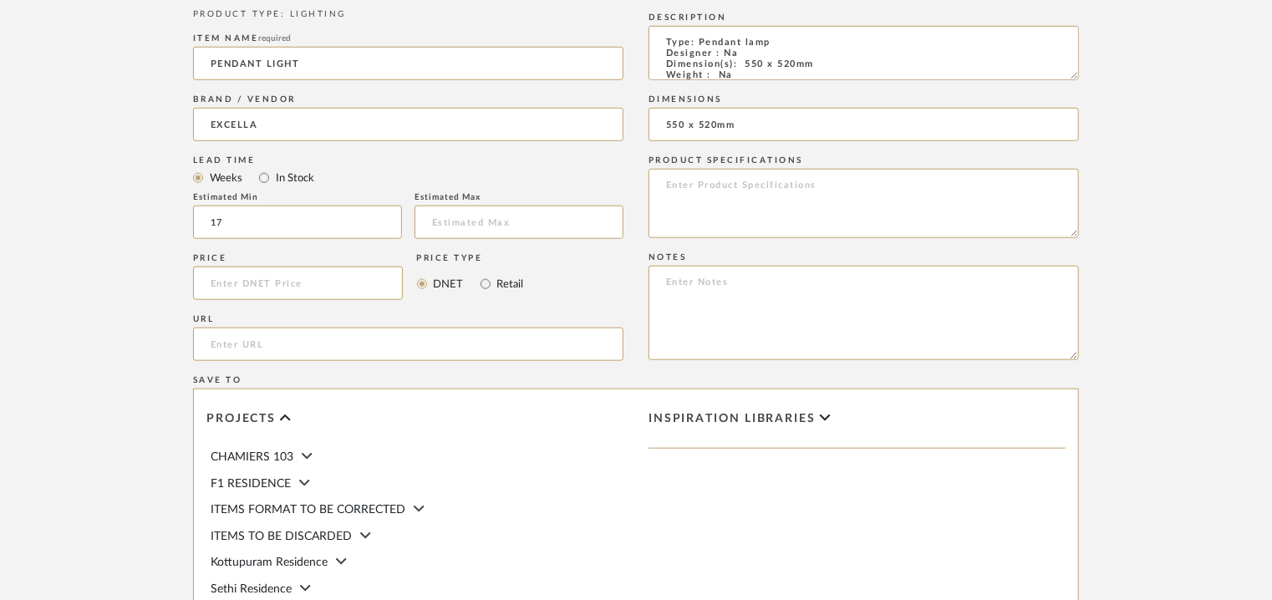
scroll to position [752, 0]
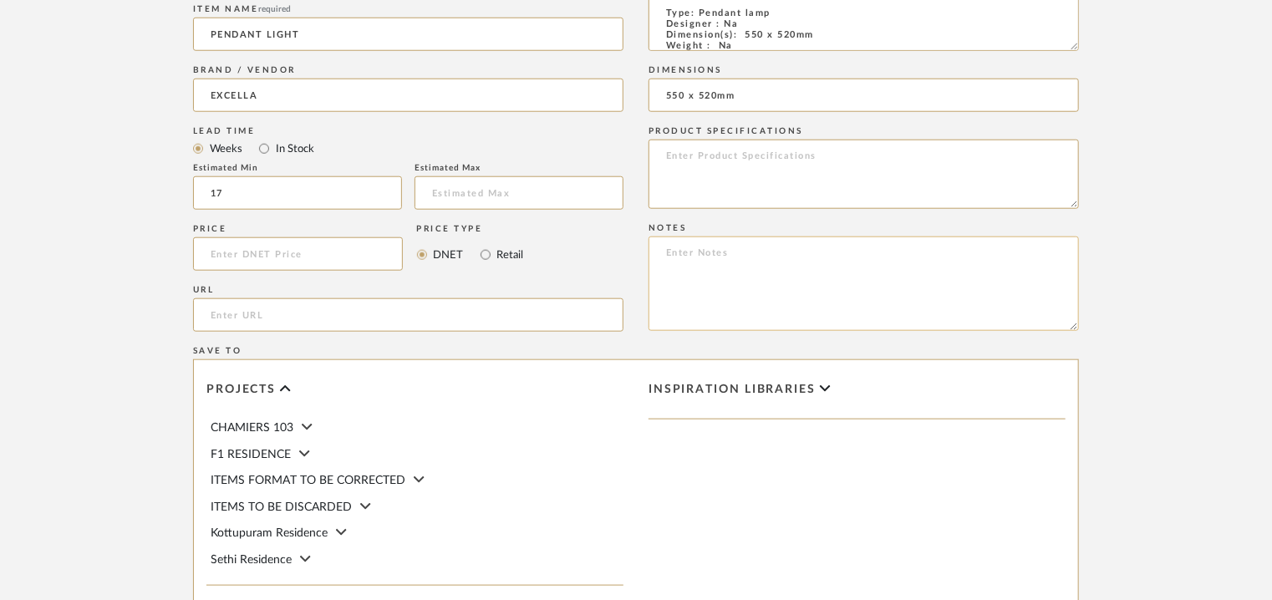
paste textarea "Price: INR.12,150/- Lead time : 120days after confirmation of size. Customisabl…"
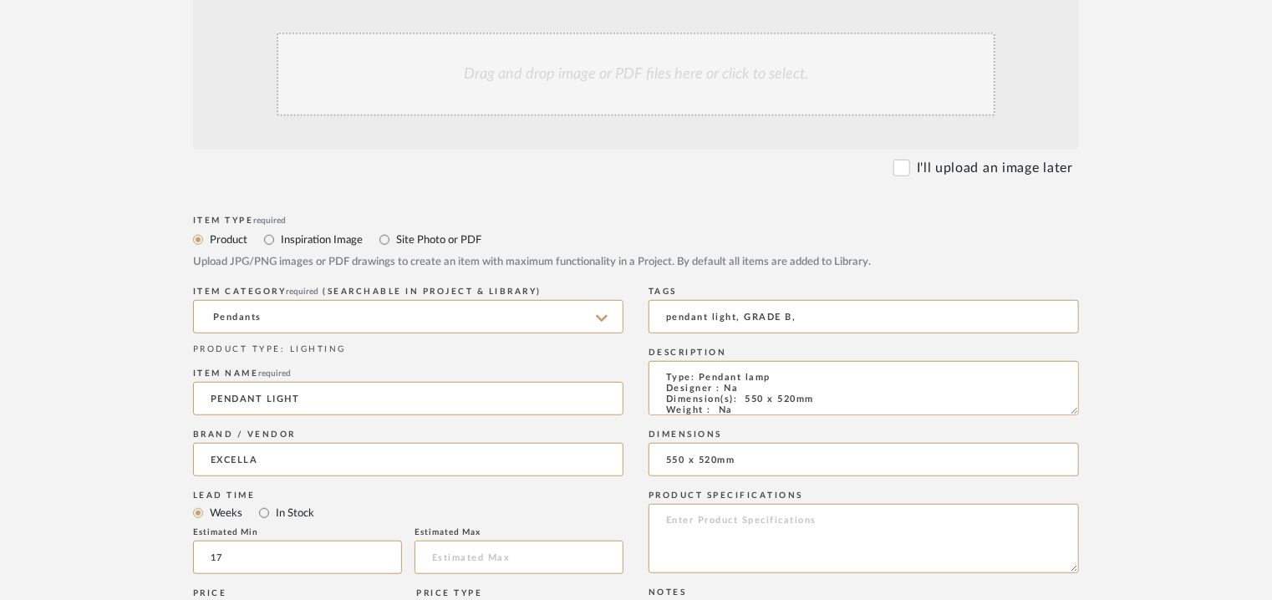
scroll to position [251, 0]
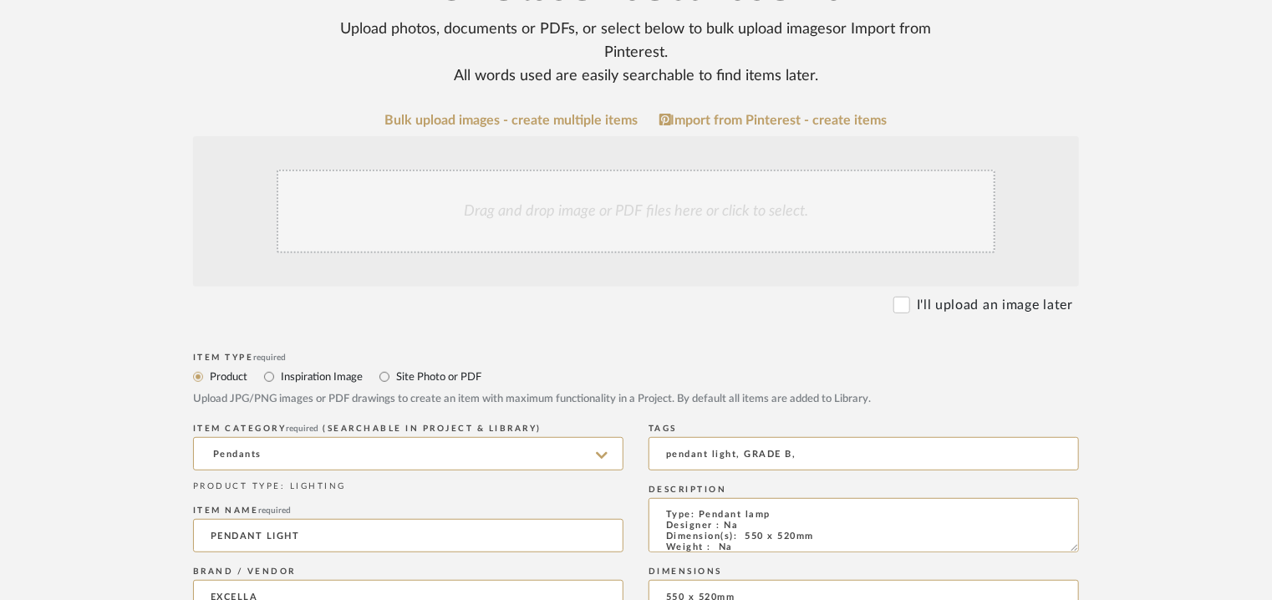
type textarea "Price: INR.12,150/- Lead time : 120days after confirmation of size. Customisabl…"
click at [468, 198] on div "Drag and drop image or PDF files here or click to select." at bounding box center [636, 212] width 719 height 84
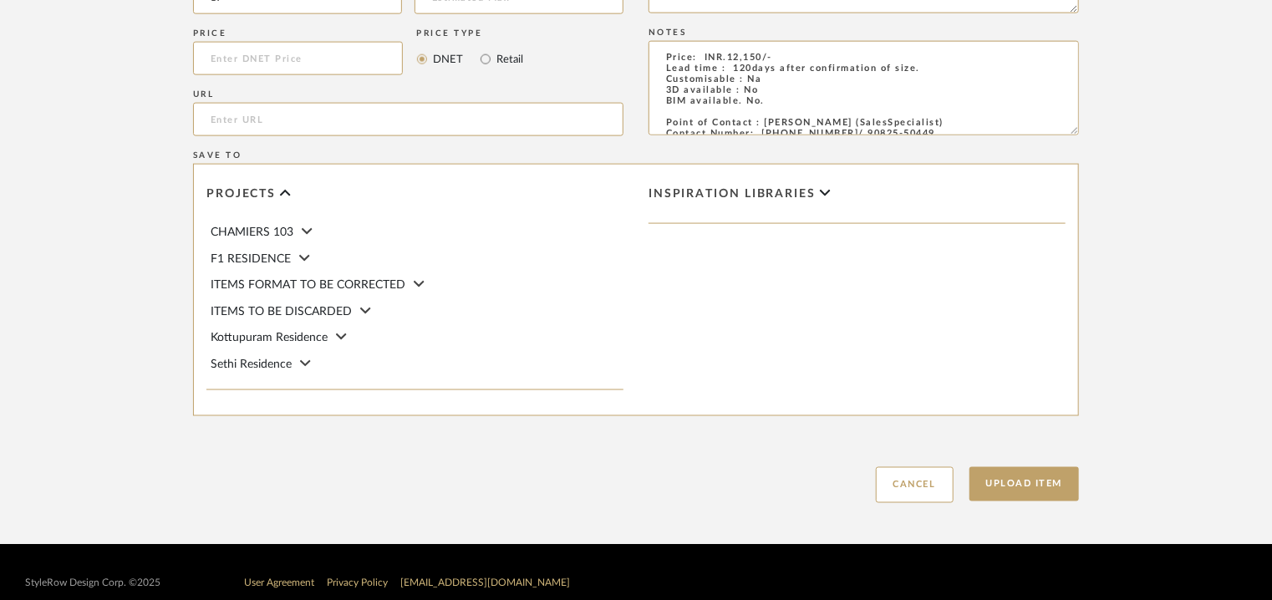
scroll to position [1146, 0]
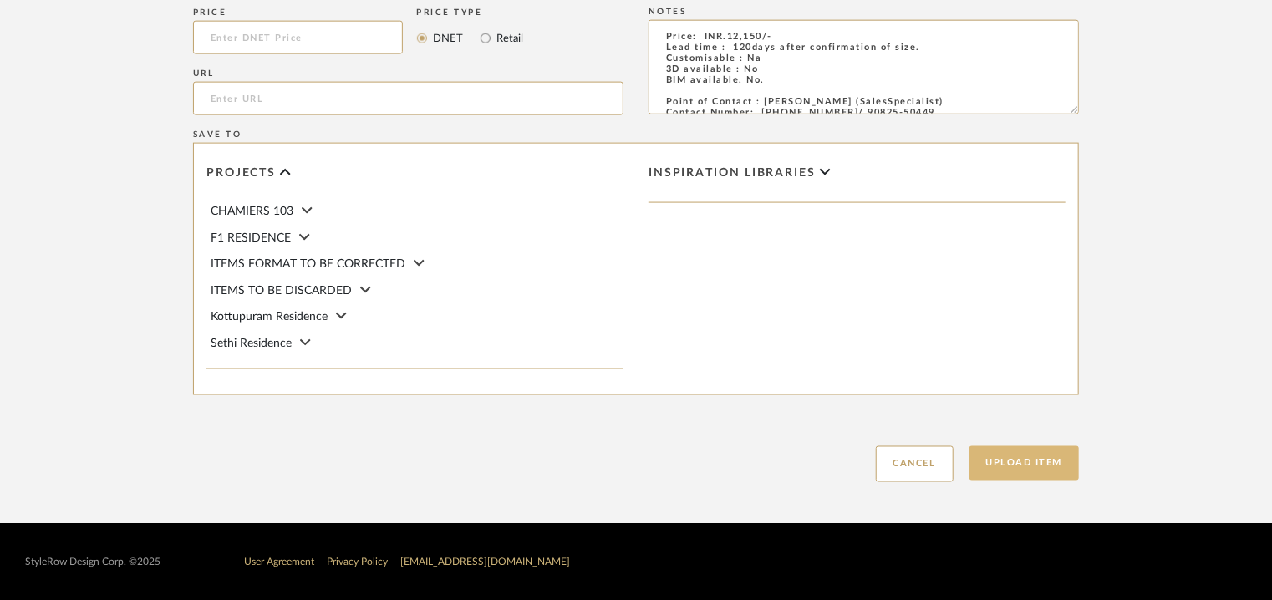
click at [1042, 461] on button "Upload Item" at bounding box center [1024, 463] width 110 height 34
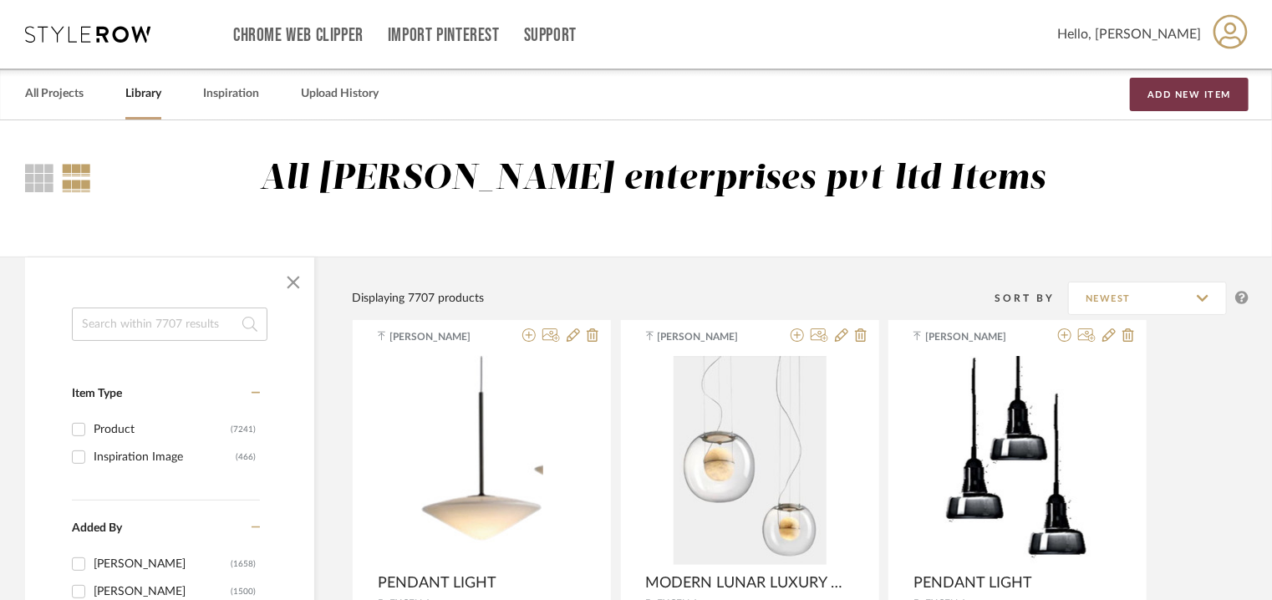
click at [1190, 92] on button "Add New Item" at bounding box center [1189, 94] width 119 height 33
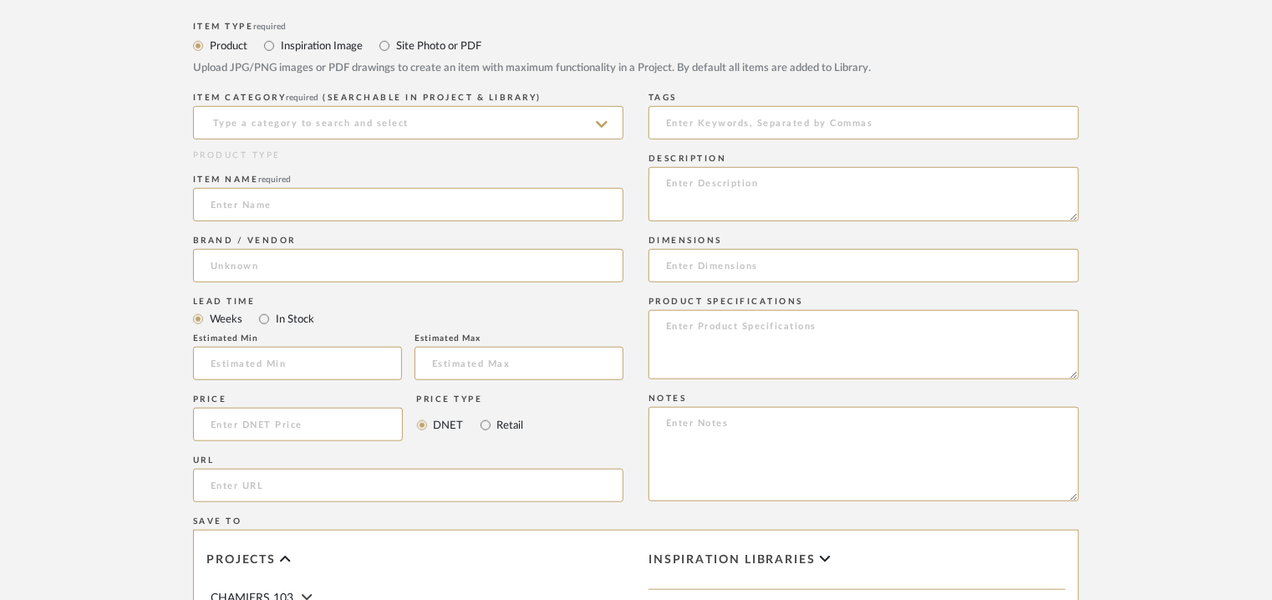
scroll to position [585, 0]
paste textarea "Type: Pendant lamp Designer : Na Dimension(s): Na Weight : Na Materials & Finis…"
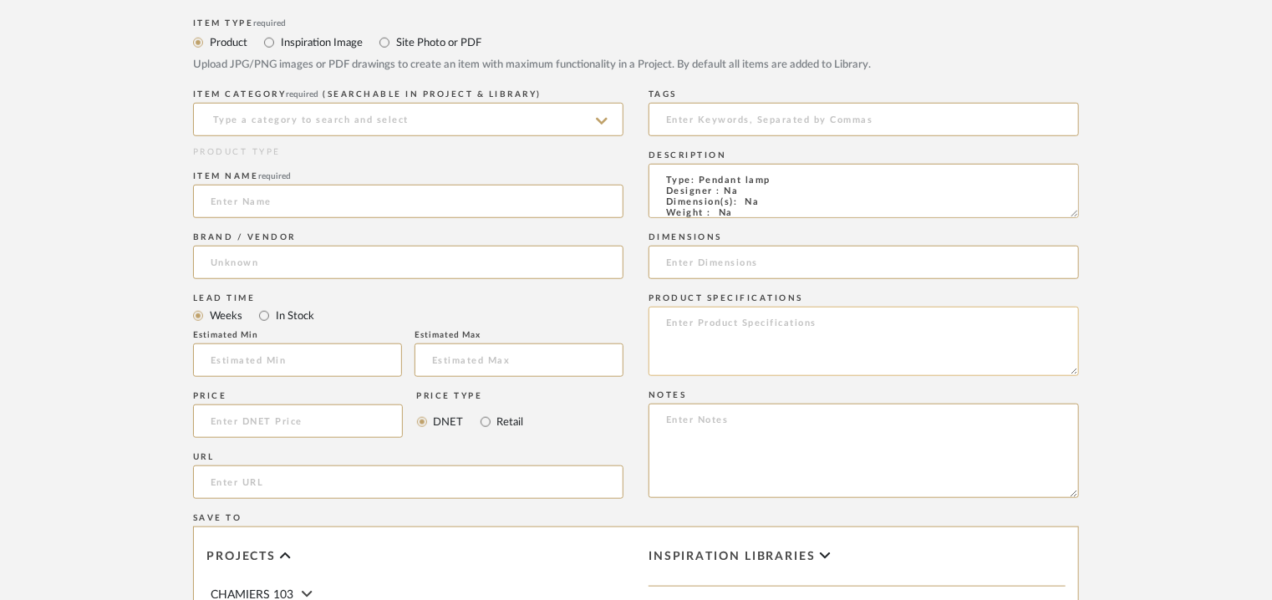
scroll to position [149, 0]
type textarea "Type: Pendant lamp Designer : Na Dimension(s): Na Weight : Na Materials & Finis…"
click at [401, 122] on input at bounding box center [408, 119] width 430 height 33
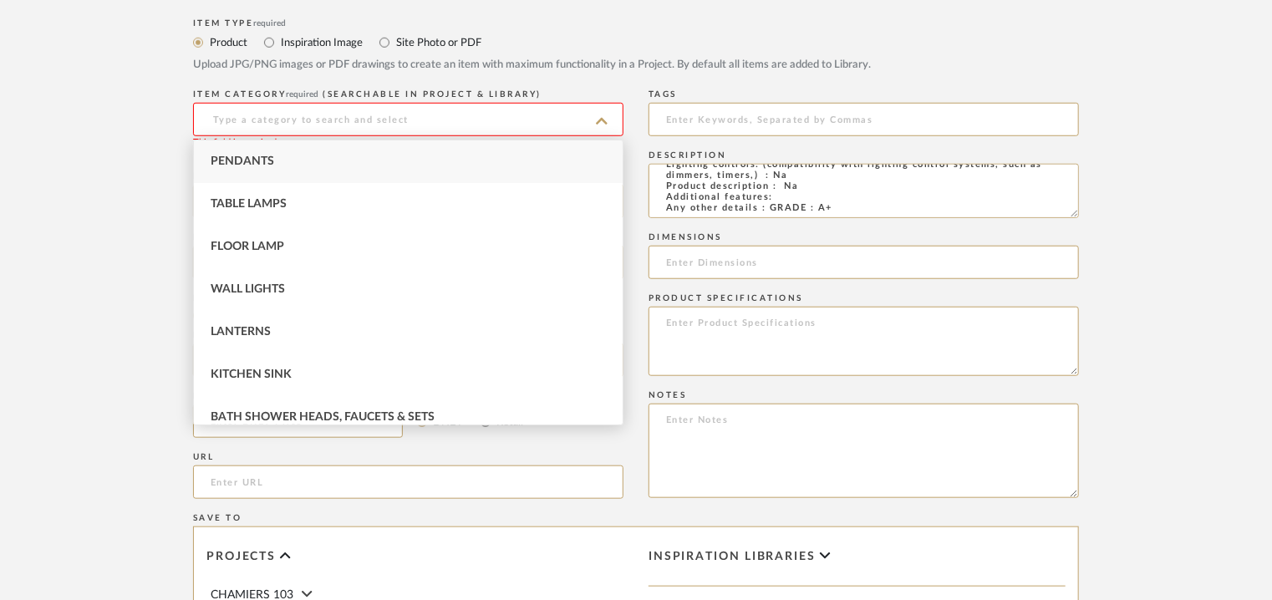
click at [257, 160] on span "Pendants" at bounding box center [242, 161] width 63 height 12
type input "Pendants"
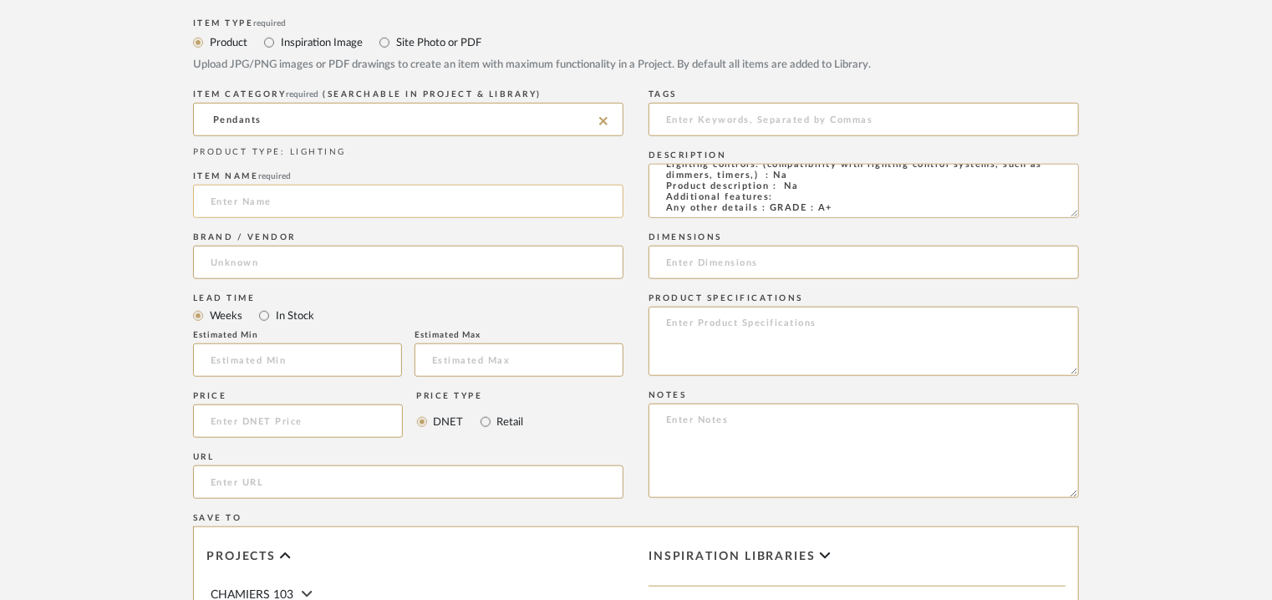
click at [233, 201] on input at bounding box center [408, 201] width 430 height 33
type input "PENDANT LIGHT"
click at [230, 267] on input at bounding box center [408, 262] width 430 height 33
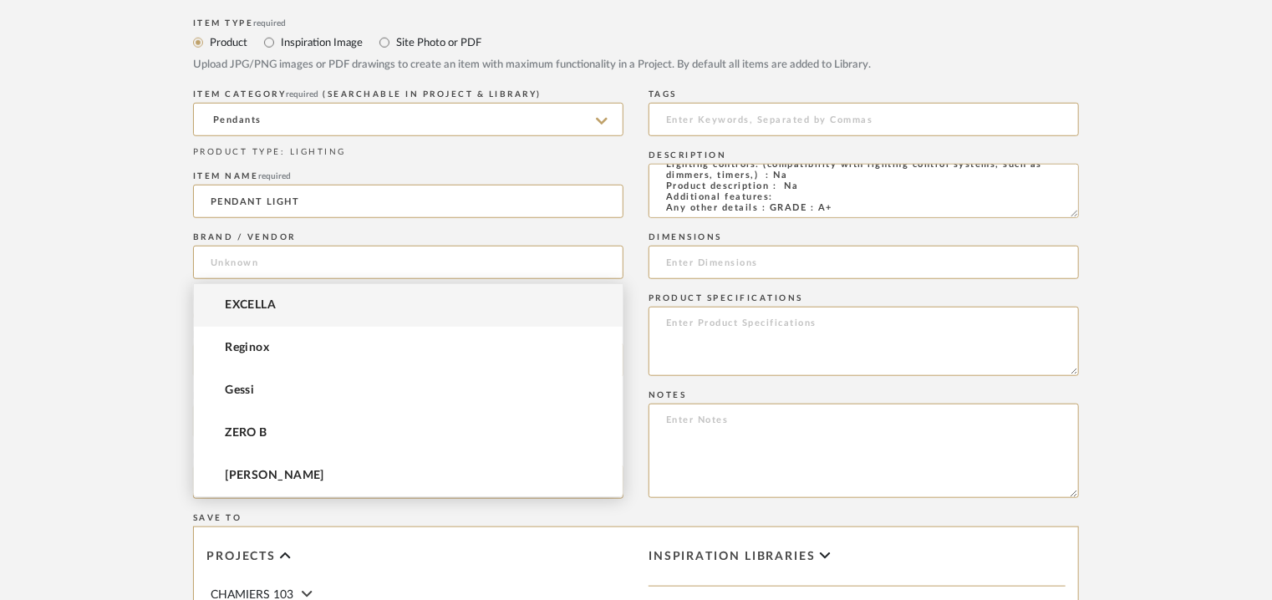
click at [247, 302] on span "EXCELLA" at bounding box center [250, 305] width 51 height 14
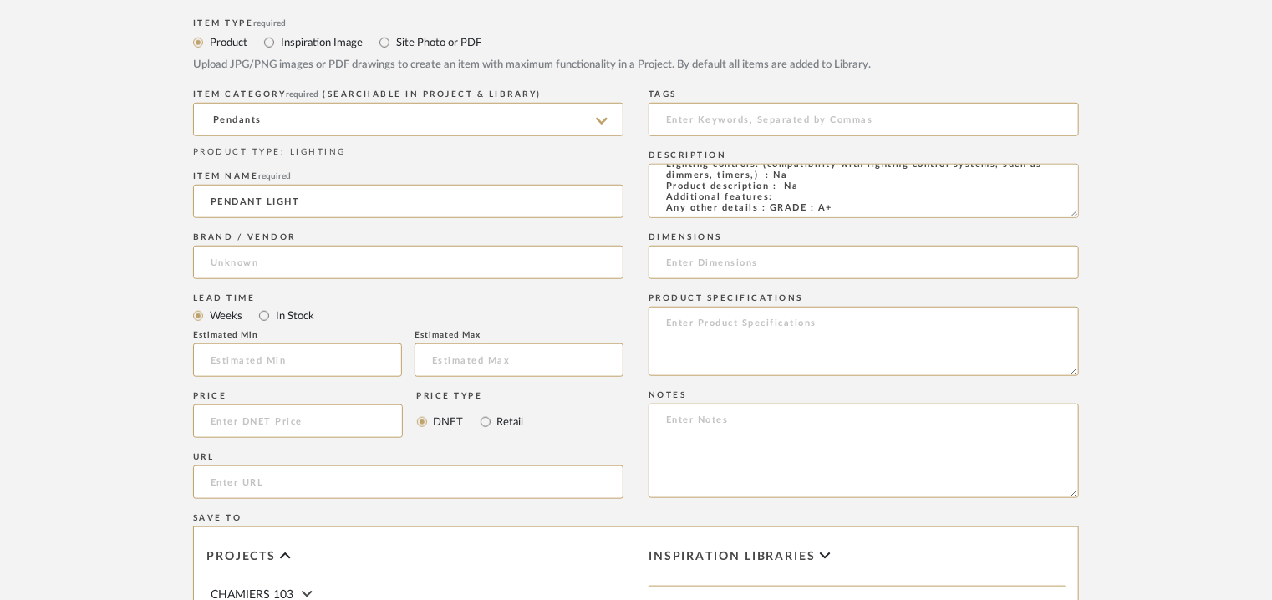
type input "EXCELLA"
click at [251, 347] on input "text" at bounding box center [297, 359] width 209 height 33
type input "0"
type input "17"
click at [734, 124] on input at bounding box center [863, 119] width 430 height 33
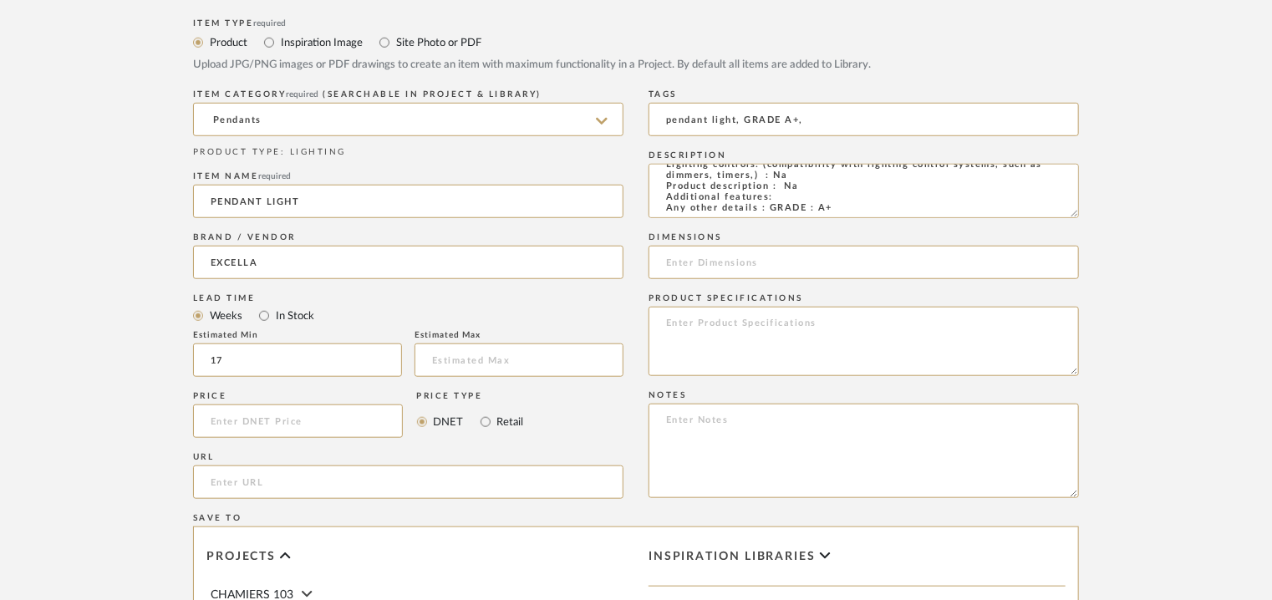
type input "pendant light, GRADE A+,"
paste textarea "Price: INR.75,000/- Lead time : 120days after confirmation of size. Customisabl…"
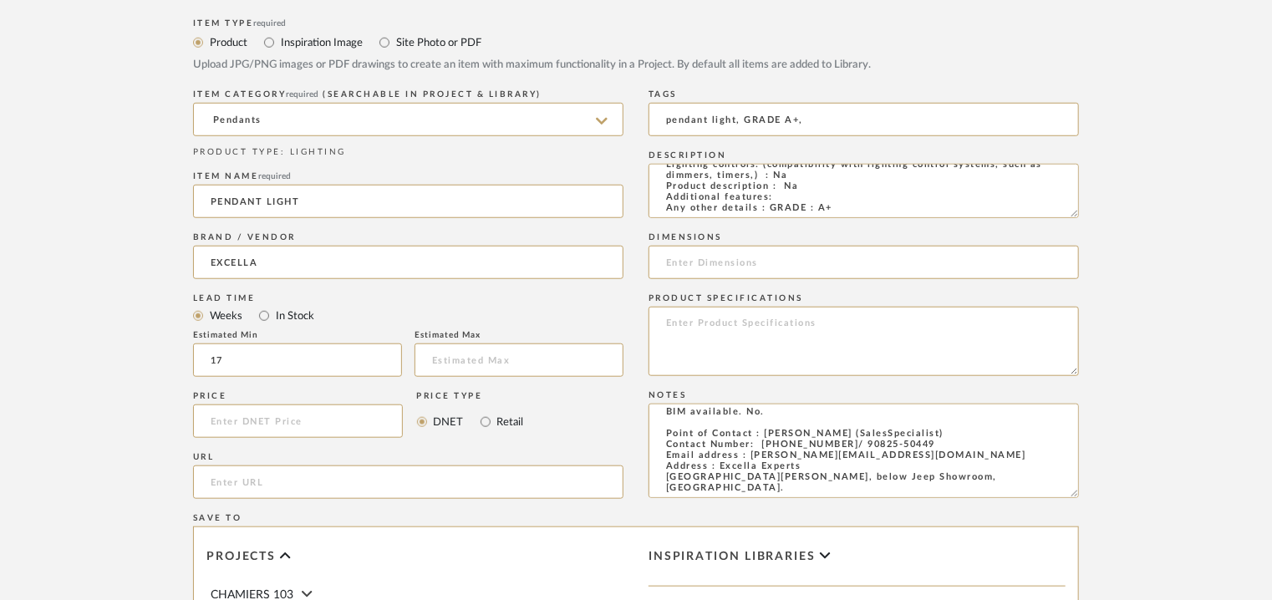
scroll to position [334, 0]
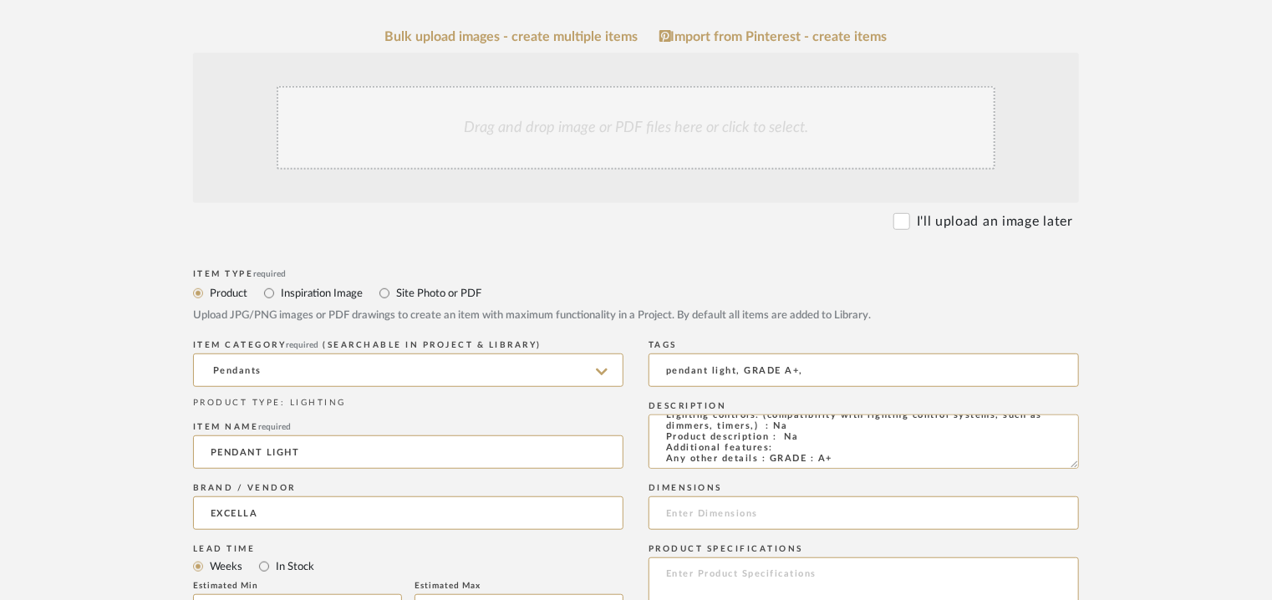
type textarea "Price: INR.75,000/- Lead time : 120days after confirmation of size. Customisabl…"
click at [582, 135] on div "Drag and drop image or PDF files here or click to select." at bounding box center [636, 128] width 719 height 84
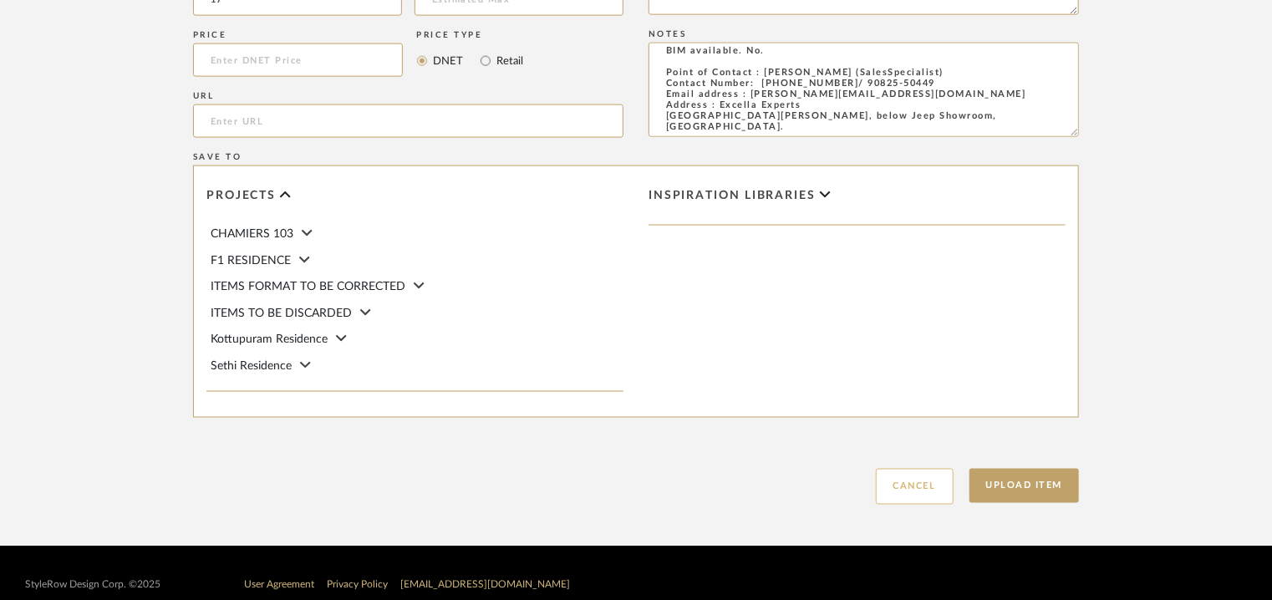
scroll to position [1146, 0]
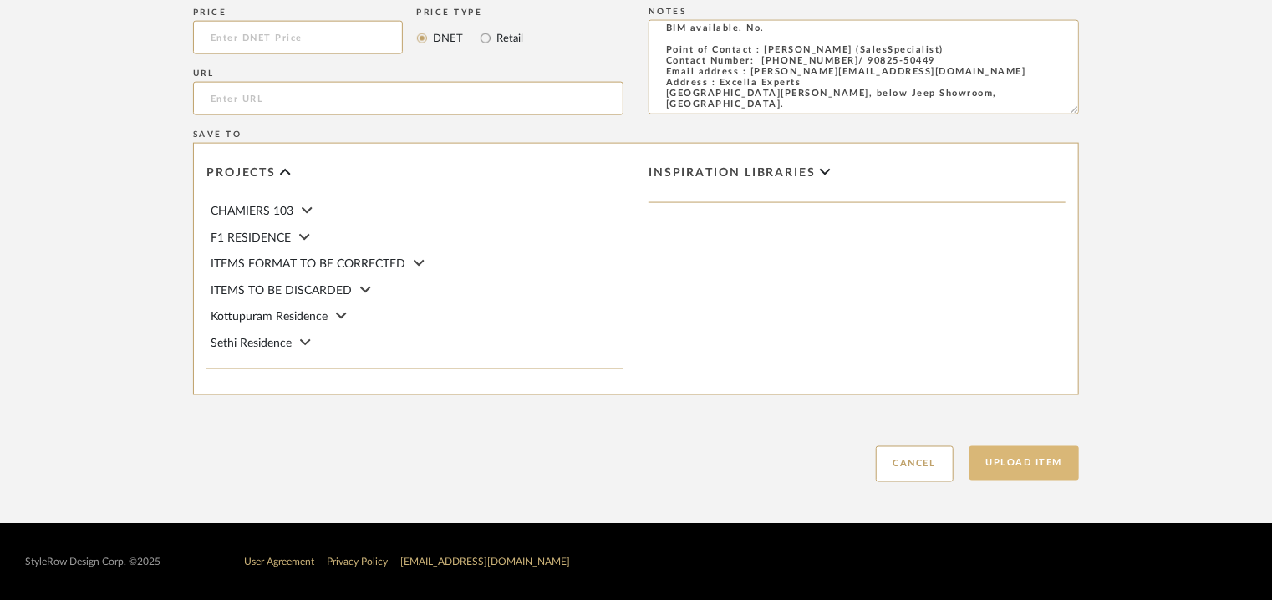
click at [1014, 459] on button "Upload Item" at bounding box center [1024, 463] width 110 height 34
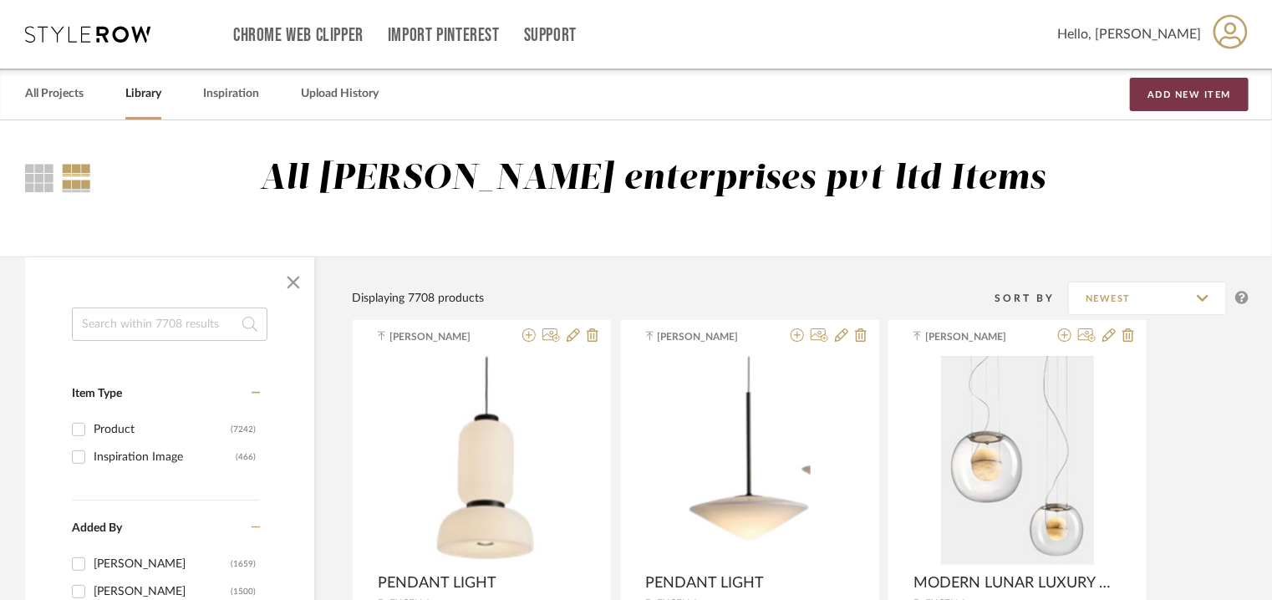
click at [1191, 98] on button "Add New Item" at bounding box center [1189, 94] width 119 height 33
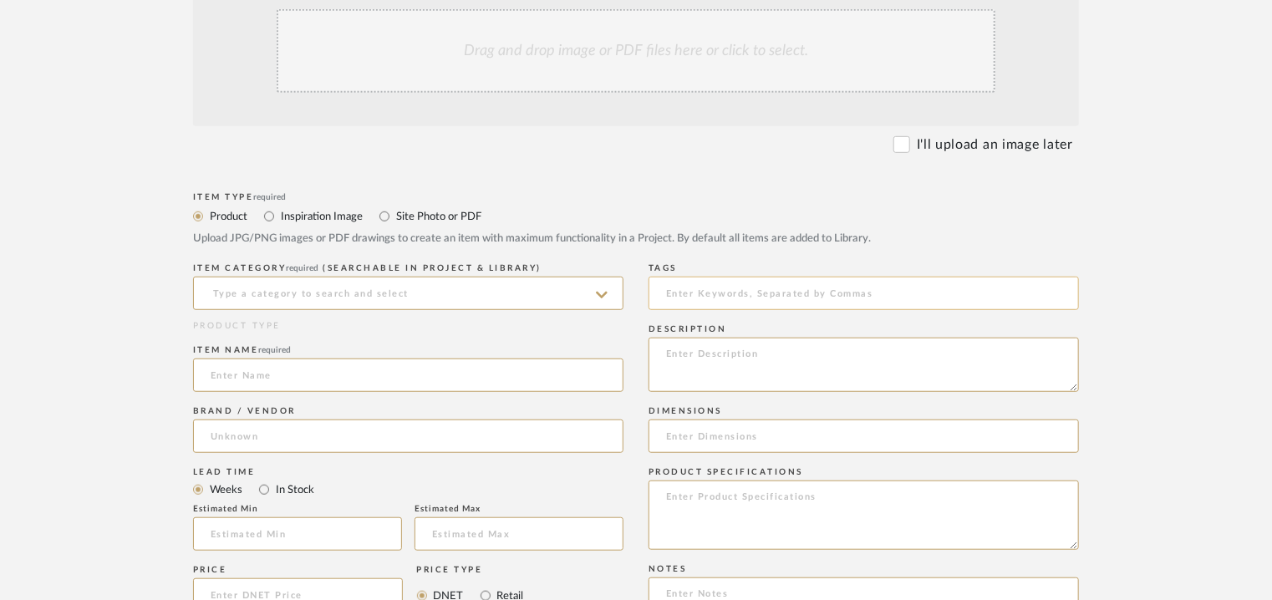
scroll to position [418, 0]
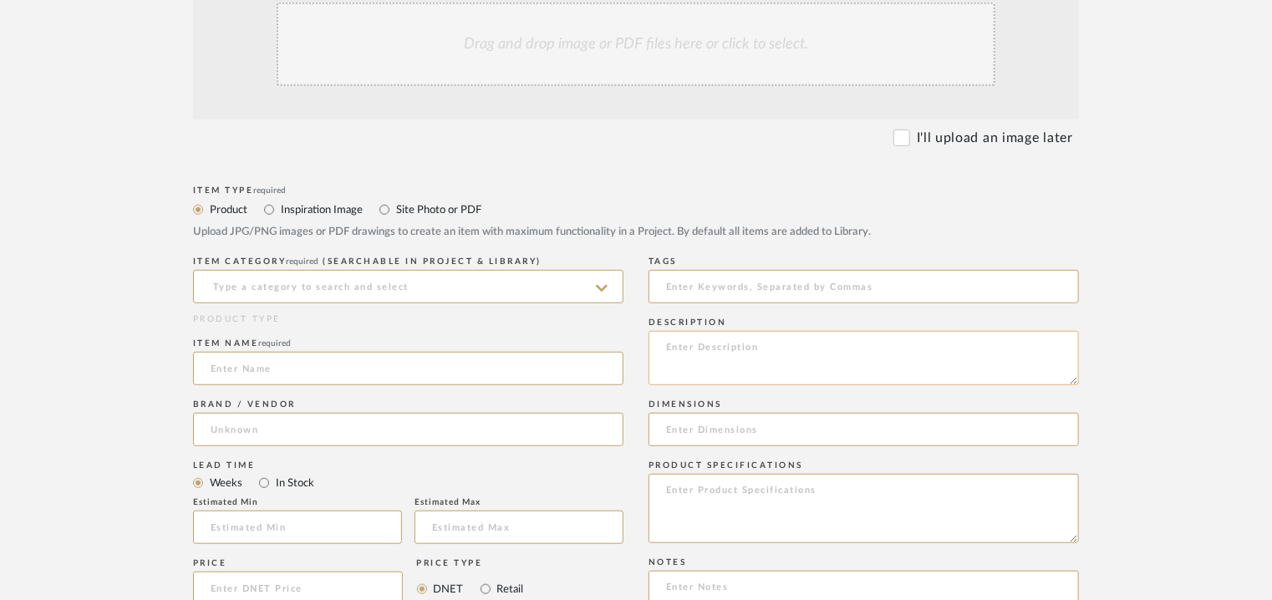
paste textarea "Type: Floor lamp Designer : Na Dimension(s): Na Weight : Na Materials & Finish:…"
type textarea "Type: Floor lamp Designer : Na Dimension(s): Na Weight : Na Materials & Finish:…"
click at [428, 289] on input at bounding box center [408, 286] width 430 height 33
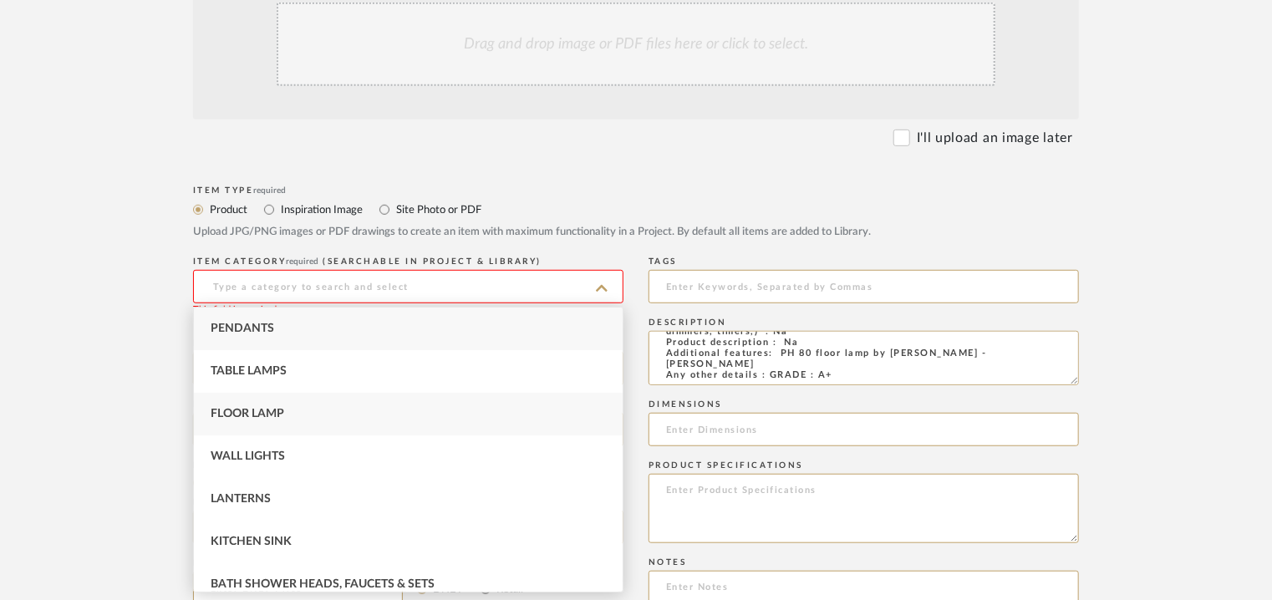
click at [264, 414] on span "Floor Lamp" at bounding box center [248, 414] width 74 height 12
type input "Floor Lamp"
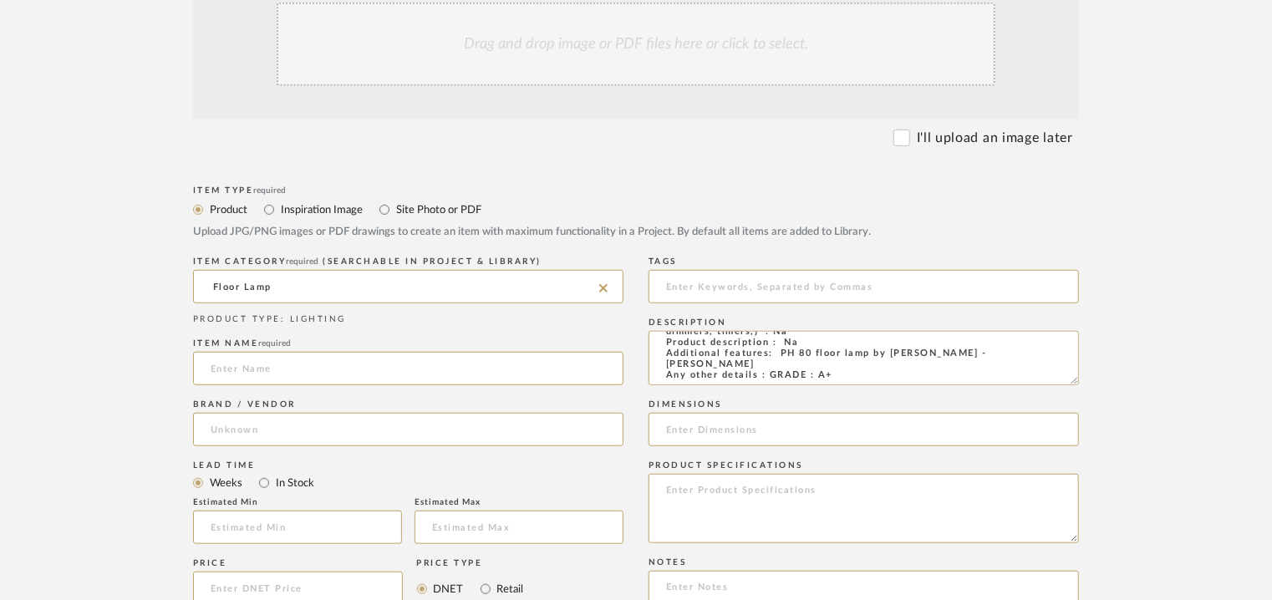
drag, startPoint x: 284, startPoint y: 371, endPoint x: 383, endPoint y: 345, distance: 102.7
click at [285, 370] on input at bounding box center [408, 368] width 430 height 33
type input "p"
click at [286, 368] on input "PH 80 FLOORLAMP" at bounding box center [408, 368] width 430 height 33
type input "PH 80 FLOOR AMP"
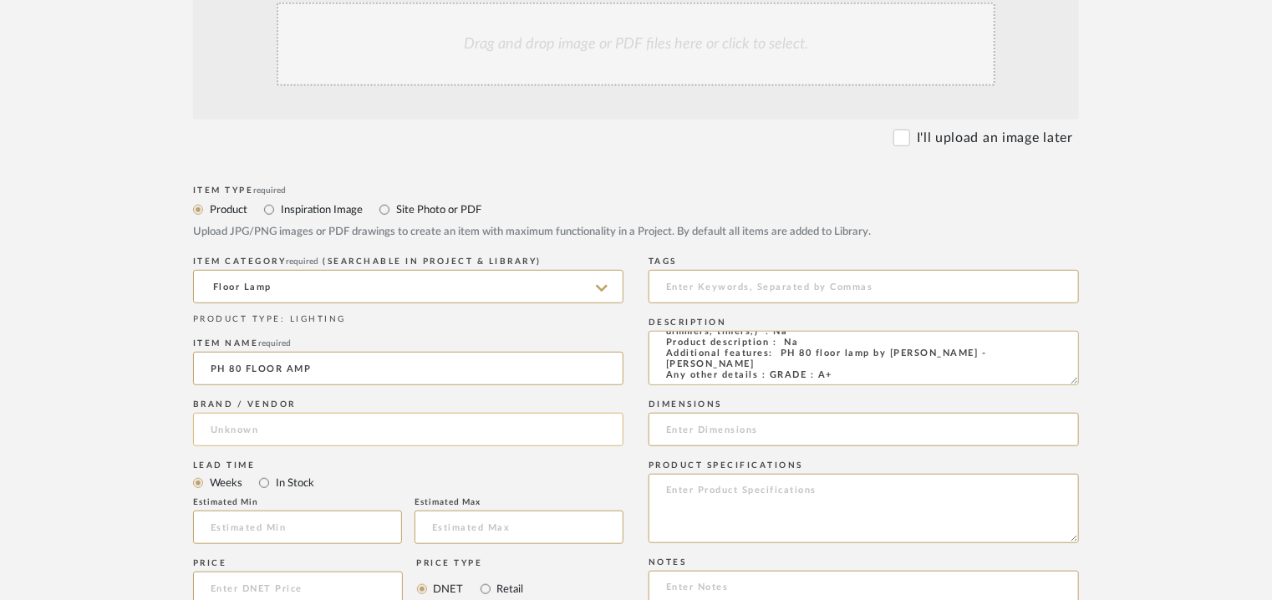
click at [299, 429] on input at bounding box center [408, 429] width 430 height 33
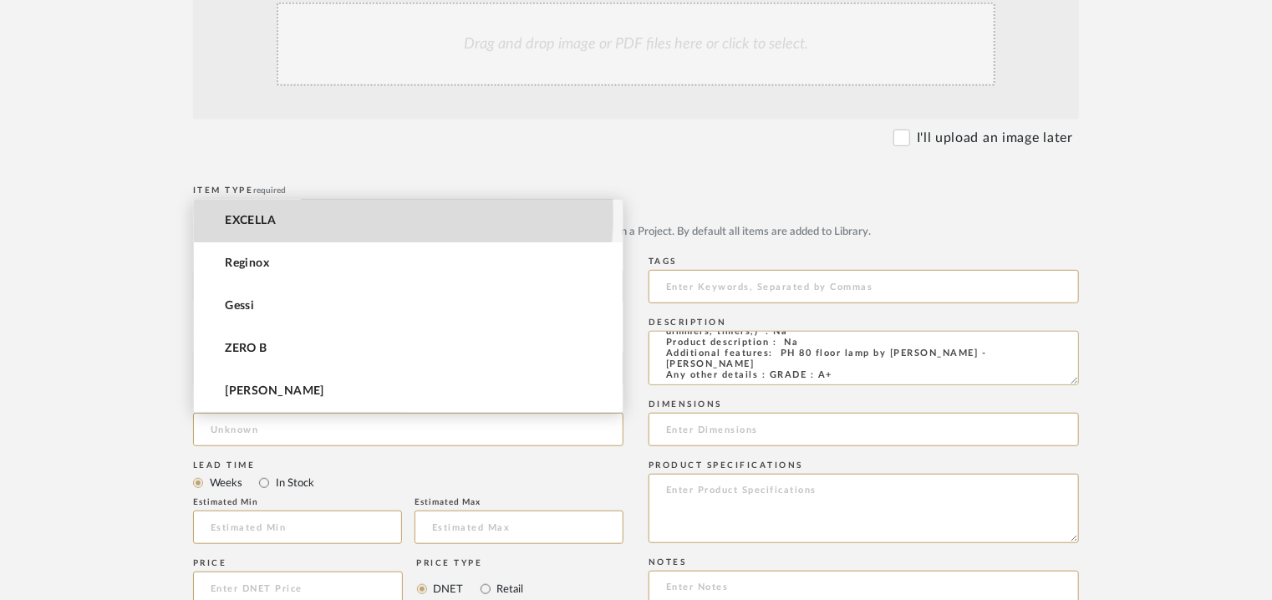
click at [350, 215] on mat-option "EXCELLA" at bounding box center [408, 221] width 429 height 43
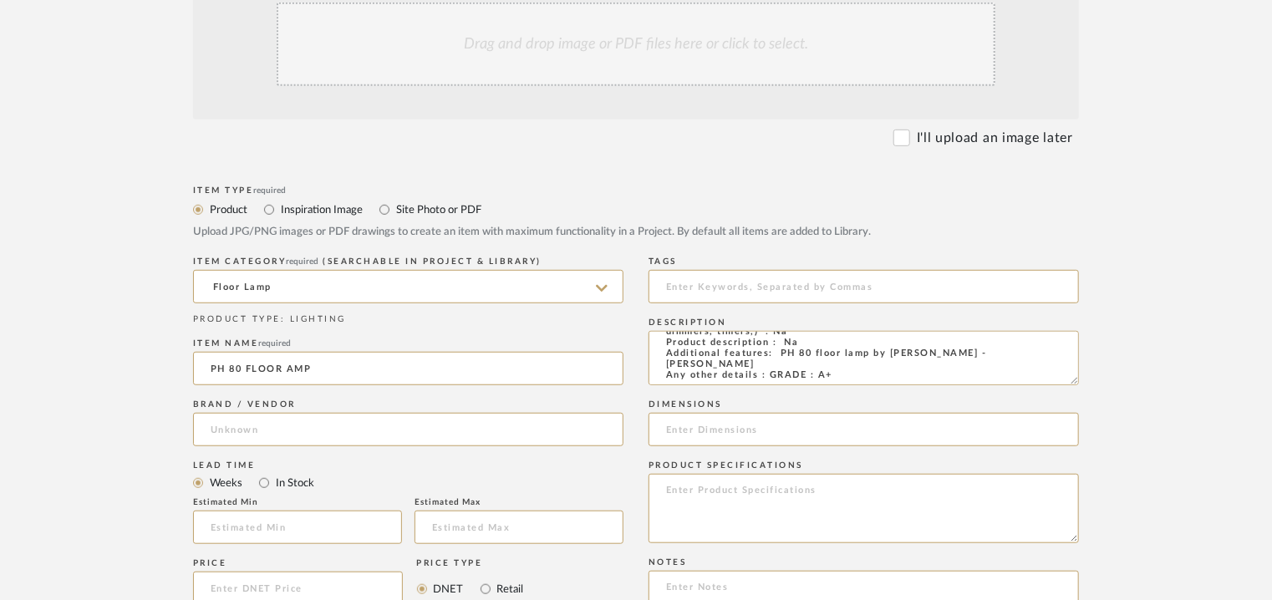
type input "EXCELLA"
click at [287, 368] on input "PH 80 FLOOR AMP" at bounding box center [408, 368] width 430 height 33
type input "PH 80 FLOOR LAMP"
click at [289, 517] on input "text" at bounding box center [297, 526] width 209 height 33
type input "17"
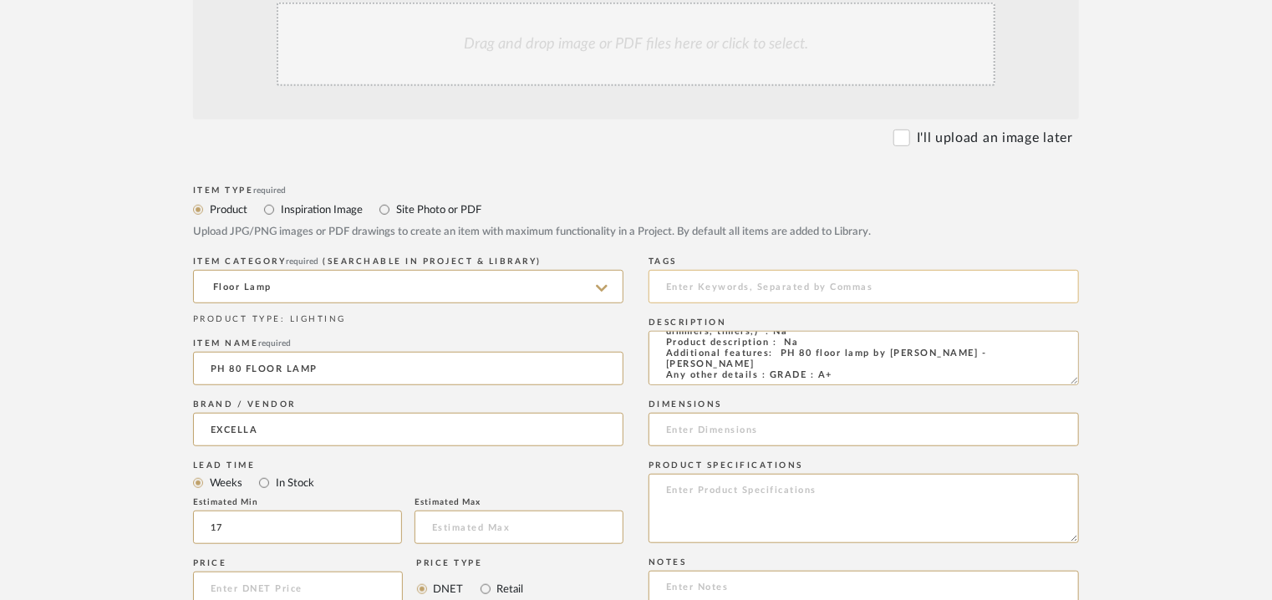
click at [723, 298] on input at bounding box center [863, 286] width 430 height 33
drag, startPoint x: 664, startPoint y: 282, endPoint x: 732, endPoint y: 289, distance: 68.0
click at [732, 289] on input "FLOOR LAMP,GRADE A+," at bounding box center [863, 286] width 430 height 33
type input "floor lamp, GRADE A+,"
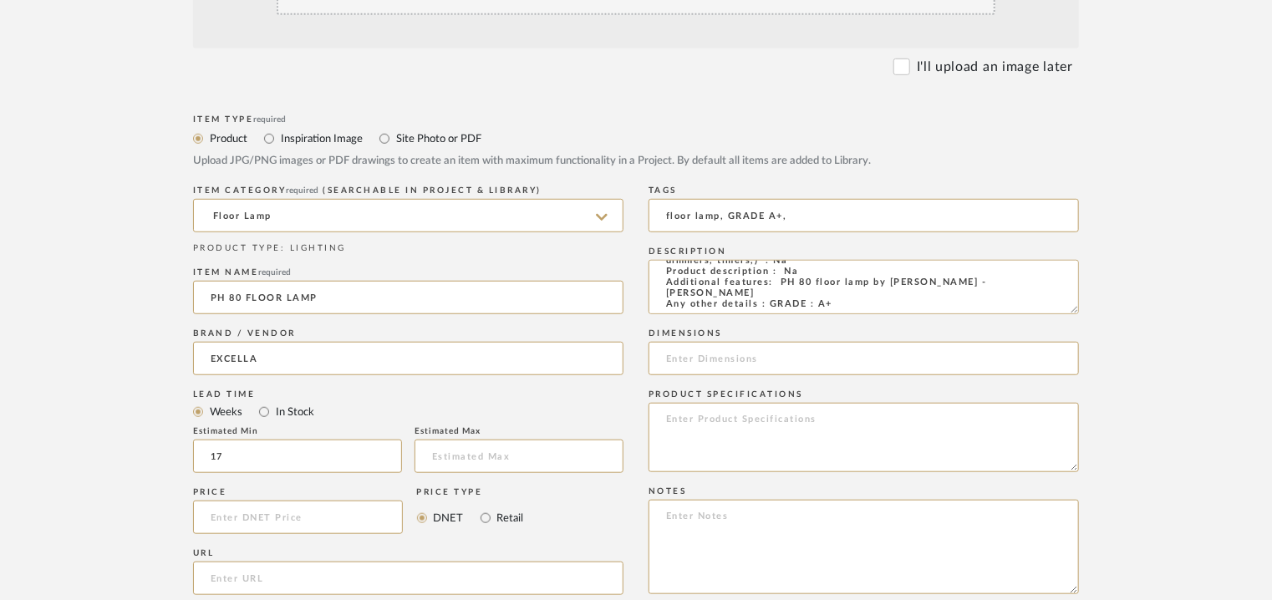
scroll to position [668, 0]
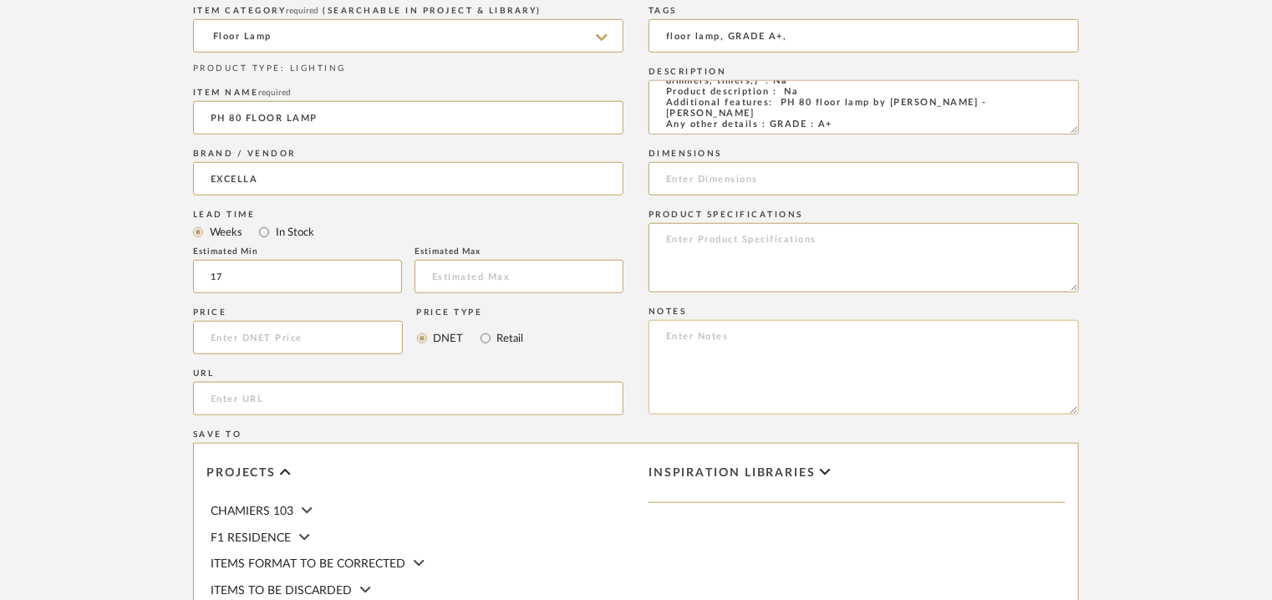
click at [819, 355] on textarea at bounding box center [863, 367] width 430 height 94
paste textarea "Price: INR.1,00,000/- Lead time : 120days after confirmation of size. Customisa…"
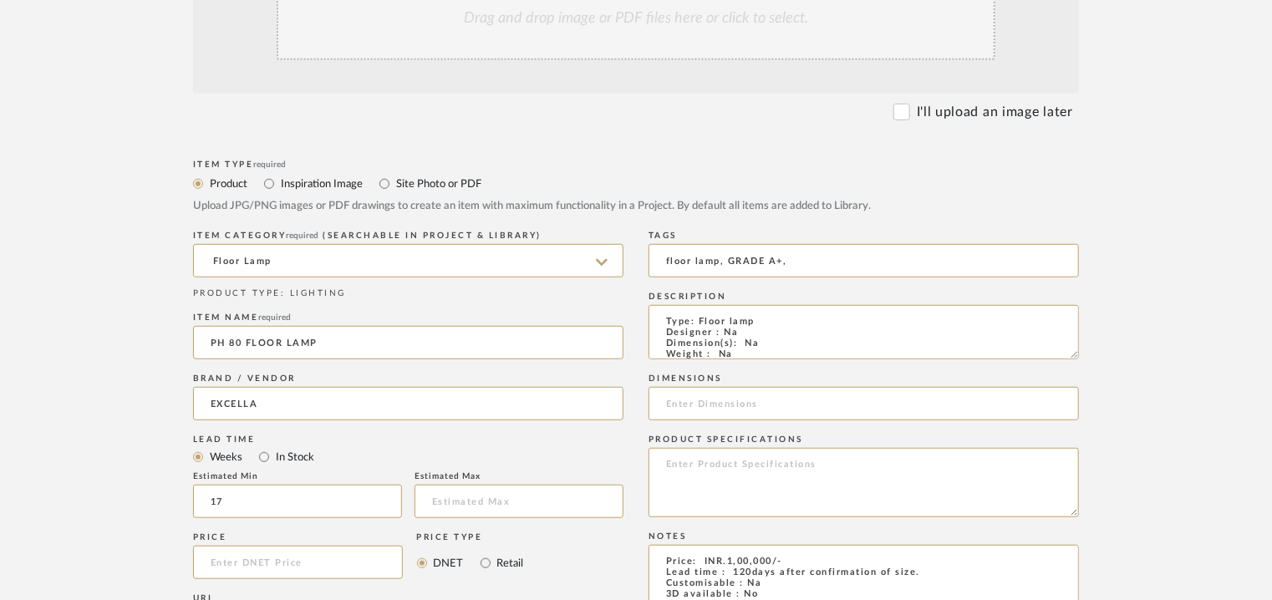
scroll to position [334, 0]
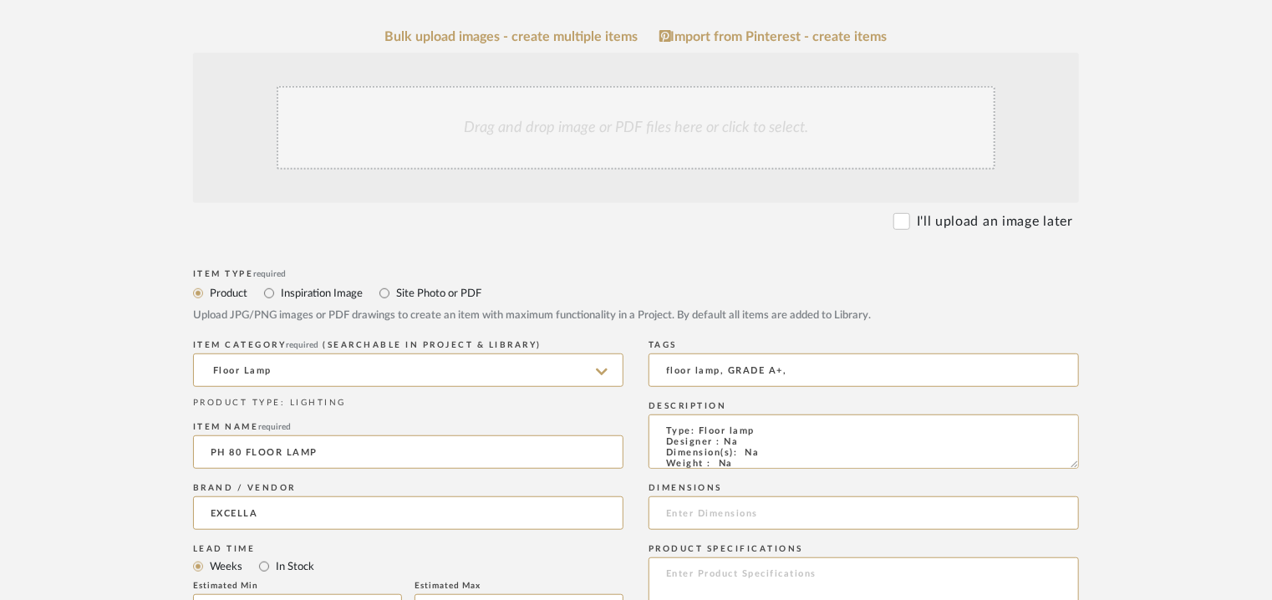
type textarea "Price: INR.1,00,000/- Lead time : 120days after confirmation of size. Customisa…"
click at [466, 116] on div "Drag and drop image or PDF files here or click to select." at bounding box center [636, 128] width 719 height 84
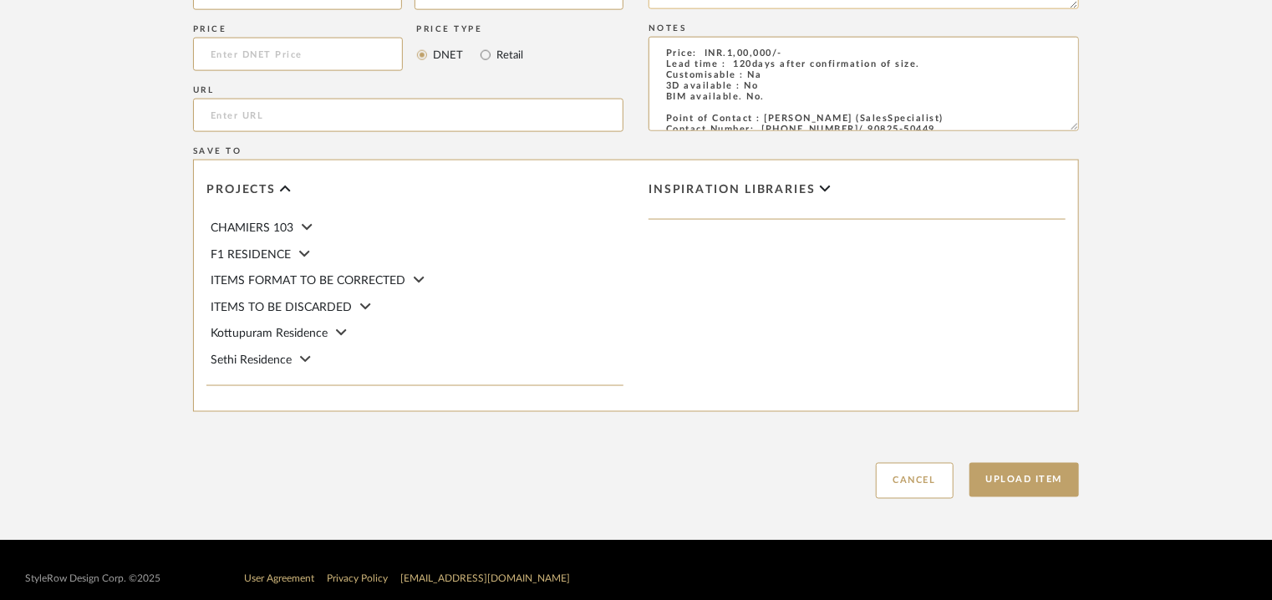
scroll to position [1146, 0]
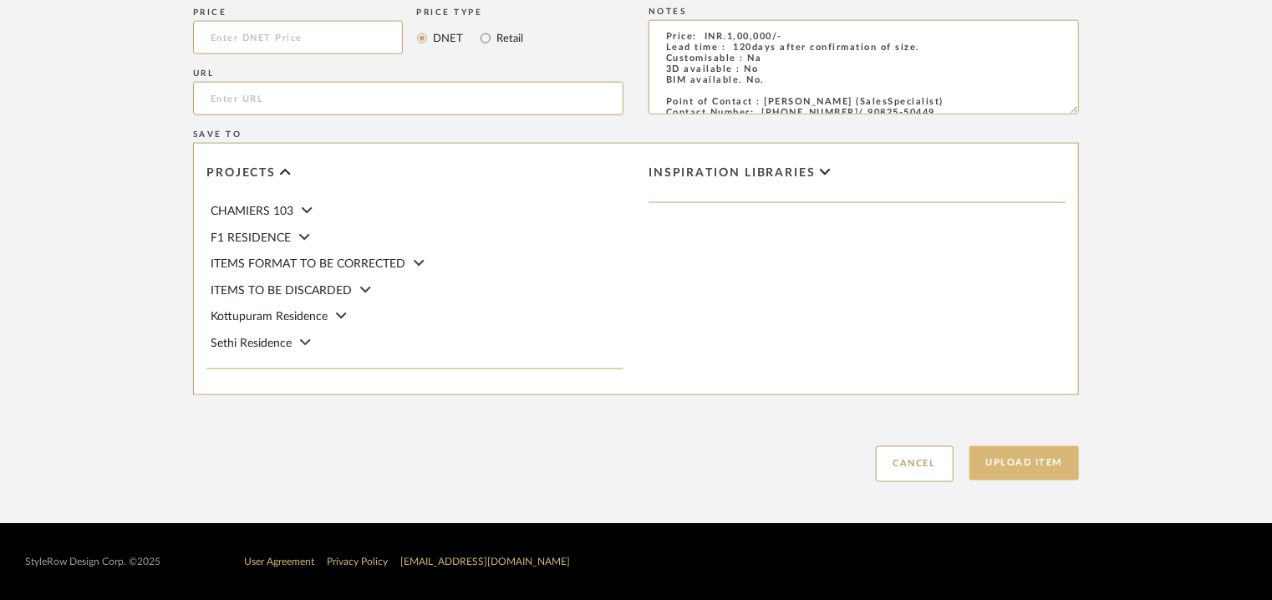
click at [1018, 473] on button "Upload Item" at bounding box center [1024, 463] width 110 height 34
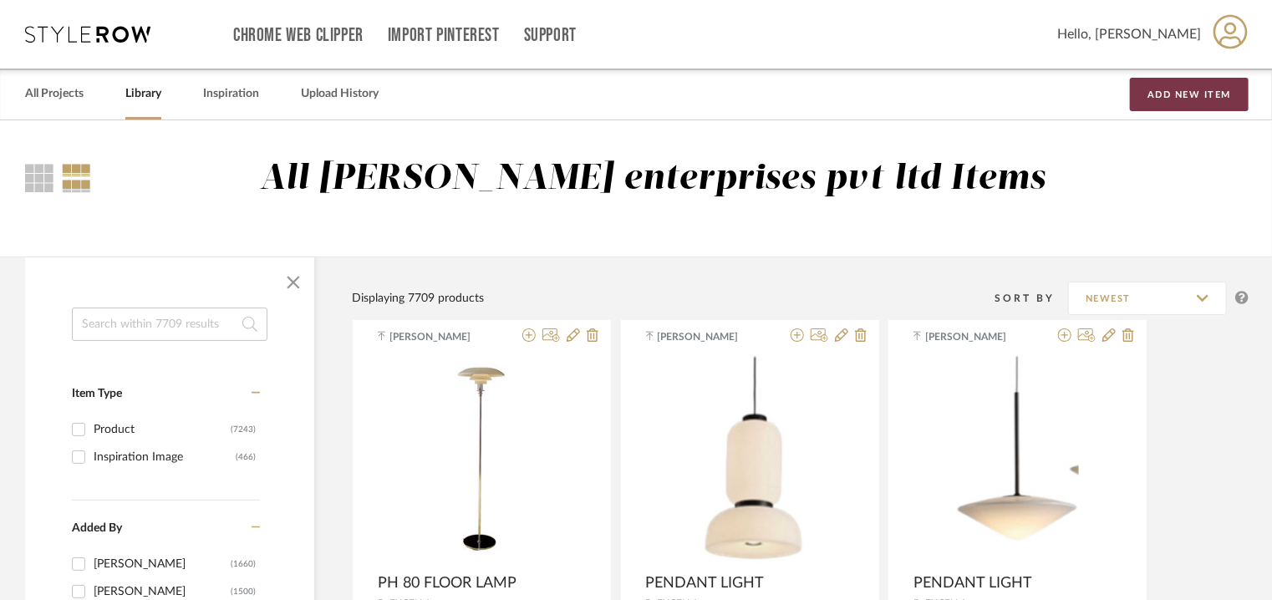
click at [1162, 90] on button "Add New Item" at bounding box center [1189, 94] width 119 height 33
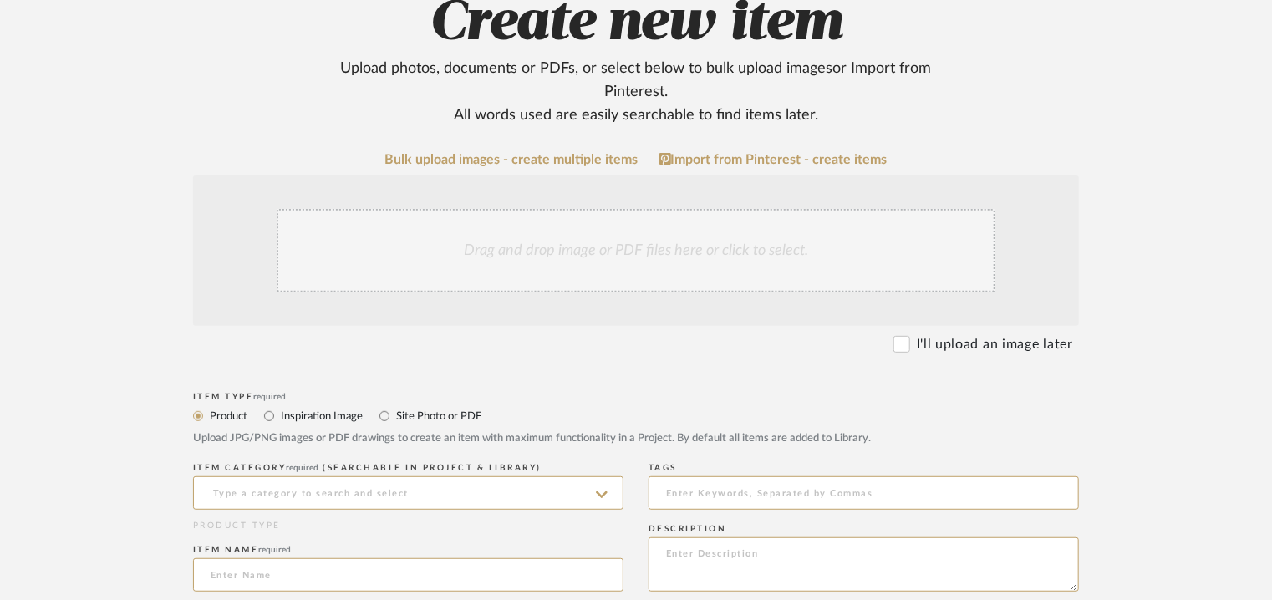
scroll to position [334, 0]
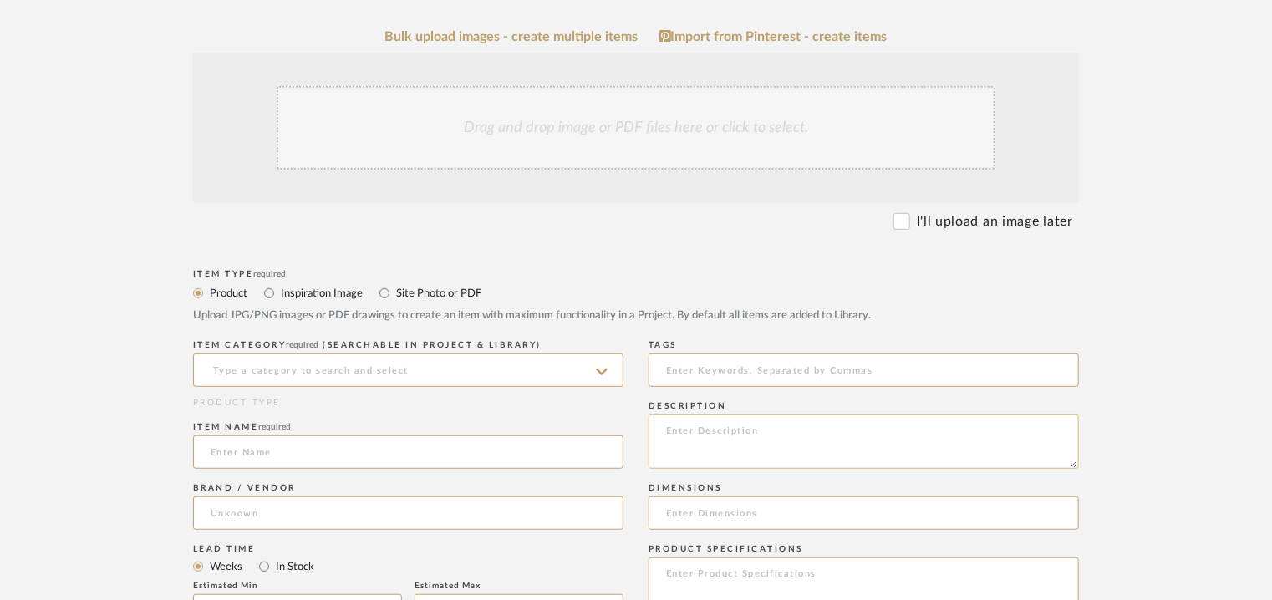
paste textarea "Type: Pendant lamp Designer : Na Dimension(s): Dia 28cm Weight : Na Materials &…"
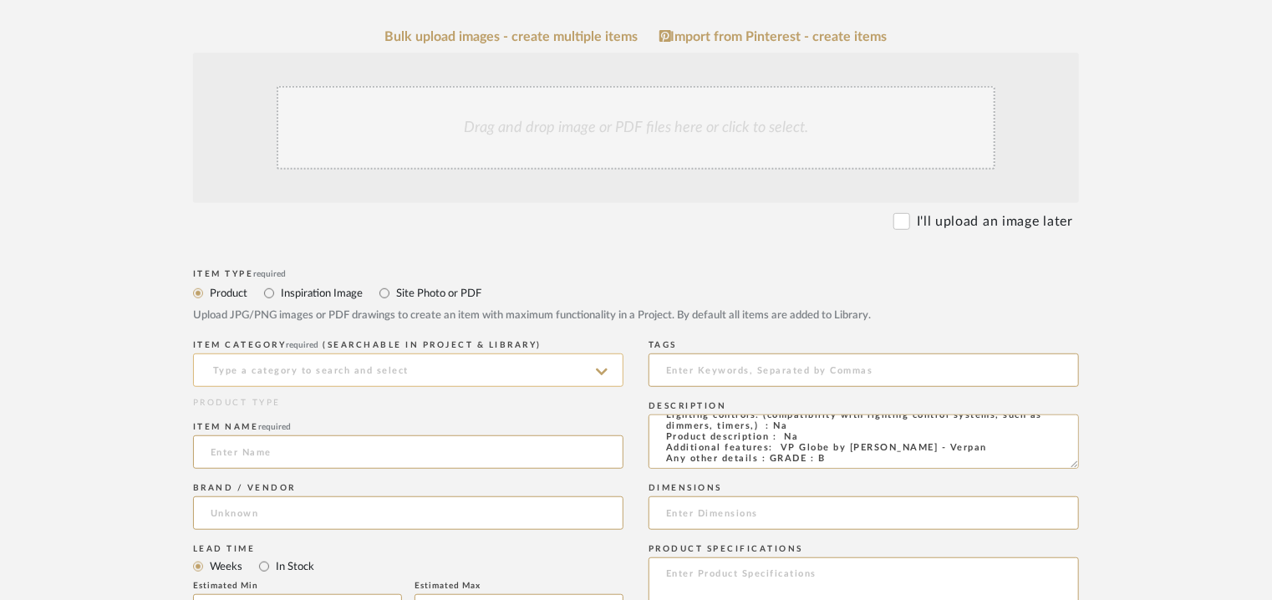
type textarea "Type: Pendant lamp Designer : Na Dimension(s): Dia 28cm Weight : Na Materials &…"
click at [368, 374] on input at bounding box center [408, 369] width 430 height 33
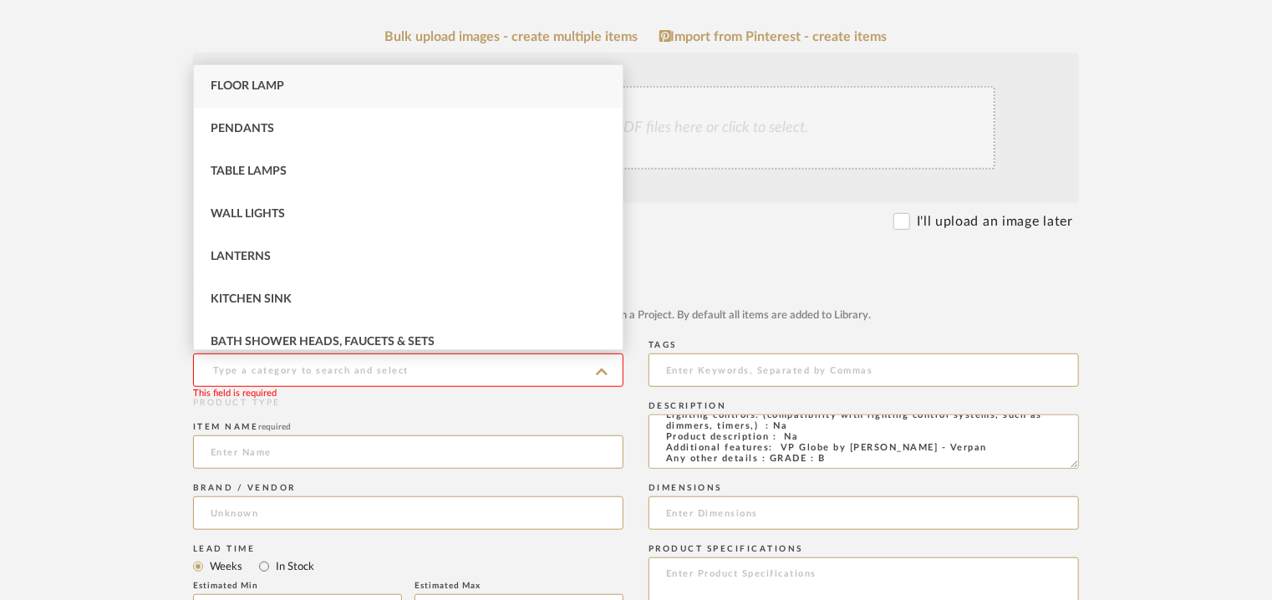
drag, startPoint x: 207, startPoint y: 124, endPoint x: 216, endPoint y: 149, distance: 26.7
click at [208, 124] on div "Pendants" at bounding box center [408, 129] width 429 height 43
type input "Pendants"
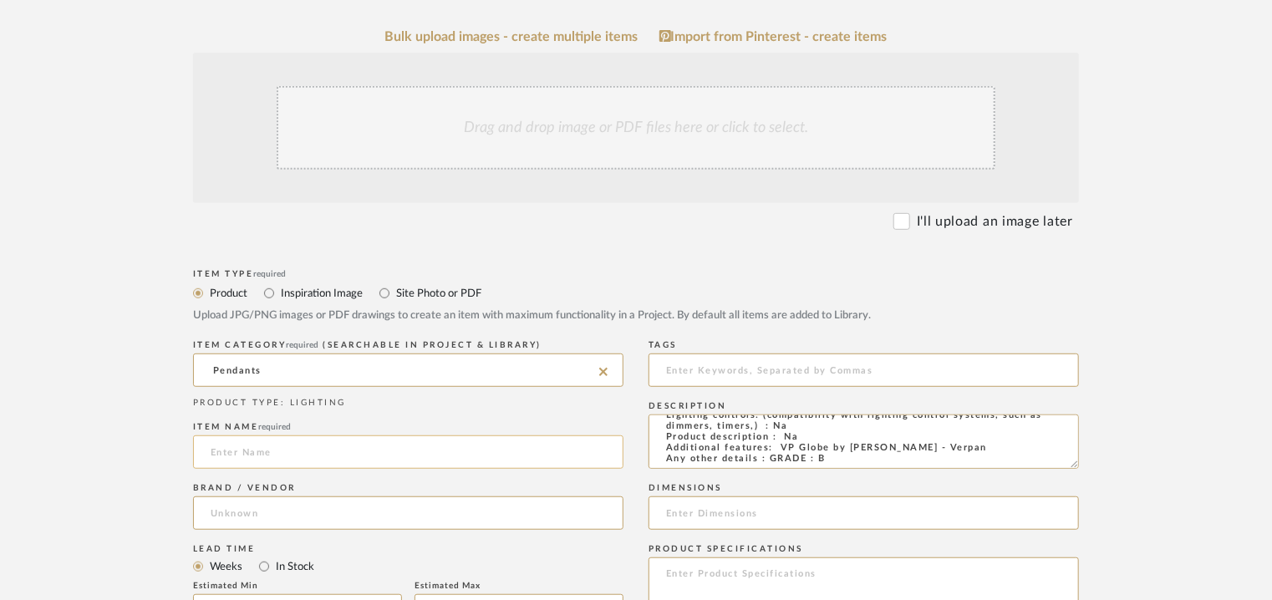
click at [246, 451] on input at bounding box center [408, 451] width 430 height 33
type input "VP GLOBE"
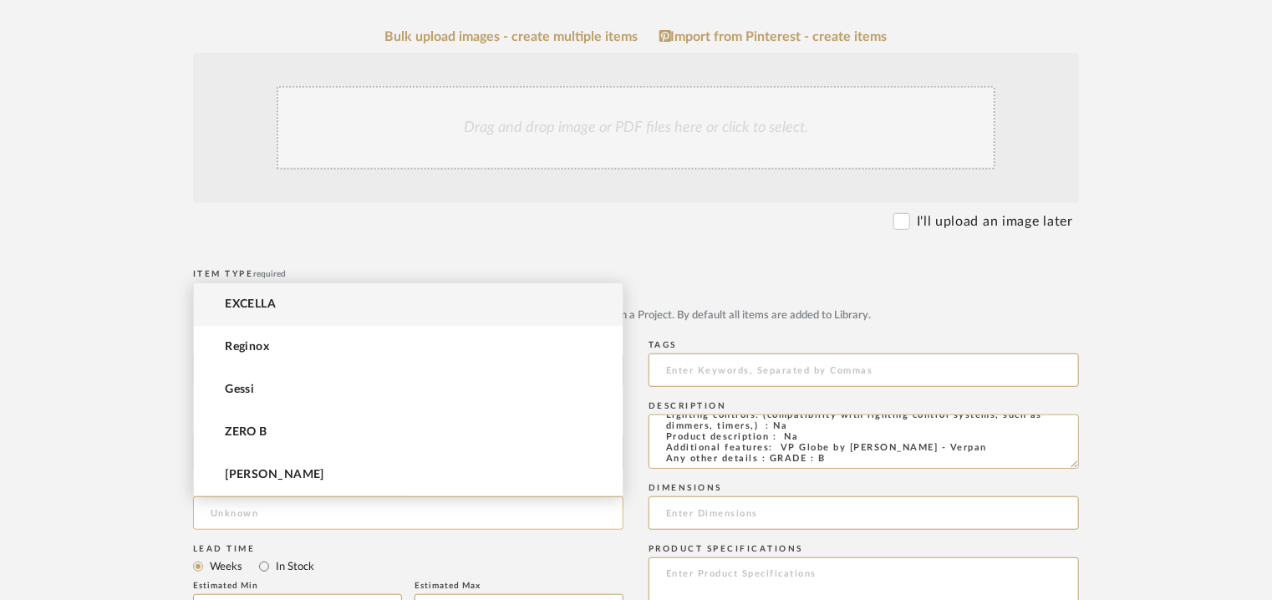
click at [250, 516] on input at bounding box center [408, 512] width 430 height 33
click at [270, 308] on span "EXCELLA" at bounding box center [250, 304] width 51 height 14
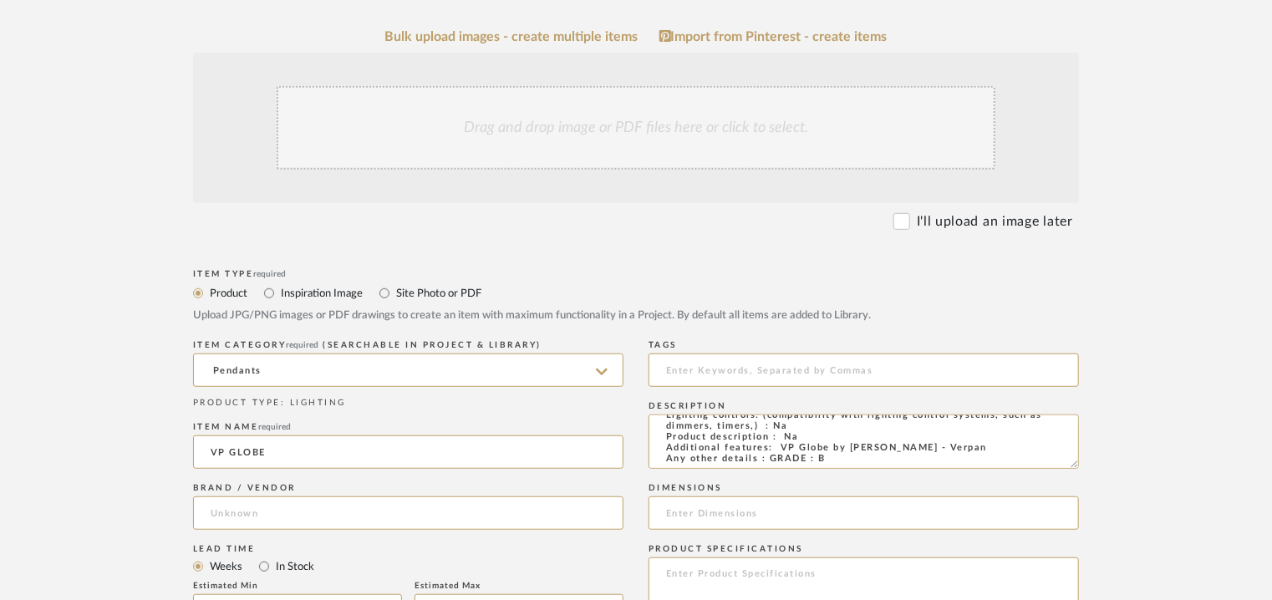
type input "EXCELLA"
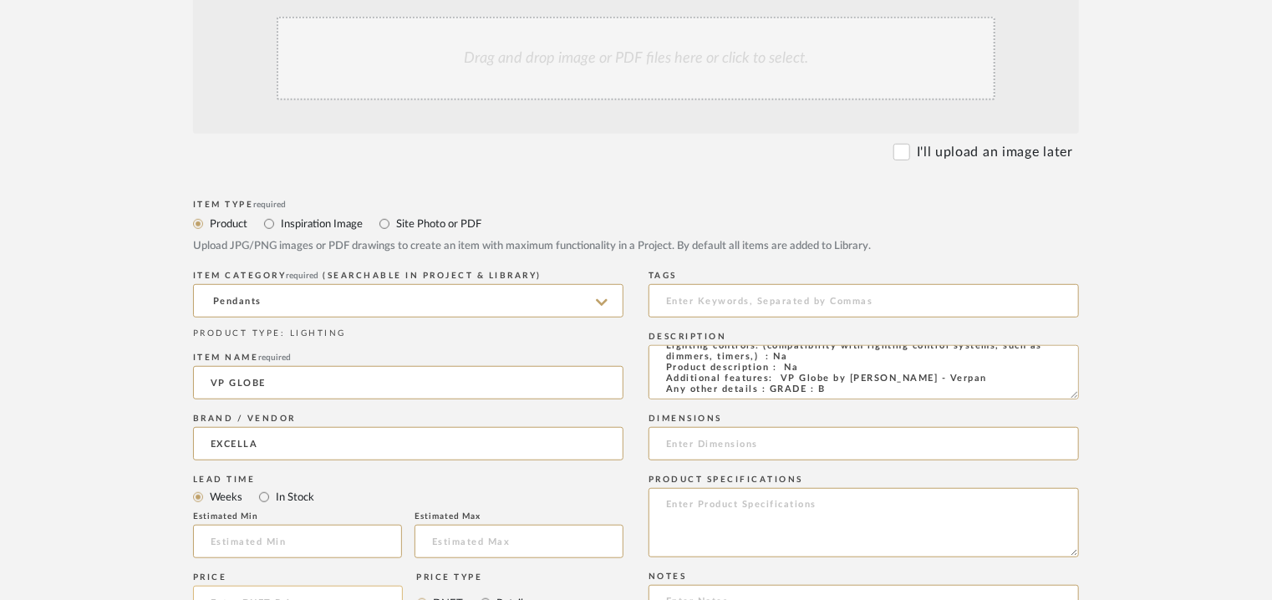
scroll to position [501, 0]
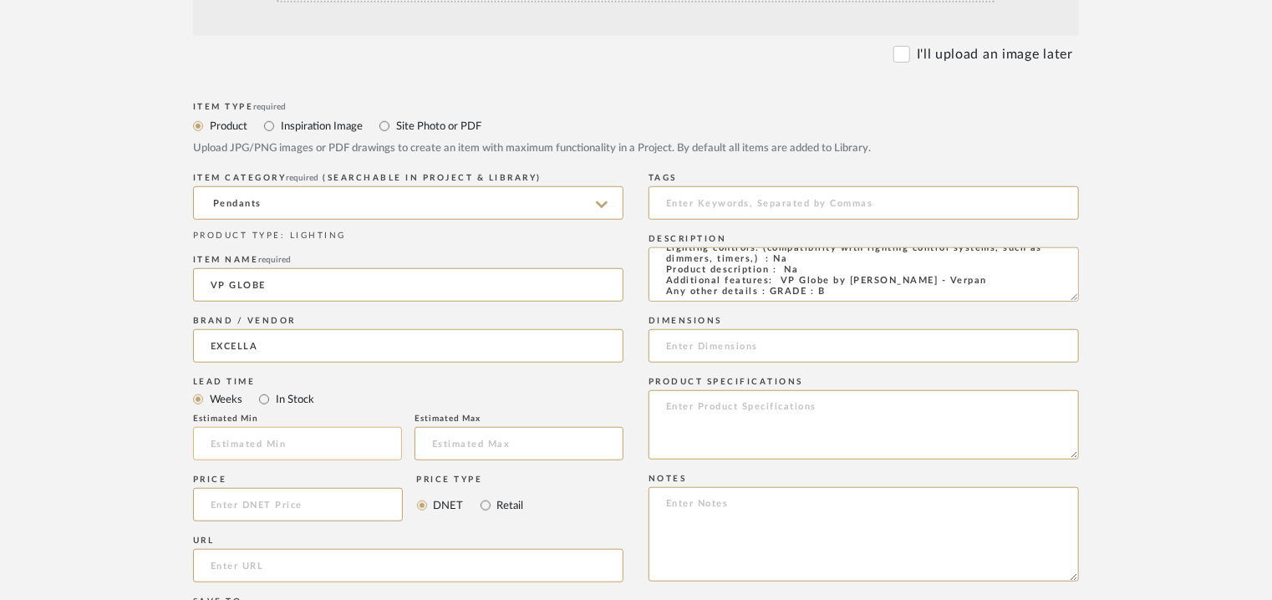
click at [264, 444] on input "text" at bounding box center [297, 443] width 209 height 33
type input "17"
click at [745, 205] on input at bounding box center [863, 202] width 430 height 33
type input "pendant light, GRADE B,"
click at [728, 352] on input at bounding box center [863, 345] width 430 height 33
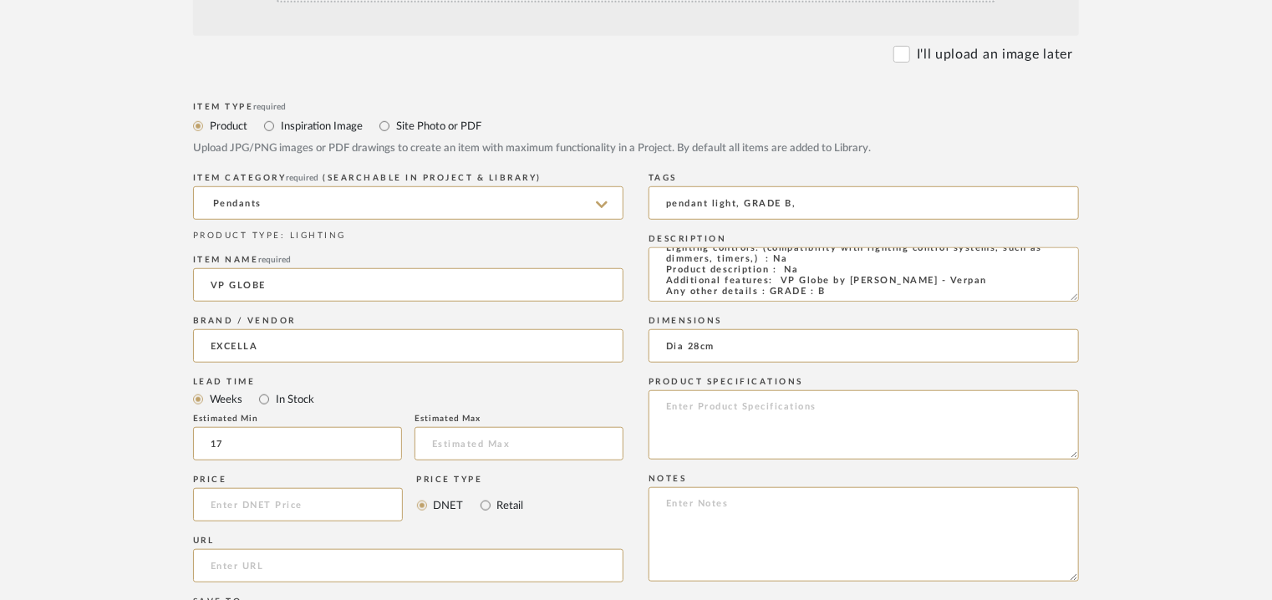
type input "Dia 28cm"
click at [696, 285] on textarea "Type: Pendant lamp Designer : Na Dimension(s): Dia 28cm Weight : Na Materials &…" at bounding box center [863, 274] width 430 height 54
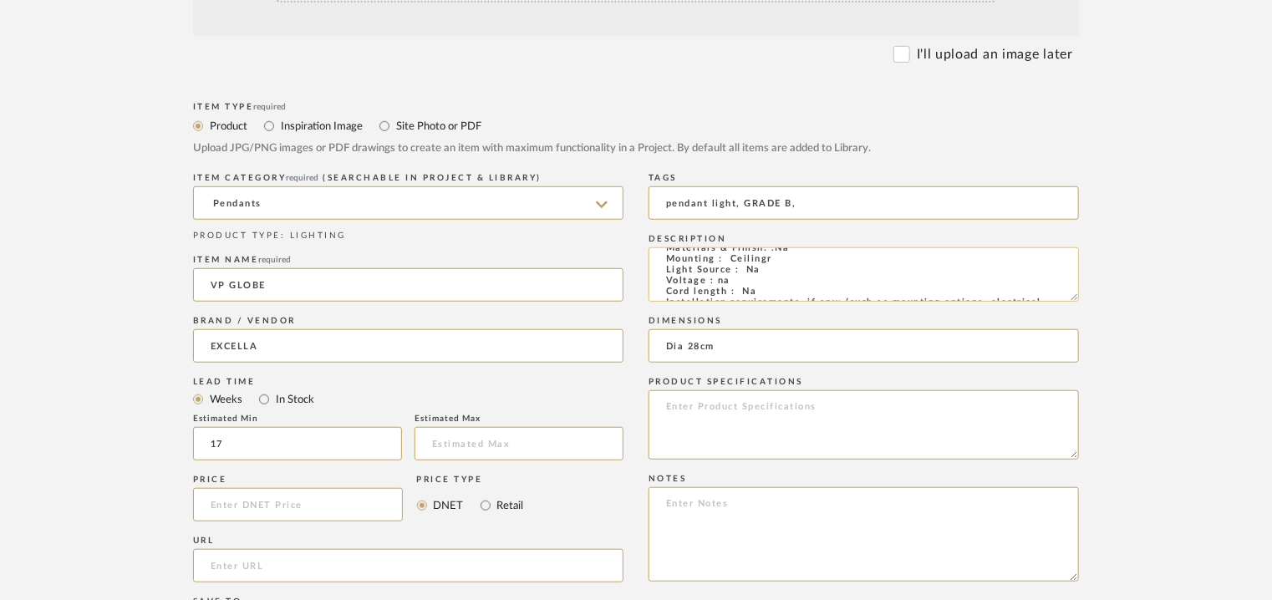
click at [781, 260] on textarea "Type: Pendant lamp Designer : Na Dimension(s): Dia 28cm Weight : Na Materials &…" at bounding box center [863, 274] width 430 height 54
type textarea "Type: Pendant lamp Designer : Na Dimension(s): Dia 28cm Weight : Na Materials &…"
paste textarea "Price: INR.75,000/- Lead time : 120days after confirmation of size. Customisabl…"
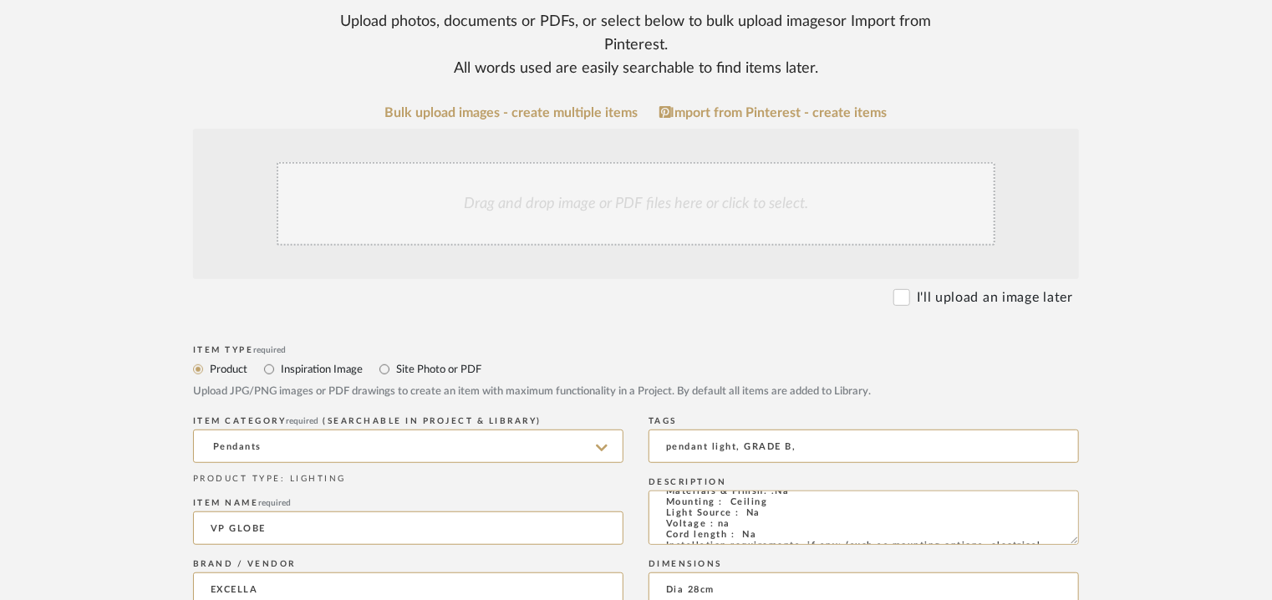
scroll to position [251, 0]
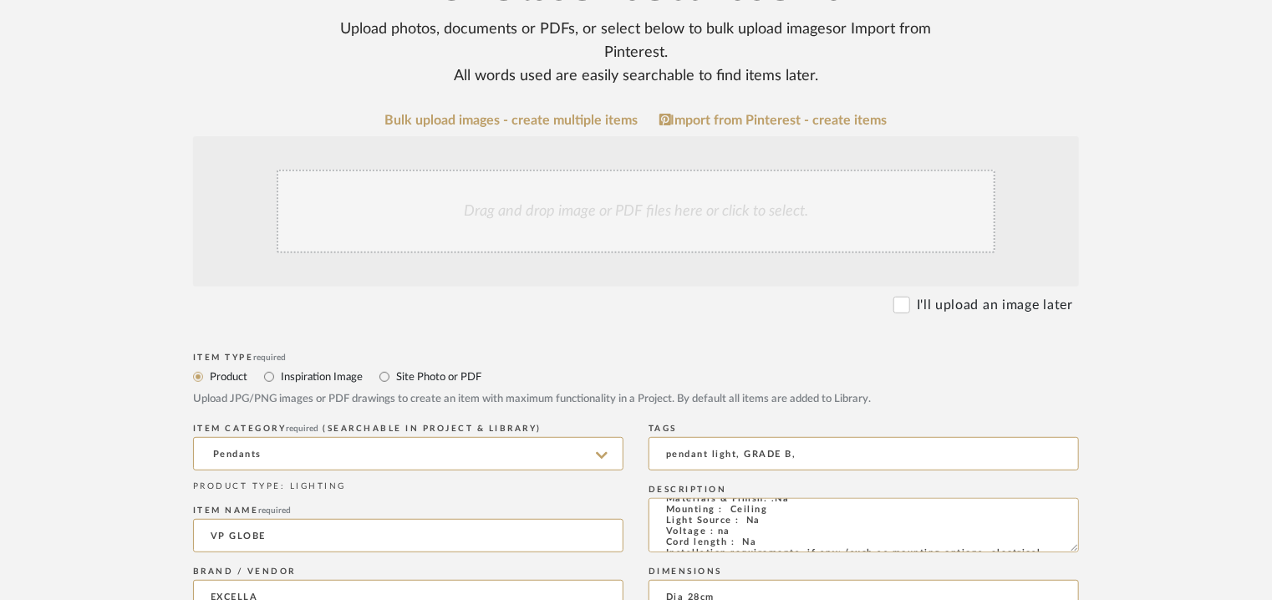
type textarea "Price: INR.75,000/- Lead time : 120days after confirmation of size. Customisabl…"
click at [480, 187] on div "Drag and drop image or PDF files here or click to select." at bounding box center [636, 212] width 719 height 84
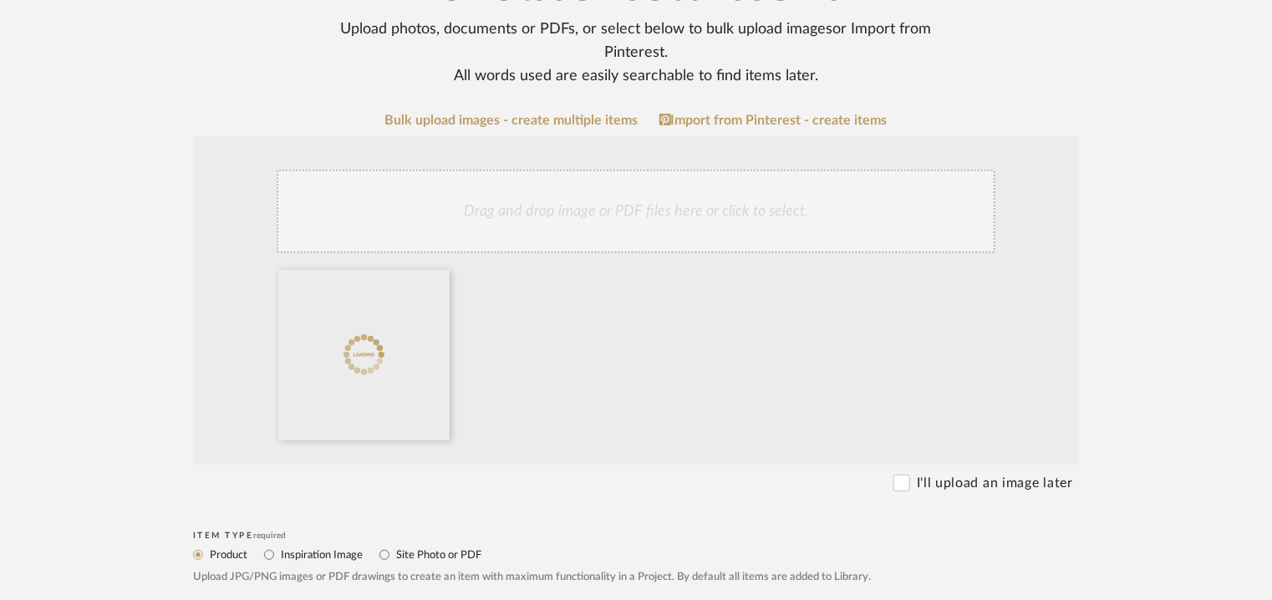
click at [521, 207] on div "Drag and drop image or PDF files here or click to select." at bounding box center [636, 212] width 719 height 84
click at [599, 194] on div "Drag and drop image or PDF files here or click to select." at bounding box center [636, 212] width 719 height 84
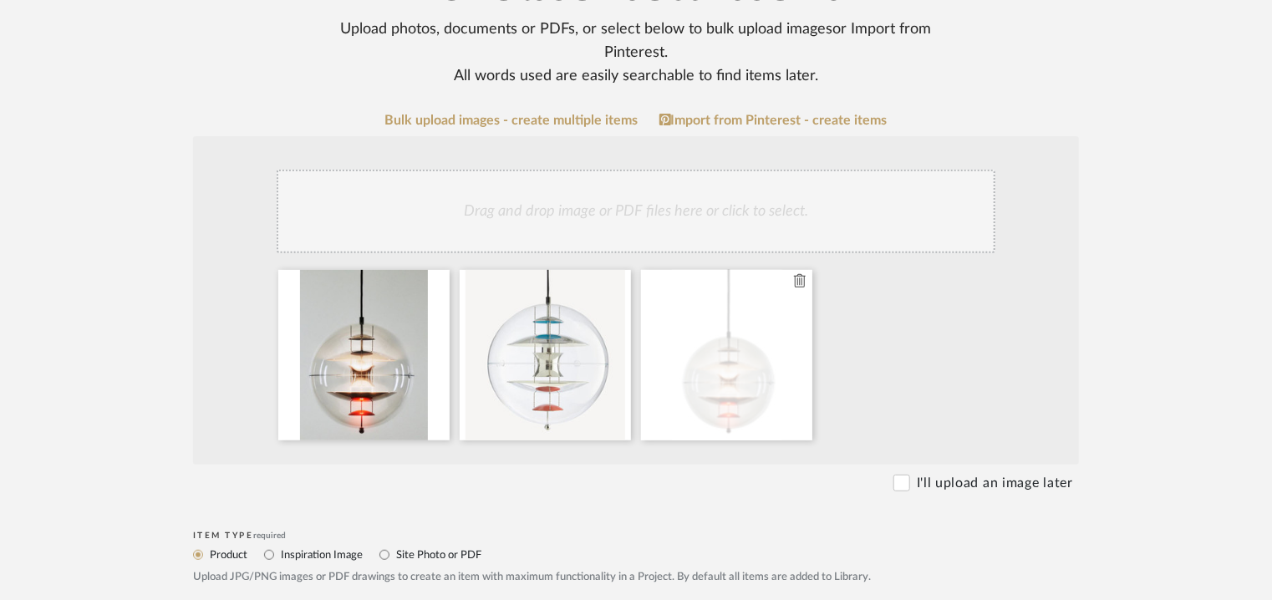
click at [795, 282] on icon at bounding box center [800, 280] width 12 height 13
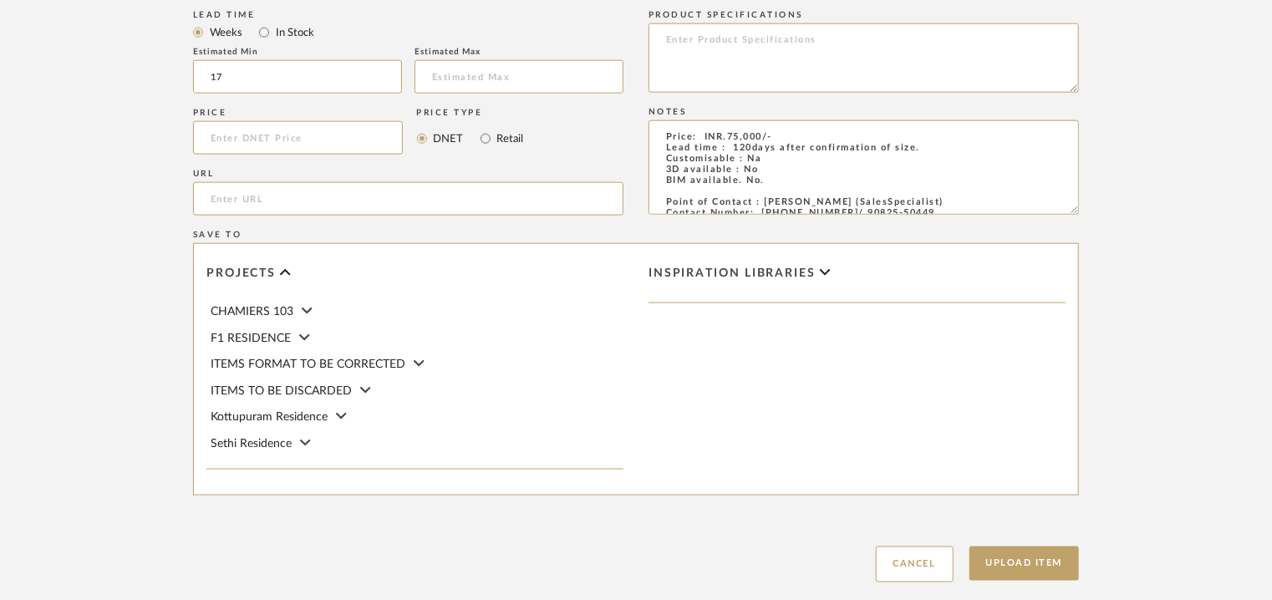
scroll to position [1146, 0]
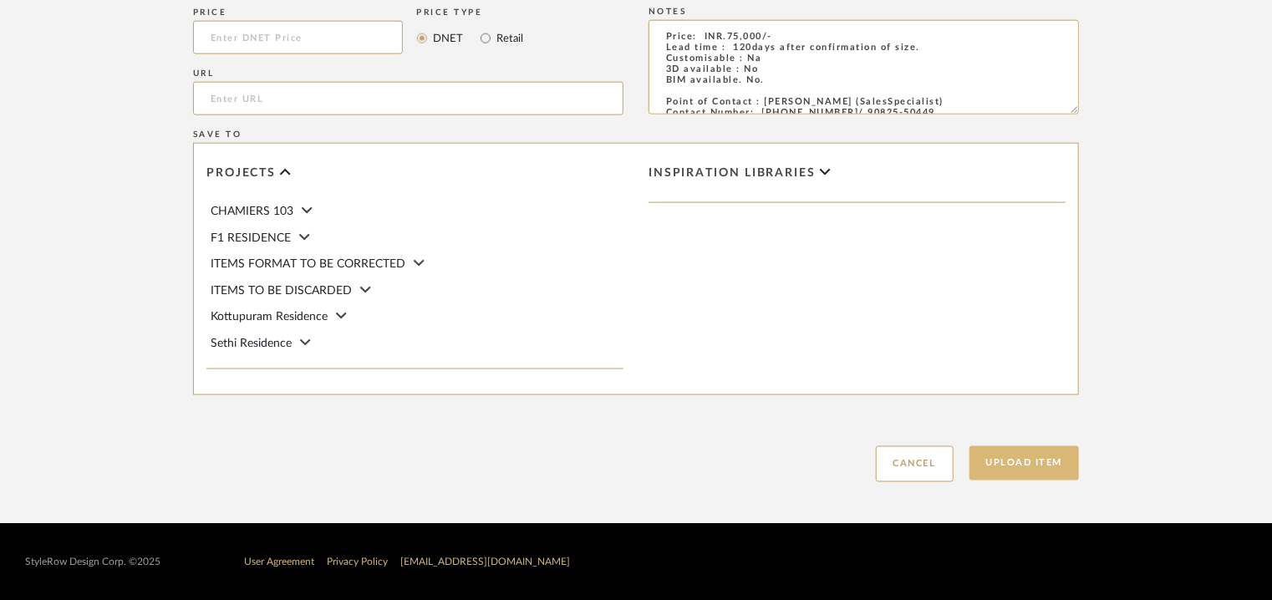
click at [1035, 461] on button "Upload Item" at bounding box center [1024, 463] width 110 height 34
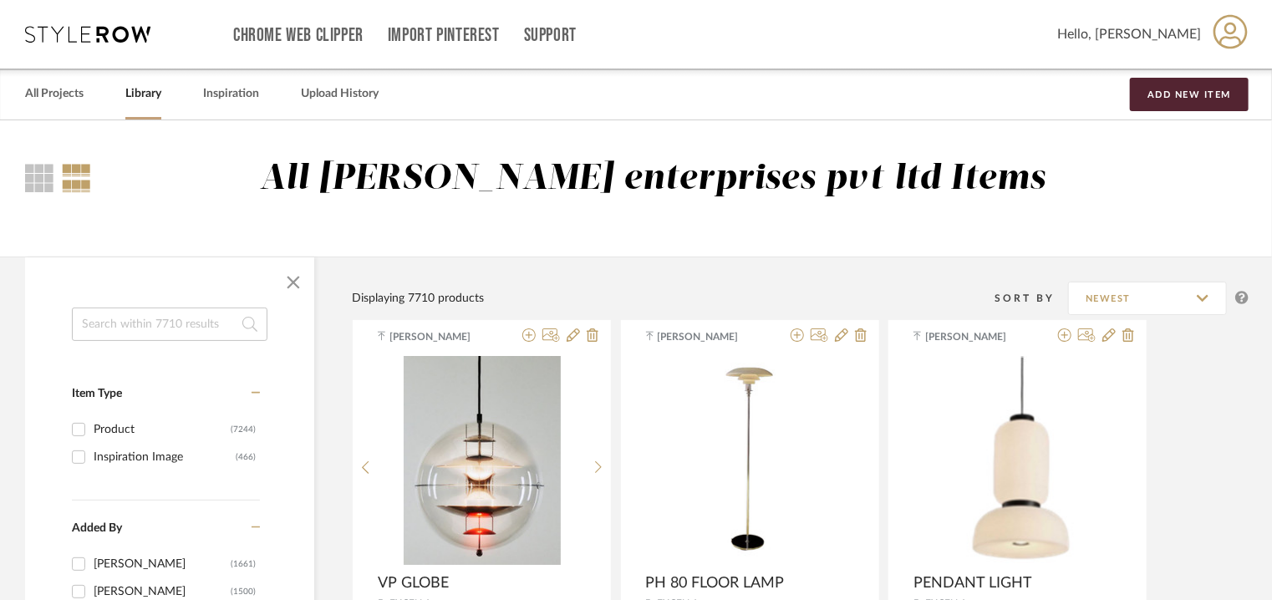
drag, startPoint x: 187, startPoint y: 323, endPoint x: 211, endPoint y: 317, distance: 24.1
click at [200, 319] on input at bounding box center [169, 323] width 195 height 33
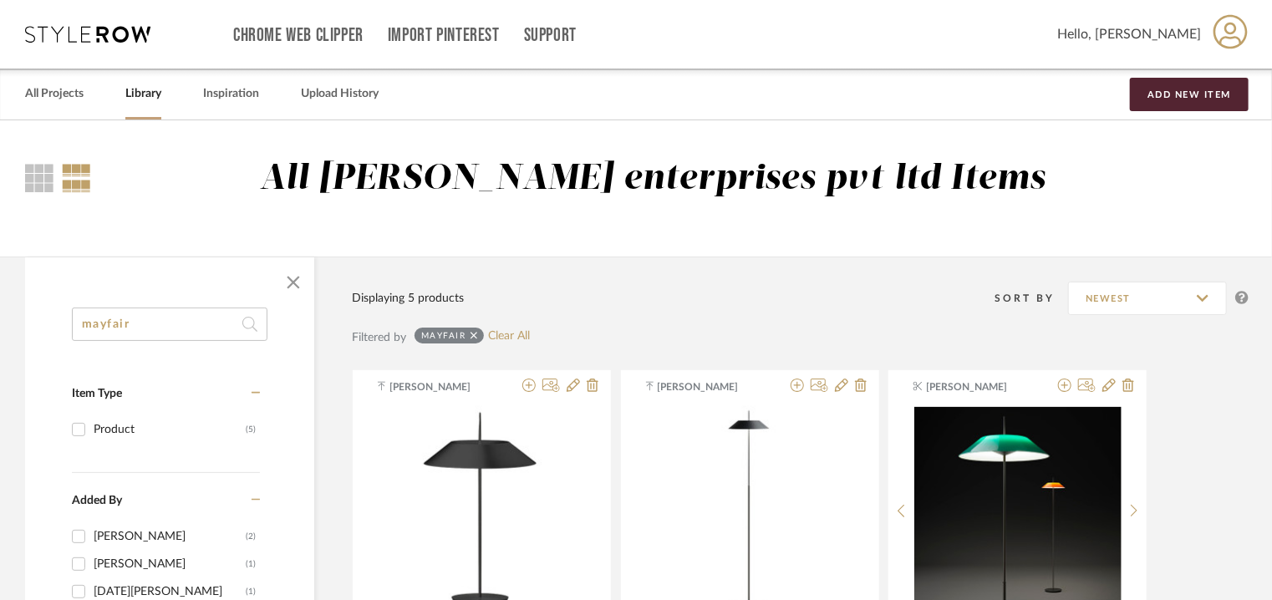
type input "mayfair"
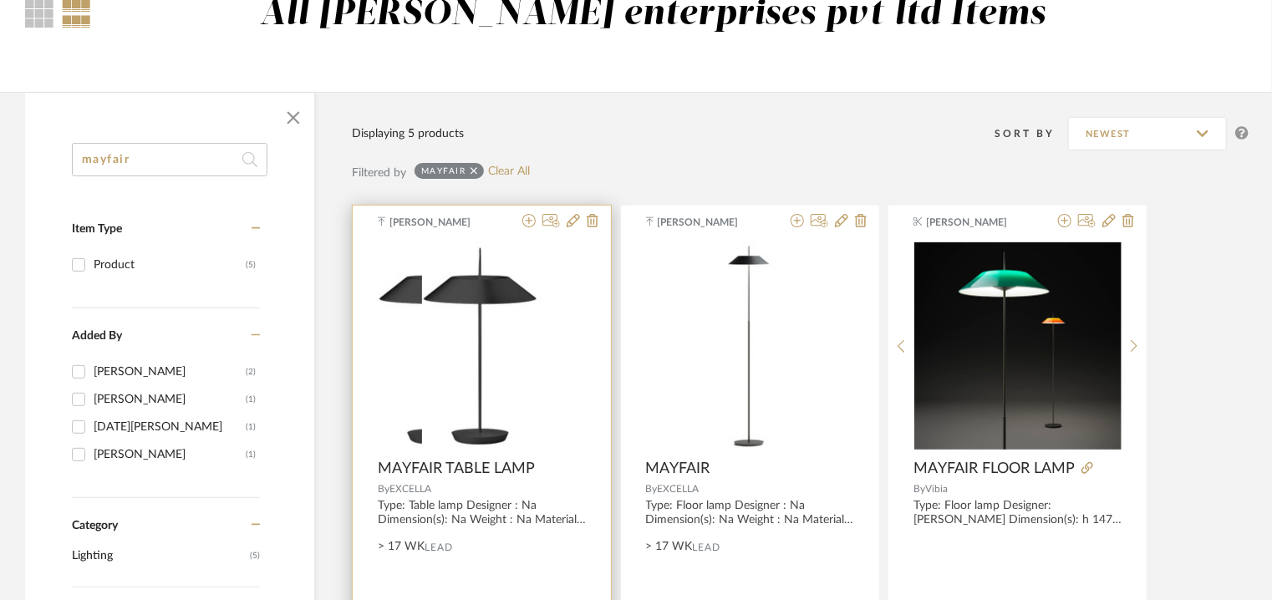
scroll to position [167, 0]
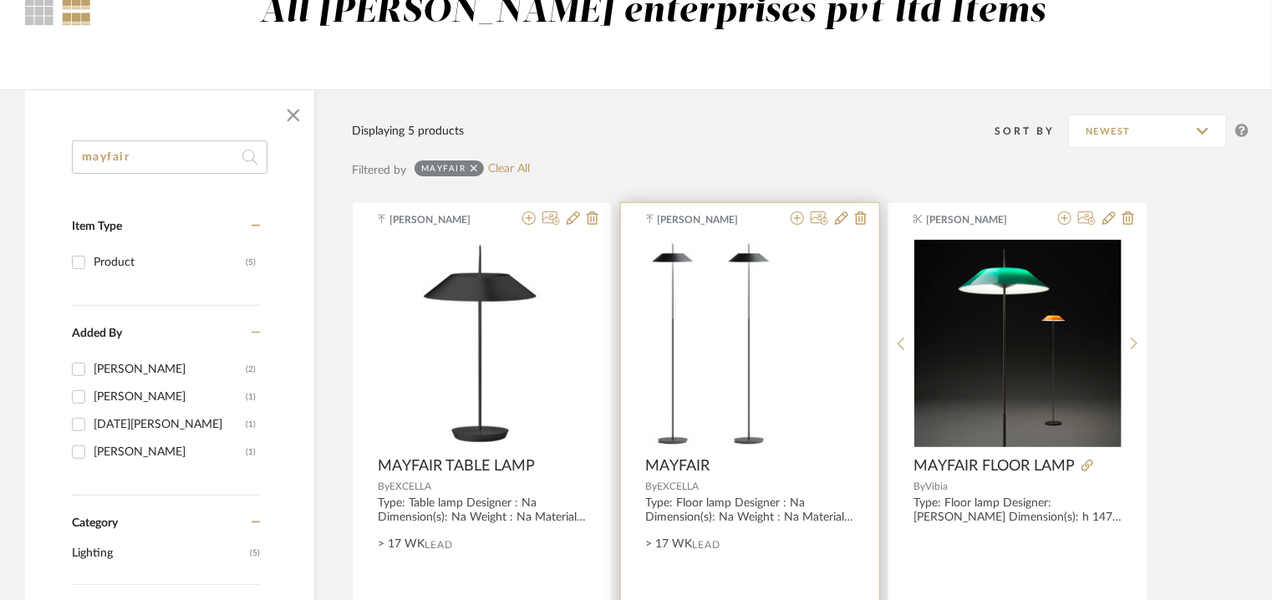
click at [749, 314] on div at bounding box center [750, 343] width 208 height 209
click at [747, 255] on img "0" at bounding box center [749, 343] width 55 height 209
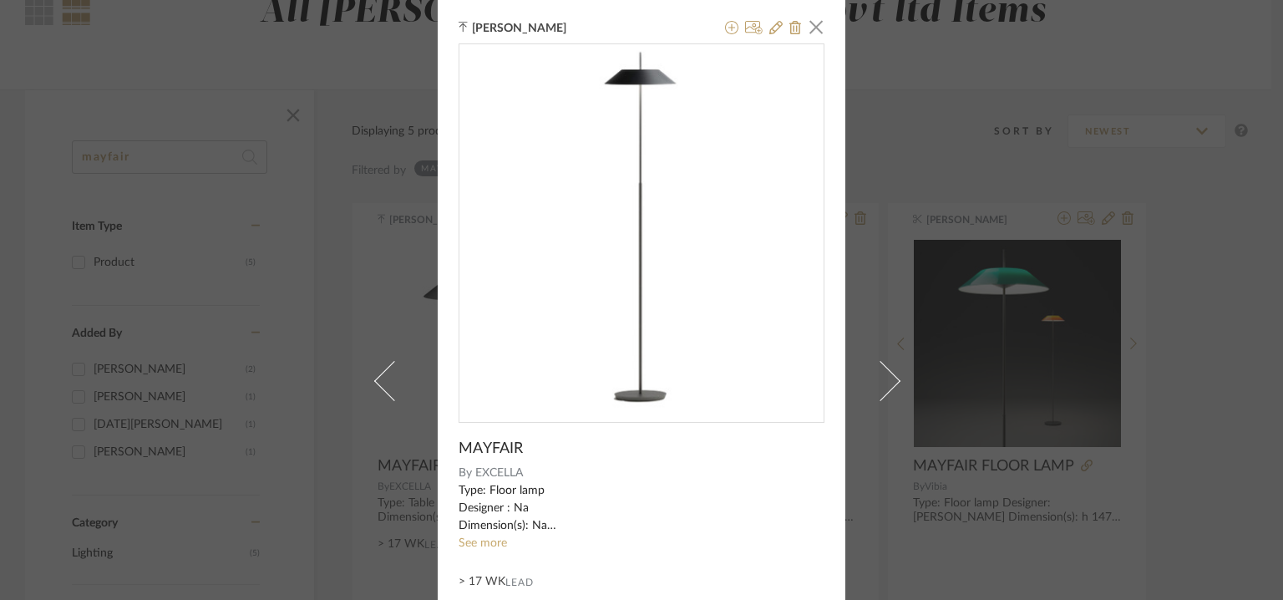
scroll to position [144, 0]
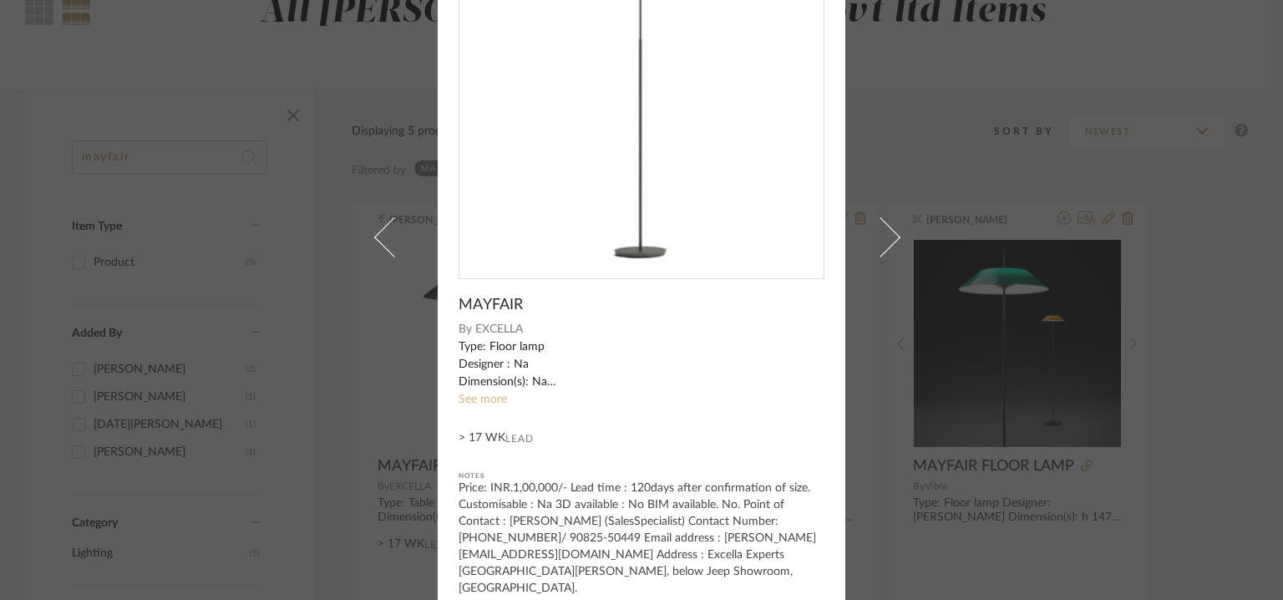
click at [485, 397] on link "See more" at bounding box center [483, 400] width 48 height 12
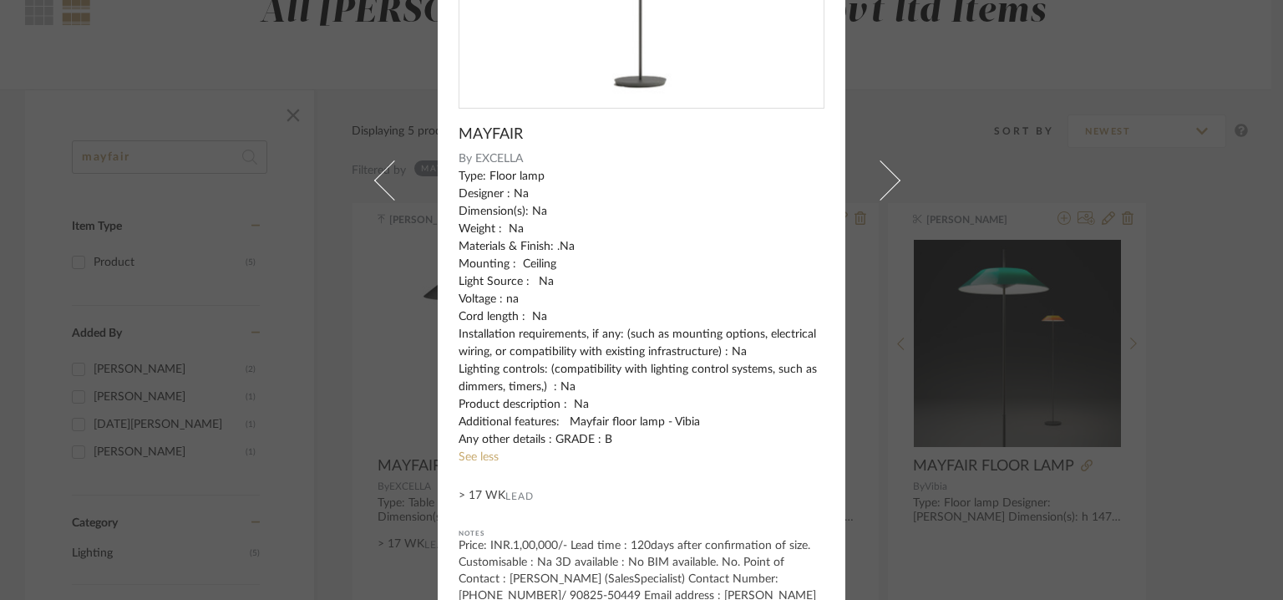
scroll to position [288, 0]
